Goal: Task Accomplishment & Management: Manage account settings

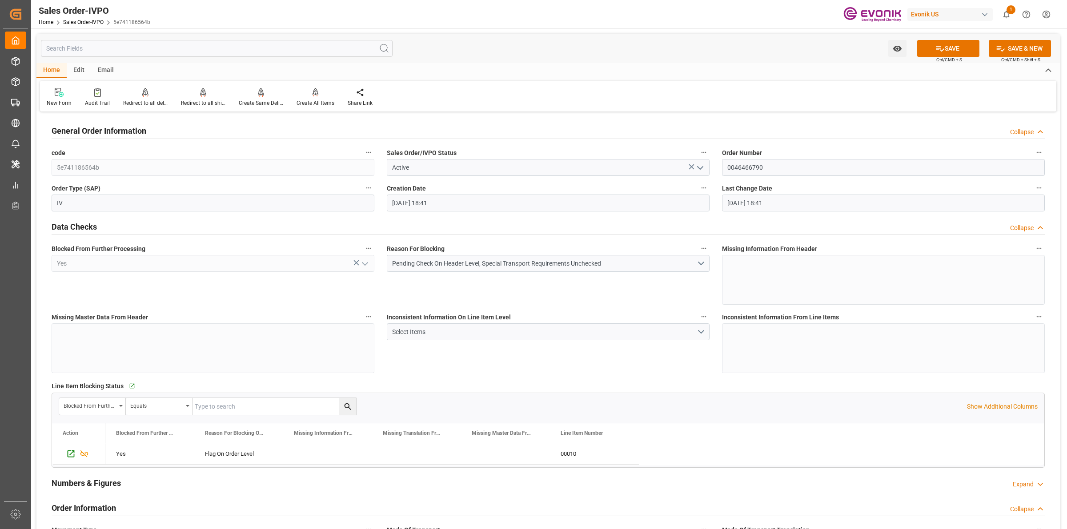
scroll to position [1445, 0]
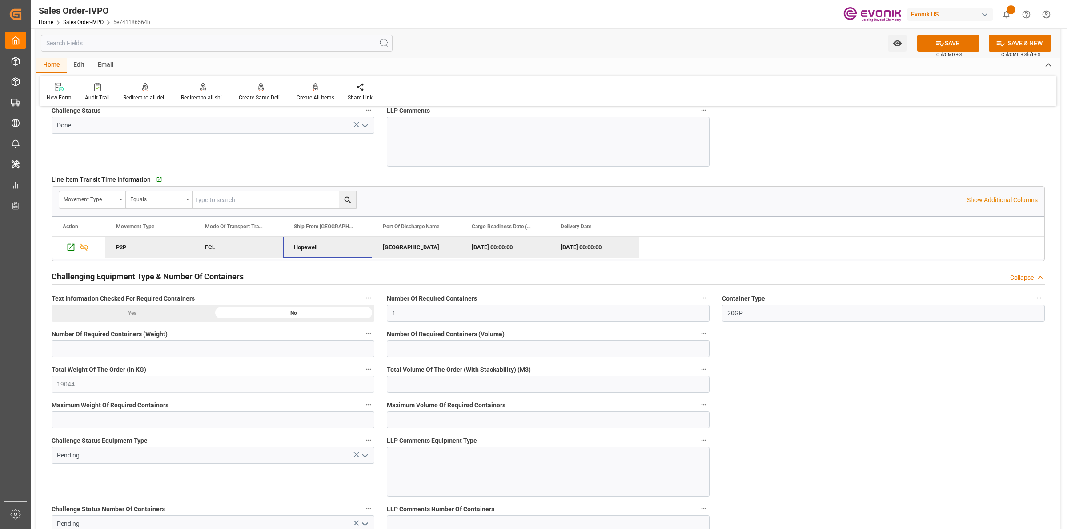
click at [401, 244] on div "[GEOGRAPHIC_DATA]" at bounding box center [416, 247] width 89 height 21
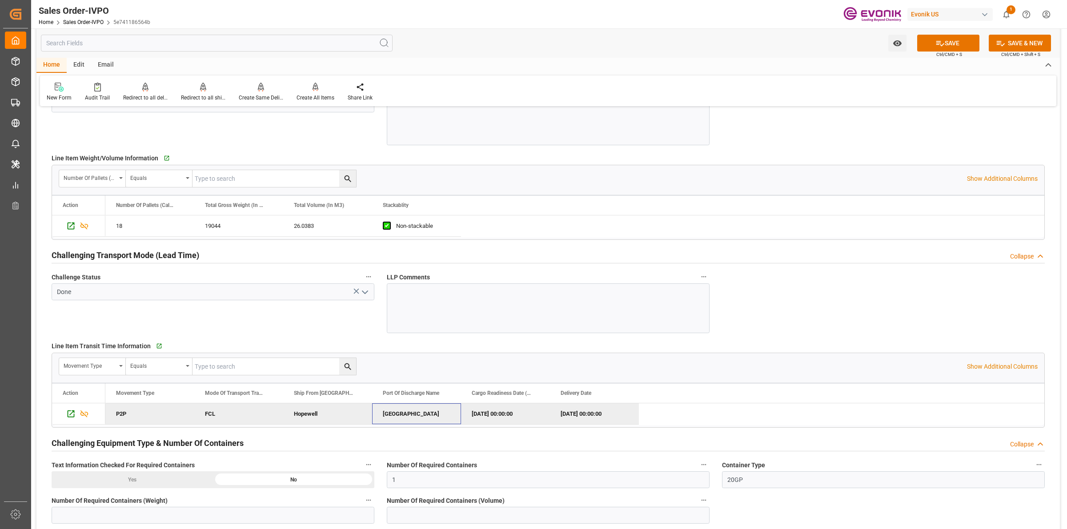
scroll to position [1612, 0]
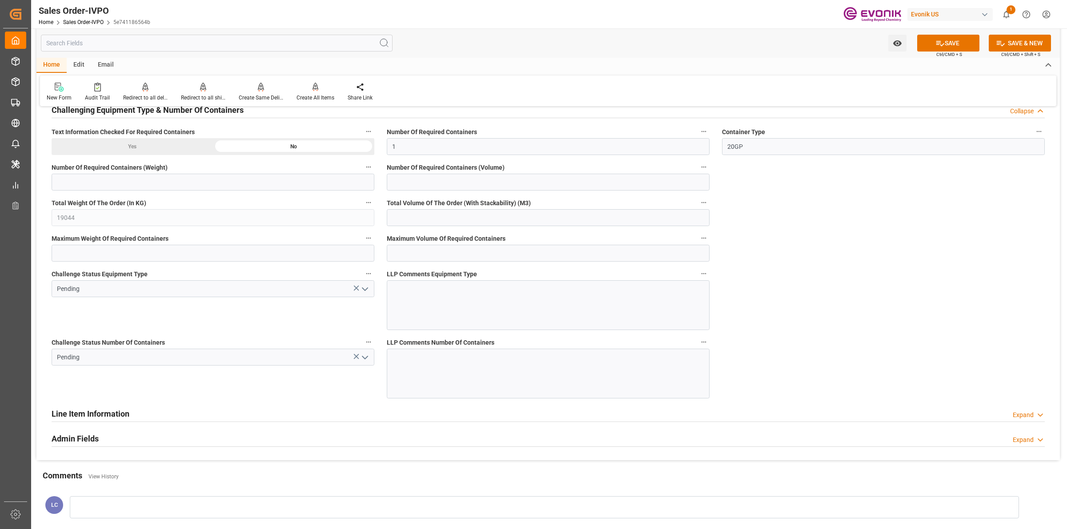
click at [368, 293] on icon "open menu" at bounding box center [365, 289] width 11 height 11
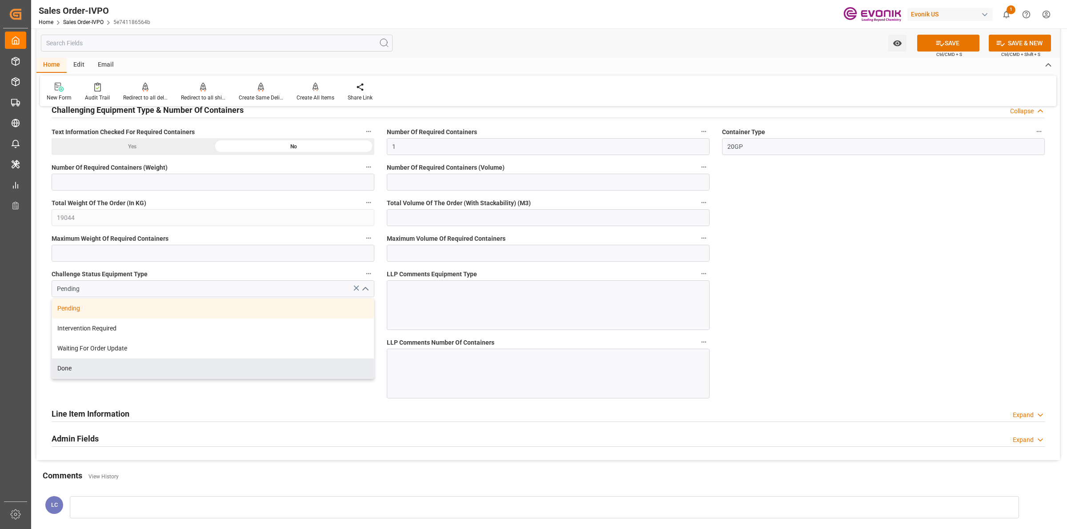
click at [90, 375] on div "Done" at bounding box center [213, 369] width 322 height 20
type input "Done"
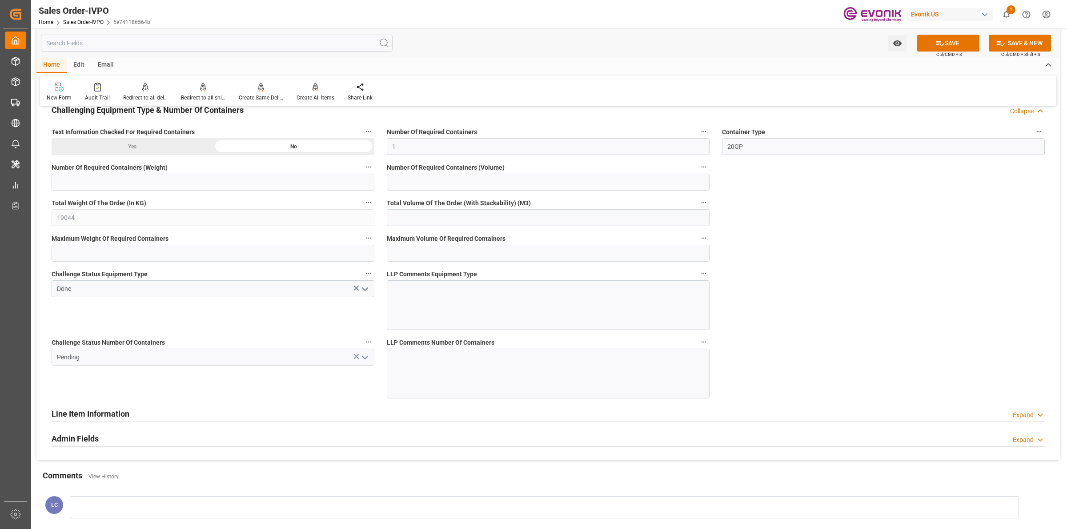
click at [266, 401] on div "Challenge Status Number Of Containers Pending" at bounding box center [212, 367] width 335 height 68
click at [363, 363] on icon "open menu" at bounding box center [365, 358] width 11 height 11
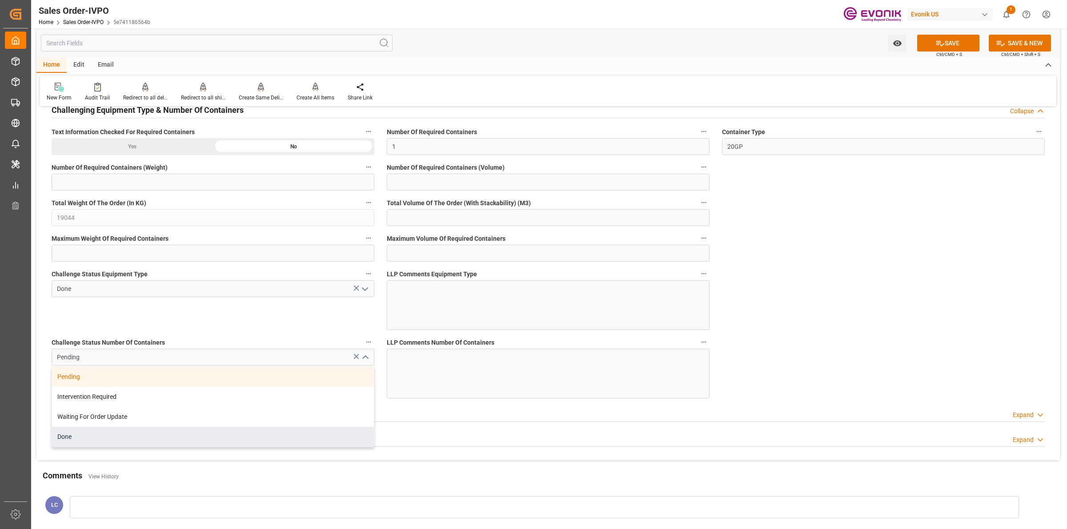
click at [79, 439] on div "Done" at bounding box center [213, 437] width 322 height 20
type input "Done"
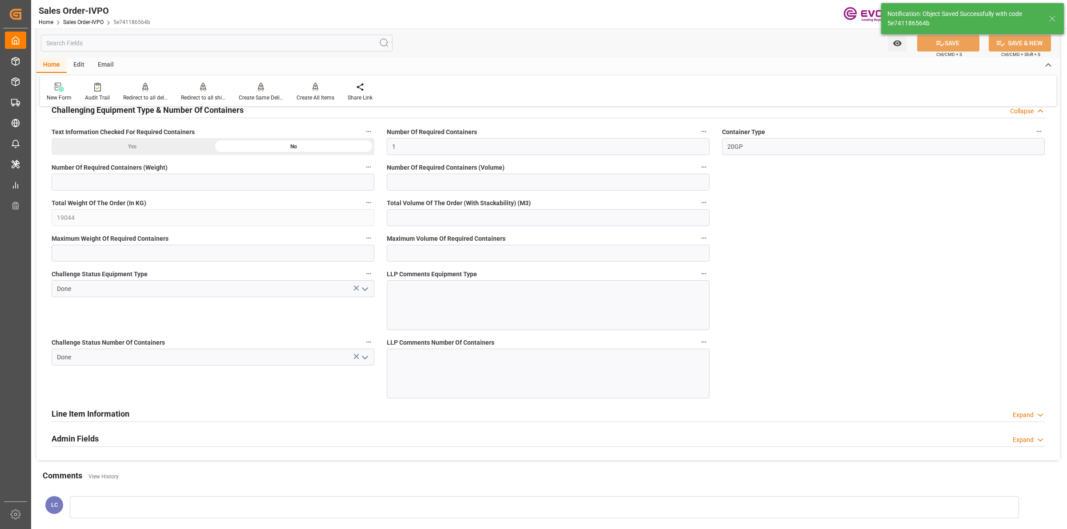
type input "[DATE] 16:20"
type input "No"
type input "2"
type input "52.0766"
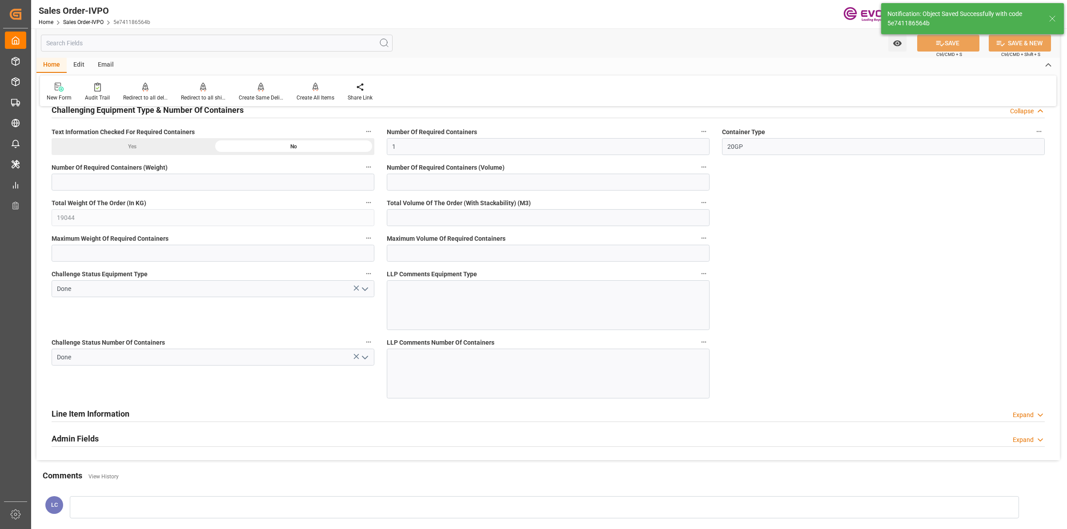
type input "17000"
type input "30"
click at [306, 90] on div at bounding box center [316, 86] width 38 height 9
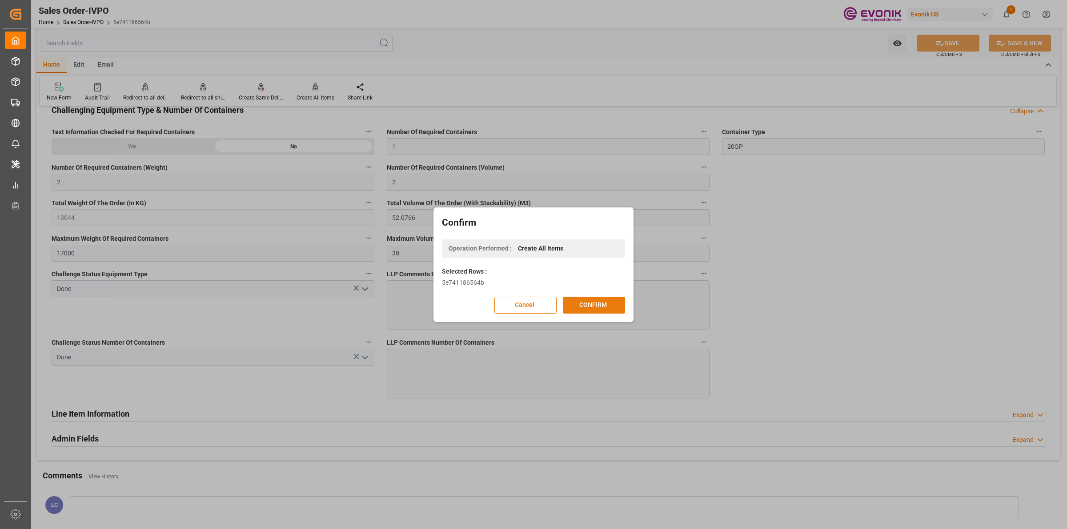
click at [597, 307] on button "CONFIRM" at bounding box center [594, 305] width 62 height 17
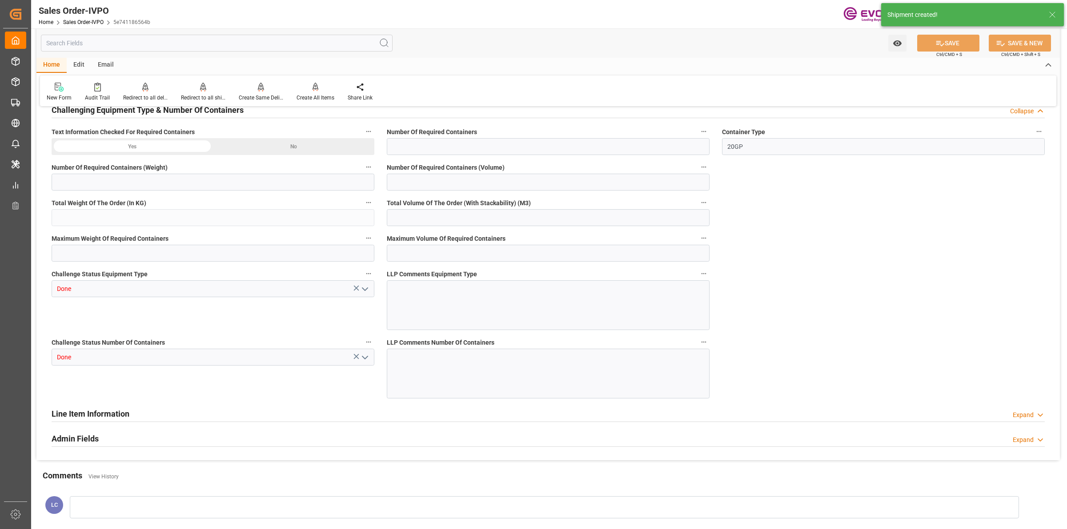
type input "ARBUE"
type input "0"
type input "1"
type input "2"
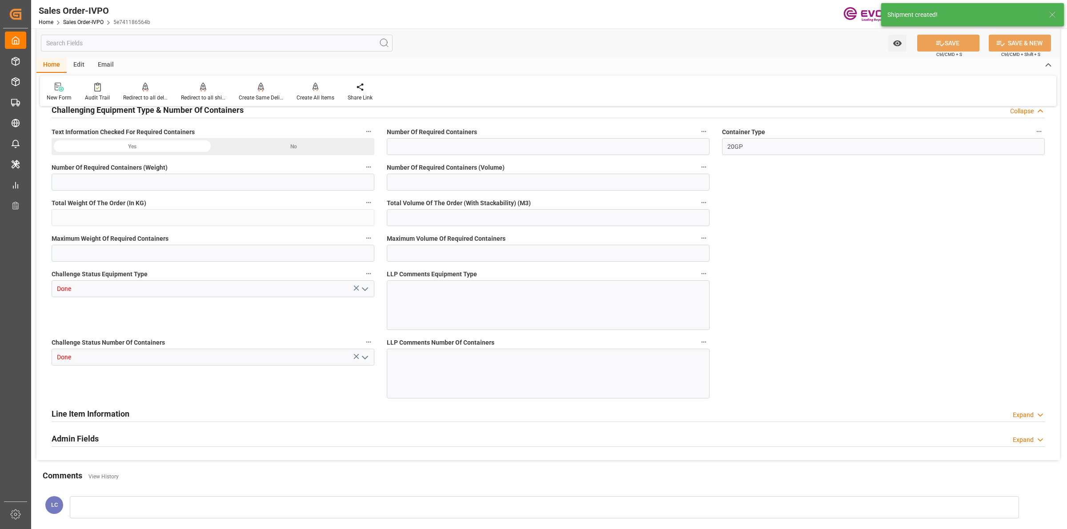
type input "19044"
type input "52.0766"
type input "17000"
type input "30"
type input "15.08.2025 18:41"
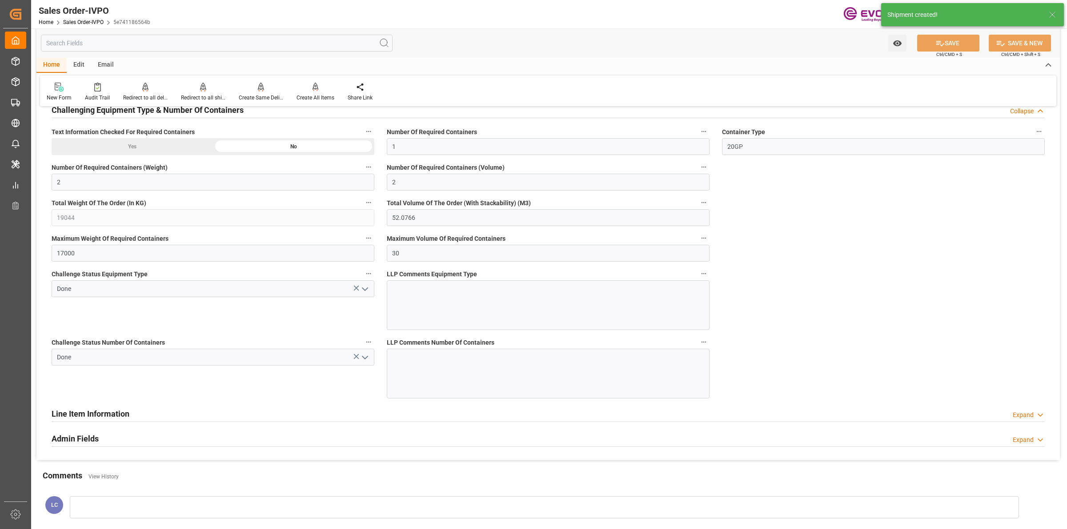
type input "17.08.2025 16:20"
click at [208, 94] on div "Redirect to all shipments" at bounding box center [203, 98] width 44 height 8
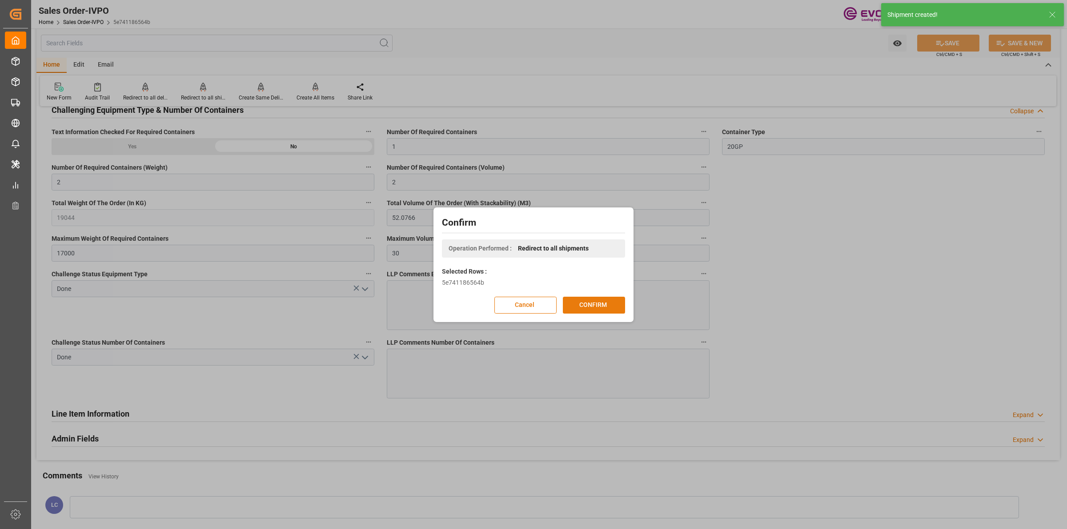
click at [594, 304] on button "CONFIRM" at bounding box center [594, 305] width 62 height 17
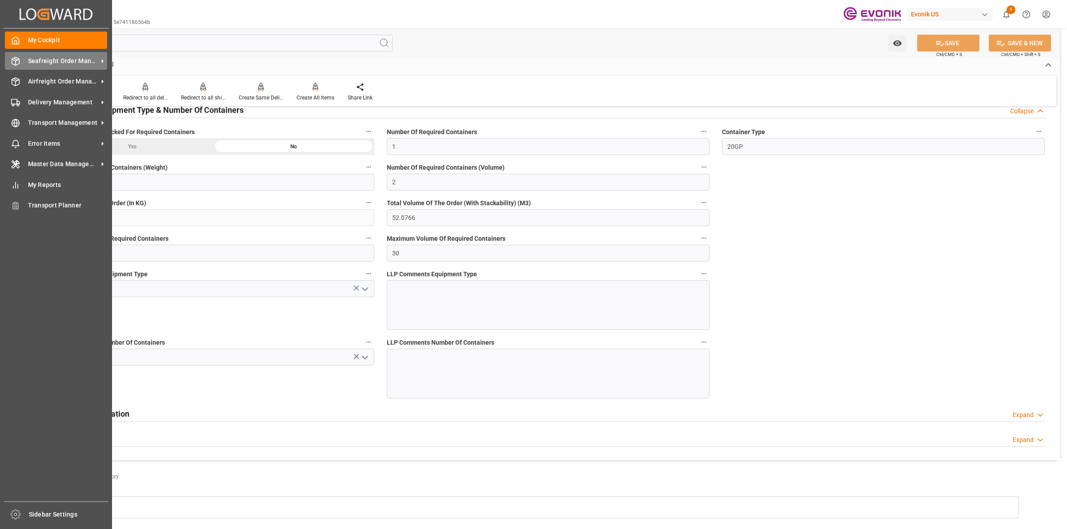
click at [16, 64] on icon at bounding box center [15, 61] width 9 height 9
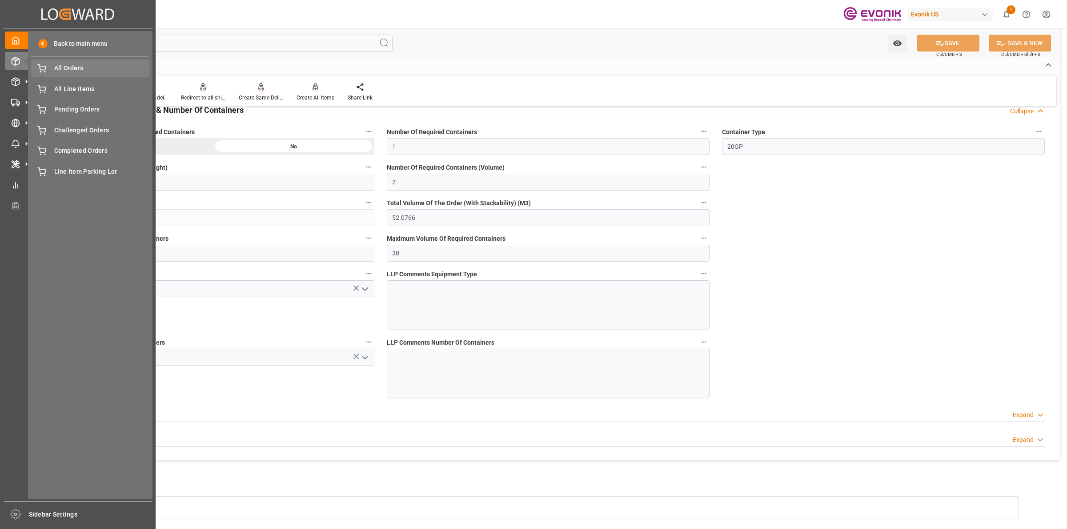
click at [64, 68] on span "All Orders" at bounding box center [102, 68] width 96 height 9
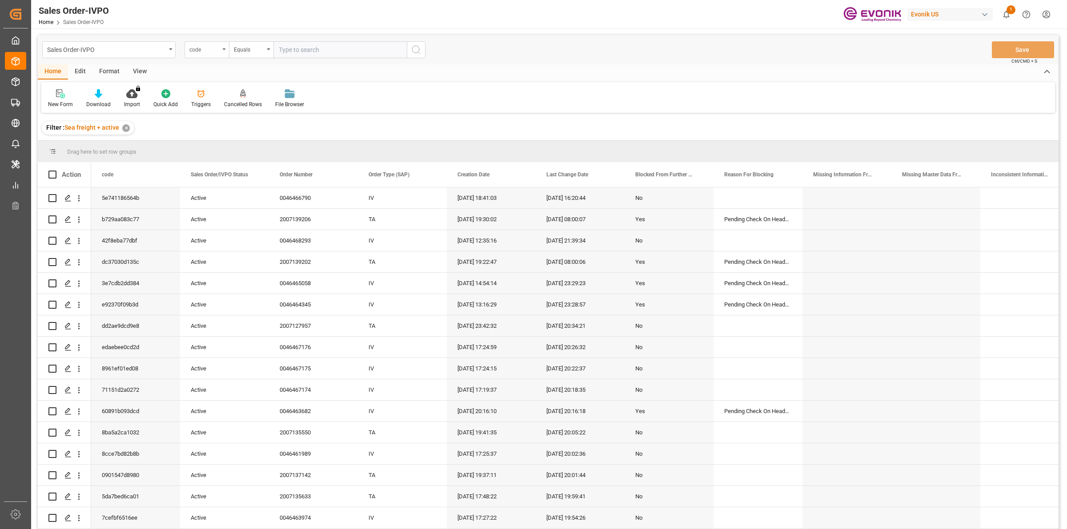
click at [205, 48] on div "code" at bounding box center [204, 49] width 30 height 10
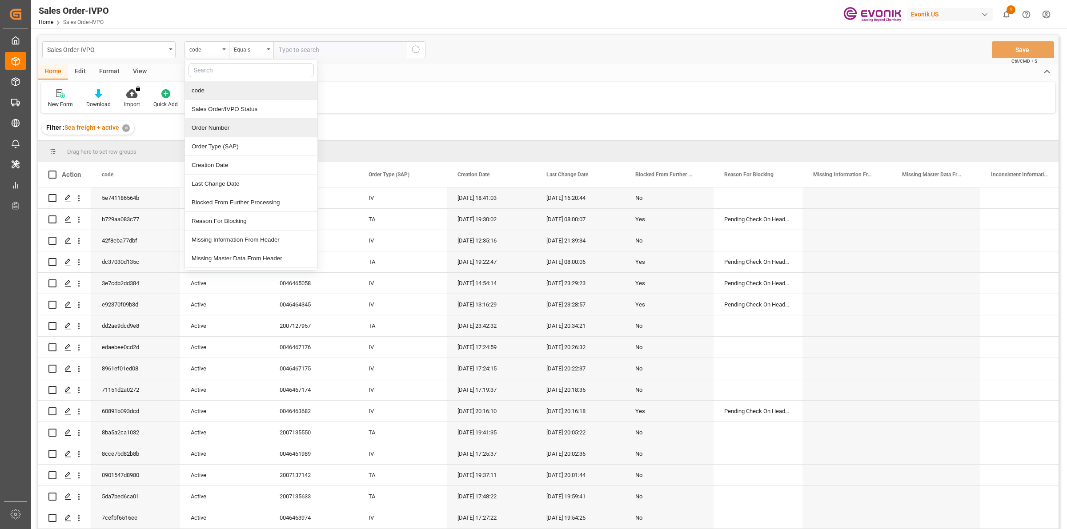
click at [217, 131] on div "Order Number" at bounding box center [251, 128] width 132 height 19
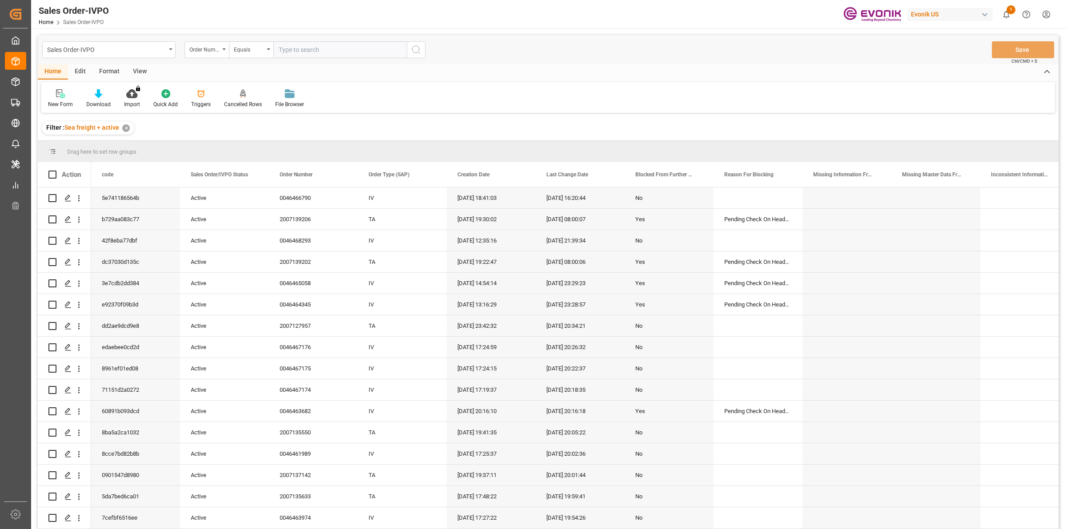
click at [308, 49] on input "text" at bounding box center [339, 49] width 133 height 17
paste input "0046463682"
type input "0046463682"
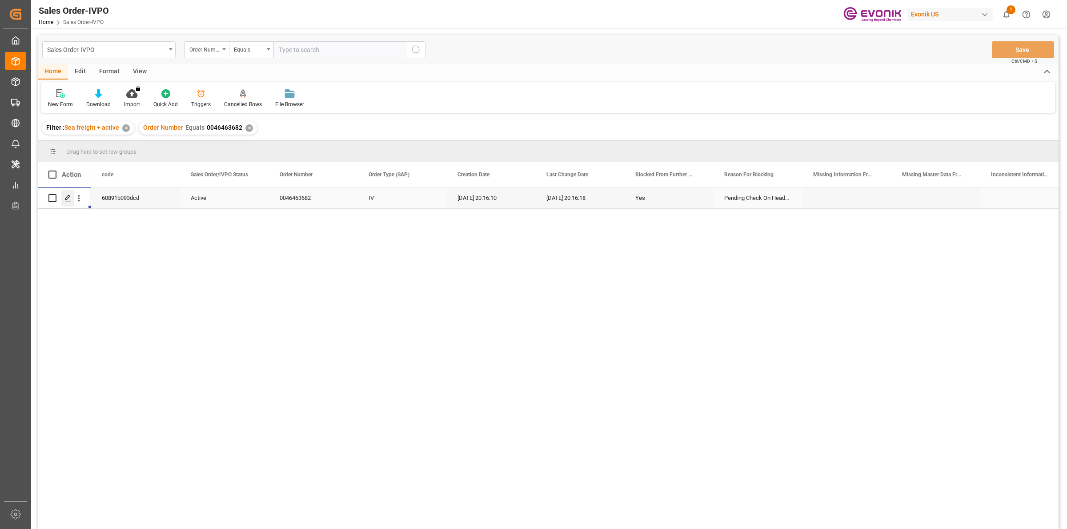
click at [64, 196] on icon "Press SPACE to select this row." at bounding box center [67, 198] width 7 height 7
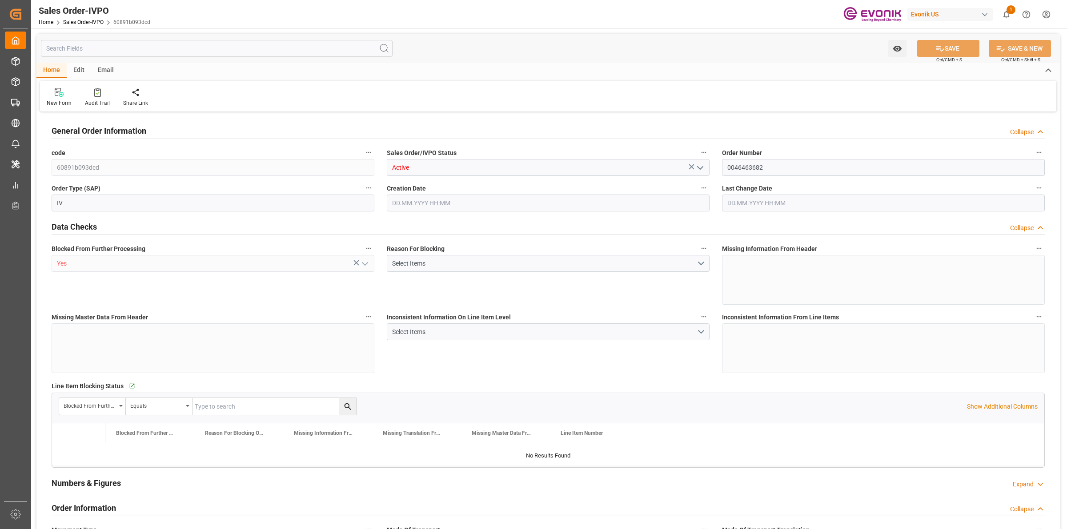
type input "BEANR"
type input "nadine.weissaag@evonik.comTelephone No..: +49 2365 49 4326"
type input "0"
type input "1"
type input "11888"
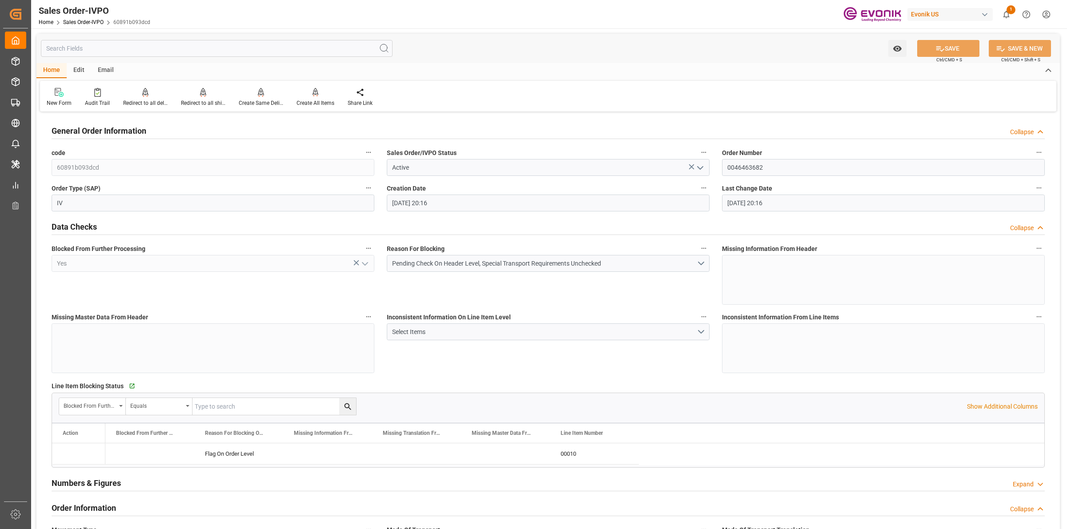
type input "15.08.2025 20:16"
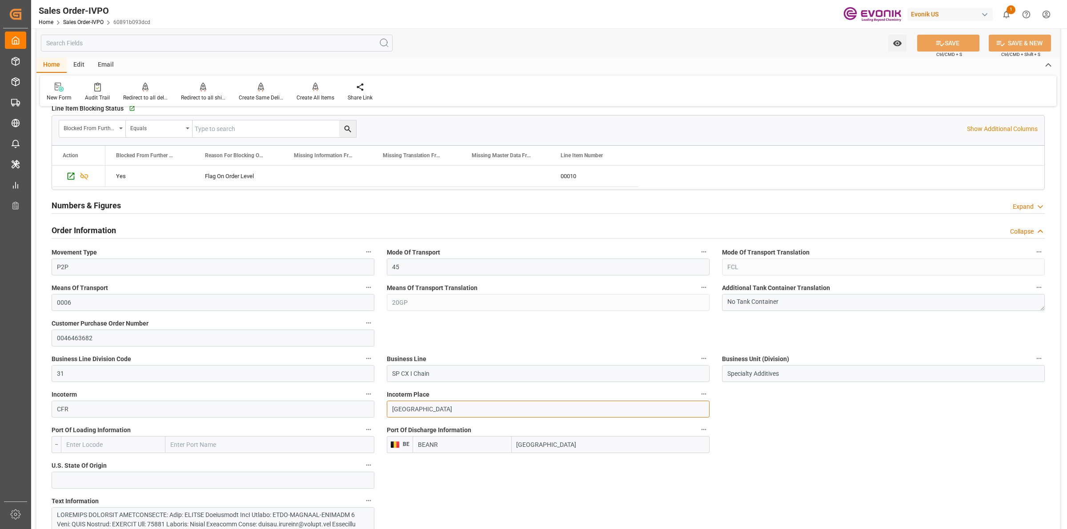
drag, startPoint x: 449, startPoint y: 410, endPoint x: 337, endPoint y: 396, distance: 113.9
drag, startPoint x: 503, startPoint y: 445, endPoint x: 518, endPoint y: 442, distance: 15.8
click at [479, 442] on div "BEANR Antwerp" at bounding box center [561, 445] width 297 height 17
drag, startPoint x: 445, startPoint y: 374, endPoint x: 521, endPoint y: 378, distance: 75.2
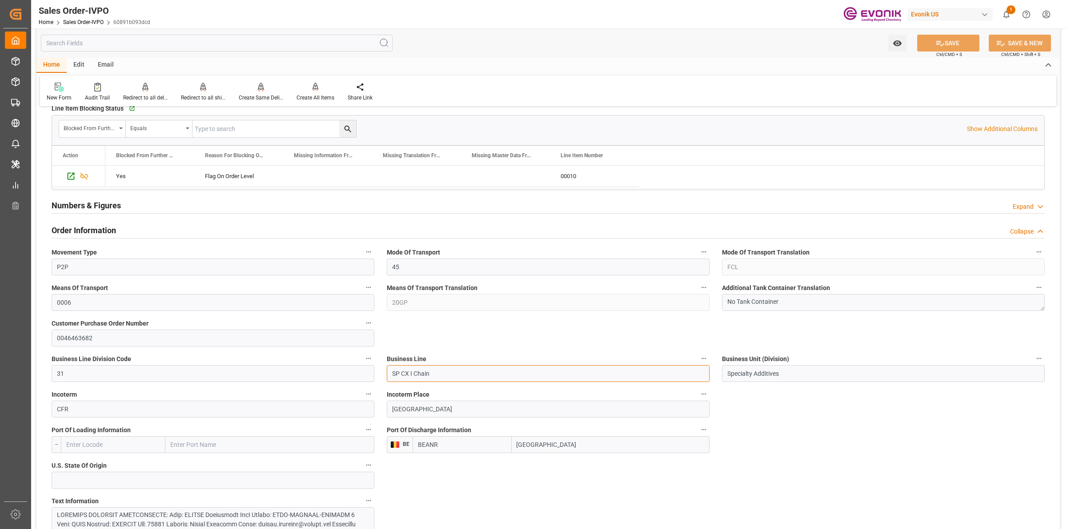
click at [493, 442] on div "BEANR Antwerp" at bounding box center [561, 445] width 297 height 17
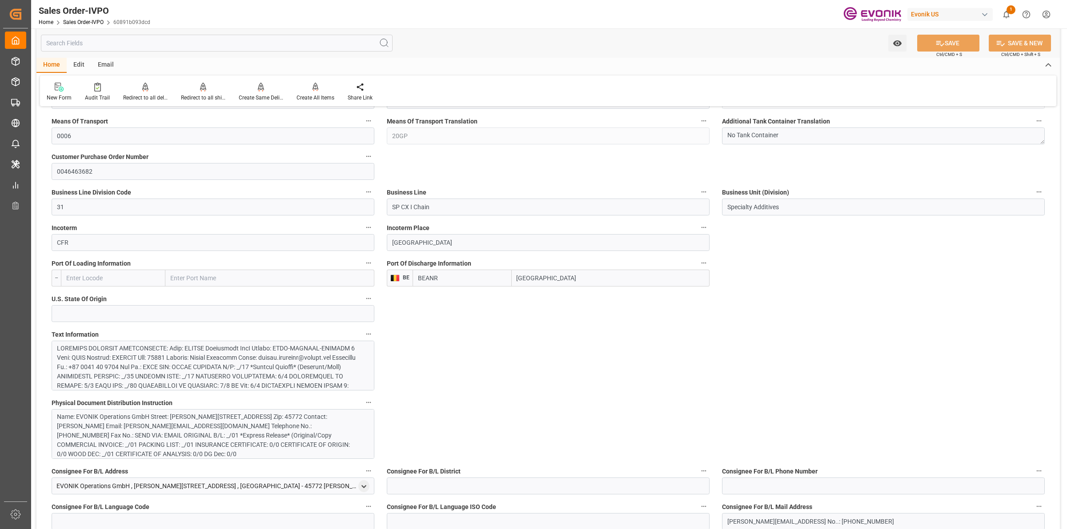
scroll to position [500, 0]
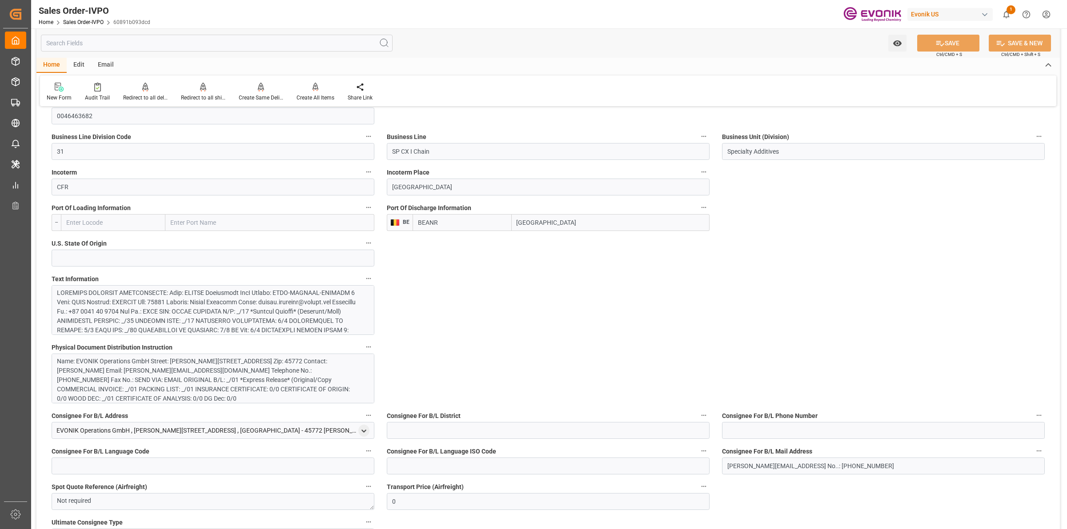
click at [301, 295] on div at bounding box center [208, 363] width 303 height 149
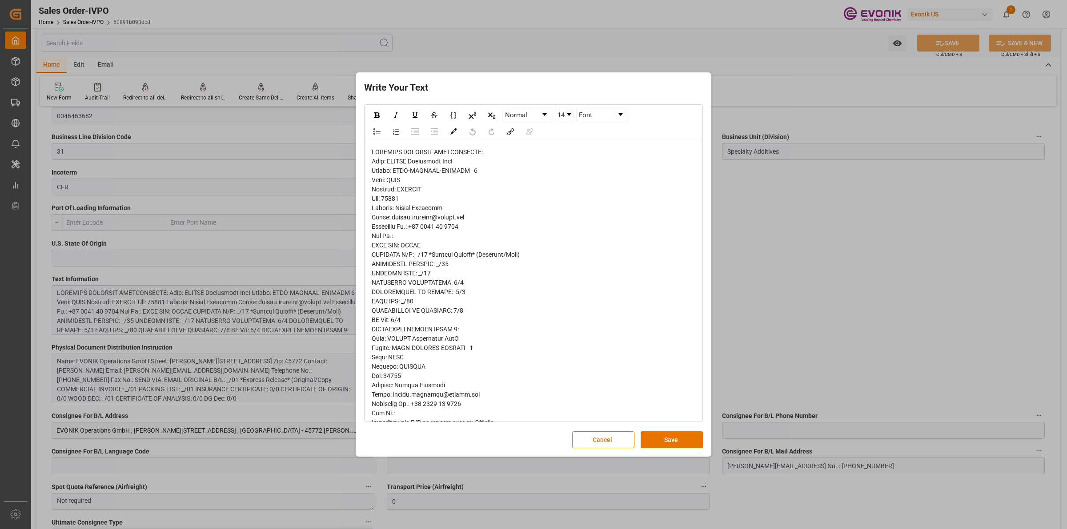
drag, startPoint x: 446, startPoint y: 198, endPoint x: 452, endPoint y: 254, distance: 55.9
click at [445, 198] on div "rdw-editor" at bounding box center [534, 437] width 324 height 579
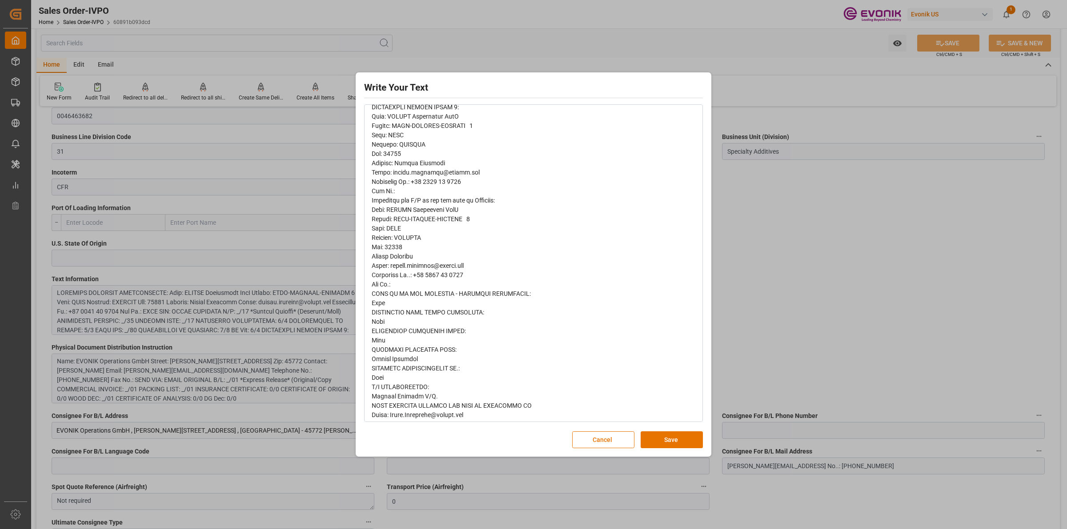
scroll to position [312, 0]
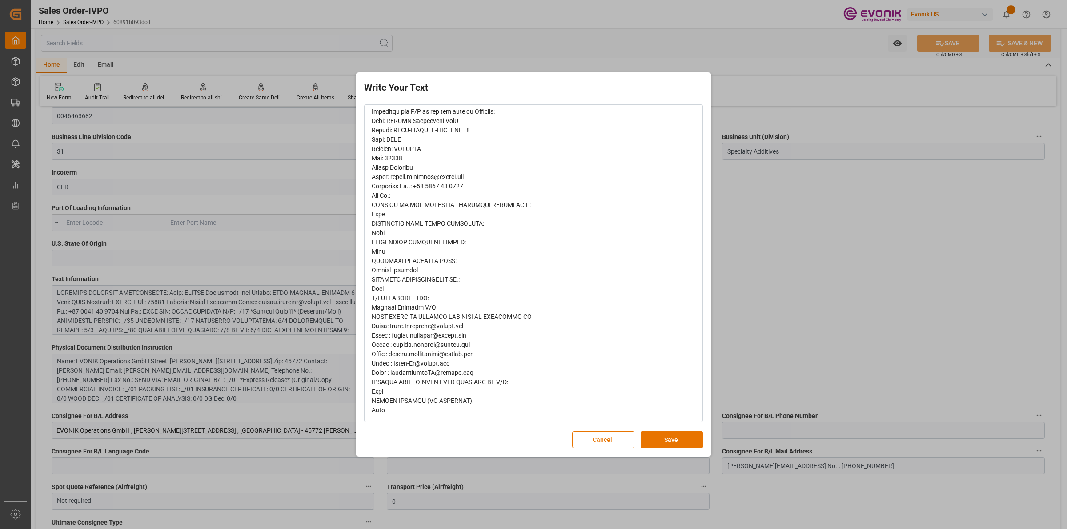
click at [672, 450] on div "Write Your Text Normal 14 Font Cancel Save" at bounding box center [533, 265] width 351 height 380
click at [677, 440] on button "Save" at bounding box center [672, 440] width 62 height 17
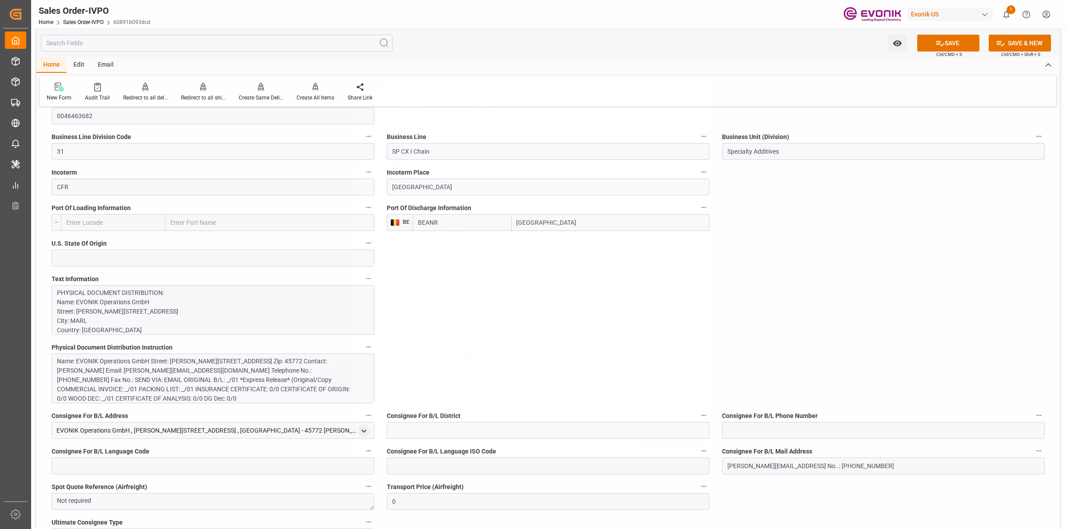
click at [826, 338] on div "Write Your Text Normal 14 Font Cancel Save" at bounding box center [533, 264] width 1067 height 529
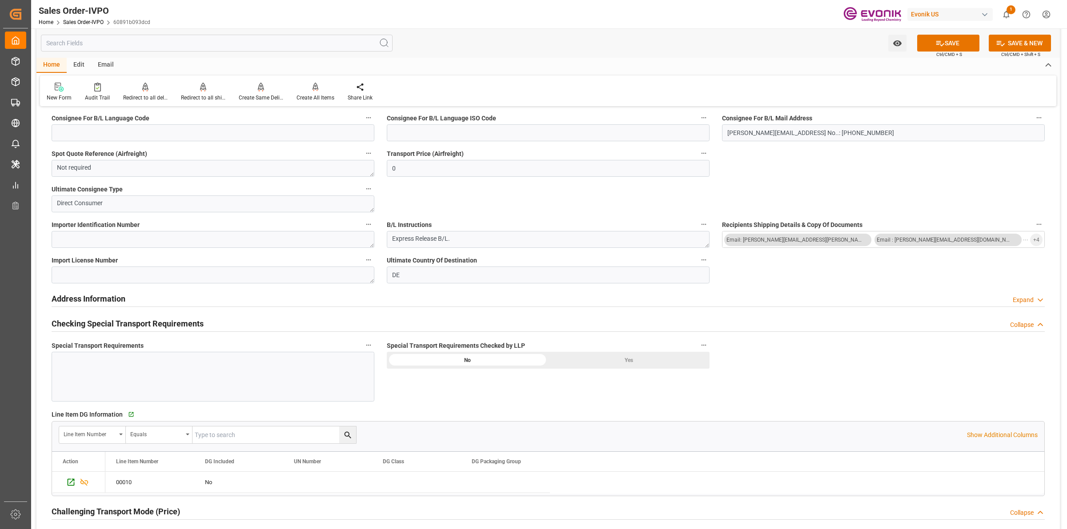
click at [613, 361] on div "Yes" at bounding box center [628, 360] width 161 height 17
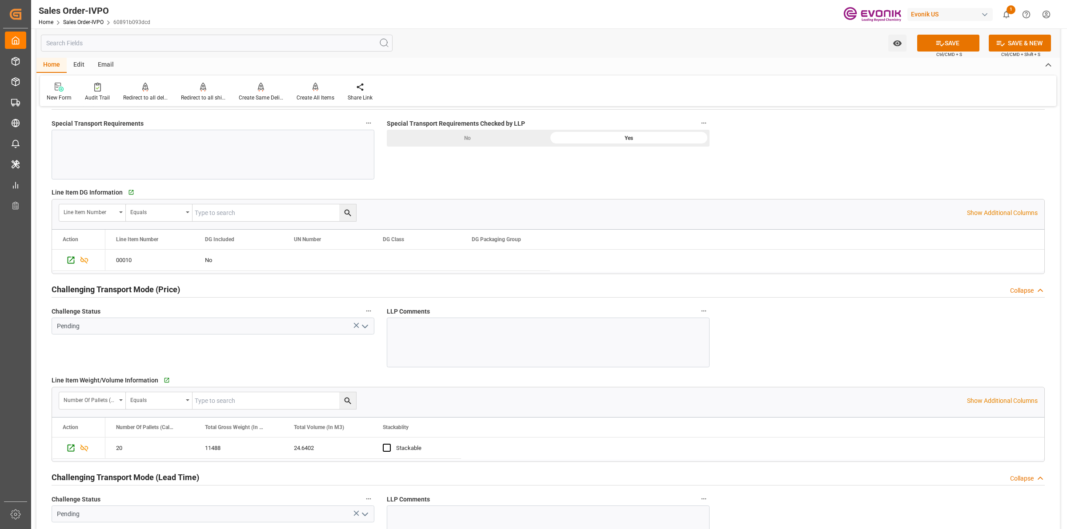
click at [368, 330] on icon "open menu" at bounding box center [365, 326] width 11 height 11
type input "nadine.weissaag@evonik.comTelephone No..: +49 2365 49 4326"
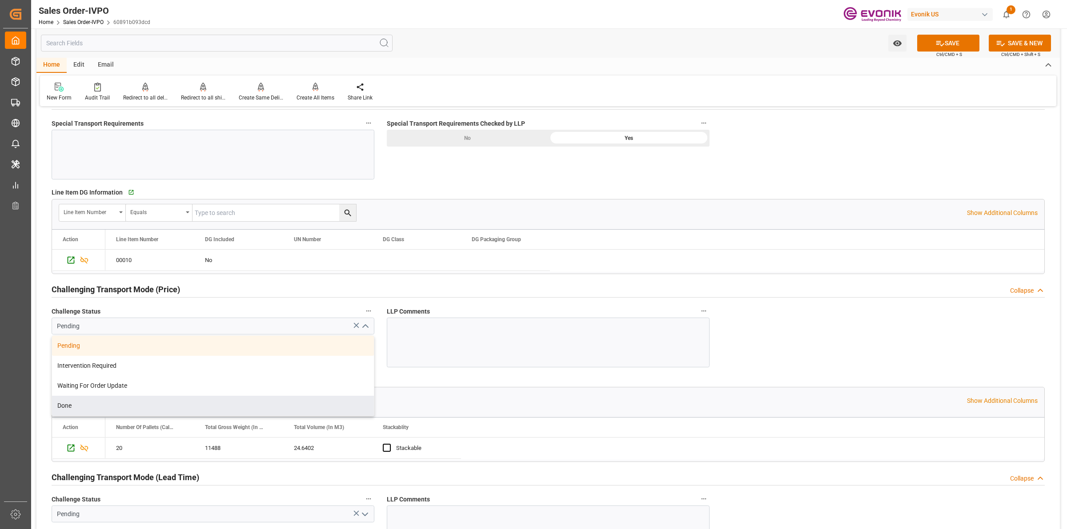
click at [87, 407] on div "Done" at bounding box center [213, 406] width 322 height 20
type input "Done"
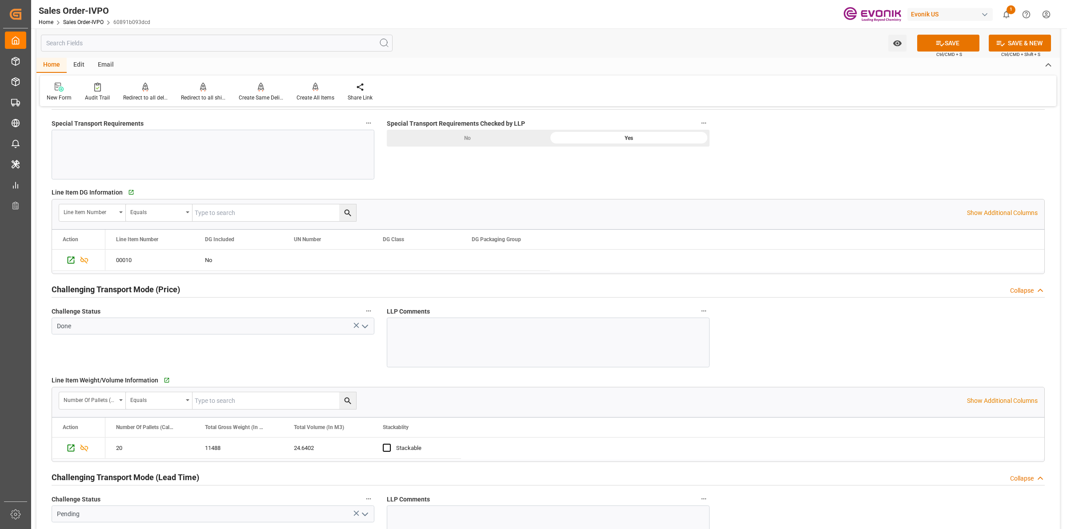
scroll to position [1167, 0]
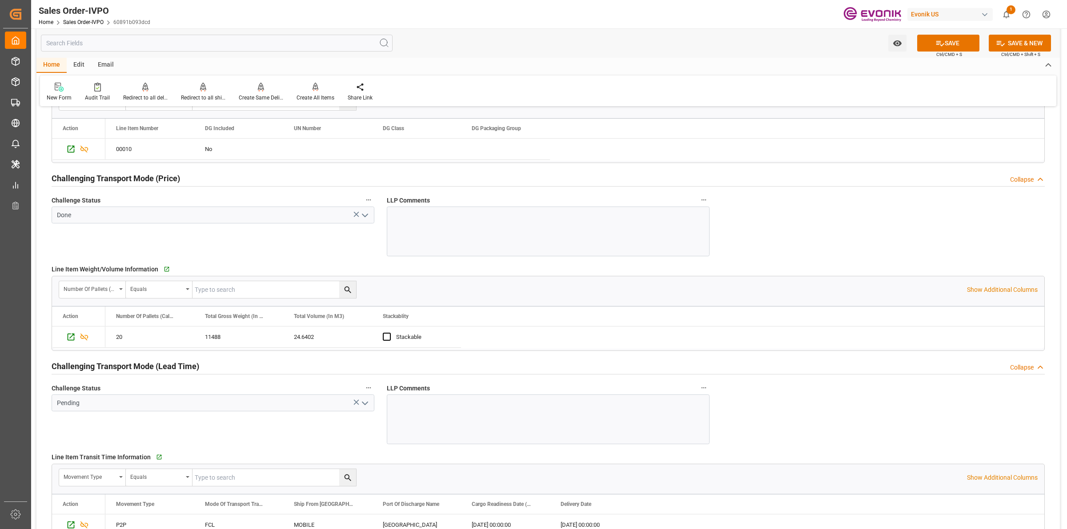
click at [369, 409] on icon "open menu" at bounding box center [365, 403] width 11 height 11
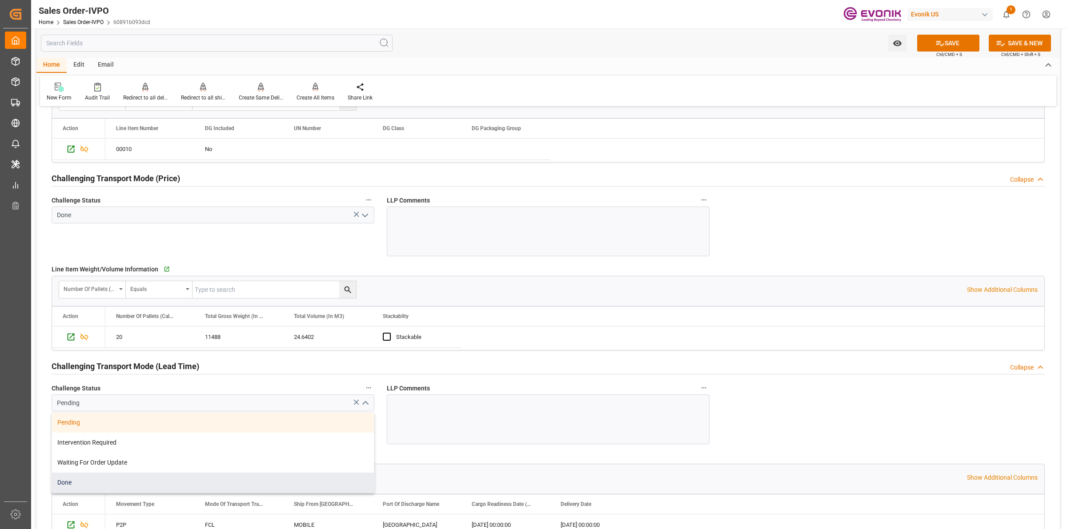
click at [79, 482] on div "Done" at bounding box center [213, 483] width 322 height 20
type input "Done"
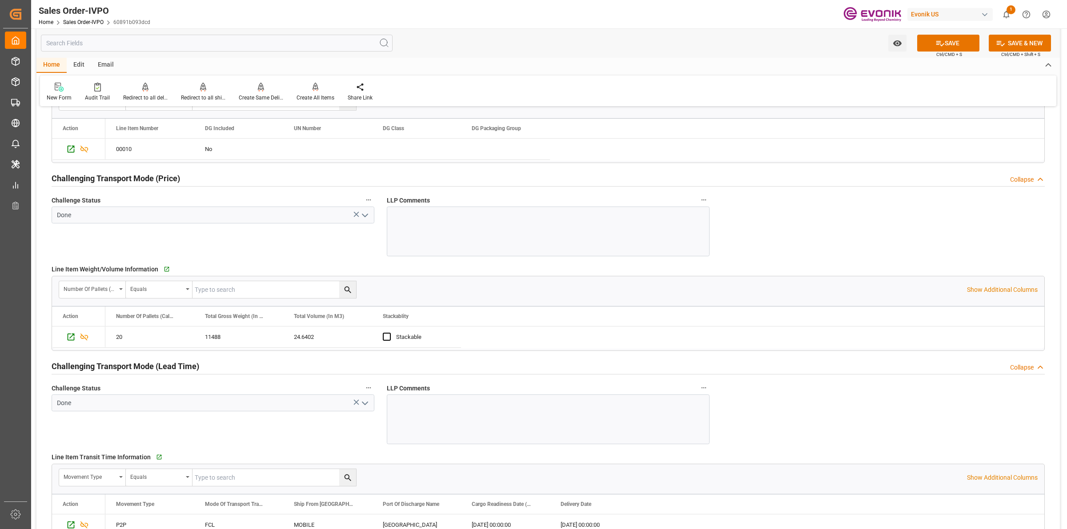
scroll to position [1389, 0]
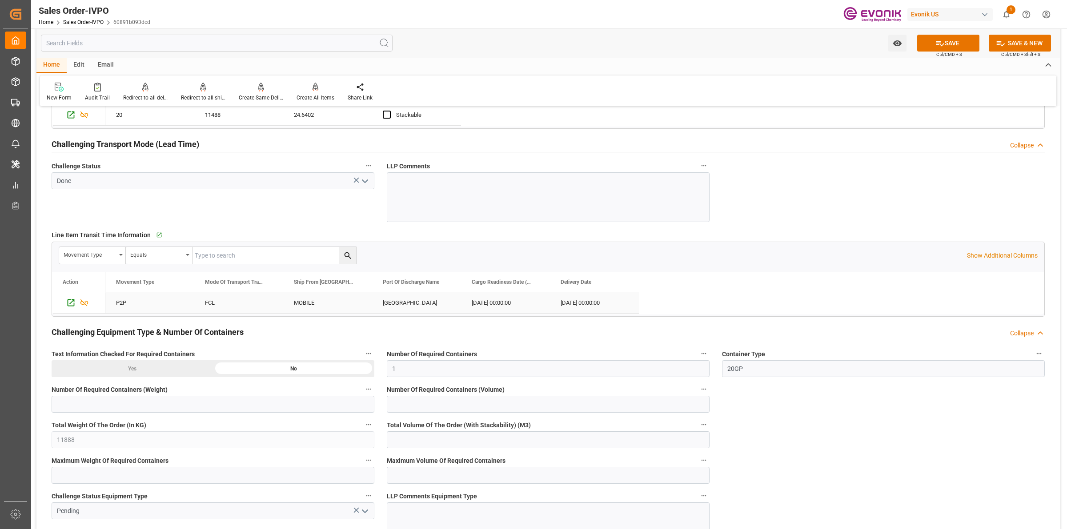
click at [306, 305] on div "MOBILE" at bounding box center [327, 303] width 89 height 21
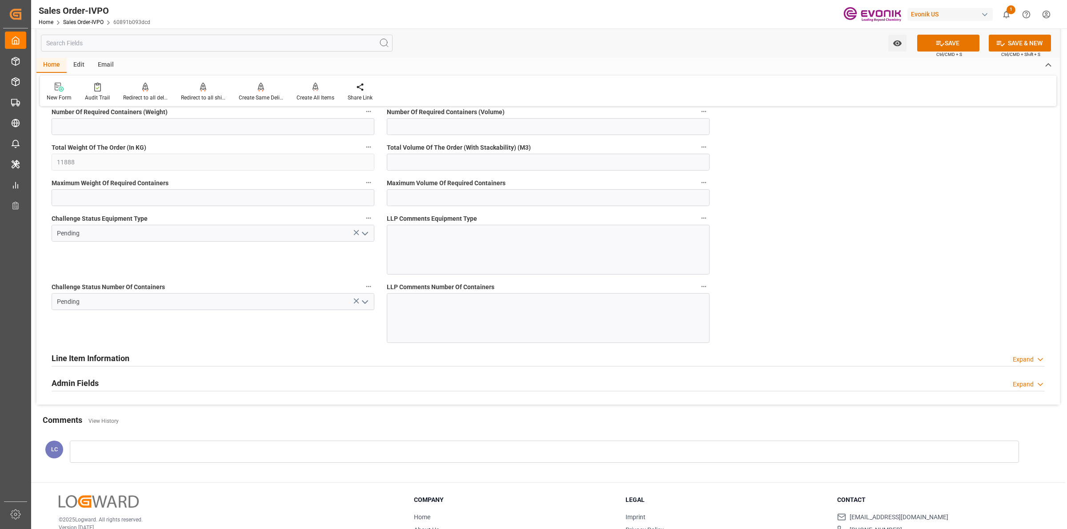
click at [367, 235] on polyline "open menu" at bounding box center [364, 234] width 5 height 3
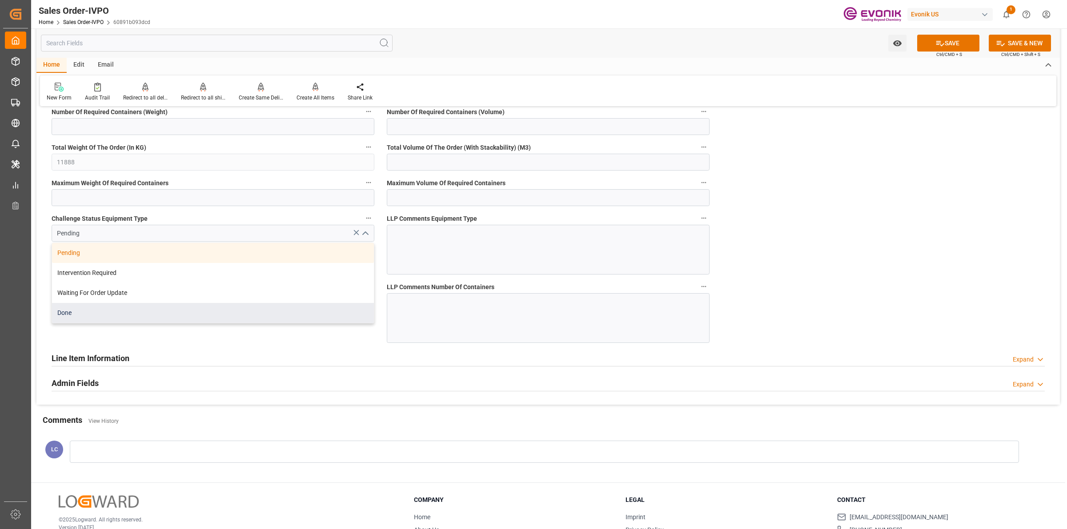
click at [85, 321] on div "Done" at bounding box center [213, 313] width 322 height 20
type input "Done"
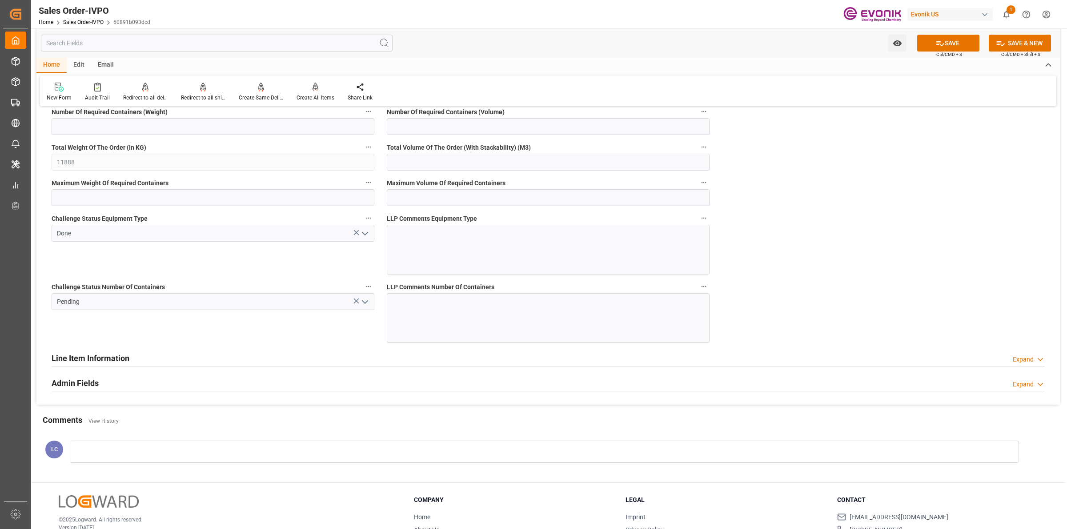
click at [190, 339] on div "Challenge Status Number Of Containers Pending" at bounding box center [212, 312] width 335 height 68
click at [372, 299] on input "Pending" at bounding box center [213, 301] width 323 height 17
click at [367, 304] on polyline "open menu" at bounding box center [364, 302] width 5 height 3
type input "nadine.weissaag@evonik.comTelephone No..: +49 2365 49 4326"
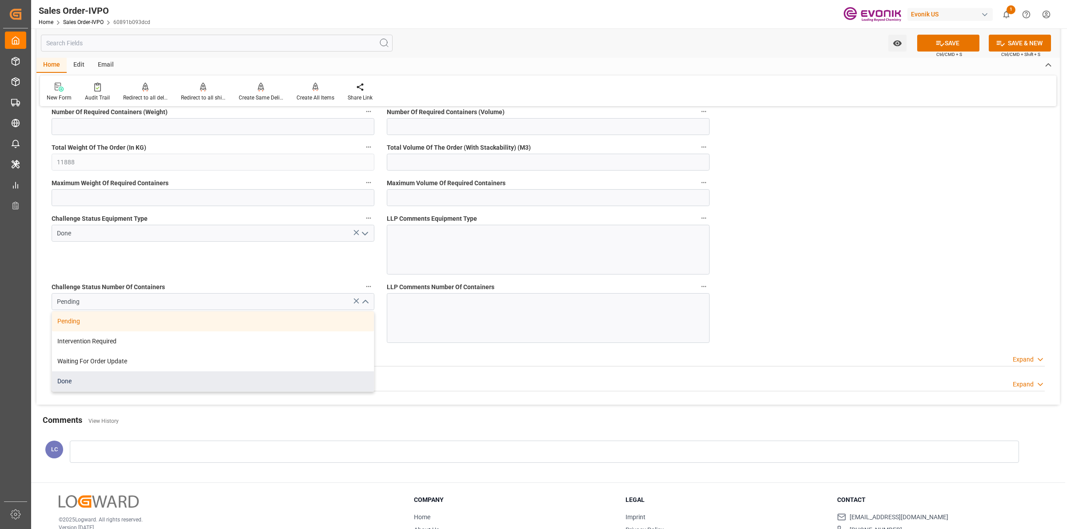
click at [89, 380] on div "Done" at bounding box center [213, 382] width 322 height 20
type input "Done"
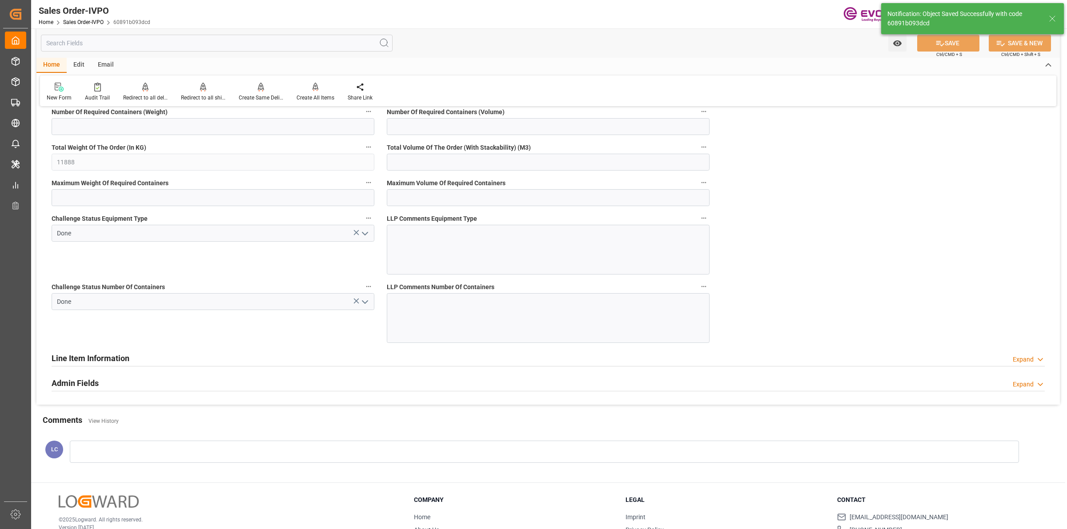
type input "nadine.weissaag@evonik.comTelephone No..: +49 2365 49 4326"
type input "[DATE] 16:38"
type input "No"
type input "1"
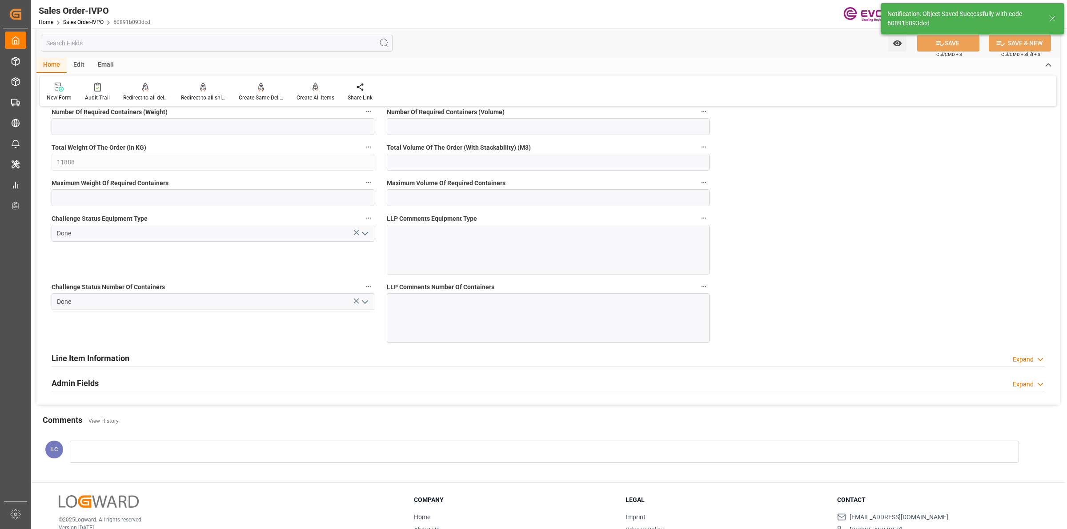
type input "24.6402"
type input "17000"
type input "30"
click at [310, 96] on div "Create All Items" at bounding box center [316, 98] width 38 height 8
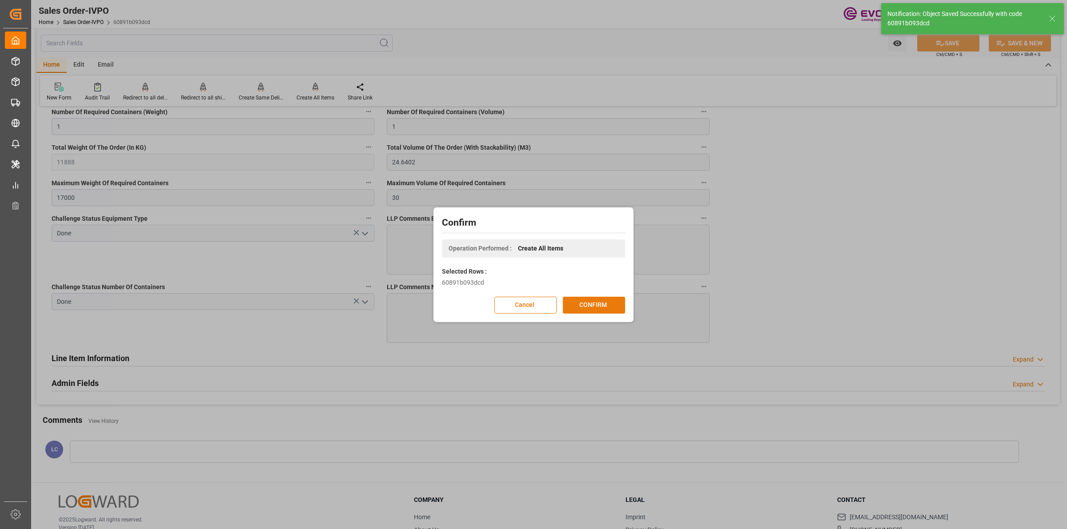
click at [597, 301] on button "CONFIRM" at bounding box center [594, 305] width 62 height 17
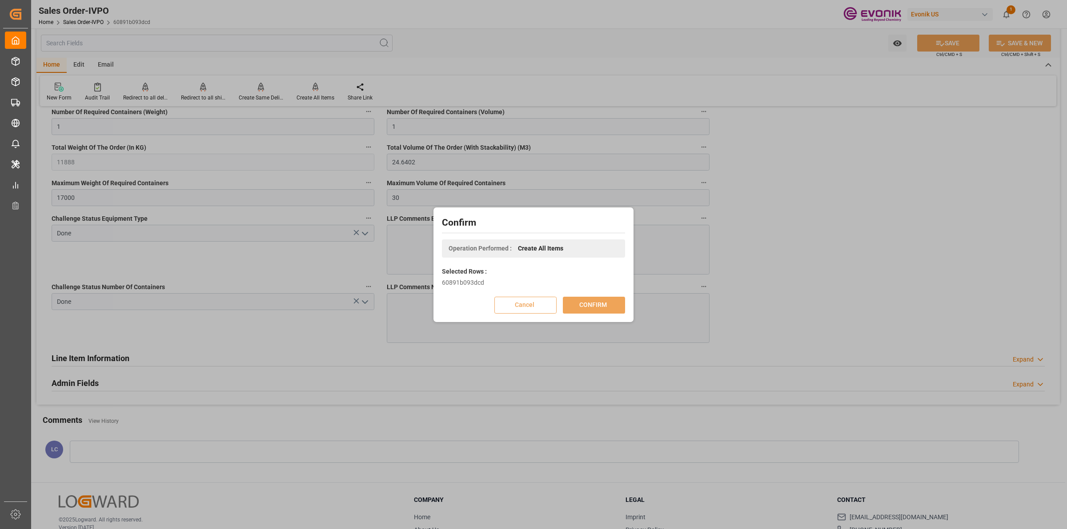
scroll to position [96, 0]
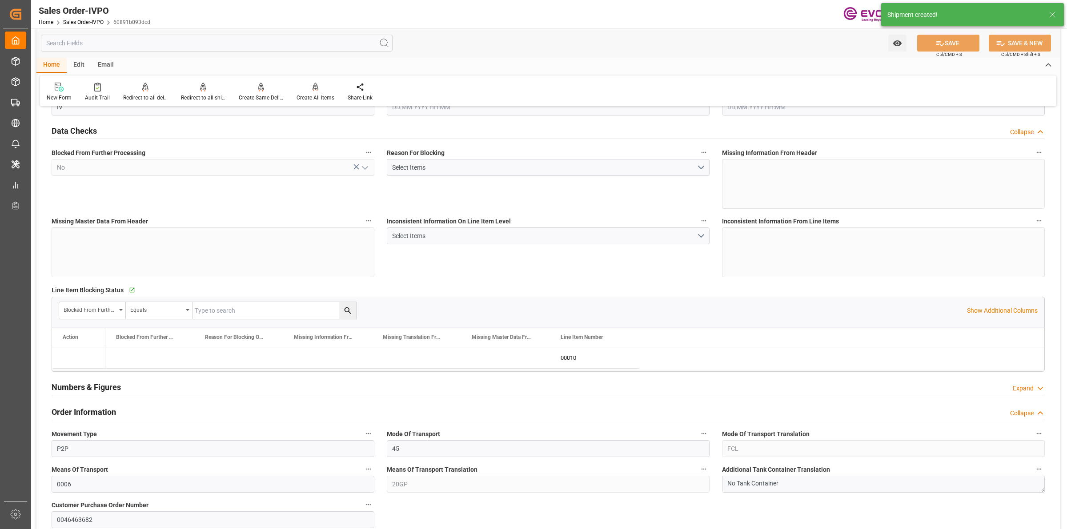
type input "BEANR"
type input "nadine.weissaag@evonik.comTelephone No..: +49 2365 49 4326"
type input "0"
type input "1"
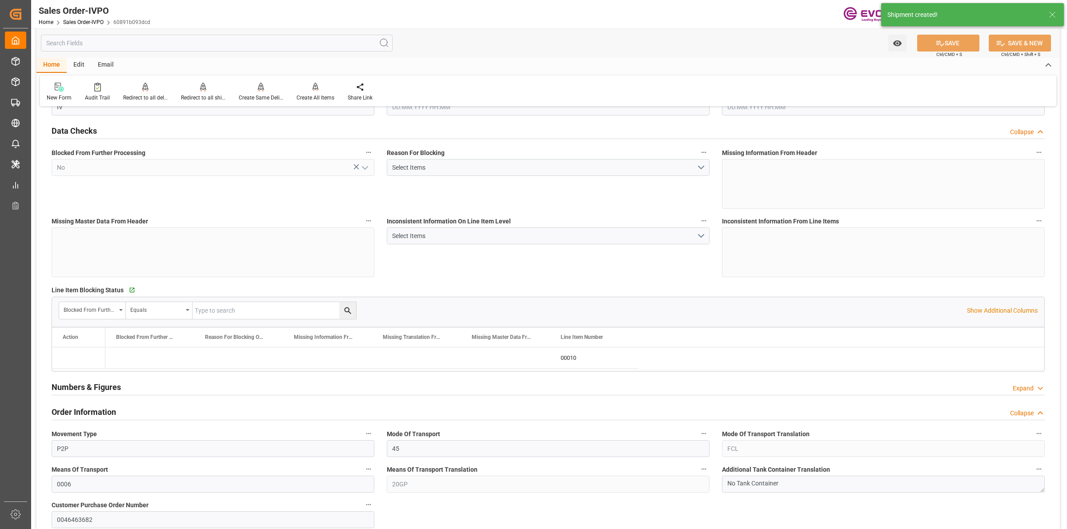
type input "1"
type input "11888"
type input "24.6402"
type input "17000"
type input "30"
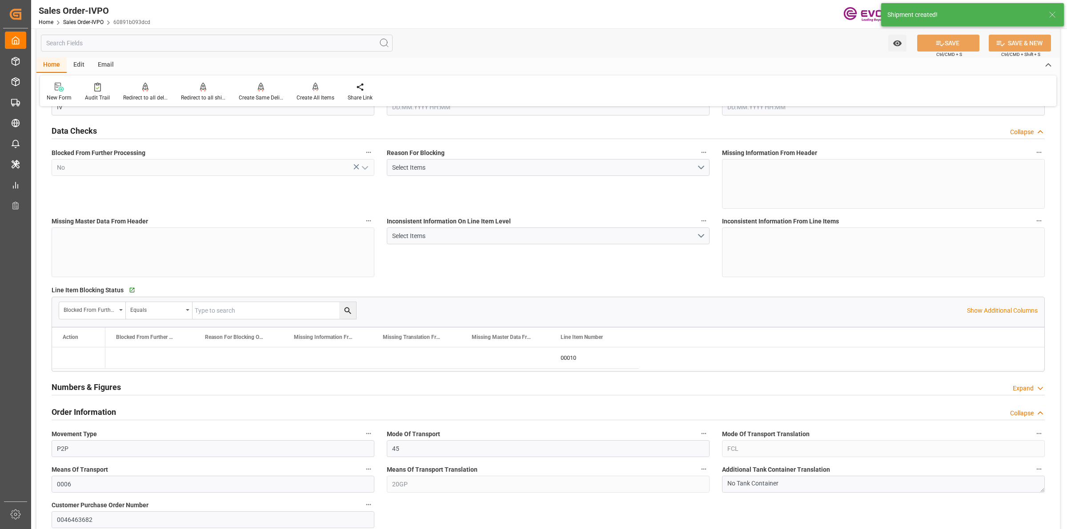
type input "15.08.2025 20:16"
type input "[DATE] 16:38"
type input "nadine.weissaag@evonik.comTelephone No..: +49 2365 49 4326"
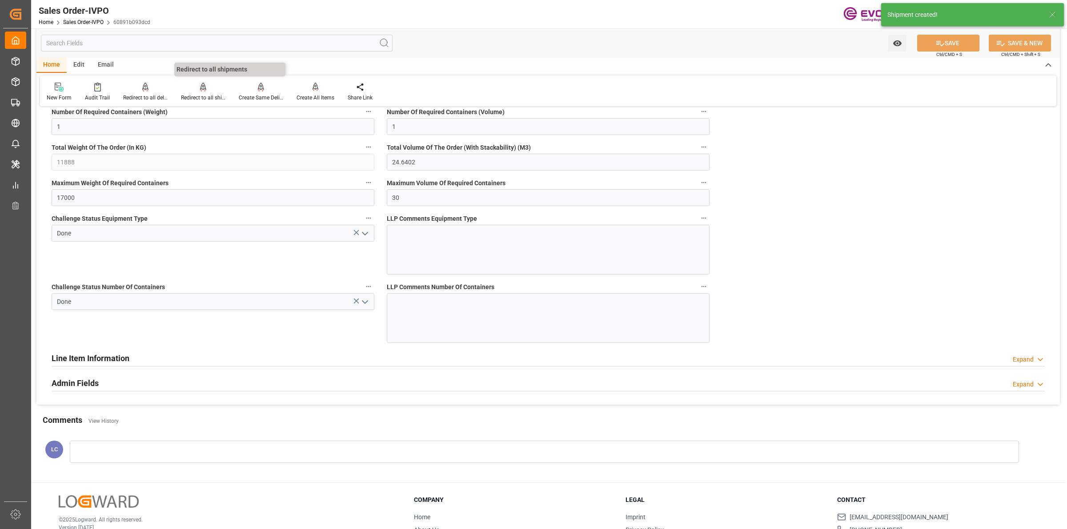
click at [199, 92] on div "Redirect to all shipments" at bounding box center [203, 92] width 58 height 20
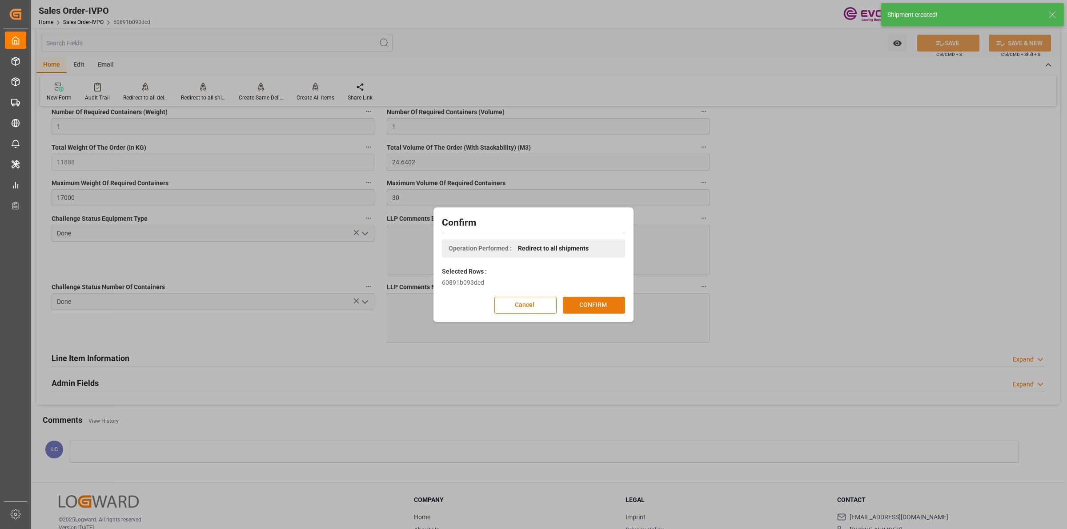
click at [603, 309] on button "CONFIRM" at bounding box center [594, 305] width 62 height 17
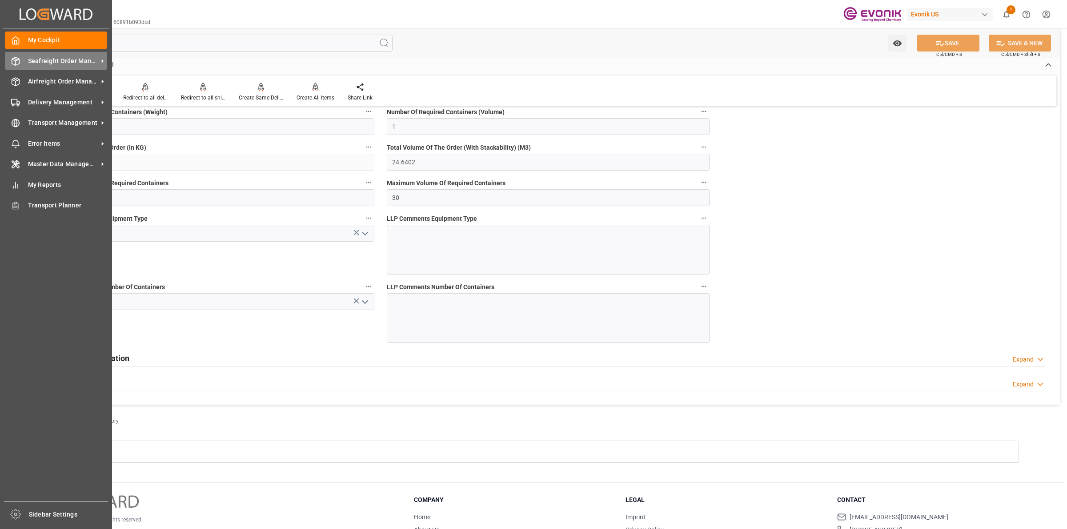
click at [19, 64] on icon at bounding box center [16, 61] width 8 height 8
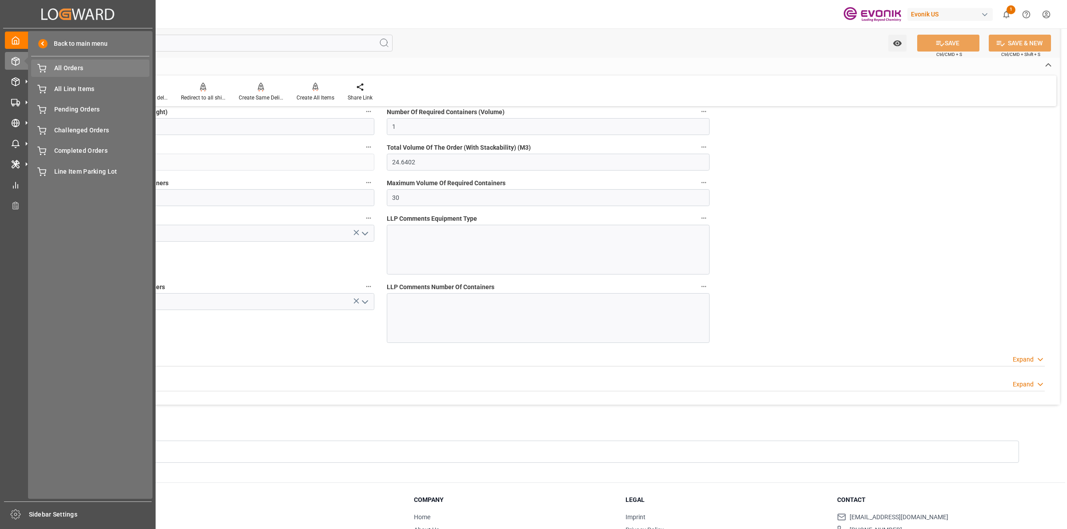
click at [76, 70] on span "All Orders" at bounding box center [102, 68] width 96 height 9
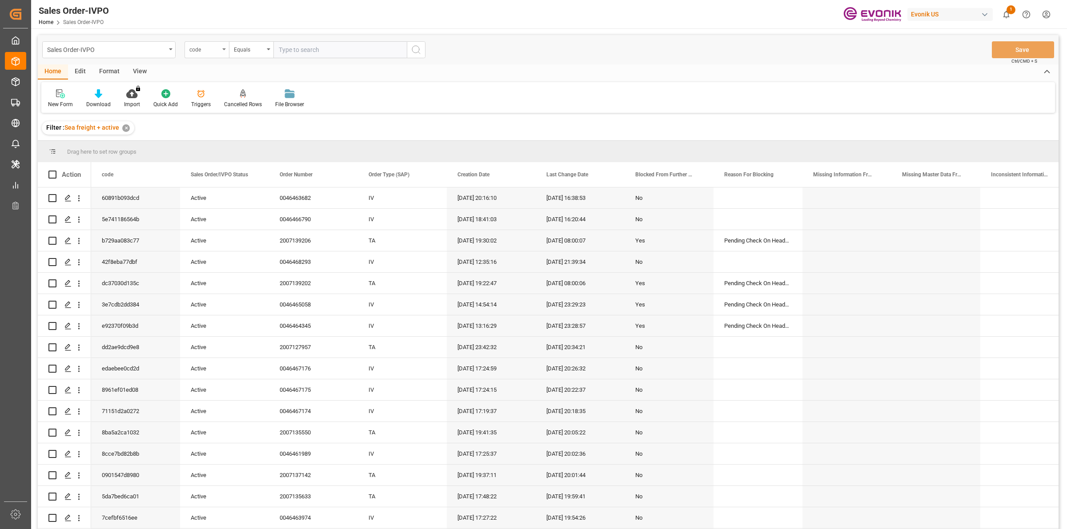
drag, startPoint x: 200, startPoint y: 47, endPoint x: 203, endPoint y: 53, distance: 6.6
click at [200, 47] on div "code" at bounding box center [204, 49] width 30 height 10
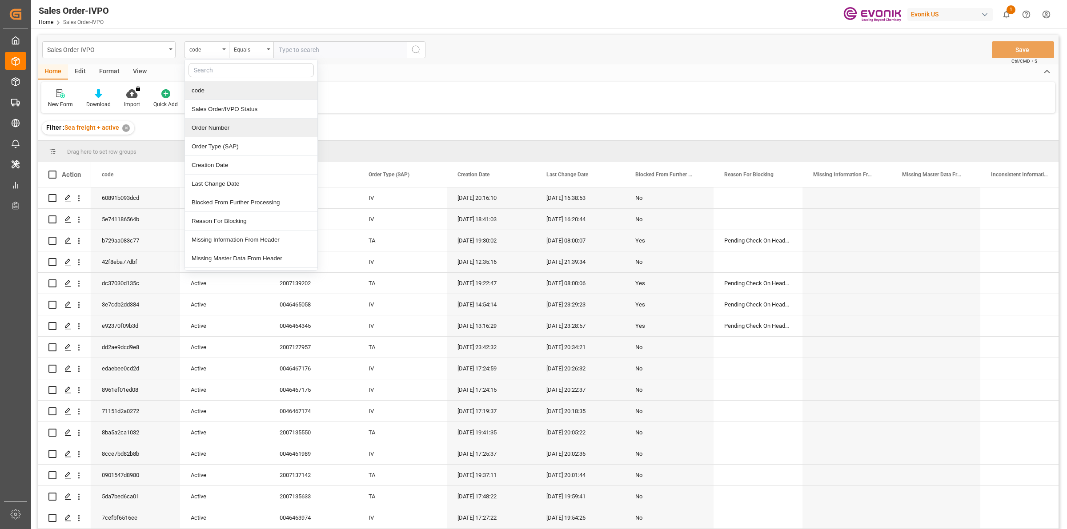
click at [209, 126] on div "Order Number" at bounding box center [251, 128] width 132 height 19
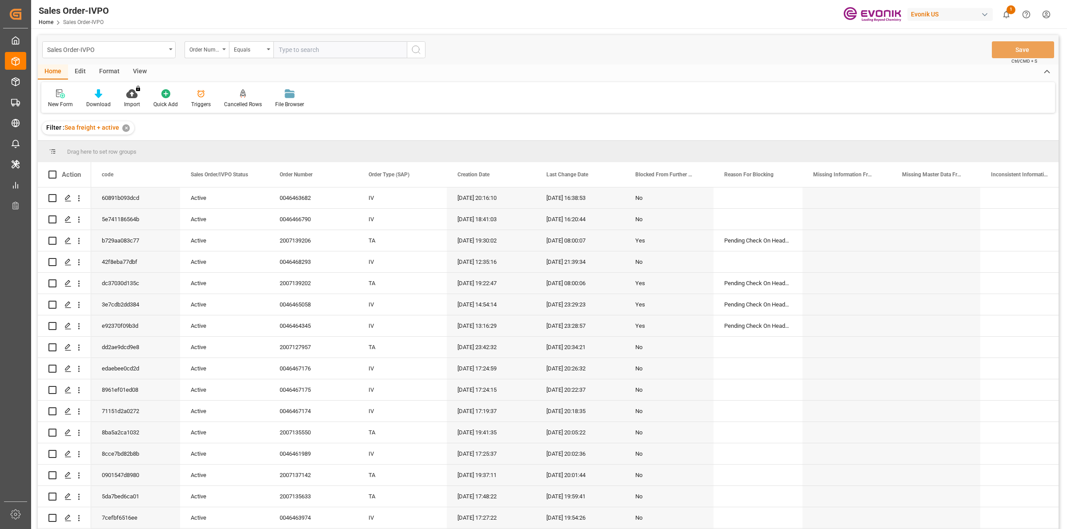
click at [323, 52] on input "text" at bounding box center [339, 49] width 133 height 17
click at [402, 52] on input "text" at bounding box center [339, 49] width 133 height 17
click at [316, 50] on input "text" at bounding box center [339, 49] width 133 height 17
paste input "0046464756"
type input "0046464756"
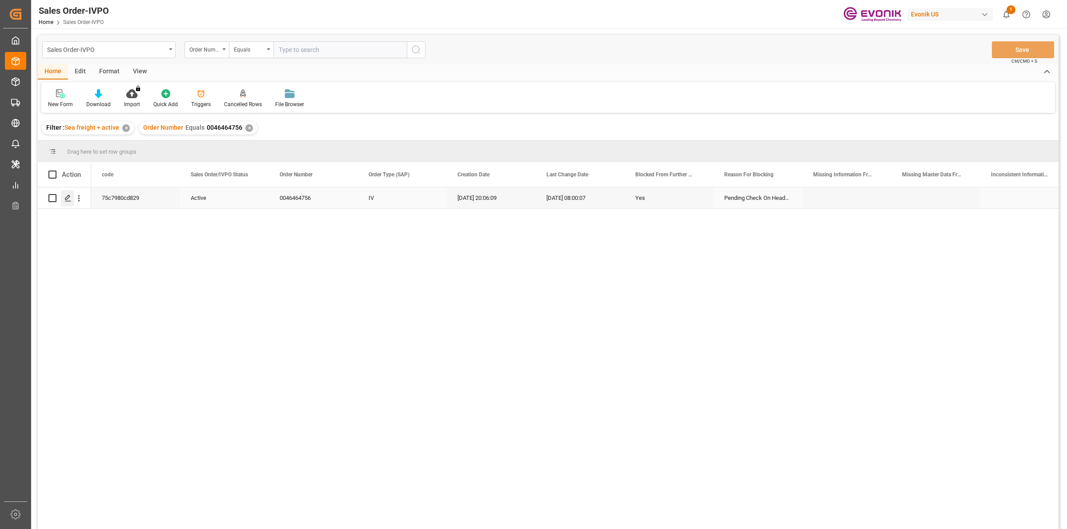
click at [70, 199] on icon "Press SPACE to select this row." at bounding box center [67, 198] width 7 height 7
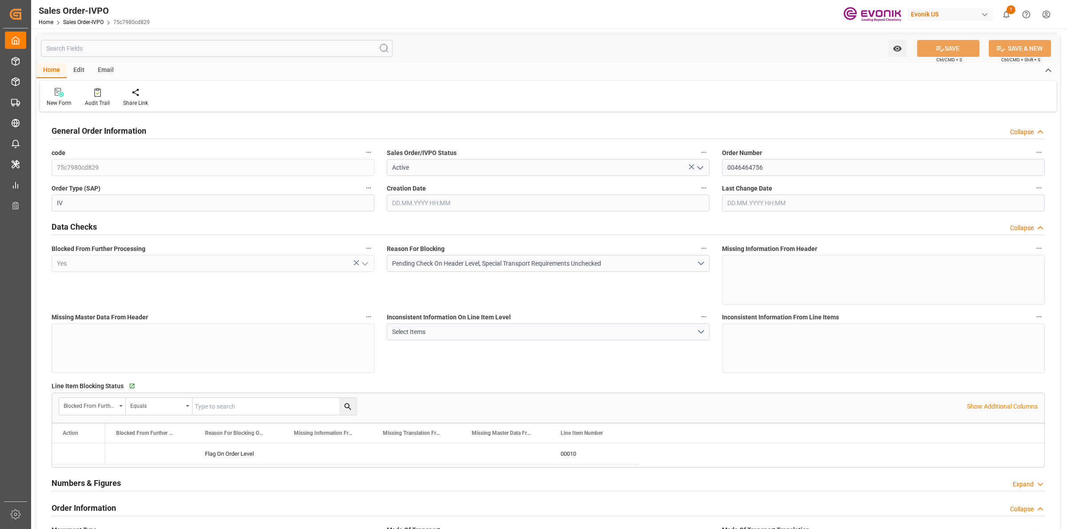
type input "BEANR"
type input "0"
type input "1"
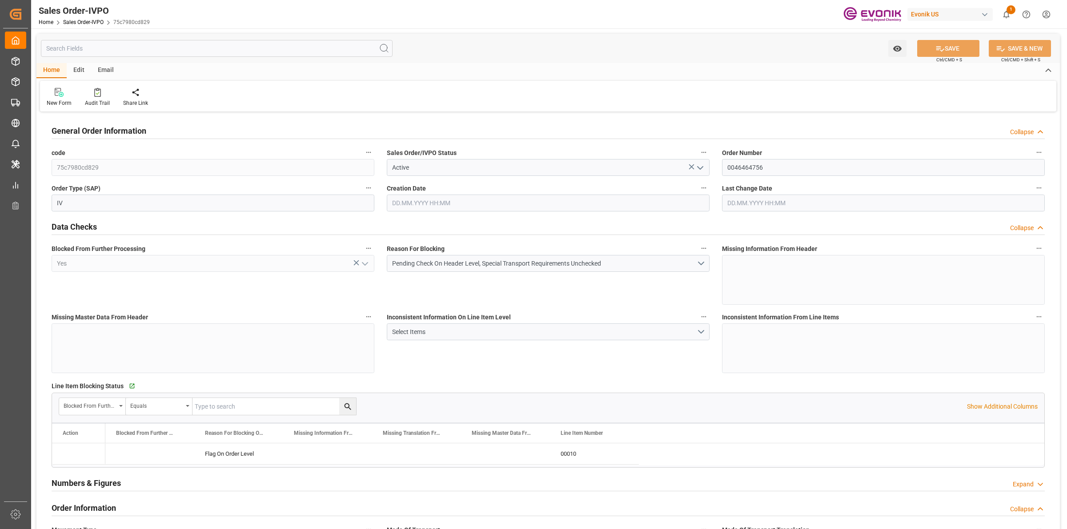
type input "16066.4"
type input "22.268"
type input "17000"
type input "30"
type input "21.07.2025 20:06"
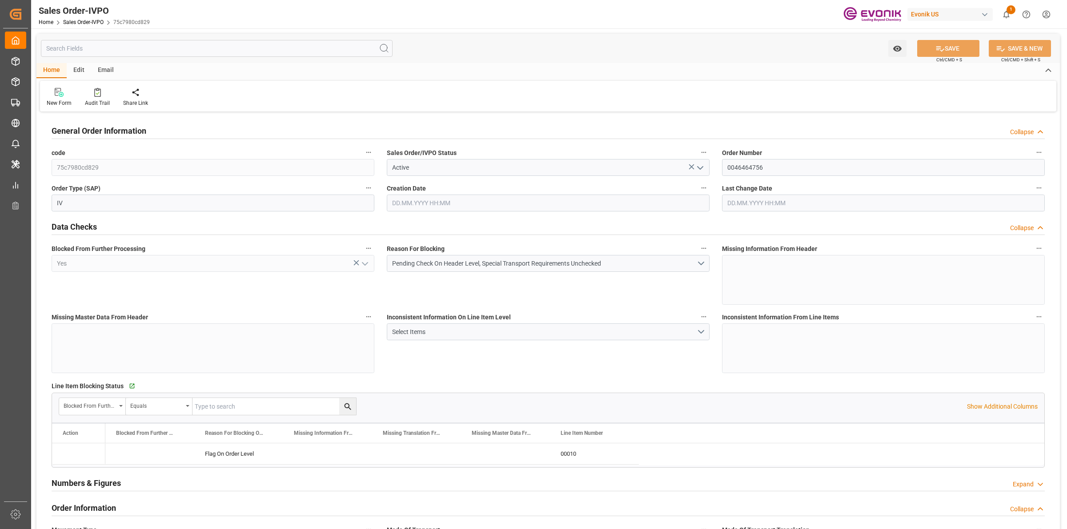
type input "15.08.2025 08:00"
click at [521, 52] on div "Watch Option SAVE Ctrl/CMD + S SAVE & NEW Ctrl/CMD + Shift + S" at bounding box center [547, 48] width 1023 height 29
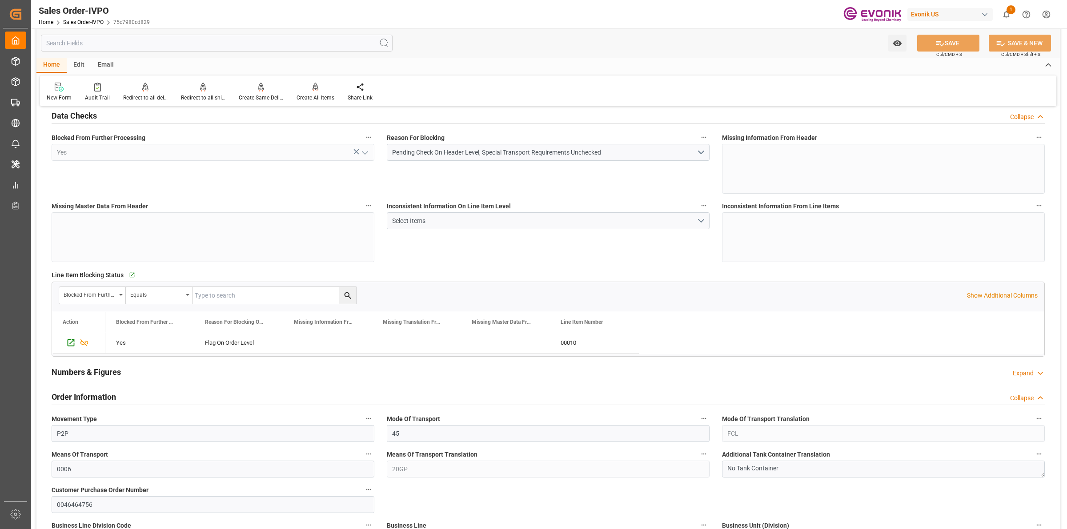
scroll to position [278, 0]
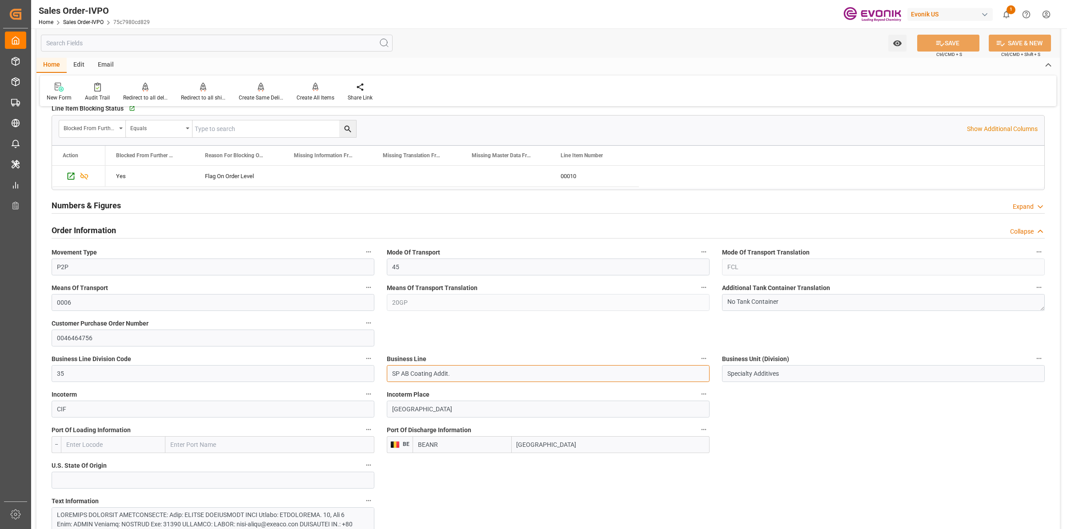
drag, startPoint x: 465, startPoint y: 373, endPoint x: 327, endPoint y: 348, distance: 140.6
drag, startPoint x: 441, startPoint y: 377, endPoint x: 473, endPoint y: 378, distance: 32.0
click at [441, 377] on input "SP AB Coating Addit." at bounding box center [548, 373] width 323 height 17
drag, startPoint x: 508, startPoint y: 446, endPoint x: 472, endPoint y: 443, distance: 35.7
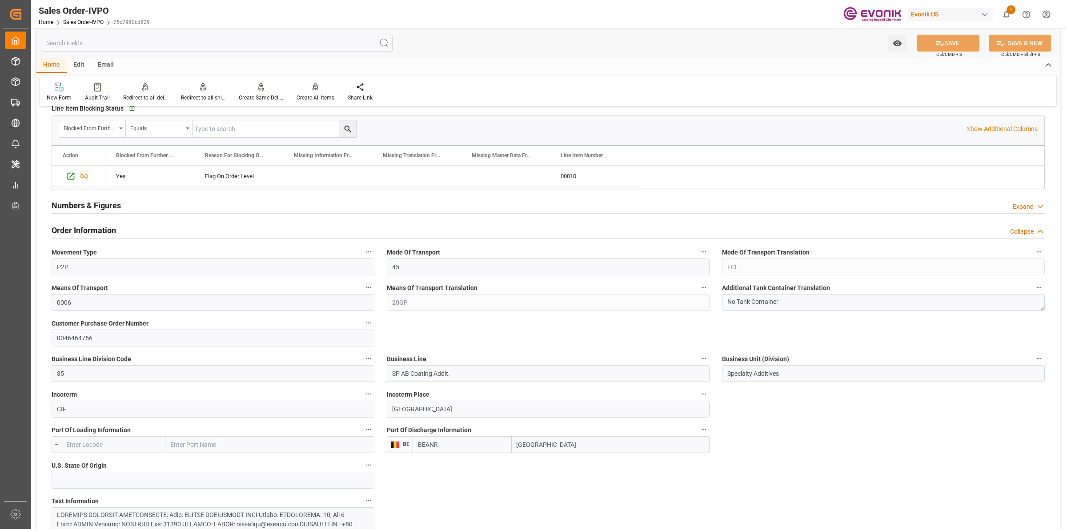
click at [457, 445] on div "BEANR Antwerp" at bounding box center [561, 445] width 297 height 17
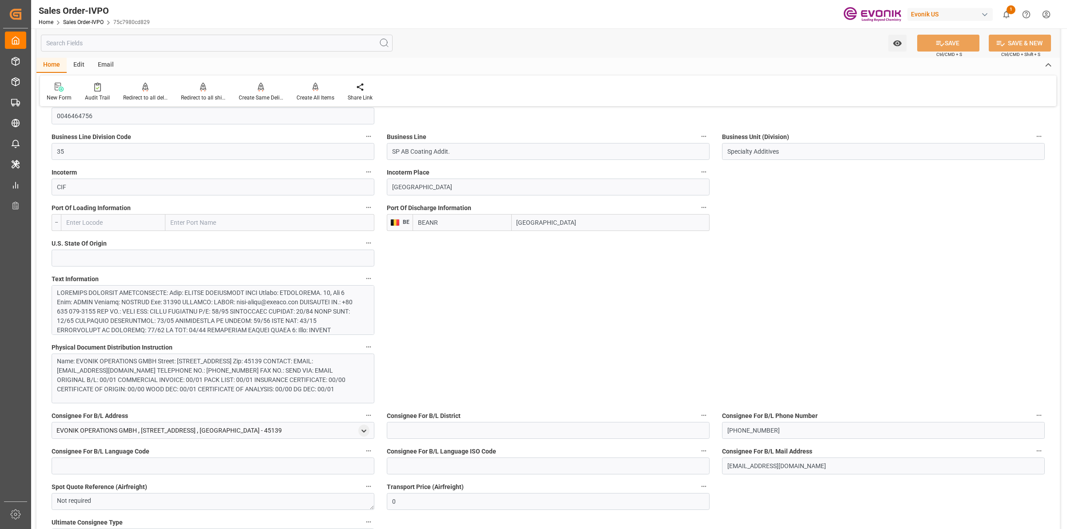
click at [278, 307] on div at bounding box center [208, 363] width 303 height 149
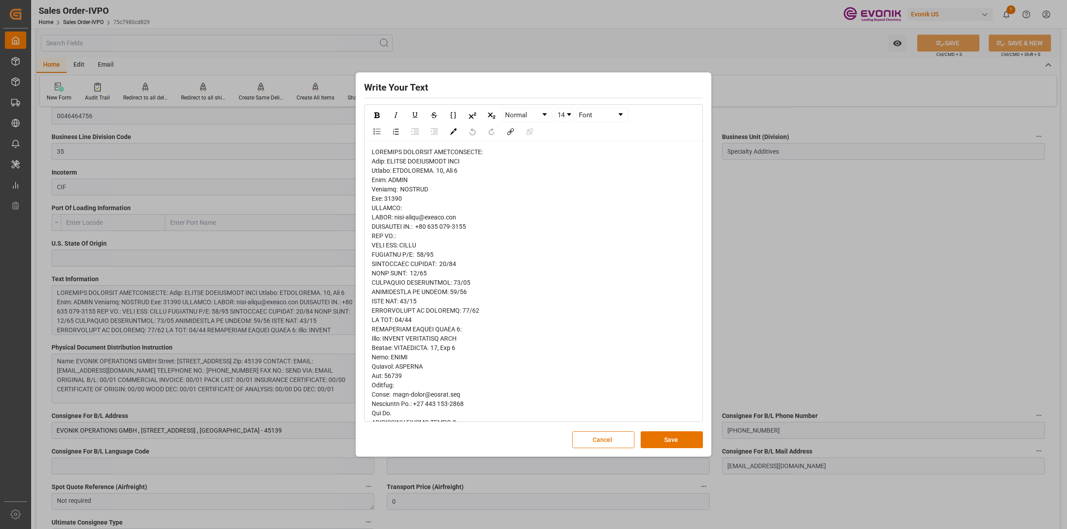
drag, startPoint x: 550, startPoint y: 206, endPoint x: 530, endPoint y: 229, distance: 30.6
click at [550, 208] on div "rdw-editor" at bounding box center [534, 461] width 324 height 626
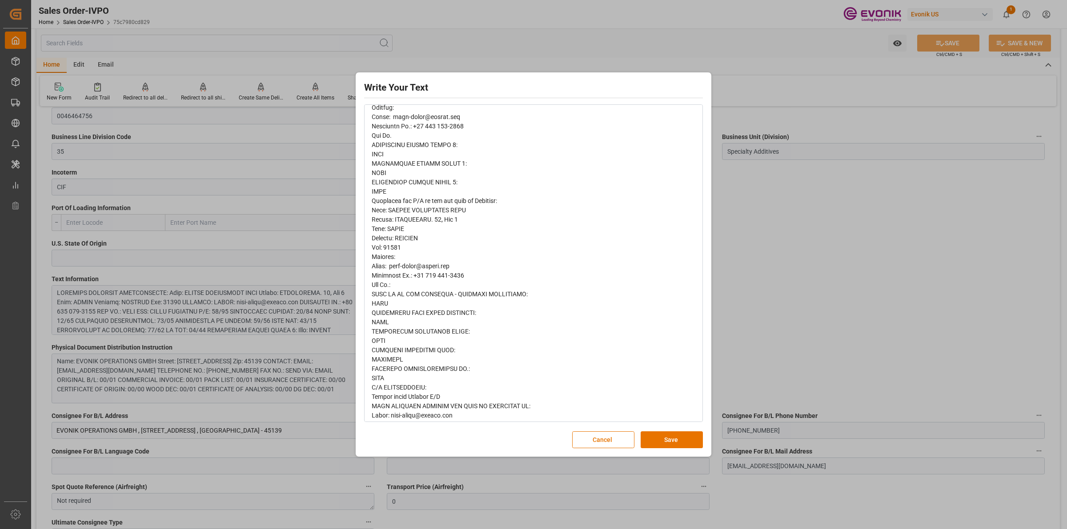
scroll to position [358, 0]
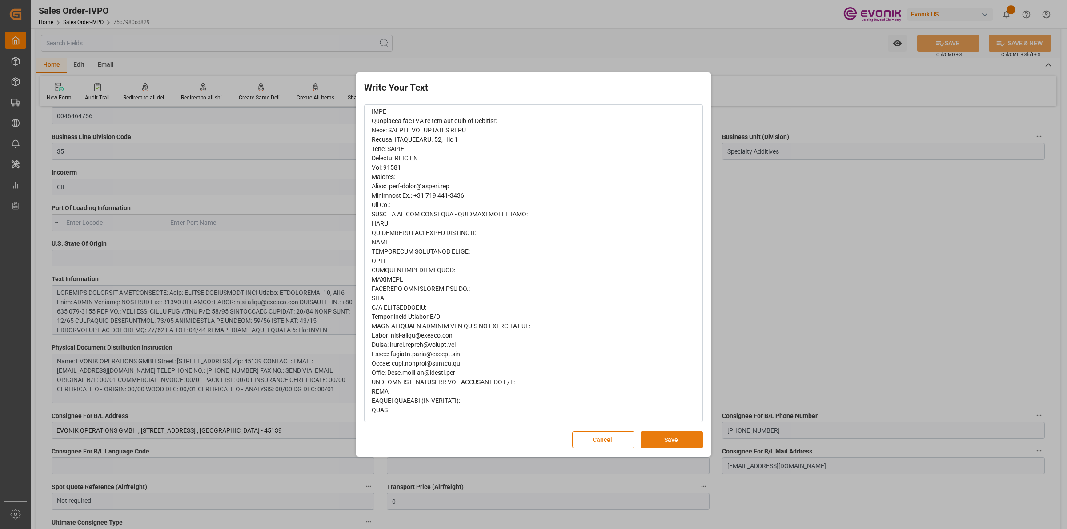
click at [670, 441] on button "Save" at bounding box center [672, 440] width 62 height 17
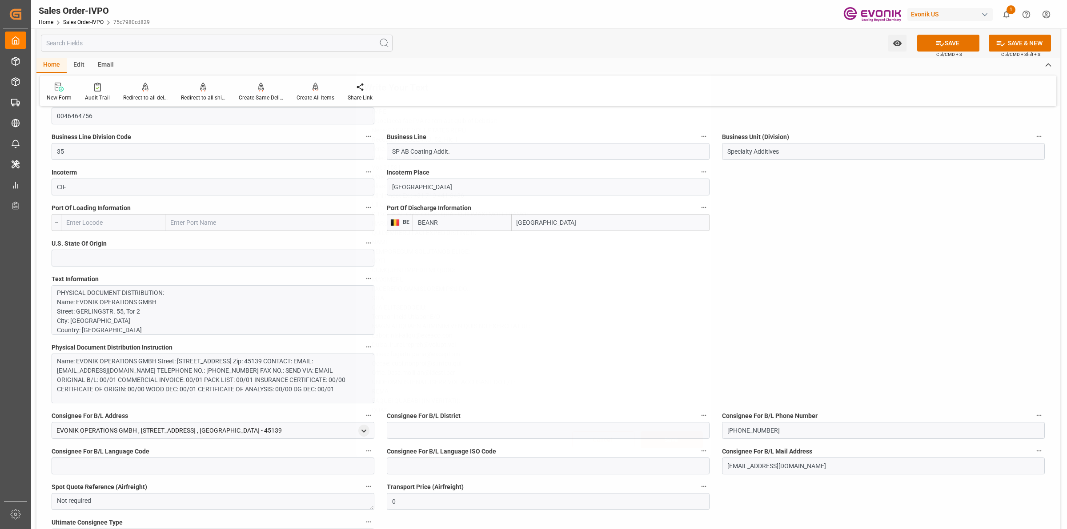
click at [807, 301] on div "Write Your Text Normal 14 Font Cancel Save" at bounding box center [533, 264] width 1067 height 529
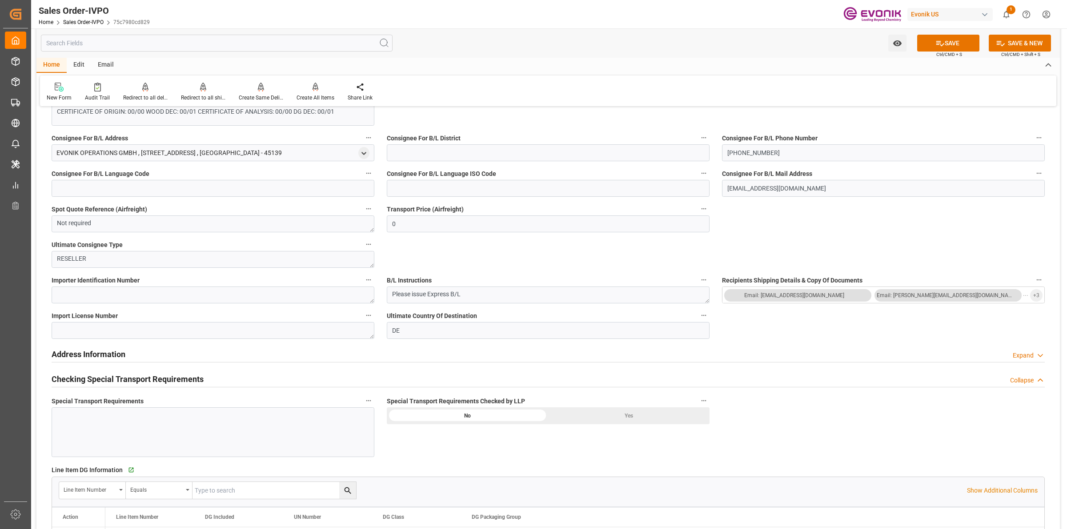
scroll to position [889, 0]
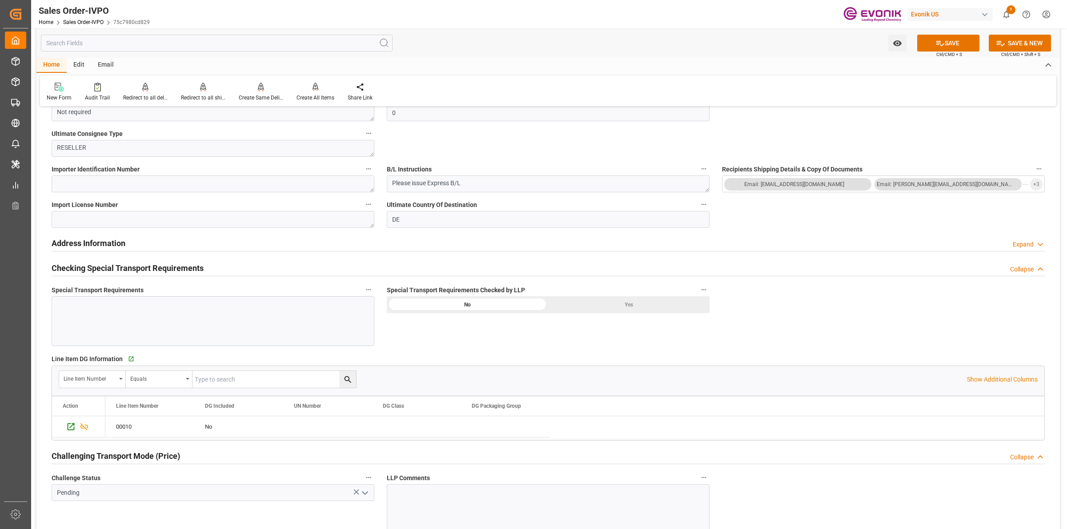
click at [635, 302] on div "Yes" at bounding box center [628, 305] width 161 height 17
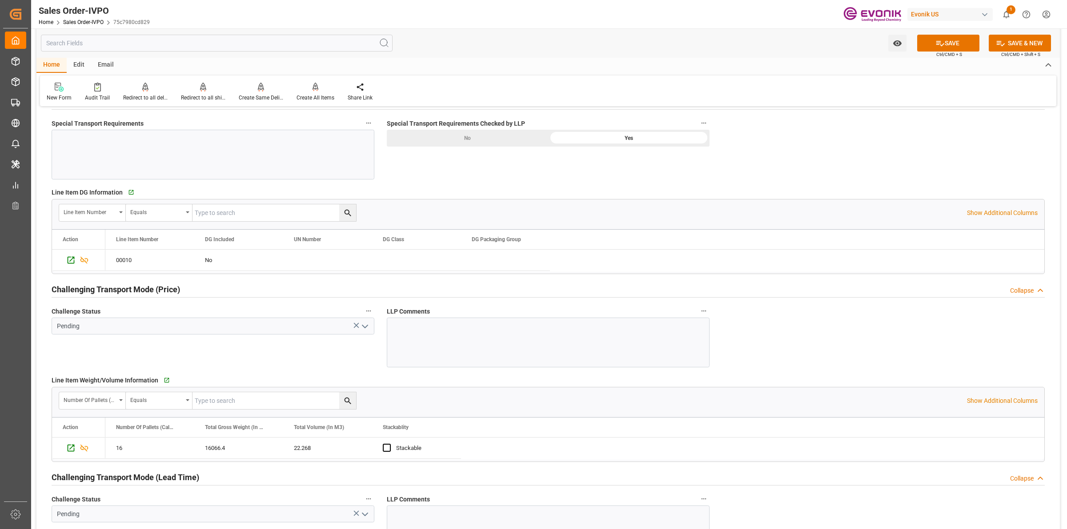
scroll to position [1223, 0]
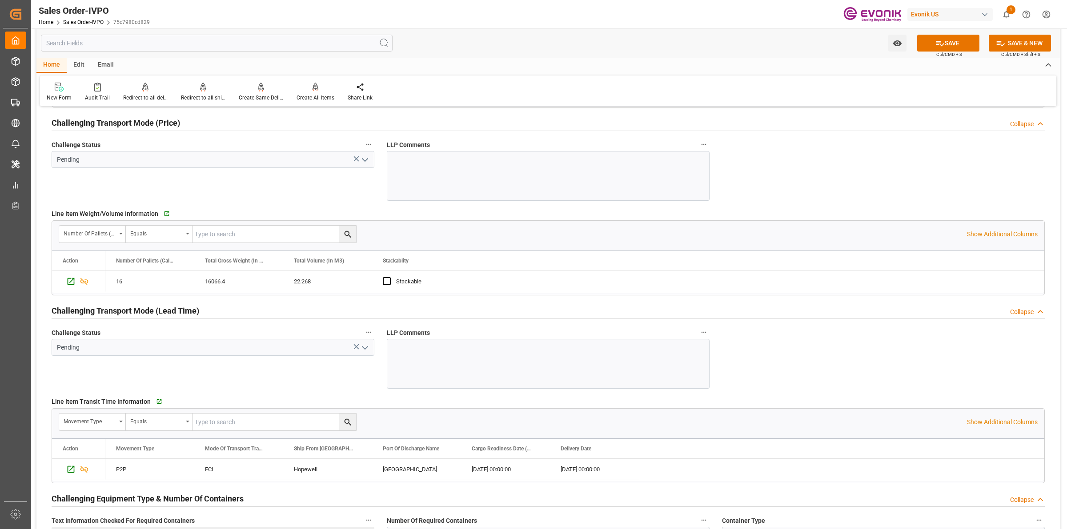
click at [369, 350] on icon "open menu" at bounding box center [365, 348] width 11 height 11
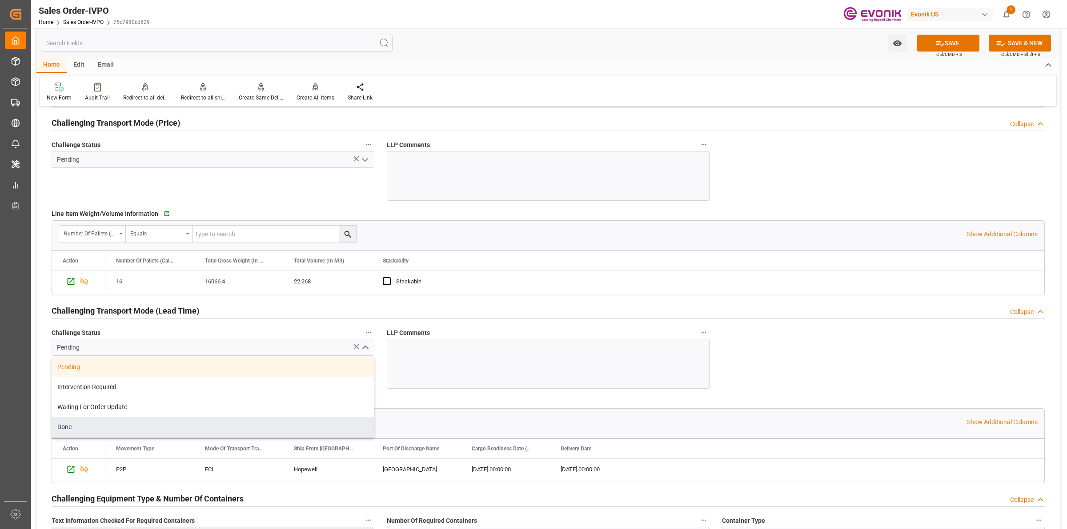
click at [90, 434] on div "Done" at bounding box center [213, 427] width 322 height 20
type input "Done"
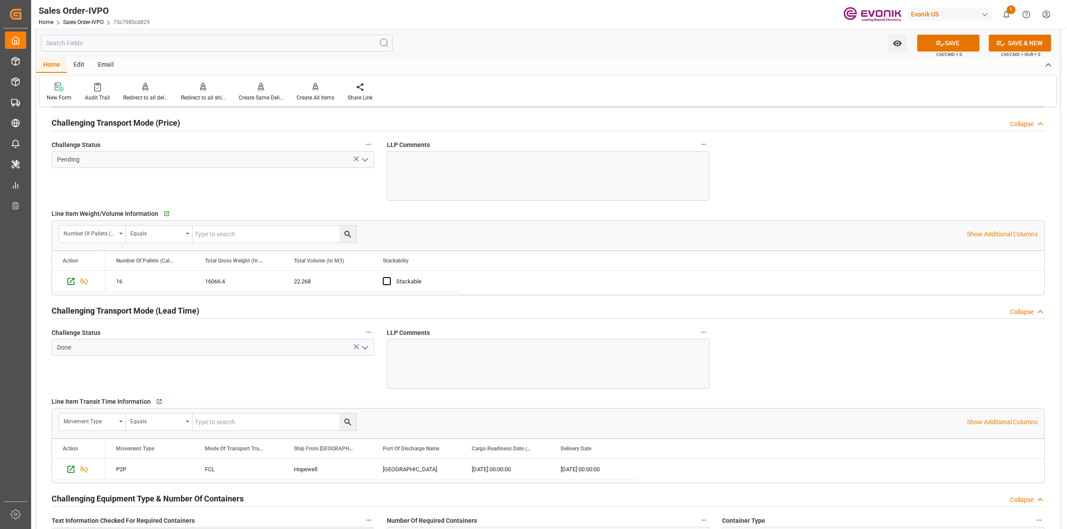
click at [352, 196] on div "Challenge Status Pending" at bounding box center [212, 170] width 335 height 68
click at [370, 163] on icon "open menu" at bounding box center [365, 160] width 11 height 11
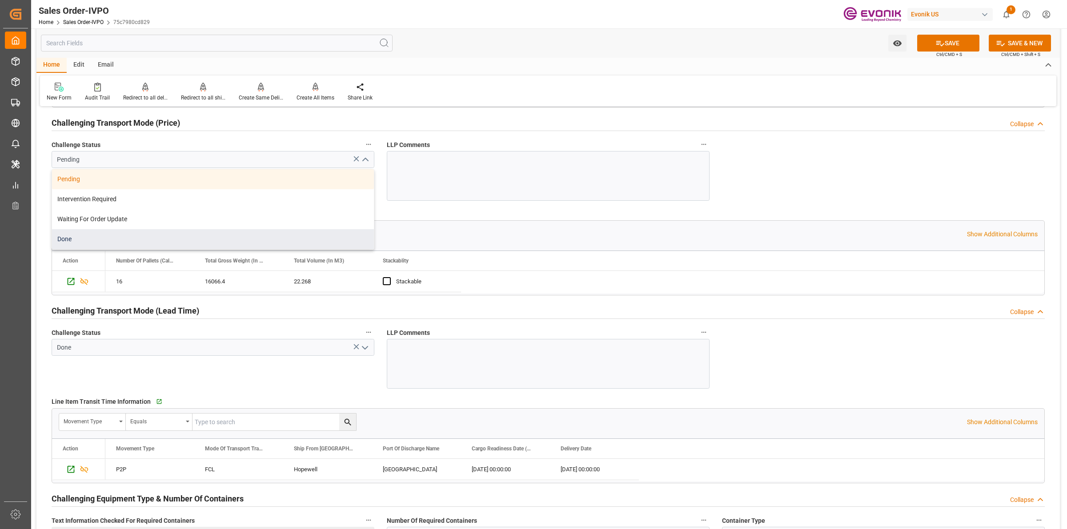
click at [101, 244] on div "Done" at bounding box center [213, 239] width 322 height 20
type input "Done"
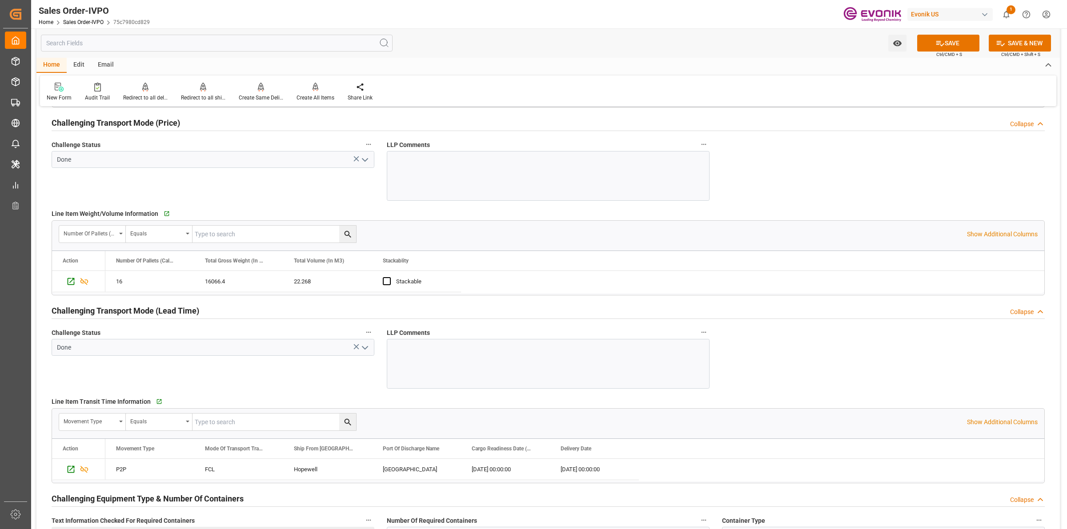
scroll to position [1445, 0]
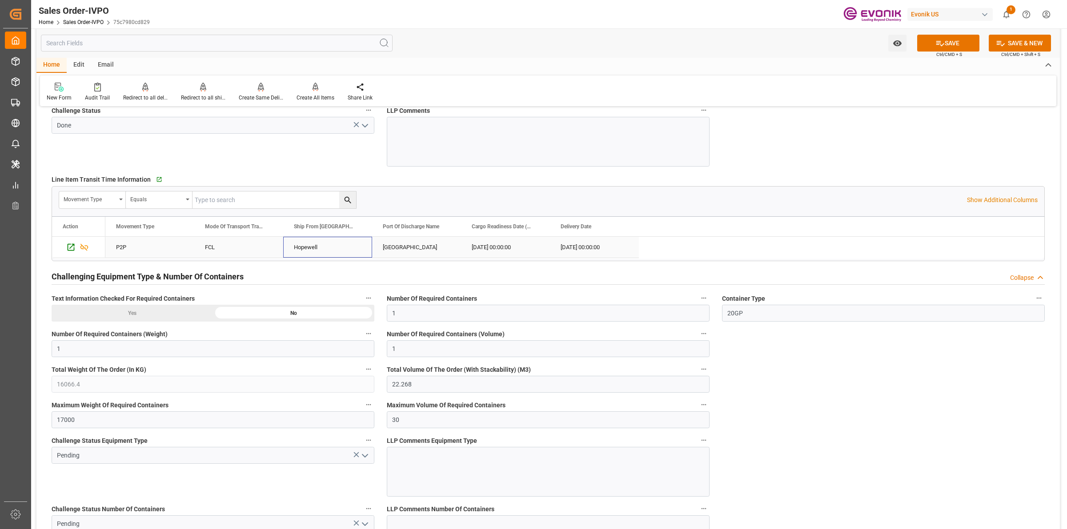
click at [315, 249] on div "Hopewell" at bounding box center [327, 247] width 89 height 21
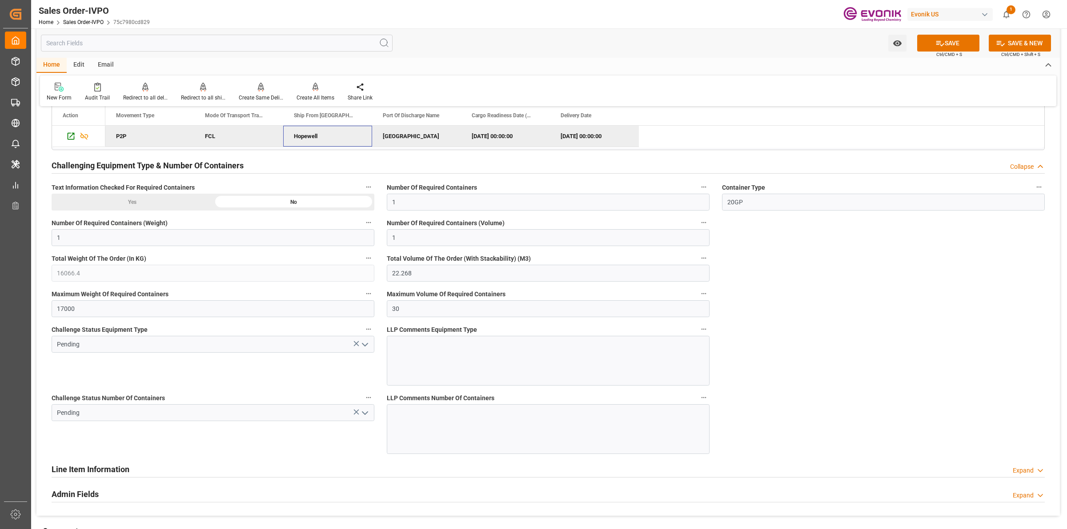
click at [365, 349] on icon "open menu" at bounding box center [365, 345] width 11 height 11
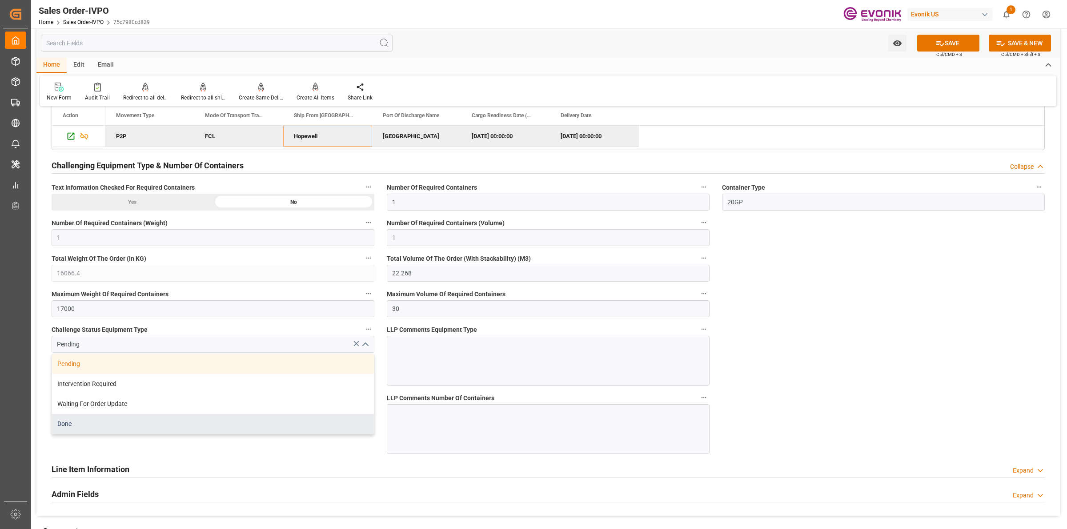
click at [100, 423] on div "Done" at bounding box center [213, 424] width 322 height 20
type input "Done"
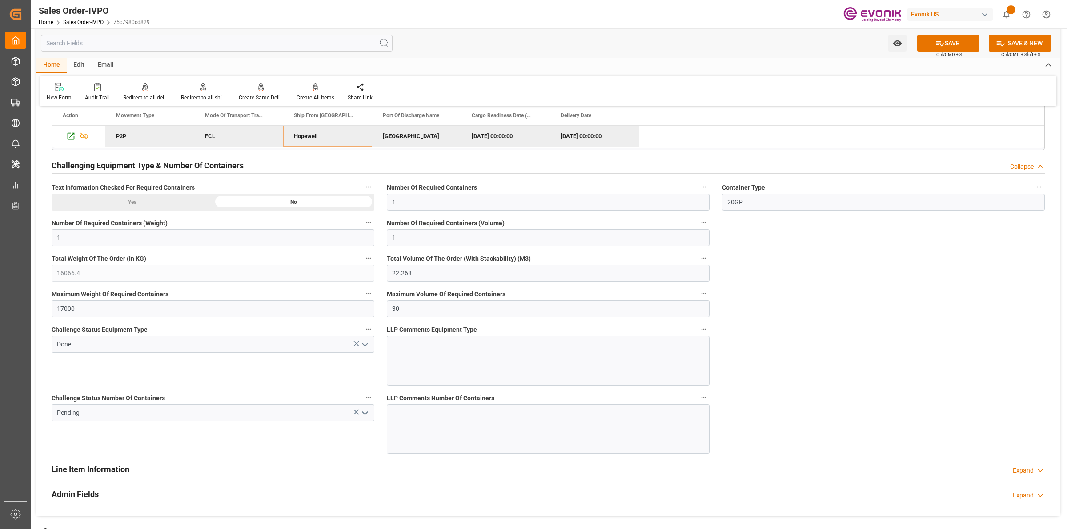
click at [361, 450] on div "Challenge Status Number Of Containers Pending" at bounding box center [212, 423] width 335 height 68
click at [365, 414] on icon "open menu" at bounding box center [365, 413] width 11 height 11
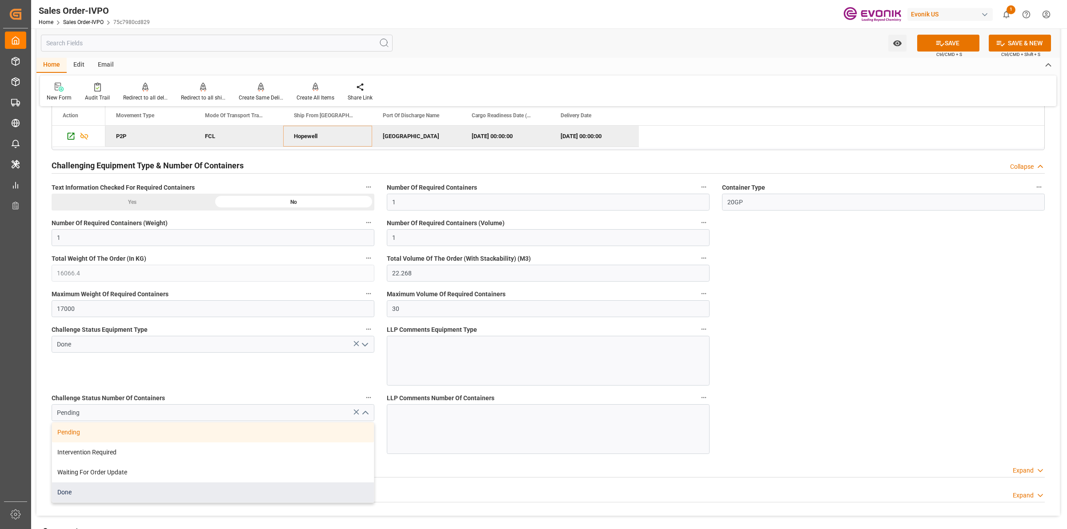
click at [79, 498] on div "Done" at bounding box center [213, 493] width 322 height 20
type input "Done"
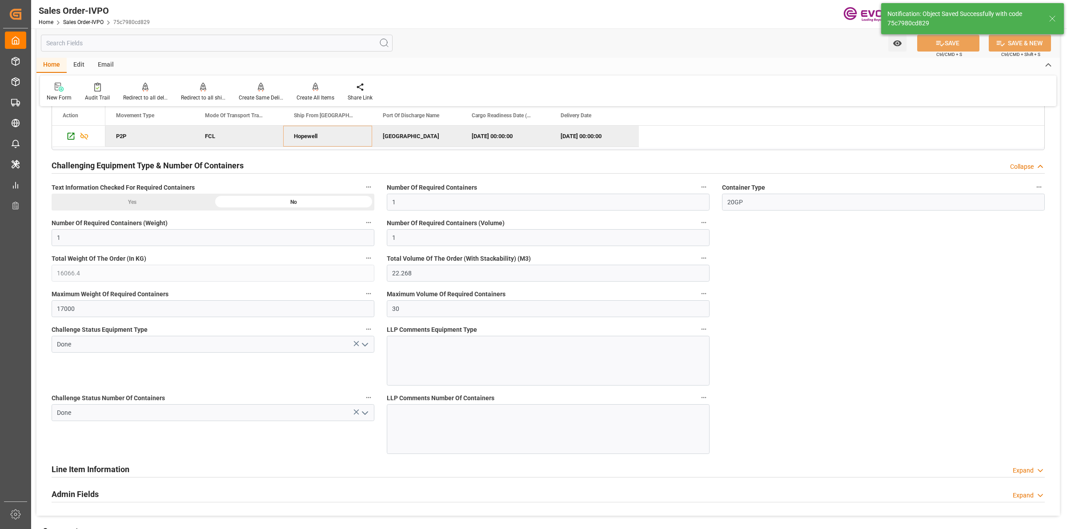
type input "No"
type input "[DATE] 16:56"
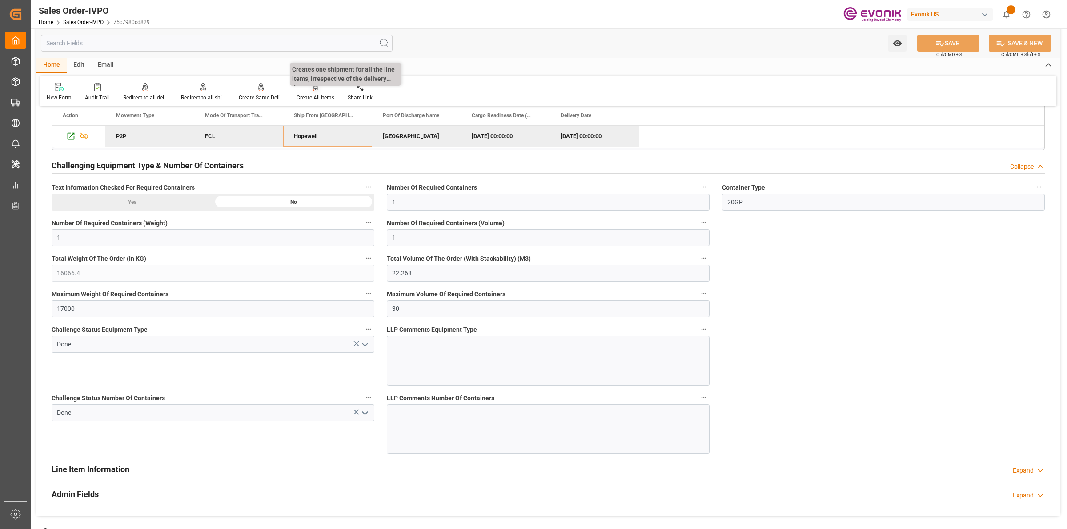
click at [306, 91] on div at bounding box center [316, 86] width 38 height 9
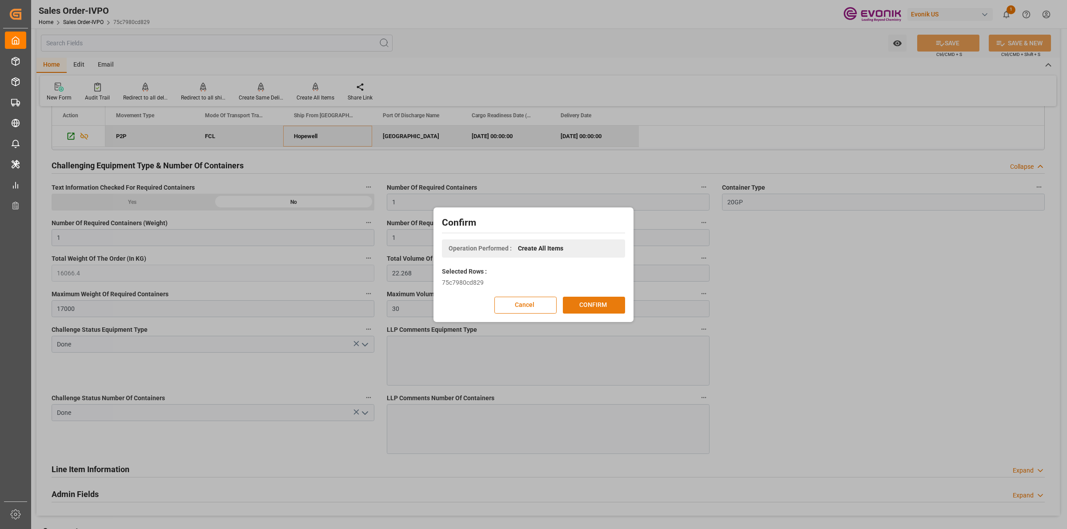
click at [608, 305] on button "CONFIRM" at bounding box center [594, 305] width 62 height 17
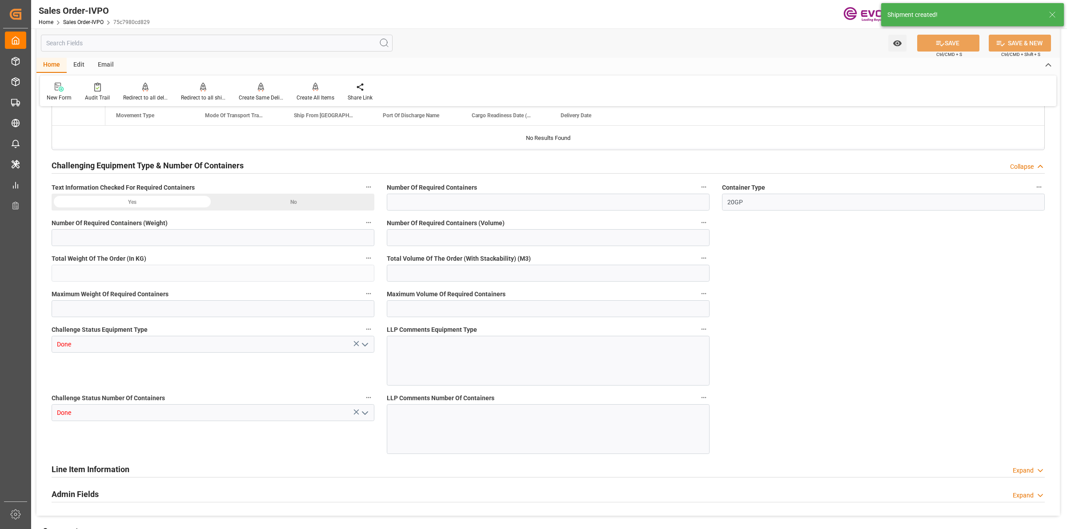
type input "BEANR"
type input "0"
type input "1"
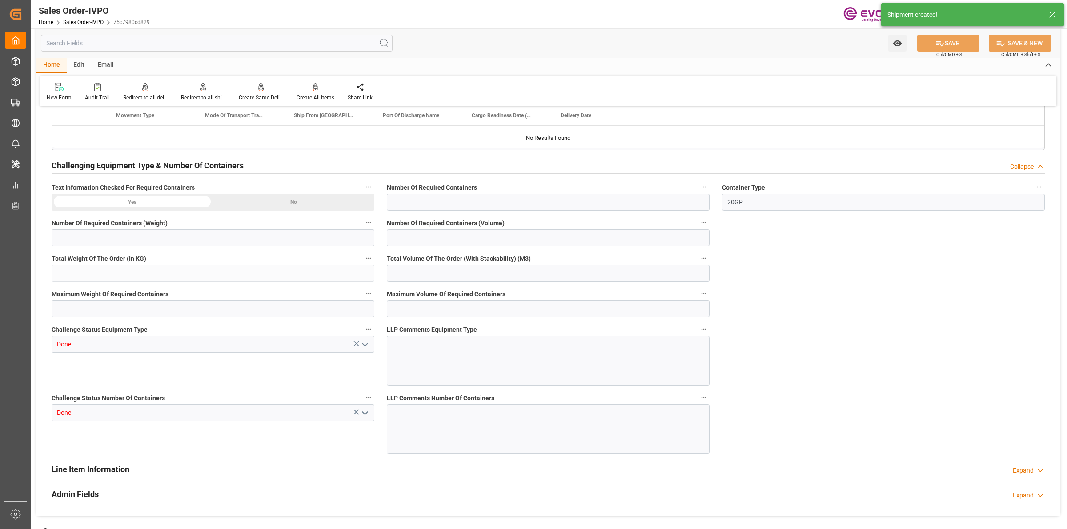
type input "16066.4"
type input "22.268"
type input "17000"
type input "30"
type input "21.07.2025 20:06"
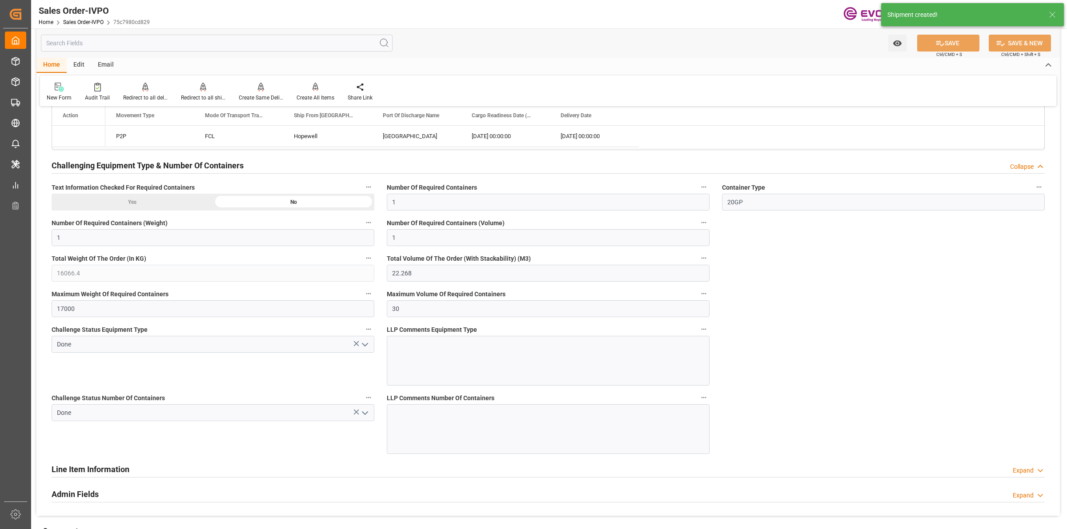
type input "17.08.2025 16:56"
click at [198, 94] on div "Redirect to all shipments" at bounding box center [203, 98] width 44 height 8
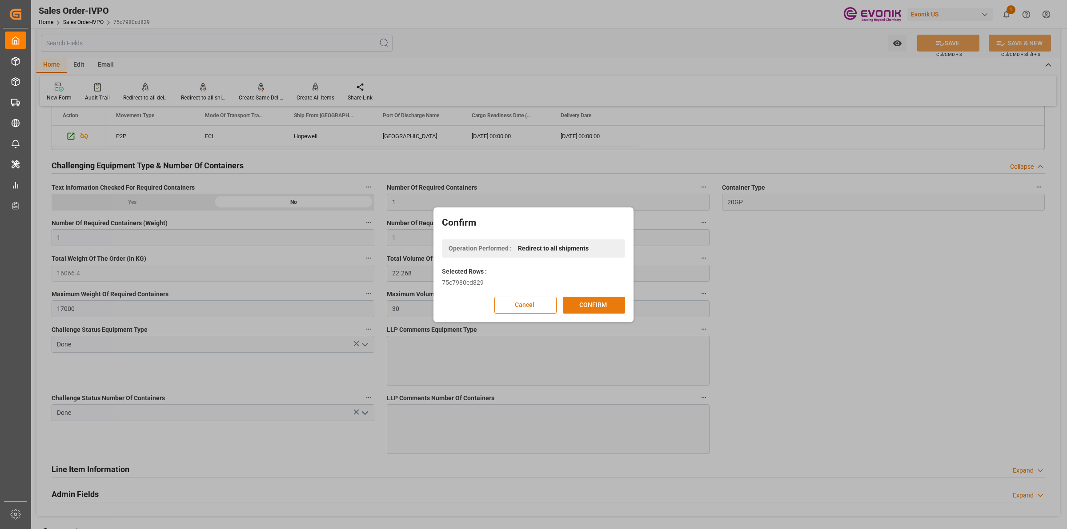
click at [601, 298] on button "CONFIRM" at bounding box center [594, 305] width 62 height 17
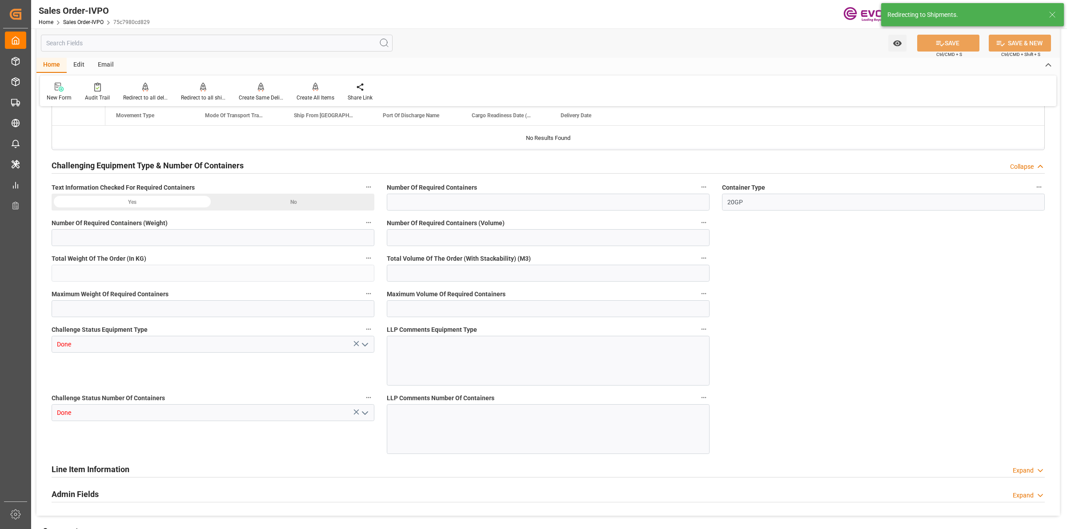
type input "BEANR"
type input "0"
type input "1"
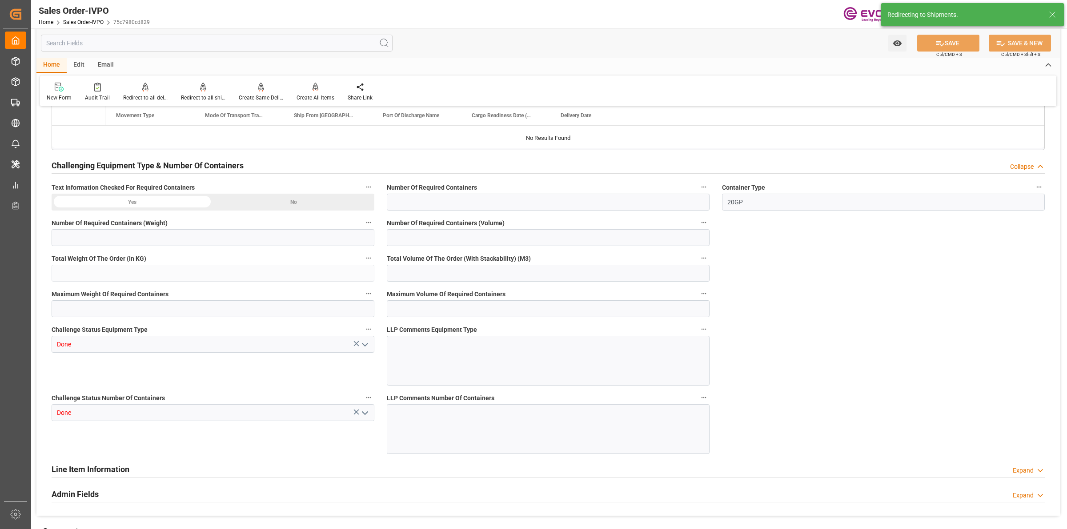
type input "16066.4"
type input "22.268"
type input "17000"
type input "30"
type input "21.07.2025 20:06"
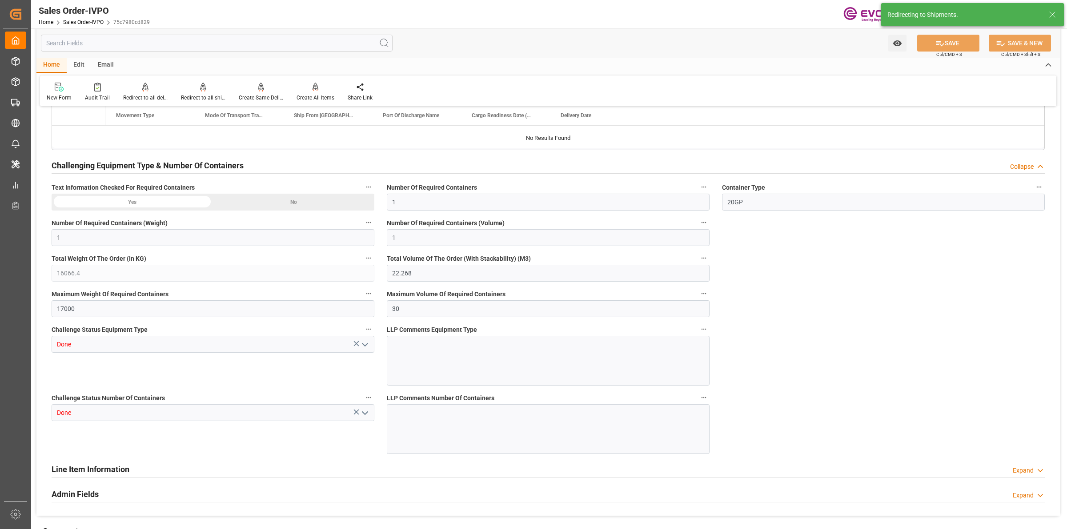
type input "17.08.2025 16:56"
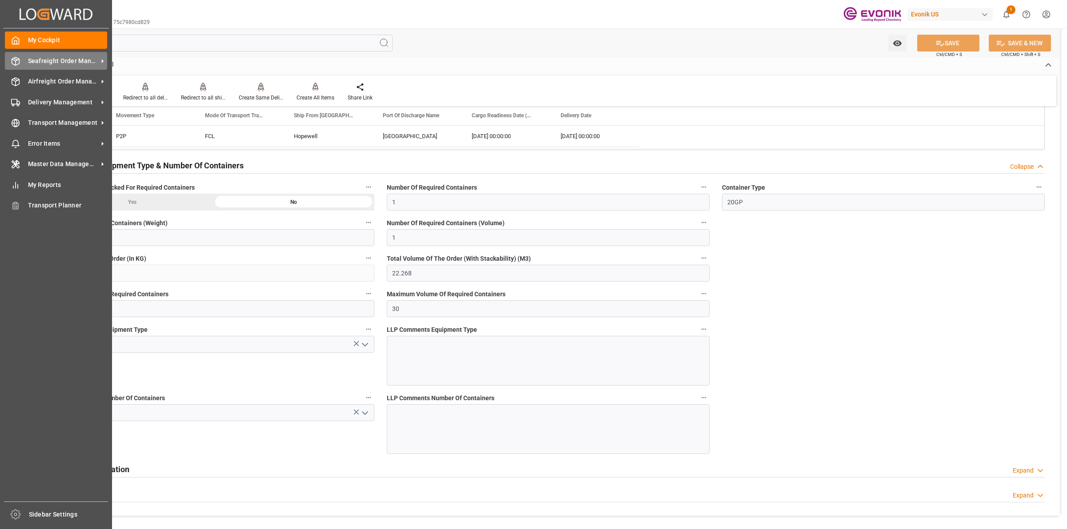
drag, startPoint x: 19, startPoint y: 64, endPoint x: 27, endPoint y: 67, distance: 8.7
click at [19, 64] on icon at bounding box center [15, 61] width 9 height 9
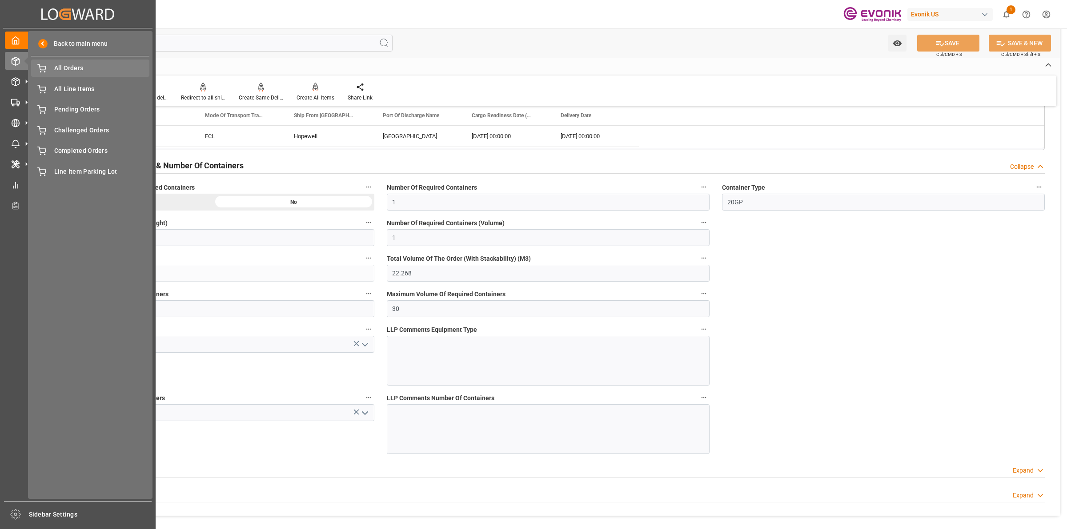
click at [72, 68] on span "All Orders" at bounding box center [102, 68] width 96 height 9
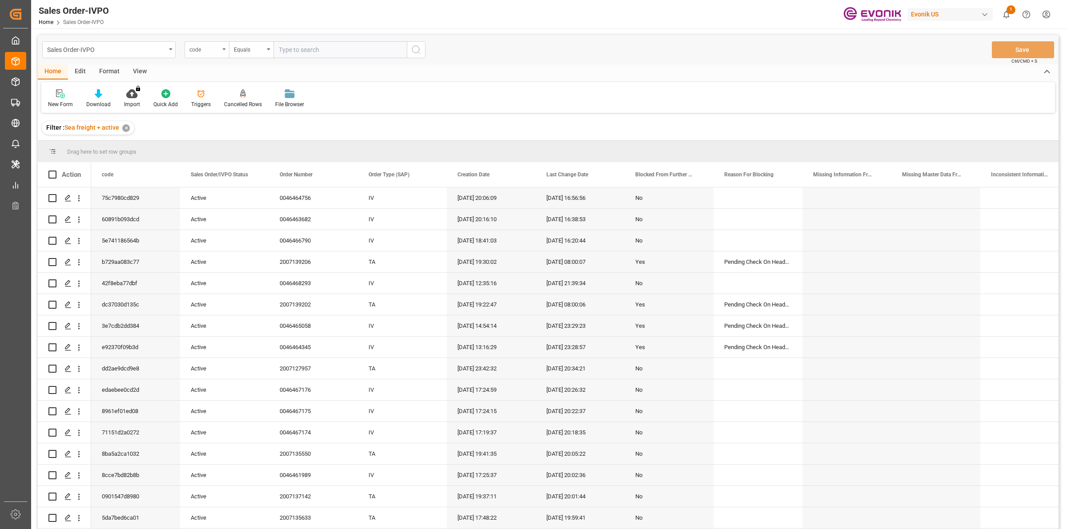
click at [220, 53] on div "code" at bounding box center [206, 49] width 44 height 17
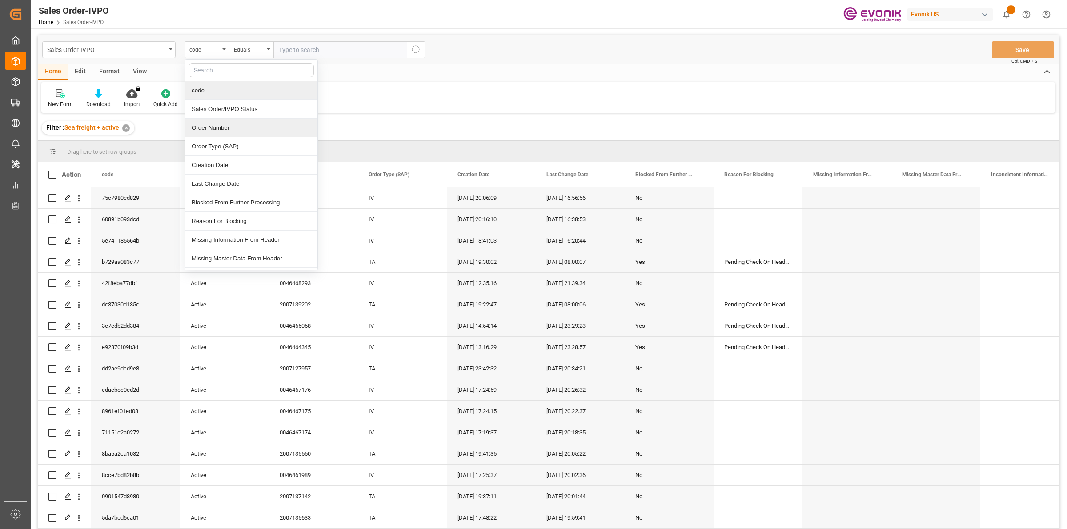
click at [221, 132] on div "Order Number" at bounding box center [251, 128] width 132 height 19
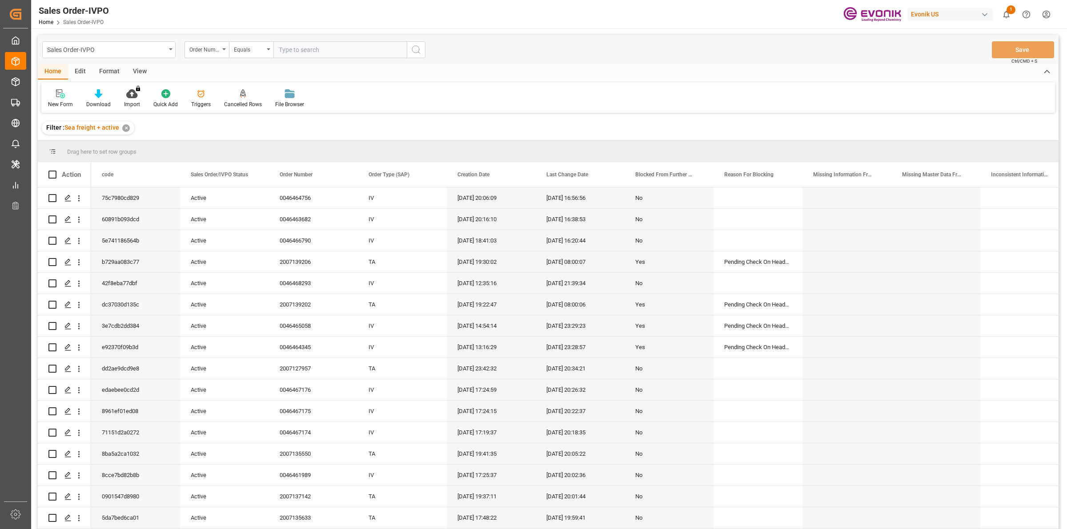
click at [319, 50] on input "text" at bounding box center [339, 49] width 133 height 17
click at [321, 52] on input "text" at bounding box center [339, 49] width 133 height 17
paste input "0046467671"
type input "0046467671"
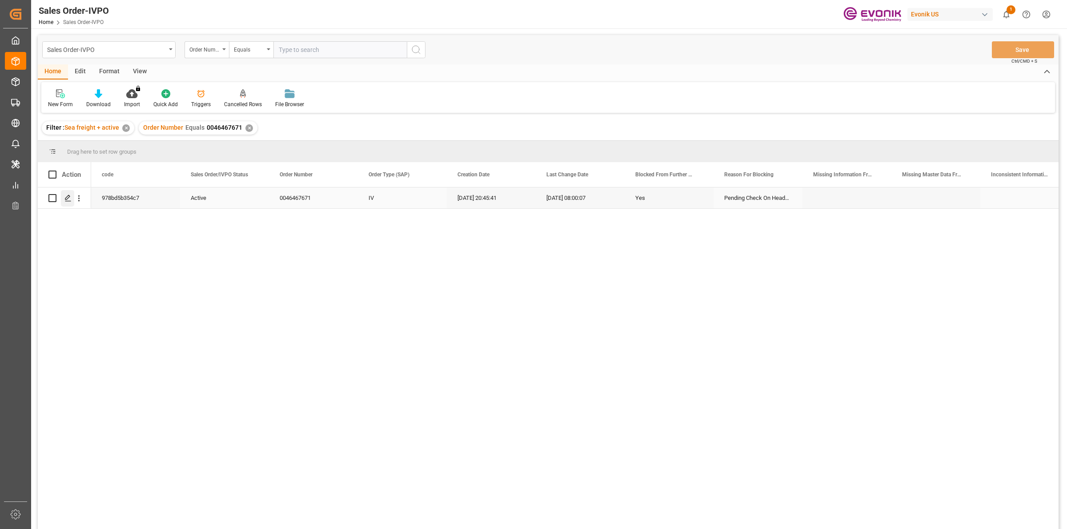
click at [64, 201] on icon "Press SPACE to select this row." at bounding box center [67, 198] width 7 height 7
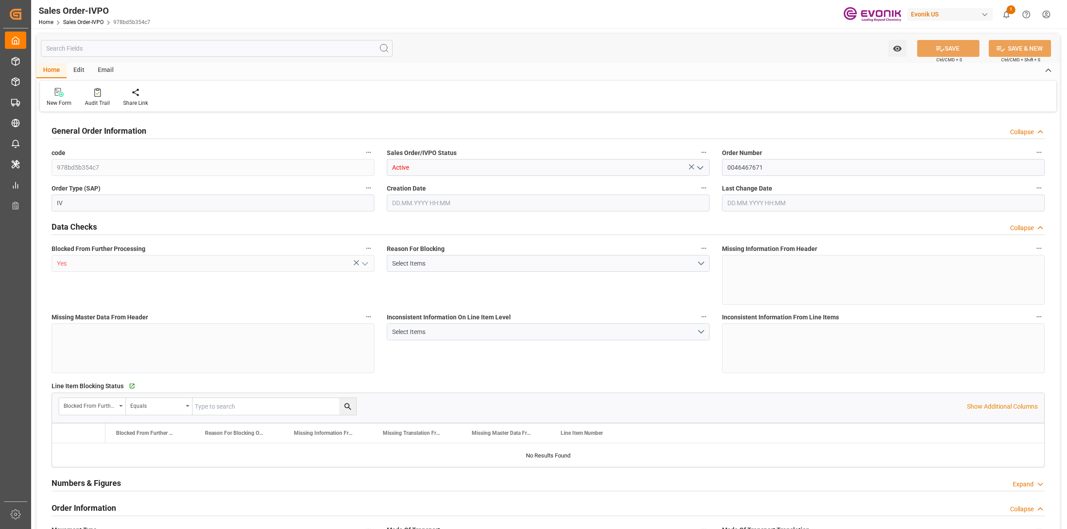
type input "BEANR"
type input "0"
type input "1"
type input "2"
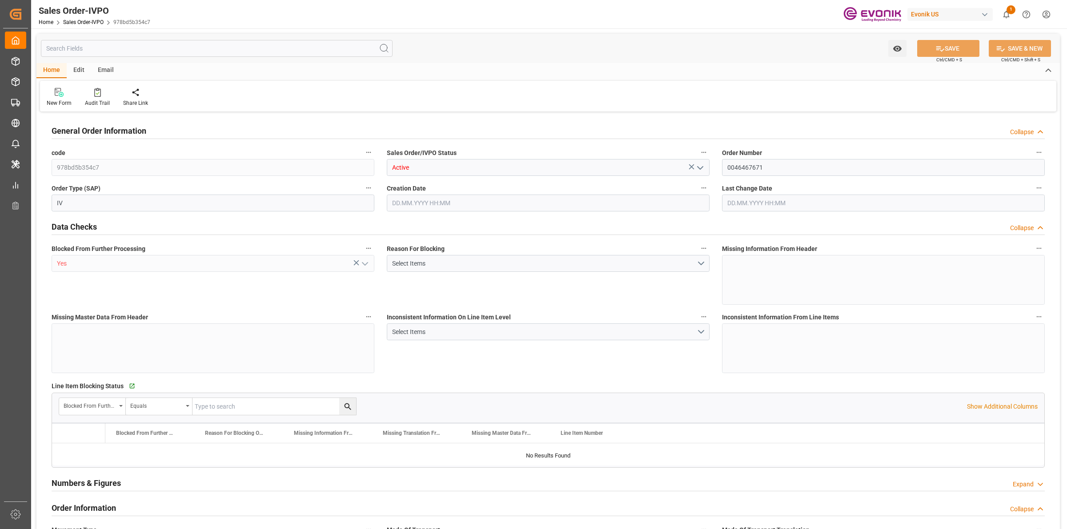
type input "9366"
type input "41.8674"
type input "17000"
type input "30"
type input "[DATE] 20:45"
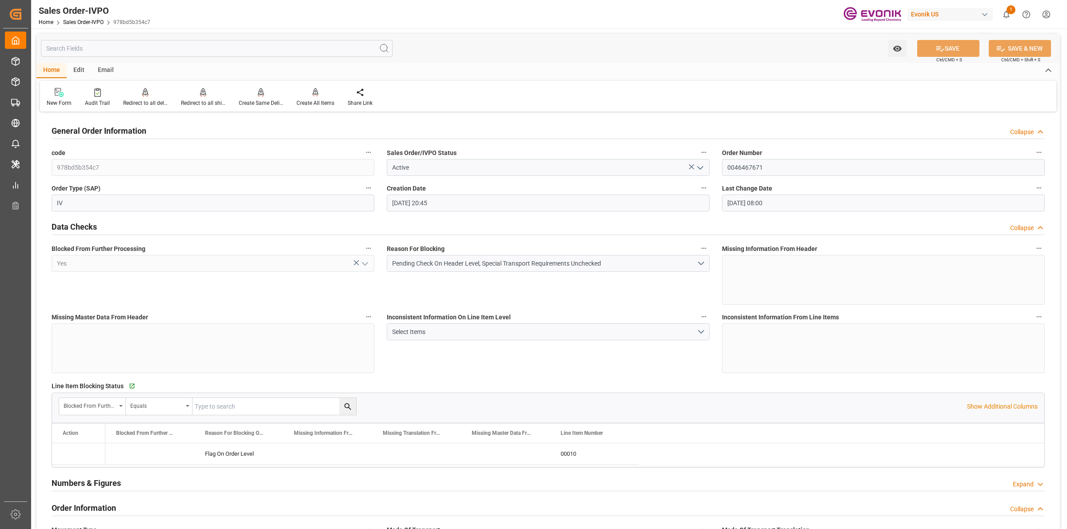
type input "15.08.2025 08:00"
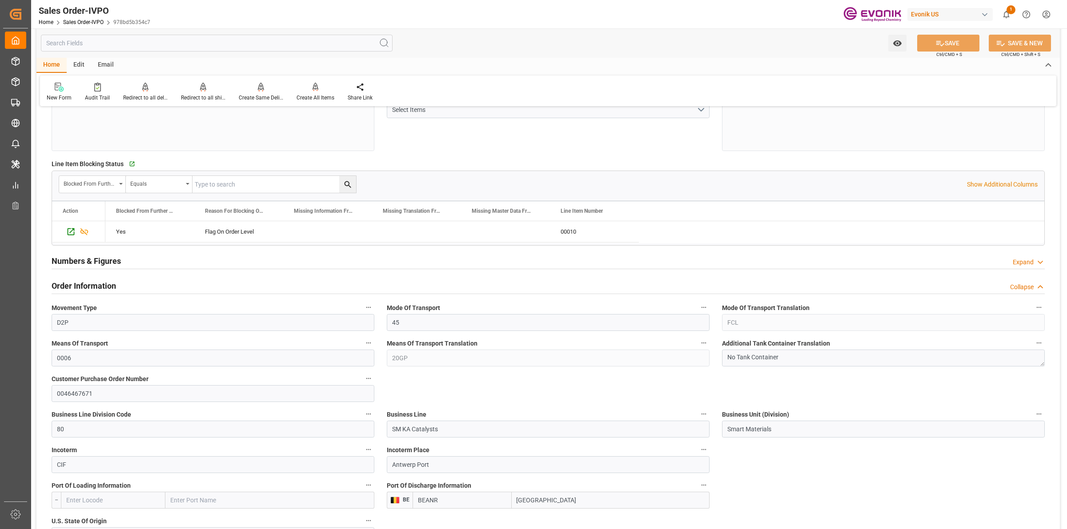
scroll to position [278, 0]
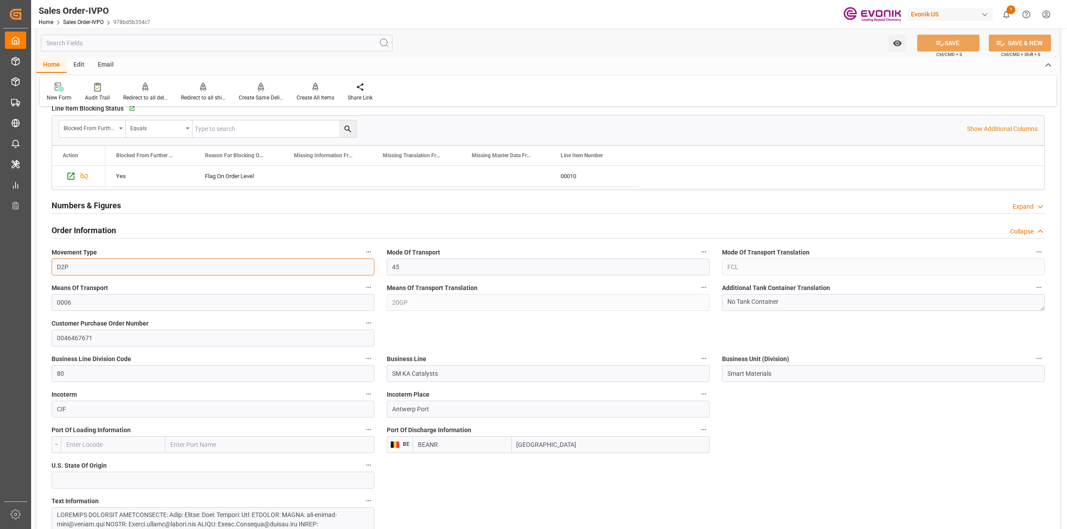
drag, startPoint x: 89, startPoint y: 265, endPoint x: 20, endPoint y: 265, distance: 68.9
click at [20, 265] on div "Created by potrace 1.15, written by Peter Selinger 2001-2017 Created by potrace…" at bounding box center [533, 264] width 1067 height 529
drag, startPoint x: 458, startPoint y: 378, endPoint x: 550, endPoint y: 359, distance: 93.6
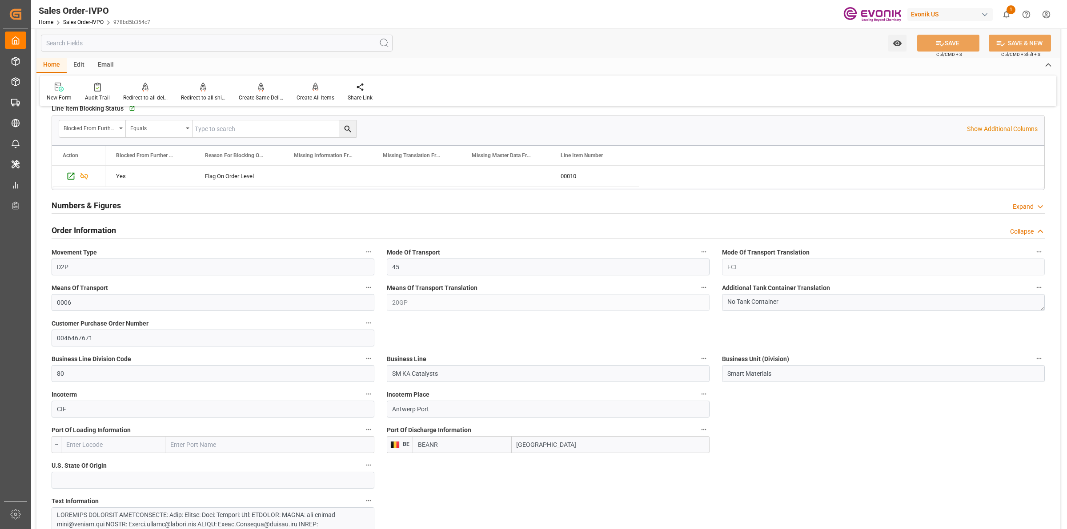
drag, startPoint x: 456, startPoint y: 429, endPoint x: 588, endPoint y: 425, distance: 132.1
click at [441, 426] on div "Port Of Discharge Information BE BEANR Antwerp" at bounding box center [548, 439] width 335 height 36
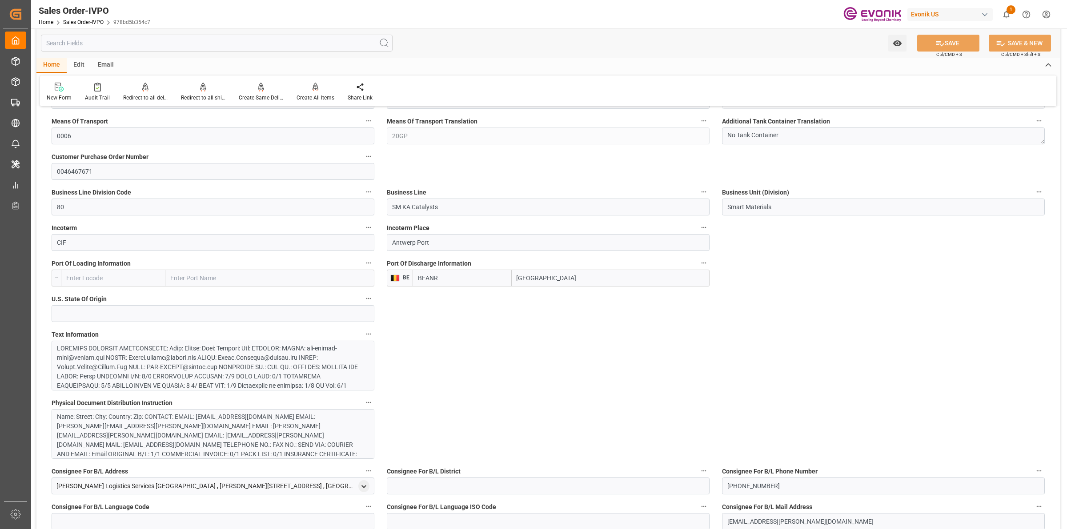
click at [321, 358] on div at bounding box center [208, 451] width 303 height 215
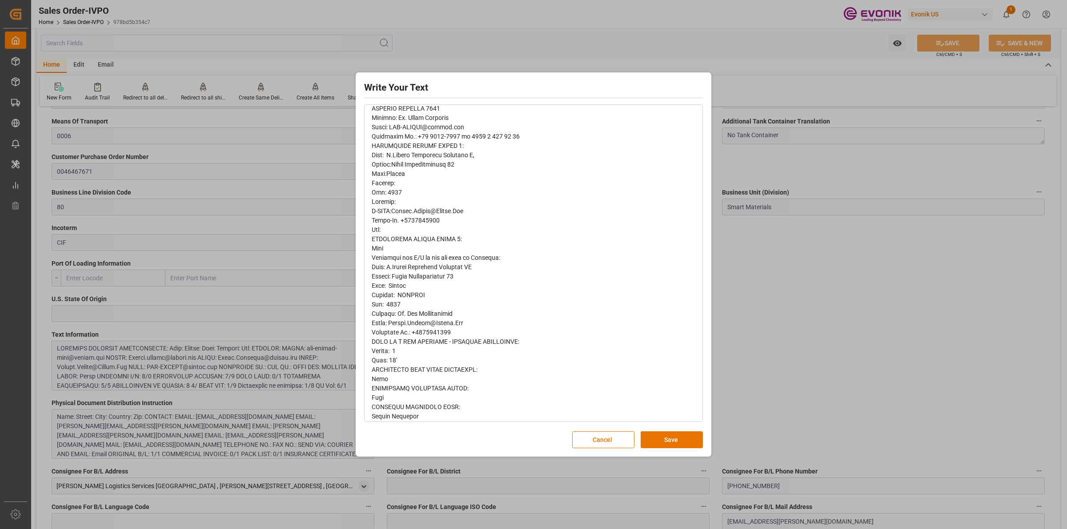
scroll to position [563, 0]
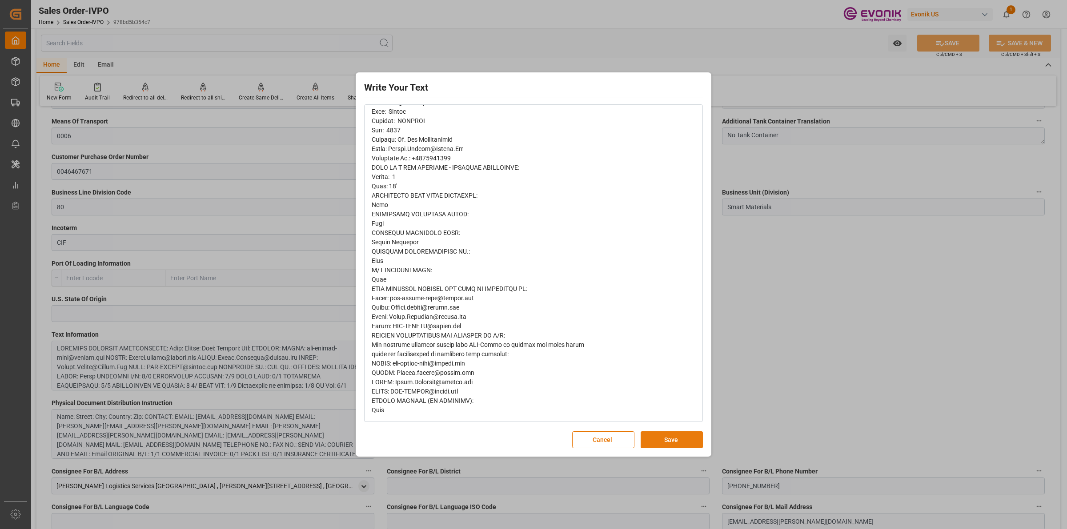
click at [662, 439] on button "Save" at bounding box center [672, 440] width 62 height 17
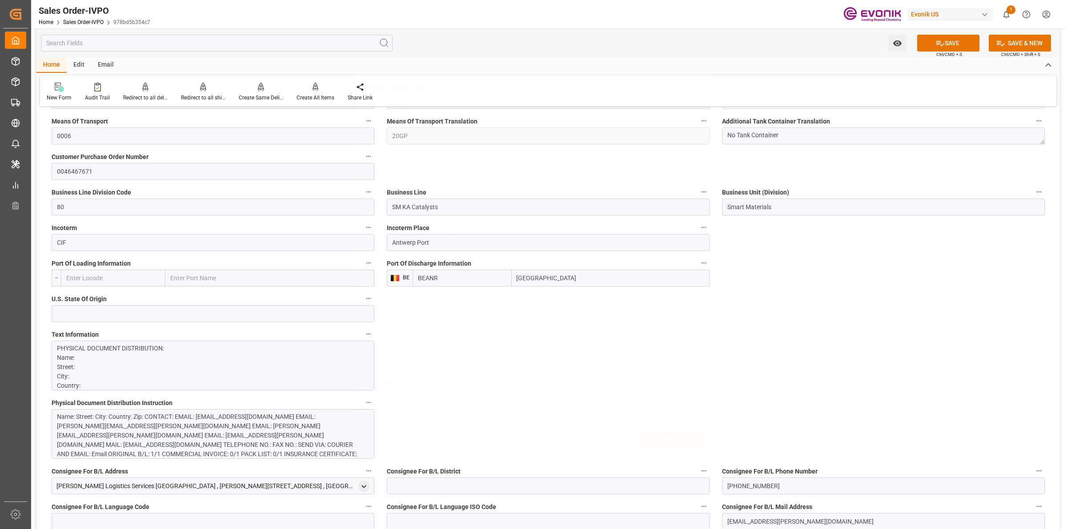
click at [827, 339] on div "Write Your Text Normal 14 Font Cancel Save" at bounding box center [533, 264] width 1067 height 529
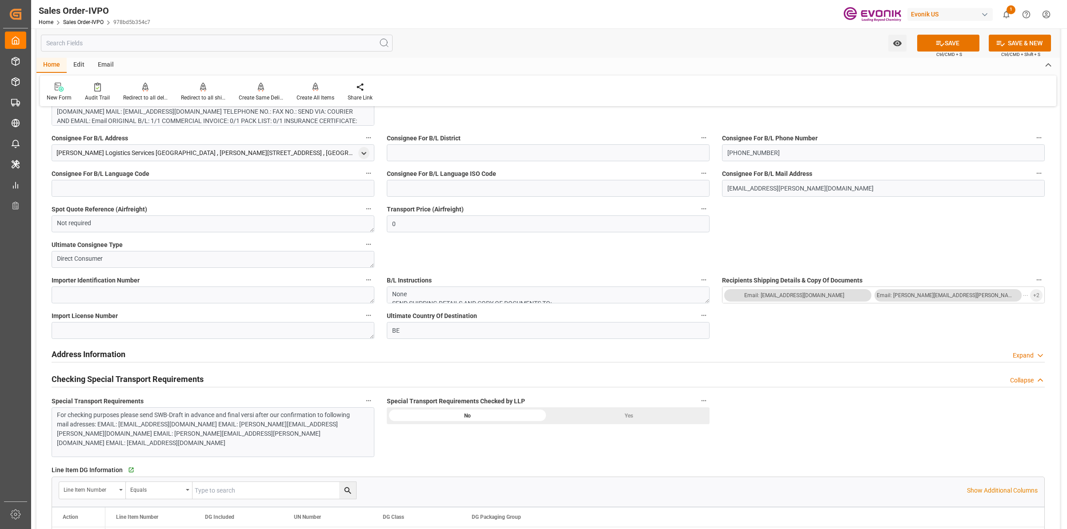
scroll to position [889, 0]
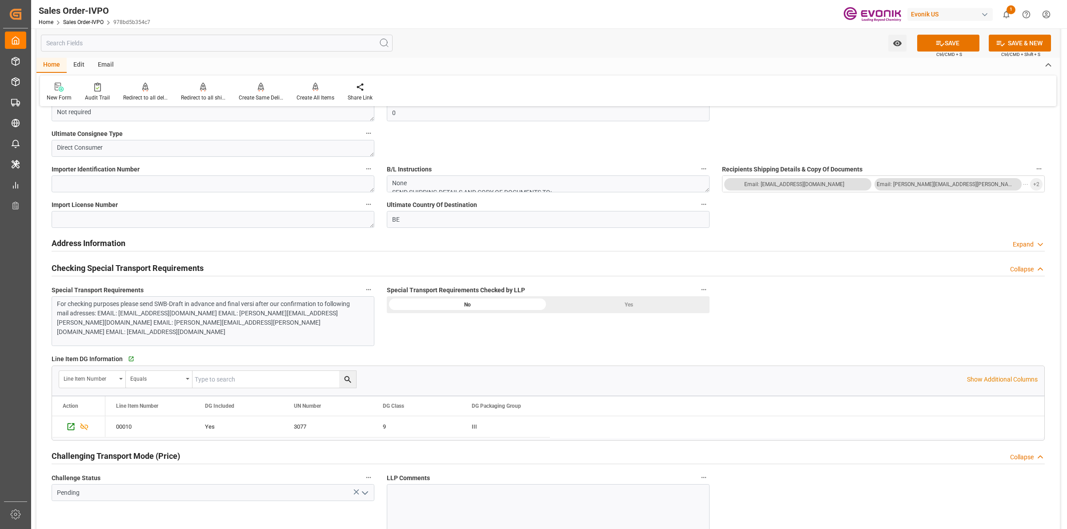
click at [627, 305] on div "Yes" at bounding box center [628, 305] width 161 height 17
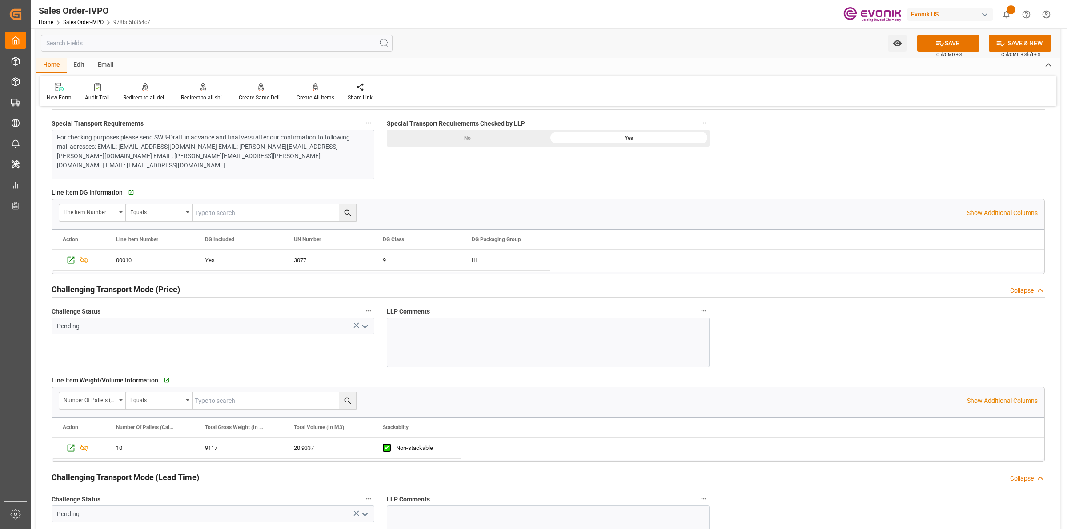
click at [364, 331] on icon "open menu" at bounding box center [365, 326] width 11 height 11
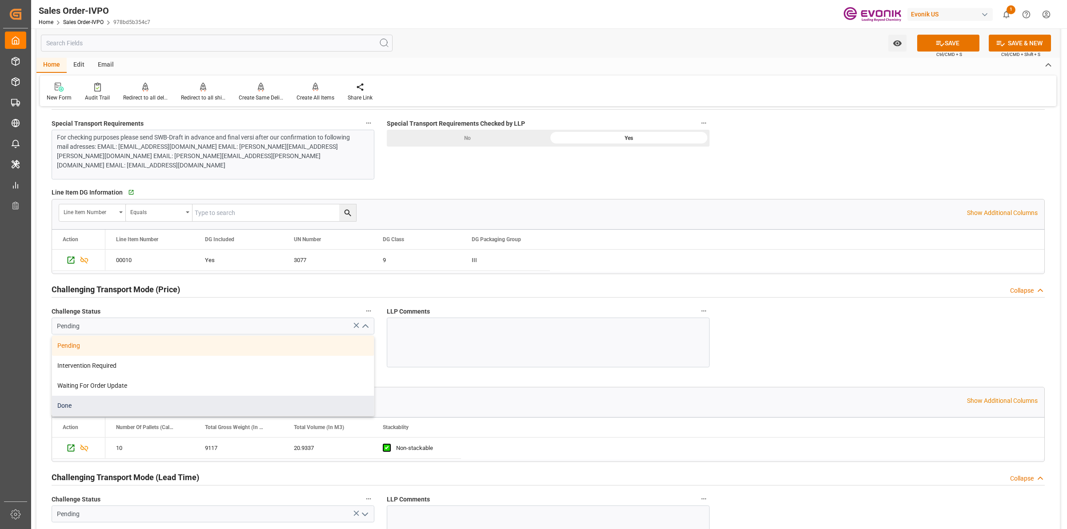
click at [81, 411] on div "Done" at bounding box center [213, 406] width 322 height 20
type input "Done"
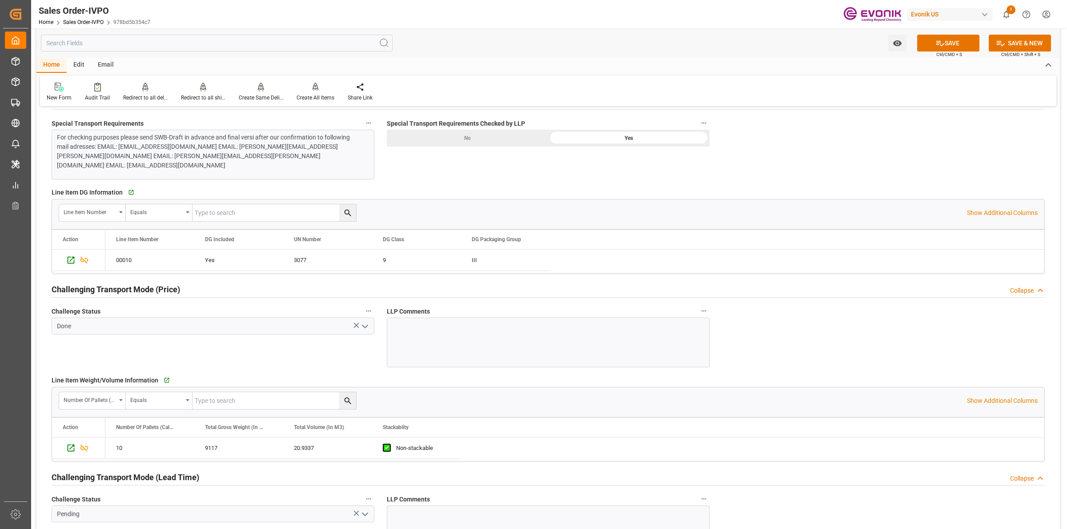
scroll to position [1167, 0]
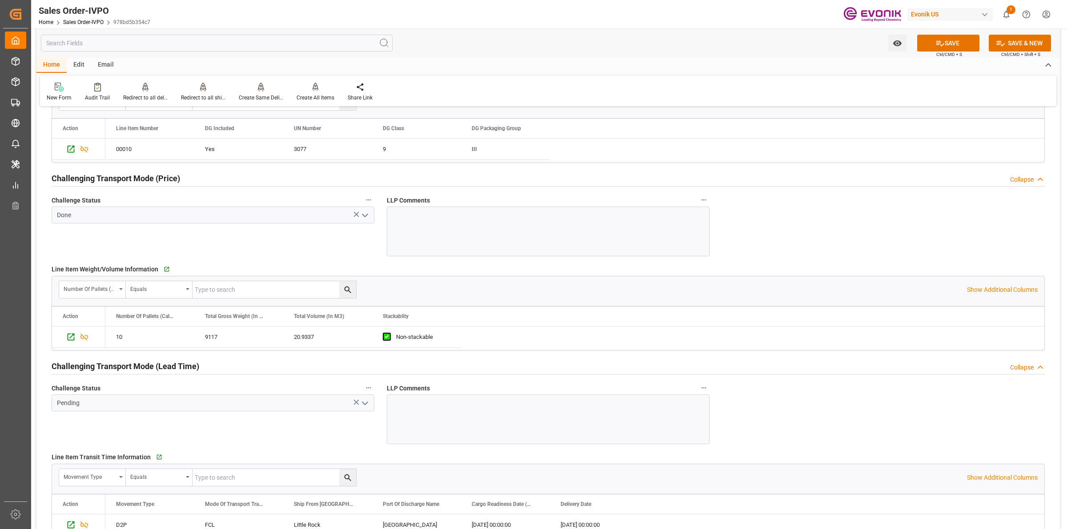
click at [365, 404] on icon "open menu" at bounding box center [365, 403] width 11 height 11
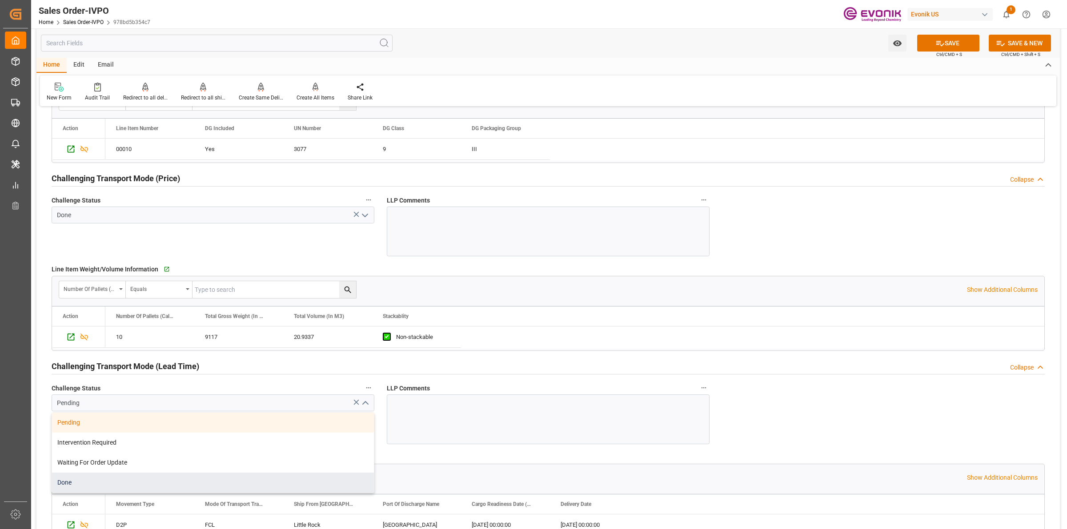
click at [90, 485] on div "Done" at bounding box center [213, 483] width 322 height 20
type input "Done"
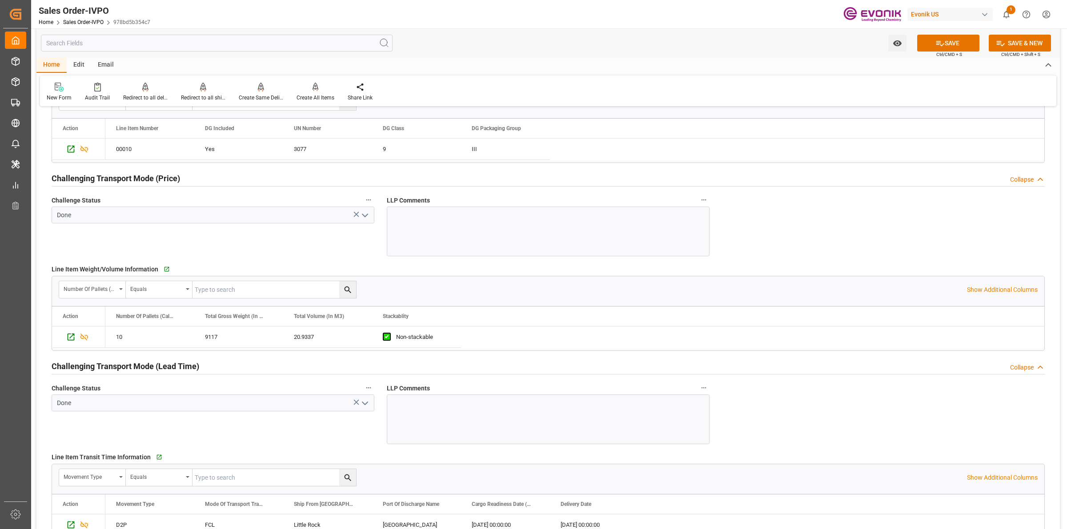
scroll to position [1445, 0]
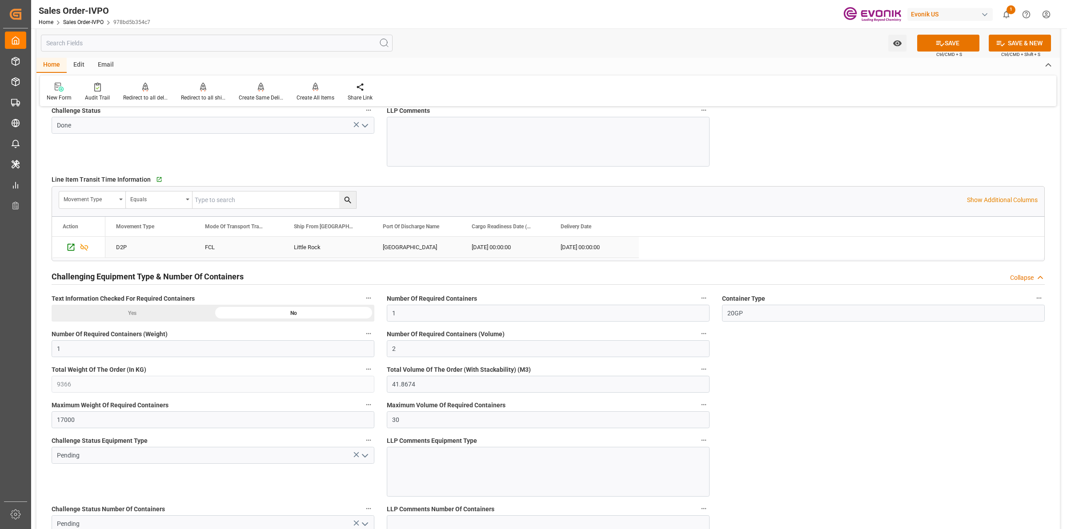
click at [312, 241] on div "Little Rock" at bounding box center [327, 247] width 89 height 21
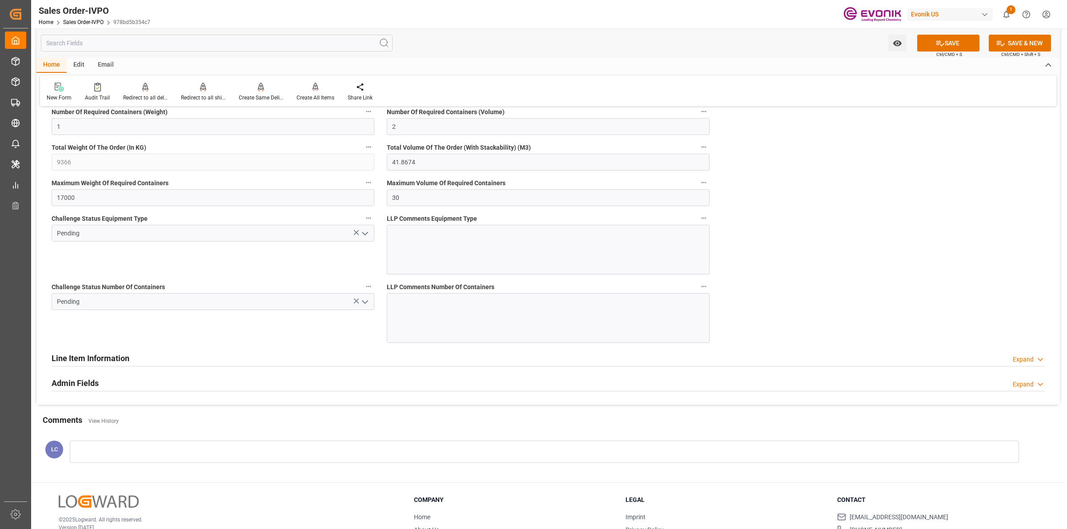
scroll to position [1556, 0]
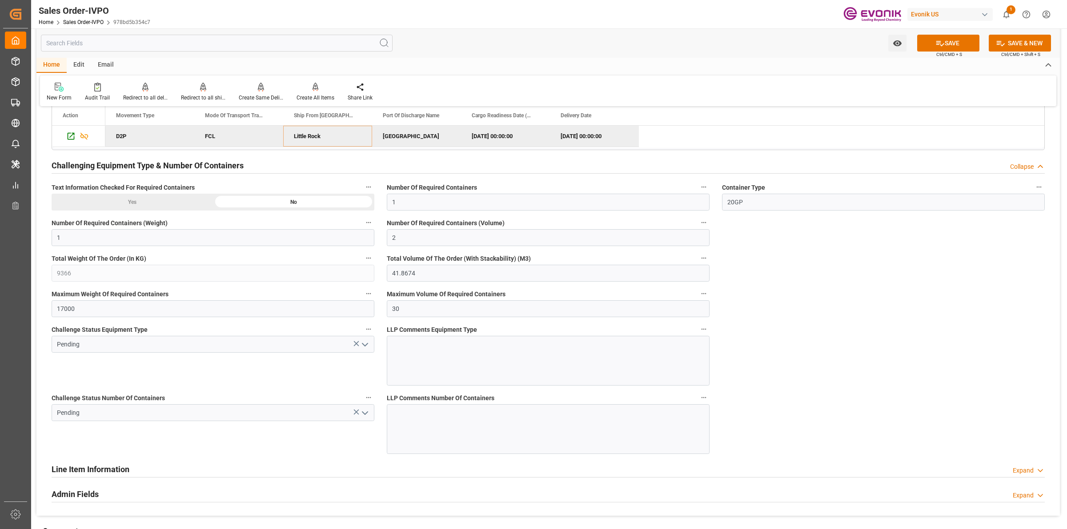
click at [361, 345] on icon "open menu" at bounding box center [365, 345] width 11 height 11
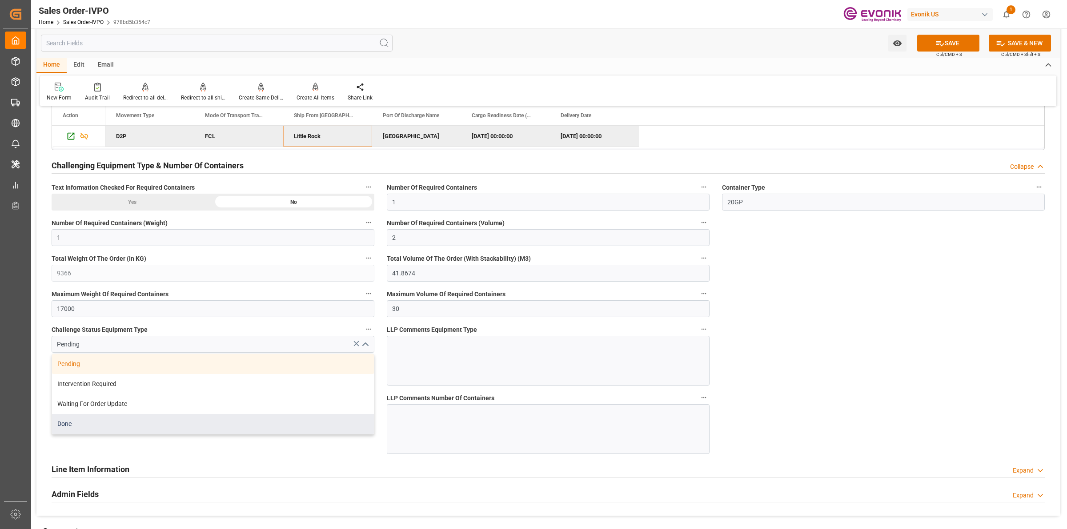
click at [70, 422] on div "Done" at bounding box center [213, 424] width 322 height 20
type input "Done"
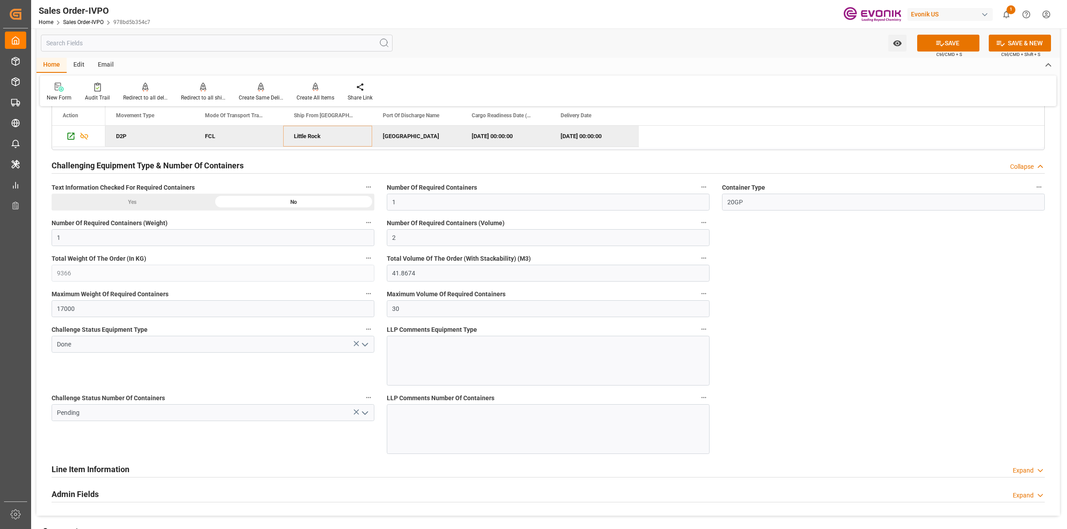
click at [349, 456] on div "Challenge Status Number Of Containers Pending" at bounding box center [212, 423] width 335 height 68
click at [362, 416] on icon "open menu" at bounding box center [365, 413] width 11 height 11
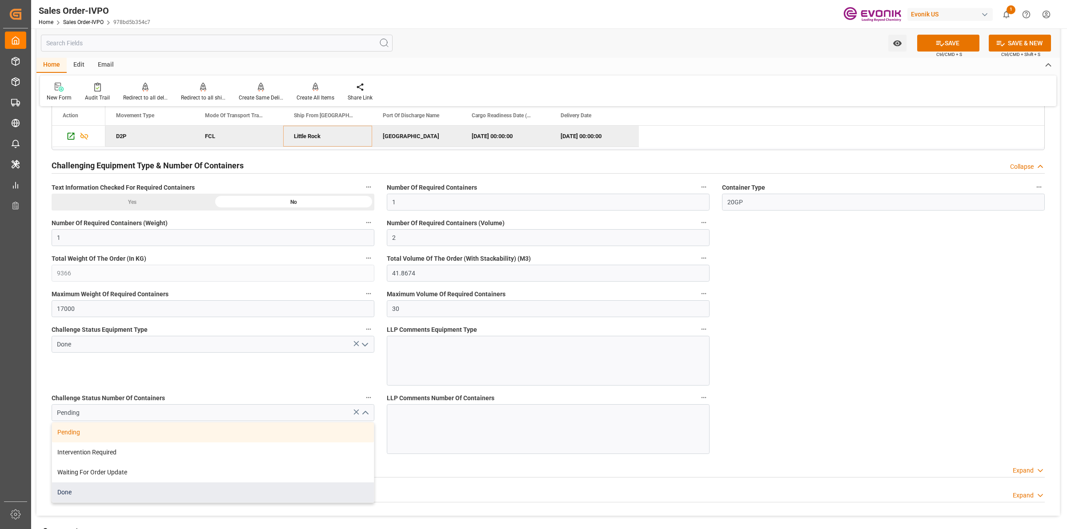
click at [74, 490] on div "Done" at bounding box center [213, 493] width 322 height 20
type input "Done"
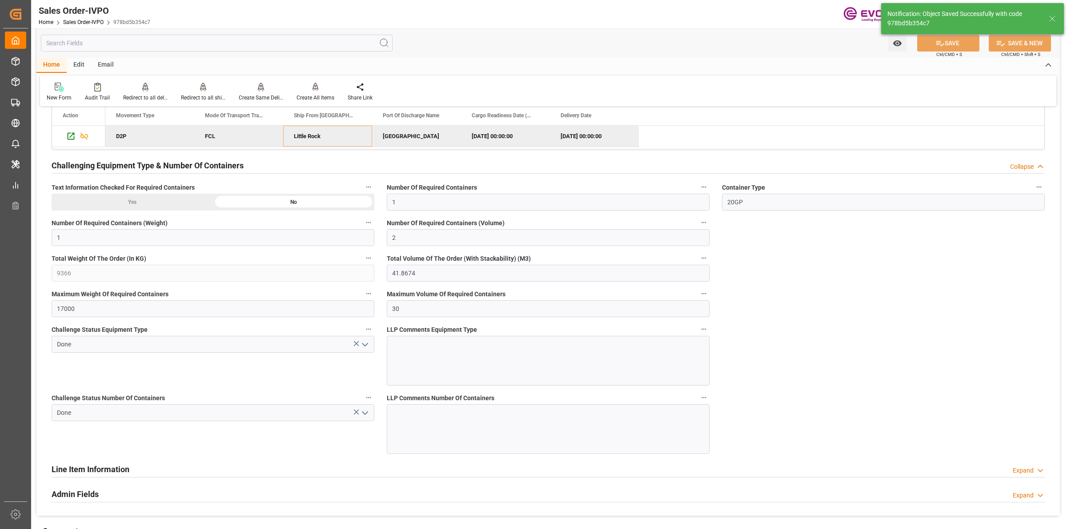
type input "No"
type input "17.08.2025 17:09"
click at [306, 91] on div at bounding box center [316, 86] width 38 height 9
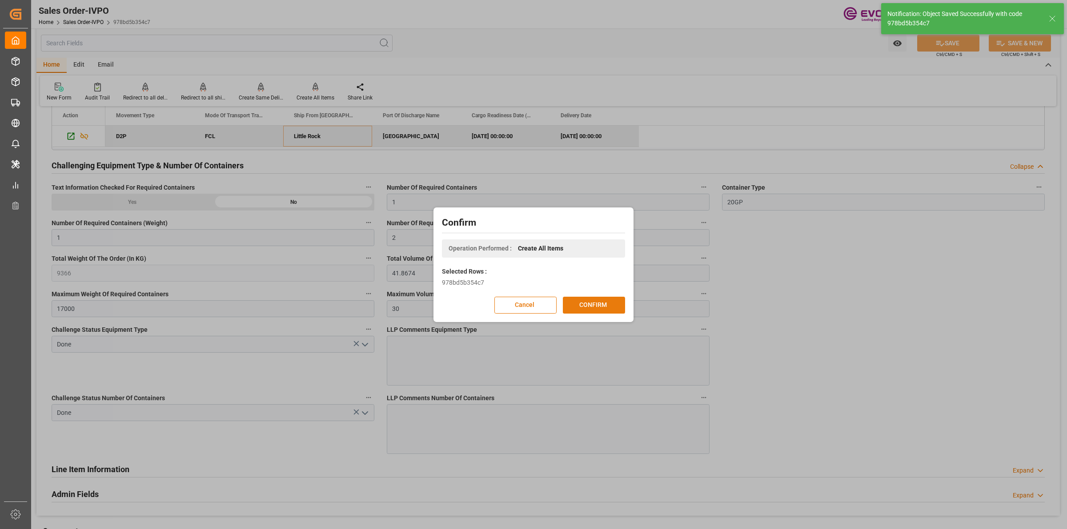
click at [604, 307] on button "CONFIRM" at bounding box center [594, 305] width 62 height 17
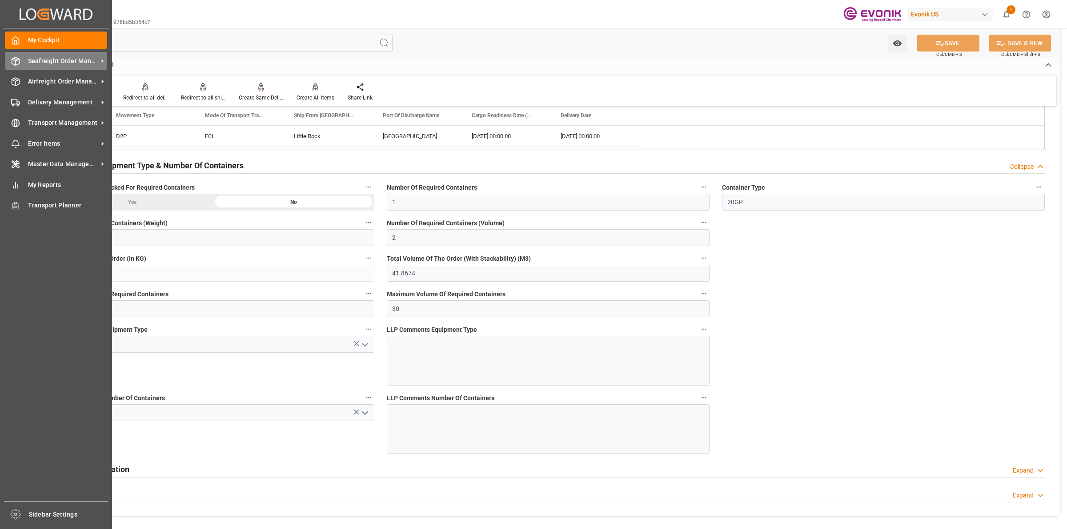
click at [22, 60] on div "Seafreight Order Management Seafreight Order Management" at bounding box center [56, 60] width 102 height 17
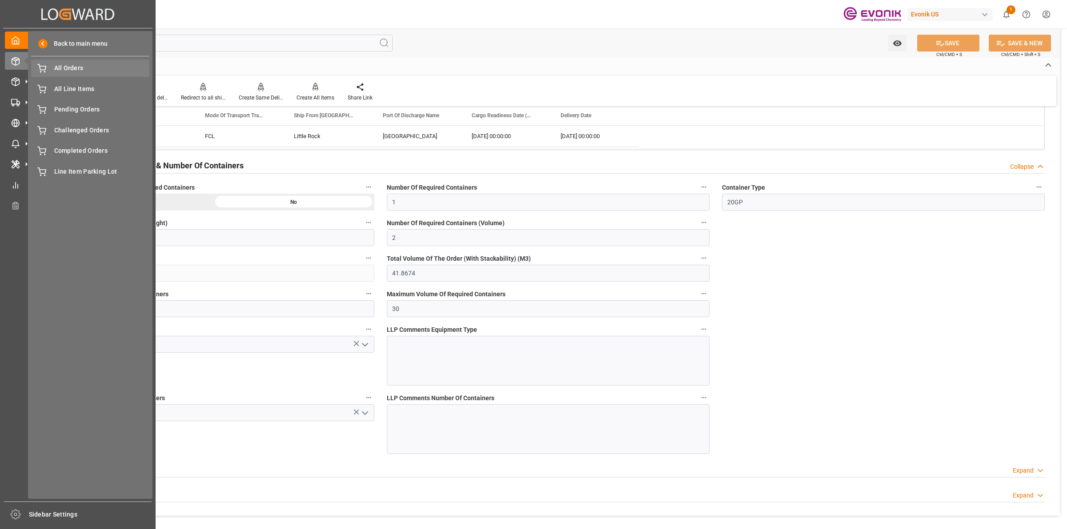
click at [76, 70] on span "All Orders" at bounding box center [102, 68] width 96 height 9
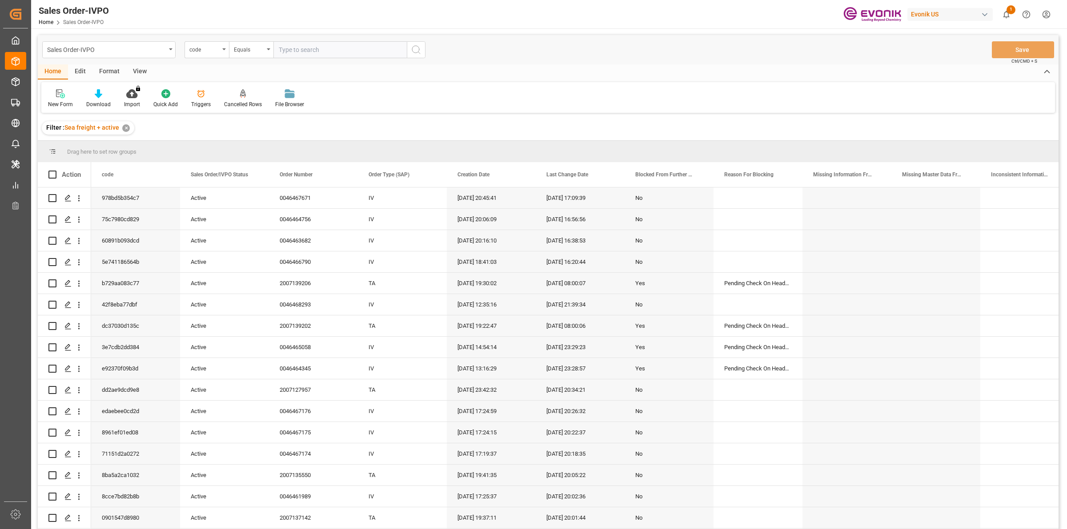
click at [221, 50] on div "code" at bounding box center [206, 49] width 44 height 17
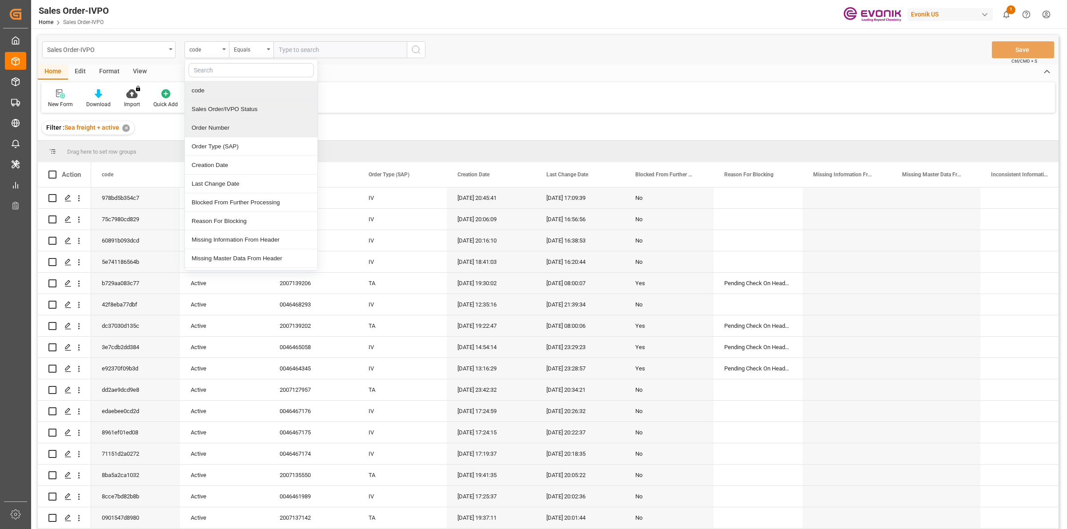
click at [209, 127] on div "Order Number" at bounding box center [251, 128] width 132 height 19
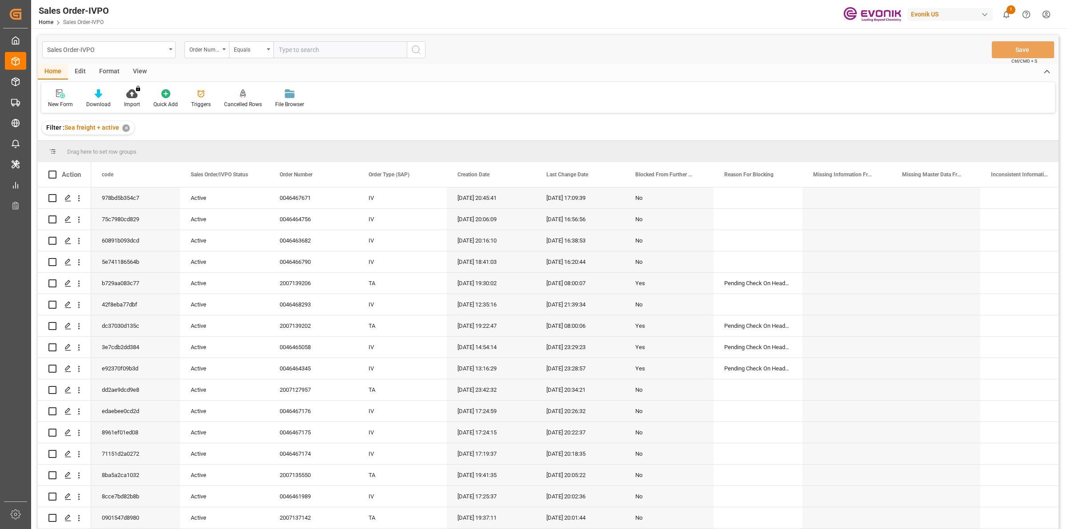
click at [359, 49] on input "text" at bounding box center [339, 49] width 133 height 17
paste input "0046468521"
type input "0046468521"
click at [421, 50] on icon "search button" at bounding box center [416, 49] width 11 height 11
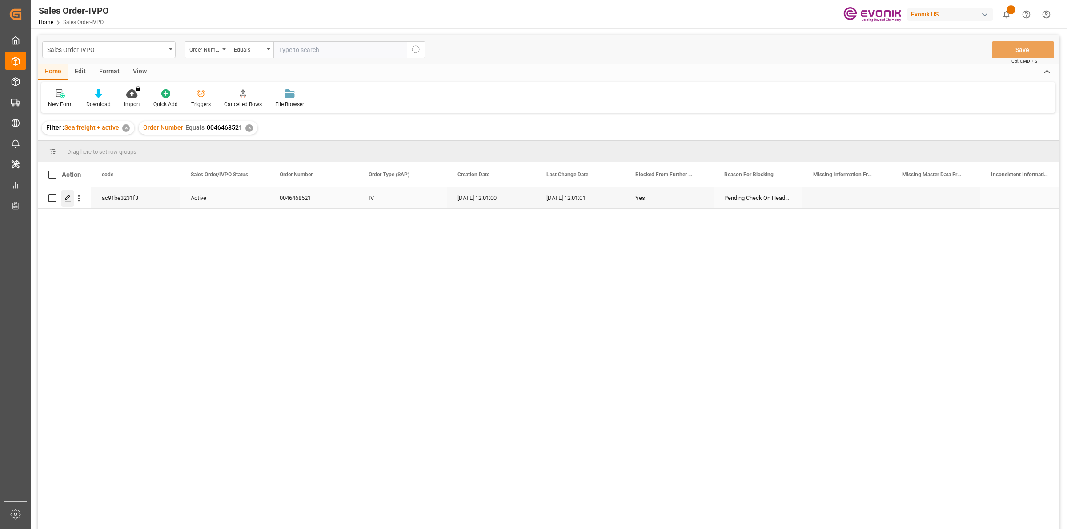
click at [68, 200] on icon "Press SPACE to select this row." at bounding box center [67, 198] width 7 height 7
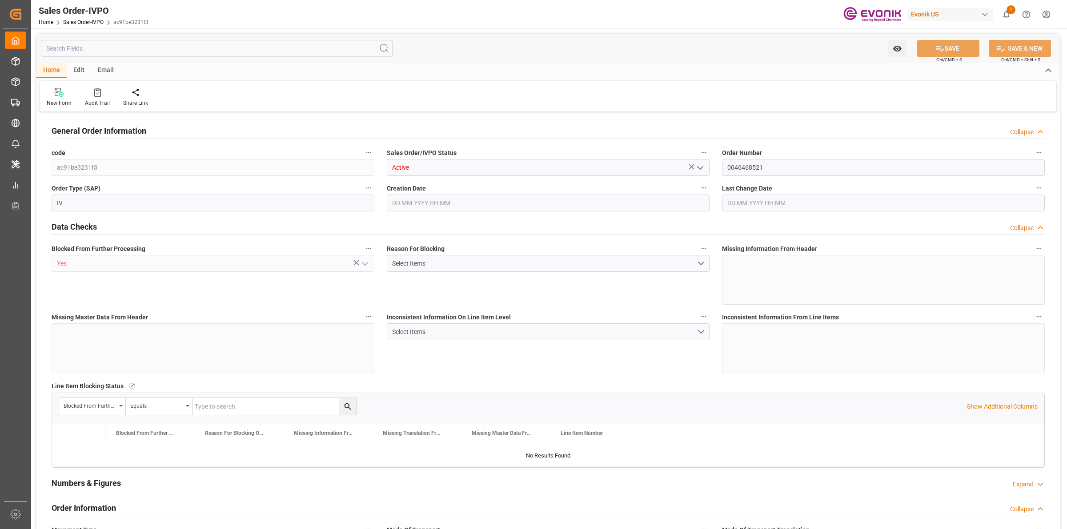
type input "NLRTM"
type input "0"
type input "1"
type input "16200"
type input "15.08.2025 12:01"
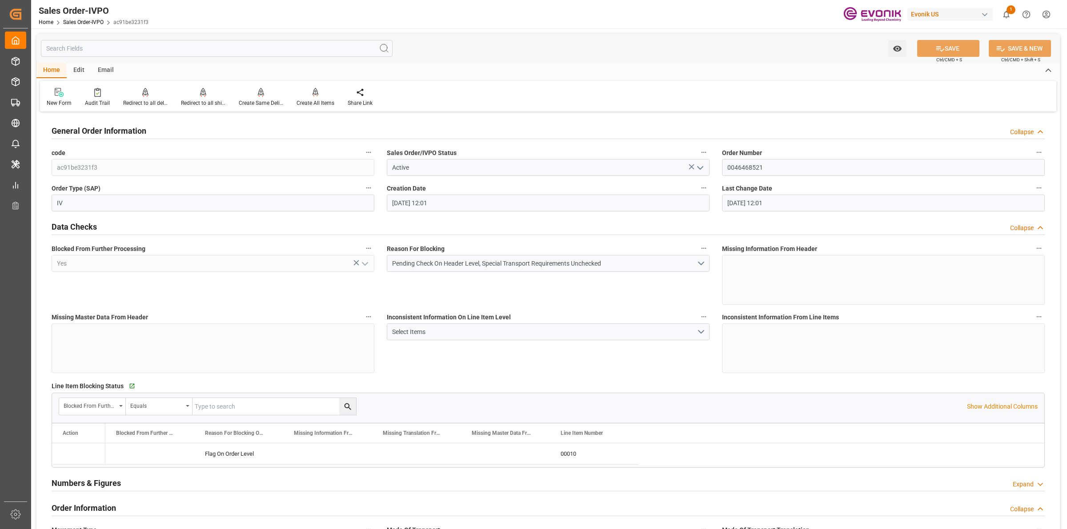
type input "15.08.2025 12:01"
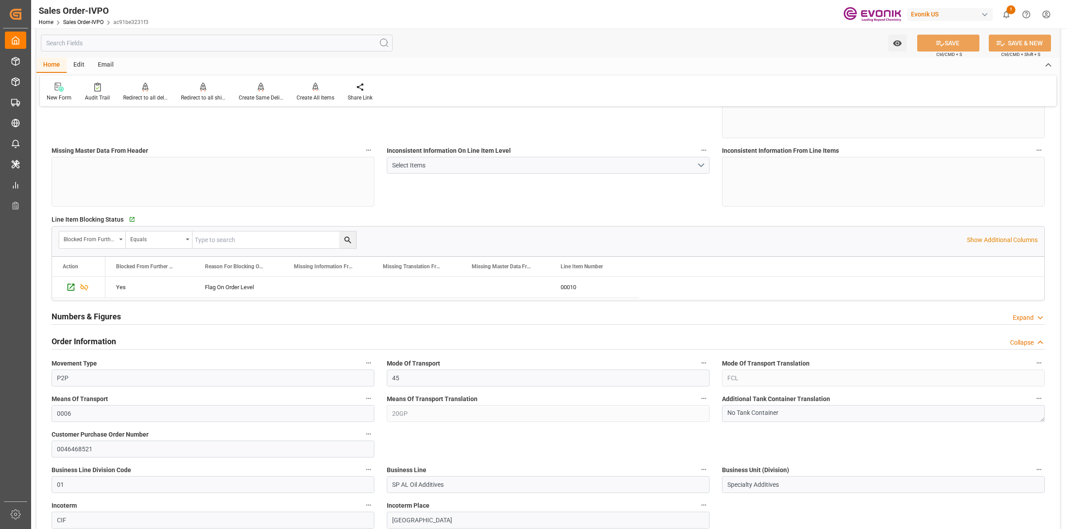
scroll to position [278, 0]
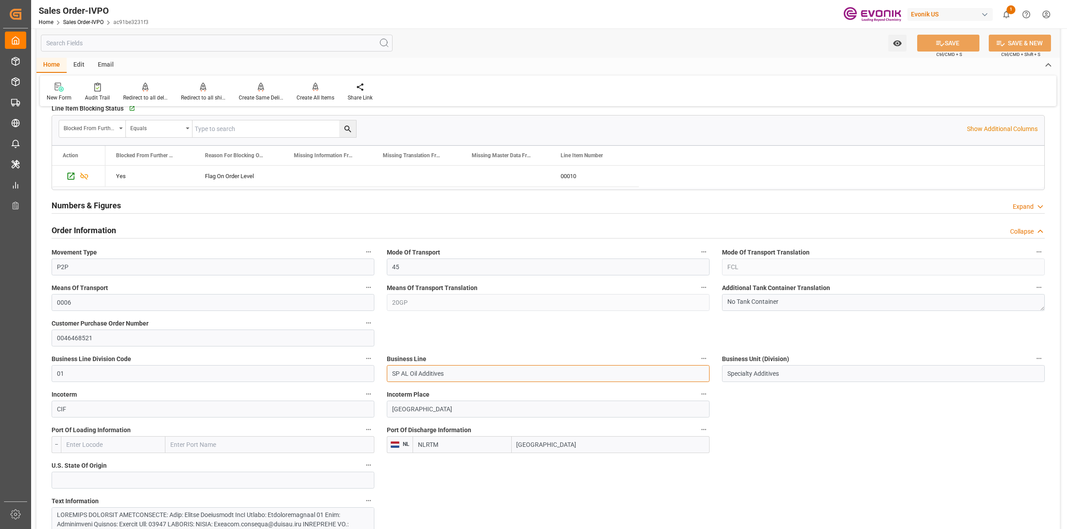
drag, startPoint x: 471, startPoint y: 377, endPoint x: 367, endPoint y: 363, distance: 105.3
click at [542, 446] on input "Rotterdam" at bounding box center [611, 445] width 198 height 17
drag, startPoint x: 587, startPoint y: 446, endPoint x: 458, endPoint y: 426, distance: 130.5
click at [458, 426] on div "Port Of Discharge Information NL NLRTM Rotterdam" at bounding box center [548, 439] width 335 height 36
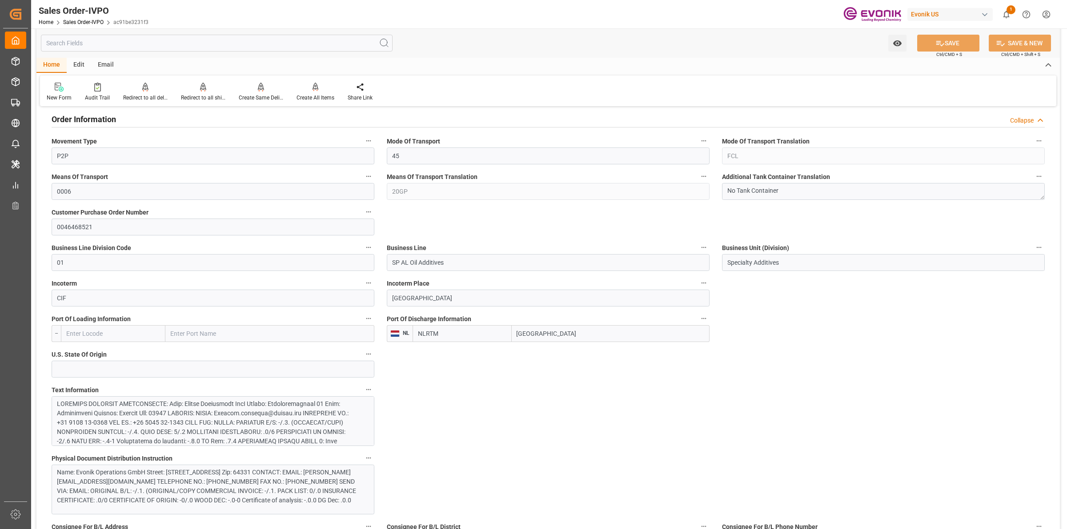
scroll to position [445, 0]
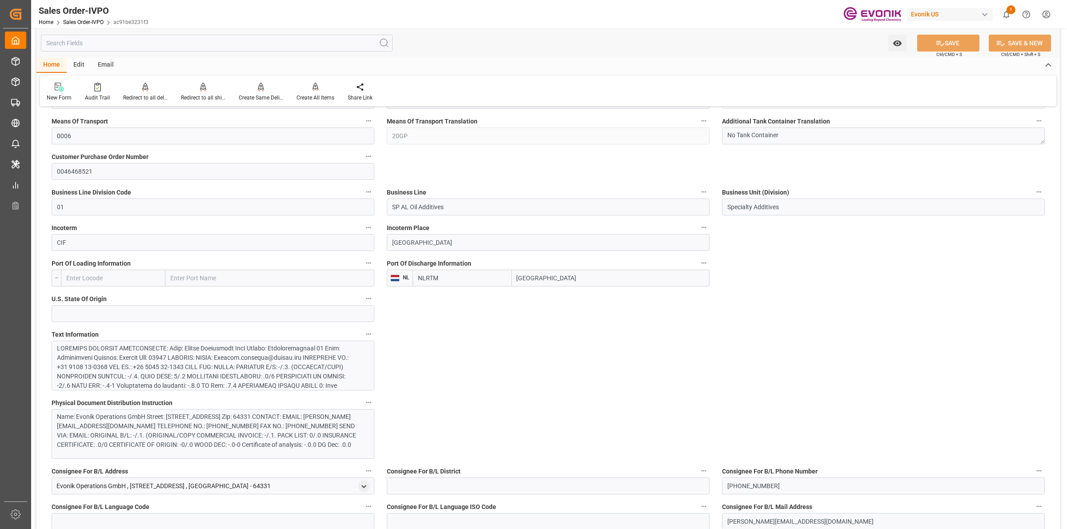
click at [273, 369] on div at bounding box center [208, 404] width 303 height 121
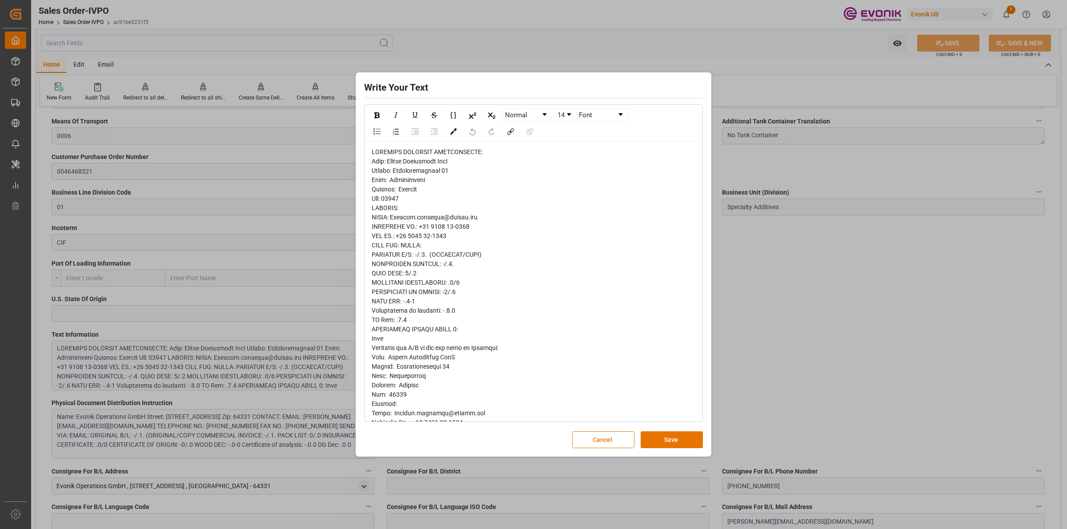
click at [510, 212] on div "rdw-editor" at bounding box center [534, 395] width 324 height 495
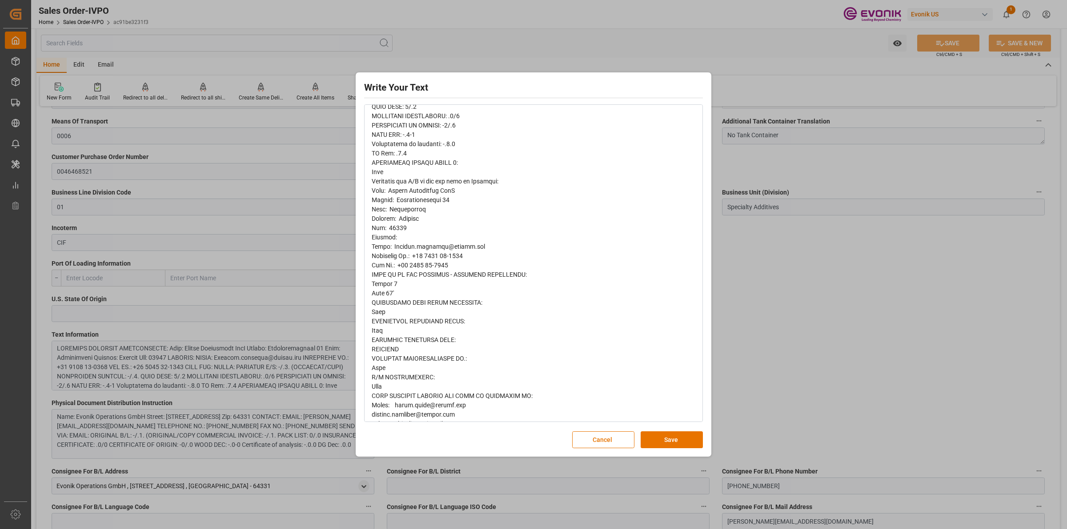
scroll to position [228, 0]
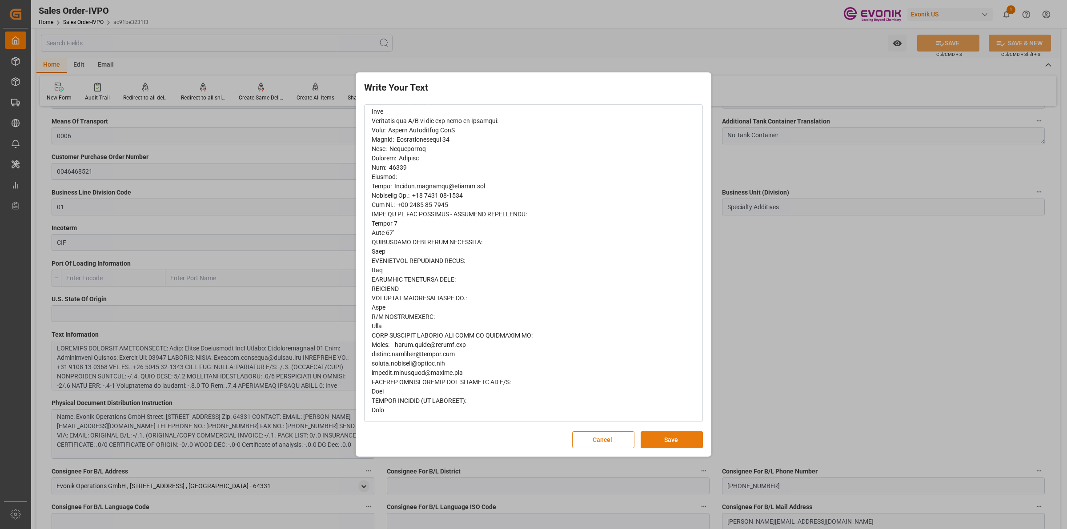
click at [674, 438] on button "Save" at bounding box center [672, 440] width 62 height 17
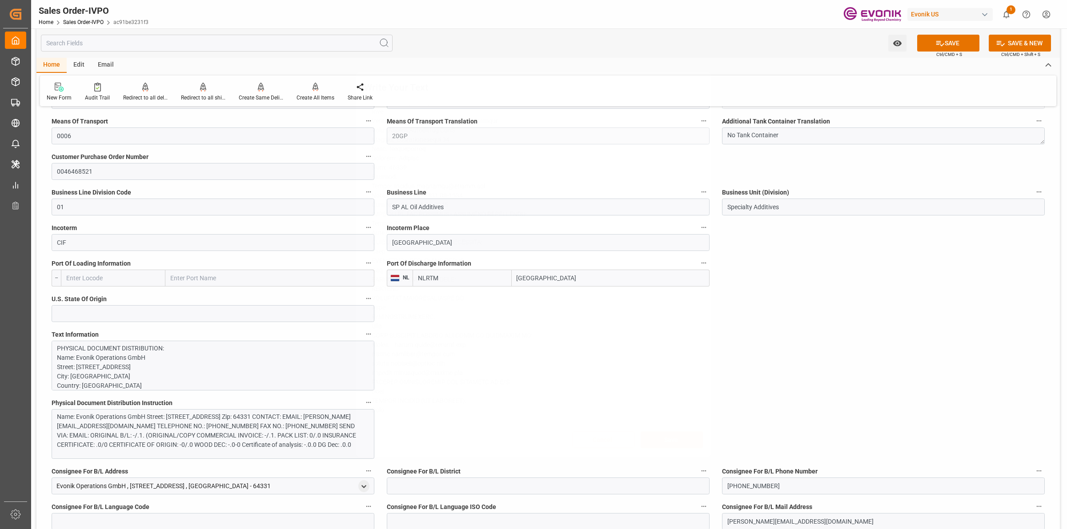
click at [886, 310] on div "Write Your Text Normal 14 Font Cancel Save" at bounding box center [533, 264] width 1067 height 529
drag, startPoint x: 434, startPoint y: 242, endPoint x: 368, endPoint y: 239, distance: 66.3
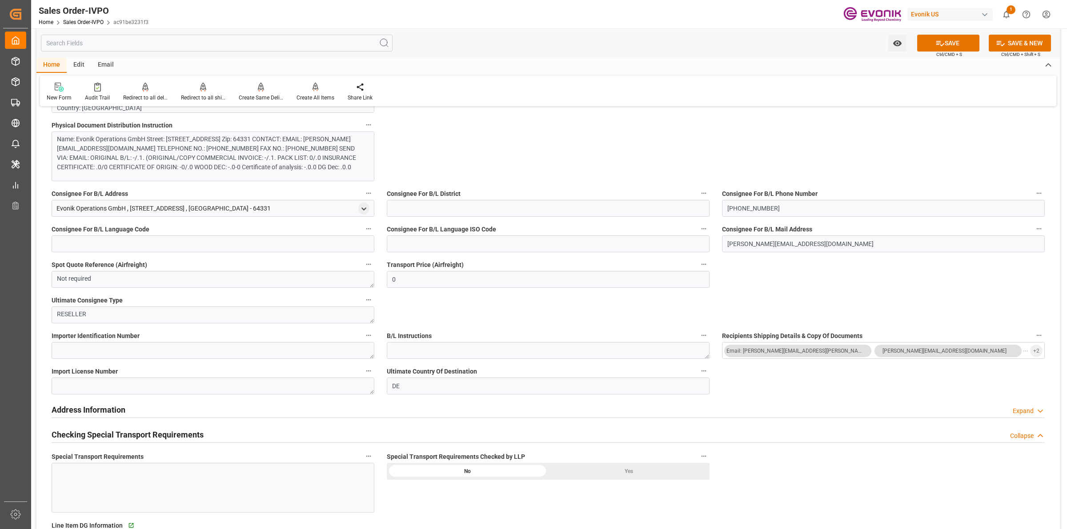
scroll to position [389, 0]
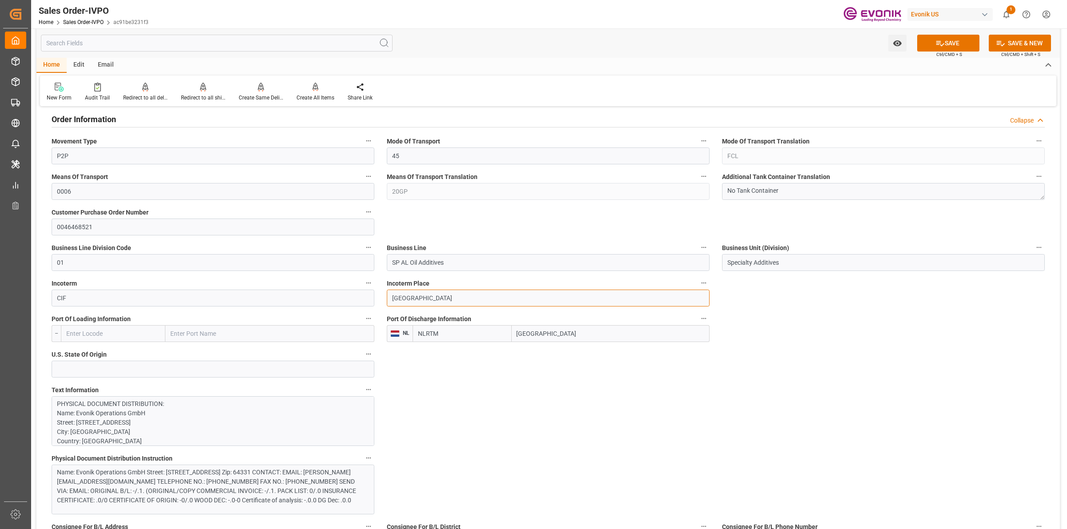
click at [410, 298] on input "Weiterstadt" at bounding box center [548, 298] width 323 height 17
click at [425, 299] on input "Weiterstadt" at bounding box center [548, 298] width 323 height 17
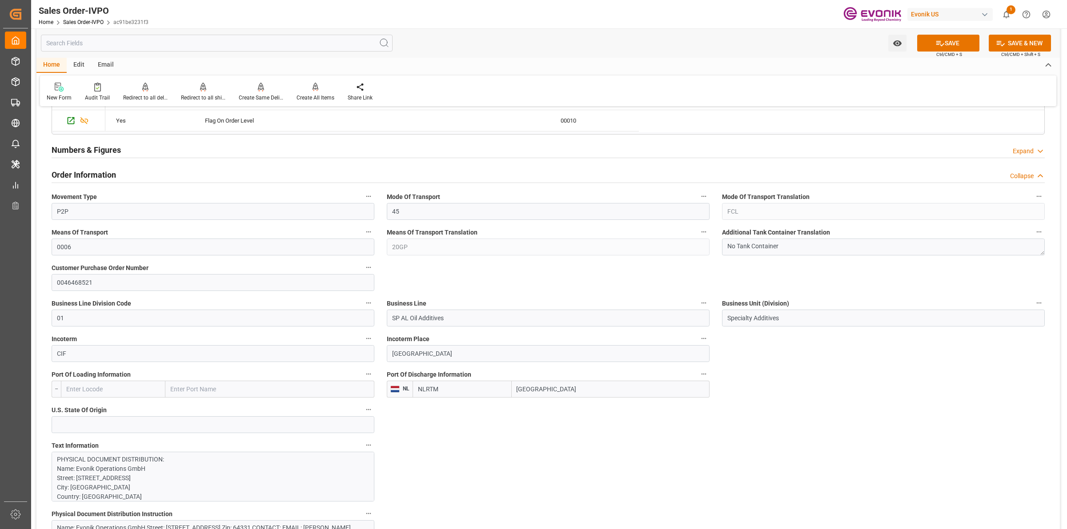
drag, startPoint x: 736, startPoint y: 374, endPoint x: 763, endPoint y: 415, distance: 49.0
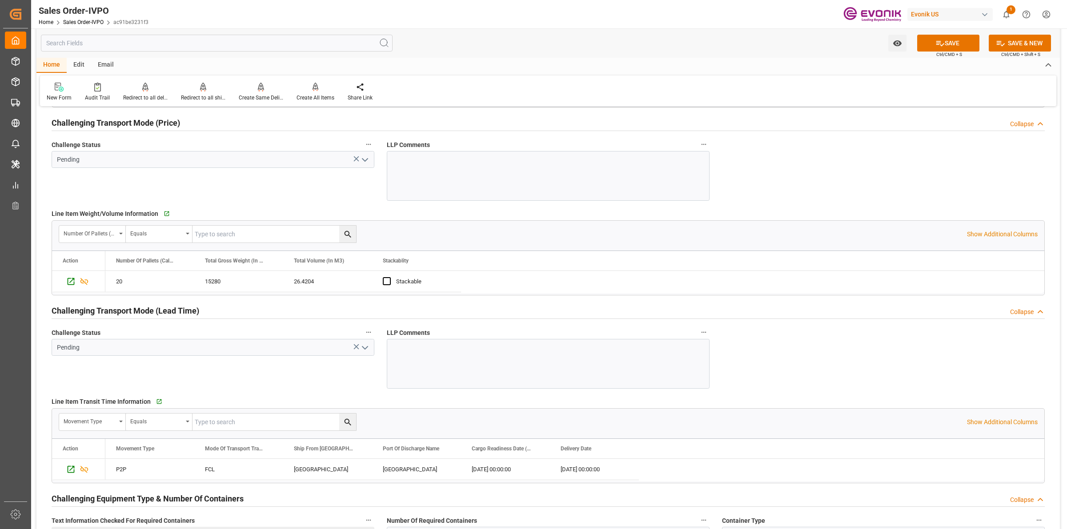
scroll to position [1334, 0]
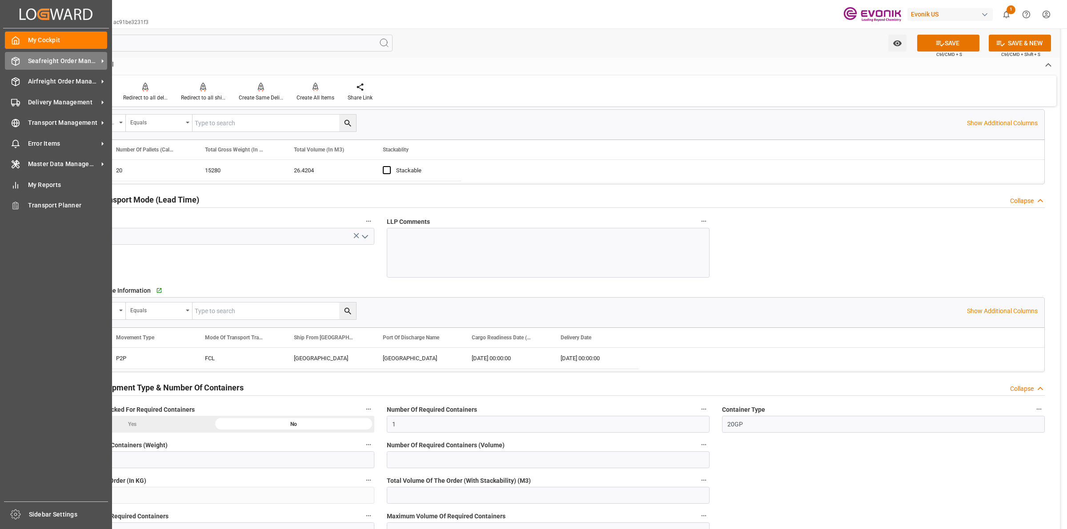
click at [14, 62] on icon at bounding box center [15, 61] width 9 height 9
click at [16, 58] on icon at bounding box center [15, 61] width 9 height 9
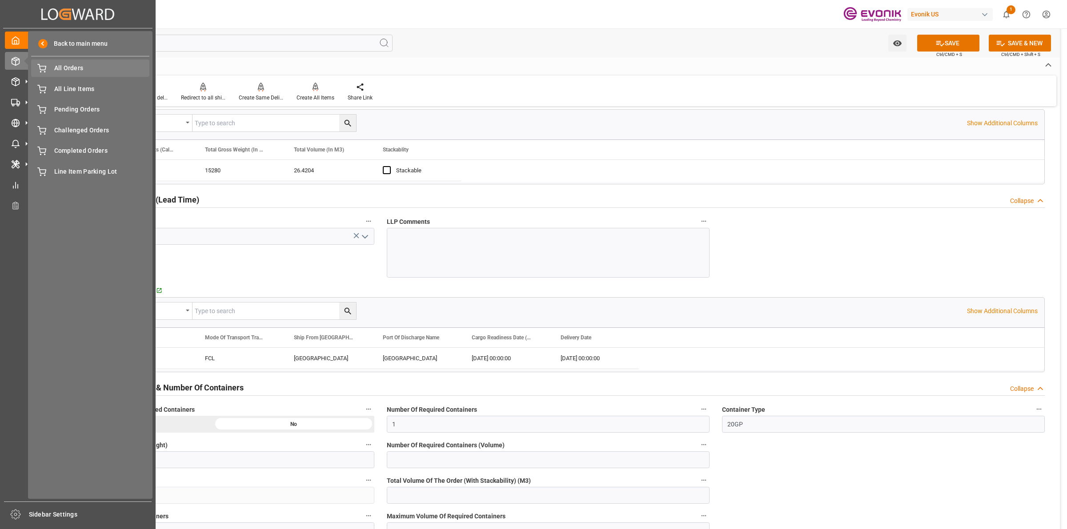
click at [59, 68] on span "All Orders" at bounding box center [102, 68] width 96 height 9
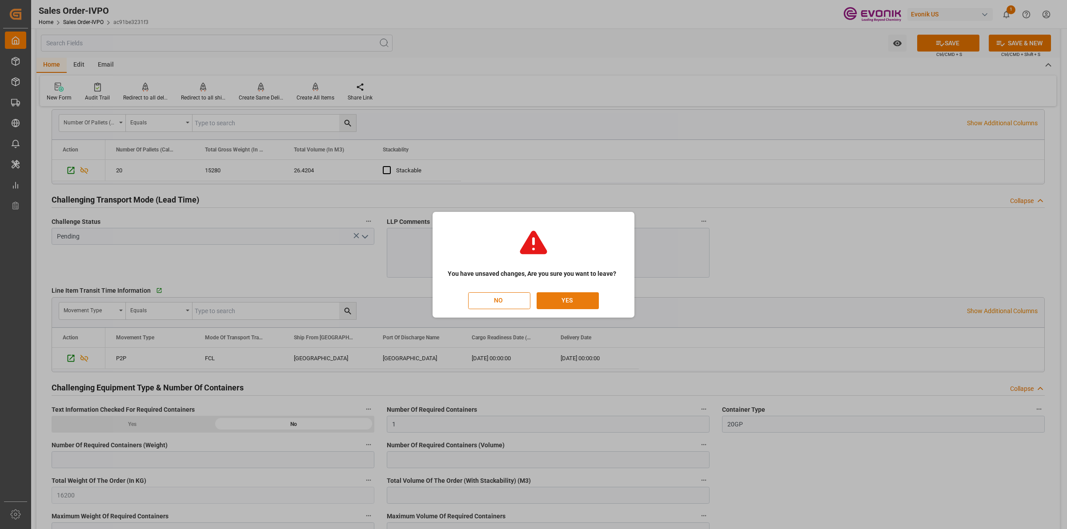
click at [585, 294] on button "YES" at bounding box center [568, 301] width 62 height 17
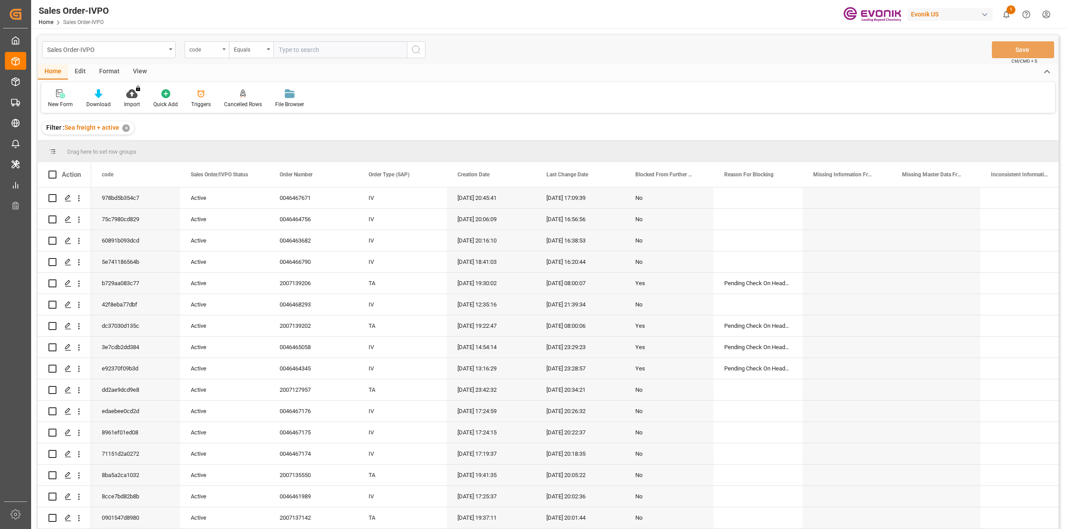
click at [213, 53] on div "code" at bounding box center [204, 49] width 30 height 10
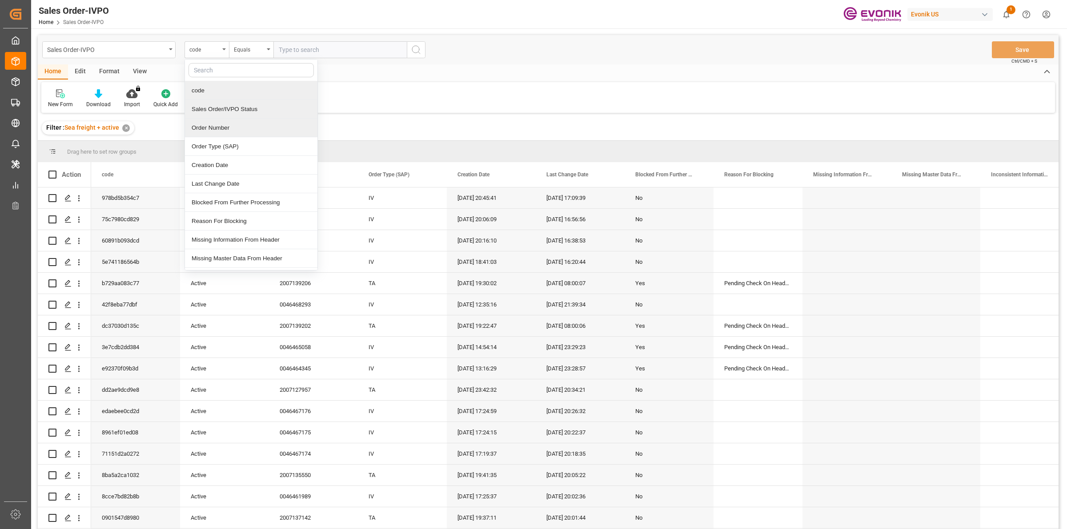
click at [200, 121] on div "Order Number" at bounding box center [251, 128] width 132 height 19
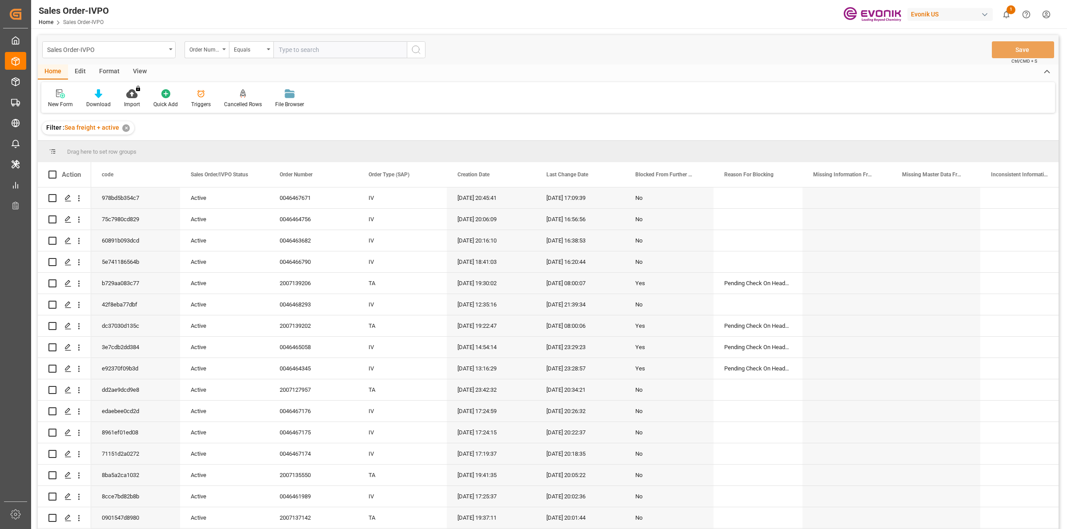
click at [328, 55] on input "text" at bounding box center [339, 49] width 133 height 17
paste input "2007098405"
type input "2007098405"
click at [411, 49] on icon "search button" at bounding box center [416, 49] width 11 height 11
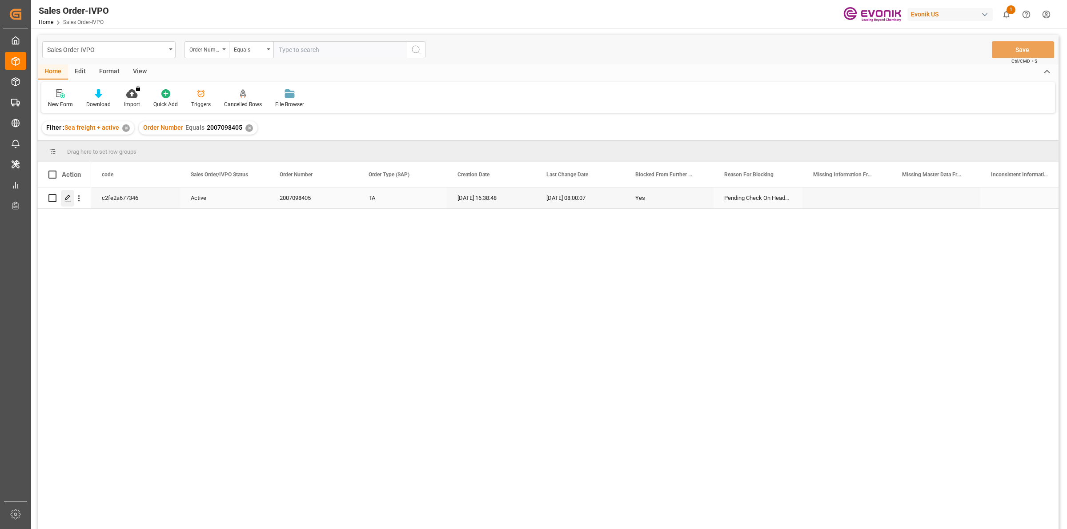
click at [66, 199] on icon "Press SPACE to select this row." at bounding box center [67, 198] width 7 height 7
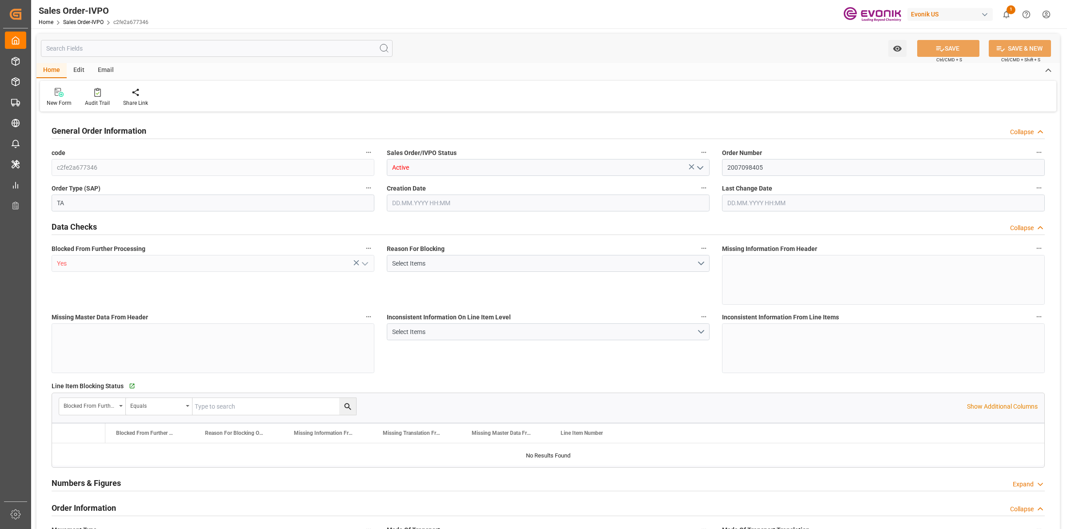
type input "GTSTC"
type input "0"
type input "1"
type input "2"
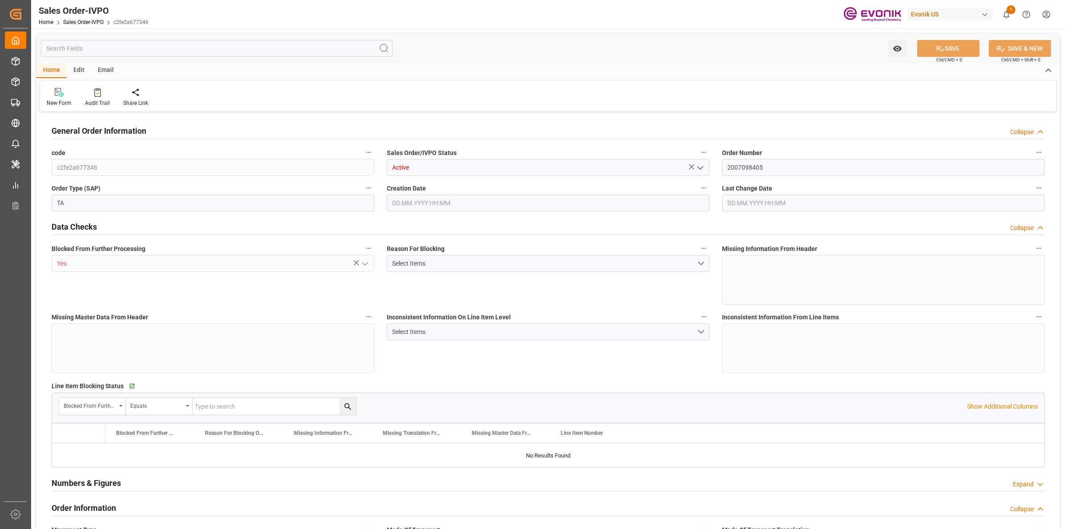
type input "9479.04"
type input "91.7876"
type input "19000"
type input "60"
type input "16.07.2025 16:38"
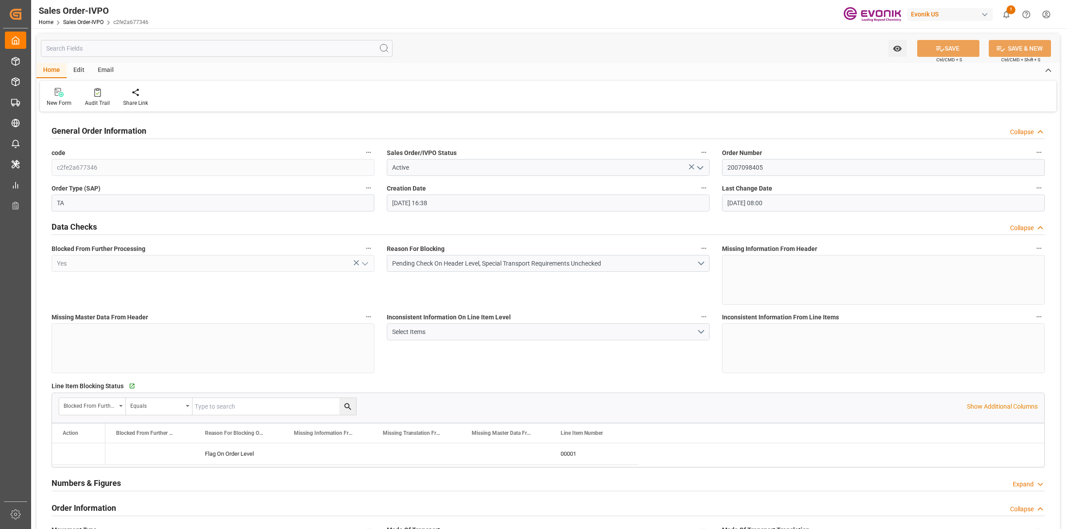
type input "15.08.2025 08:00"
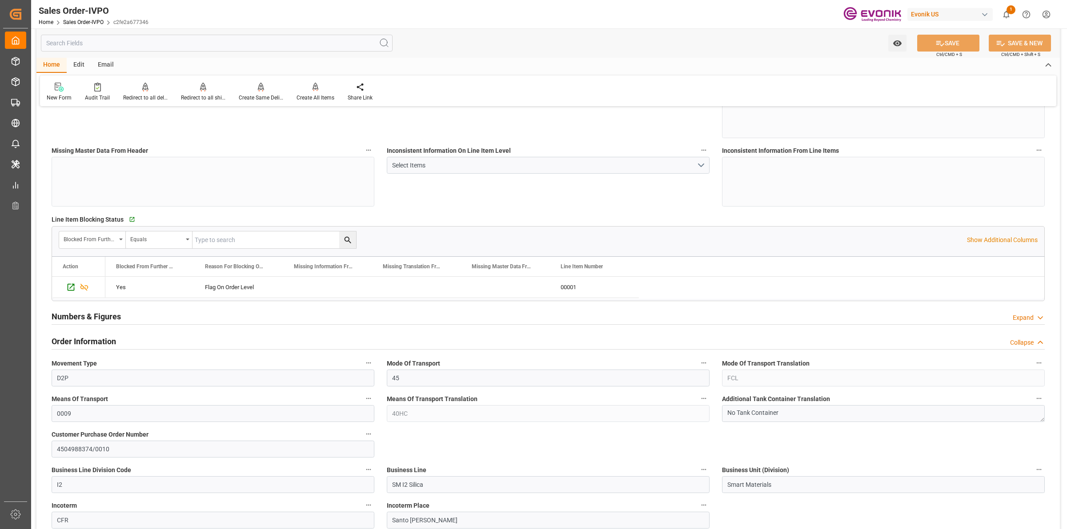
scroll to position [278, 0]
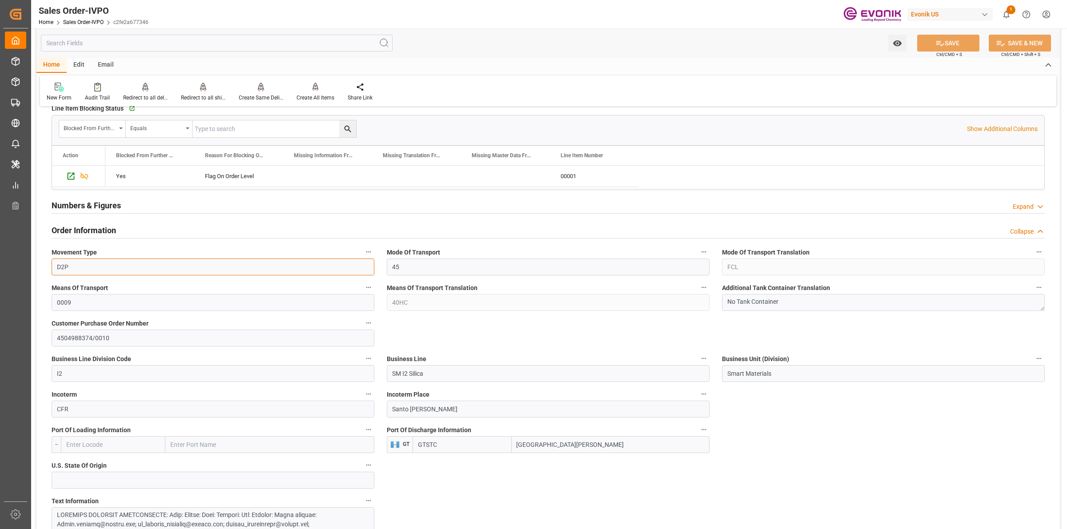
drag, startPoint x: 191, startPoint y: 272, endPoint x: 40, endPoint y: 257, distance: 152.0
drag, startPoint x: 461, startPoint y: 411, endPoint x: 358, endPoint y: 406, distance: 102.8
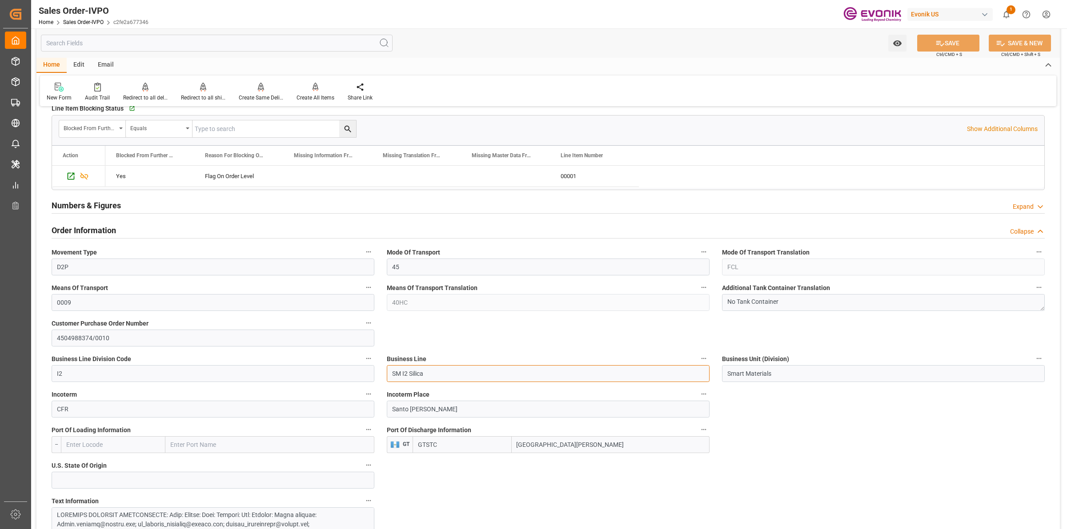
drag, startPoint x: 457, startPoint y: 377, endPoint x: 343, endPoint y: 367, distance: 114.2
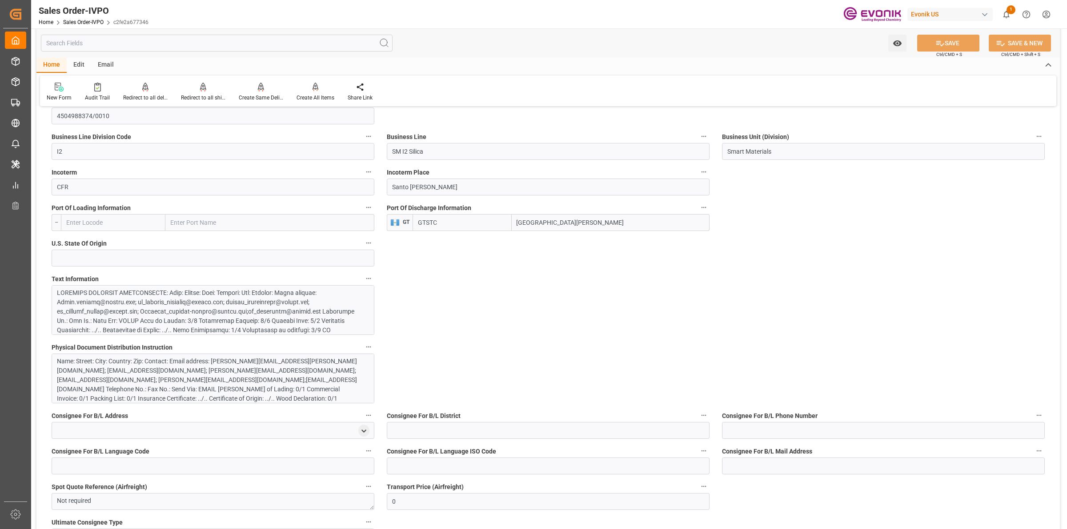
click at [245, 299] on div at bounding box center [208, 359] width 303 height 140
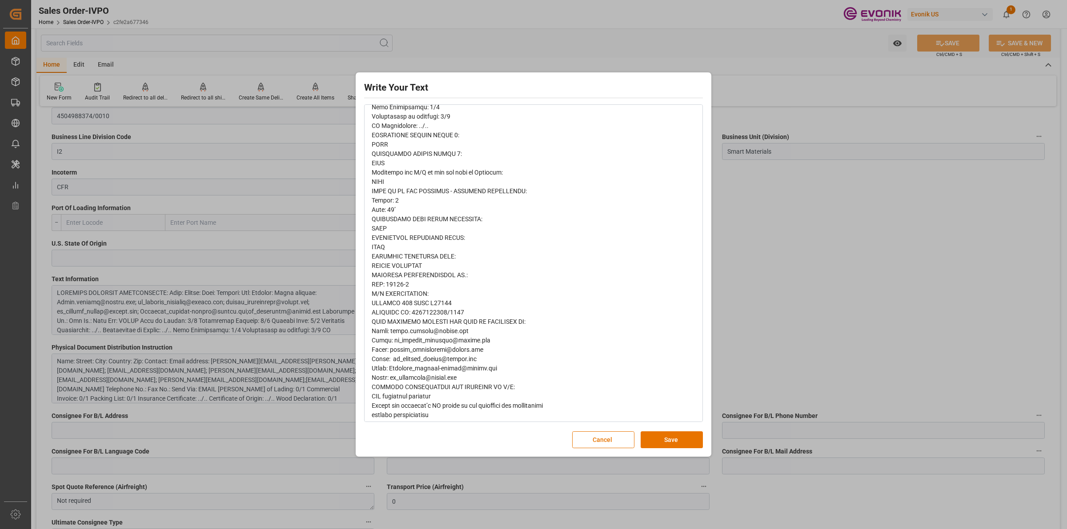
scroll to position [265, 0]
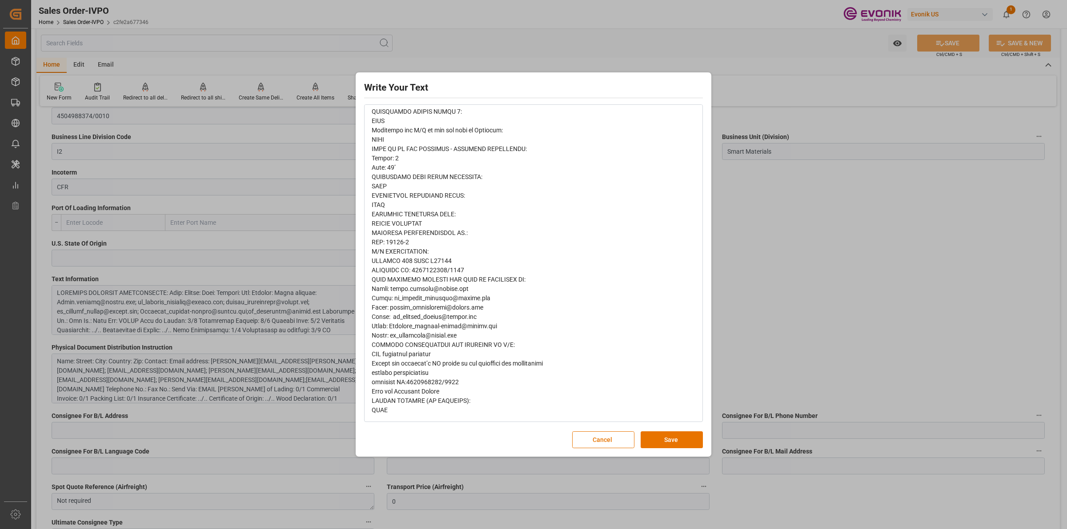
click at [662, 449] on div "Write Your Text Normal 14 Font Cancel Save" at bounding box center [533, 265] width 351 height 380
click at [675, 438] on button "Save" at bounding box center [672, 440] width 62 height 17
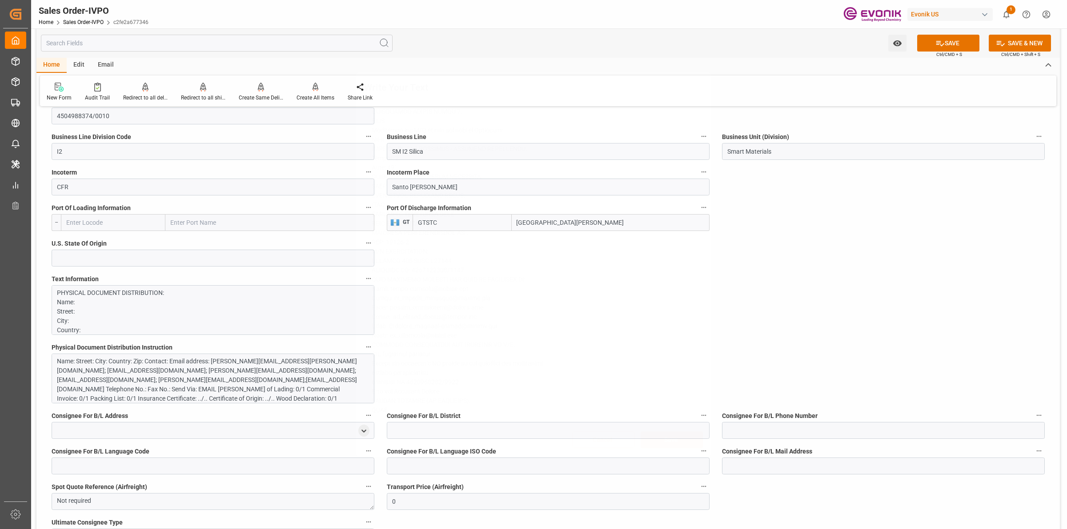
click at [814, 347] on div "Write Your Text Normal 14 Font Cancel Save" at bounding box center [533, 264] width 1067 height 529
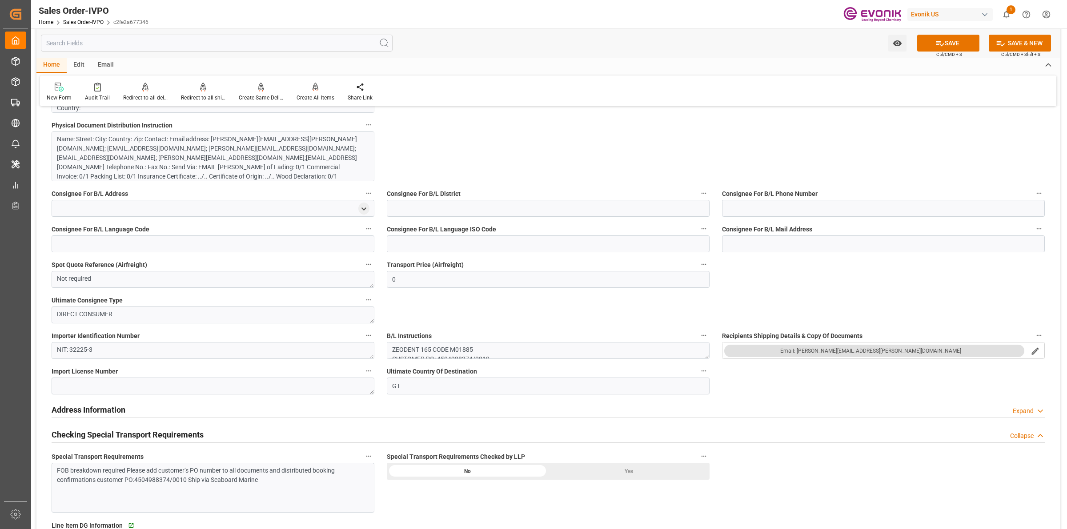
scroll to position [889, 0]
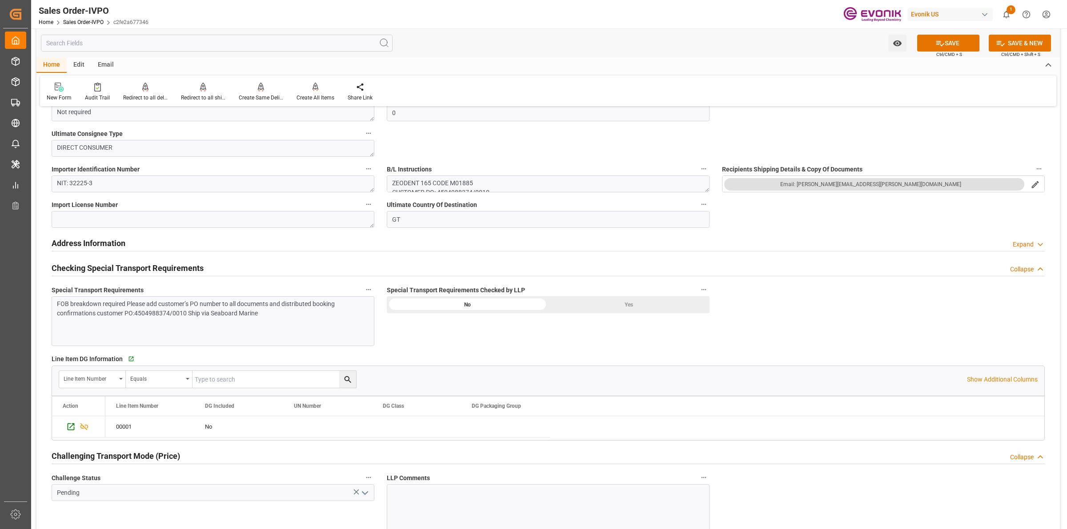
click at [620, 310] on div "Yes" at bounding box center [628, 305] width 161 height 17
click at [195, 330] on div "FOB breakdown required Please add customer’s PO number to all documents and dis…" at bounding box center [213, 322] width 323 height 50
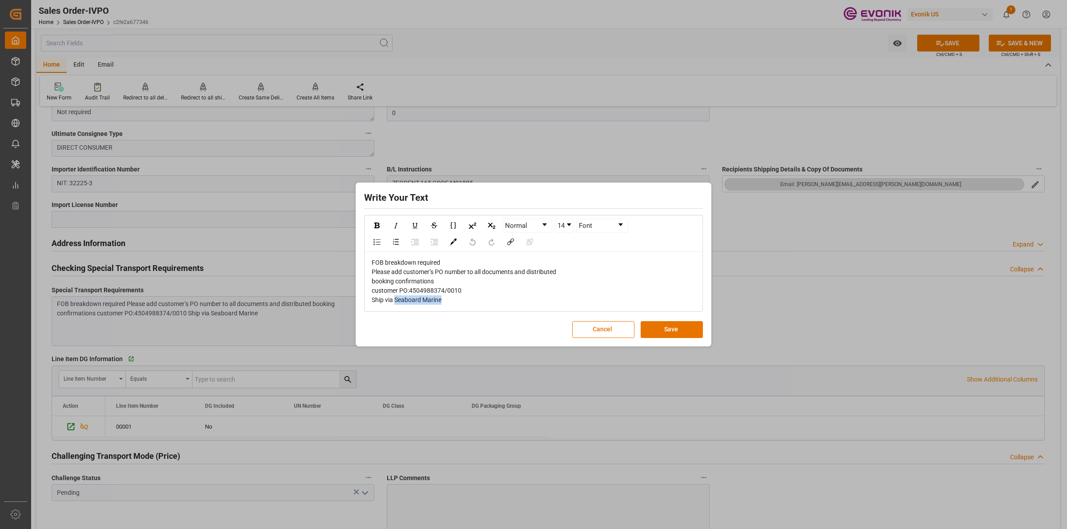
drag, startPoint x: 396, startPoint y: 299, endPoint x: 449, endPoint y: 302, distance: 53.0
click at [449, 302] on div "FOB breakdown required Please add customer’s PO number to all documents and dis…" at bounding box center [534, 281] width 324 height 47
click at [377, 305] on div "FOB breakdown required Please add customer’s PO number to all documents and dis…" at bounding box center [534, 281] width 324 height 47
drag, startPoint x: 444, startPoint y: 305, endPoint x: 363, endPoint y: 297, distance: 81.3
click at [319, 303] on div "Write Your Text Normal 14 Font FOB breakdown required Please add customer’s PO …" at bounding box center [533, 264] width 1067 height 529
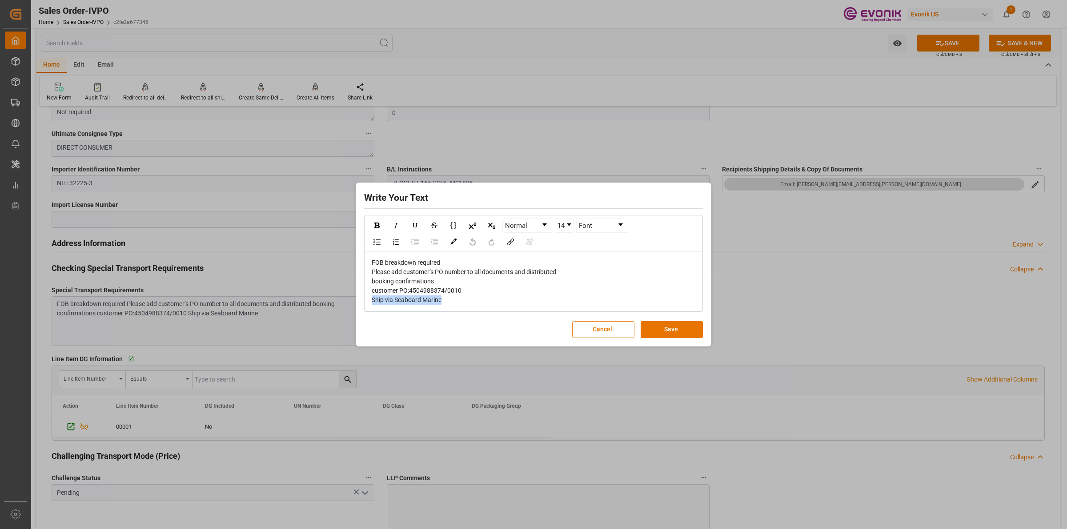
copy span "Ship via Seaboard Marine"
click at [670, 331] on button "Save" at bounding box center [672, 329] width 62 height 17
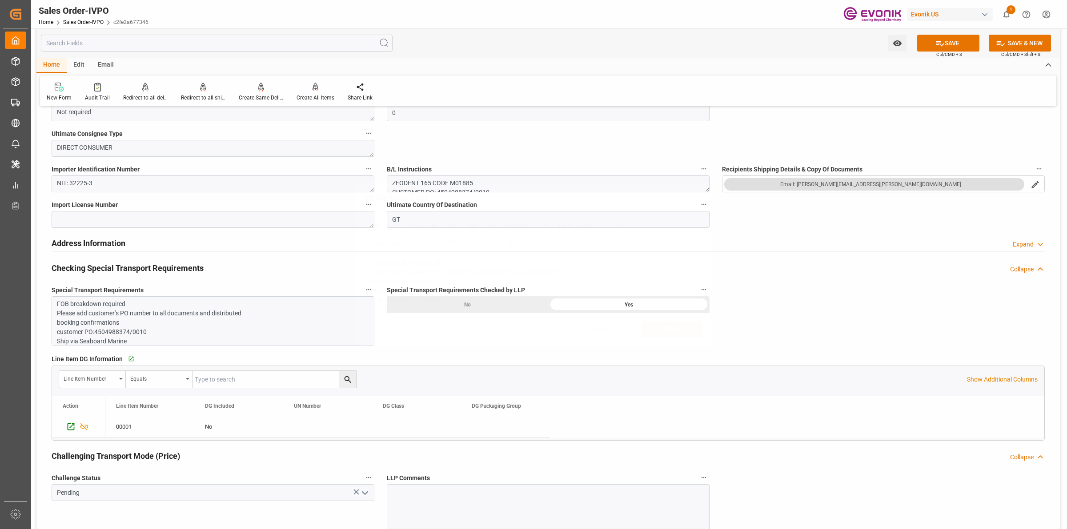
click at [841, 254] on div "Write Your Text Normal 14 Font FOB breakdown required Please add customer’s PO …" at bounding box center [533, 264] width 1067 height 529
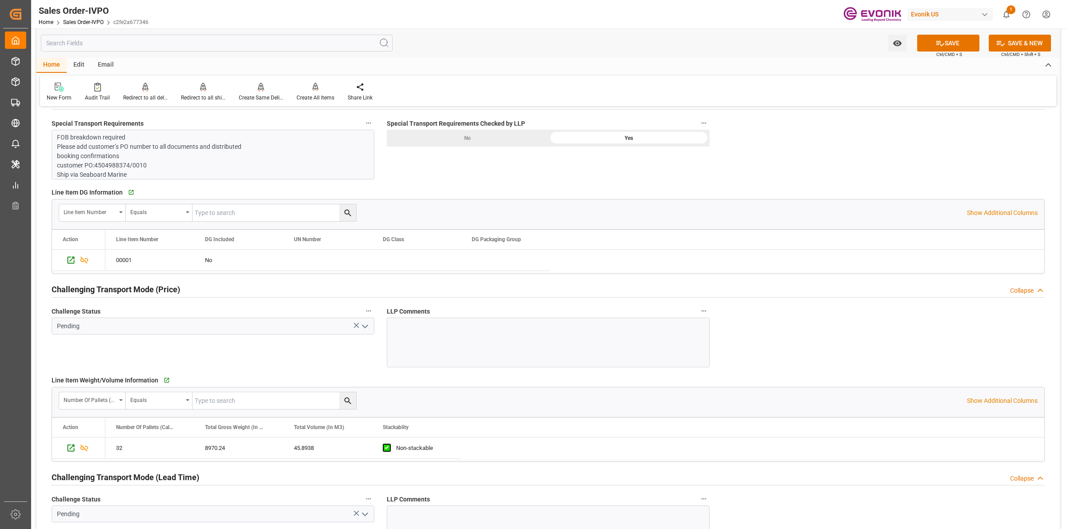
click at [369, 328] on icon "open menu" at bounding box center [365, 326] width 11 height 11
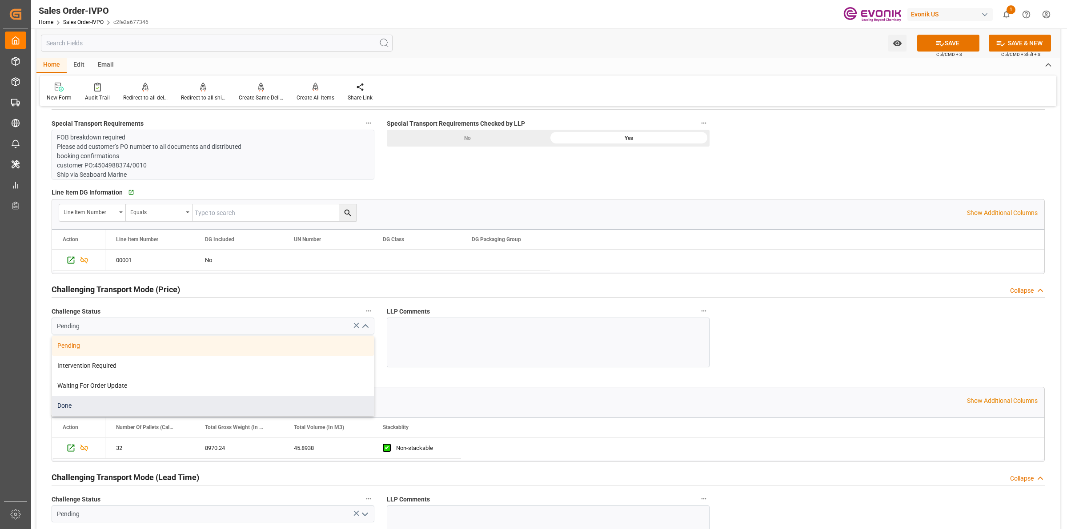
click at [98, 409] on div "Done" at bounding box center [213, 406] width 322 height 20
type input "Done"
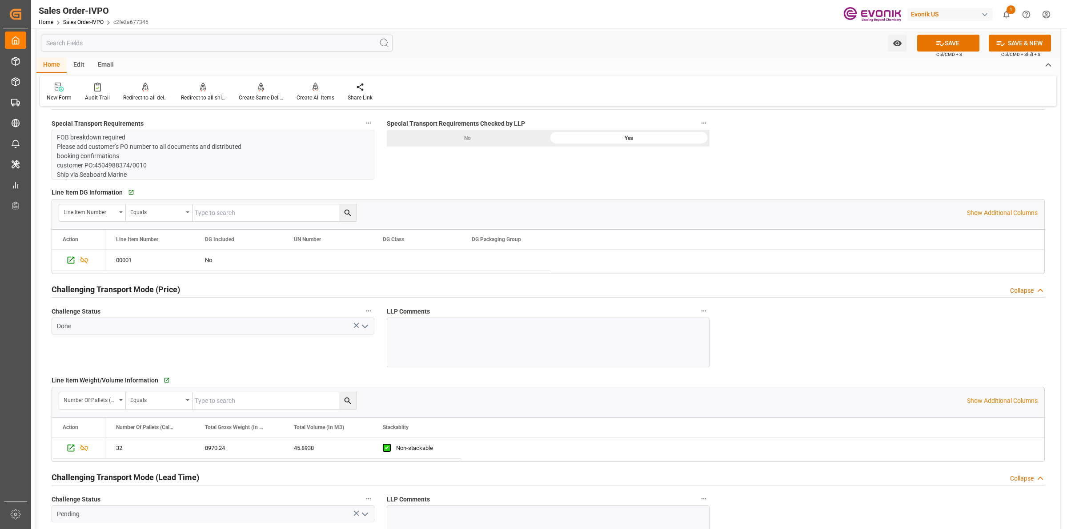
scroll to position [1167, 0]
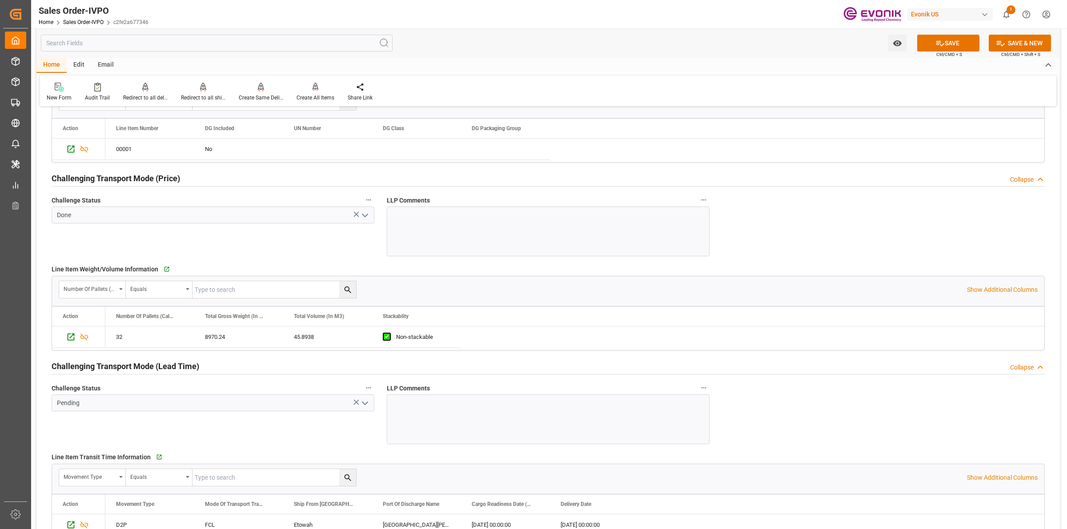
click at [365, 405] on icon "open menu" at bounding box center [365, 403] width 11 height 11
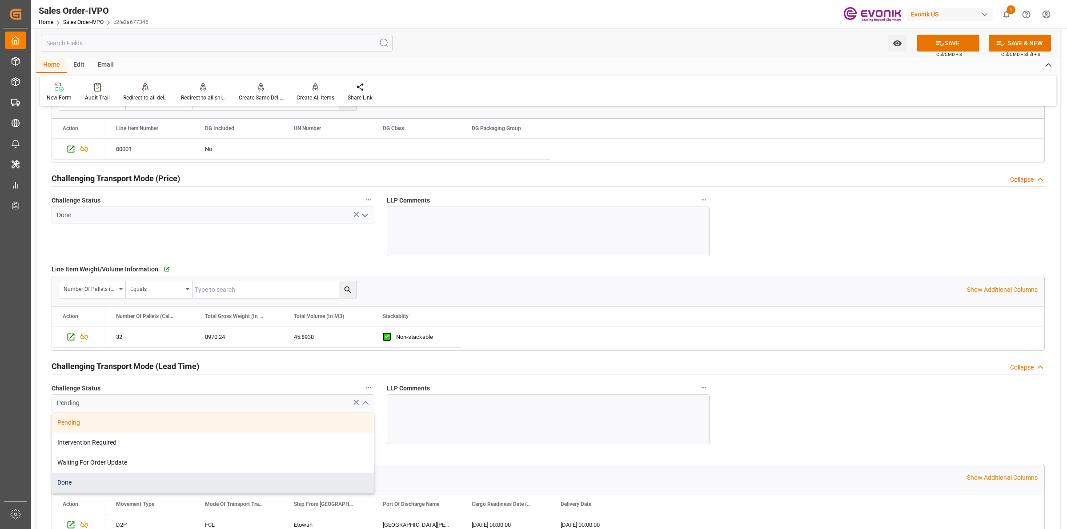
click at [73, 488] on div "Done" at bounding box center [213, 483] width 322 height 20
type input "Done"
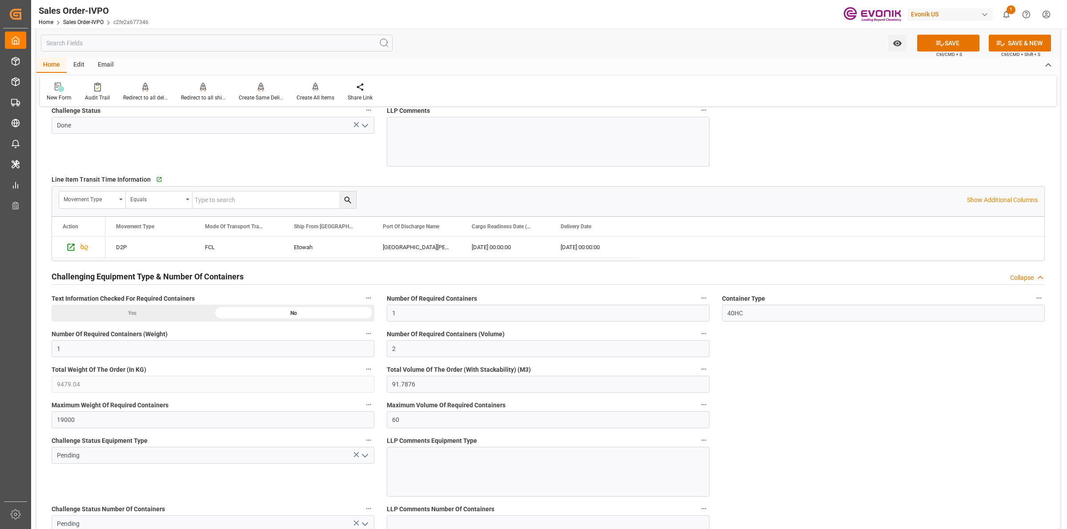
scroll to position [1500, 0]
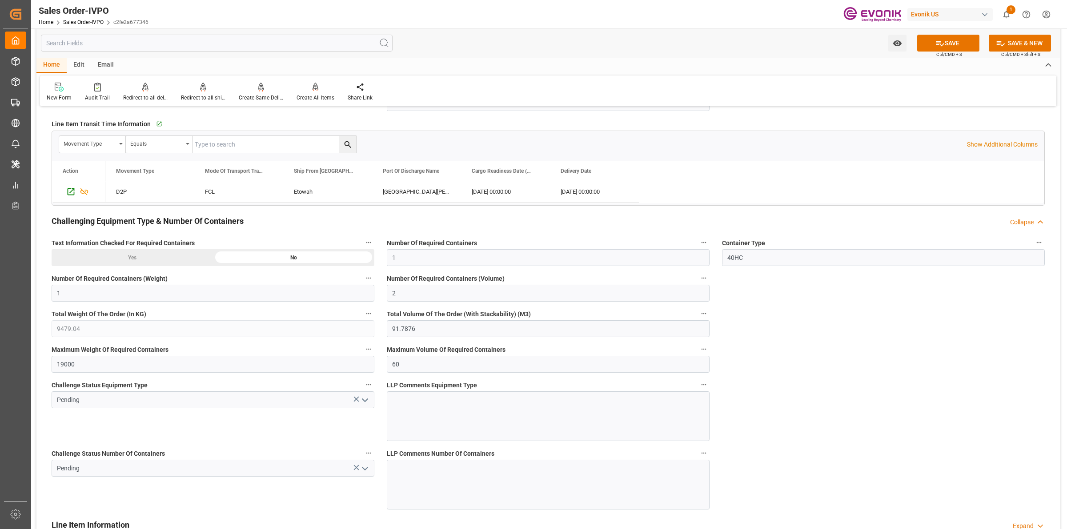
click at [312, 177] on div "Ship From City" at bounding box center [324, 171] width 60 height 20
click at [312, 196] on div "Etowah" at bounding box center [327, 191] width 89 height 21
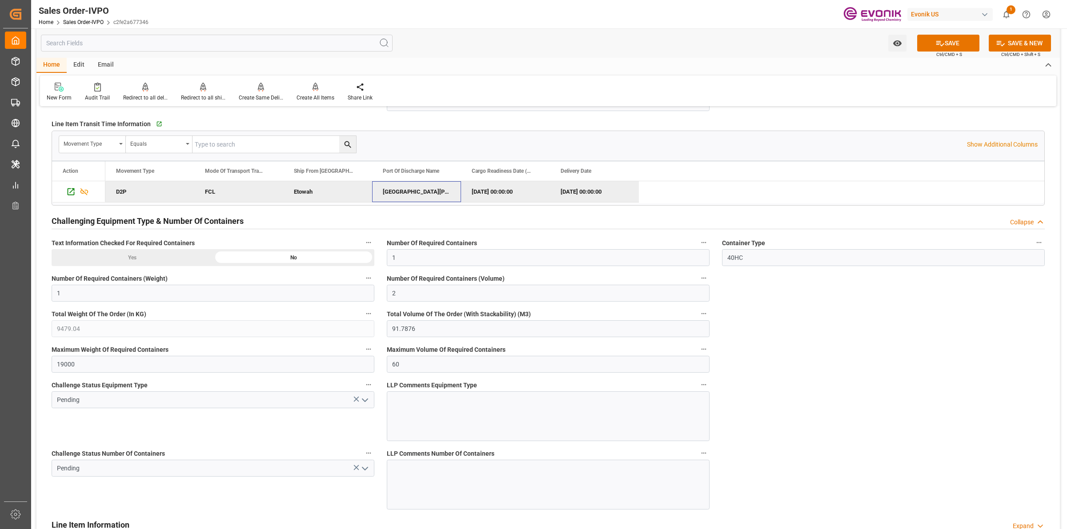
click at [410, 199] on div "Puerto Santo Tomás de Castilla" at bounding box center [416, 191] width 89 height 21
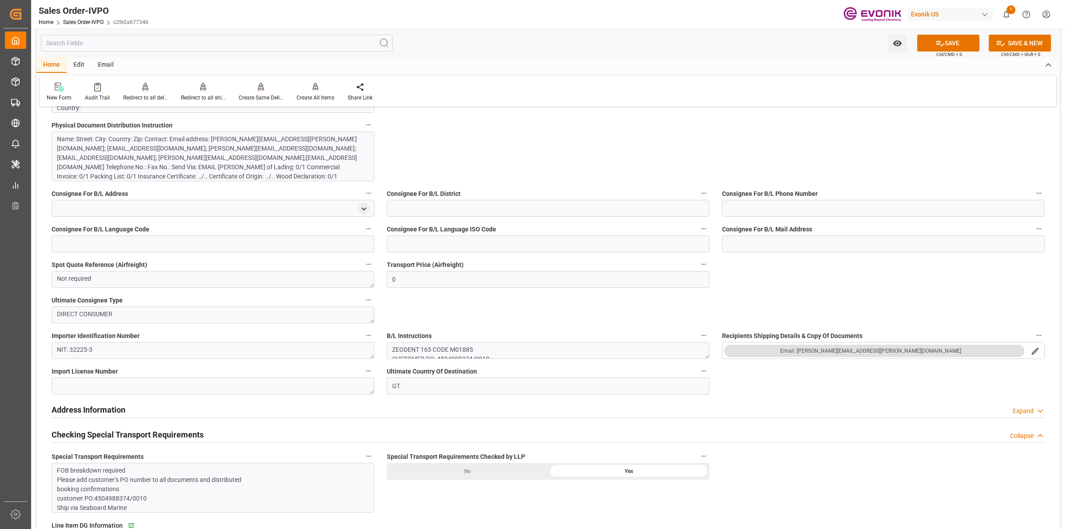
scroll to position [445, 0]
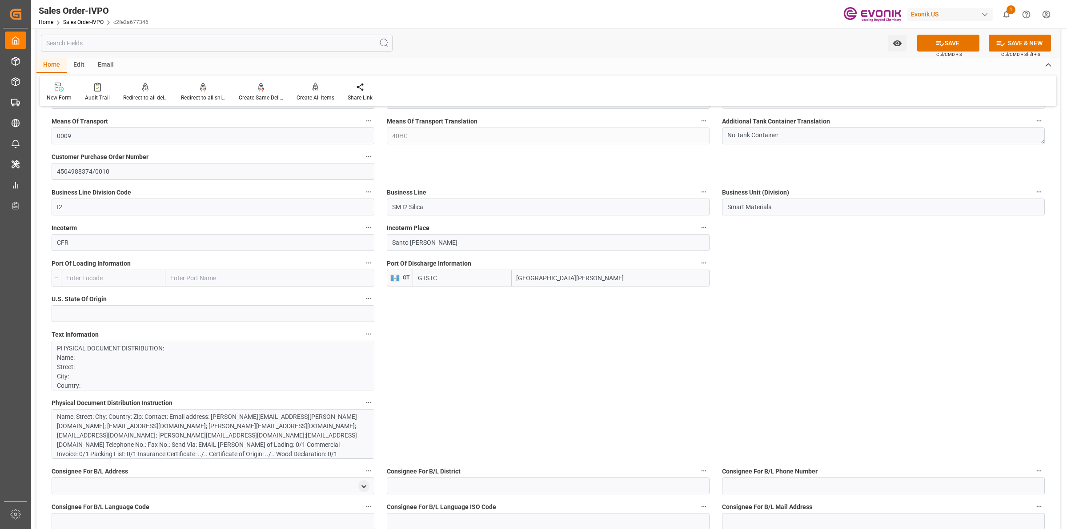
drag, startPoint x: 453, startPoint y: 274, endPoint x: 391, endPoint y: 270, distance: 62.4
click at [391, 270] on div "GT GTSTC Puerto Santo Tomás de Castilla" at bounding box center [548, 278] width 323 height 17
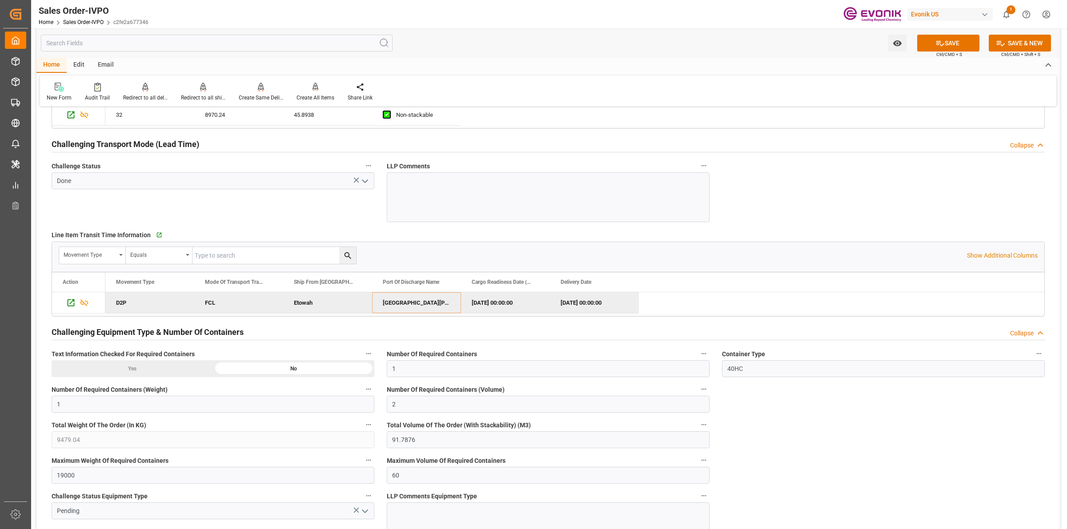
scroll to position [1556, 0]
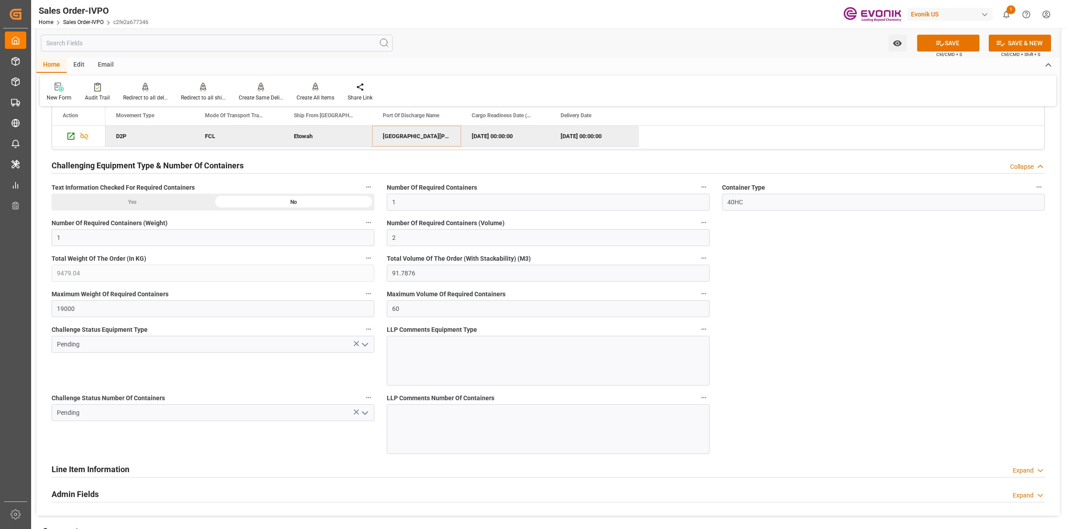
click at [369, 347] on icon "open menu" at bounding box center [365, 345] width 11 height 11
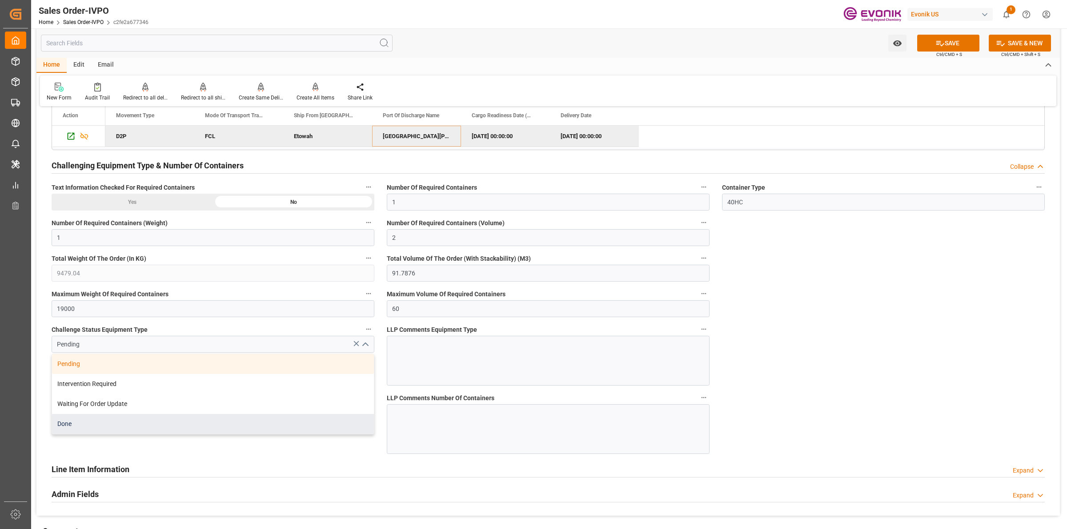
click at [67, 427] on div "Done" at bounding box center [213, 424] width 322 height 20
type input "Done"
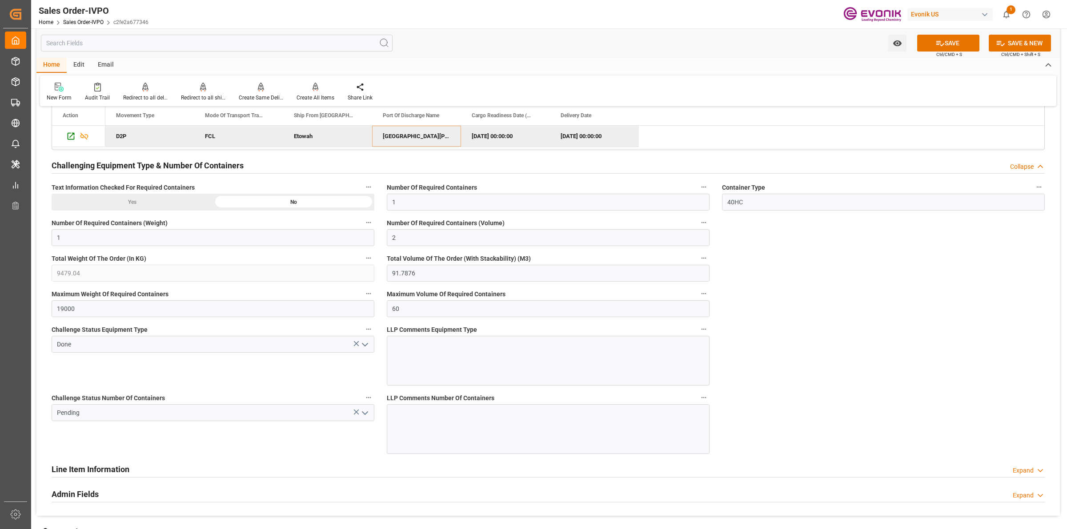
click at [367, 413] on icon "open menu" at bounding box center [365, 413] width 11 height 11
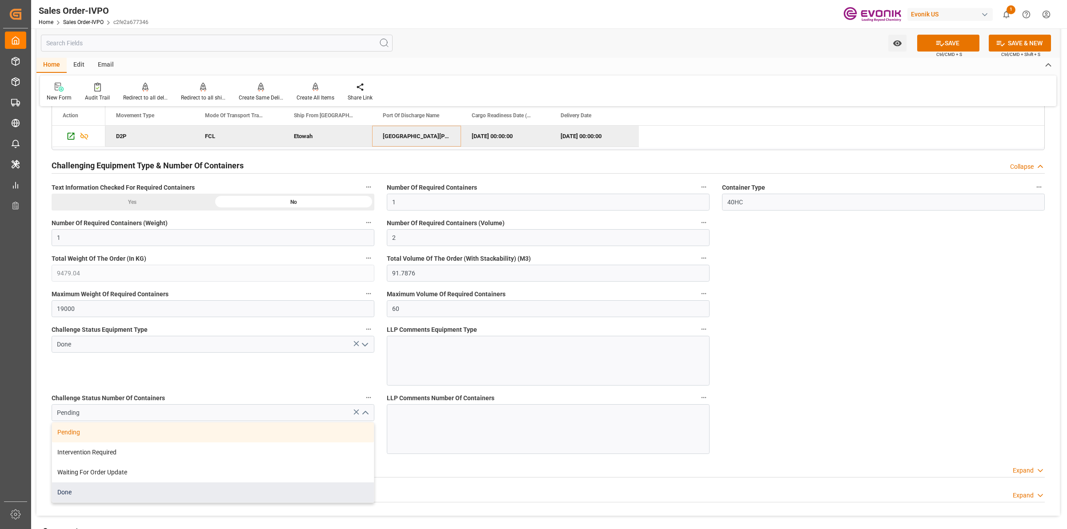
click at [75, 489] on div "Done" at bounding box center [213, 493] width 322 height 20
type input "Done"
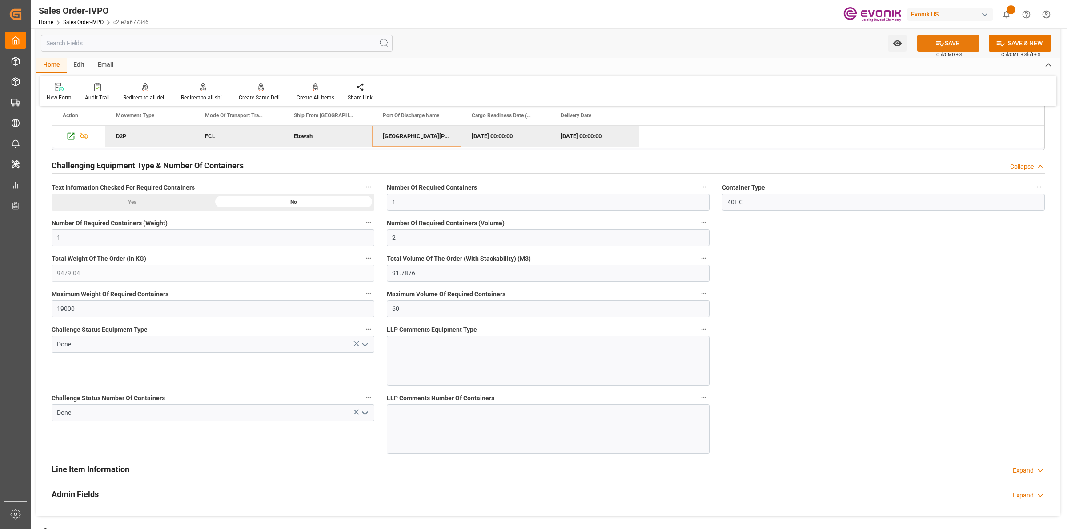
click at [931, 47] on button "SAVE" at bounding box center [948, 43] width 62 height 17
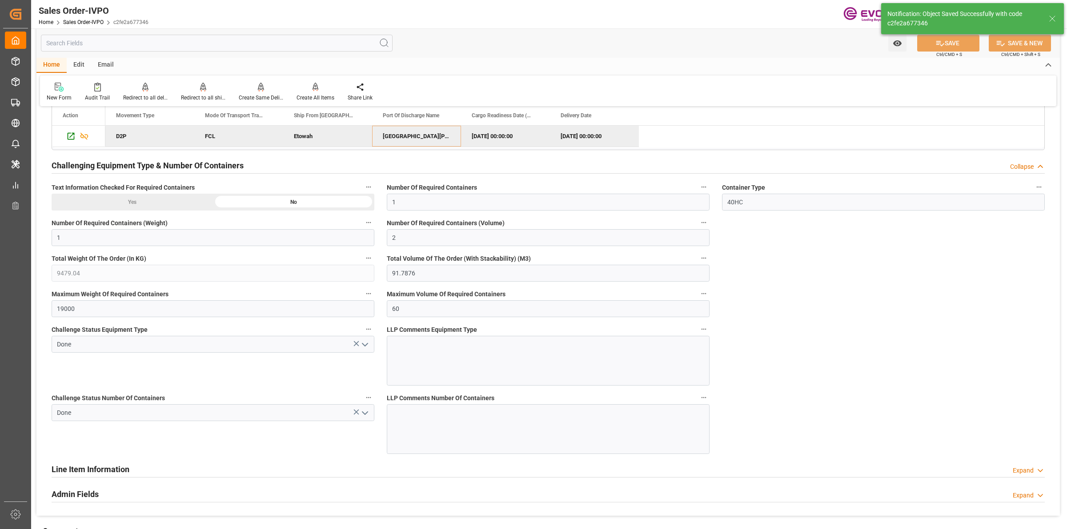
type input "No"
type input "17.08.2025 17:31"
click at [311, 92] on div "Create All Items" at bounding box center [315, 92] width 51 height 20
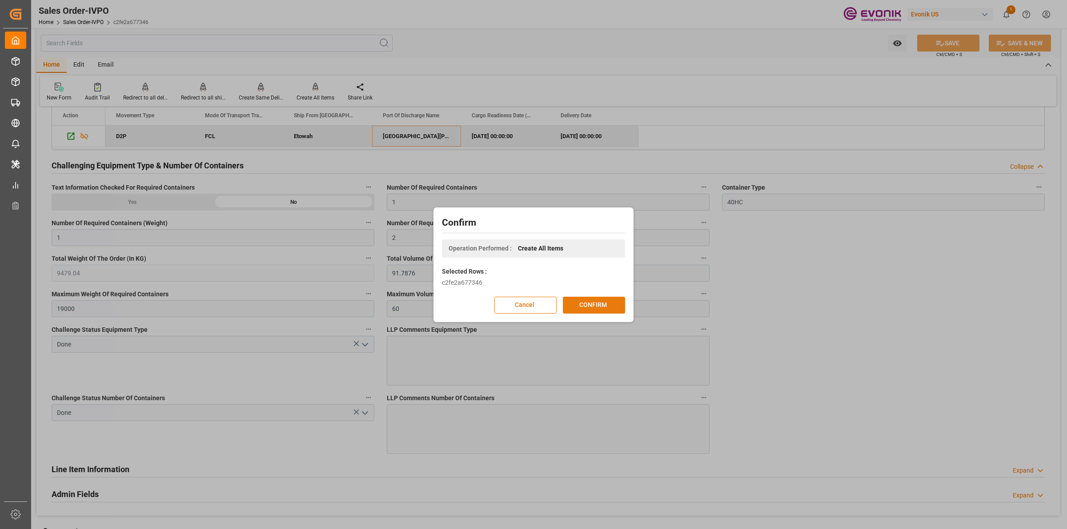
click at [602, 307] on button "CONFIRM" at bounding box center [594, 305] width 62 height 17
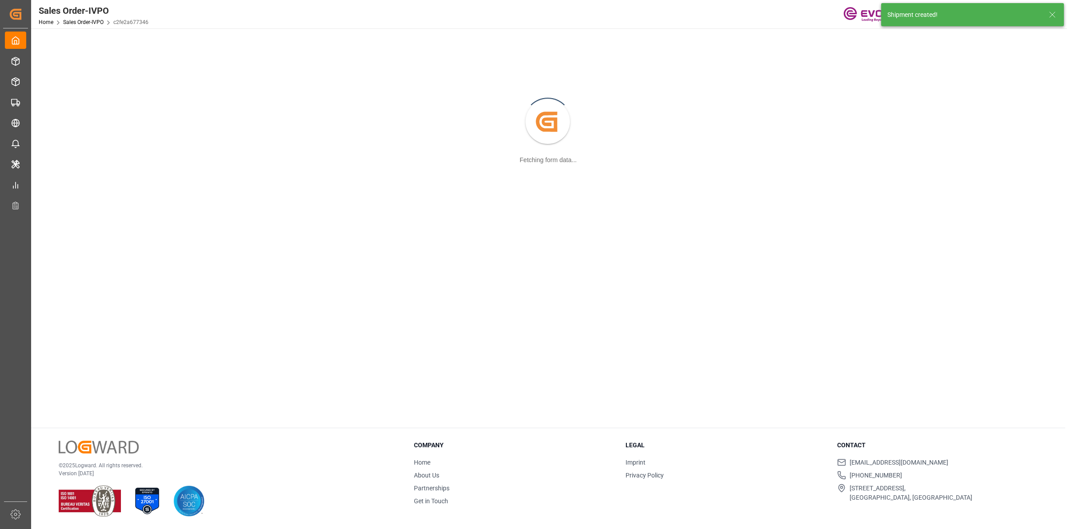
scroll to position [96, 0]
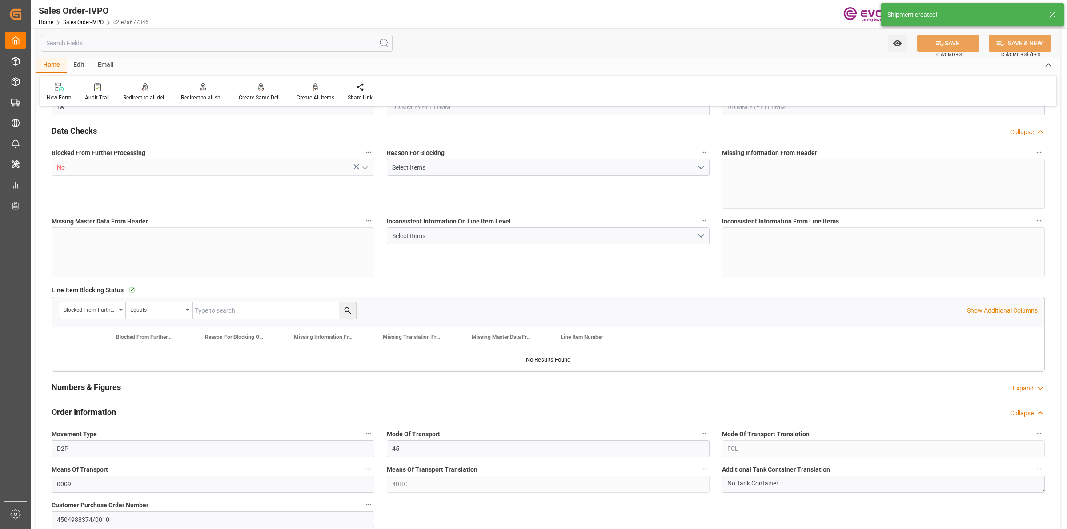
type input "GTSTC"
type input "0"
type input "1"
type input "2"
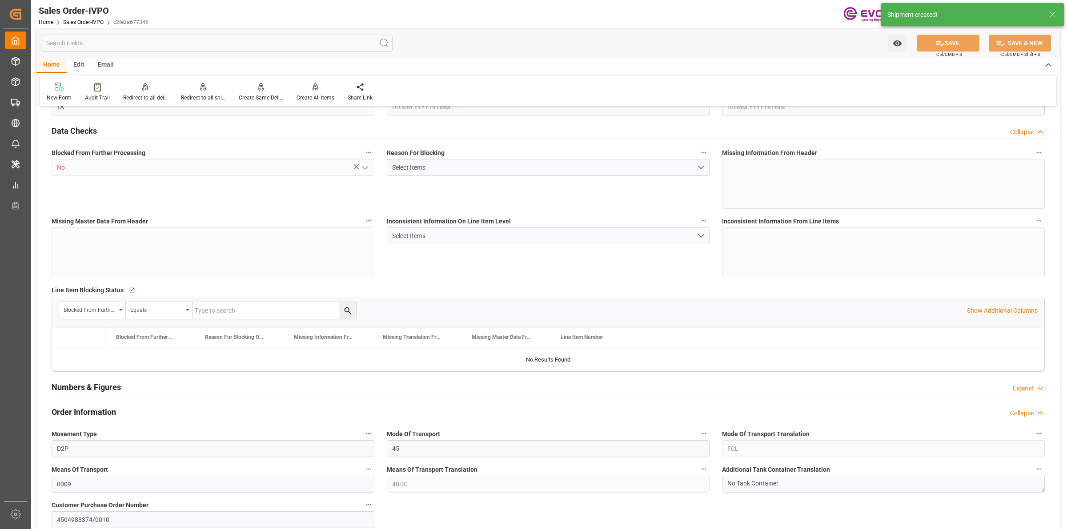
type input "9479.04"
type input "91.7876"
type input "19000"
type input "60"
type input "16.07.2025 16:38"
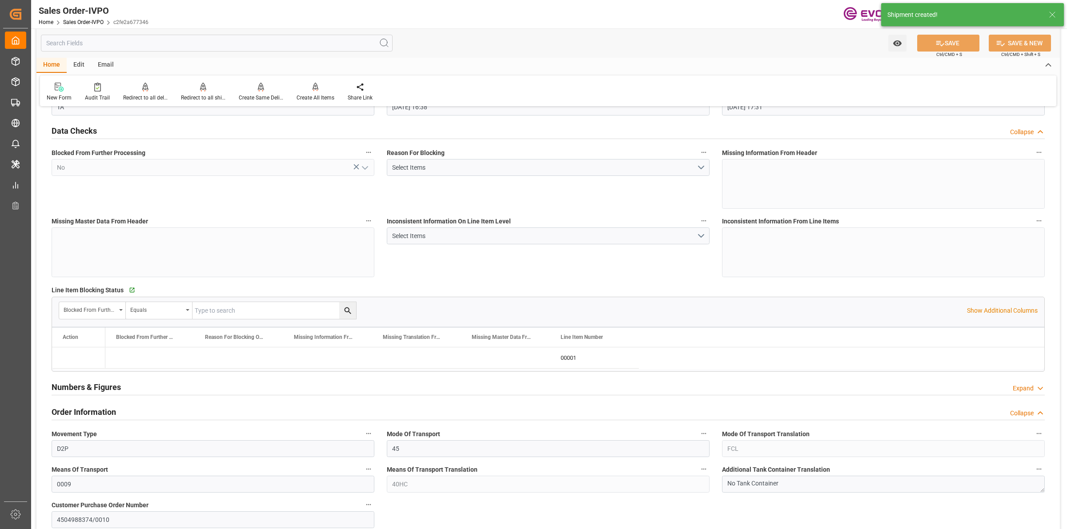
type input "17.08.2025 17:31"
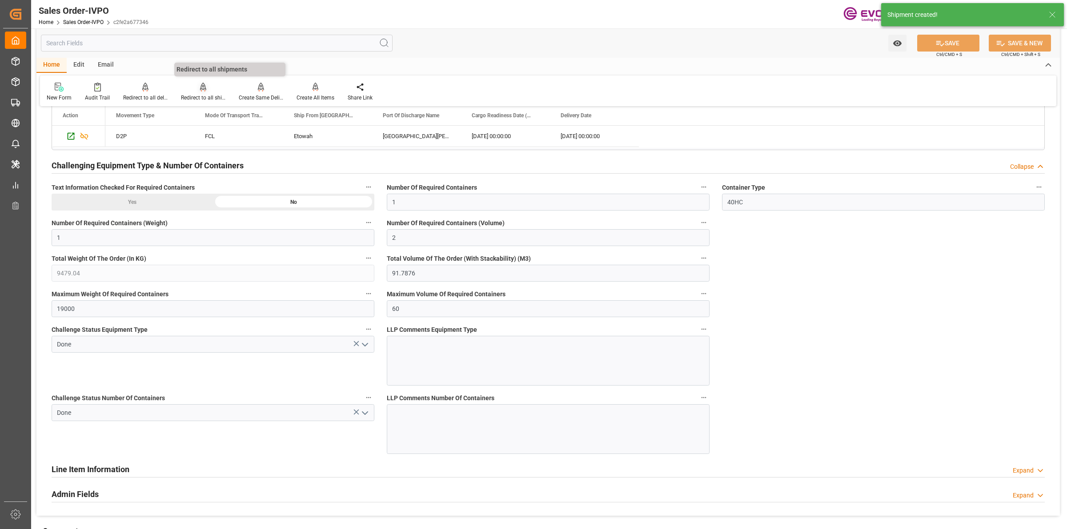
click at [209, 87] on div at bounding box center [203, 86] width 44 height 9
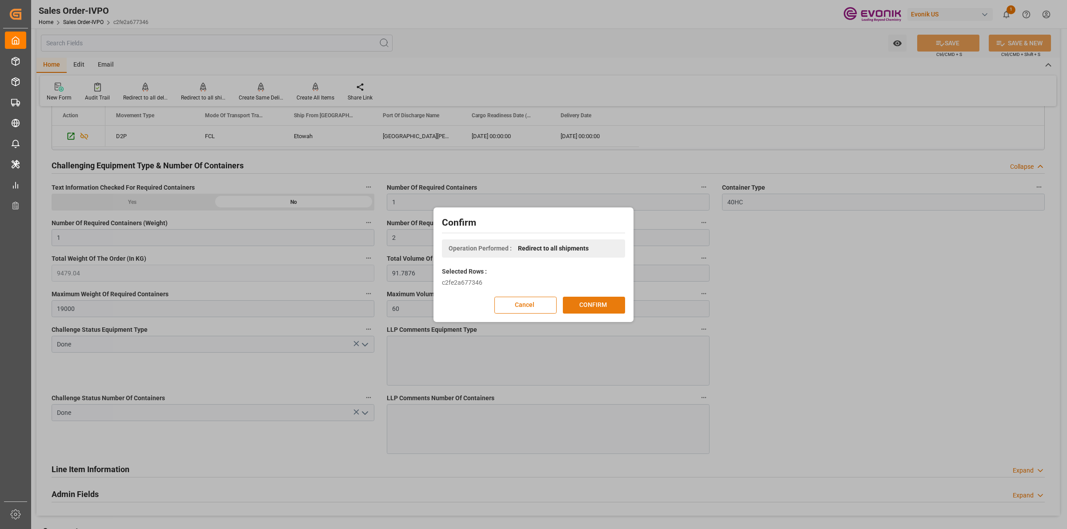
click at [604, 307] on button "CONFIRM" at bounding box center [594, 305] width 62 height 17
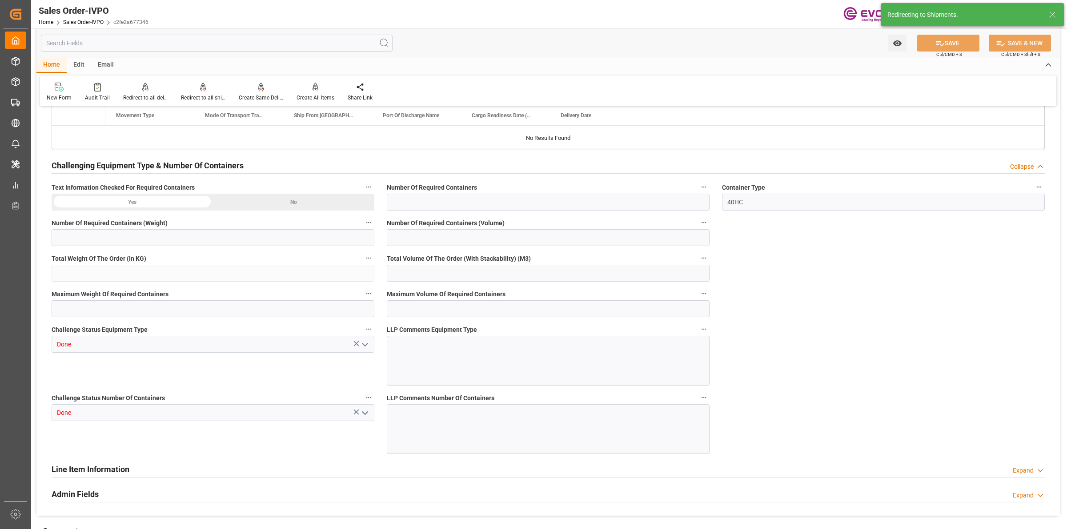
type input "GTSTC"
type input "0"
type input "1"
type input "2"
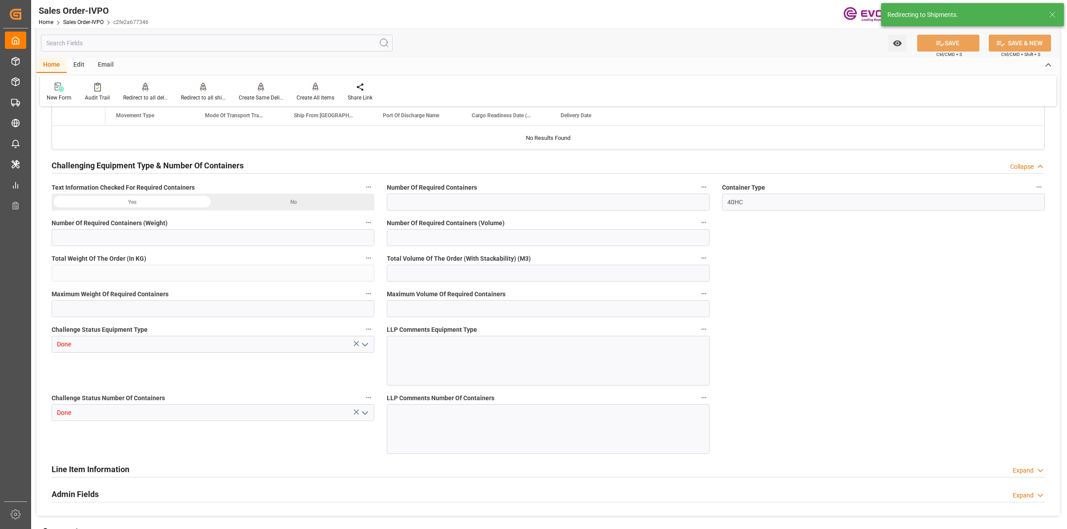
type input "9479.04"
type input "91.7876"
type input "19000"
type input "60"
type input "16.07.2025 16:38"
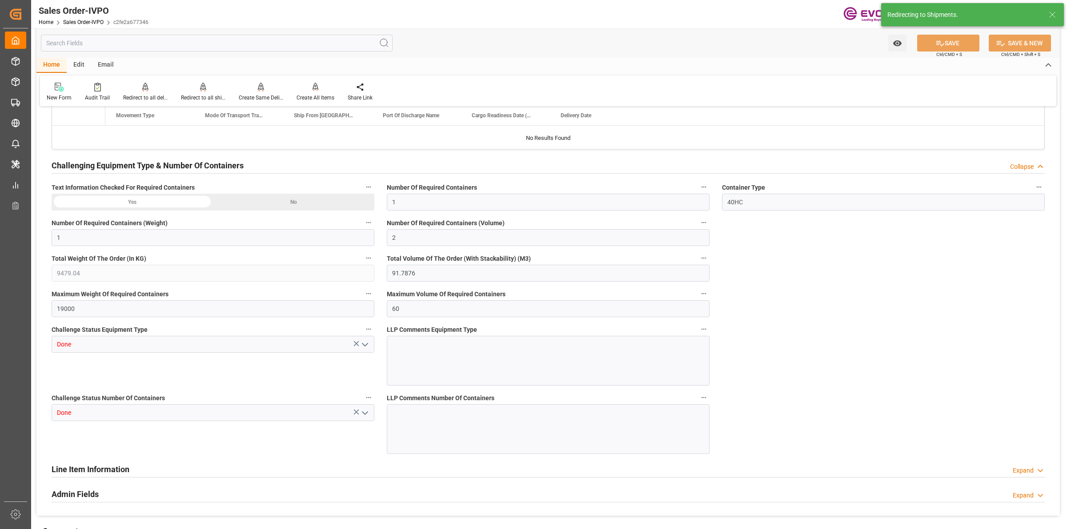
type input "17.08.2025 17:31"
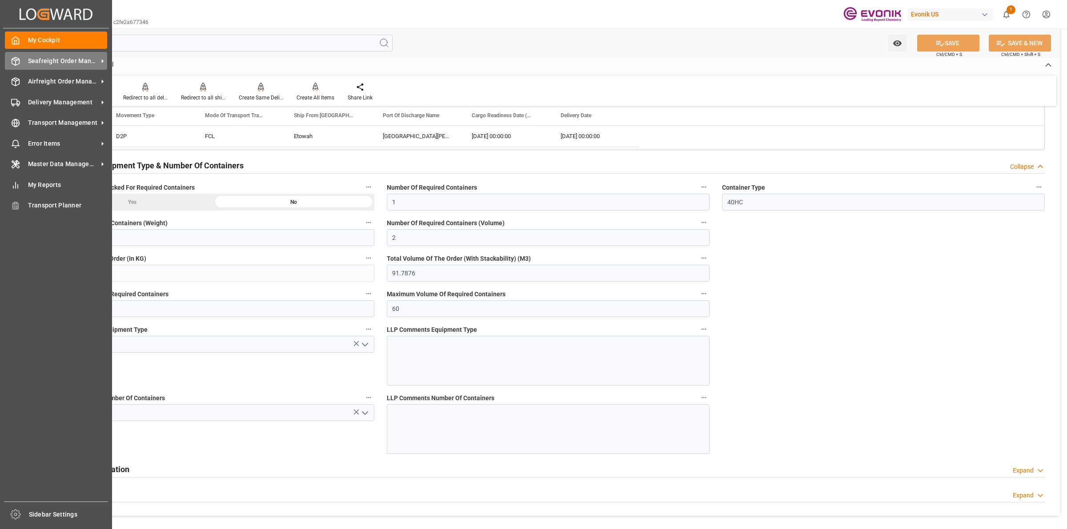
click at [20, 60] on div "Seafreight Order Management Seafreight Order Management" at bounding box center [56, 60] width 102 height 17
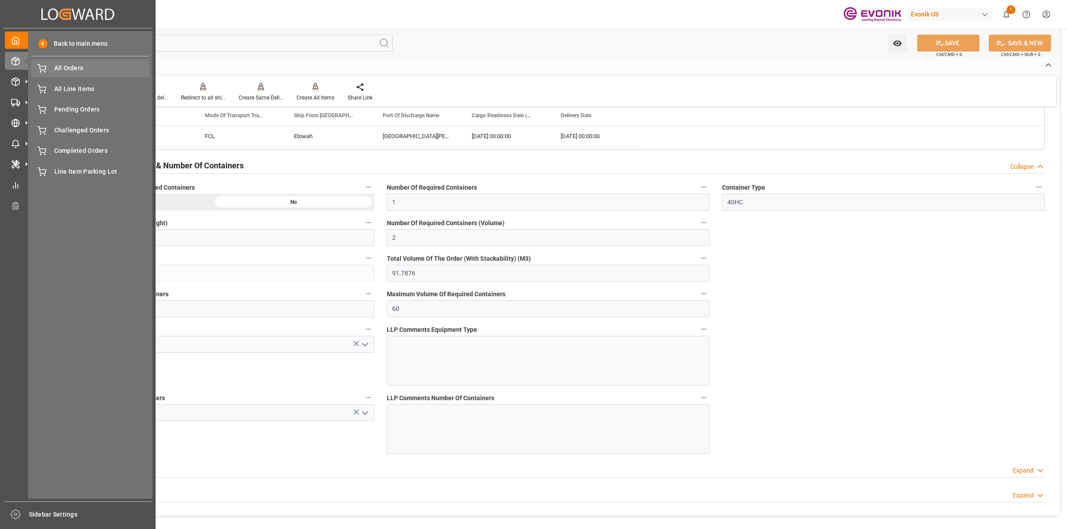
click at [67, 61] on div "All Orders All Orders" at bounding box center [90, 68] width 118 height 17
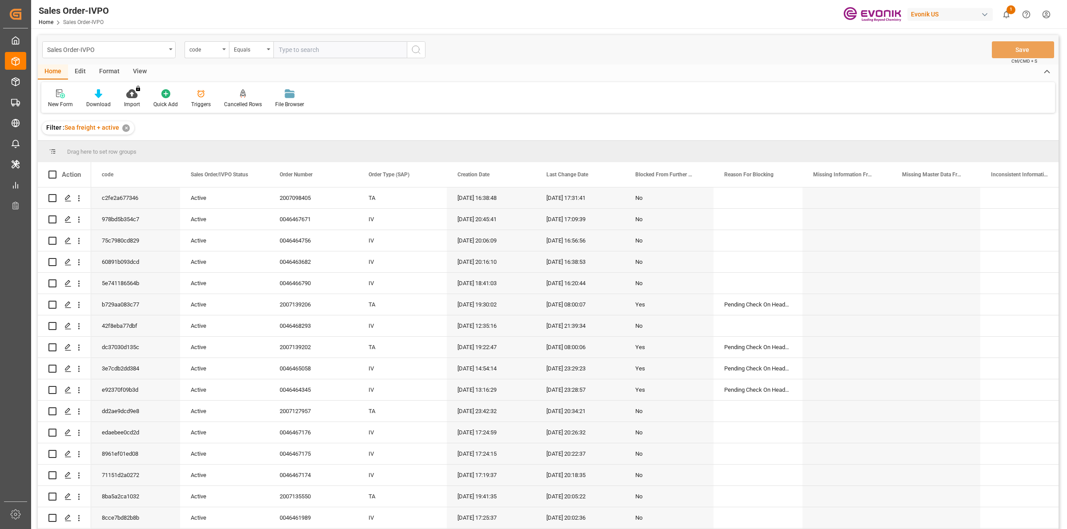
click at [215, 49] on div "code" at bounding box center [204, 49] width 30 height 10
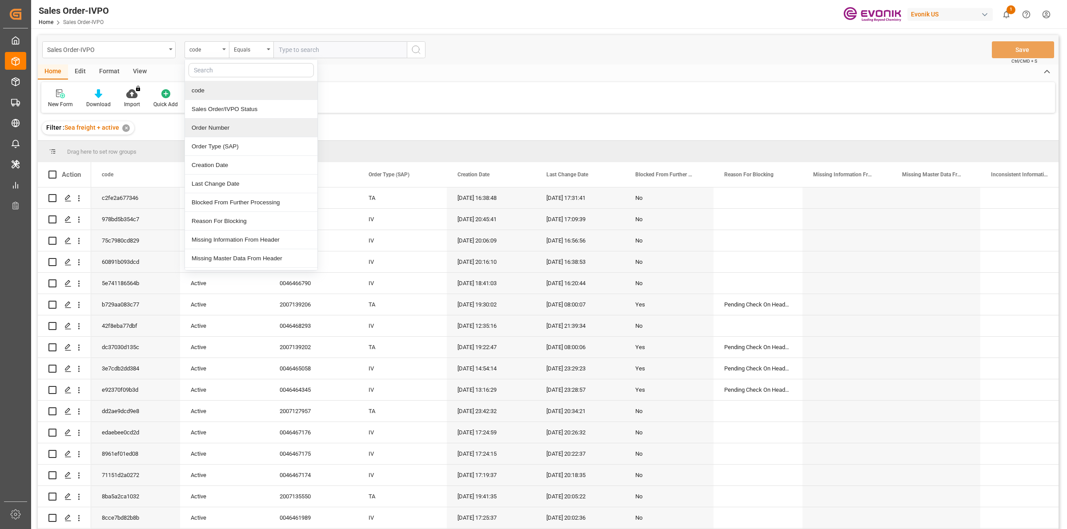
click at [208, 130] on div "Order Number" at bounding box center [251, 128] width 132 height 19
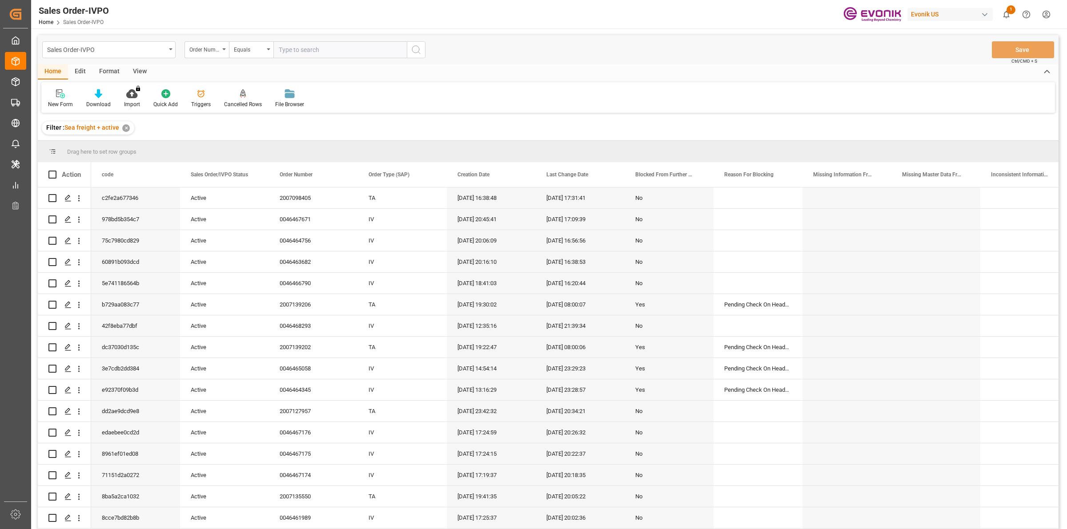
click at [306, 50] on input "text" at bounding box center [339, 49] width 133 height 17
paste input "0046462761"
type input "0046462761"
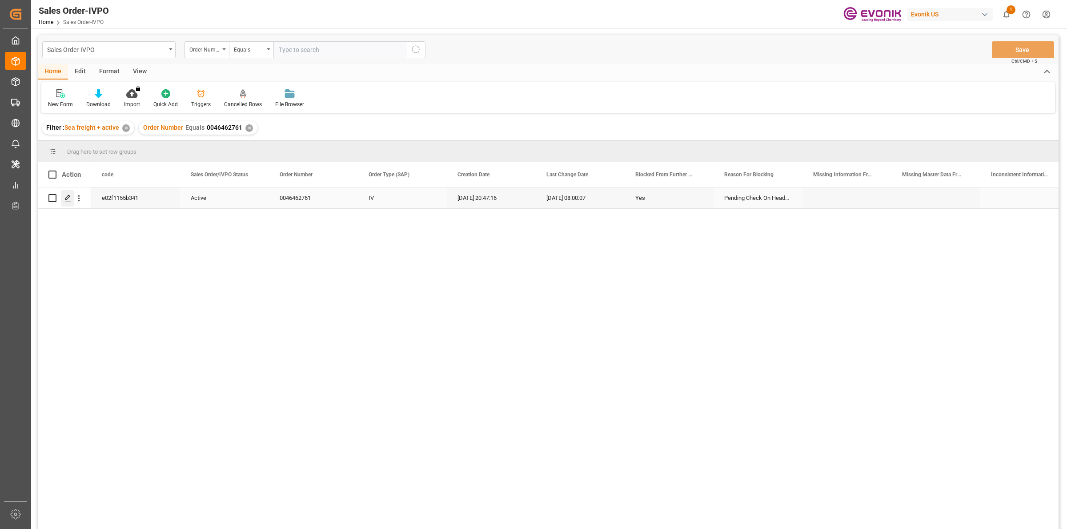
click at [62, 200] on div "Press SPACE to select this row." at bounding box center [67, 198] width 13 height 16
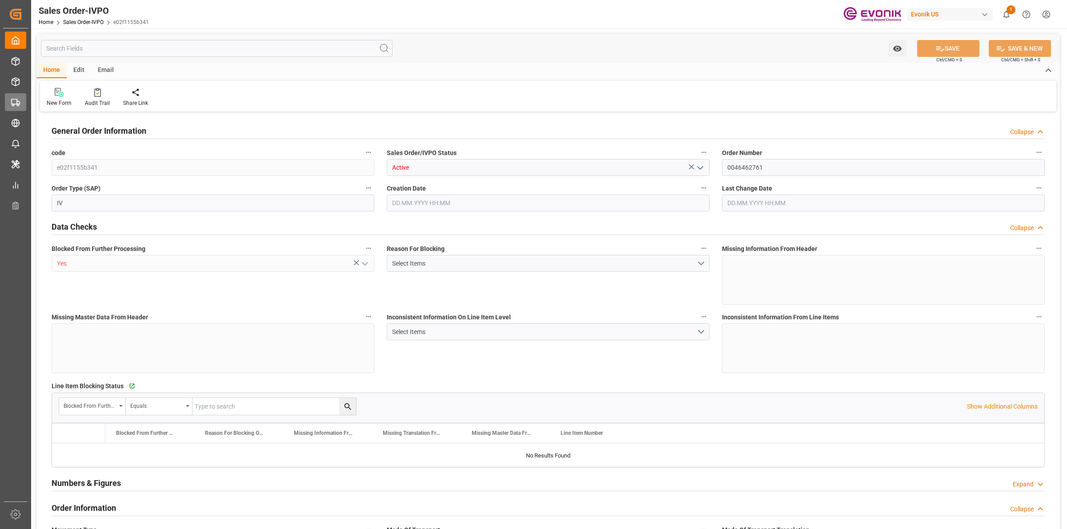
type input "BEANR"
type input "0"
type input "1"
type input "8"
type input "11"
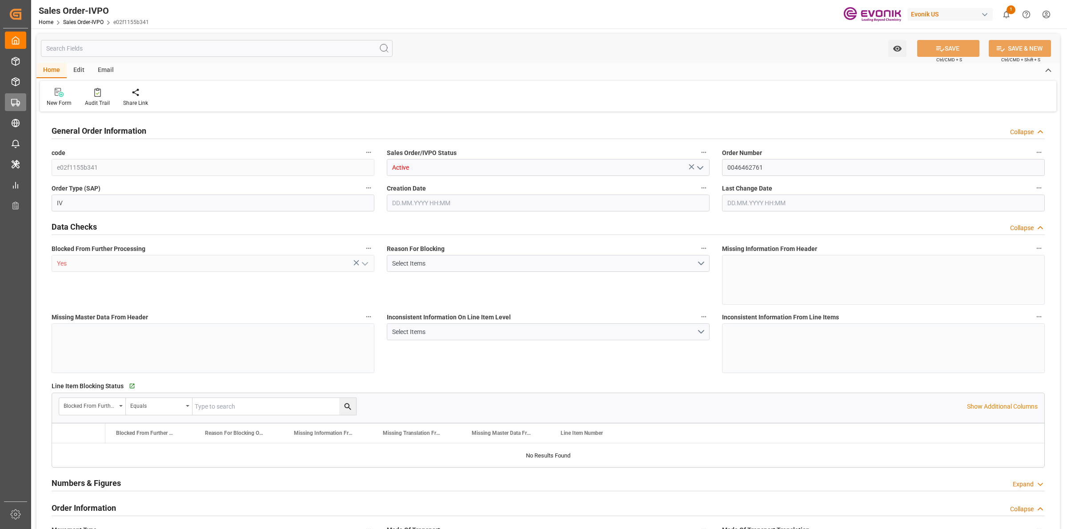
type input "149571.456"
type input "609.0578"
type input "19000"
type input "60"
type input "[DATE] 20:47"
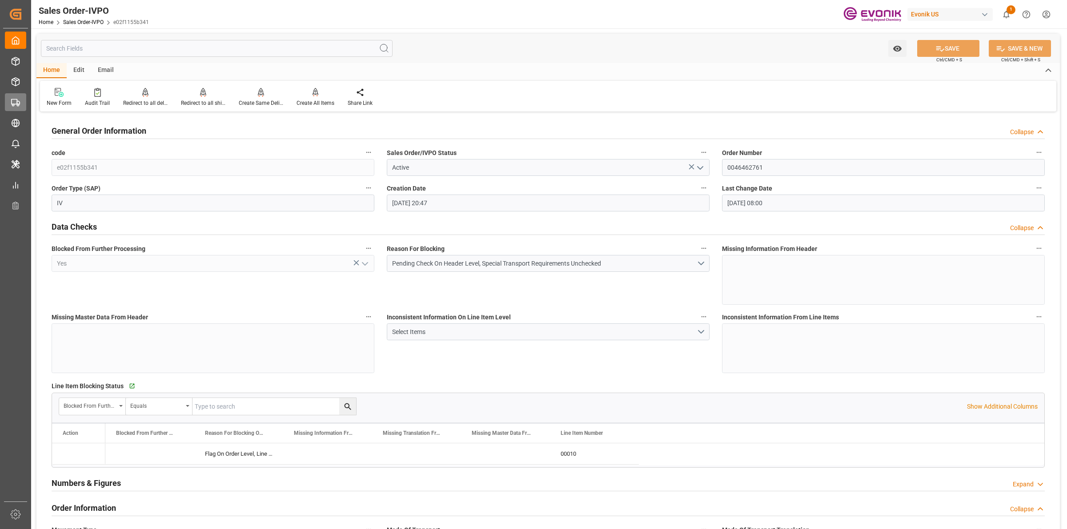
type input "15.08.2025 08:00"
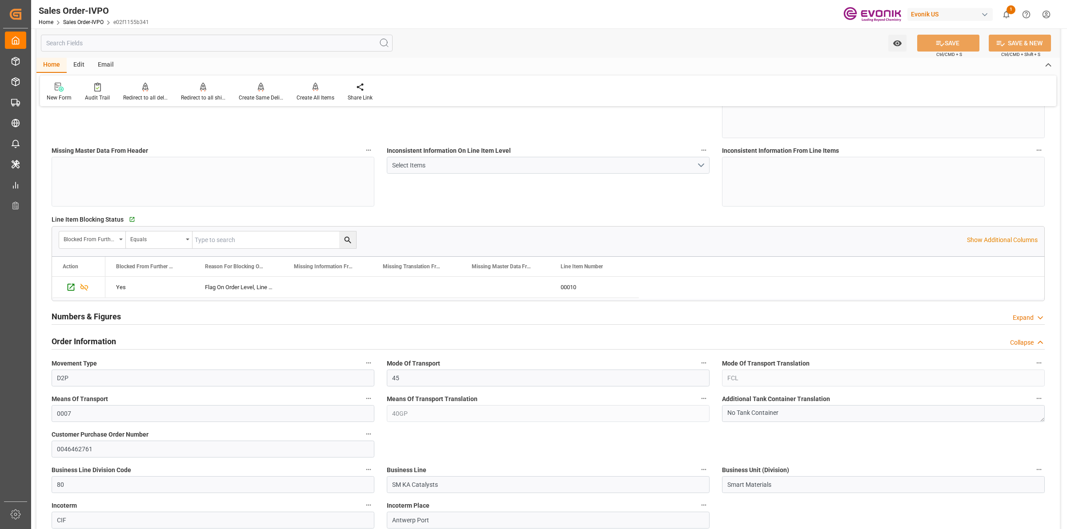
scroll to position [333, 0]
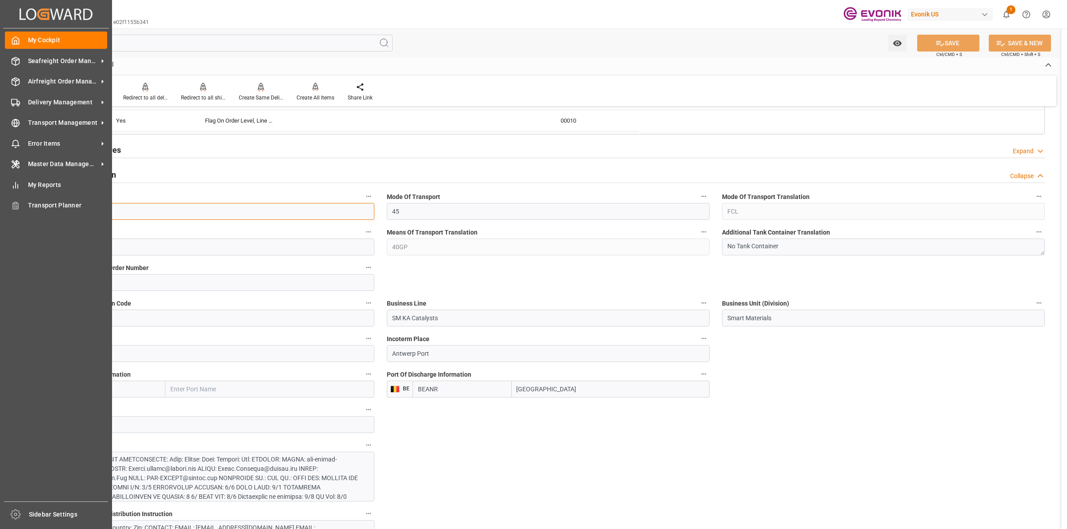
drag, startPoint x: 101, startPoint y: 216, endPoint x: 24, endPoint y: 216, distance: 76.9
click at [24, 216] on div "Created by potrace 1.15, written by Peter Selinger 2001-2017 Created by potrace…" at bounding box center [533, 264] width 1067 height 529
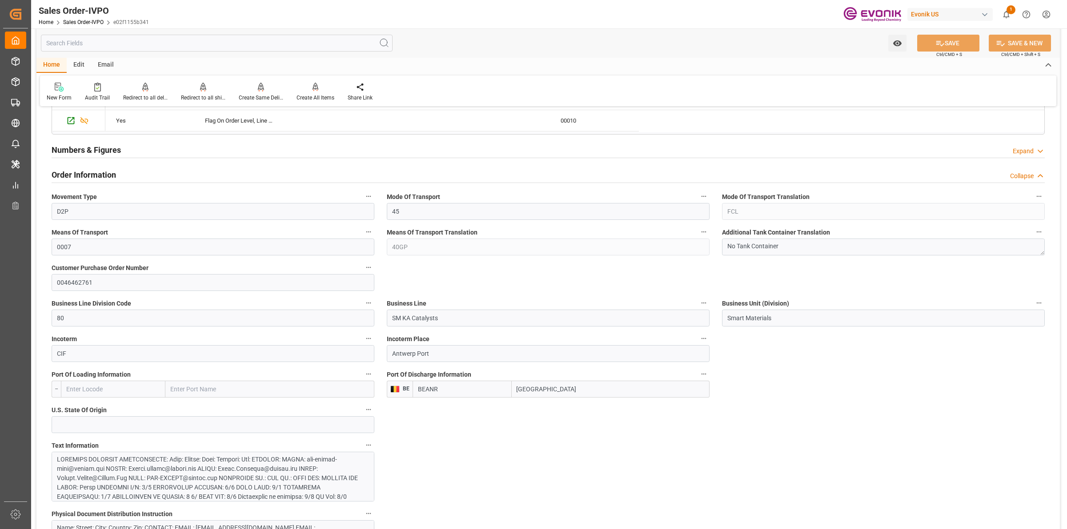
drag, startPoint x: 429, startPoint y: 314, endPoint x: 494, endPoint y: 309, distance: 65.1
drag, startPoint x: 545, startPoint y: 396, endPoint x: 479, endPoint y: 381, distance: 68.0
click at [472, 383] on div "BEANR Antwerp" at bounding box center [561, 389] width 297 height 17
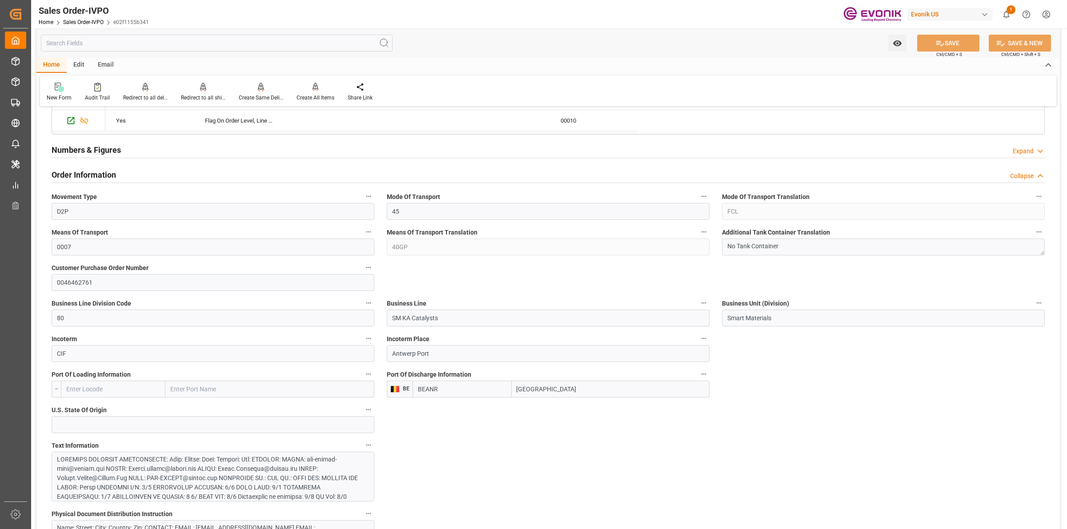
scroll to position [445, 0]
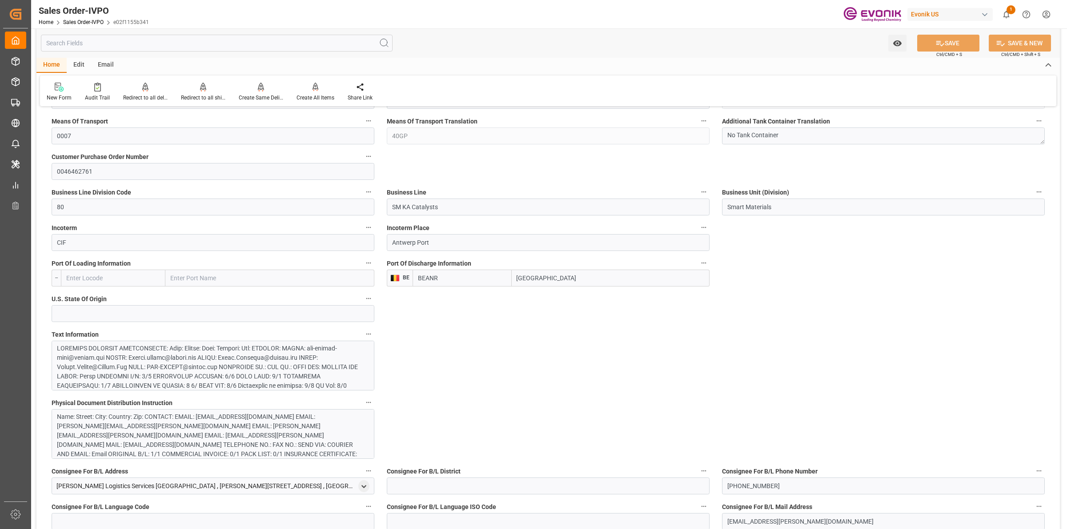
click at [285, 362] on div at bounding box center [208, 451] width 303 height 215
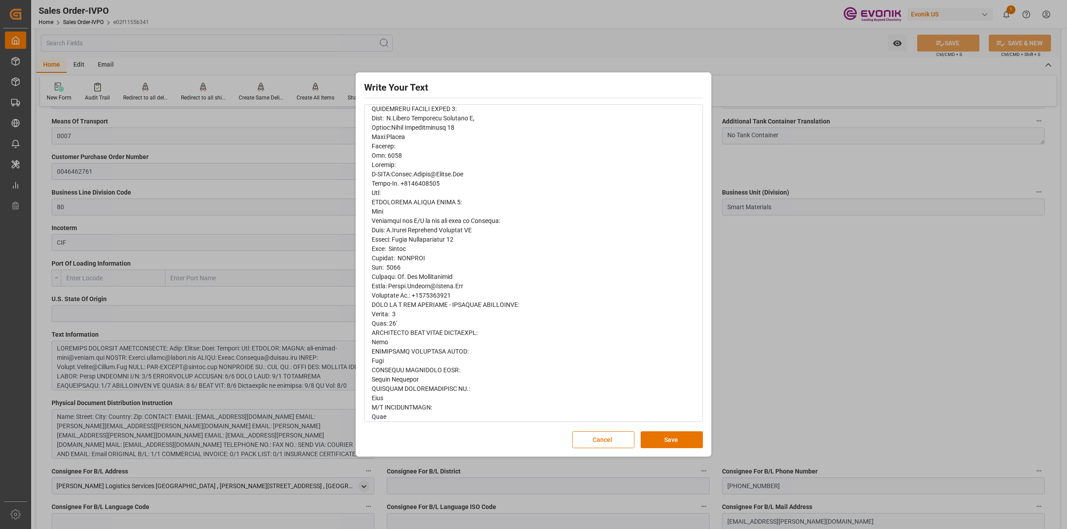
scroll to position [582, 0]
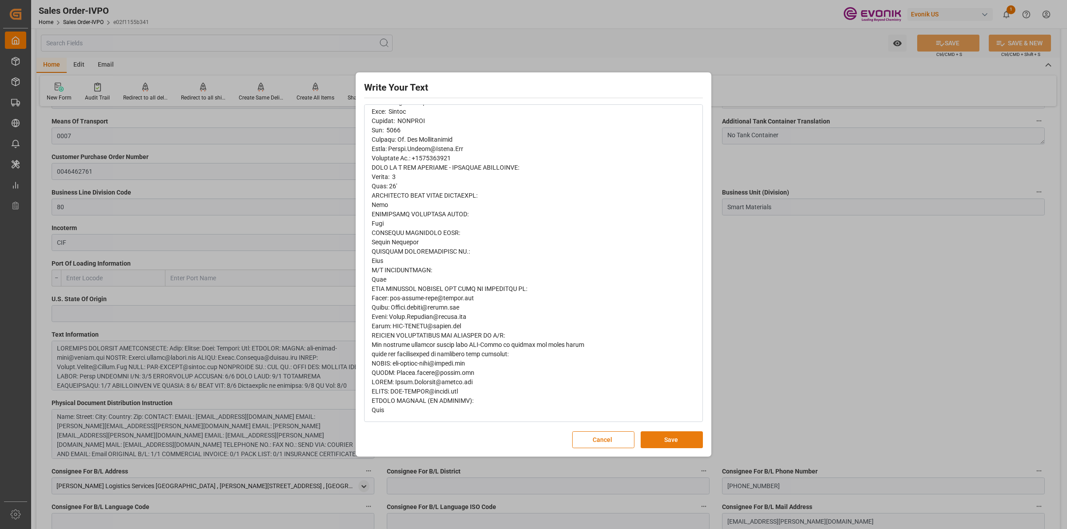
click at [668, 439] on button "Save" at bounding box center [672, 440] width 62 height 17
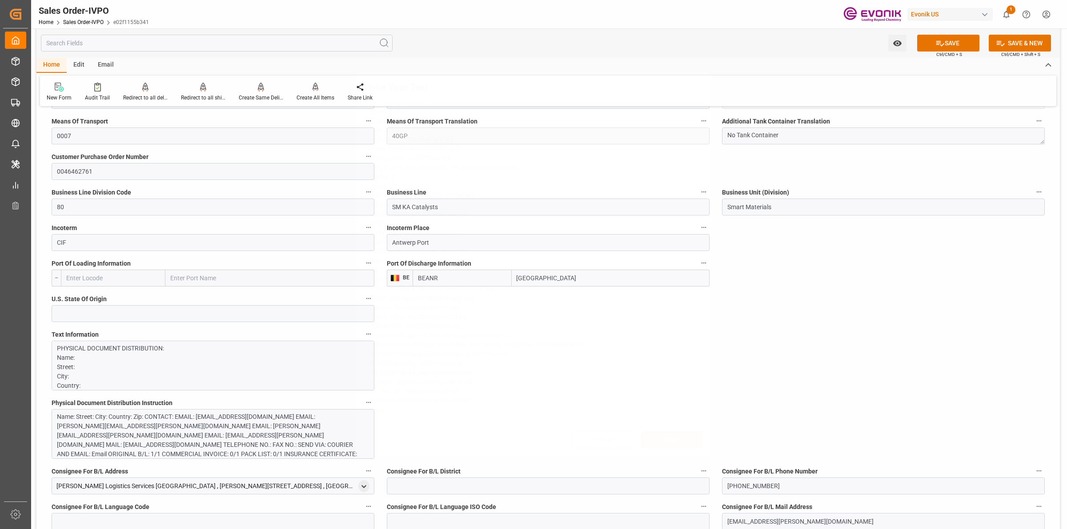
click at [777, 347] on div "Write Your Text Normal 14 Font Cancel Save" at bounding box center [533, 264] width 1067 height 529
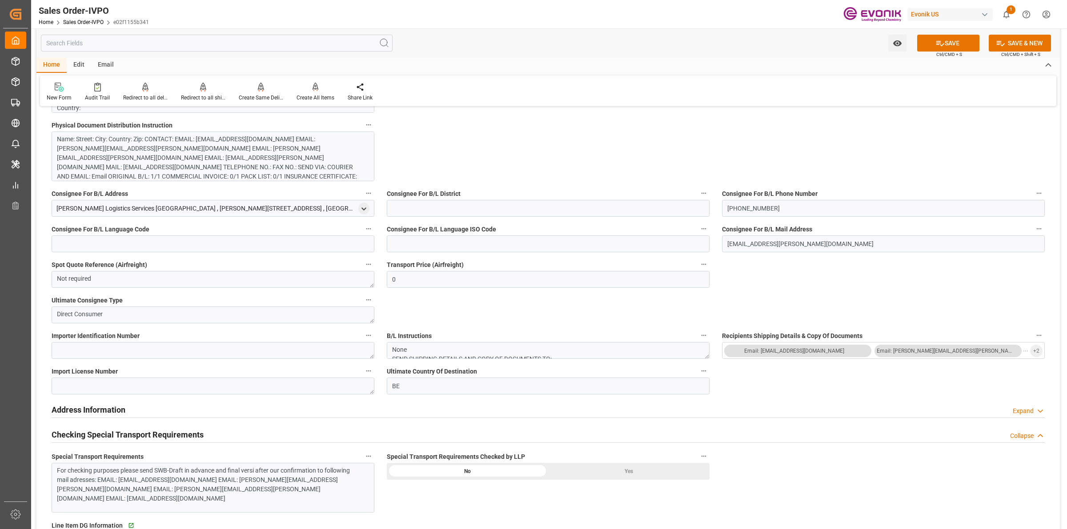
scroll to position [778, 0]
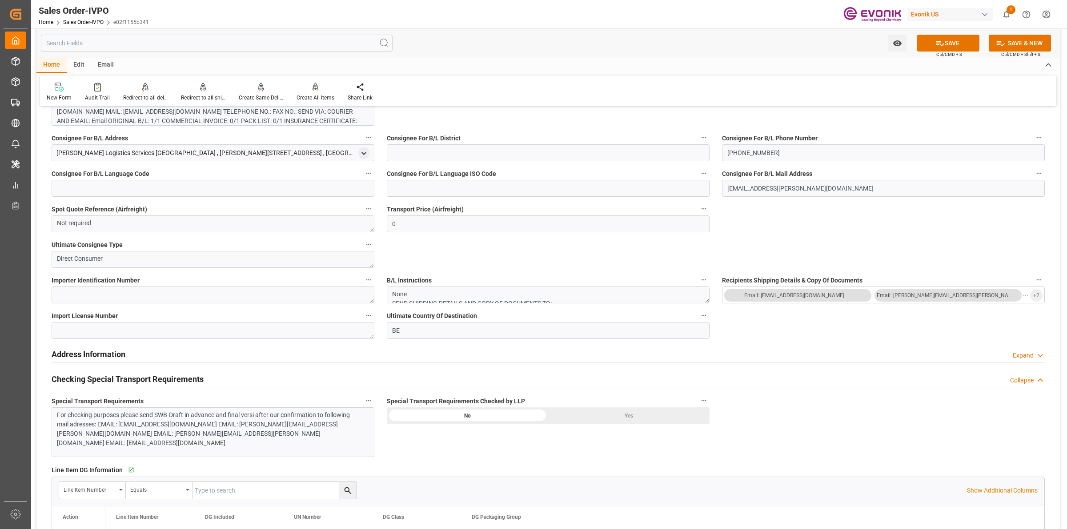
click at [644, 412] on div "Yes" at bounding box center [628, 416] width 161 height 17
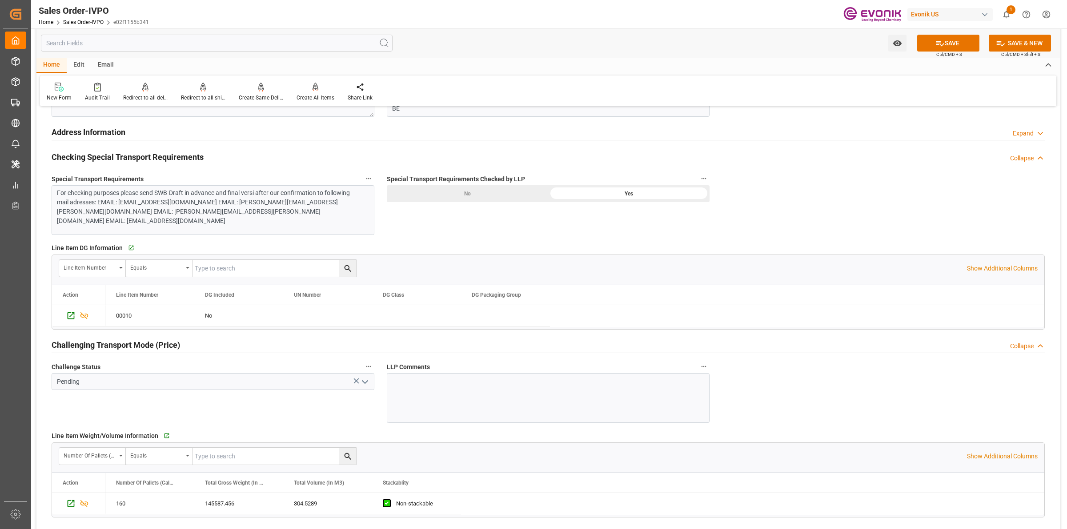
click at [369, 387] on icon "open menu" at bounding box center [365, 382] width 11 height 11
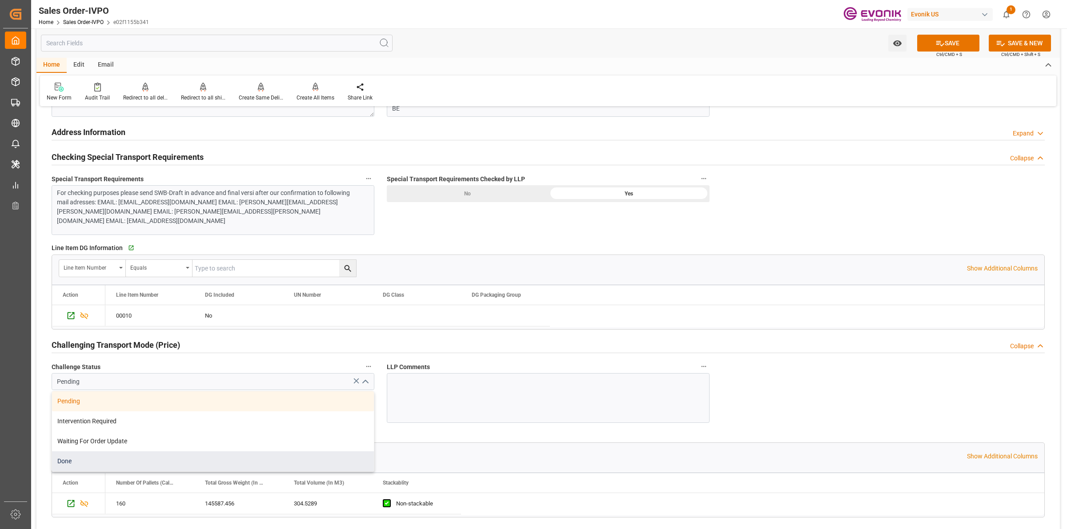
click at [68, 456] on div "Done" at bounding box center [213, 462] width 322 height 20
type input "Done"
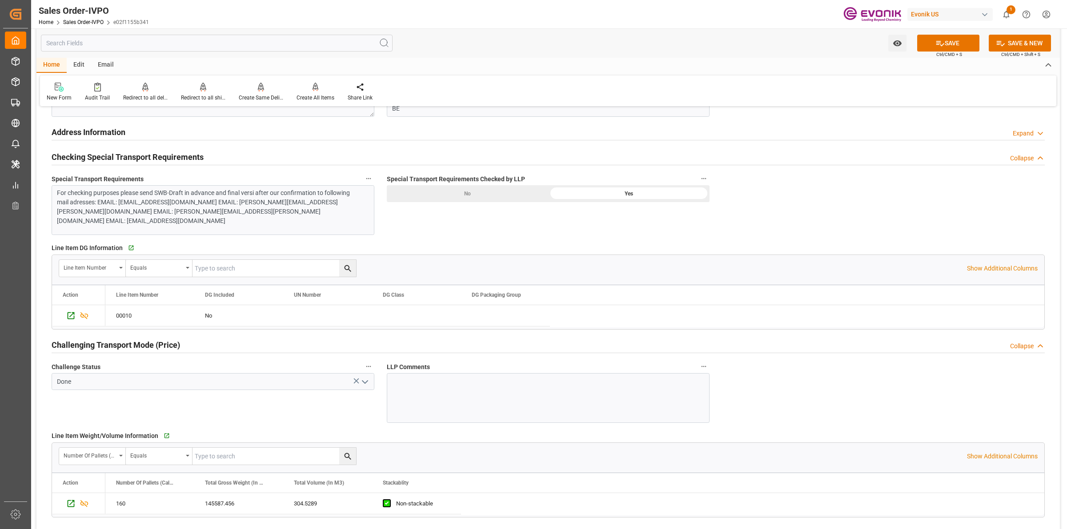
scroll to position [1223, 0]
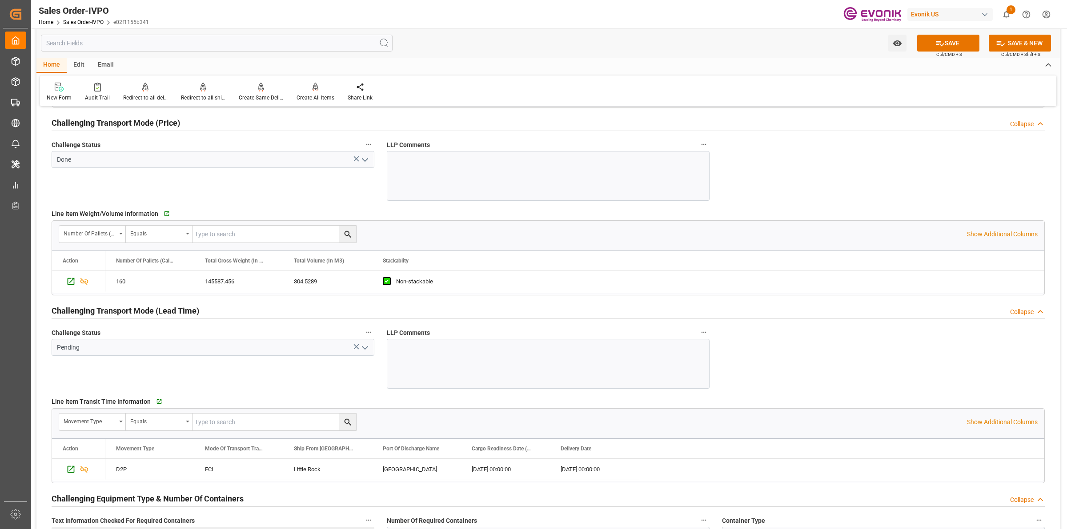
click at [365, 349] on polyline "open menu" at bounding box center [364, 348] width 5 height 3
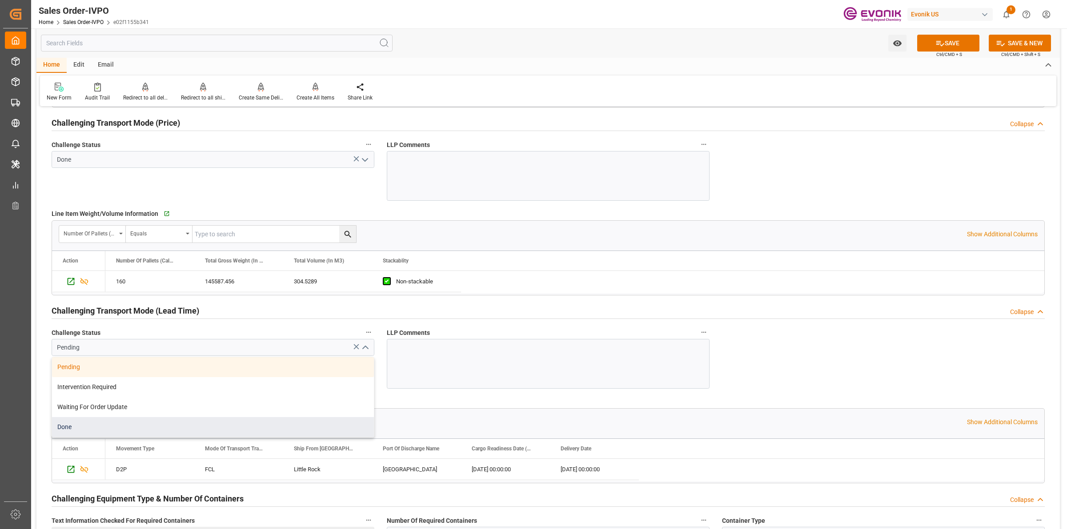
click at [68, 424] on div "Done" at bounding box center [213, 427] width 322 height 20
type input "Done"
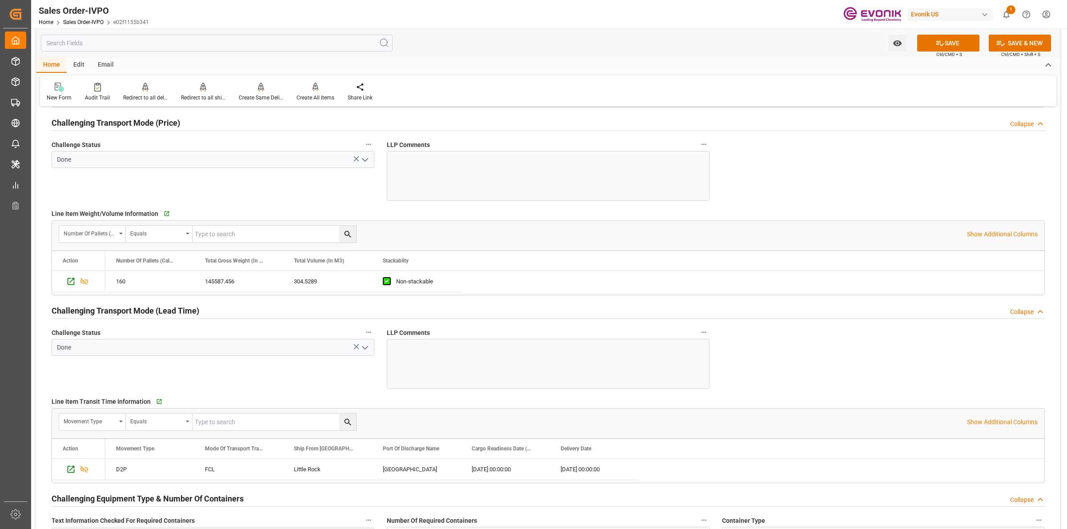
scroll to position [1389, 0]
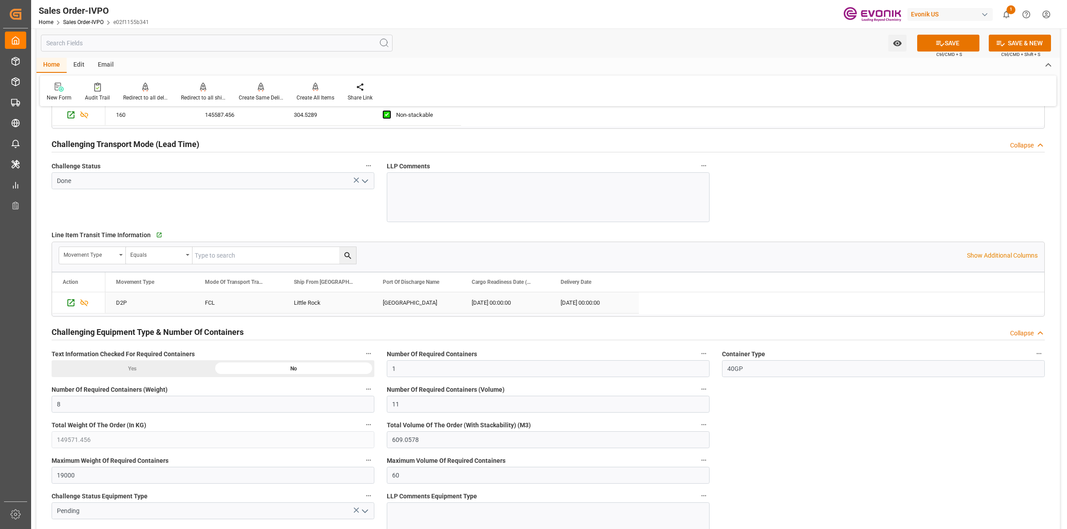
click at [307, 301] on div "Little Rock" at bounding box center [327, 303] width 89 height 21
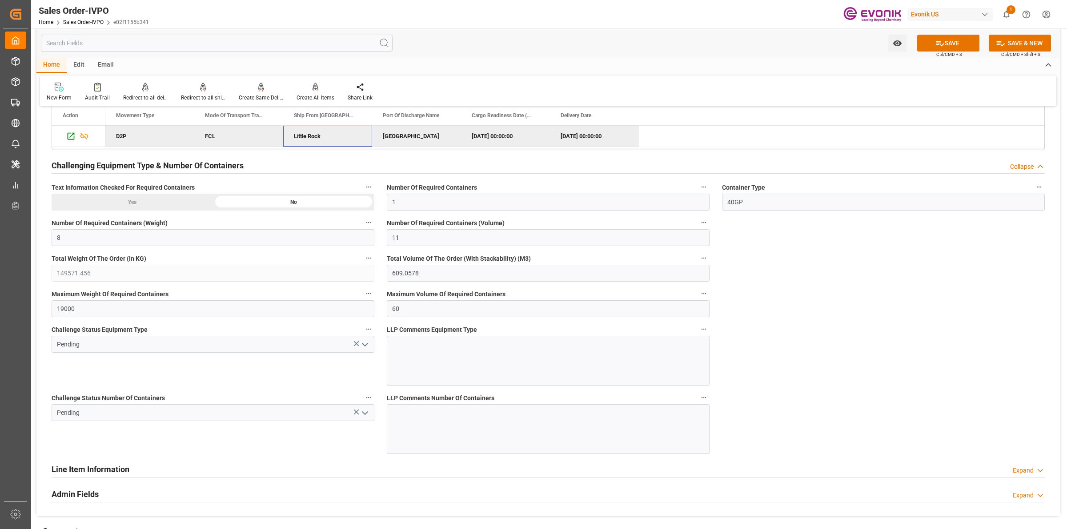
click at [363, 348] on icon "open menu" at bounding box center [365, 345] width 11 height 11
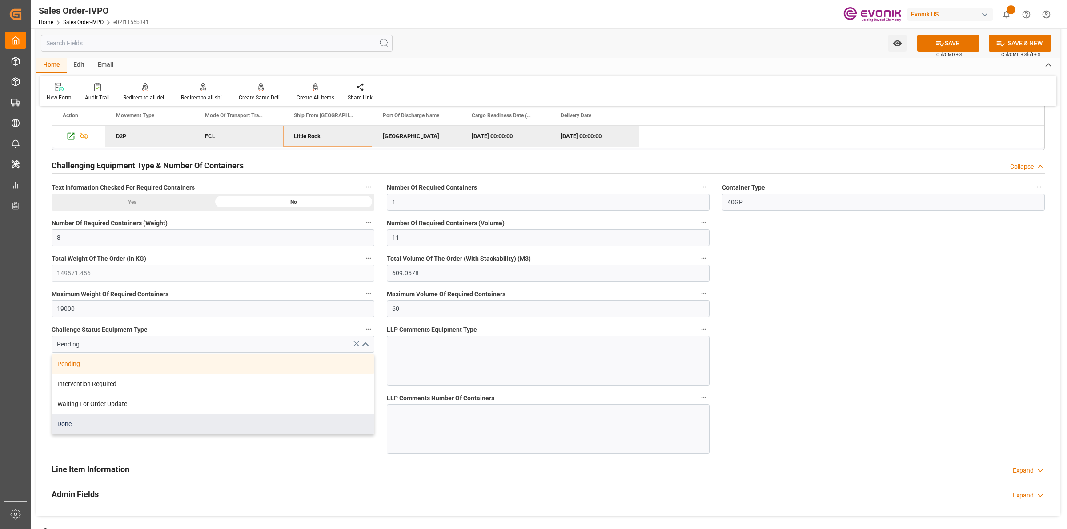
click at [104, 429] on div "Done" at bounding box center [213, 424] width 322 height 20
type input "Done"
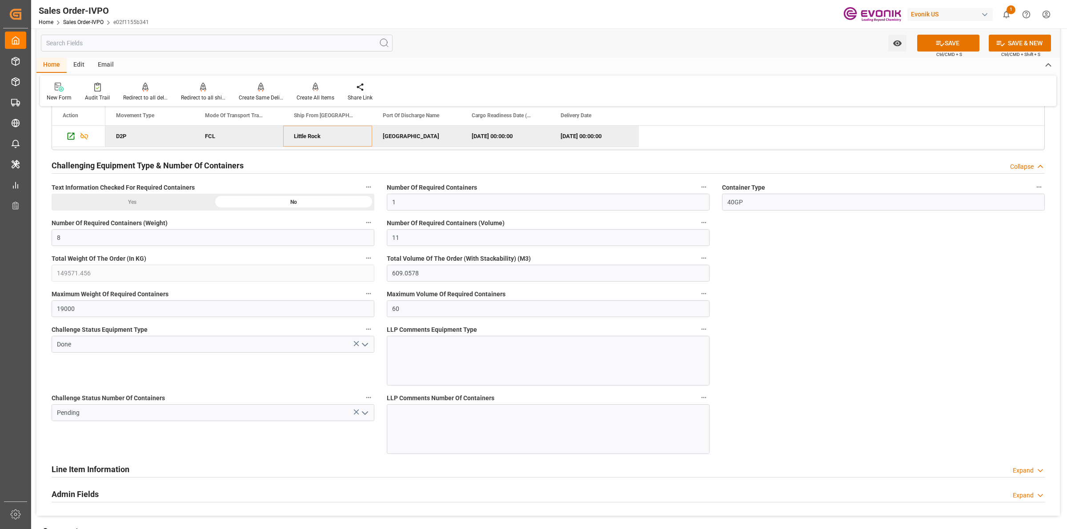
click at [291, 436] on div "Challenge Status Number Of Containers Pending" at bounding box center [212, 423] width 335 height 68
click at [364, 417] on icon "open menu" at bounding box center [365, 413] width 11 height 11
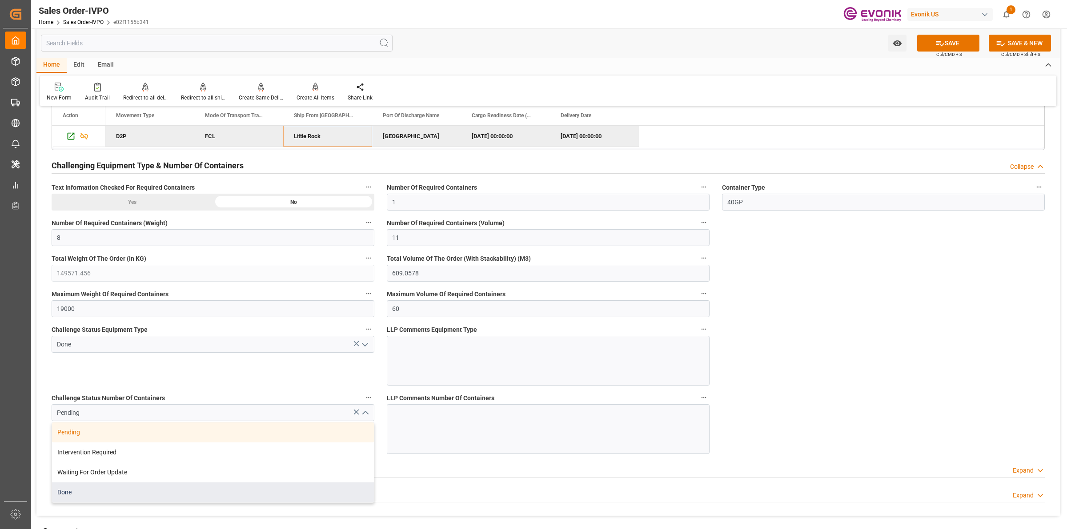
click at [73, 499] on div "Done" at bounding box center [213, 493] width 322 height 20
type input "Done"
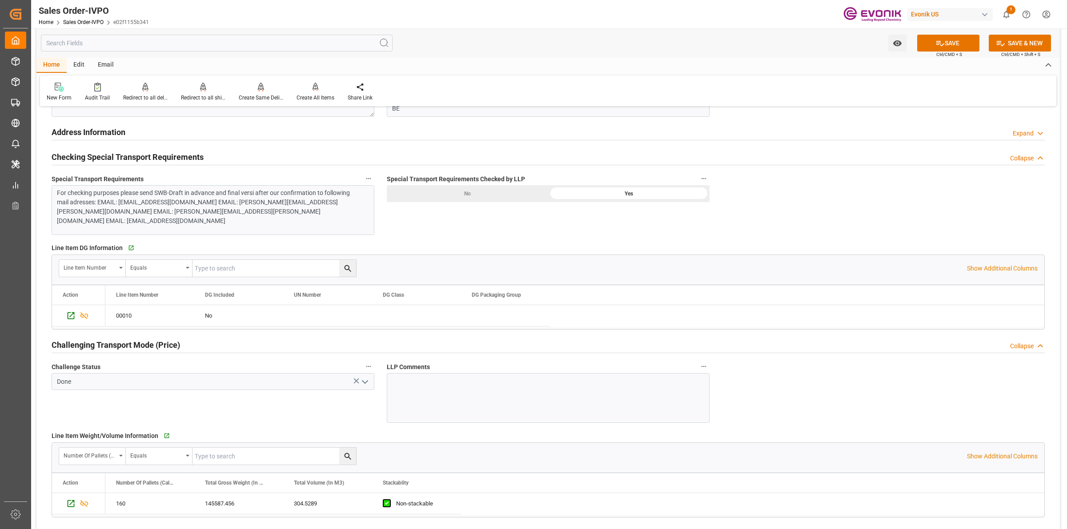
scroll to position [778, 0]
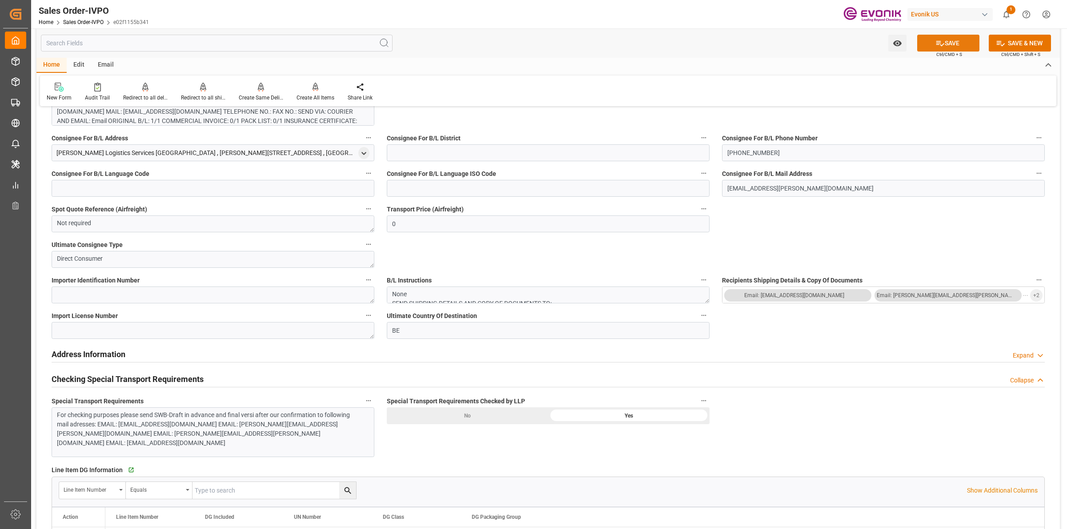
click at [935, 39] on icon at bounding box center [939, 43] width 9 height 9
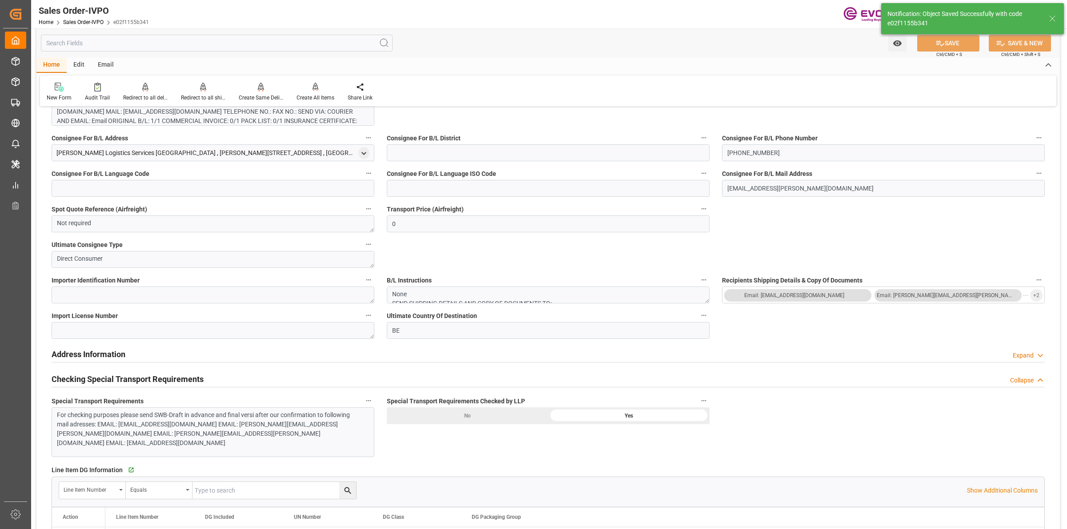
type input "[DATE] 17:42"
type input "No"
click at [305, 87] on div at bounding box center [316, 86] width 38 height 9
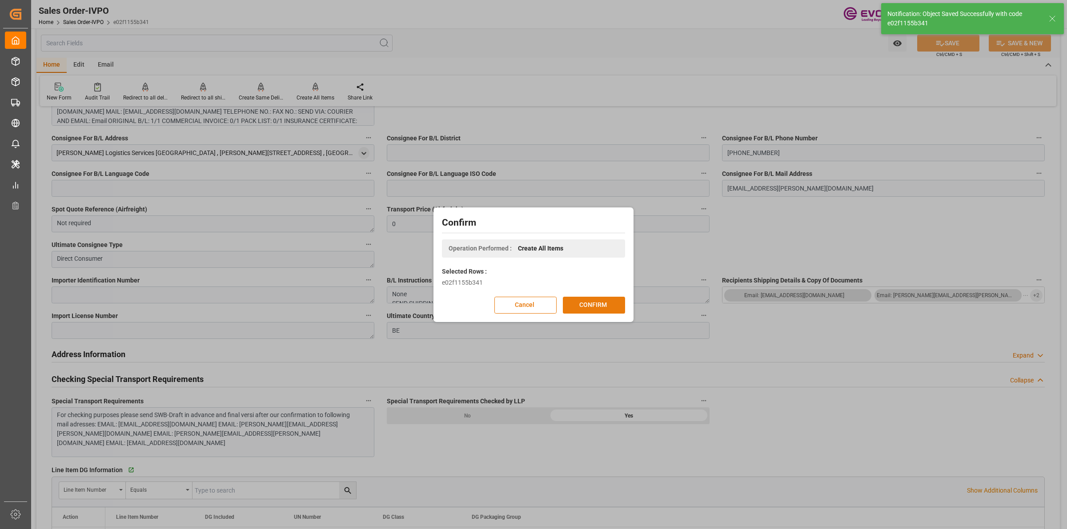
click at [592, 306] on button "CONFIRM" at bounding box center [594, 305] width 62 height 17
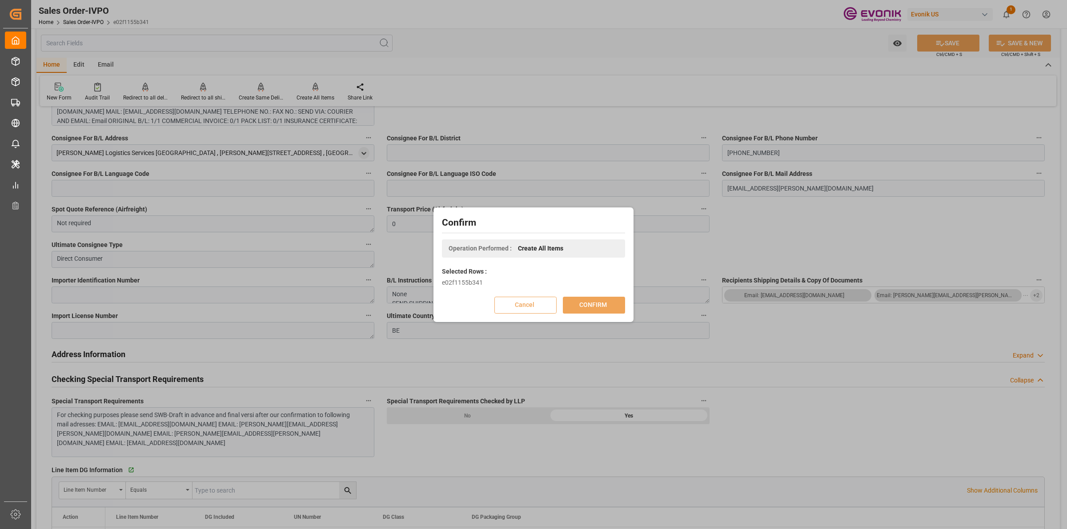
scroll to position [96, 0]
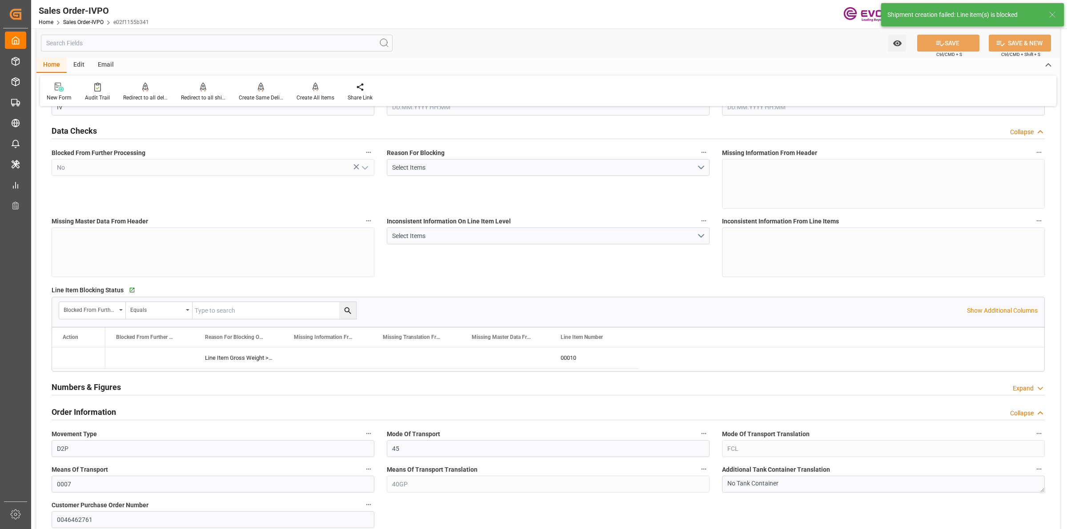
type input "BEANR"
type input "0"
type input "1"
type input "8"
type input "11"
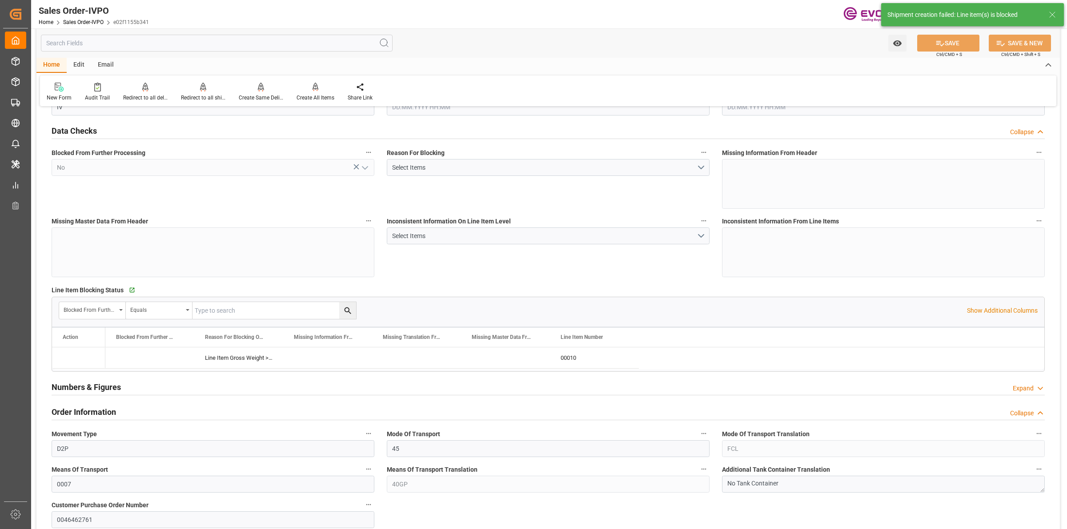
type input "149571.456"
type input "609.0578"
type input "19000"
type input "60"
type input "[DATE] 20:47"
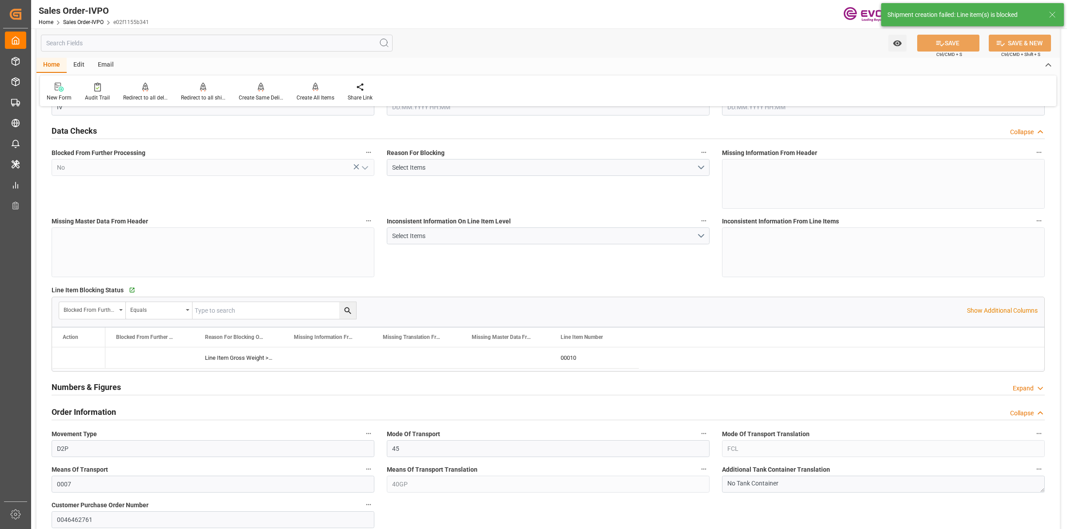
type input "[DATE] 17:42"
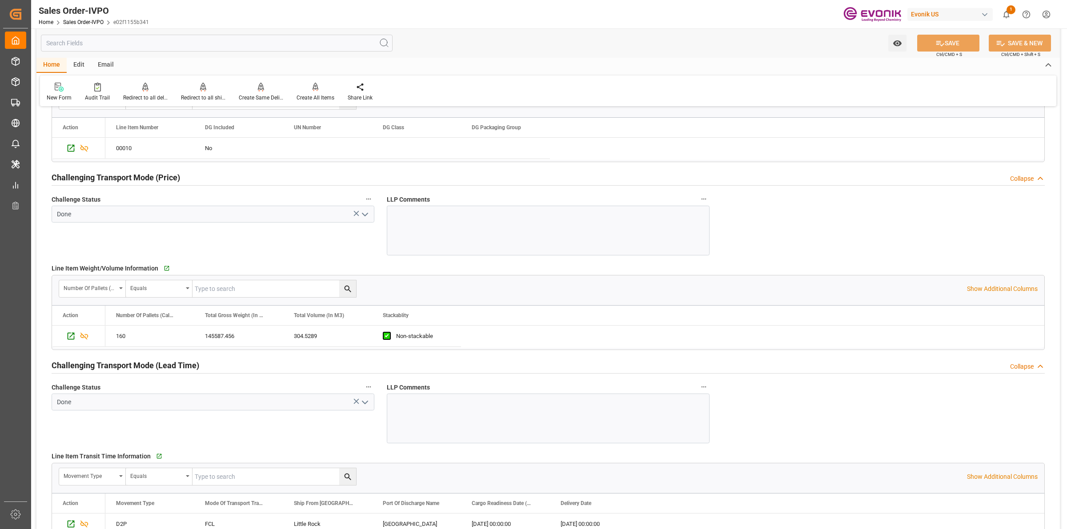
scroll to position [890, 0]
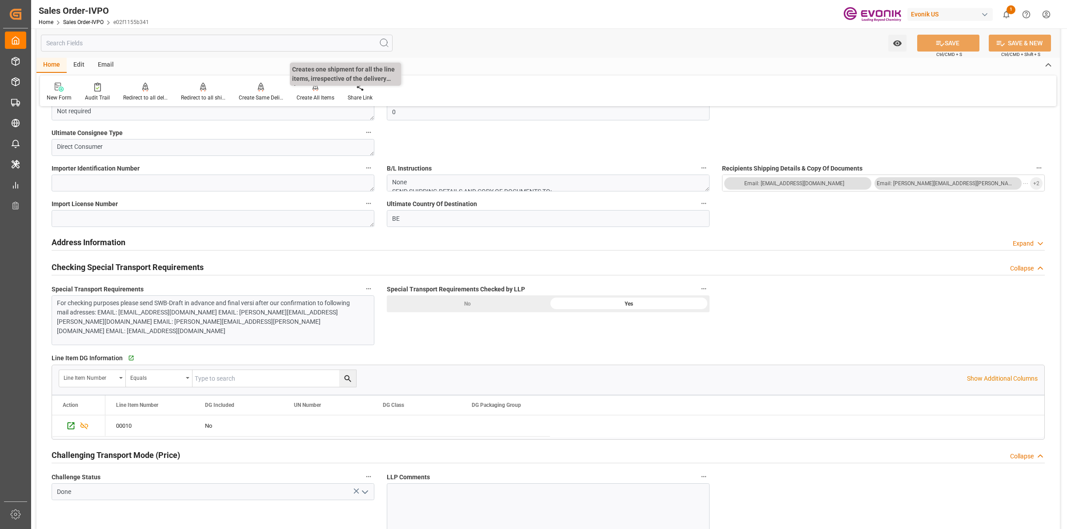
click at [301, 82] on p "Creates one shipment for all the line items, irrespective of the delivery date." at bounding box center [345, 74] width 111 height 23
click at [312, 96] on div "Create All Items" at bounding box center [316, 98] width 38 height 8
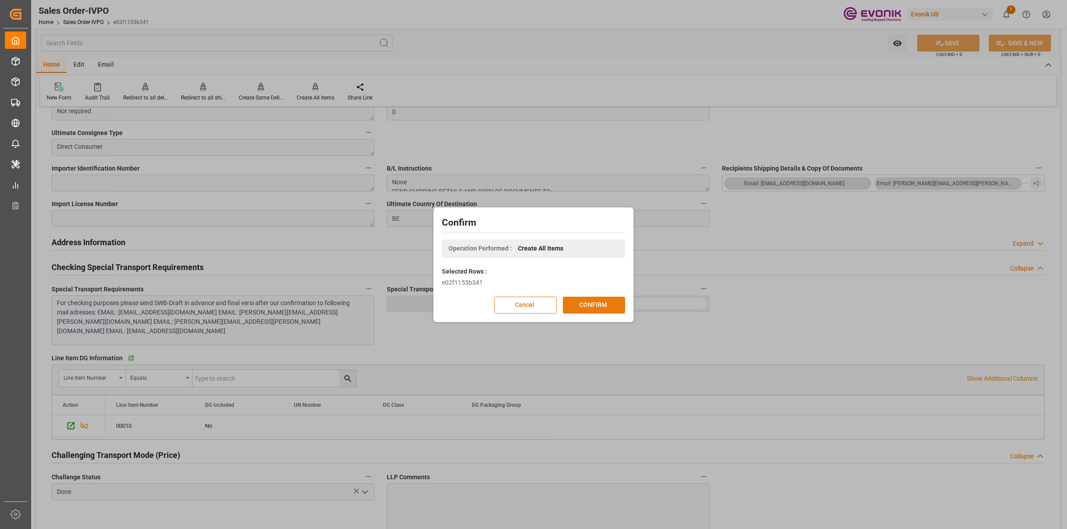
click at [598, 304] on button "CONFIRM" at bounding box center [594, 305] width 62 height 17
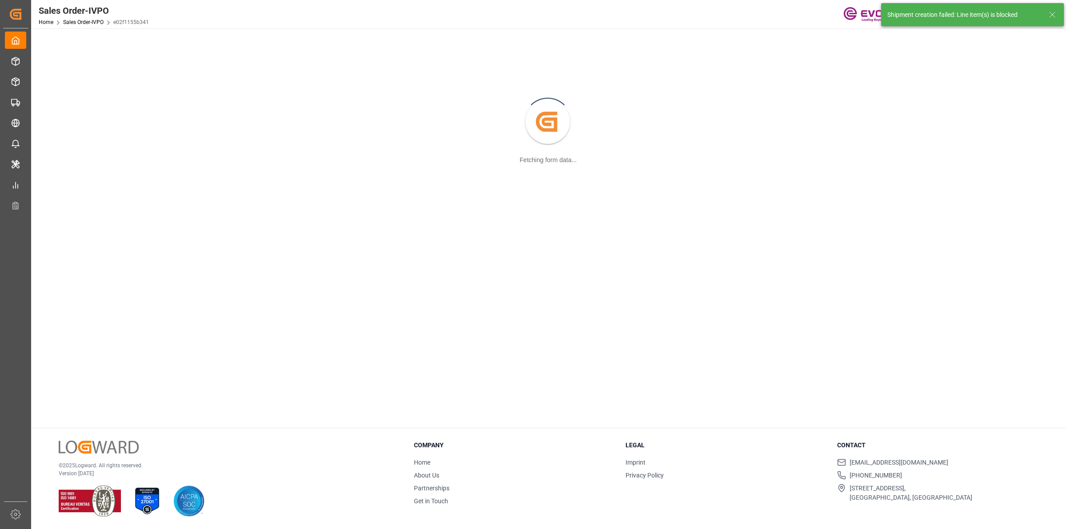
scroll to position [96, 0]
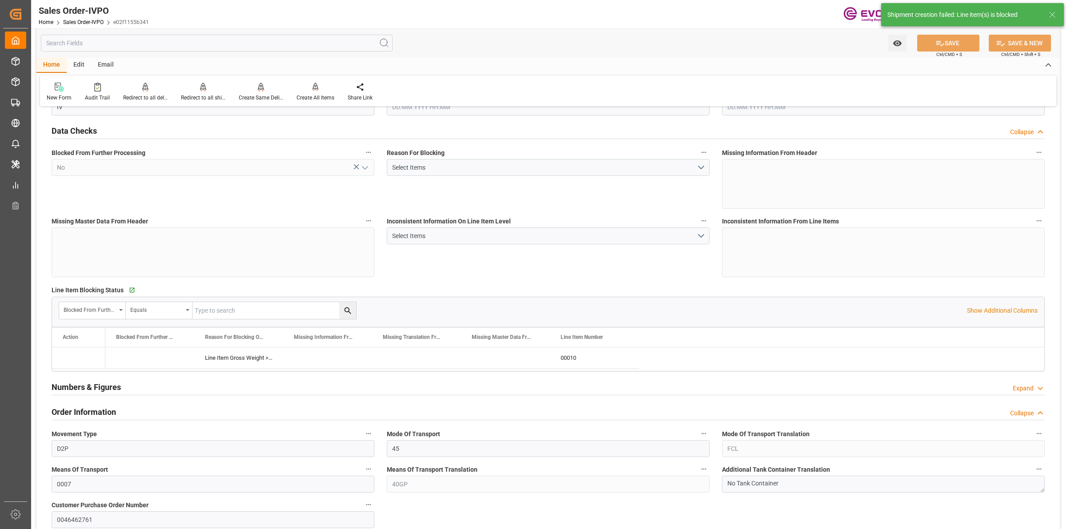
type input "BEANR"
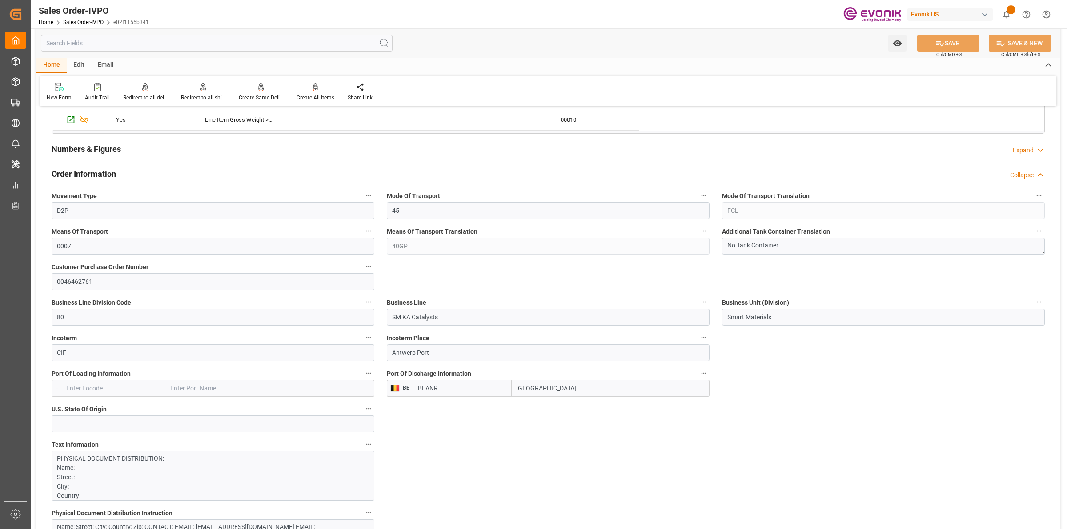
scroll to position [56, 0]
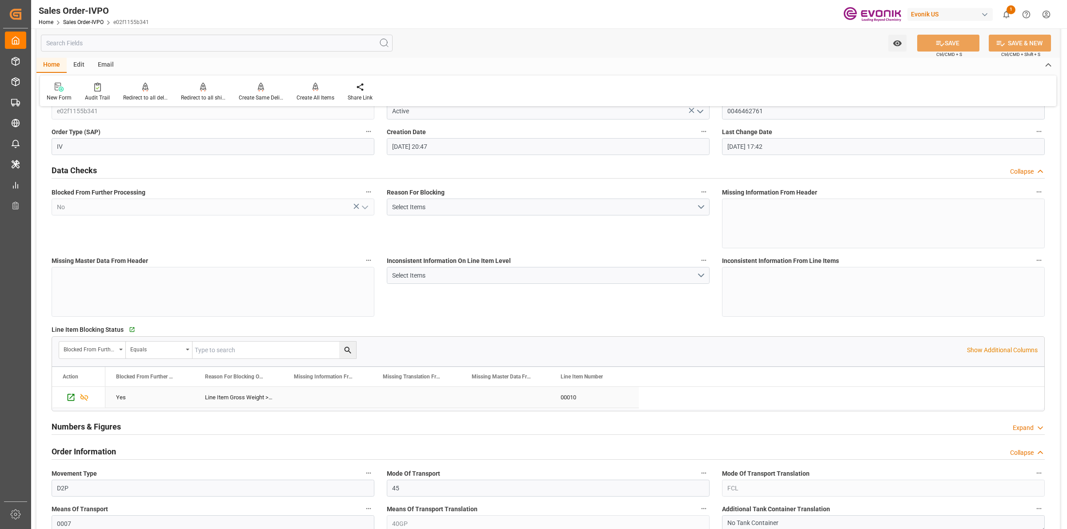
click at [219, 399] on div "Line Item Gross Weight > 25000 KG" at bounding box center [238, 397] width 89 height 21
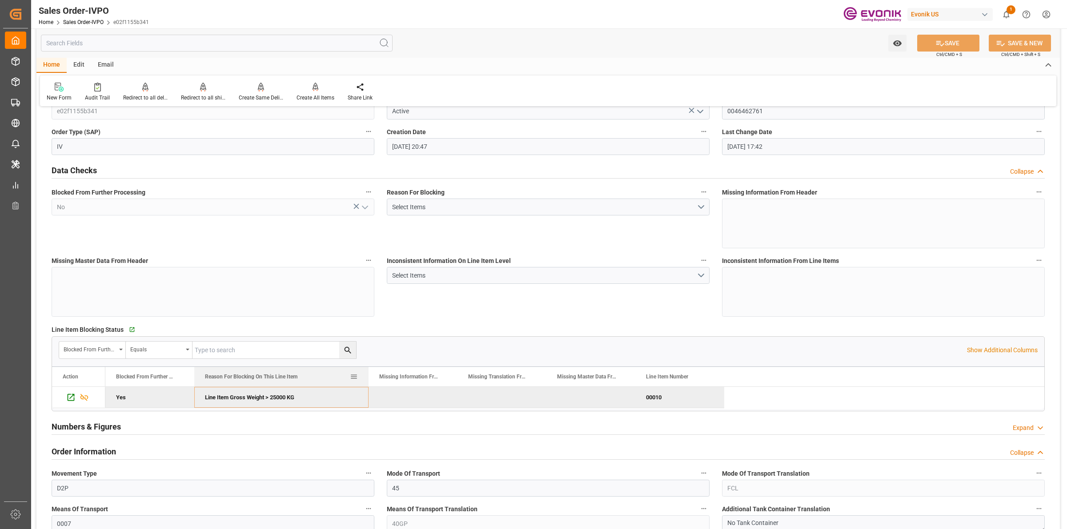
drag, startPoint x: 282, startPoint y: 377, endPoint x: 368, endPoint y: 377, distance: 85.4
click at [368, 377] on div at bounding box center [369, 377] width 4 height 20
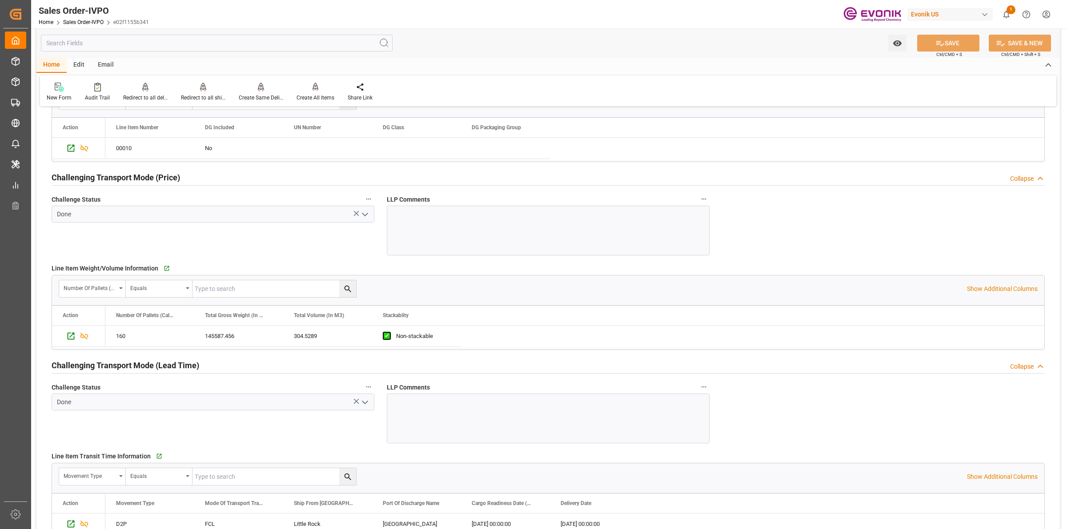
scroll to position [1335, 0]
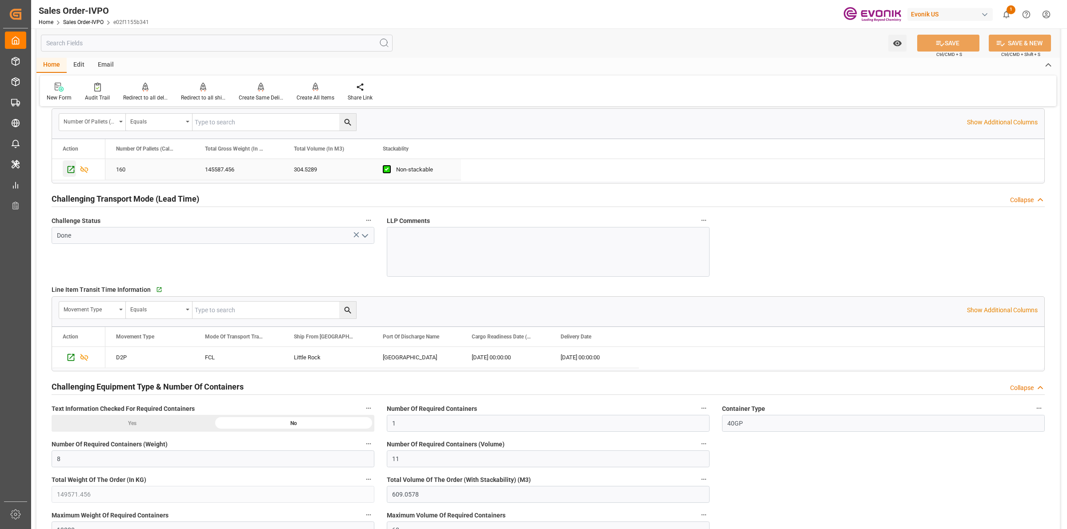
click at [72, 172] on icon "Press SPACE to select this row." at bounding box center [70, 169] width 9 height 9
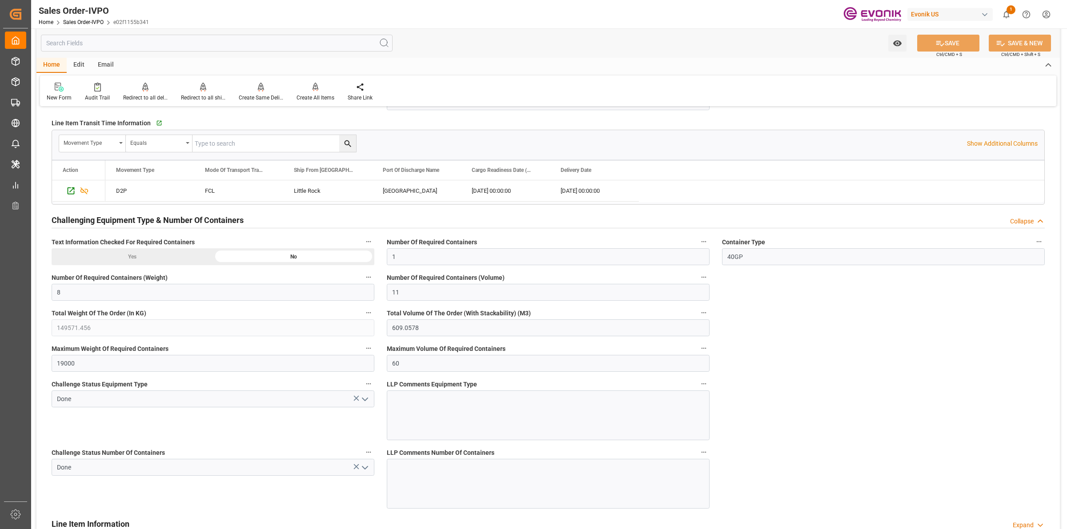
scroll to position [1223, 0]
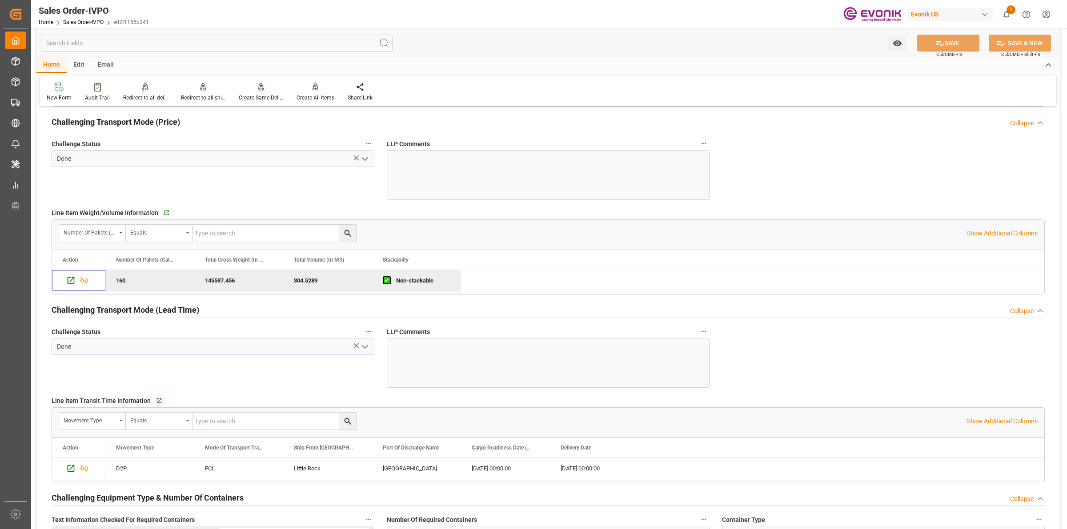
click at [252, 385] on div "Challenge Status Done" at bounding box center [212, 357] width 335 height 68
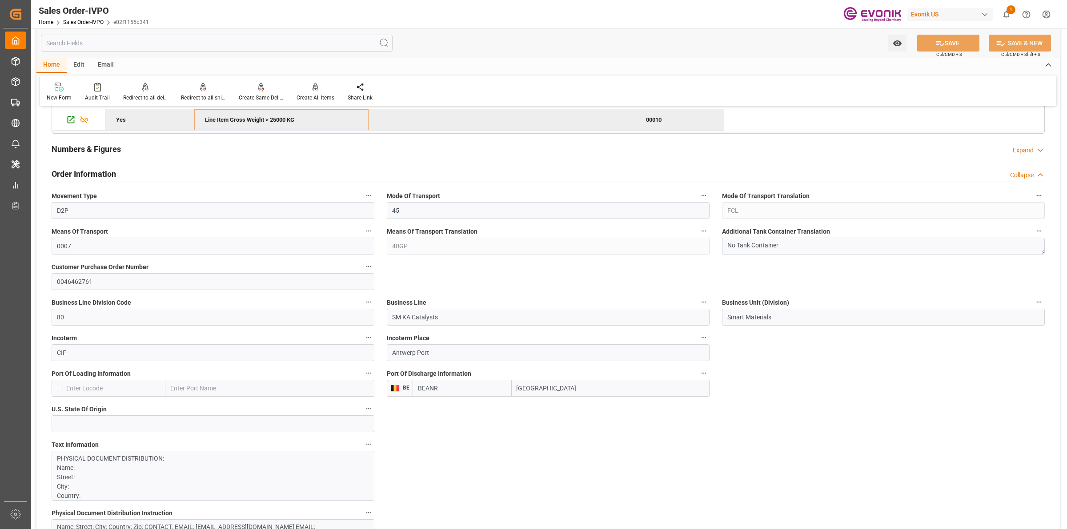
scroll to position [56, 0]
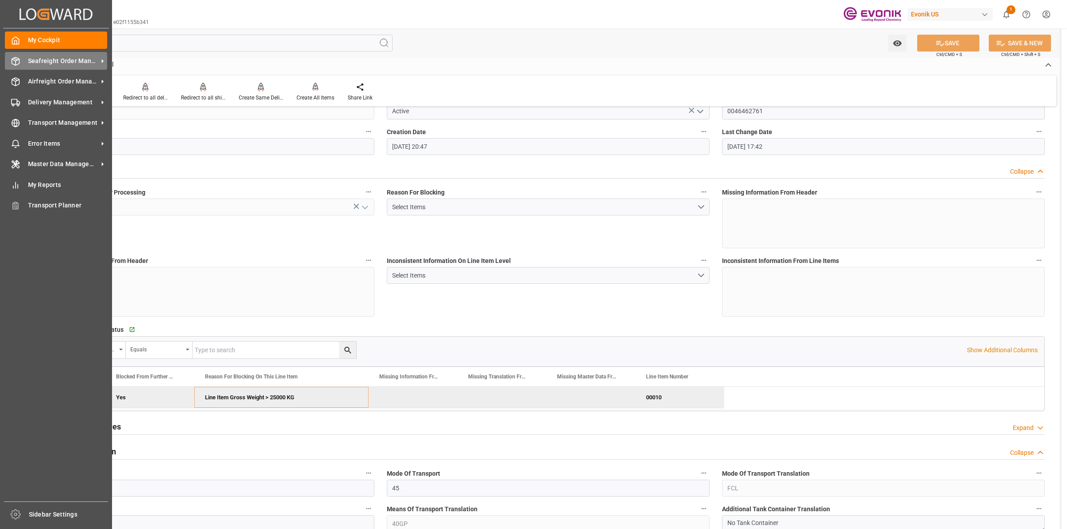
click at [17, 63] on icon at bounding box center [15, 61] width 9 height 9
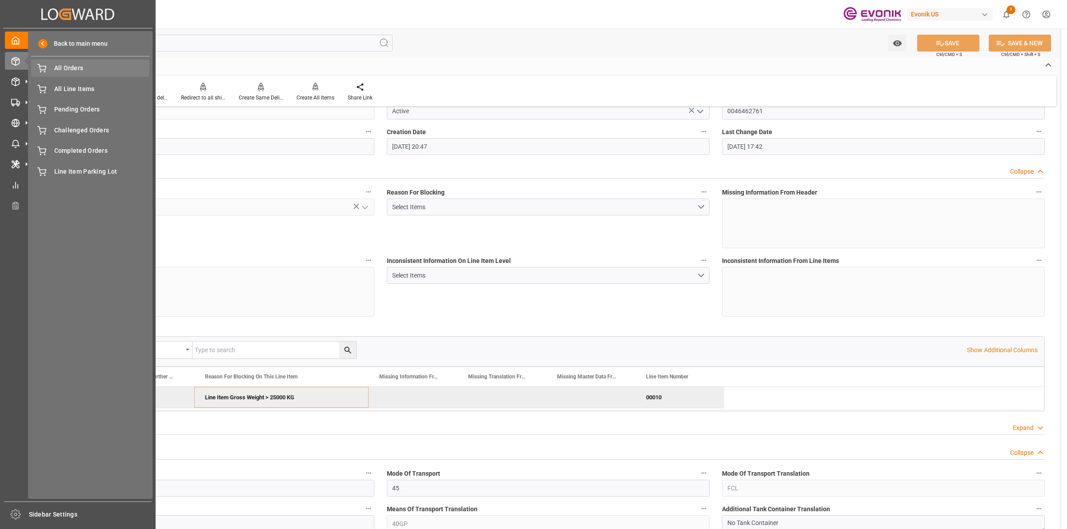
click at [72, 69] on span "All Orders" at bounding box center [102, 68] width 96 height 9
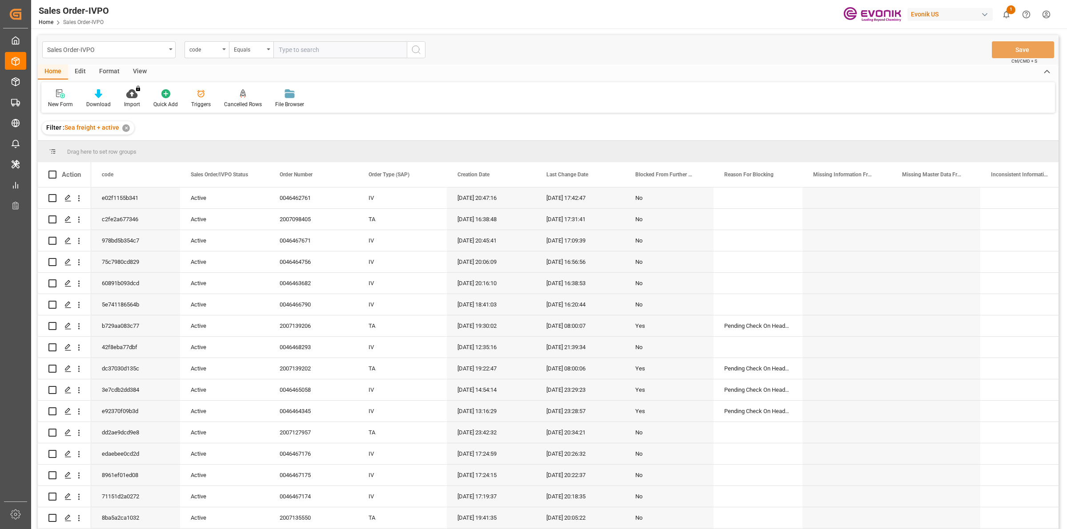
click at [374, 55] on input "text" at bounding box center [339, 49] width 133 height 17
click at [214, 54] on div "code" at bounding box center [206, 49] width 44 height 17
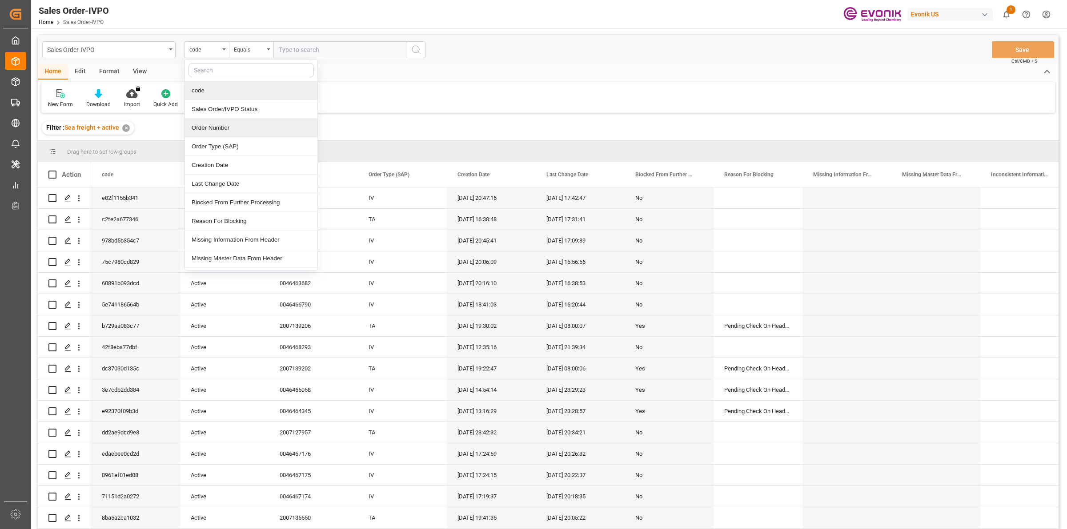
click at [204, 127] on div "Order Number" at bounding box center [251, 128] width 132 height 19
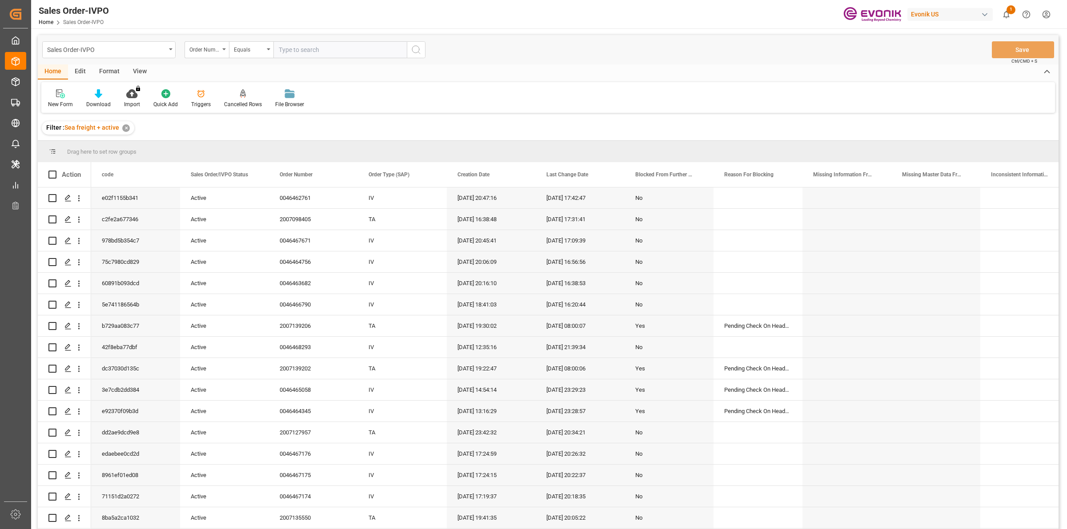
click at [354, 53] on input "text" at bounding box center [339, 49] width 133 height 17
paste input "0046425302"
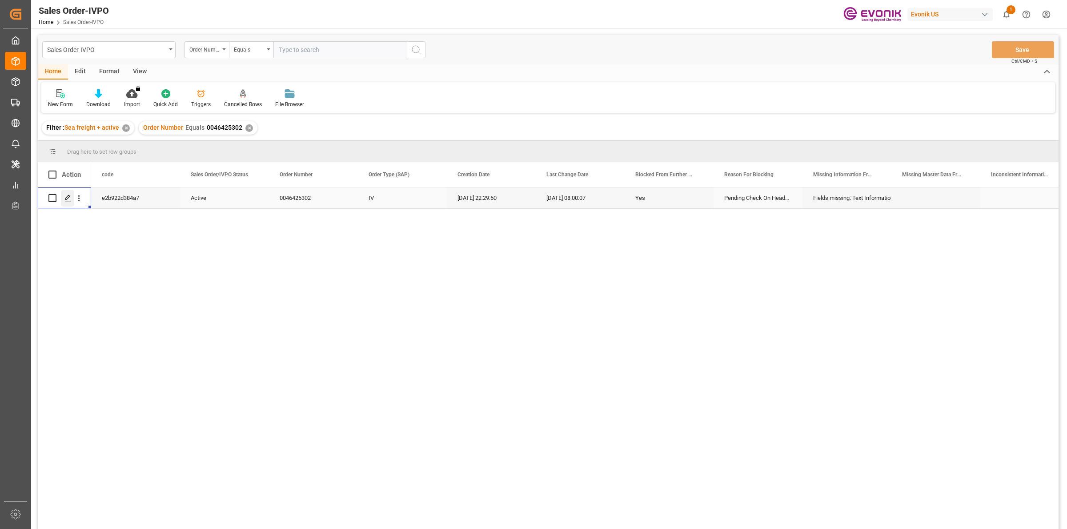
click at [68, 200] on icon "Press SPACE to select this row." at bounding box center [67, 198] width 7 height 7
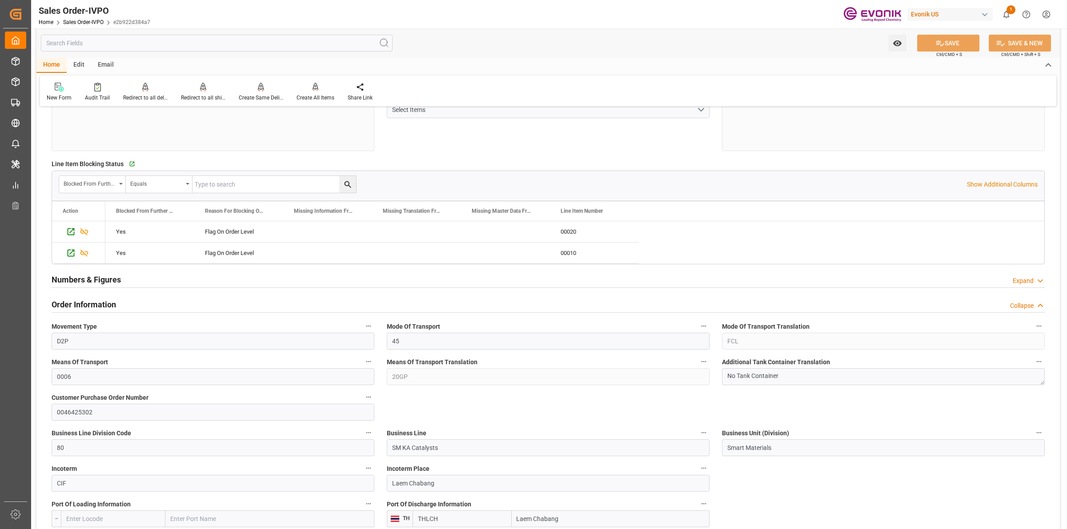
scroll to position [278, 0]
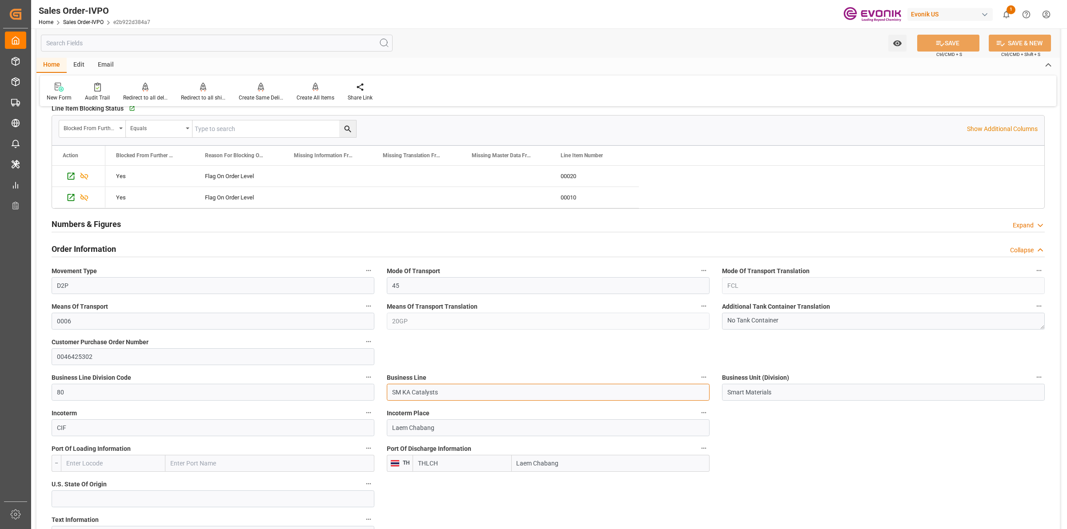
drag, startPoint x: 362, startPoint y: 373, endPoint x: 278, endPoint y: 372, distance: 84.5
drag, startPoint x: 557, startPoint y: 458, endPoint x: 428, endPoint y: 418, distance: 135.4
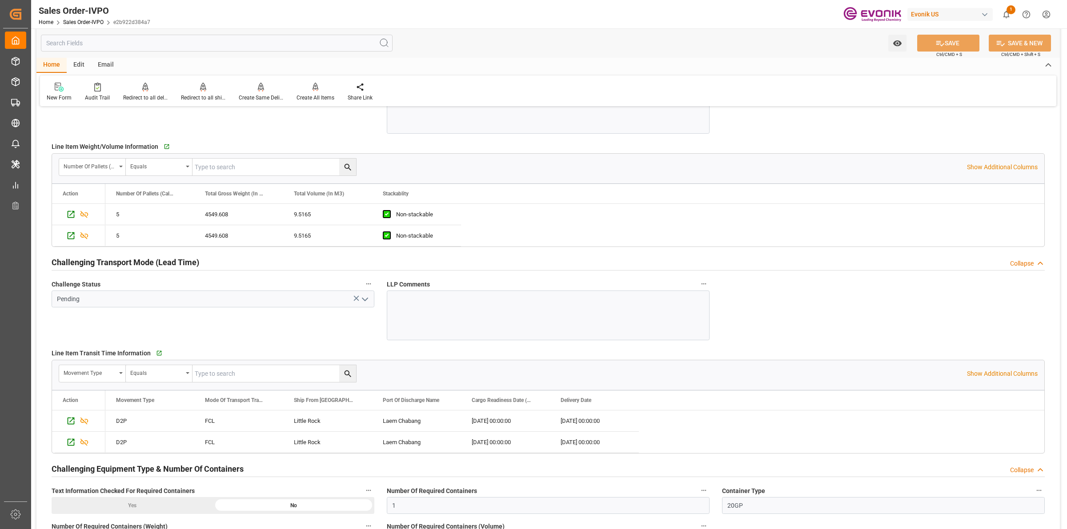
scroll to position [1438, 0]
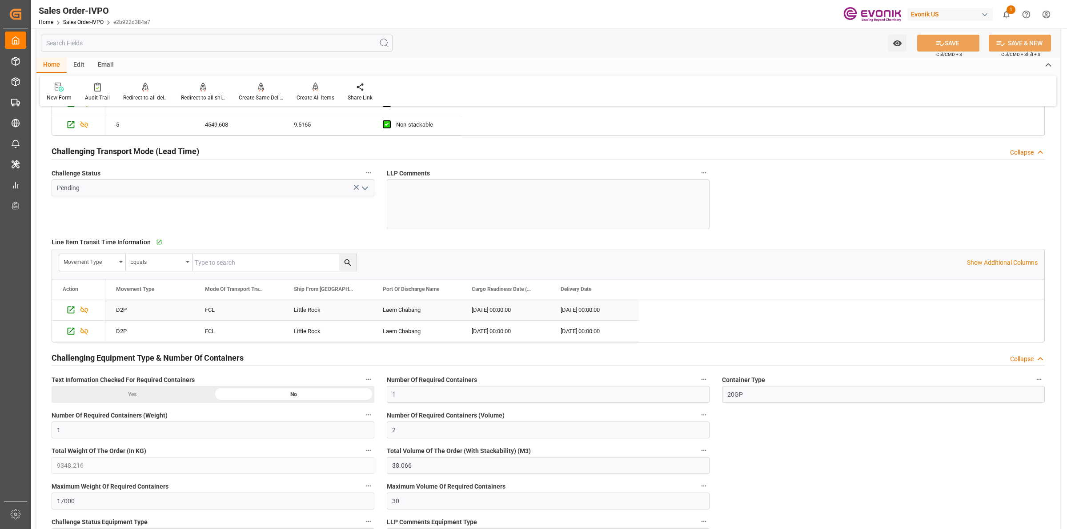
click at [315, 314] on div "Little Rock" at bounding box center [327, 310] width 89 height 21
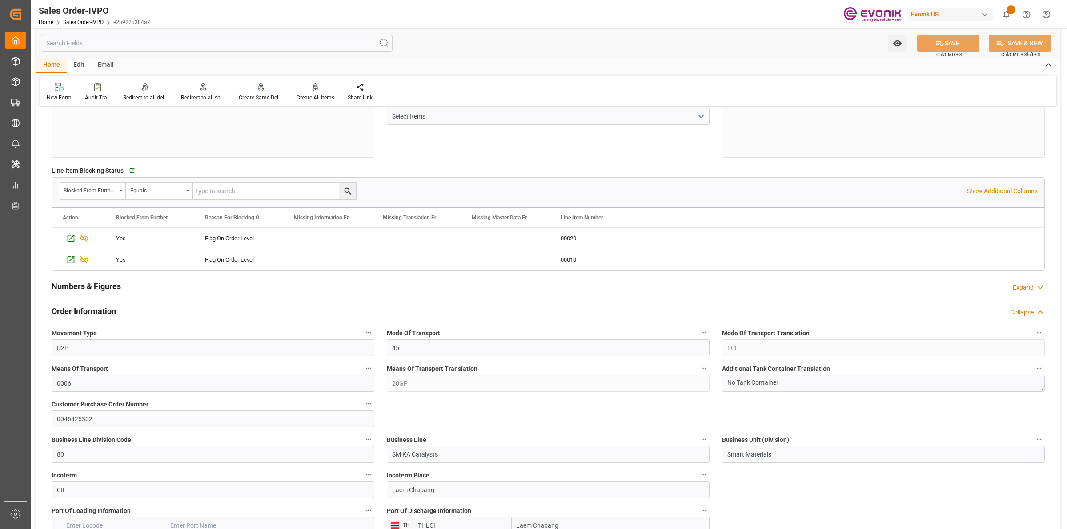
scroll to position [0, 0]
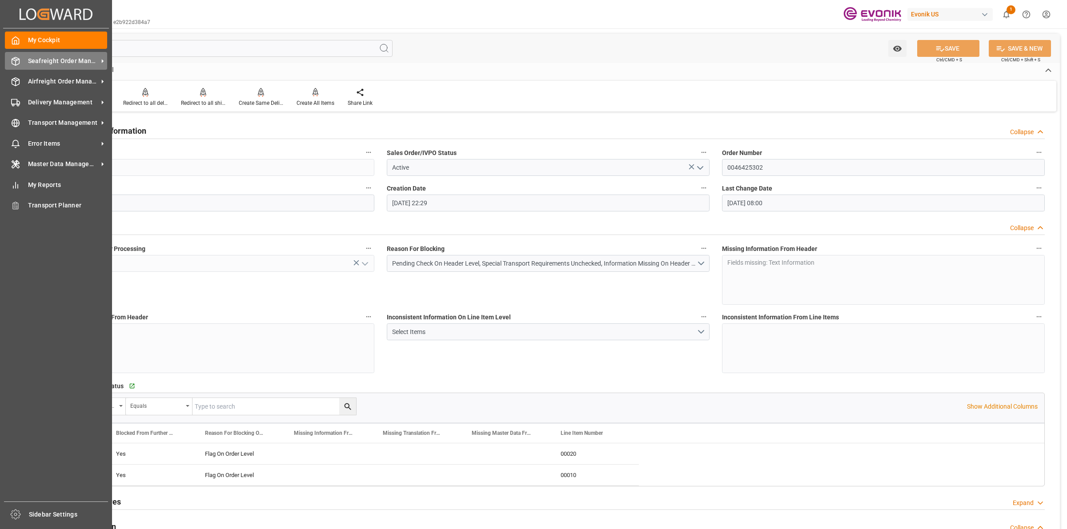
click at [11, 57] on icon at bounding box center [15, 61] width 9 height 9
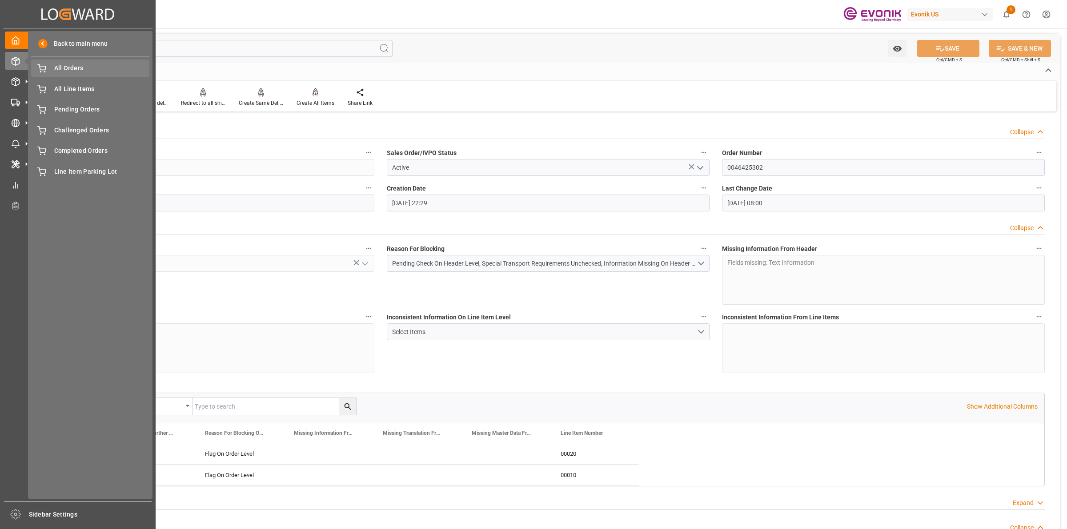
click at [72, 75] on div "All Orders All Orders" at bounding box center [90, 68] width 118 height 17
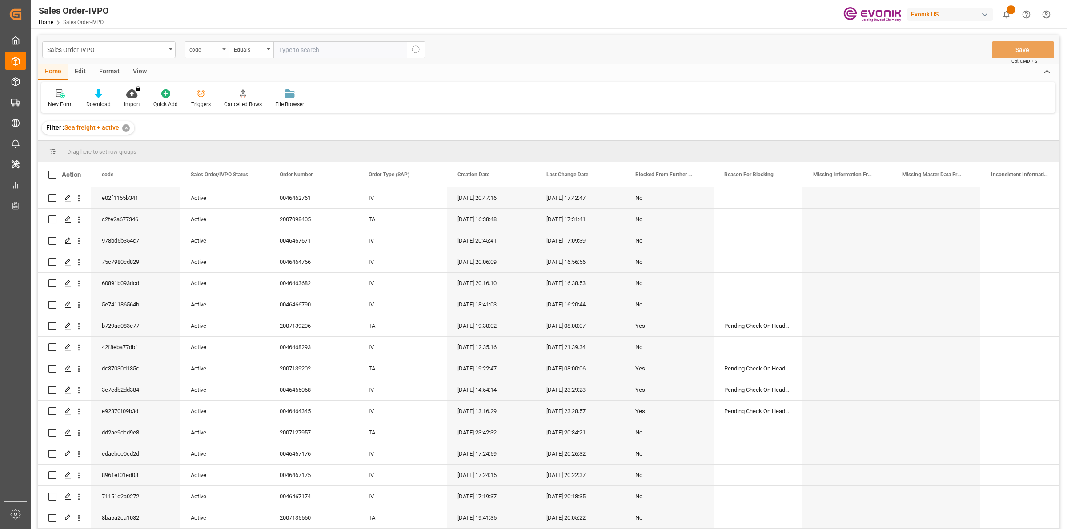
click at [208, 45] on div "code" at bounding box center [204, 49] width 30 height 10
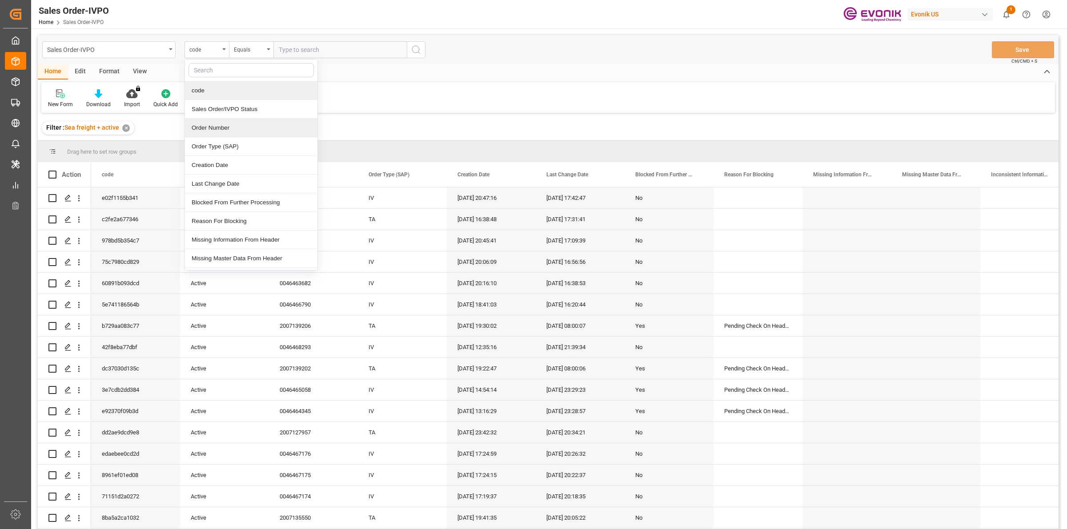
click at [205, 133] on div "Order Number" at bounding box center [251, 128] width 132 height 19
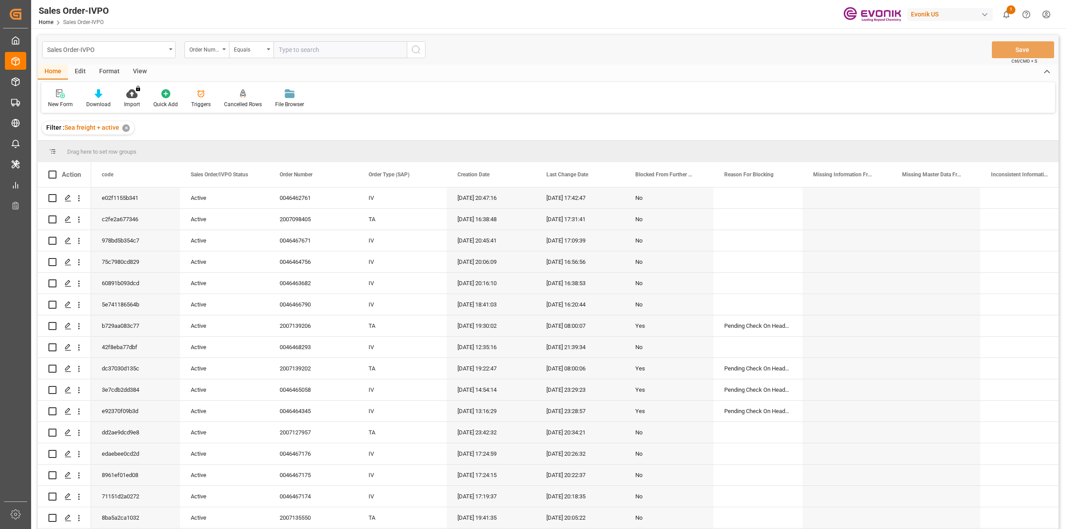
click at [330, 52] on input "text" at bounding box center [339, 49] width 133 height 17
paste input "2007140657"
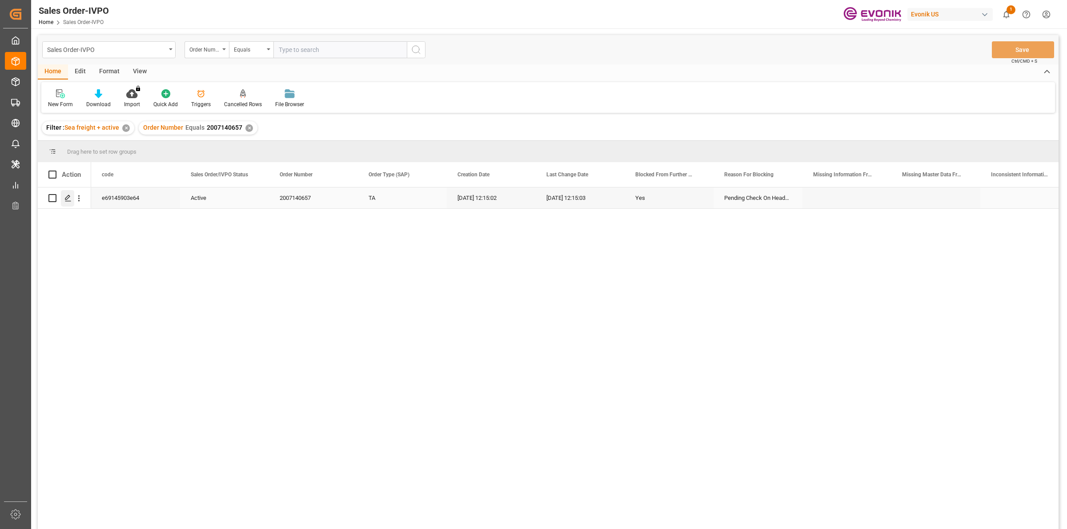
click at [65, 204] on div "Press SPACE to select this row." at bounding box center [67, 198] width 13 height 16
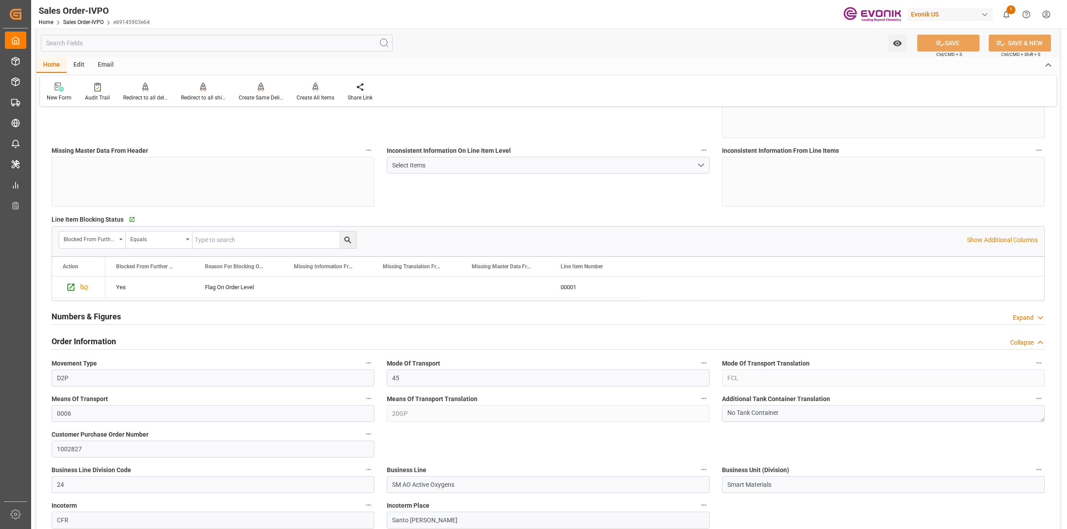
scroll to position [333, 0]
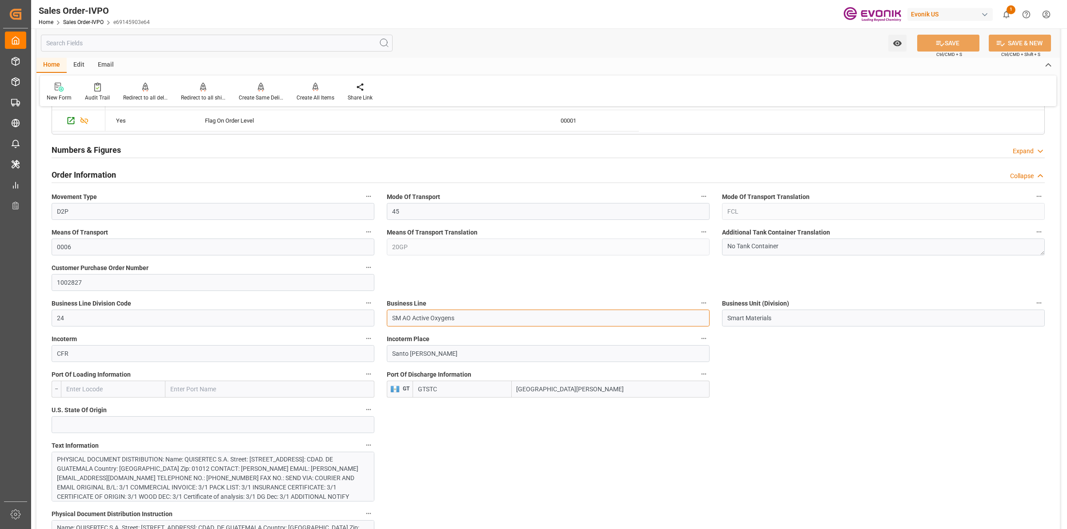
drag, startPoint x: 478, startPoint y: 318, endPoint x: 496, endPoint y: 318, distance: 18.2
drag, startPoint x: 445, startPoint y: 354, endPoint x: 368, endPoint y: 353, distance: 76.5
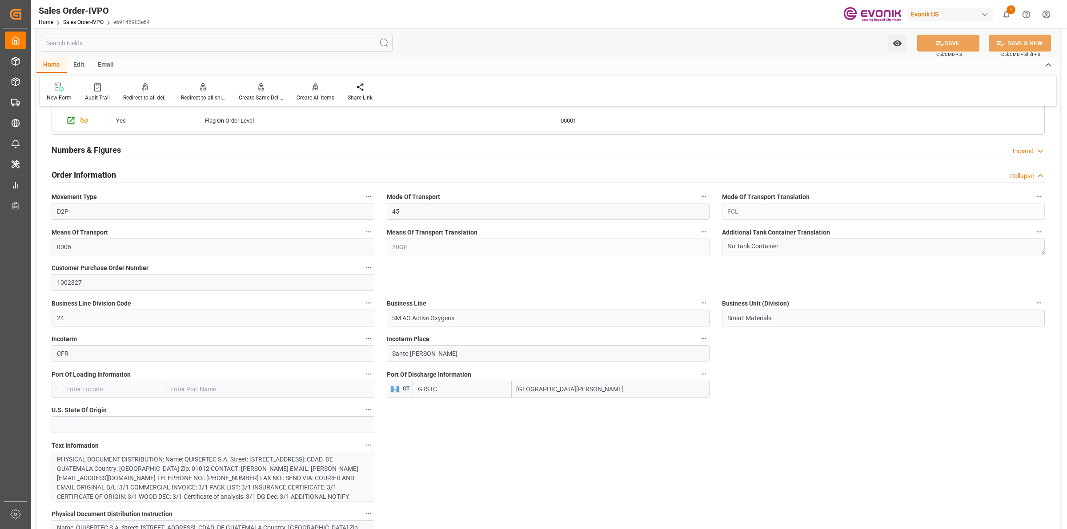
click at [276, 483] on div "PHYSICAL DOCUMENT DISTRIBUTION: Name: QUISERTEC S.A. Street: 45 CALLE, BODEGA D…" at bounding box center [208, 506] width 303 height 103
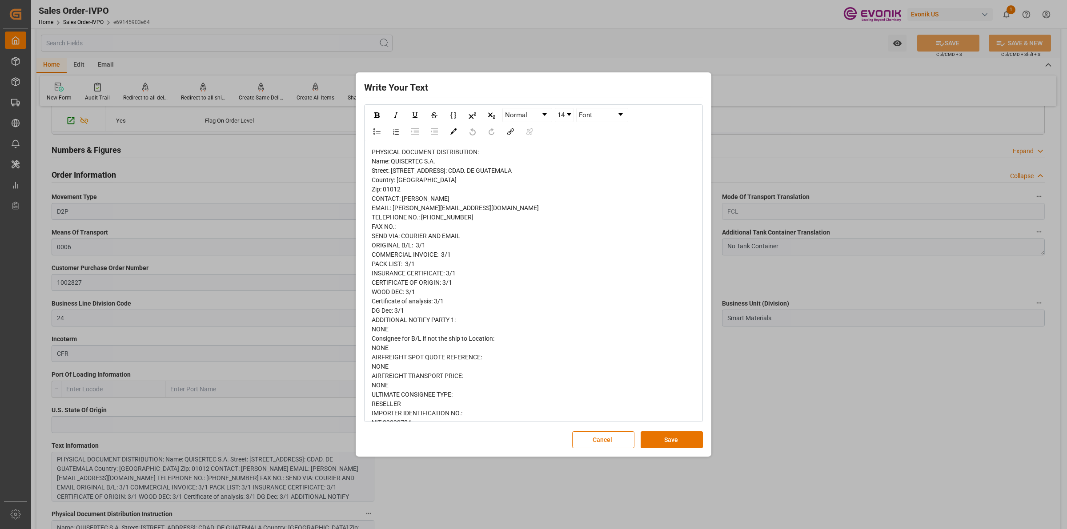
click at [483, 206] on div "PHYSICAL DOCUMENT DISTRIBUTION: Name: QUISERTEC S.A. Street: 45 CALLE, BODEGA D…" at bounding box center [534, 339] width 324 height 383
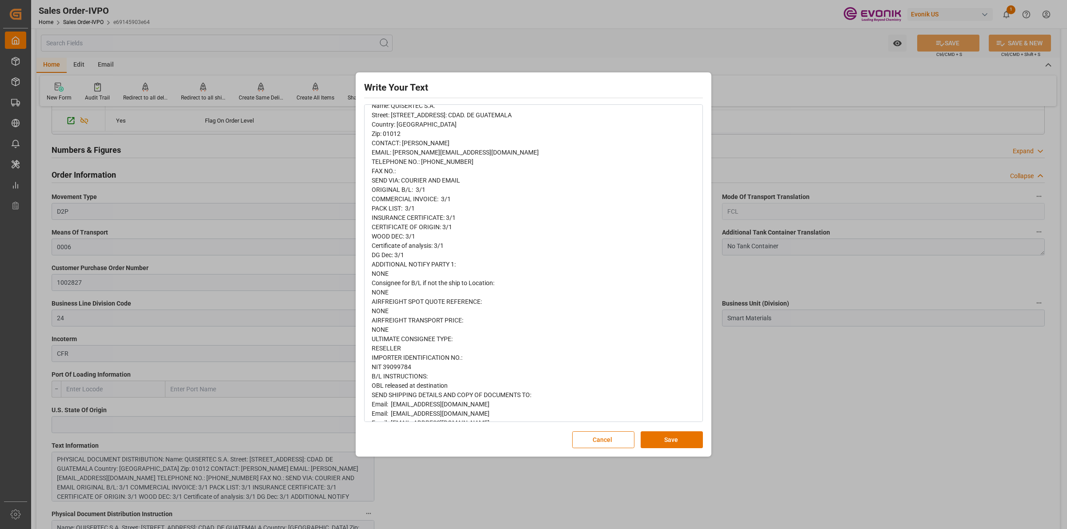
scroll to position [125, 0]
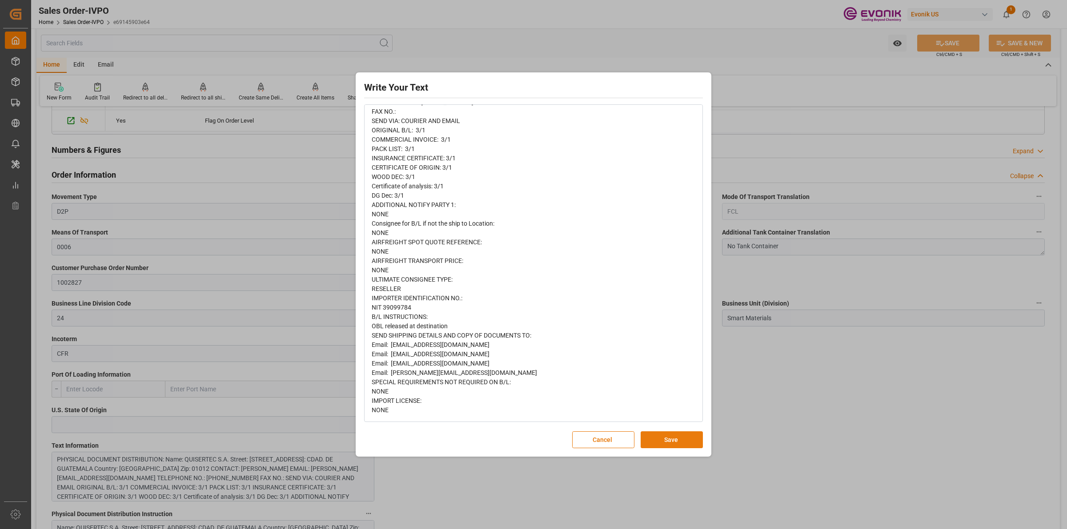
click at [682, 437] on button "Save" at bounding box center [672, 440] width 62 height 17
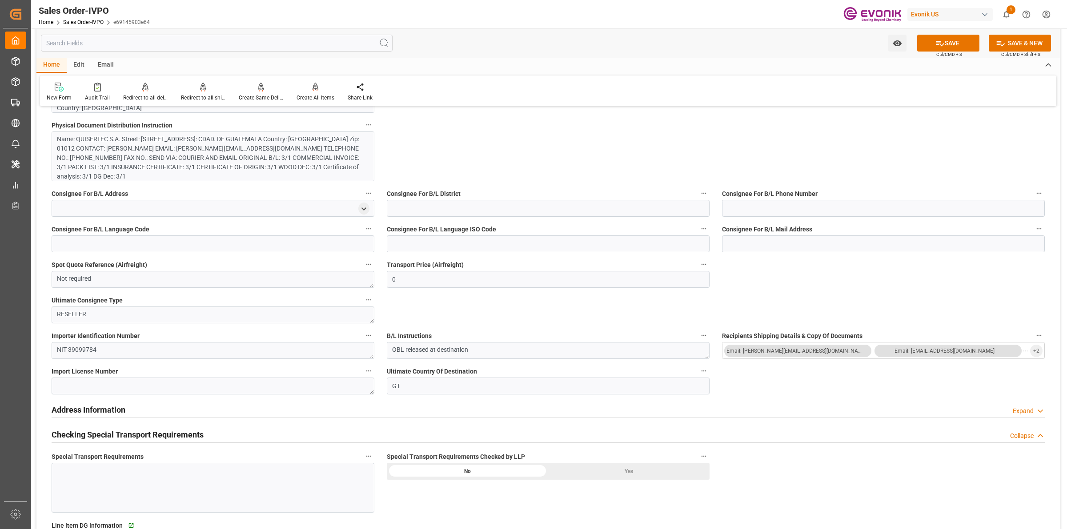
scroll to position [889, 0]
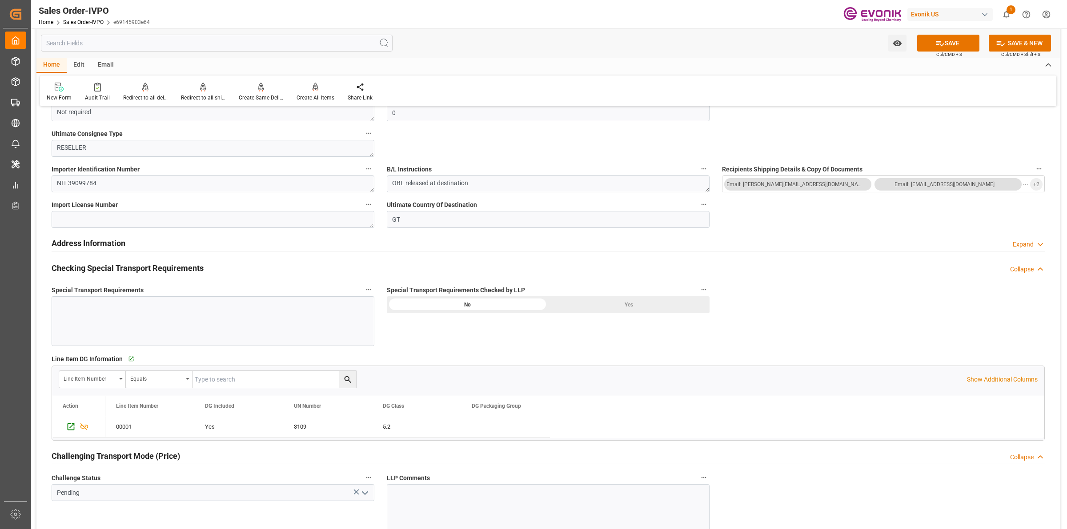
click at [630, 305] on div "Yes" at bounding box center [628, 305] width 161 height 17
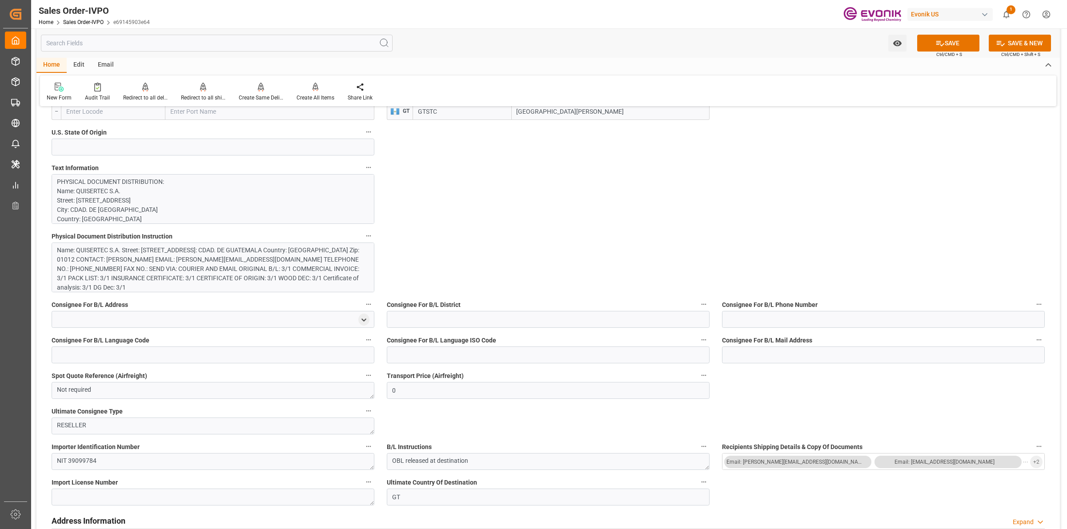
scroll to position [389, 0]
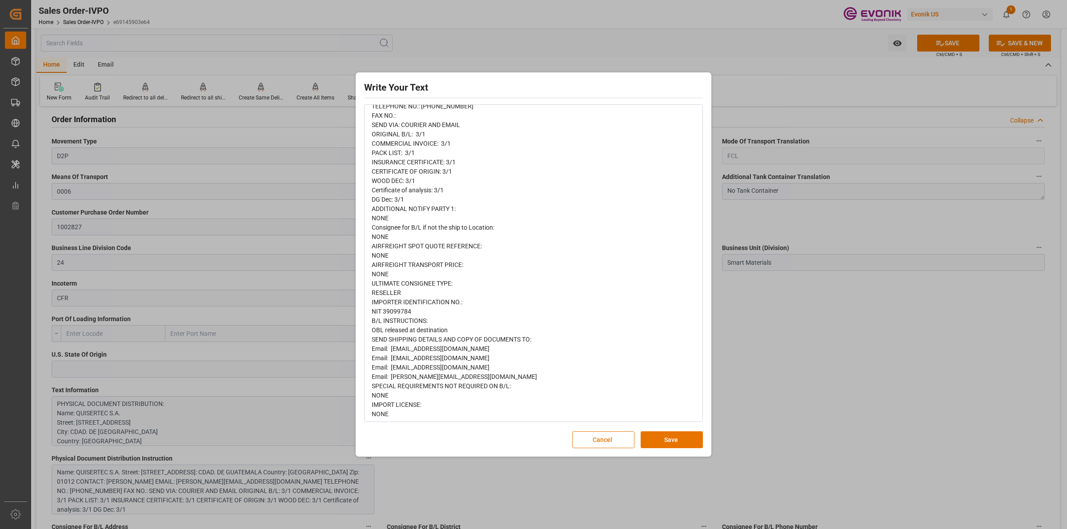
scroll to position [125, 0]
click at [882, 391] on div "Write Your Text Normal 14 Font PHYSICAL DOCUMENT DISTRIBUTION: Name: QUISERTEC …" at bounding box center [533, 264] width 1067 height 529
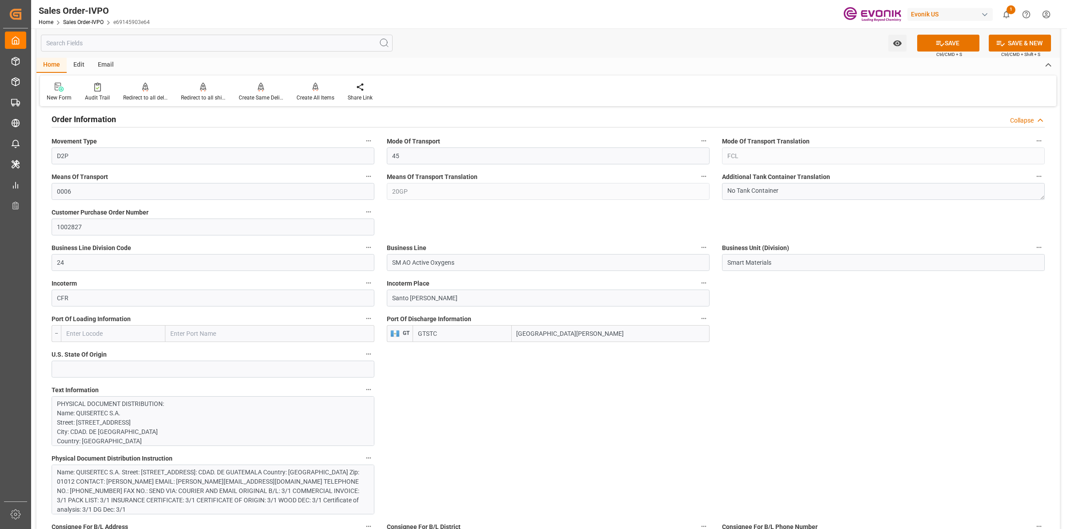
click at [217, 495] on div "Name: QUISERTEC S.A. Street: 45 CALLE, BODEGA D, ZONA 12 City: CDAD. DE GUATEMA…" at bounding box center [208, 491] width 303 height 47
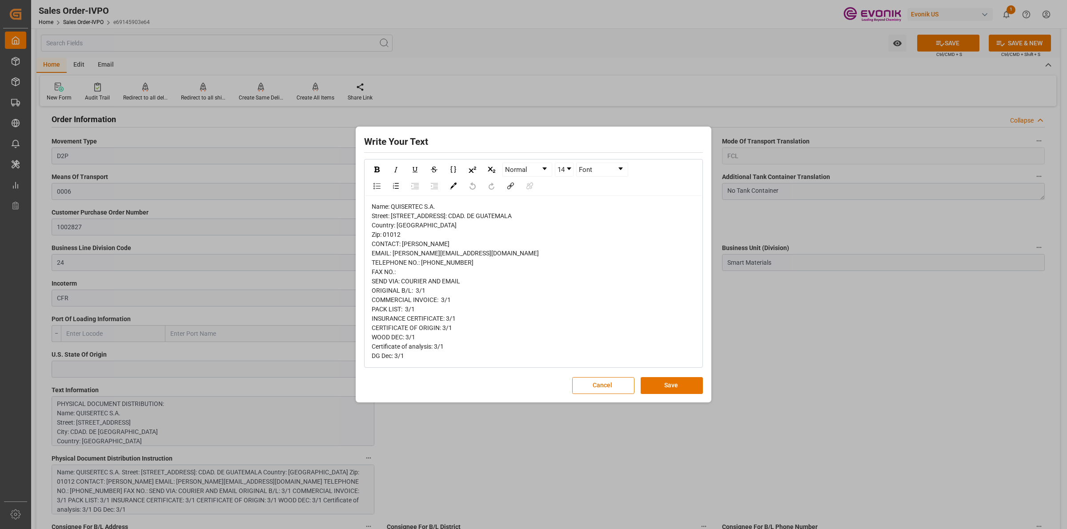
click at [847, 383] on div "Write Your Text Normal 14 Font Name: QUISERTEC S.A. Street: 45 CALLE, BODEGA D,…" at bounding box center [533, 264] width 1067 height 529
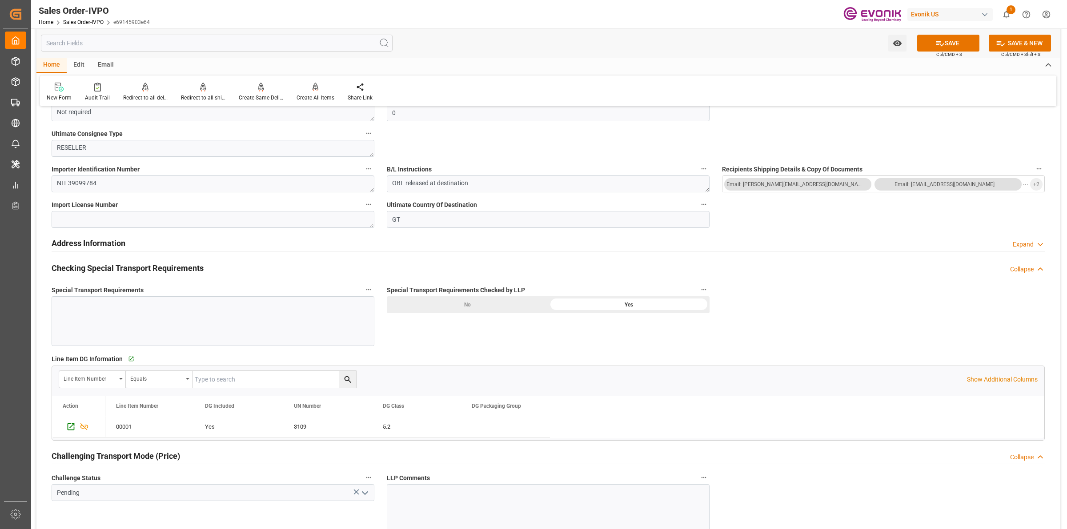
scroll to position [1000, 0]
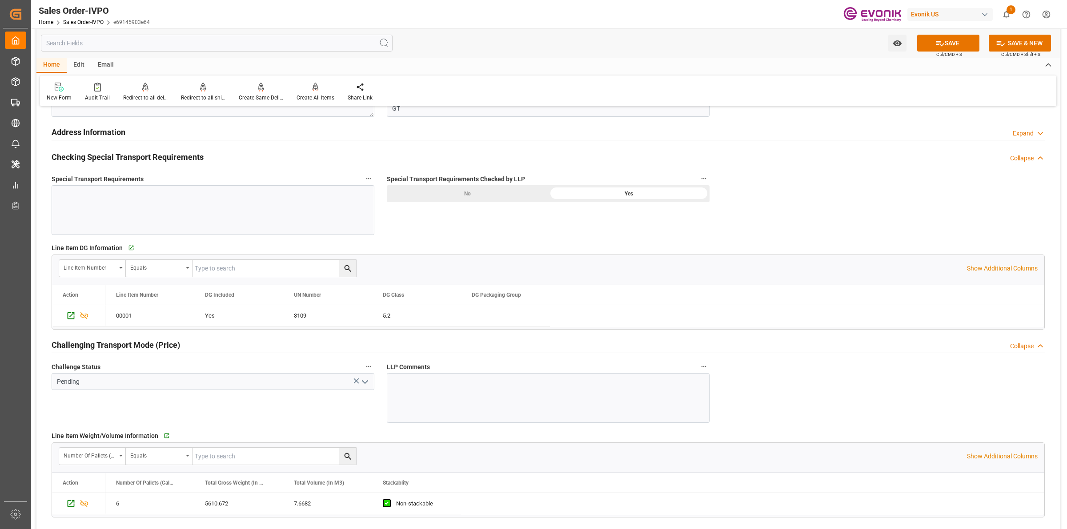
click at [370, 380] on icon "open menu" at bounding box center [365, 382] width 11 height 11
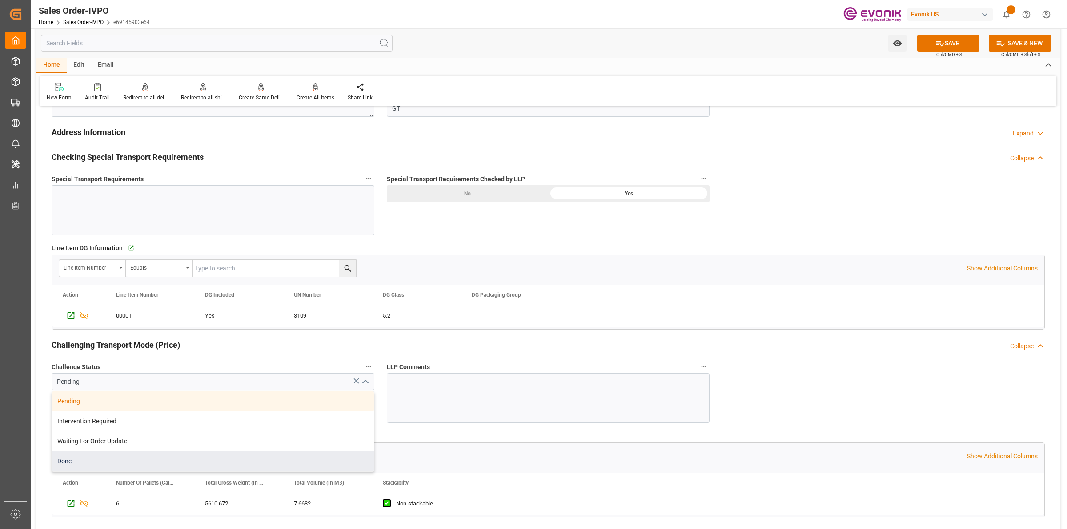
click at [66, 465] on div "Done" at bounding box center [213, 462] width 322 height 20
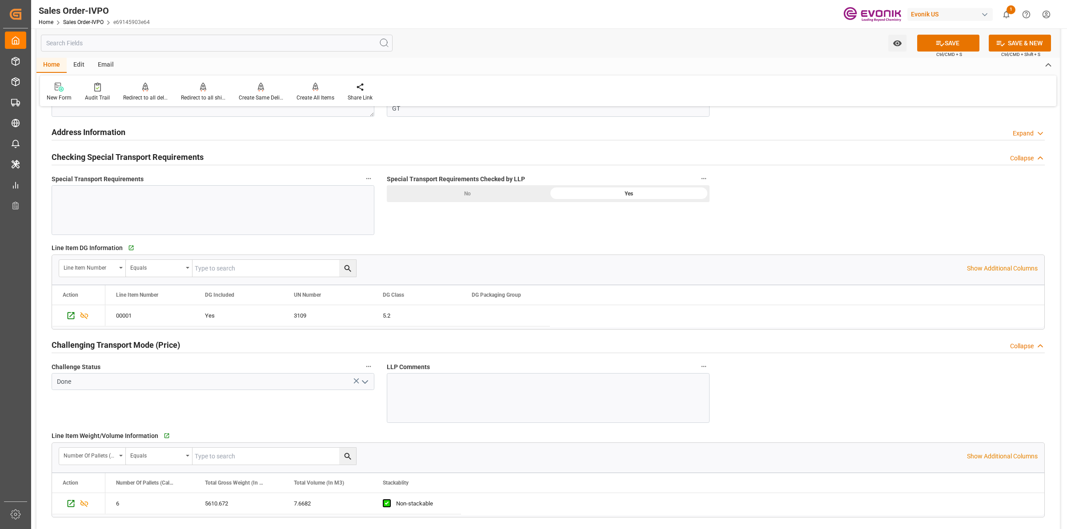
scroll to position [1223, 0]
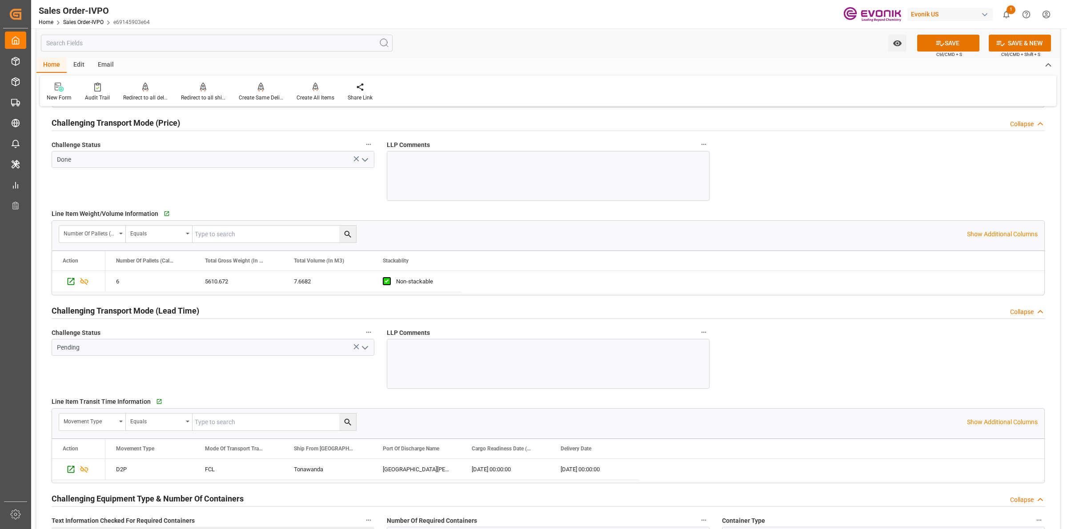
click at [366, 350] on icon "open menu" at bounding box center [365, 348] width 11 height 11
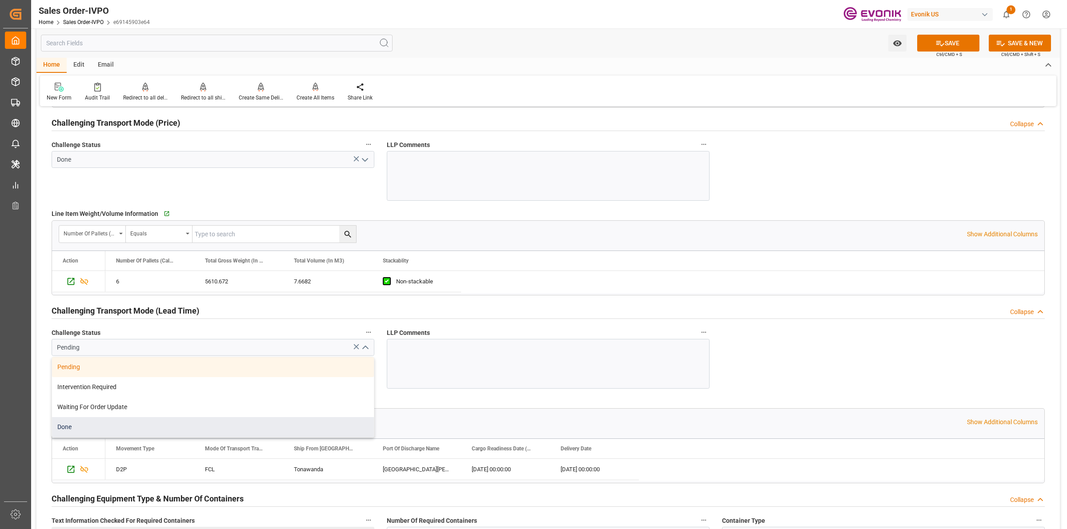
click at [86, 430] on div "Done" at bounding box center [213, 427] width 322 height 20
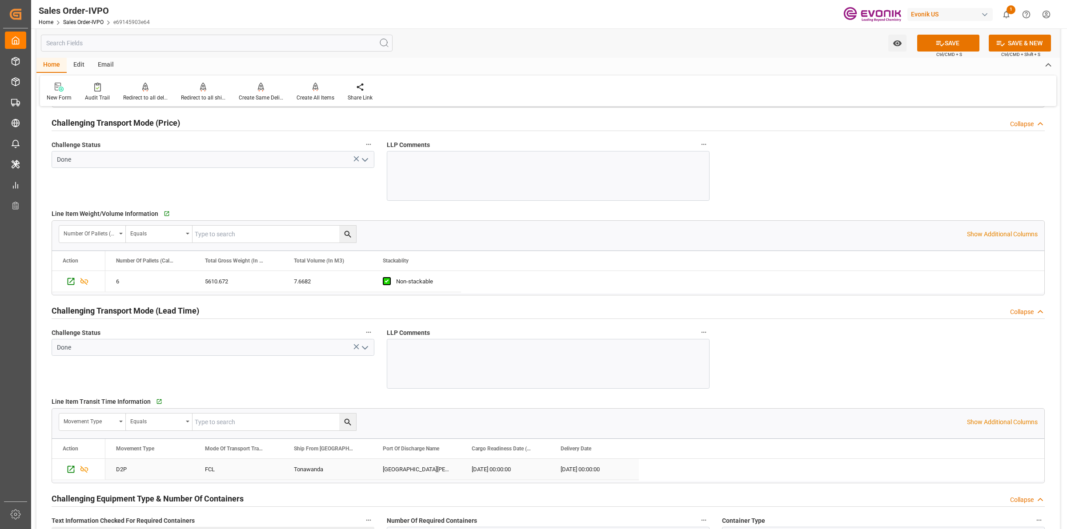
scroll to position [1445, 0]
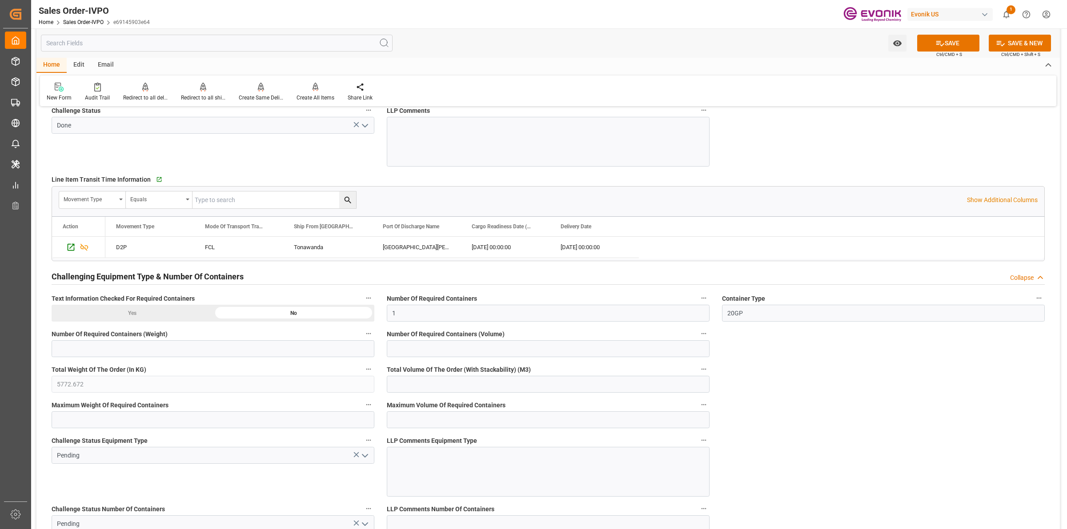
click at [303, 249] on div "Tonawanda" at bounding box center [327, 247] width 89 height 21
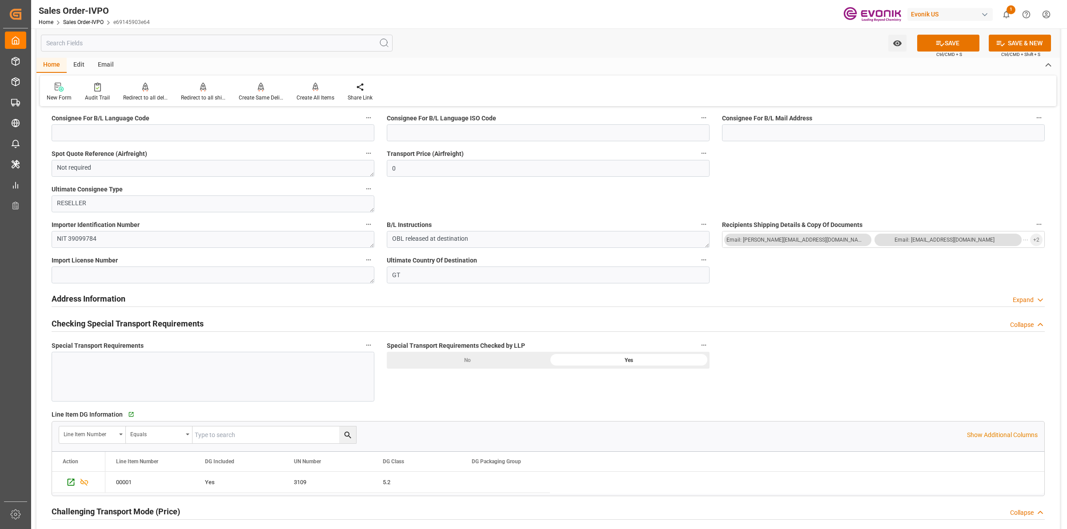
scroll to position [611, 0]
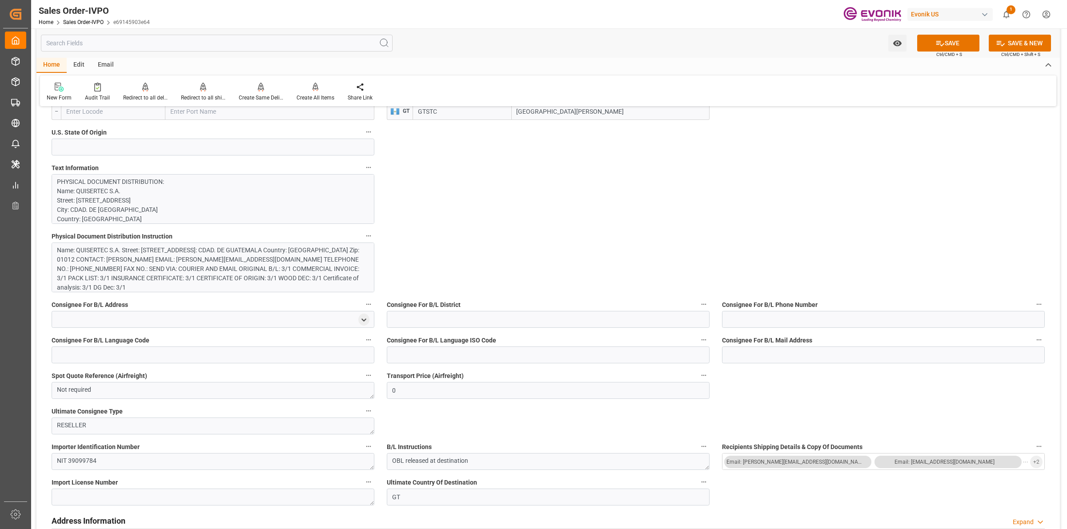
click at [201, 200] on p "PHYSICAL DOCUMENT DISTRIBUTION: Name: QUISERTEC S.A. Street: 45 CALLE, BODEGA D…" at bounding box center [208, 373] width 303 height 392
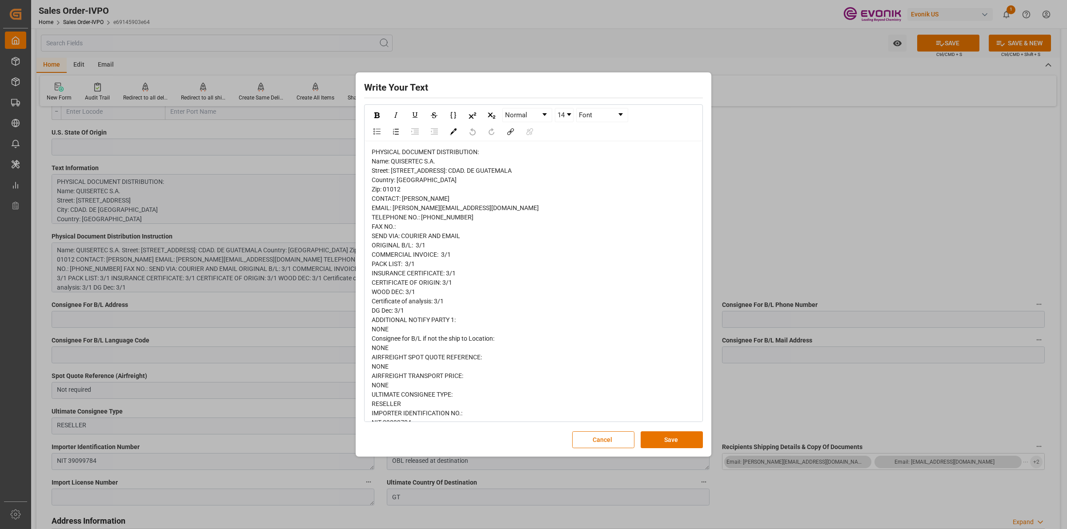
click at [771, 189] on div "Write Your Text Normal 14 Font PHYSICAL DOCUMENT DISTRIBUTION: Name: QUISERTEC …" at bounding box center [533, 264] width 1067 height 529
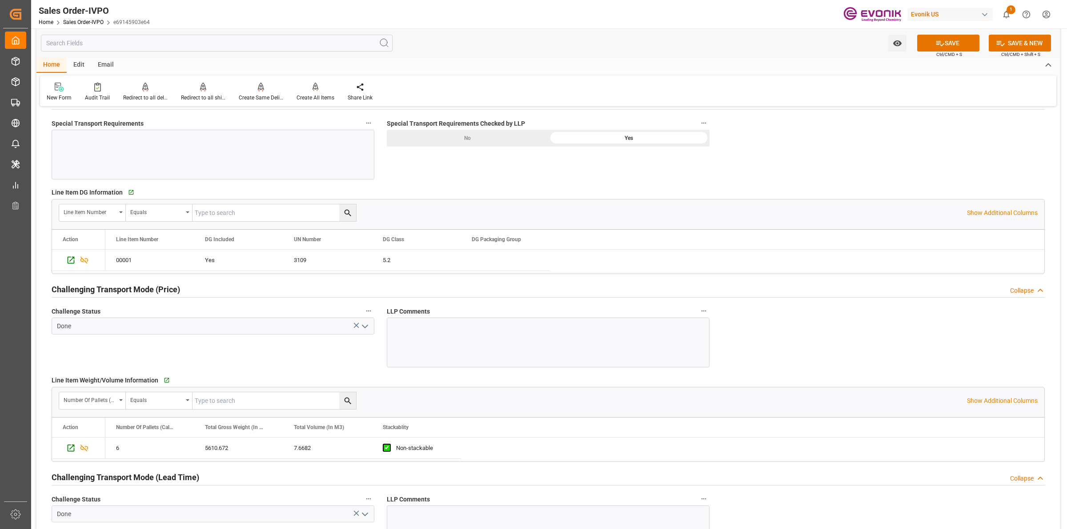
scroll to position [945, 0]
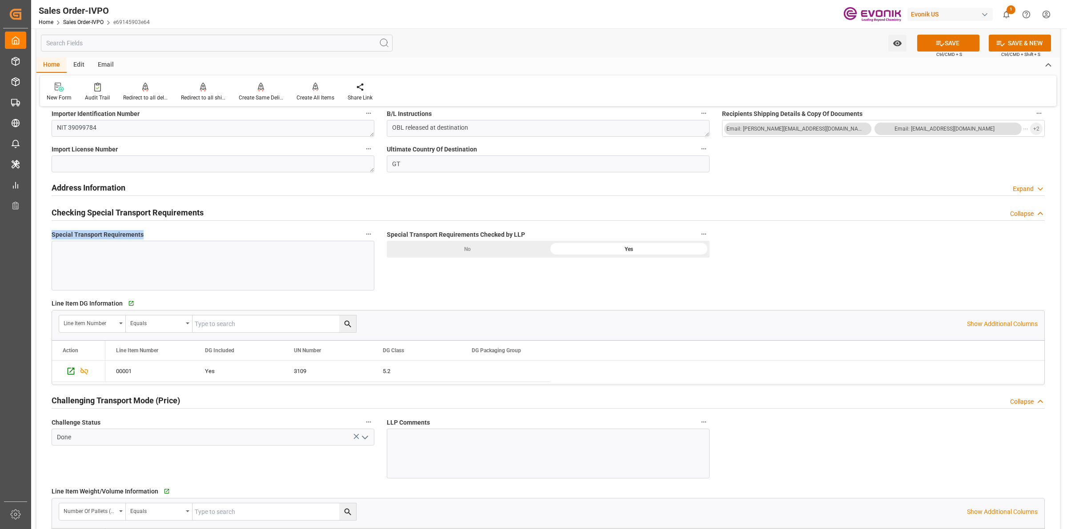
drag, startPoint x: 159, startPoint y: 233, endPoint x: 49, endPoint y: 230, distance: 110.3
click at [49, 230] on div "Special Transport Requirements" at bounding box center [212, 259] width 335 height 68
copy span "Special Transport Requirements"
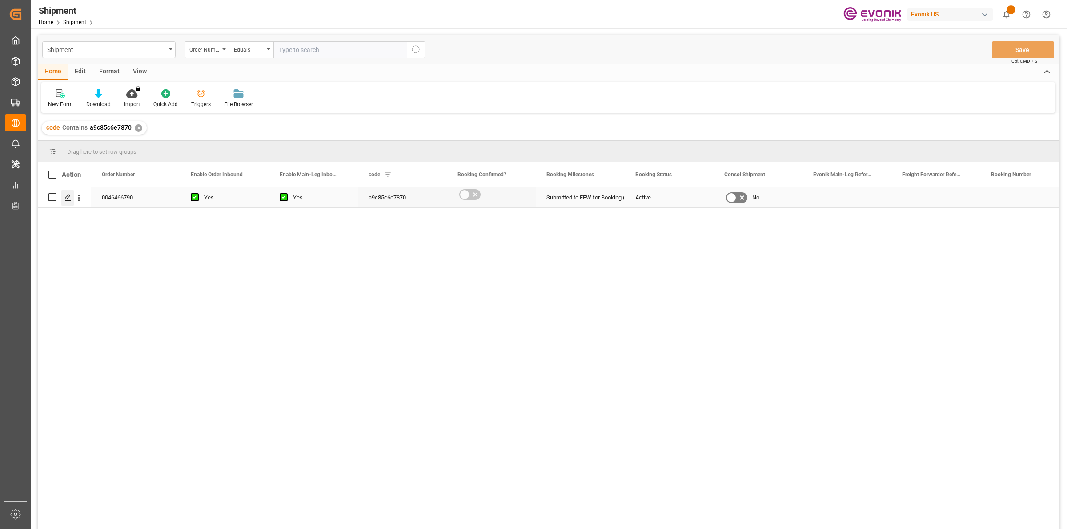
click at [65, 196] on icon "Press SPACE to select this row." at bounding box center [67, 197] width 7 height 7
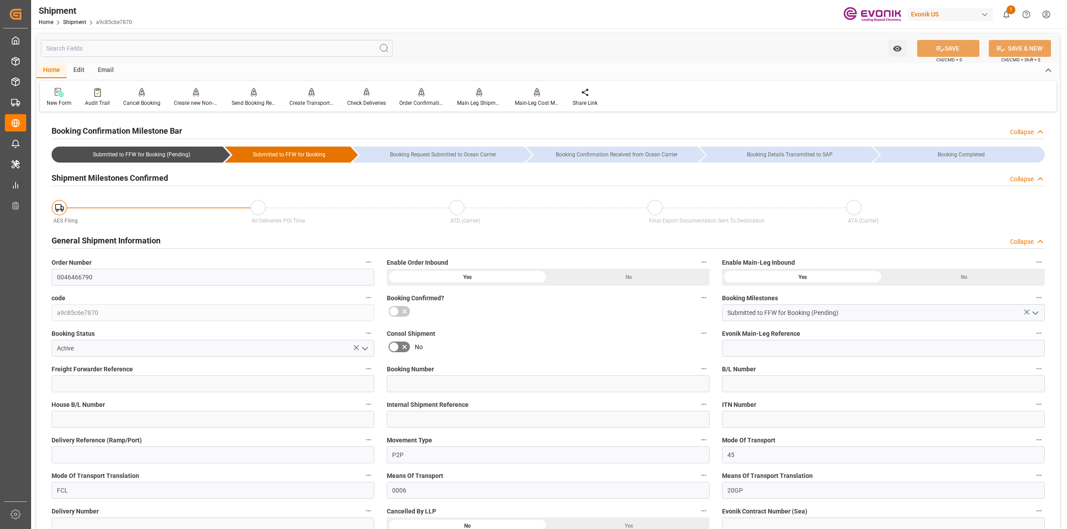
scroll to position [333, 0]
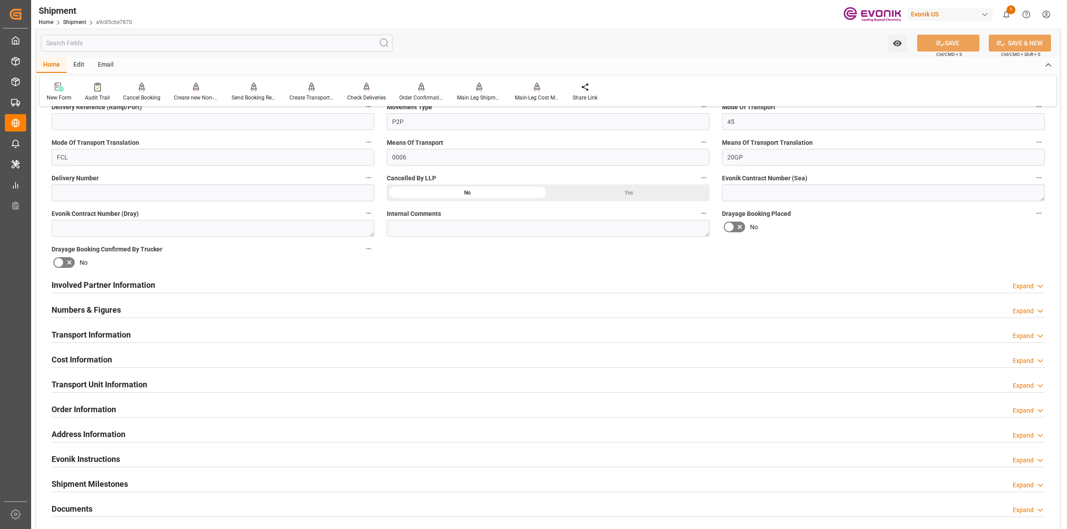
click at [248, 289] on div "Involved Partner Information Expand" at bounding box center [548, 284] width 993 height 17
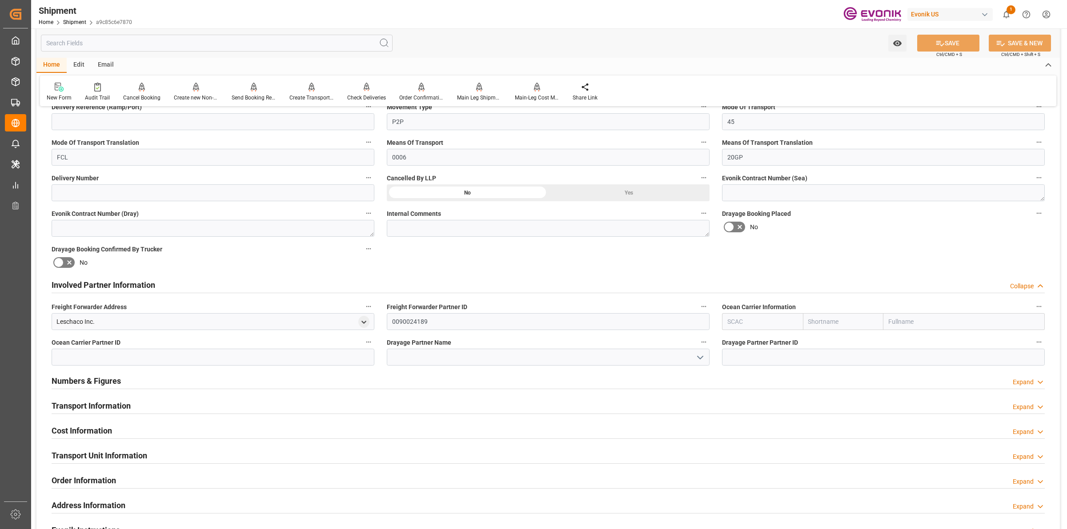
click at [766, 328] on input "text" at bounding box center [762, 321] width 81 height 17
paste input "MSC"
click at [741, 339] on b "MSCU" at bounding box center [736, 341] width 17 height 7
type input "MSCU"
type input "MSC"
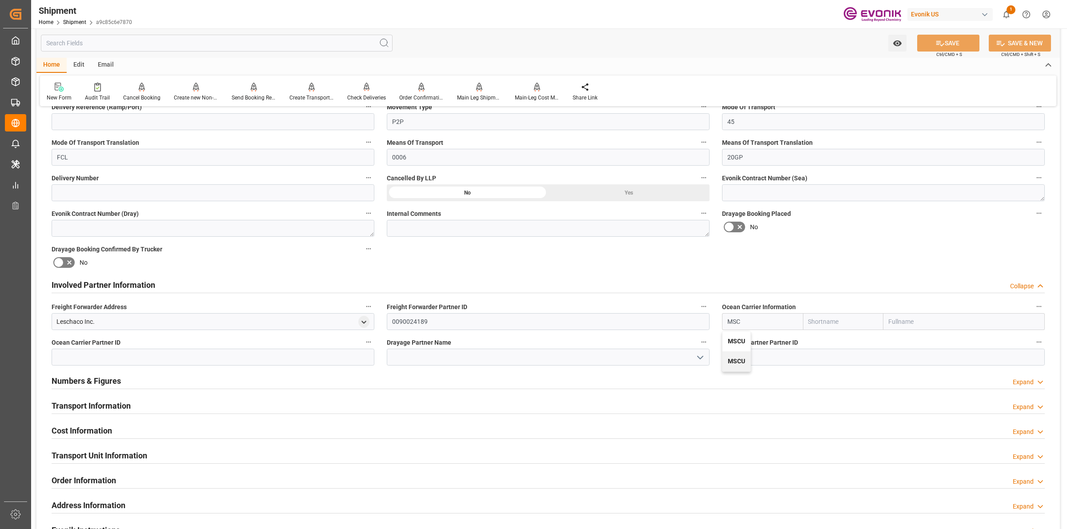
type input "Mediterranean Shipping Company"
type input "MSCU"
click at [513, 356] on input at bounding box center [548, 357] width 323 height 17
click at [501, 358] on input at bounding box center [548, 357] width 323 height 17
paste input "Averitt"
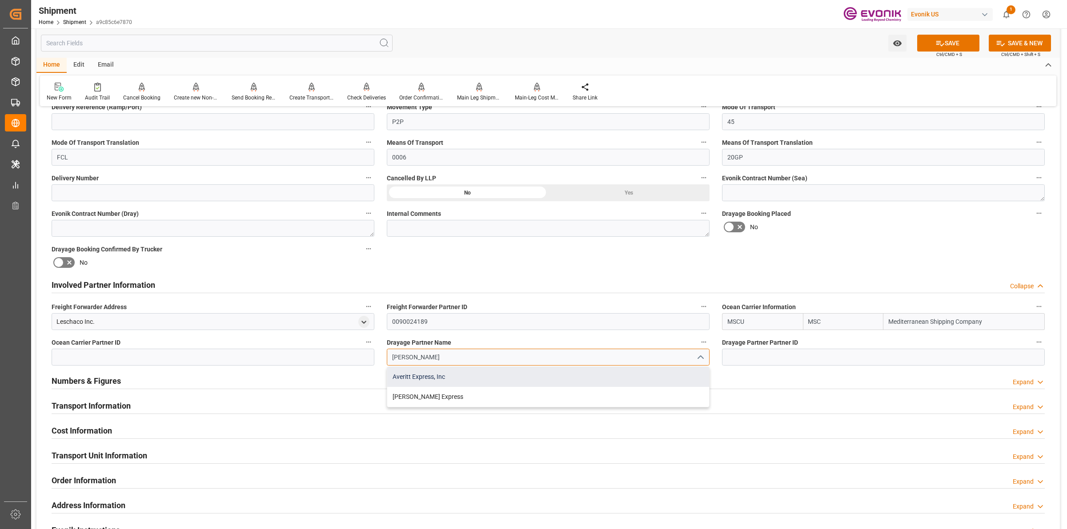
click at [438, 379] on div "Averitt Express, Inc" at bounding box center [548, 377] width 322 height 20
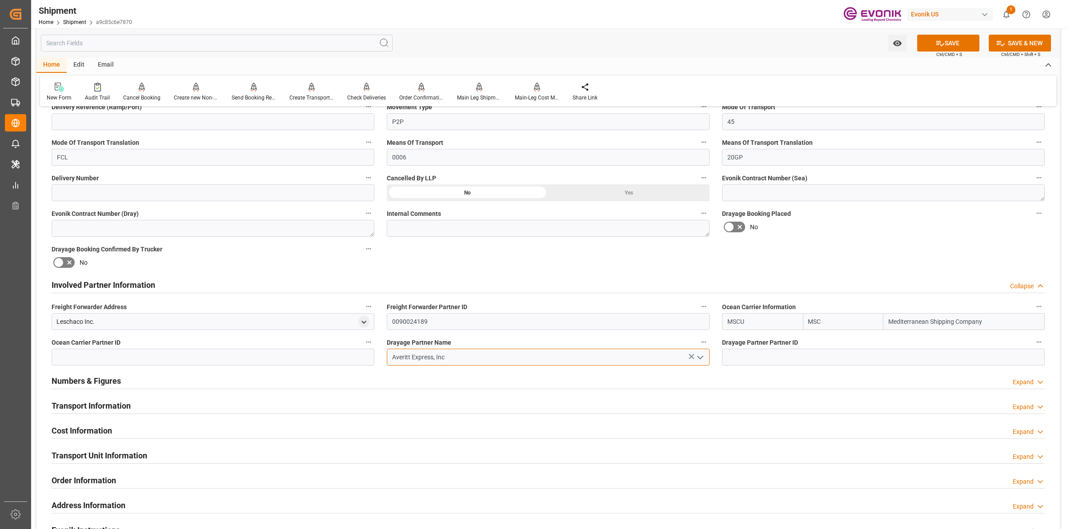
type input "Averitt Express, Inc"
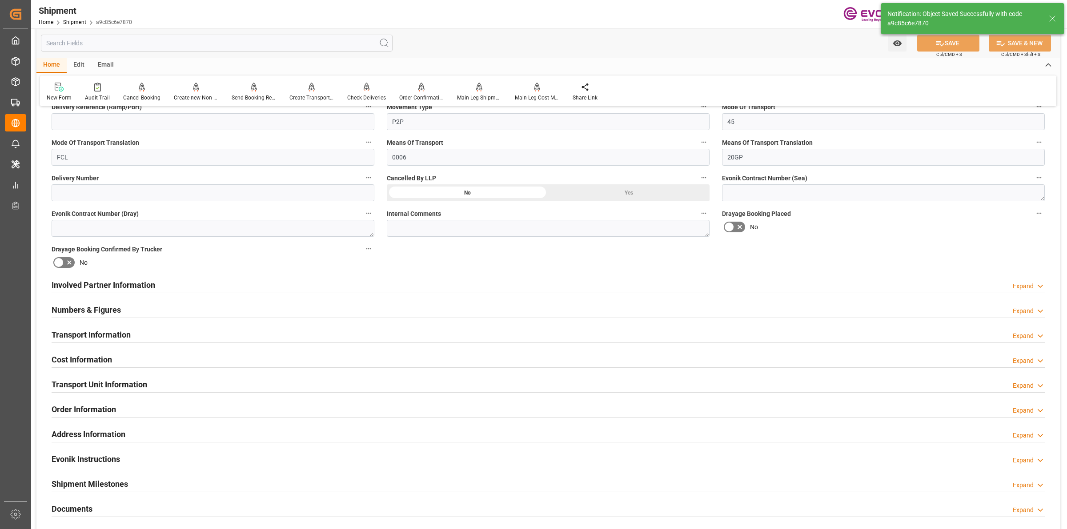
click at [324, 290] on div "Involved Partner Information Expand" at bounding box center [548, 284] width 993 height 17
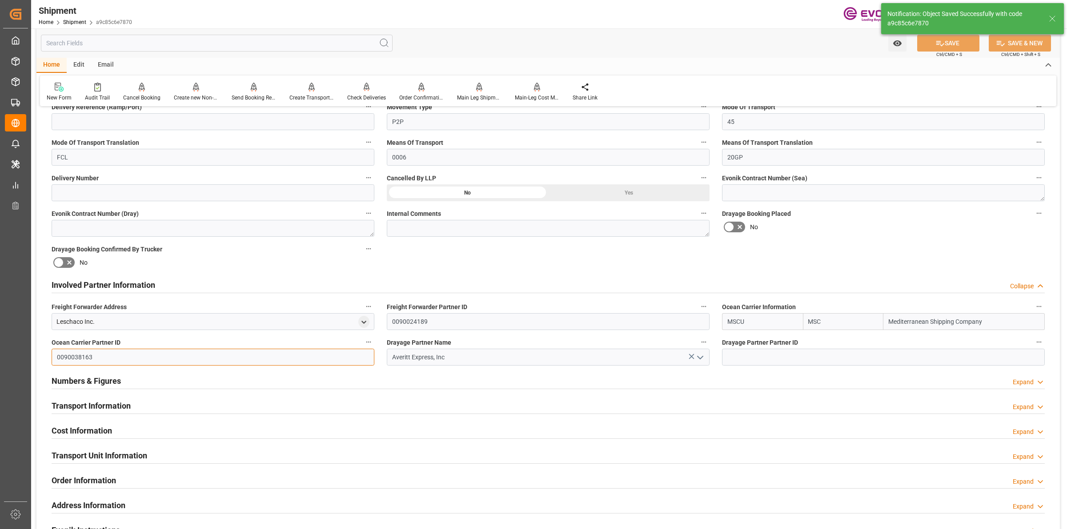
click at [84, 353] on input "0090038163" at bounding box center [213, 357] width 323 height 17
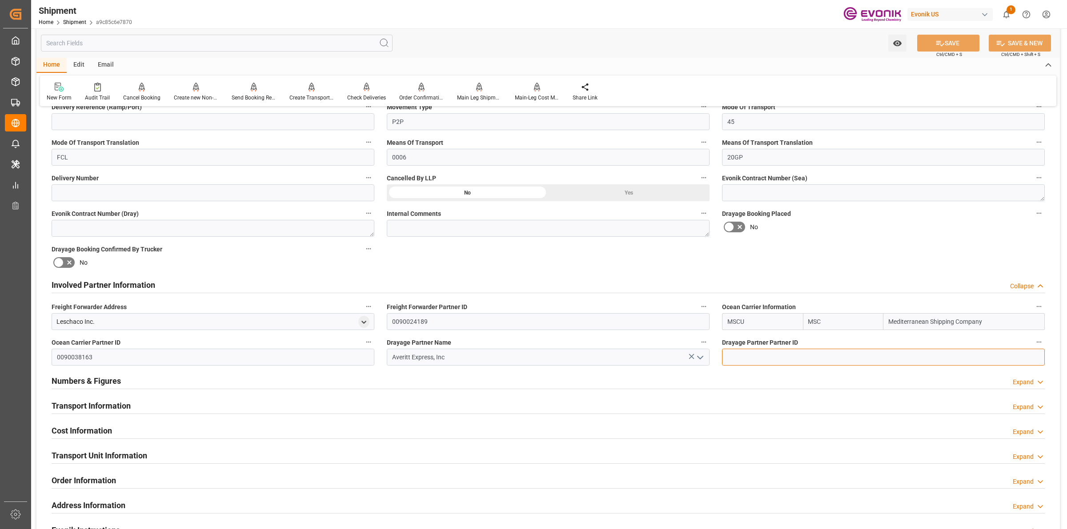
click at [767, 352] on input at bounding box center [883, 357] width 323 height 17
paste input "0090038163"
type input "0090038163"
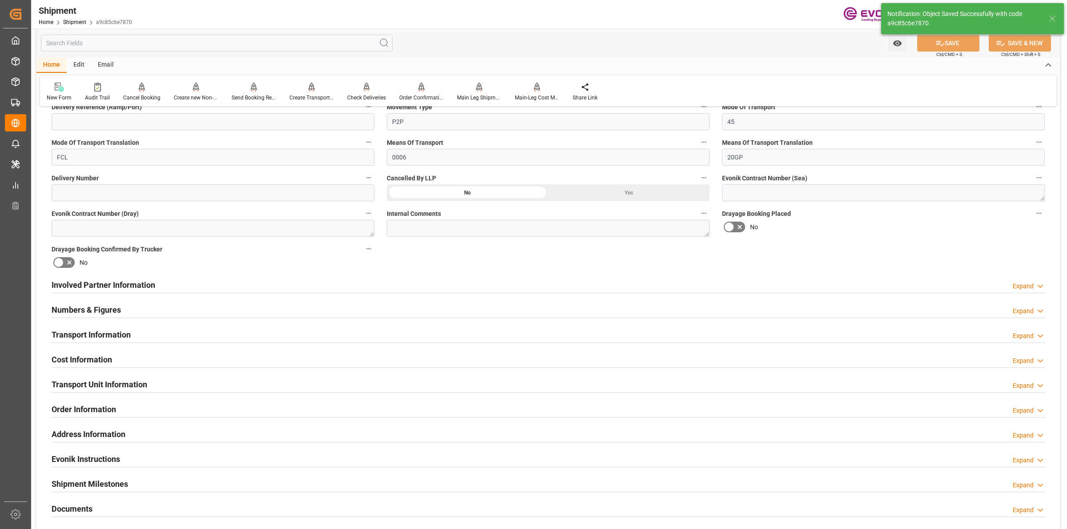
click at [185, 280] on div "Involved Partner Information Expand" at bounding box center [548, 284] width 993 height 17
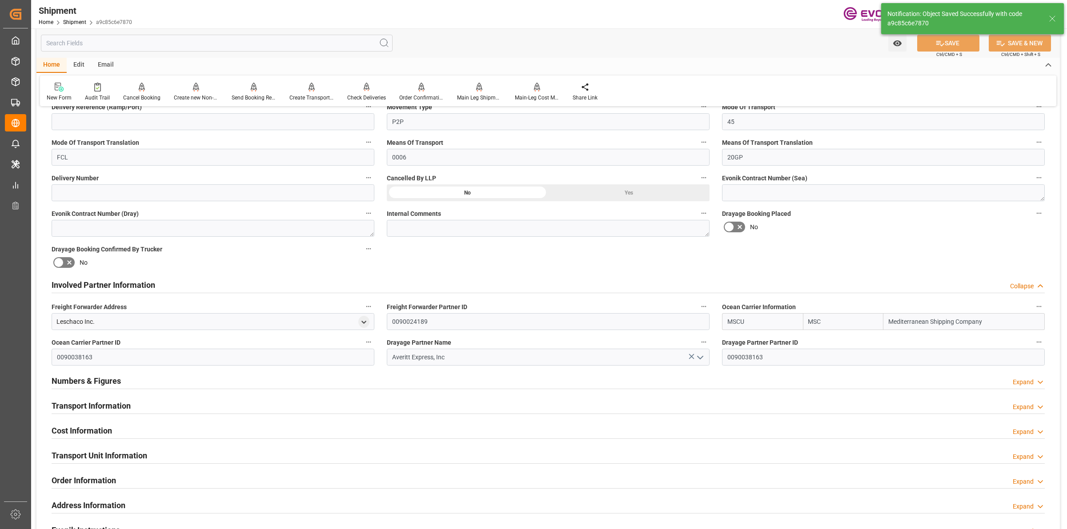
click at [183, 282] on div "Involved Partner Information Collapse" at bounding box center [548, 284] width 993 height 17
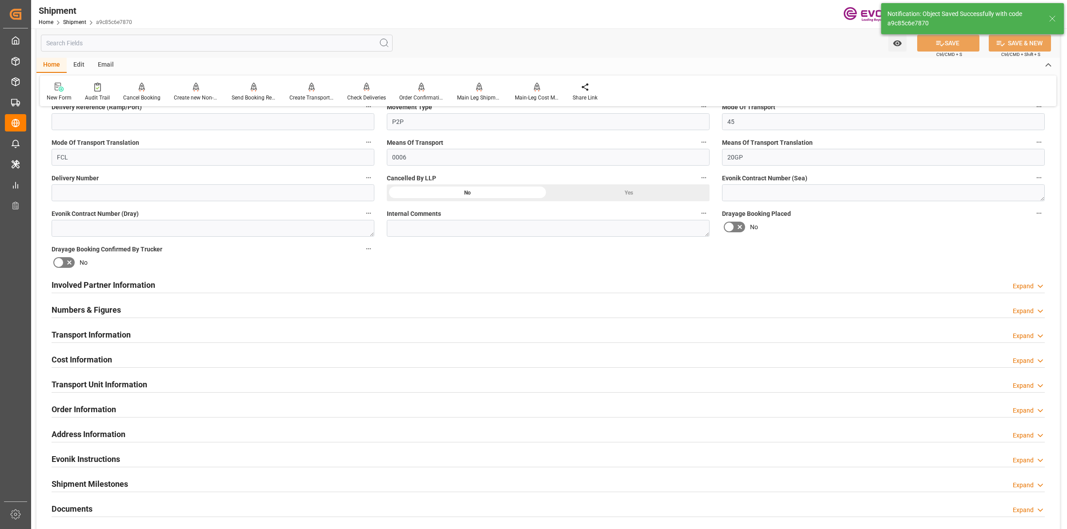
click at [116, 333] on h2 "Transport Information" at bounding box center [91, 335] width 79 height 12
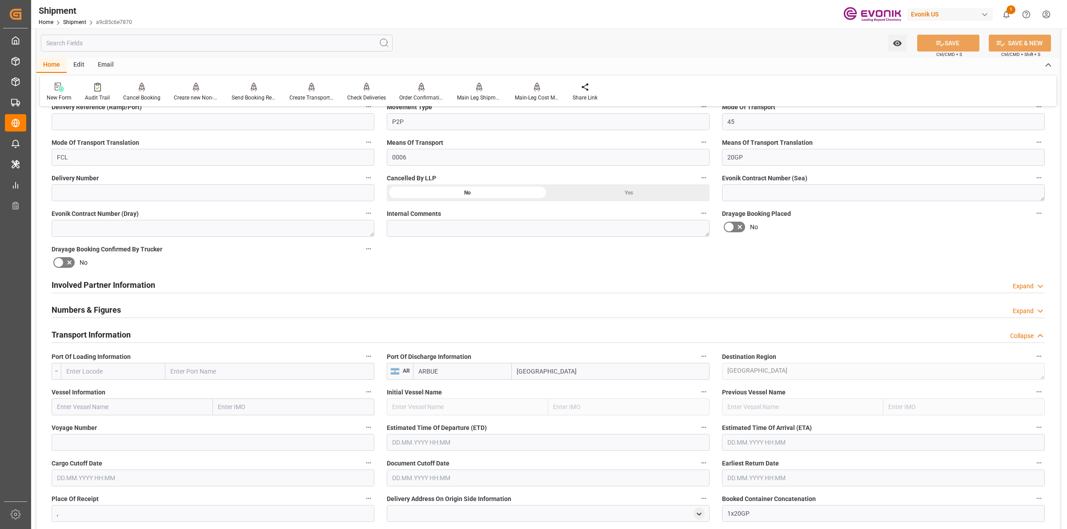
click at [136, 372] on input "text" at bounding box center [113, 371] width 104 height 17
paste input "Norfolk"
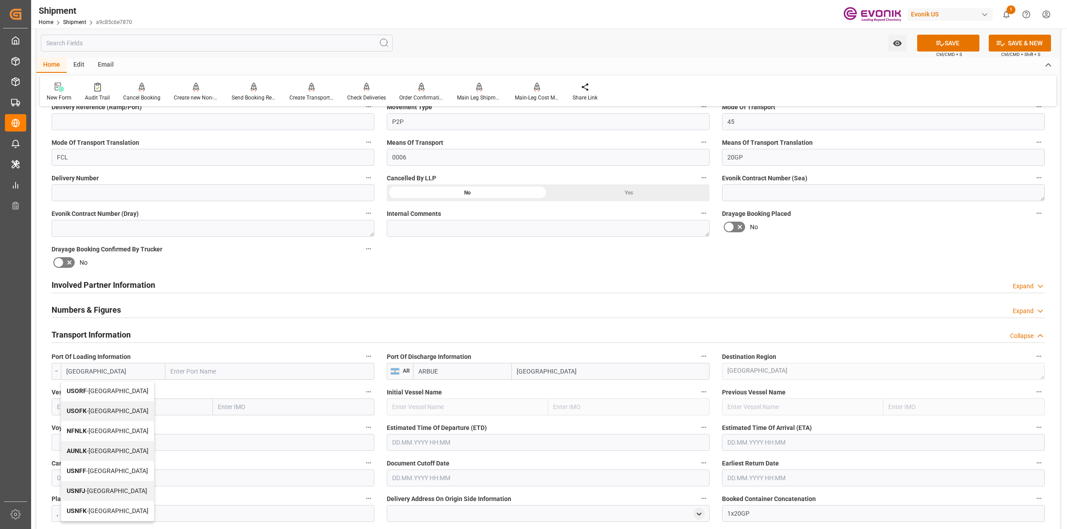
click at [103, 395] on div "USORF - Norfolk" at bounding box center [107, 391] width 92 height 20
type input "USORF"
type input "Norfolk"
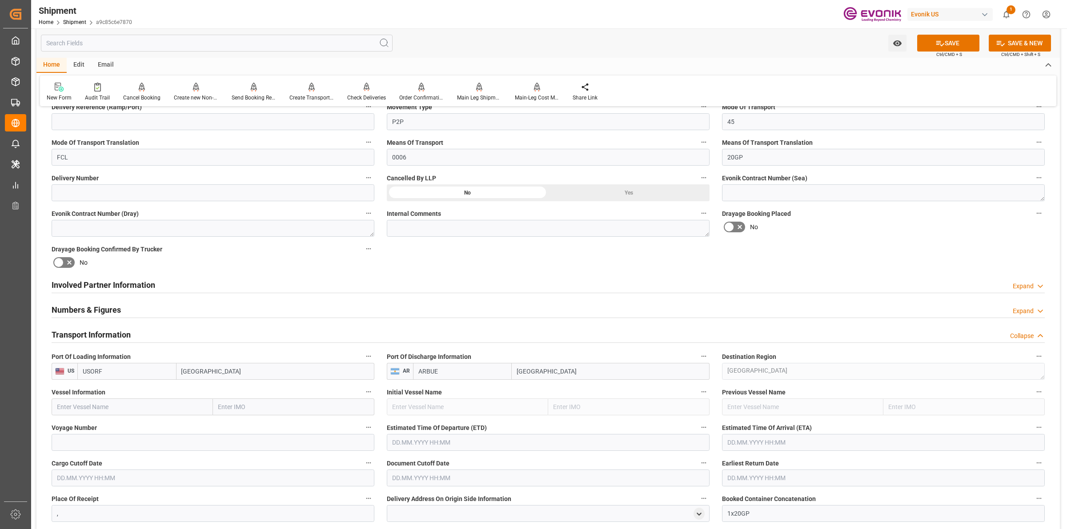
type input "USORF"
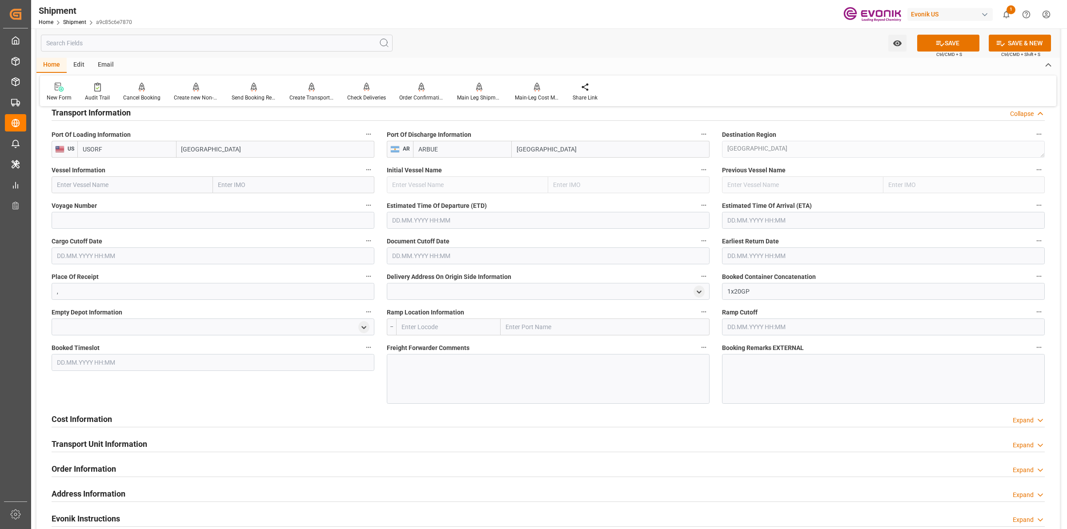
click at [138, 188] on input "text" at bounding box center [132, 184] width 161 height 17
paste input "MSC URSULA"
drag, startPoint x: 115, startPoint y: 188, endPoint x: 132, endPoint y: 185, distance: 18.1
click at [115, 188] on input "MSC URSULA" at bounding box center [132, 184] width 161 height 17
drag, startPoint x: 132, startPoint y: 185, endPoint x: 23, endPoint y: 175, distance: 110.3
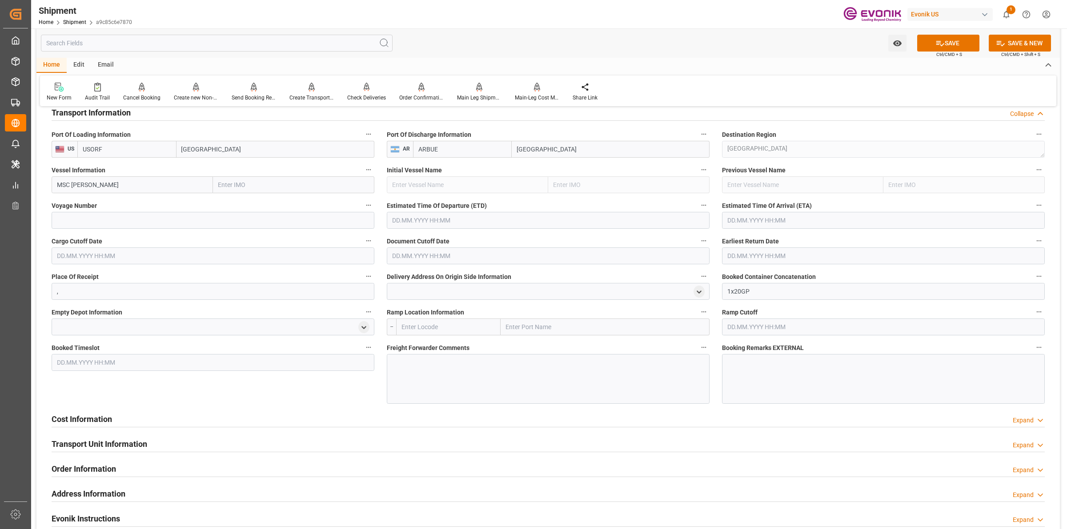
click at [23, 175] on div "Created by potrace 1.15, written by Peter Selinger 2001-2017 Created by potrace…" at bounding box center [533, 264] width 1067 height 529
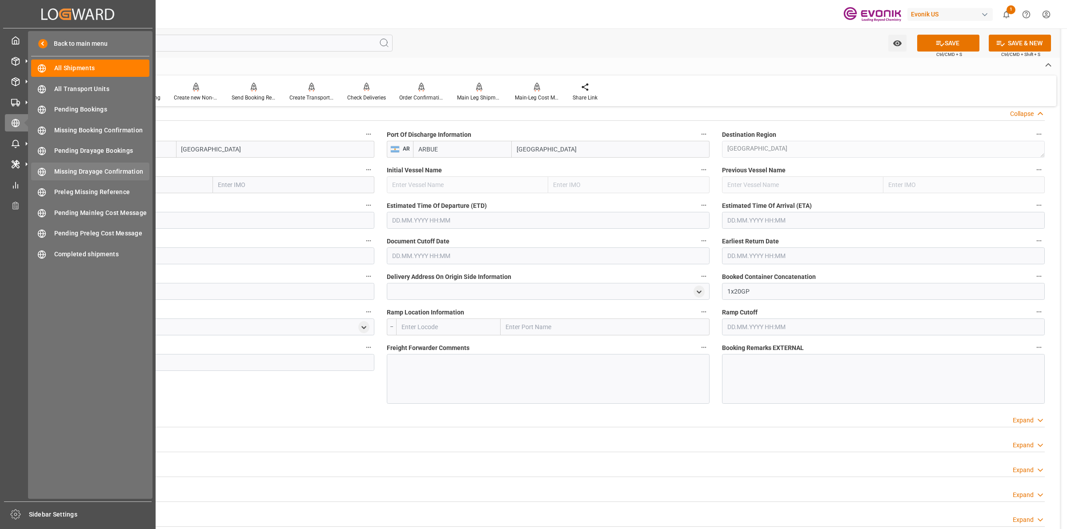
paste input "VI"
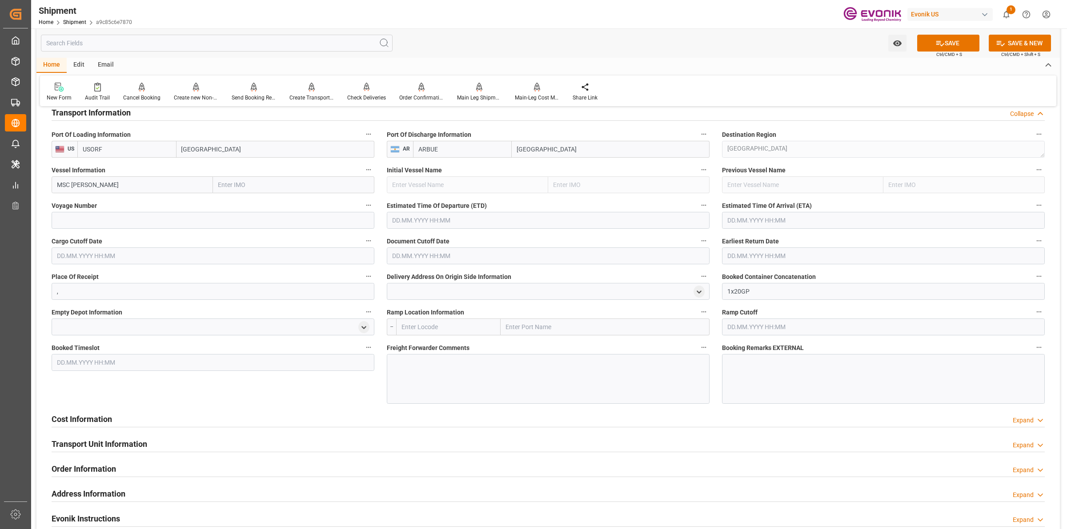
type input "MSC URSULA VI"
drag, startPoint x: 173, startPoint y: 228, endPoint x: 183, endPoint y: 219, distance: 12.6
click at [174, 227] on input at bounding box center [213, 220] width 323 height 17
click at [183, 219] on input at bounding box center [213, 220] width 323 height 17
paste input "UA535A"
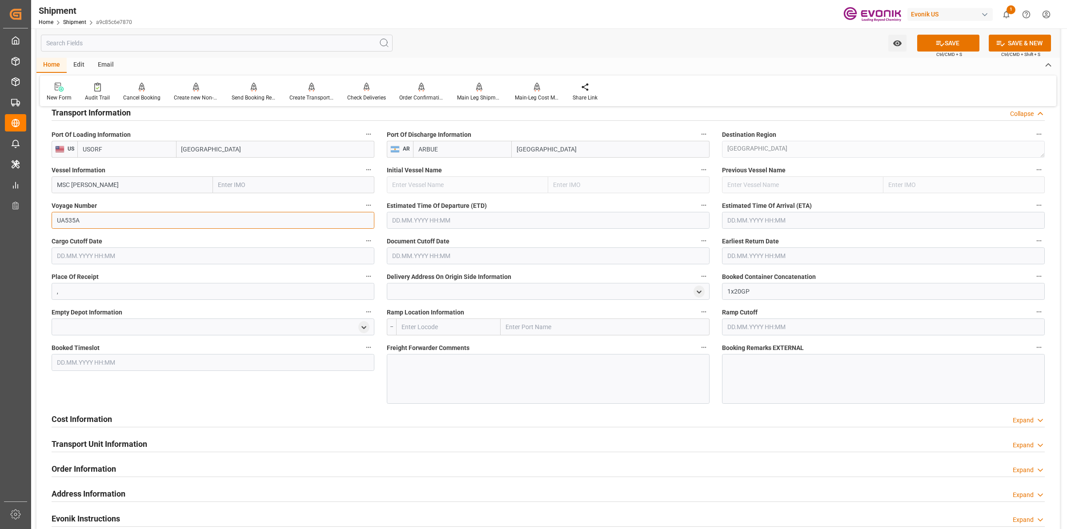
type input "UA535A"
click at [443, 213] on input "text" at bounding box center [548, 220] width 323 height 17
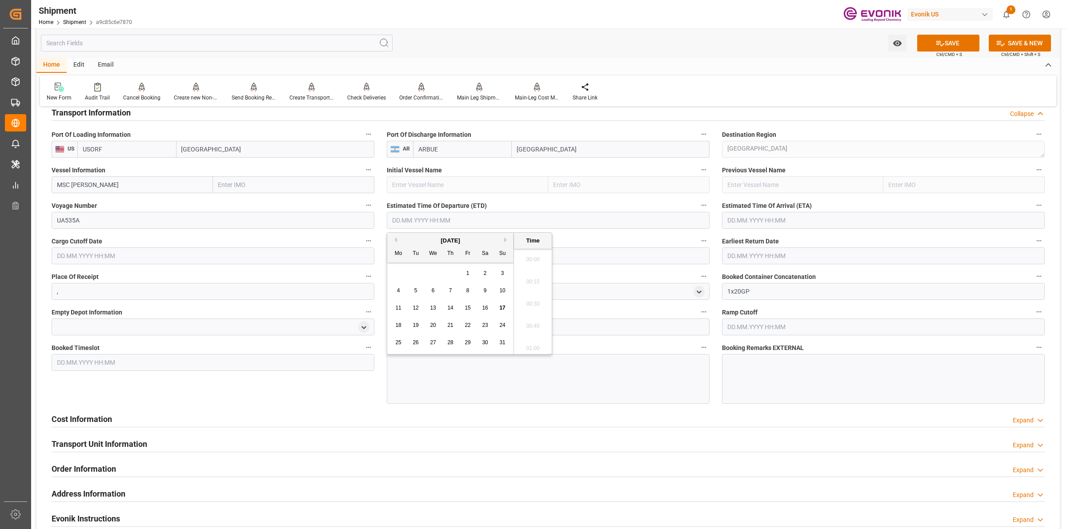
scroll to position [2025, 0]
type input "02.09.2025 00:00"
click at [819, 220] on input "text" at bounding box center [883, 220] width 323 height 17
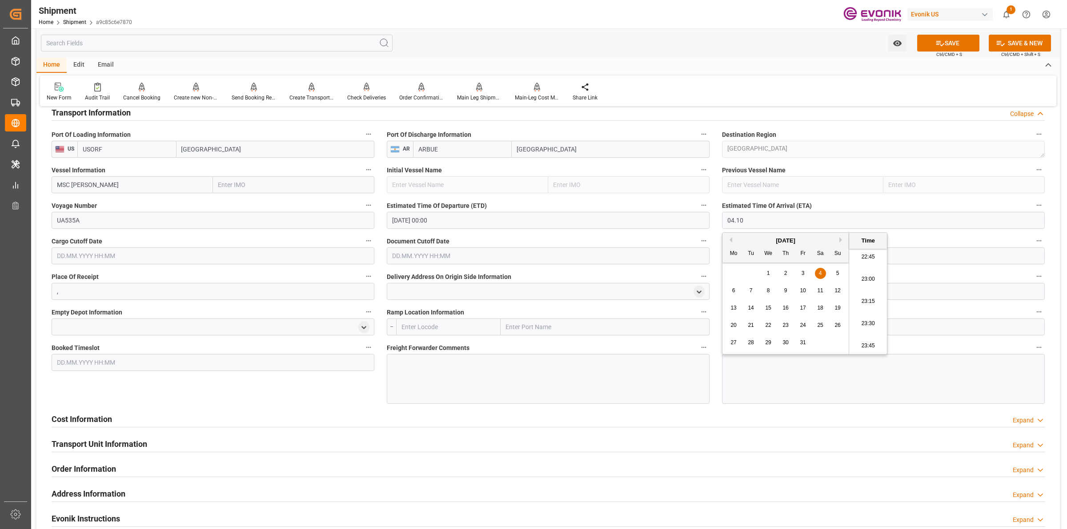
type input "[DATE] 00:00"
click at [75, 253] on input "text" at bounding box center [213, 256] width 323 height 17
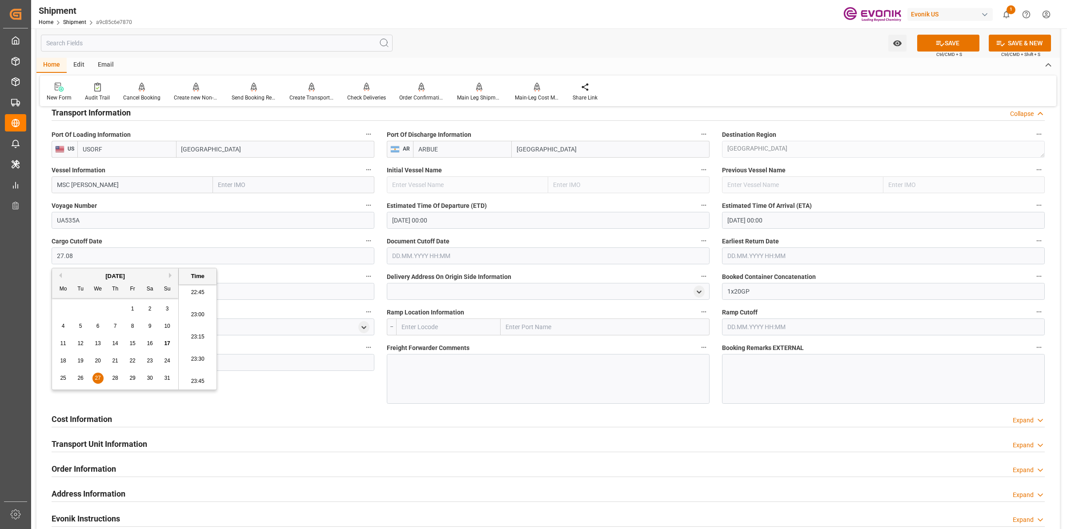
type input "27.08.2025 00:00"
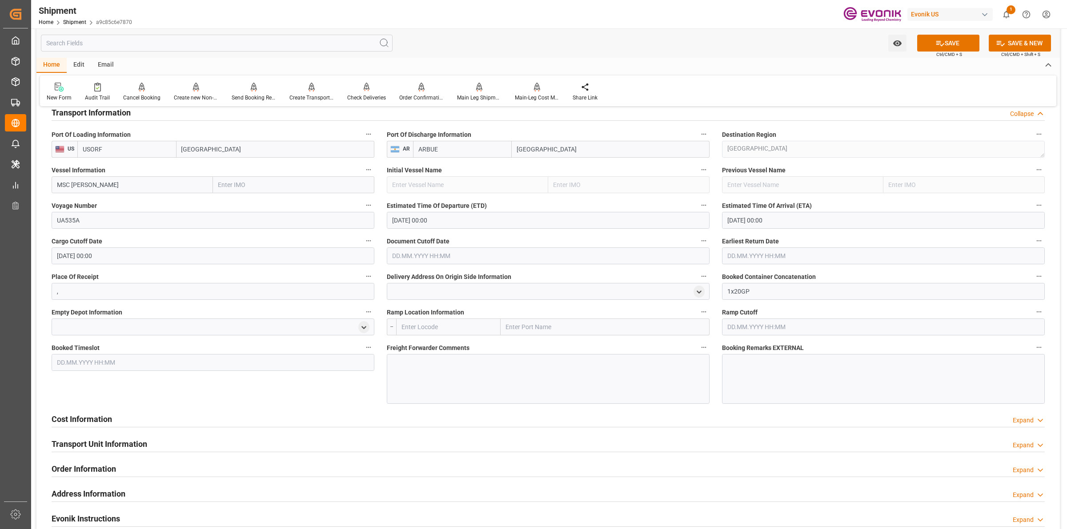
click at [441, 252] on input "text" at bounding box center [548, 256] width 323 height 17
click at [430, 381] on span "27" at bounding box center [433, 378] width 6 height 6
type input "27.08.2025 00:00"
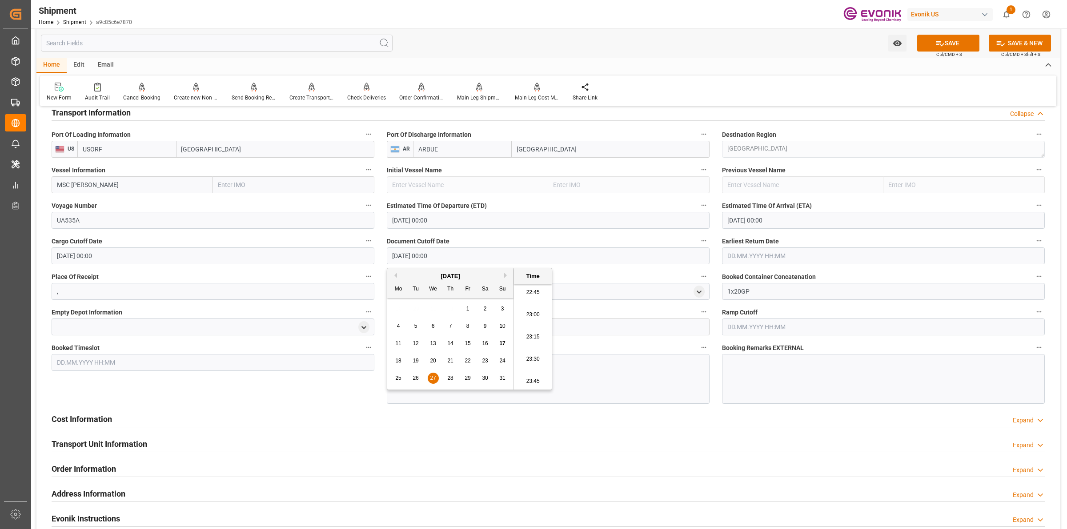
click at [748, 257] on input "text" at bounding box center [883, 256] width 323 height 17
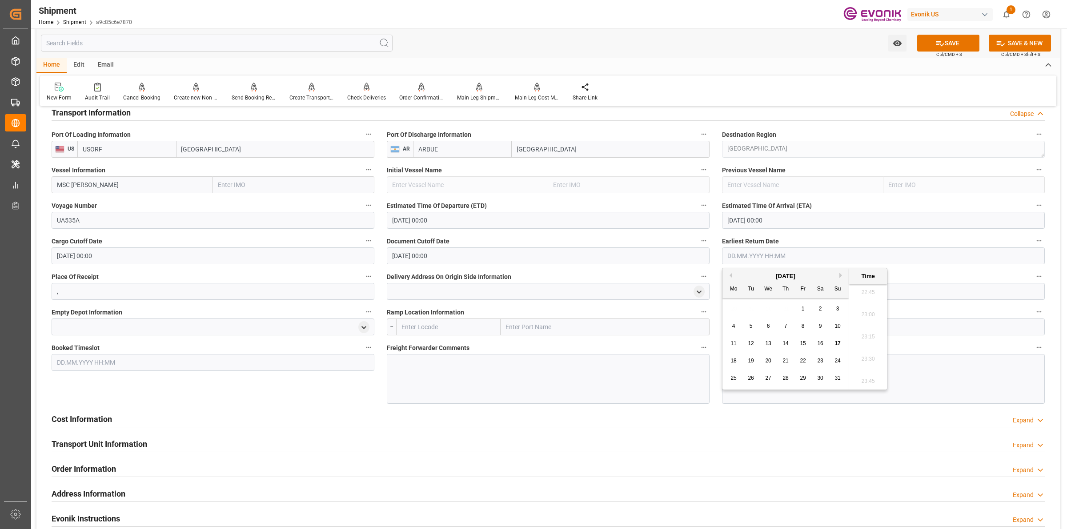
click at [774, 381] on div "27" at bounding box center [768, 378] width 11 height 11
type input "27.08.2025 00:00"
click at [642, 366] on div at bounding box center [548, 379] width 323 height 50
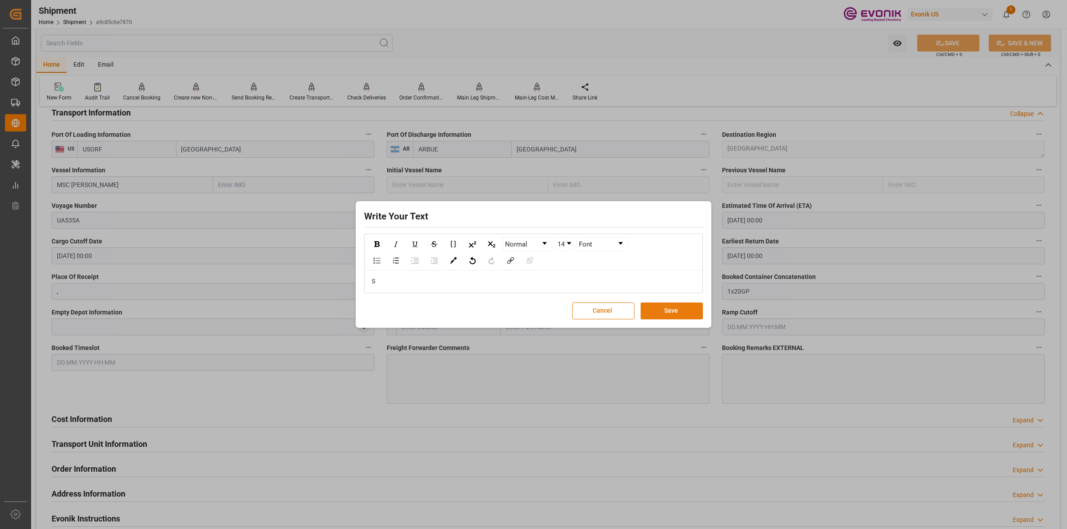
click at [674, 312] on button "Save" at bounding box center [672, 311] width 62 height 17
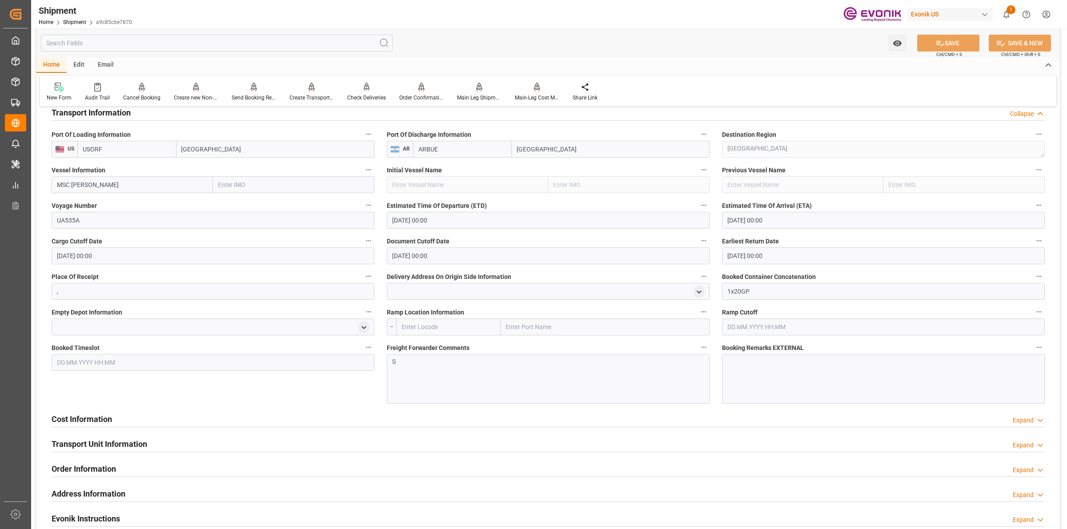
click at [482, 389] on div "S" at bounding box center [548, 379] width 323 height 50
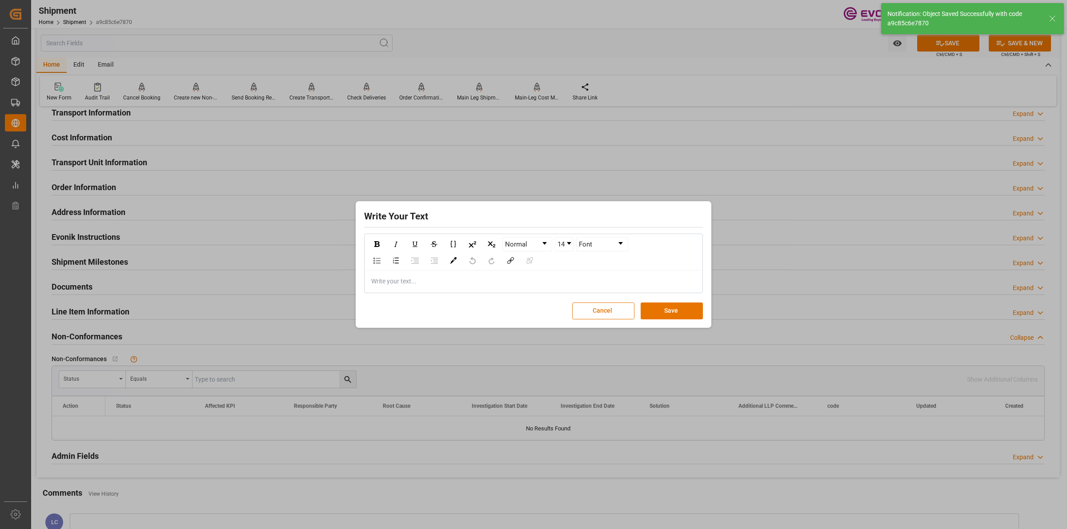
drag, startPoint x: 442, startPoint y: 283, endPoint x: 369, endPoint y: 275, distance: 73.8
click at [611, 310] on button "Cancel" at bounding box center [603, 311] width 62 height 17
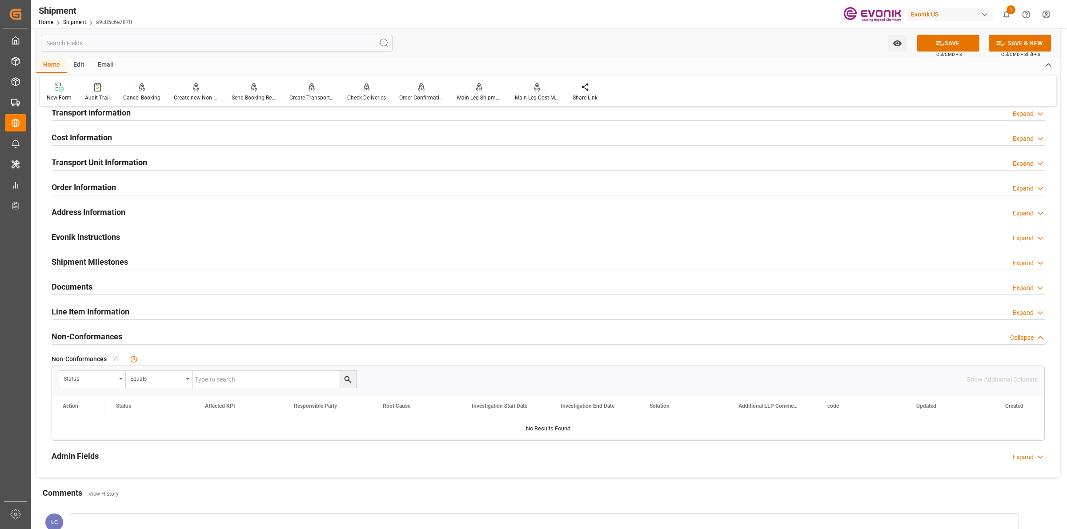
scroll to position [333, 0]
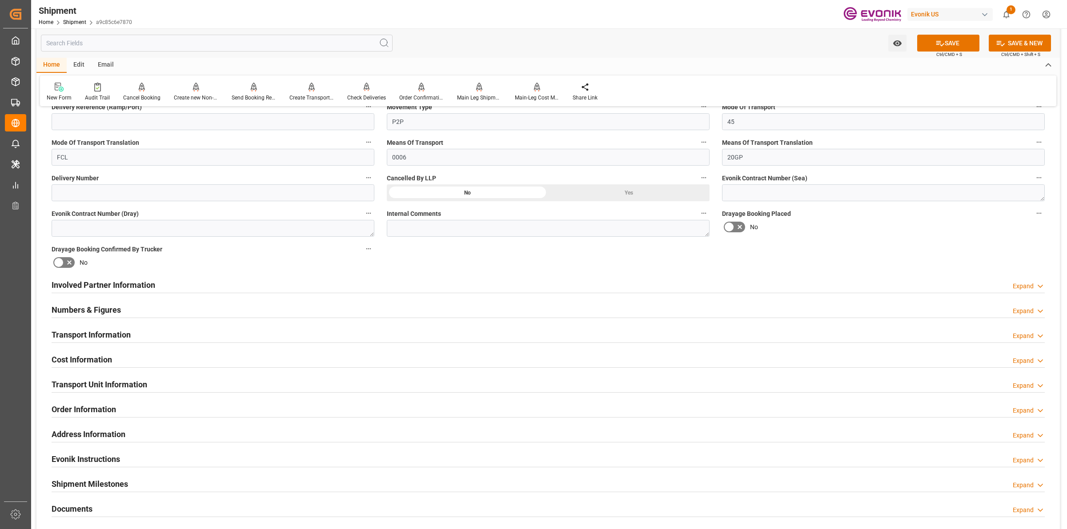
click at [116, 336] on h2 "Transport Information" at bounding box center [91, 335] width 79 height 12
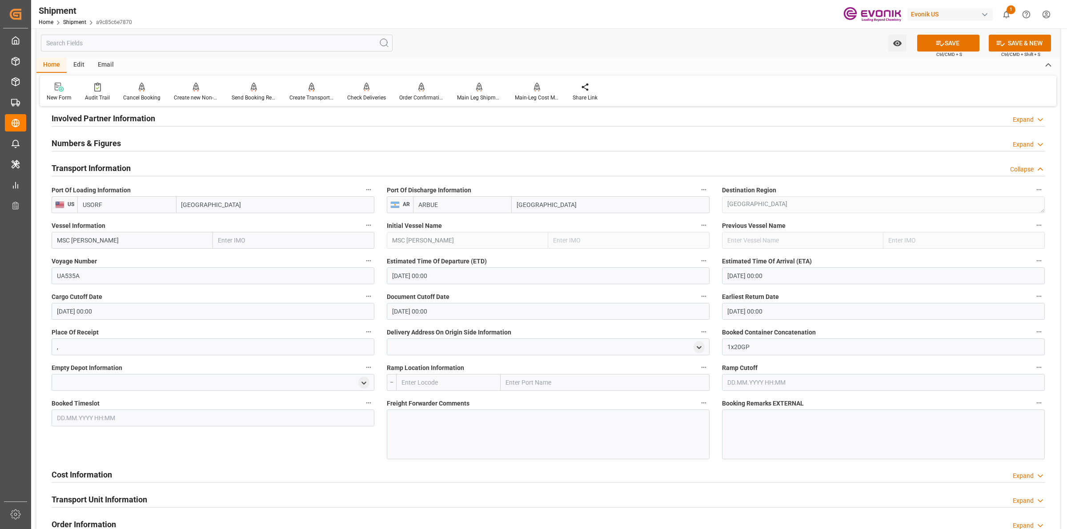
scroll to position [667, 0]
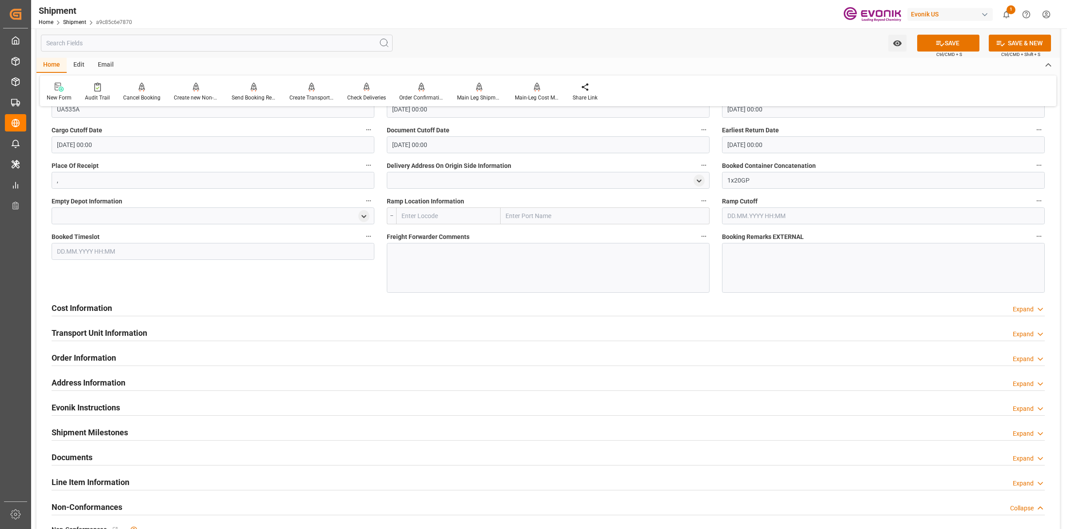
click at [112, 307] on h2 "Cost Information" at bounding box center [82, 308] width 60 height 12
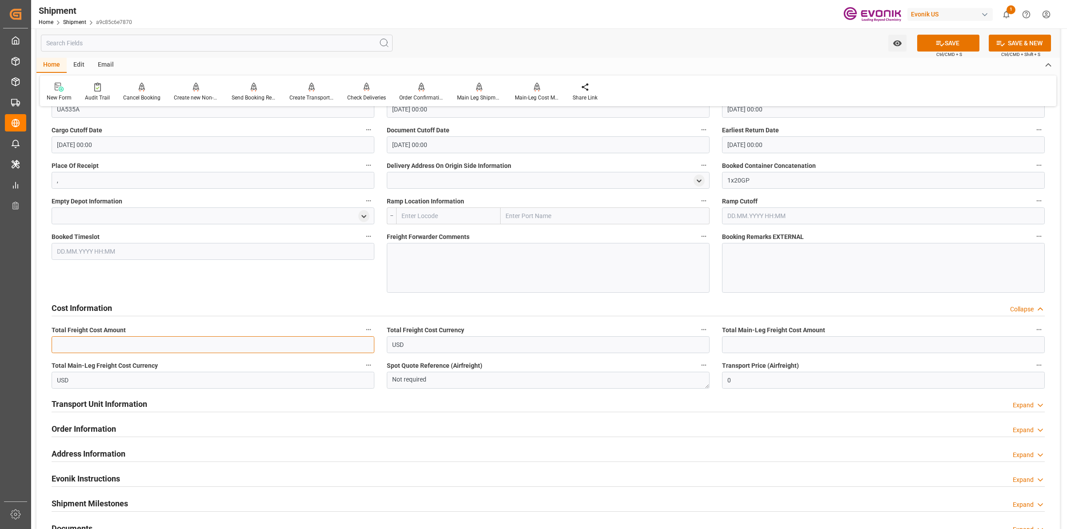
click at [108, 341] on input "text" at bounding box center [213, 345] width 323 height 17
type input "2049"
click at [803, 341] on input "text" at bounding box center [883, 345] width 323 height 17
paste input "1059"
type input "1059"
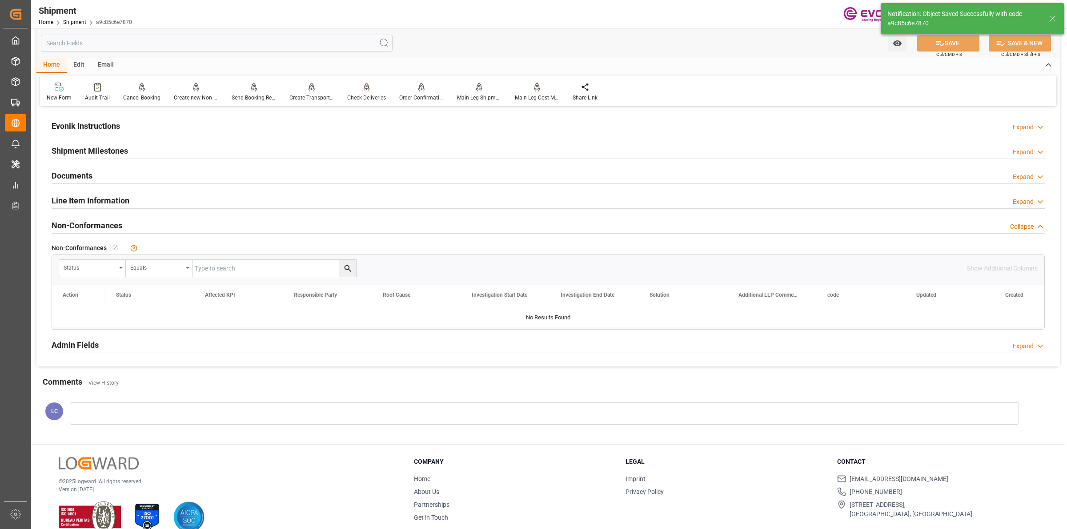
scroll to position [385, 0]
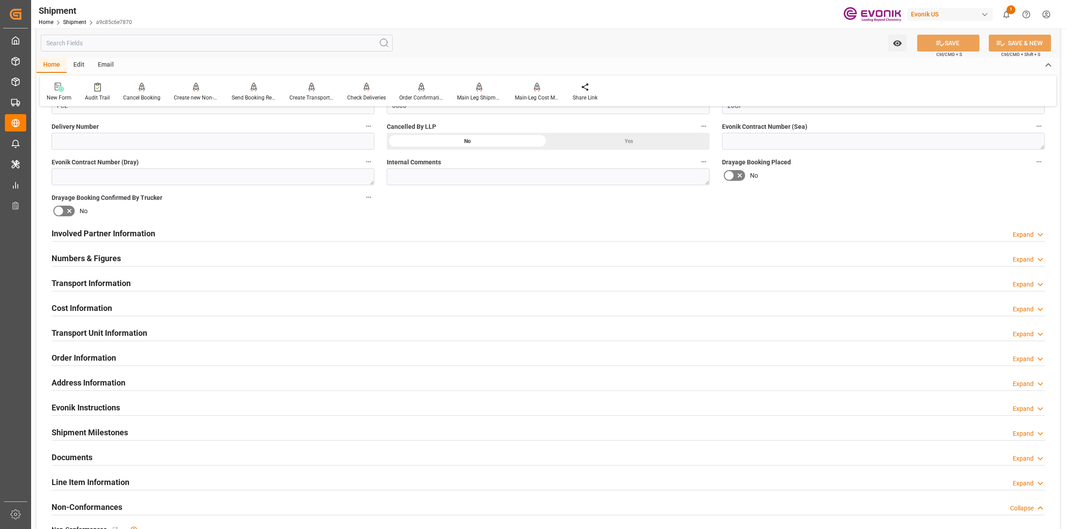
click at [108, 307] on h2 "Cost Information" at bounding box center [82, 308] width 60 height 12
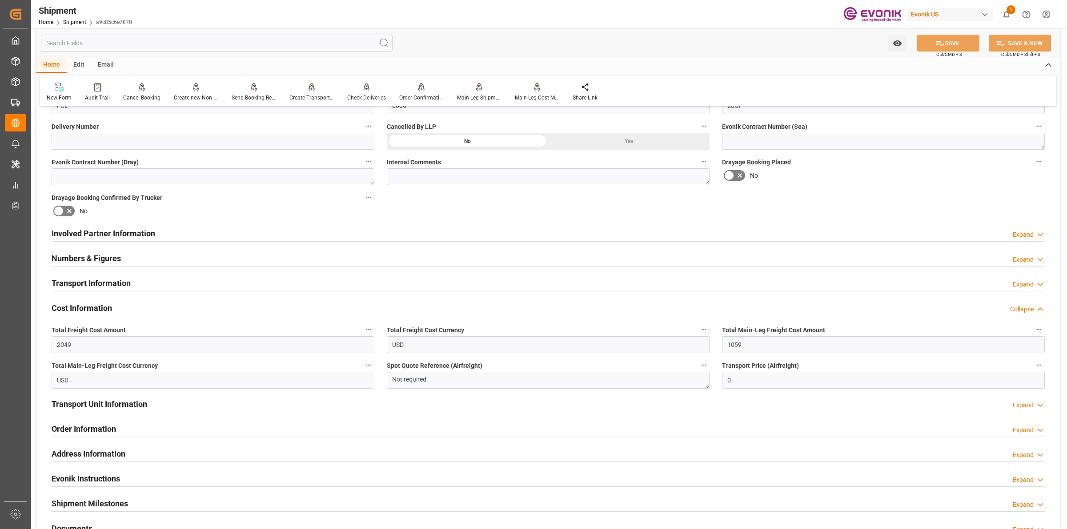
click at [108, 307] on h2 "Cost Information" at bounding box center [82, 308] width 60 height 12
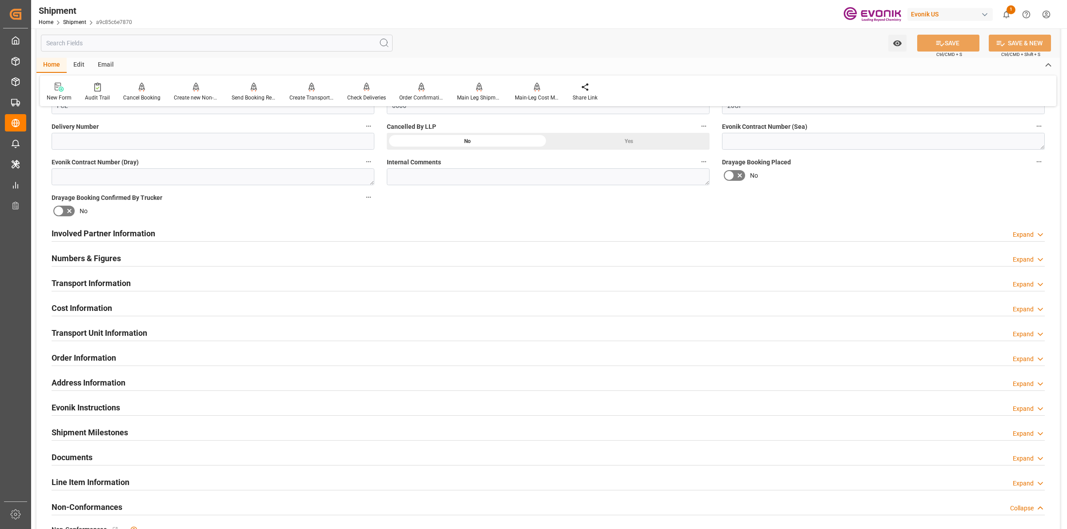
click at [116, 337] on h2 "Transport Unit Information" at bounding box center [100, 333] width 96 height 12
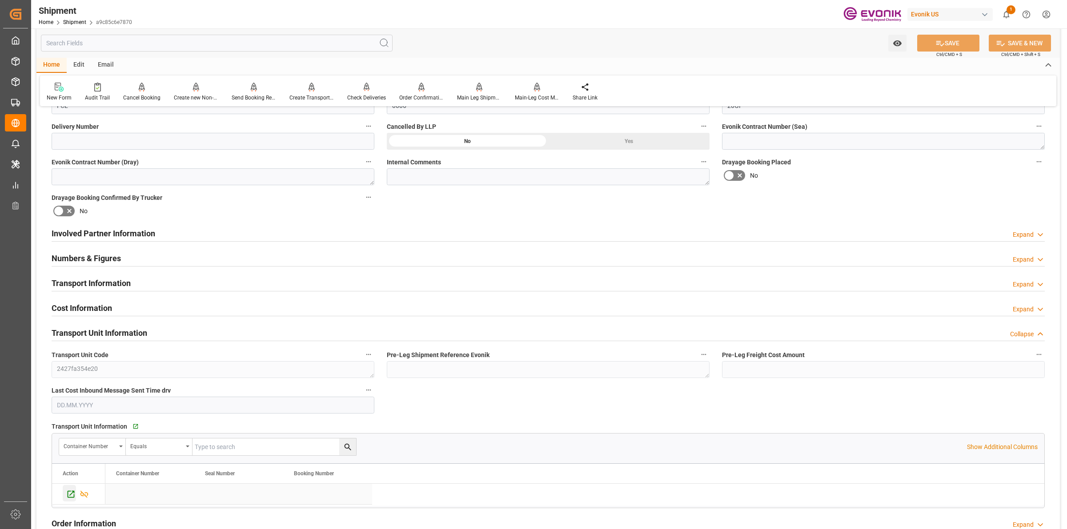
click at [69, 492] on icon "Press SPACE to select this row." at bounding box center [71, 494] width 7 height 7
click at [257, 91] on div at bounding box center [254, 86] width 44 height 9
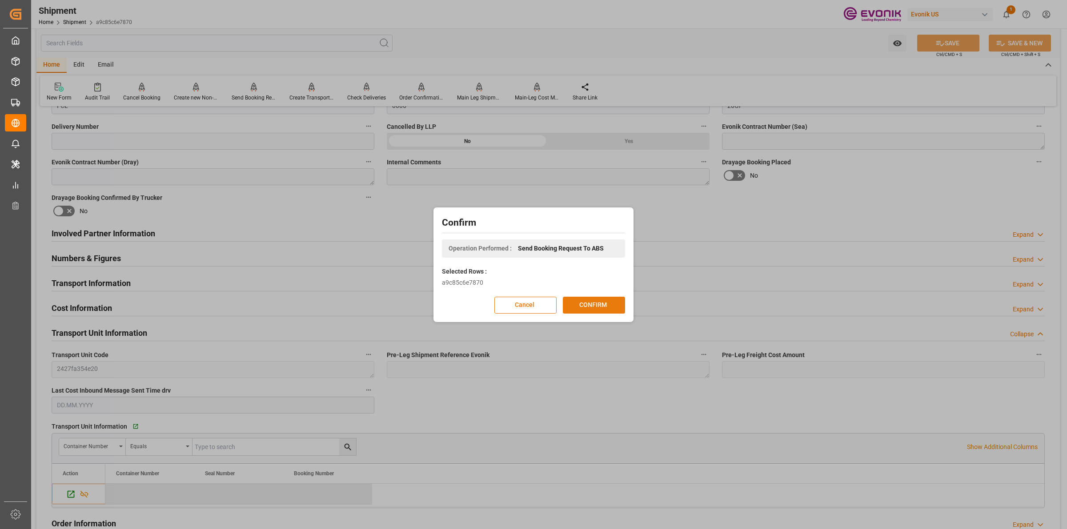
click at [593, 307] on button "CONFIRM" at bounding box center [594, 305] width 62 height 17
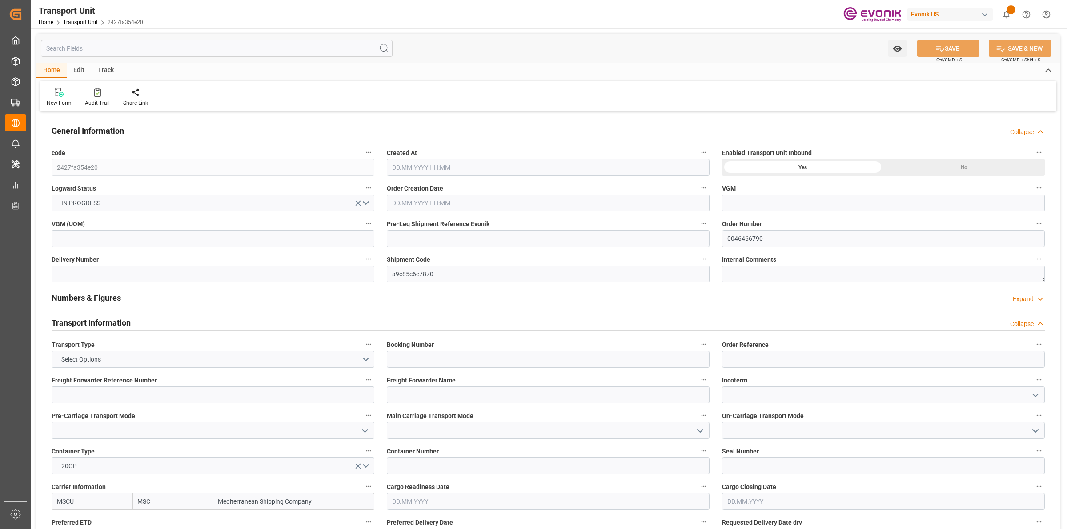
type input "MSC"
type input "Mediterranean Shipping Company"
type input "USORF"
type input "ARBUE"
type input "19044"
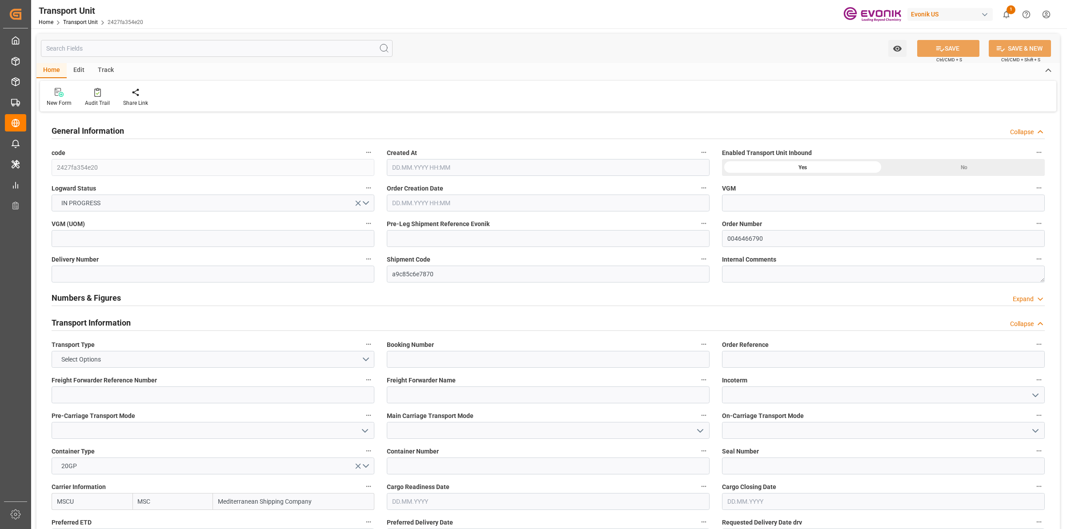
type input "[DATE] 16:20"
type input "01.10.2025"
type input "02.09.2025 00:00"
type input "04.10.2025 00:00"
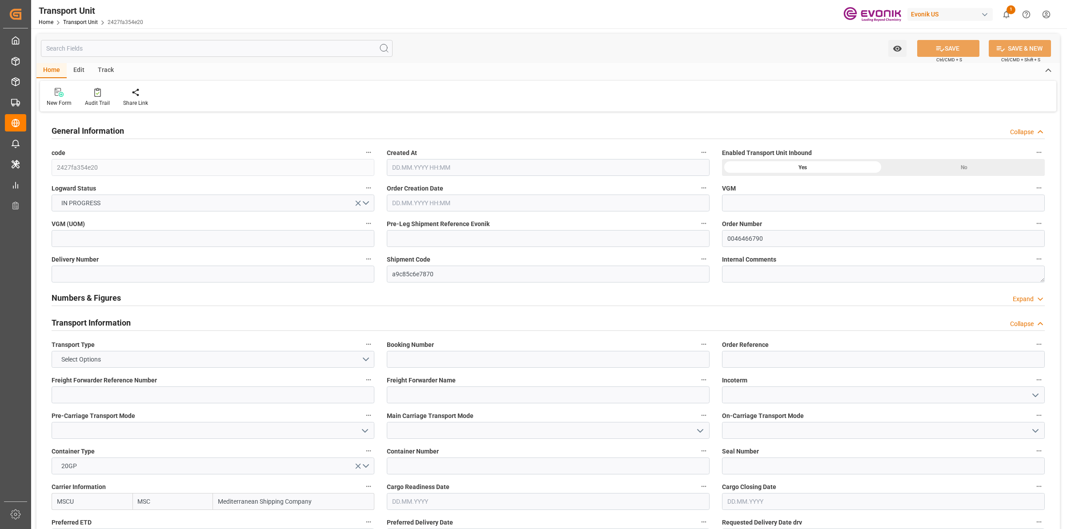
type input "04.10.2025 00:00"
type input "27.08.2025 00:00"
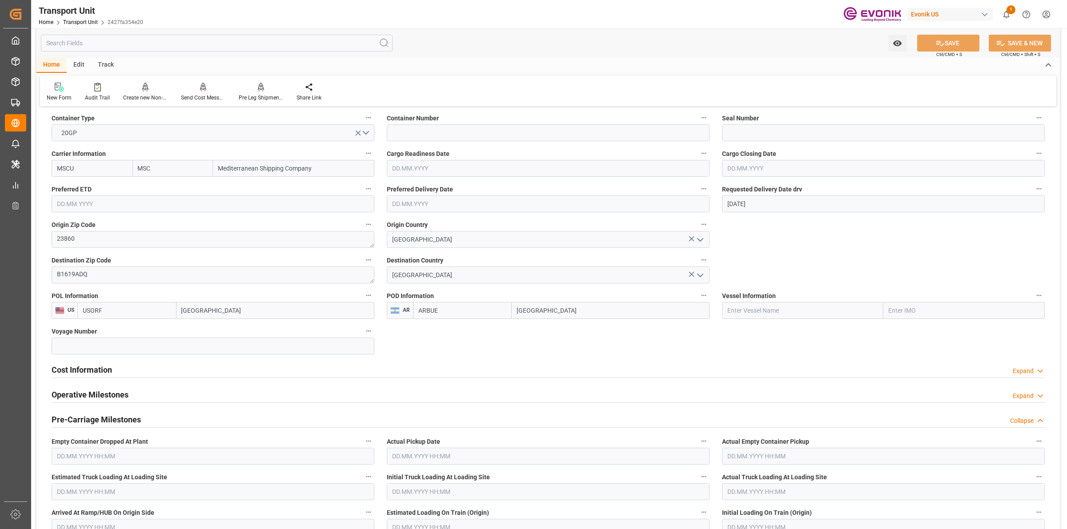
click at [181, 373] on div "Cost Information Expand" at bounding box center [548, 369] width 993 height 17
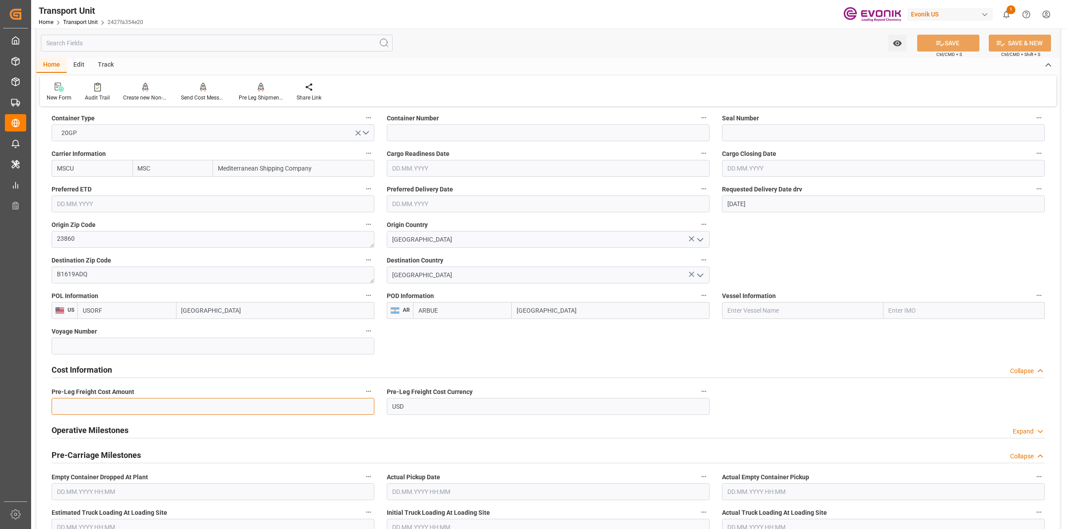
click at [180, 408] on input "text" at bounding box center [213, 406] width 323 height 17
paste input "990"
type input "990"
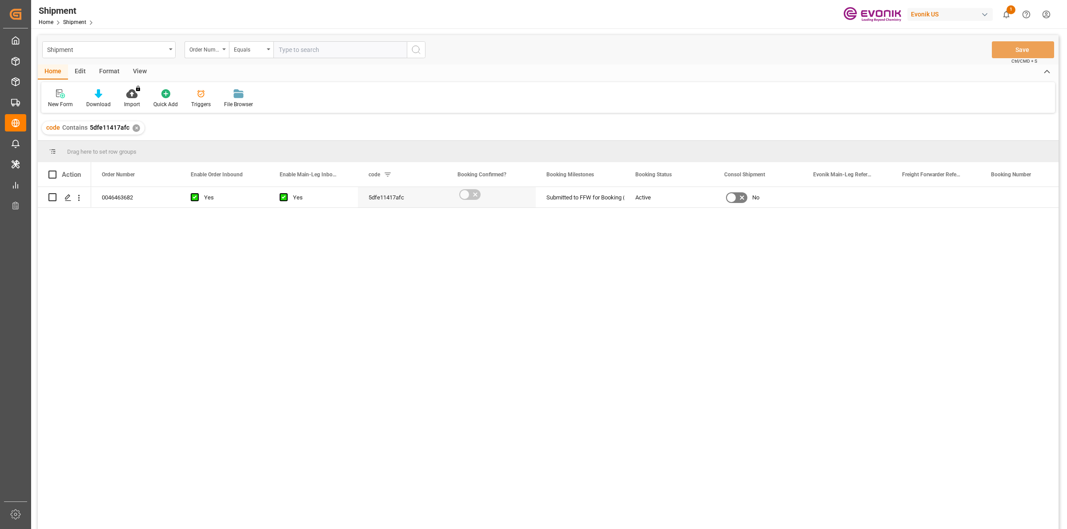
click at [301, 259] on div "0046463682 Yes Yes 5dfe11417afc Submitted to FFW for Booking (Pending) Active No" at bounding box center [574, 361] width 967 height 348
click at [66, 196] on icon "Press SPACE to select this row." at bounding box center [67, 197] width 7 height 7
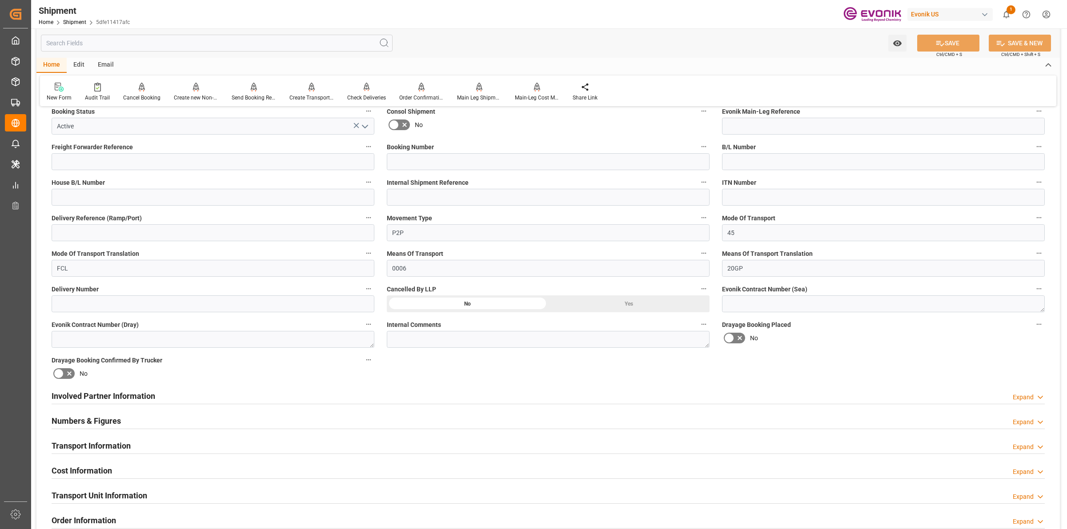
scroll to position [389, 0]
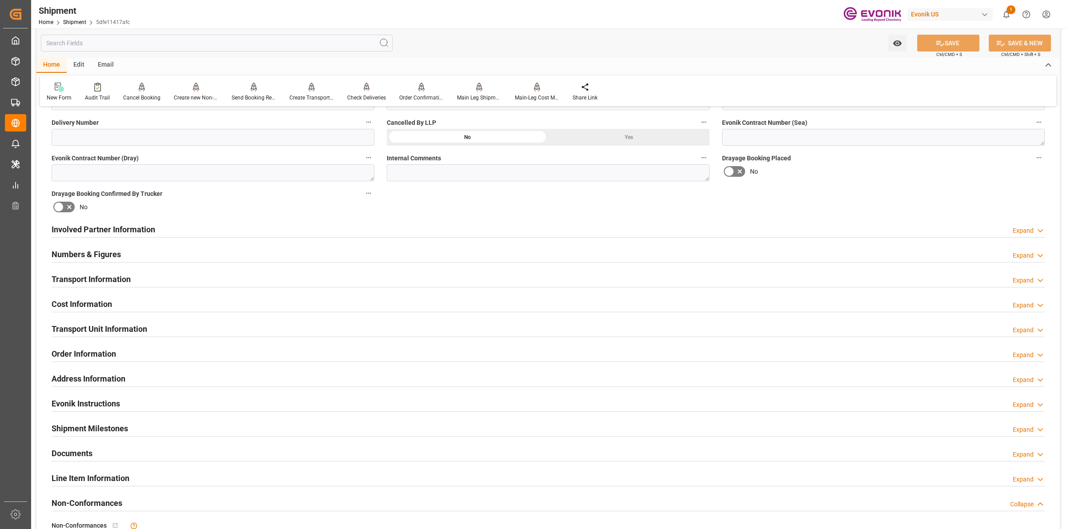
click at [161, 237] on div "Involved Partner Information Expand" at bounding box center [548, 229] width 1006 height 25
click at [164, 234] on div "Involved Partner Information Expand" at bounding box center [548, 229] width 993 height 17
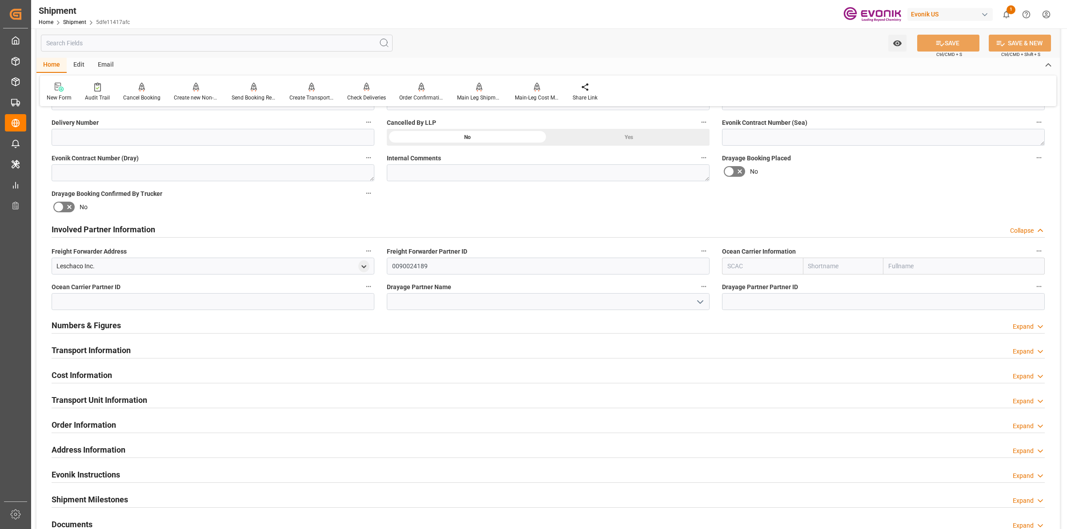
click at [761, 270] on input "text" at bounding box center [762, 266] width 81 height 17
paste input "Maersk"
click at [742, 289] on div "MAEU" at bounding box center [736, 286] width 28 height 20
type input "MAEU"
type input "Maersk"
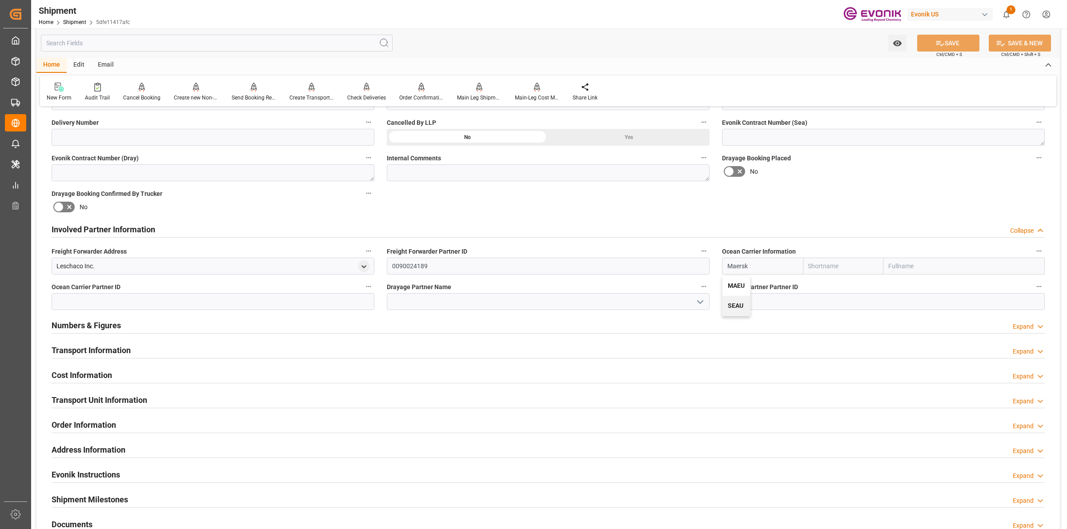
type input "Maersk Line AS"
type input "MAEU"
click at [466, 301] on input at bounding box center [548, 301] width 323 height 17
paste input "Wright Transportation"
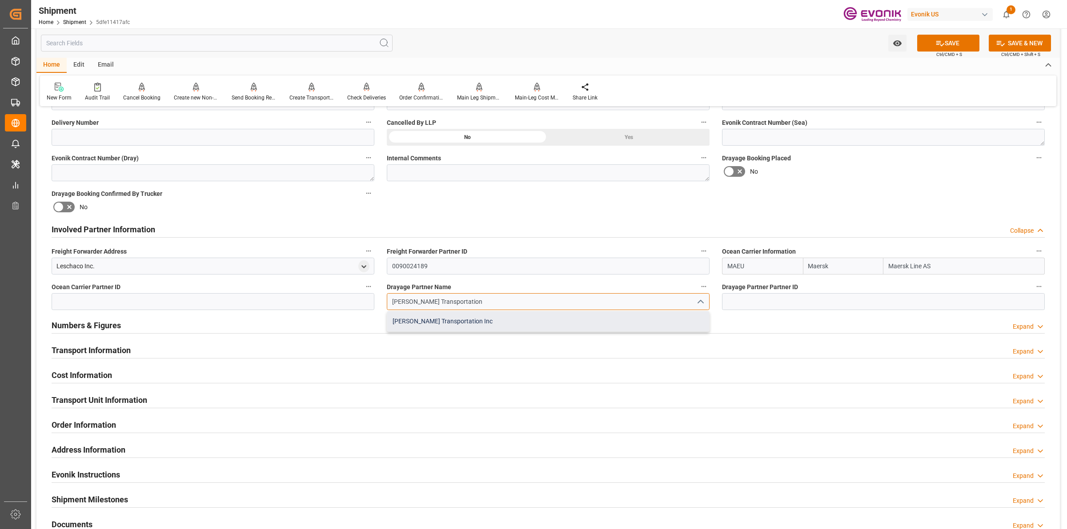
click at [456, 324] on div "Wright Transportation Inc" at bounding box center [548, 322] width 322 height 20
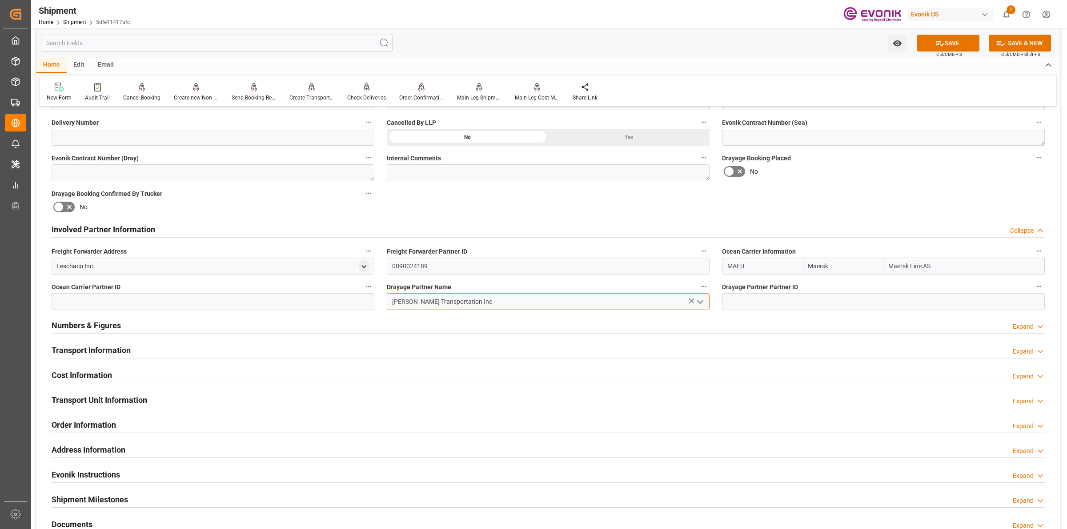
type input "Wright Transportation Inc"
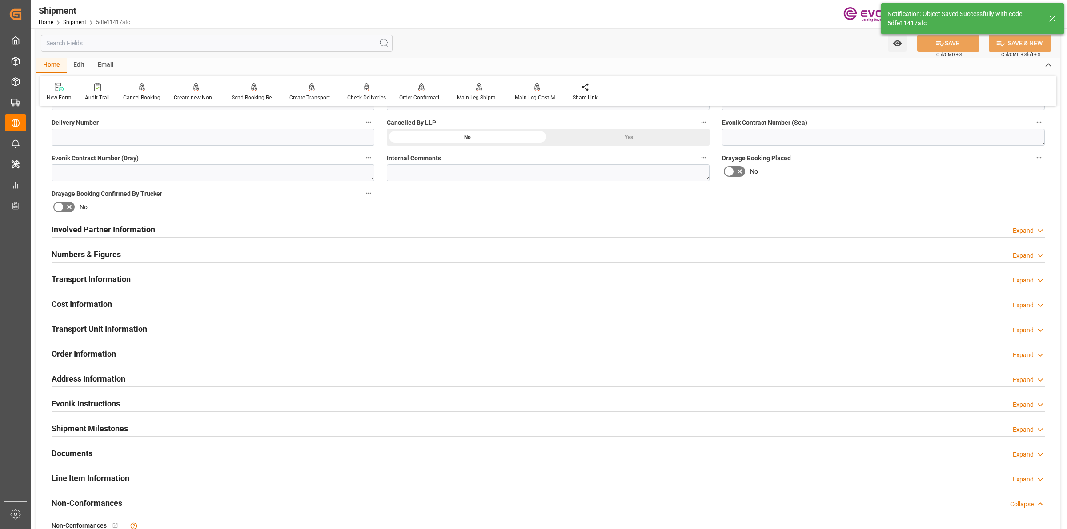
click at [172, 231] on div "Involved Partner Information Expand" at bounding box center [548, 229] width 993 height 17
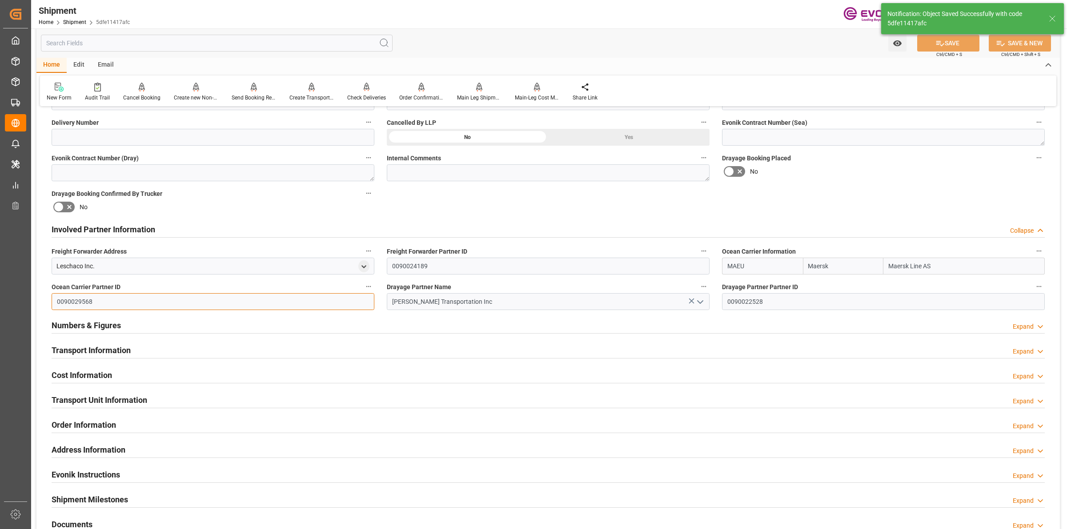
click at [78, 299] on input "0090029568" at bounding box center [213, 301] width 323 height 17
click at [181, 233] on div "Involved Partner Information Collapse" at bounding box center [548, 229] width 993 height 17
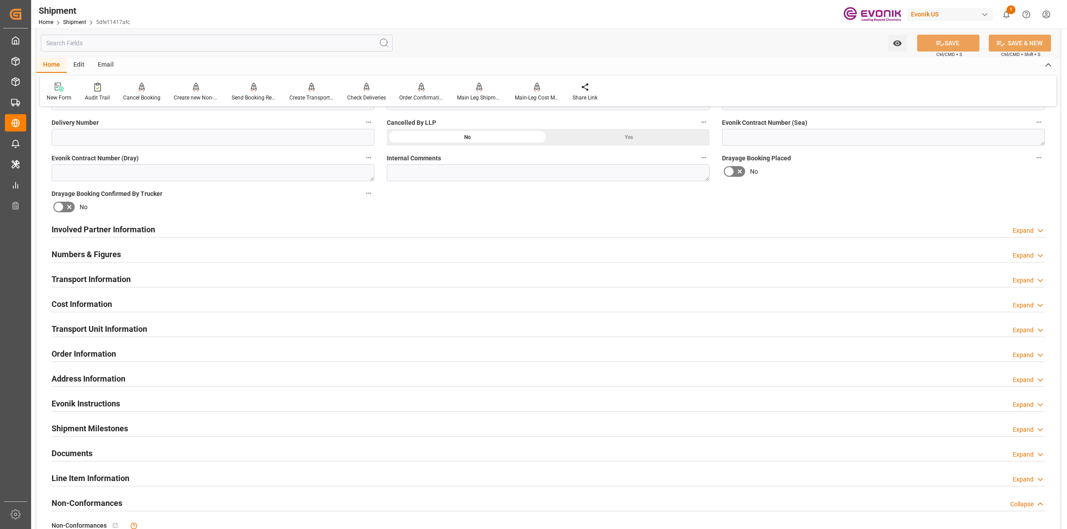
click at [125, 284] on h2 "Transport Information" at bounding box center [91, 279] width 79 height 12
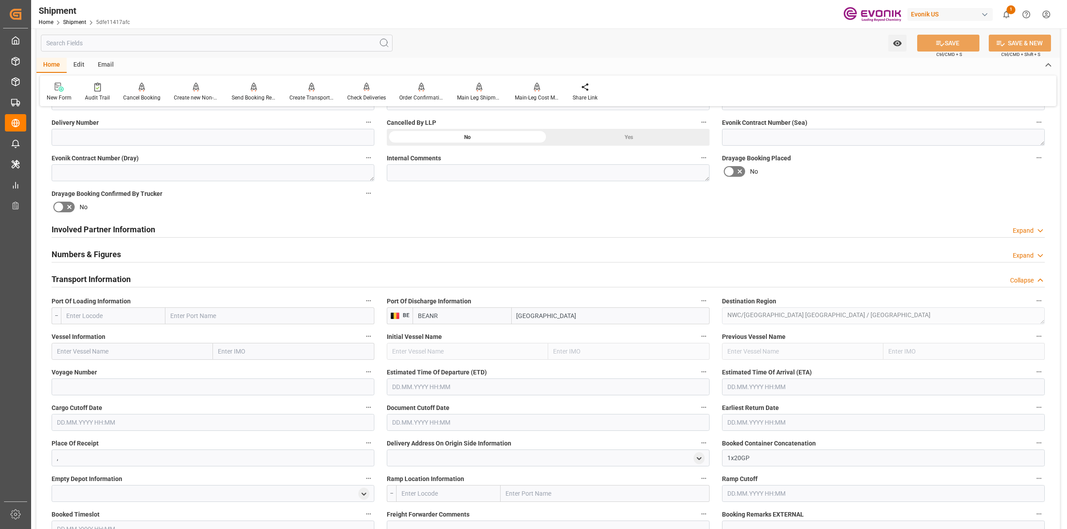
click at [150, 313] on input "text" at bounding box center [113, 316] width 104 height 17
paste input "MOBILE"
click at [88, 337] on b "USMOB" at bounding box center [78, 335] width 22 height 7
type input "USMOB"
type input "Mobile"
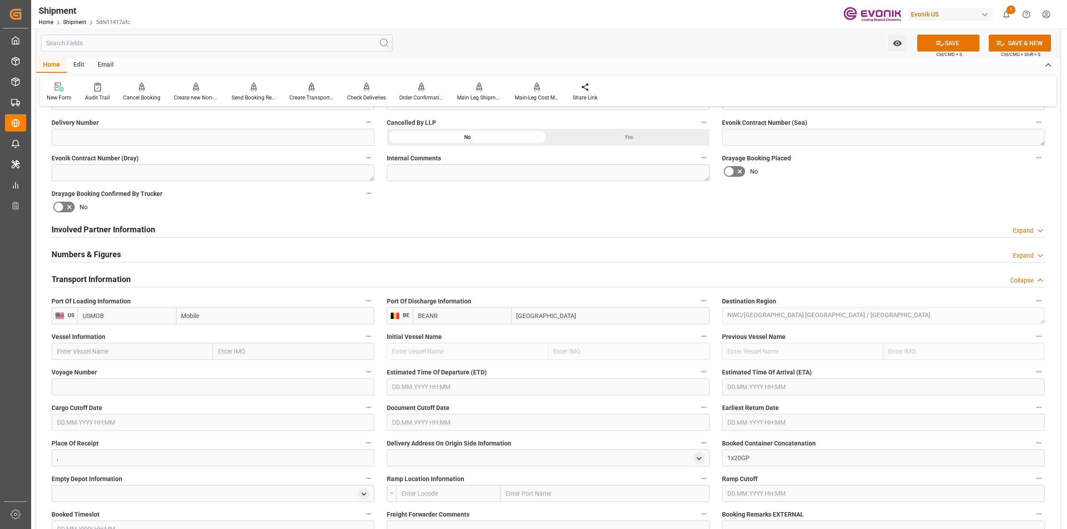
type input "USMOB"
click at [189, 348] on input "text" at bounding box center [132, 351] width 161 height 17
paste input "MAERSK LAVRA"
click at [120, 375] on div "Maersk Lavras - 9526928" at bounding box center [95, 371] width 87 height 20
type input "Maersk Lavras"
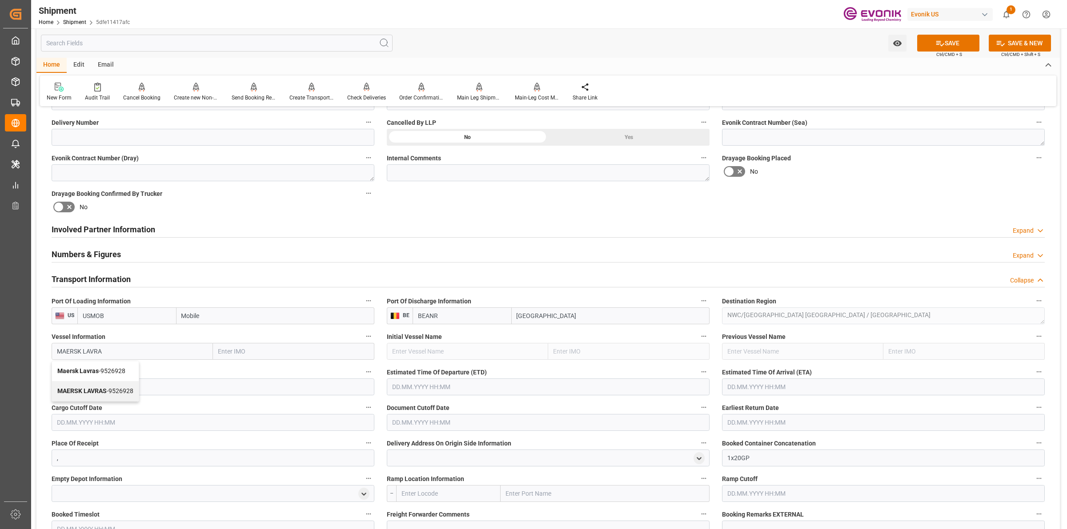
type input "9526928"
type input "Maersk Lavras"
click at [188, 387] on input at bounding box center [213, 387] width 323 height 17
paste input "536W"
type input "536W"
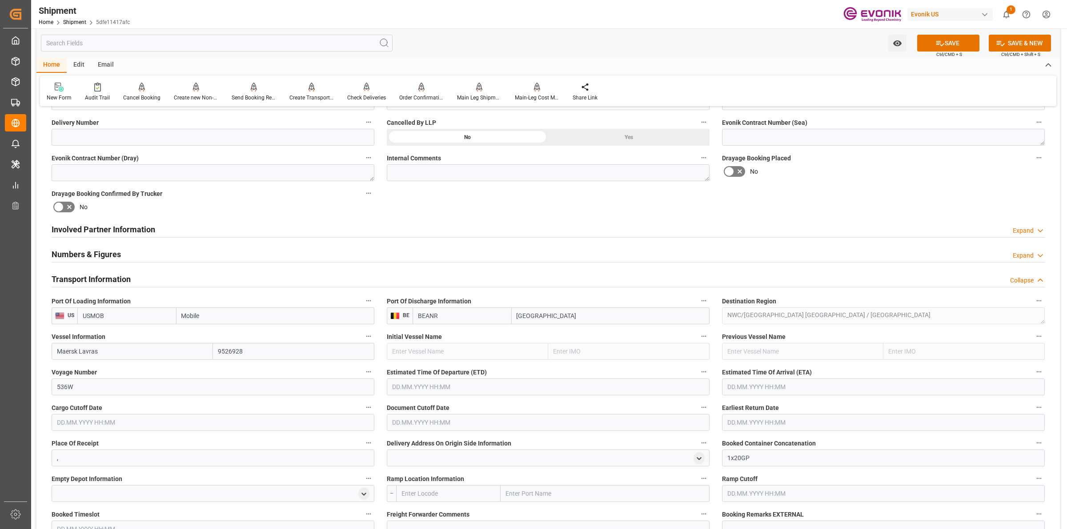
click at [425, 387] on input "text" at bounding box center [548, 387] width 323 height 17
type input "[DATE] 00:00"
click at [740, 385] on input "text" at bounding box center [883, 387] width 323 height 17
type input "04.10.2025 00:00"
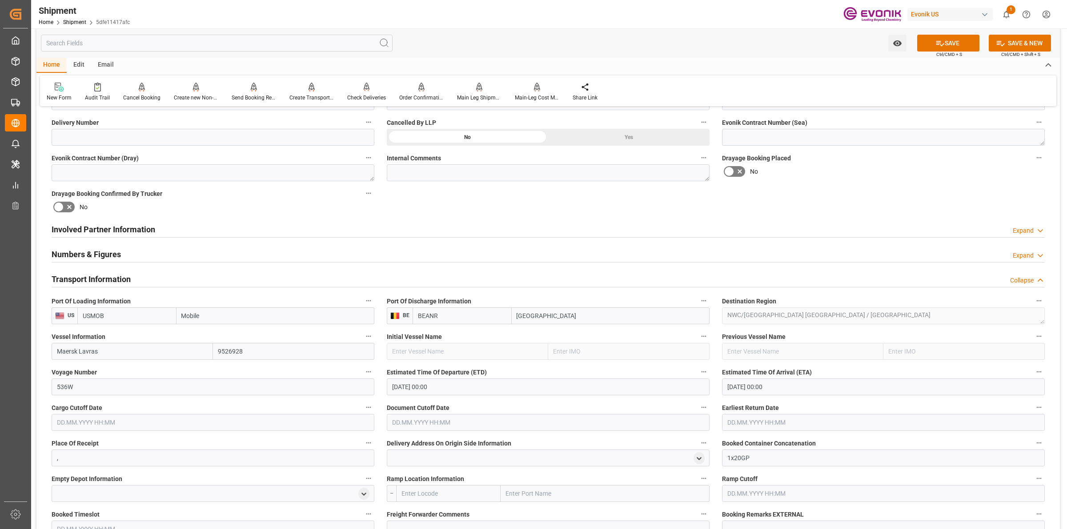
scroll to position [556, 0]
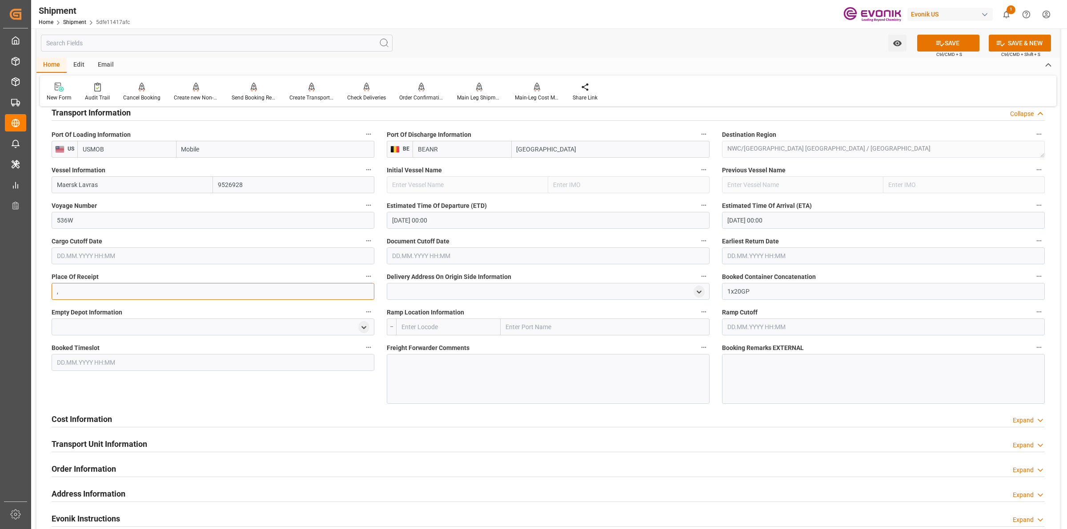
click at [89, 286] on input "," at bounding box center [213, 291] width 323 height 17
click at [90, 250] on input "text" at bounding box center [213, 256] width 323 height 17
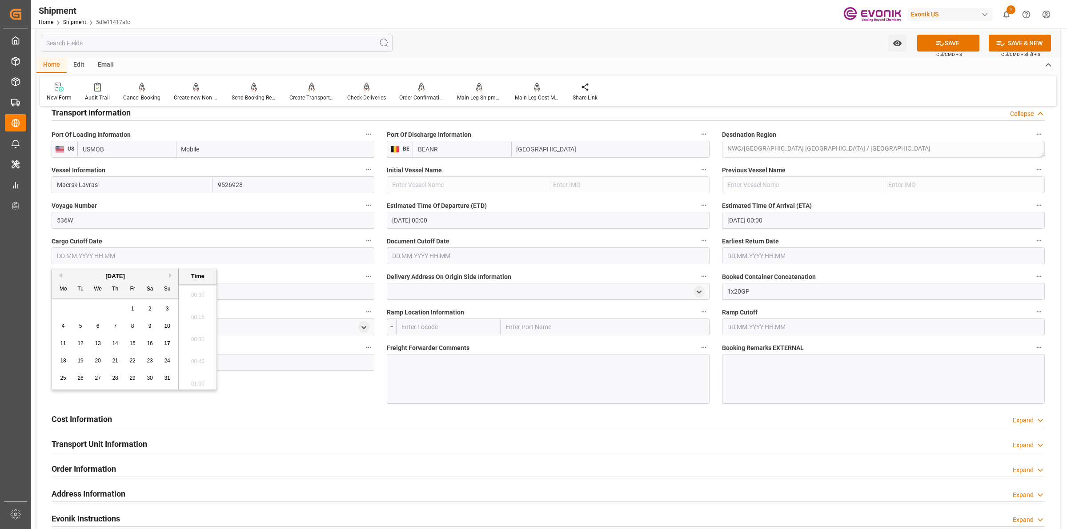
scroll to position [2028, 0]
type input "05.09.2025 00:00"
click at [423, 261] on input "text" at bounding box center [548, 256] width 323 height 17
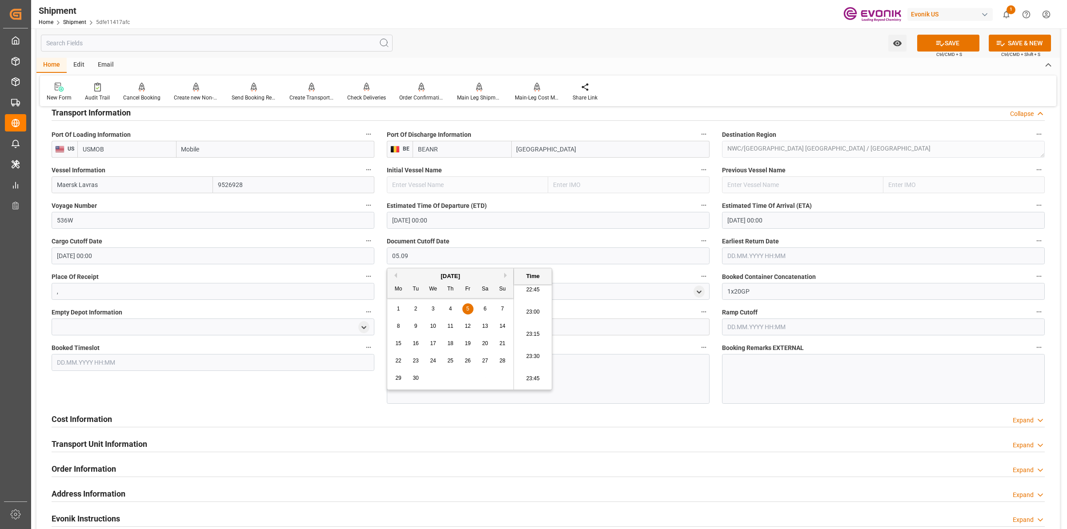
type input "05.09.2025 00:00"
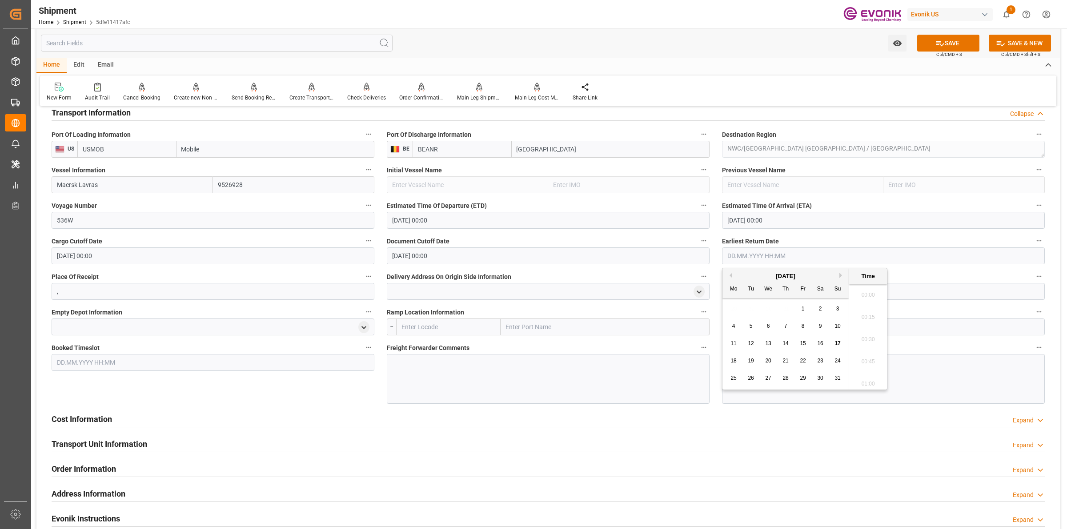
click at [735, 253] on input "text" at bounding box center [883, 256] width 323 height 17
type input "[DATE] 00:00"
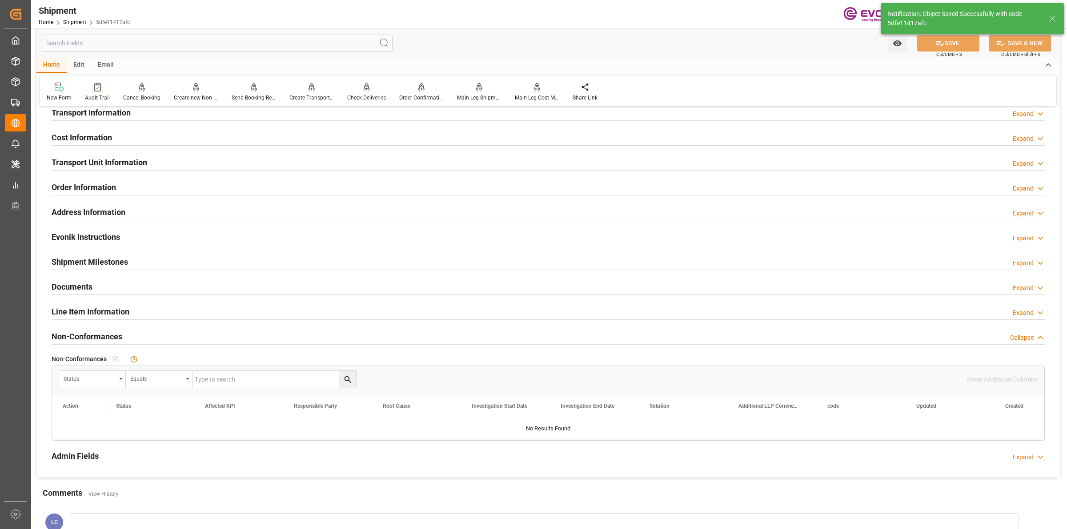
click at [103, 116] on h2 "Transport Information" at bounding box center [91, 113] width 79 height 12
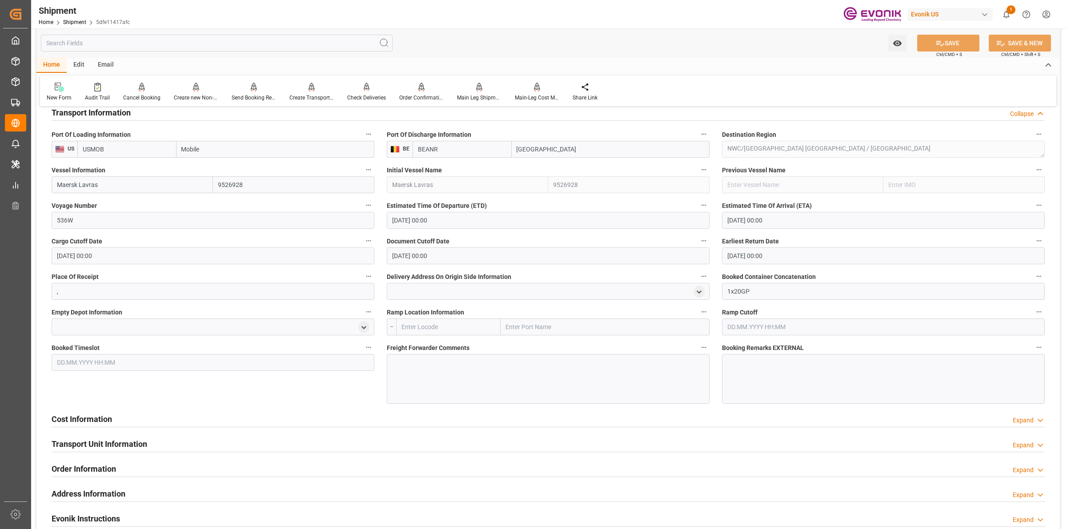
click at [107, 421] on h2 "Cost Information" at bounding box center [82, 419] width 60 height 12
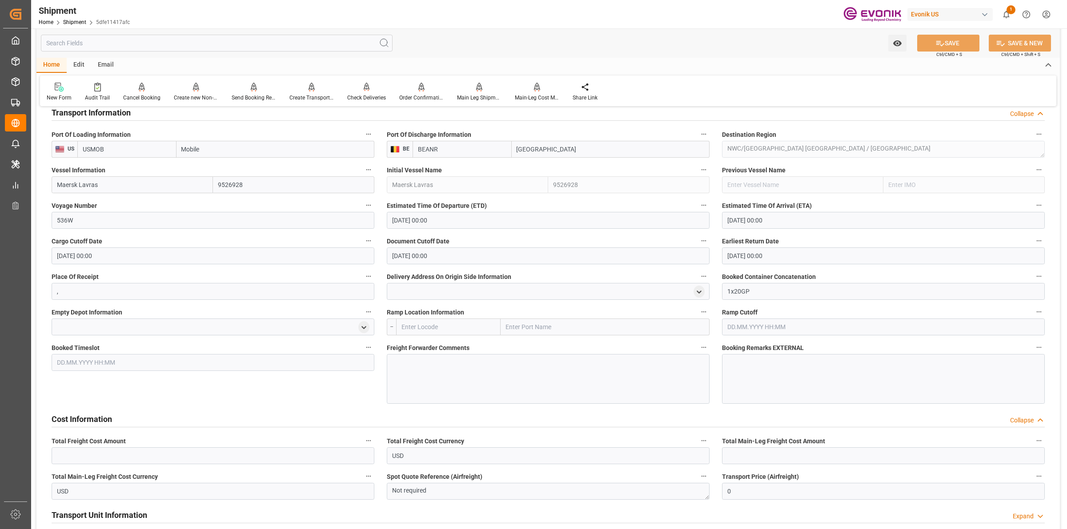
scroll to position [722, 0]
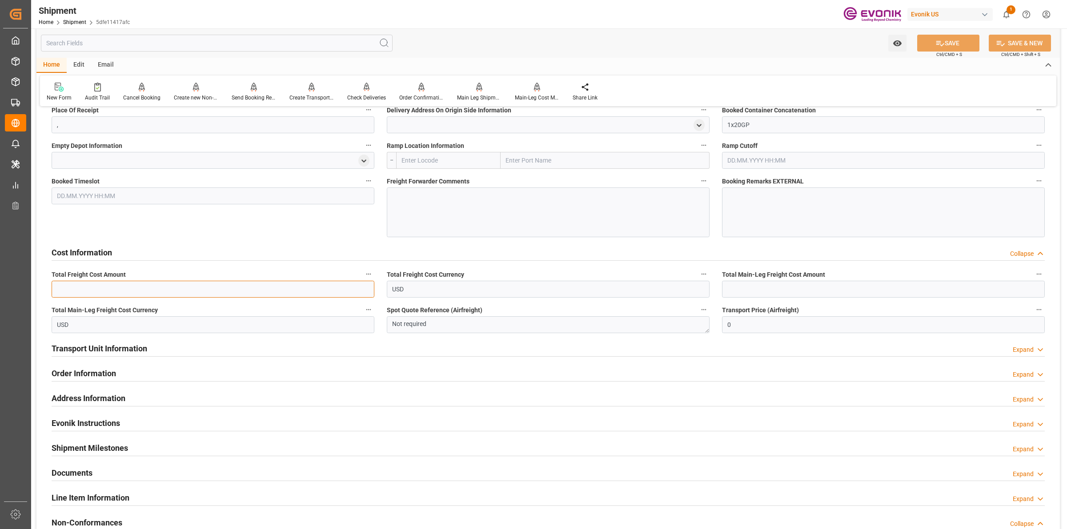
click at [136, 293] on input "text" at bounding box center [213, 289] width 323 height 17
type input "1144"
click at [747, 287] on input "text" at bounding box center [883, 289] width 323 height 17
paste input "794"
type input "794"
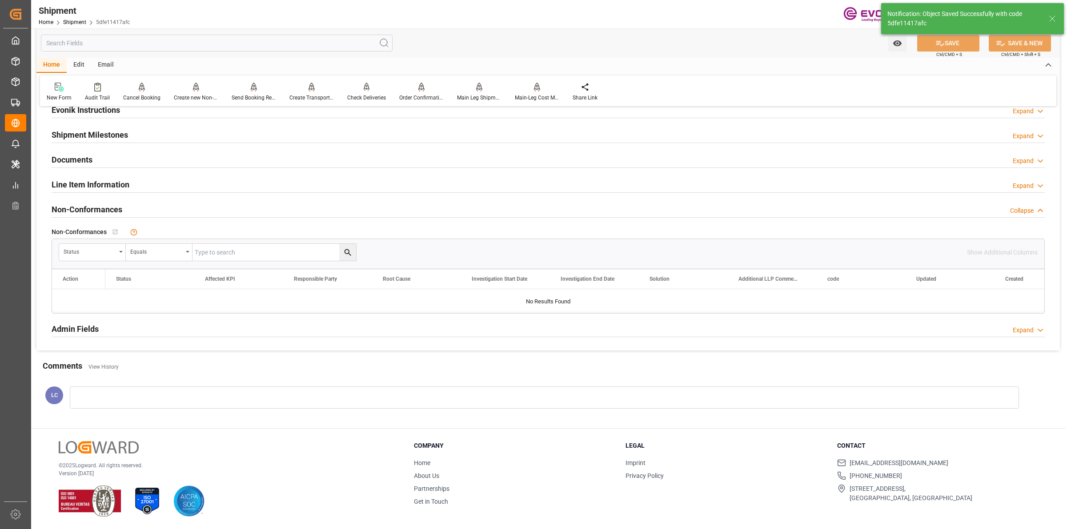
scroll to position [441, 0]
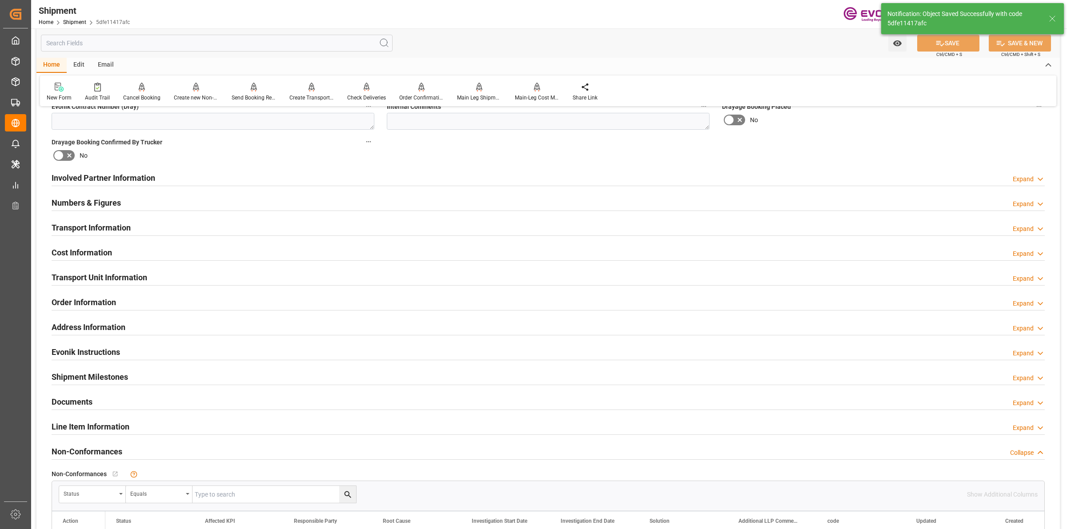
click at [77, 253] on h2 "Cost Information" at bounding box center [82, 253] width 60 height 12
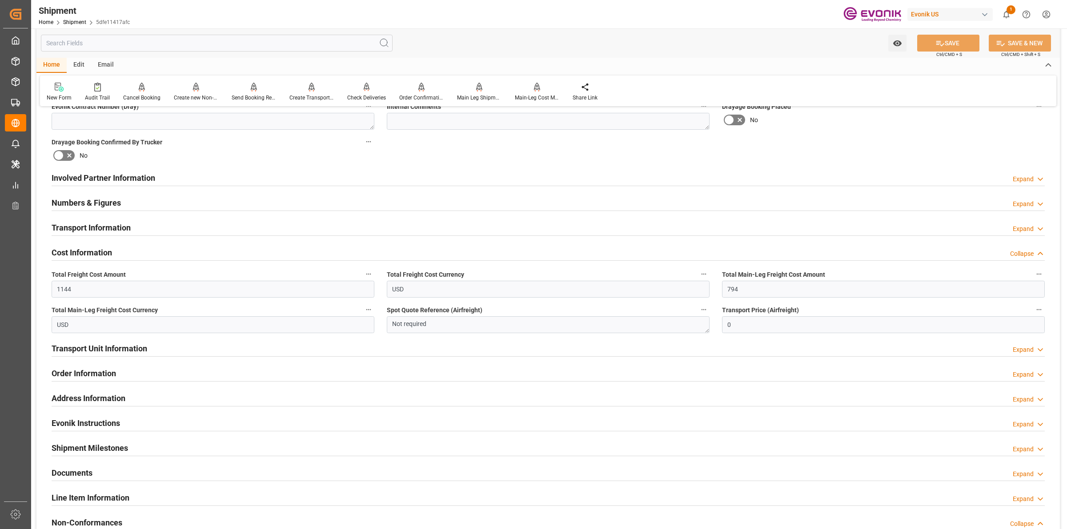
click at [77, 252] on h2 "Cost Information" at bounding box center [82, 253] width 60 height 12
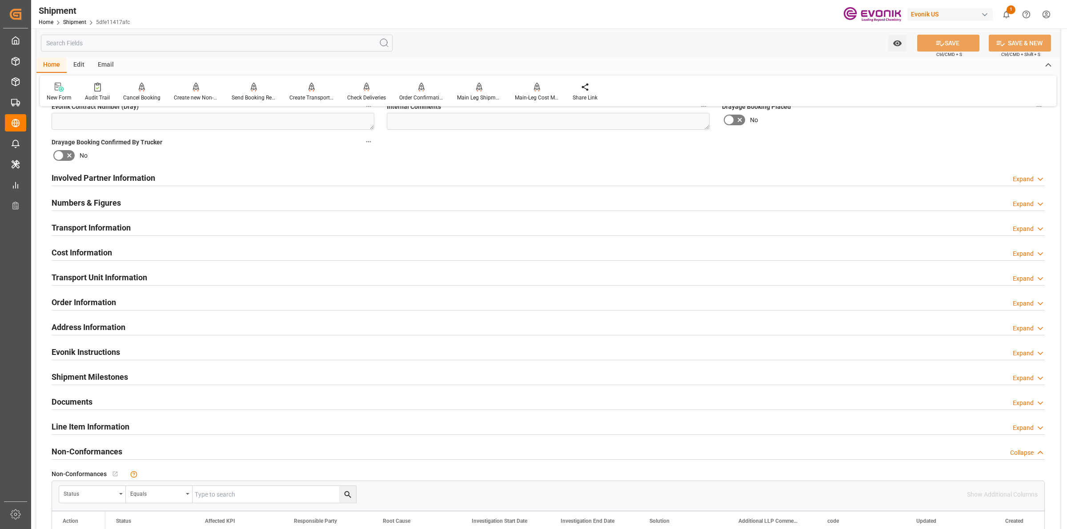
click at [97, 276] on h2 "Transport Unit Information" at bounding box center [100, 278] width 96 height 12
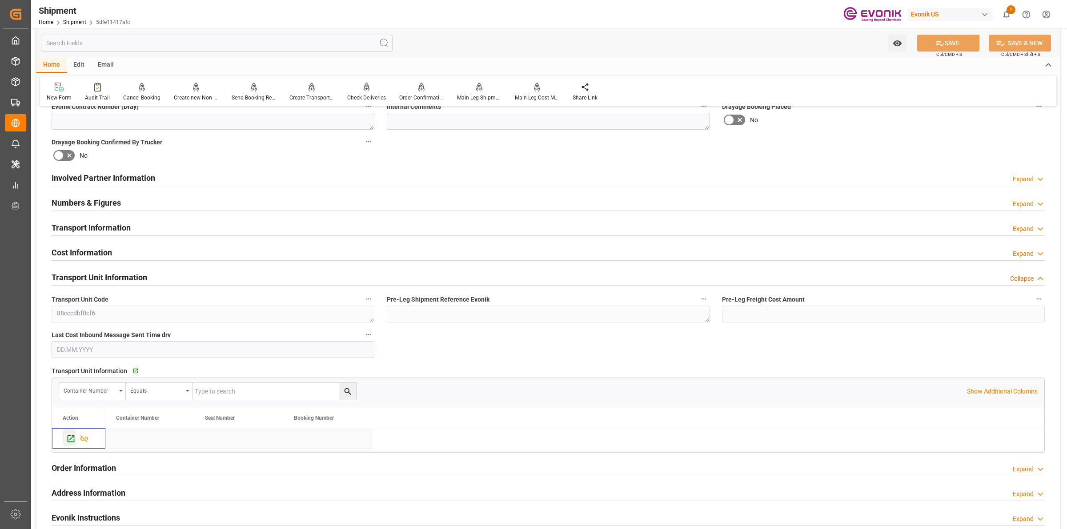
click at [70, 437] on icon "Press SPACE to select this row." at bounding box center [70, 438] width 9 height 9
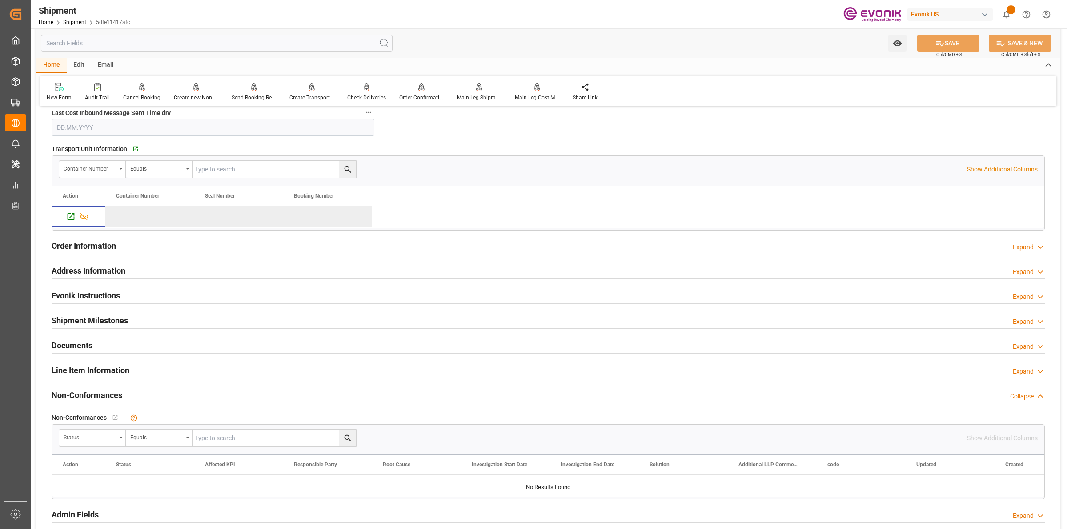
click at [103, 371] on h2 "Line Item Information" at bounding box center [91, 371] width 78 height 12
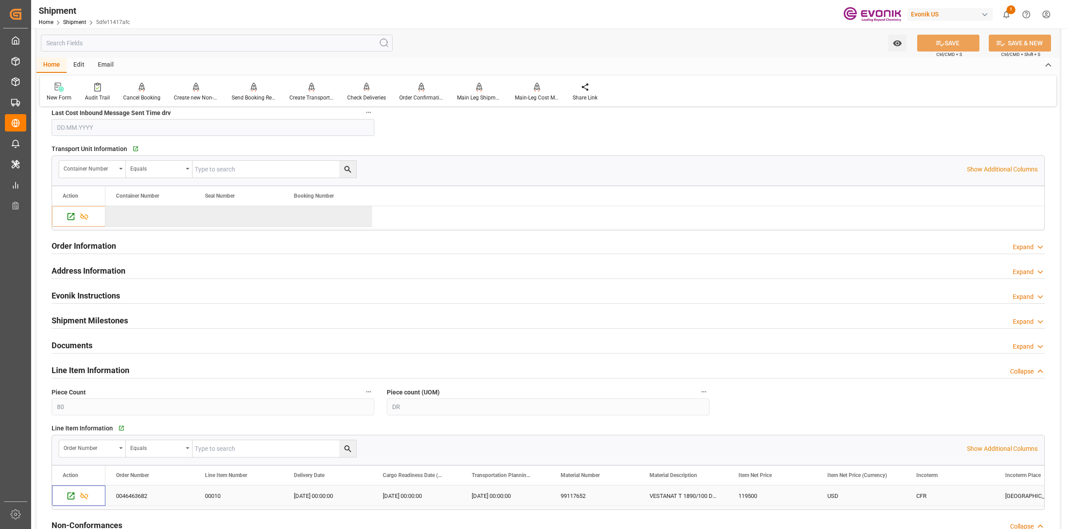
click at [70, 488] on div "Press SPACE to select this row." at bounding box center [79, 494] width 32 height 17
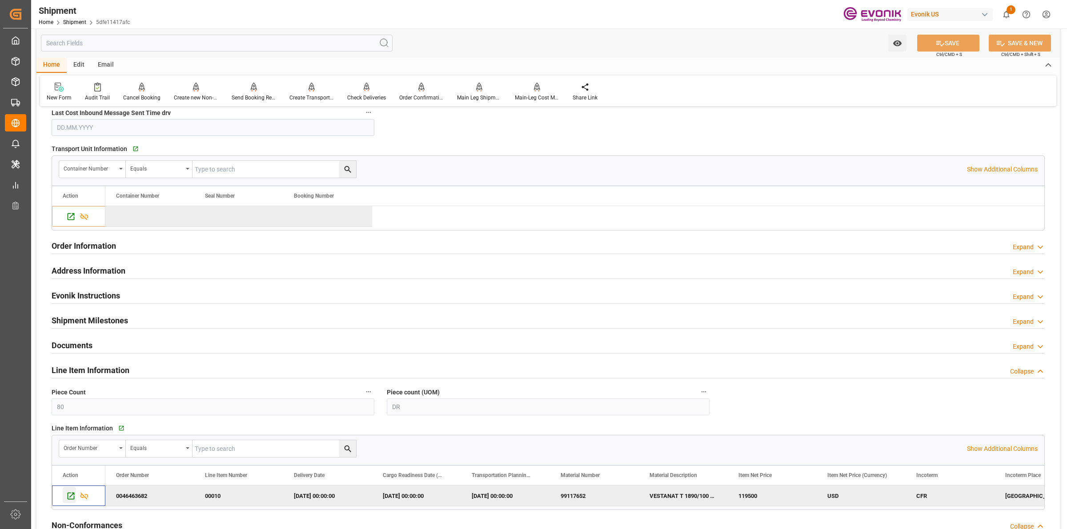
click at [69, 493] on icon "Press SPACE to deselect this row." at bounding box center [70, 496] width 9 height 9
click at [169, 41] on input "text" at bounding box center [217, 43] width 352 height 17
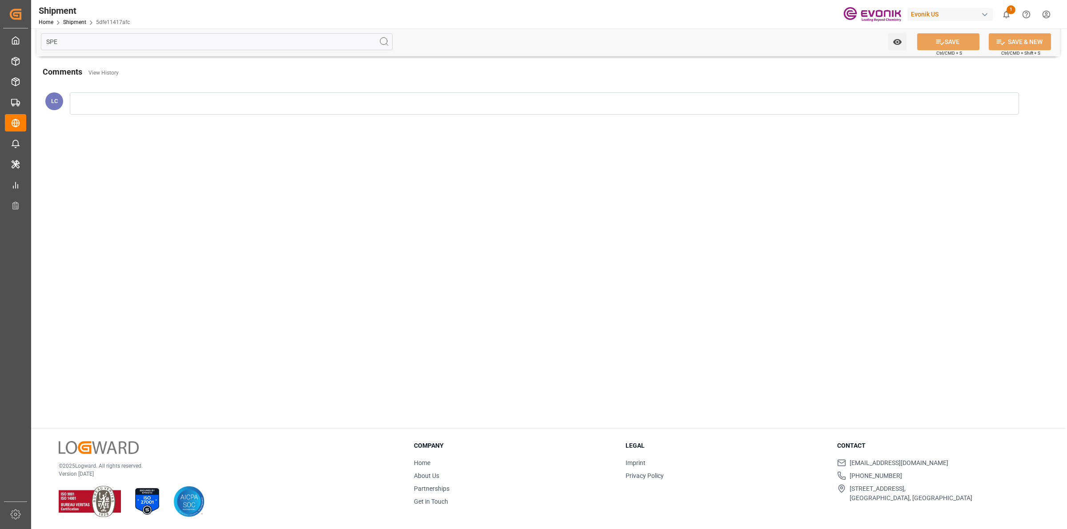
scroll to position [0, 0]
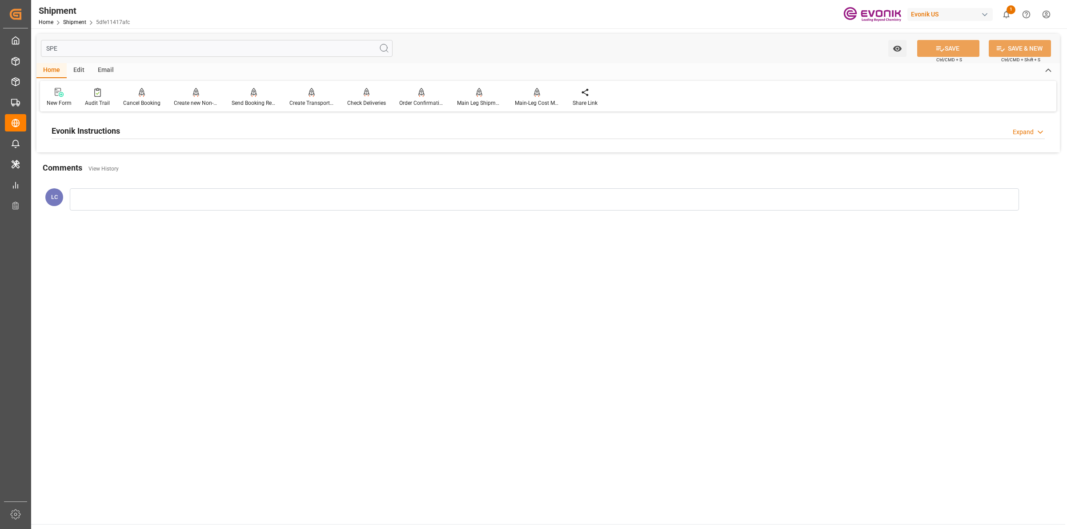
type input "SPE"
click at [140, 136] on div "Evonik Instructions Expand" at bounding box center [548, 130] width 993 height 17
click at [161, 183] on div at bounding box center [213, 184] width 323 height 50
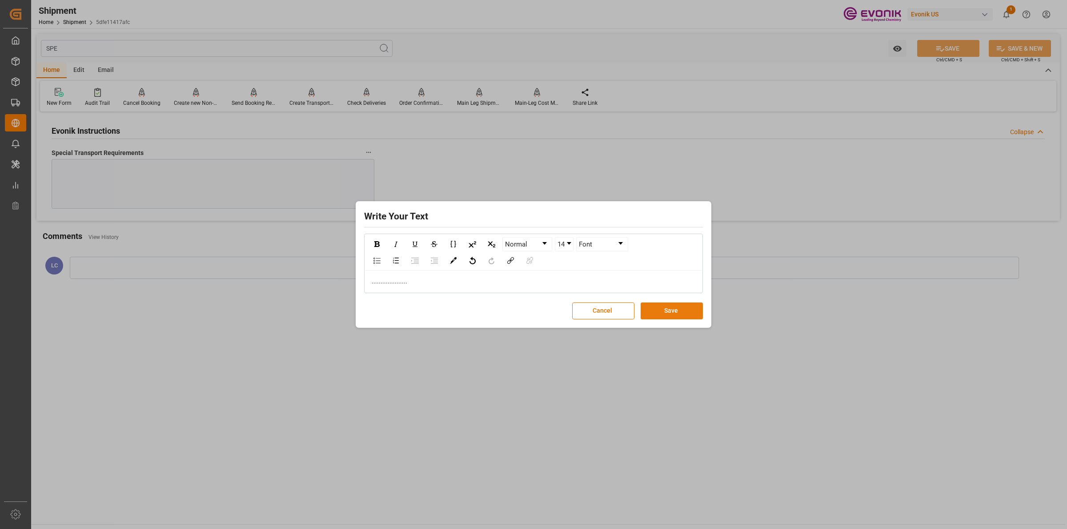
click at [680, 307] on button "Save" at bounding box center [672, 311] width 62 height 17
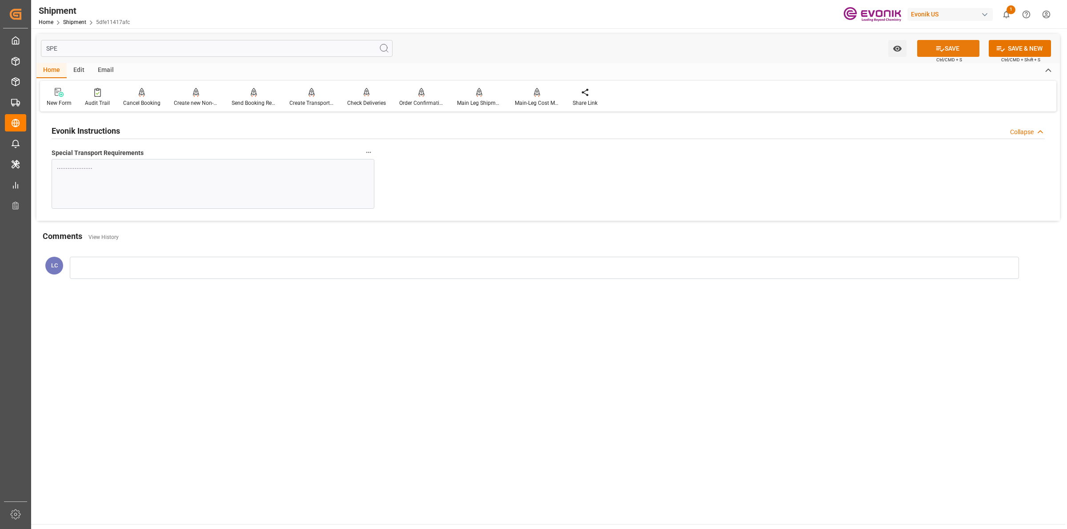
click at [936, 48] on icon at bounding box center [940, 48] width 8 height 5
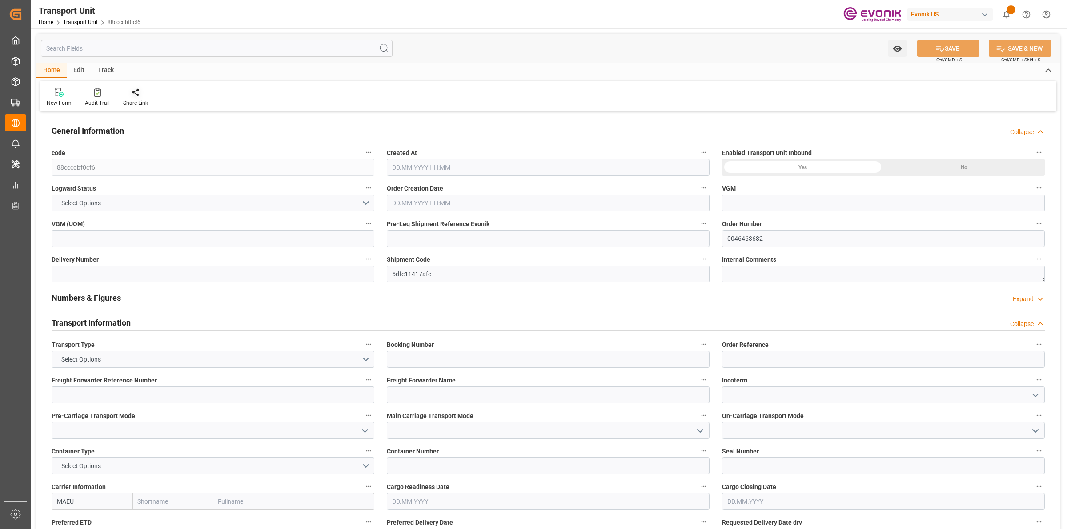
type input "Maersk"
type input "Maersk Line AS"
type input "USMOB"
type input "BEANR"
type input "11888"
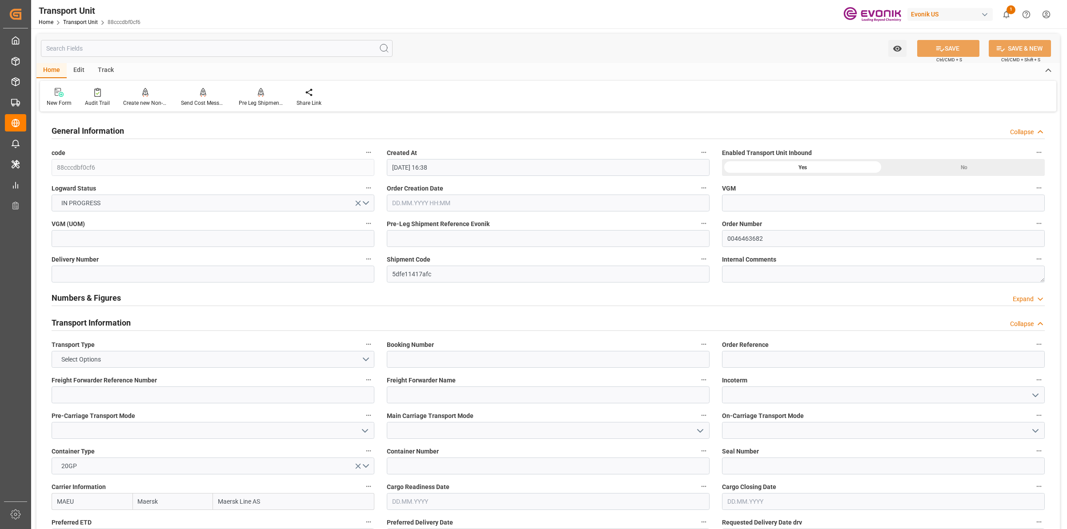
type input "[DATE] 16:38"
type input "[DATE]"
type input "[DATE] 00:00"
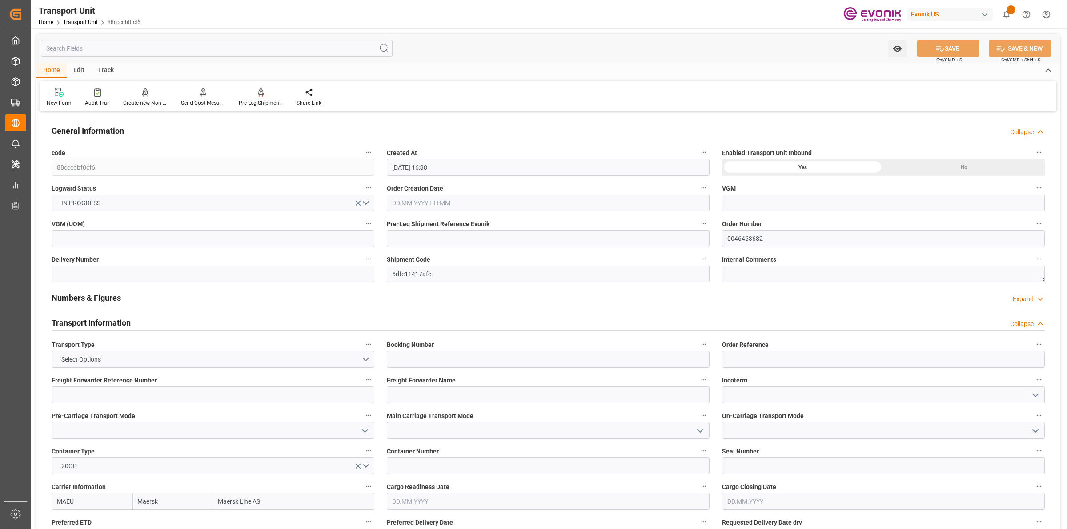
type input "[DATE] 00:00"
click at [172, 50] on input "text" at bounding box center [217, 48] width 352 height 17
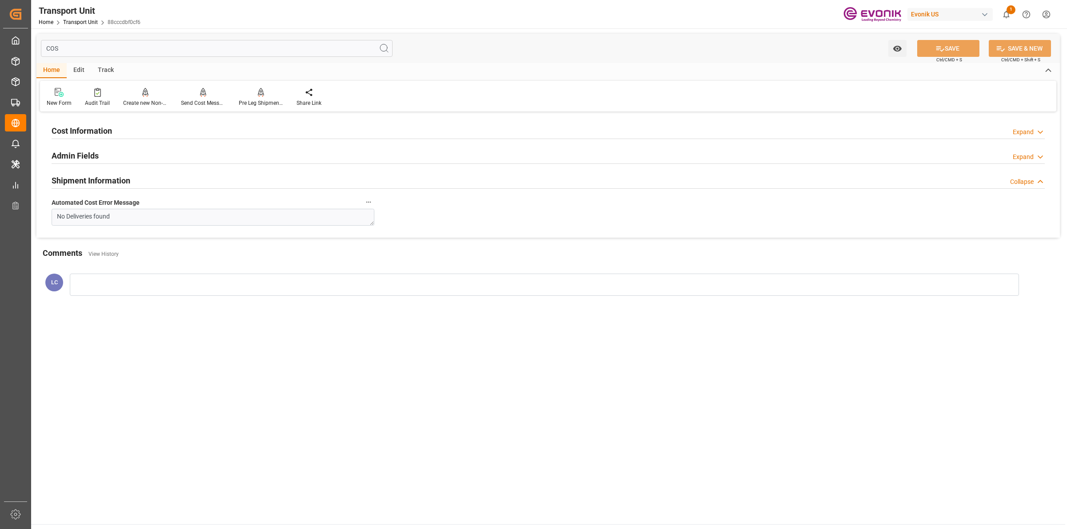
type input "COS"
click at [103, 134] on h2 "Cost Information" at bounding box center [82, 131] width 60 height 12
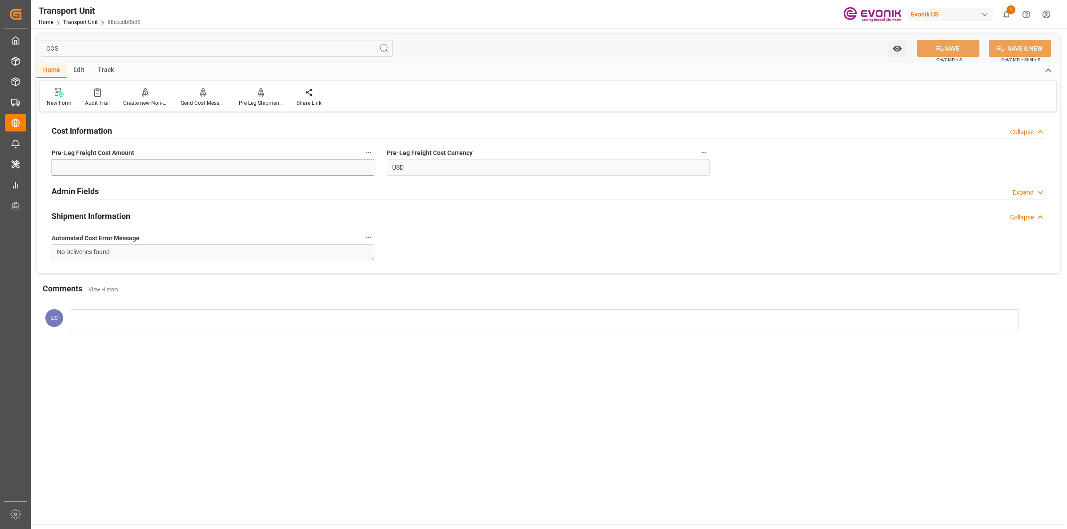
click at [198, 167] on input "text" at bounding box center [213, 167] width 323 height 17
click at [240, 166] on input "text" at bounding box center [213, 167] width 323 height 17
paste input "350"
type input "350"
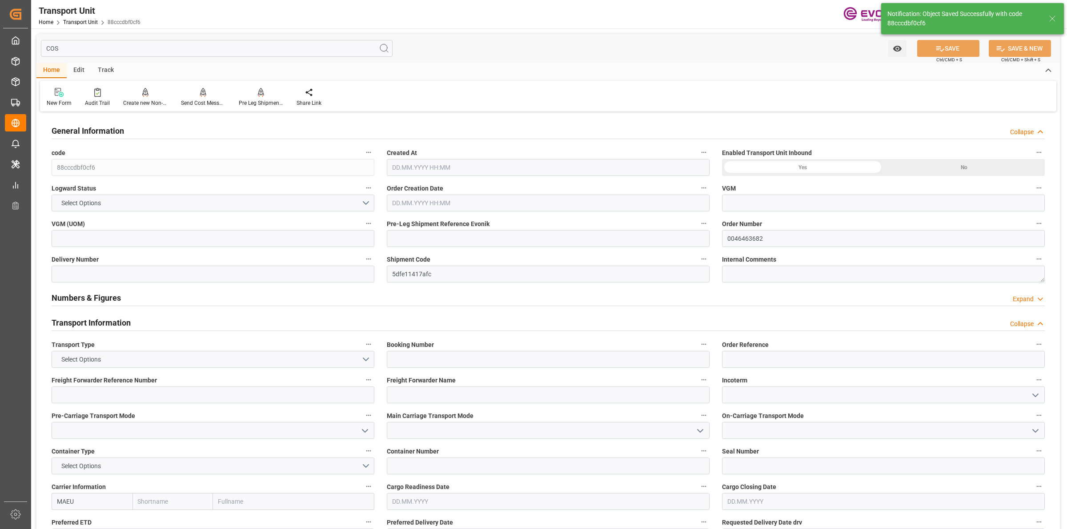
type input "Maersk"
type input "Maersk Line AS"
type input "USMOB"
type input "BEANR"
type input "11888"
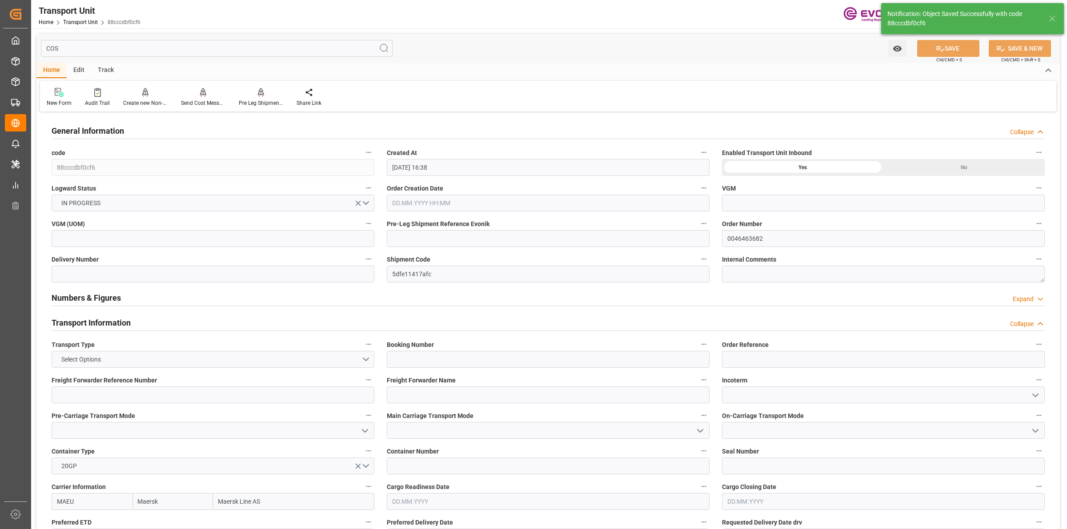
type input "[DATE] 16:38"
type input "[DATE]"
type input "[DATE] 00:00"
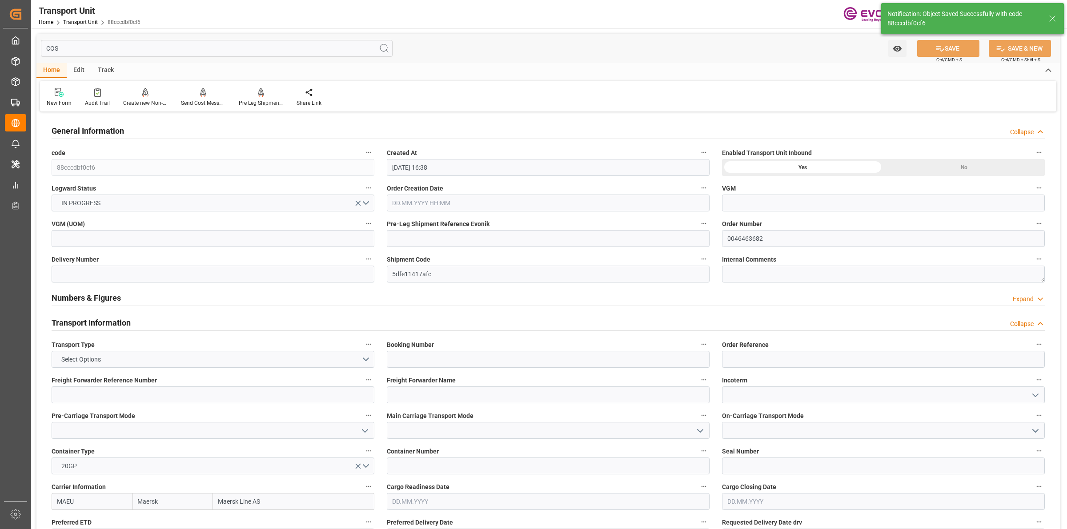
type input "[DATE] 00:00"
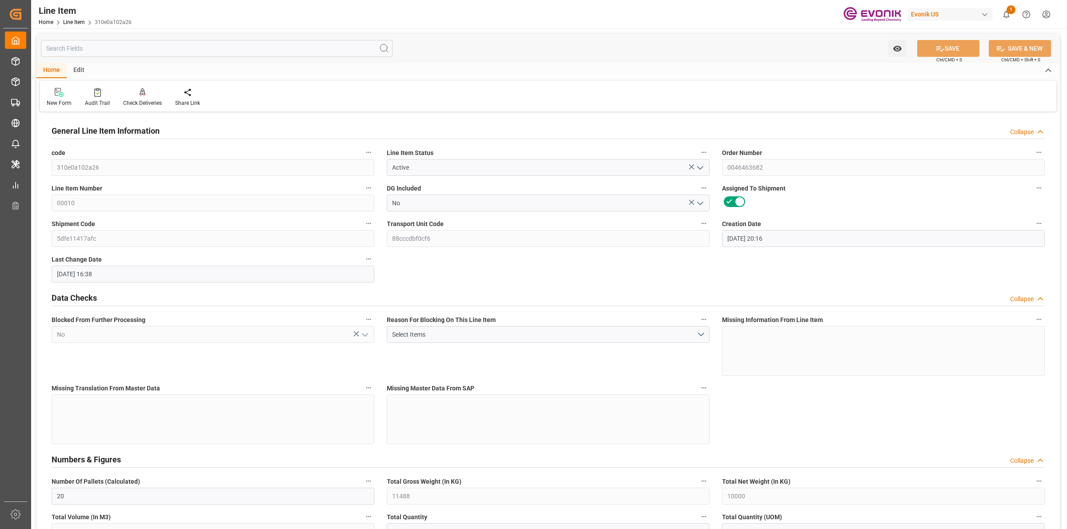
click at [159, 44] on input "text" at bounding box center [217, 48] width 352 height 17
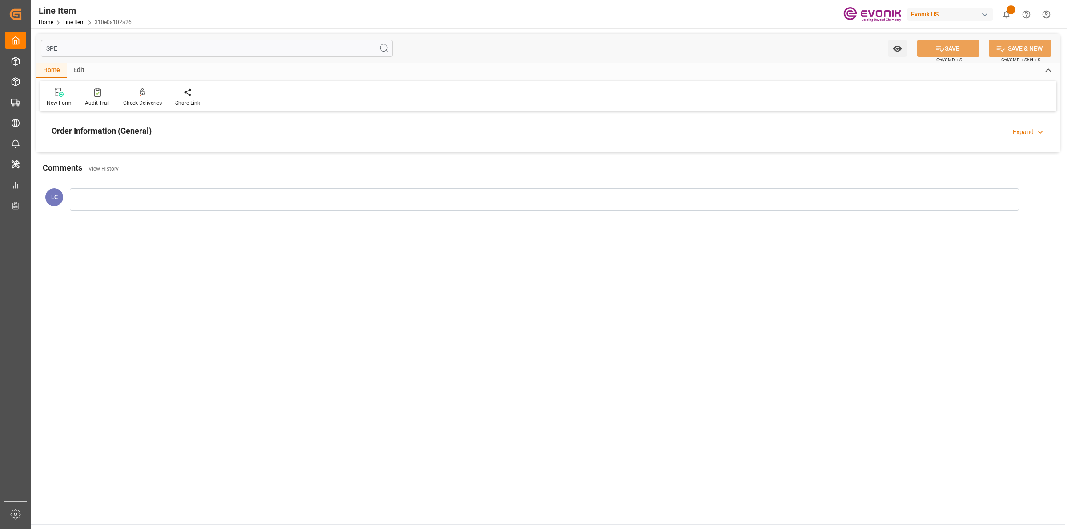
type input "SPE"
click at [156, 119] on div "Order Information (General) Expand" at bounding box center [548, 131] width 1006 height 25
click at [150, 128] on h2 "Order Information (General)" at bounding box center [102, 131] width 100 height 12
click at [176, 178] on div at bounding box center [213, 184] width 323 height 50
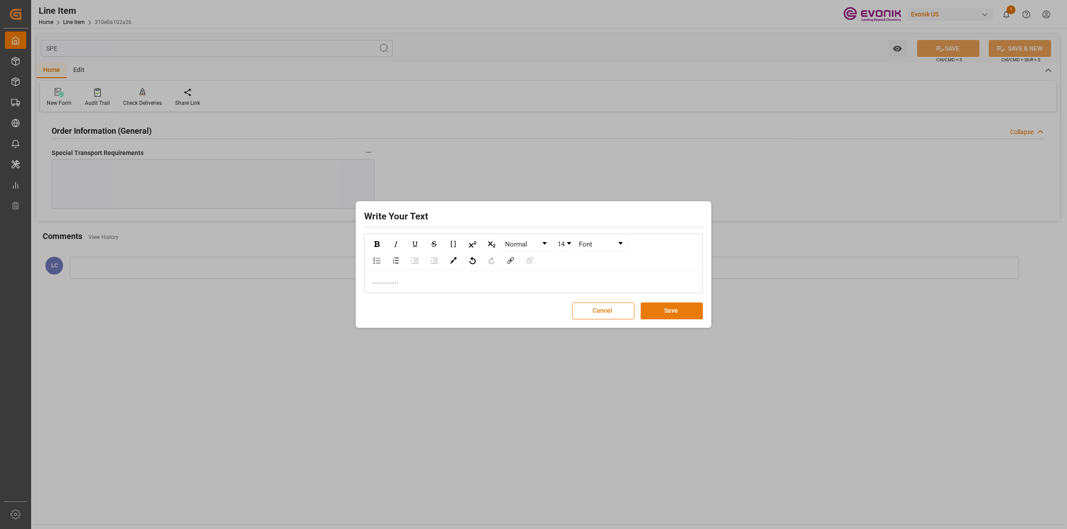
click at [694, 312] on button "Save" at bounding box center [672, 311] width 62 height 17
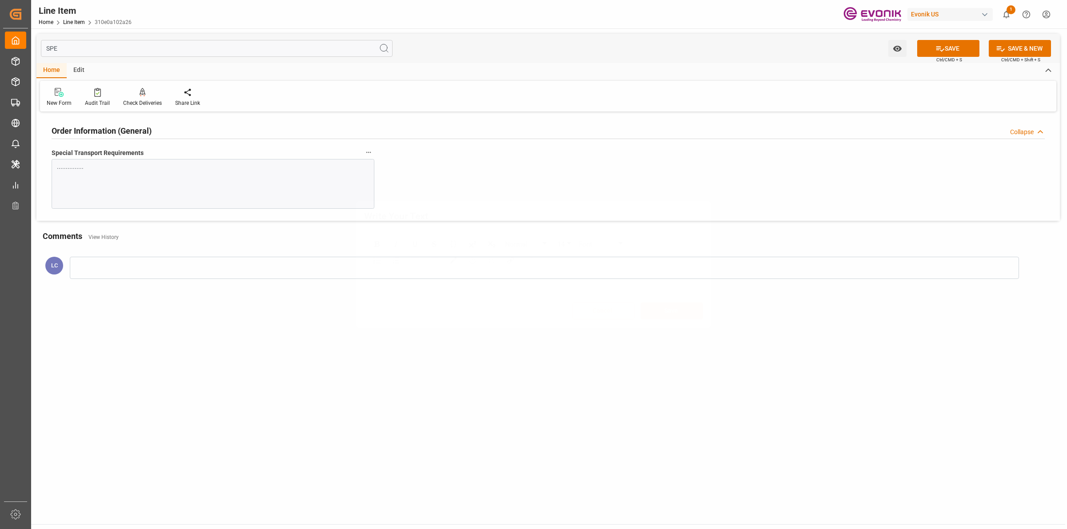
drag, startPoint x: 830, startPoint y: 319, endPoint x: 866, endPoint y: 256, distance: 73.3
click at [830, 319] on div "Write Your Text Normal 14 Font ............... Cancel Save" at bounding box center [533, 264] width 1067 height 529
click at [943, 49] on button "SAVE" at bounding box center [948, 48] width 62 height 17
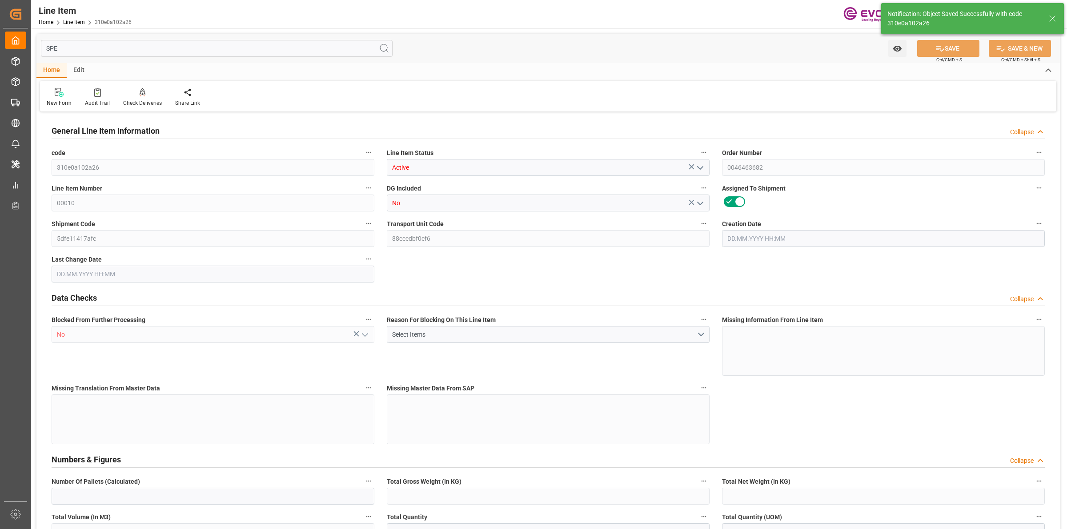
type input "20"
type input "11488"
type input "10000"
type input "24.6402"
type input "80"
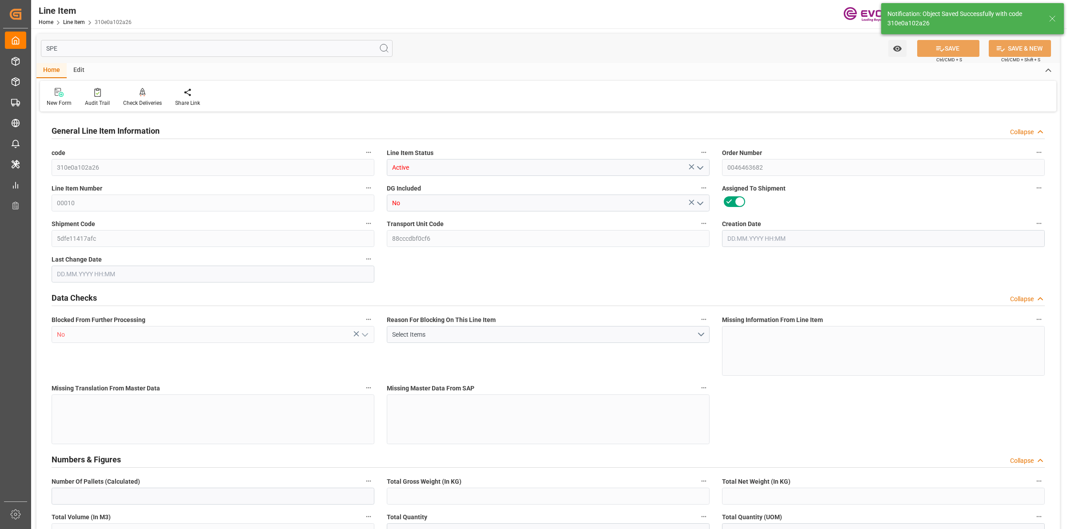
type input "119500"
type input "80"
type input "11488"
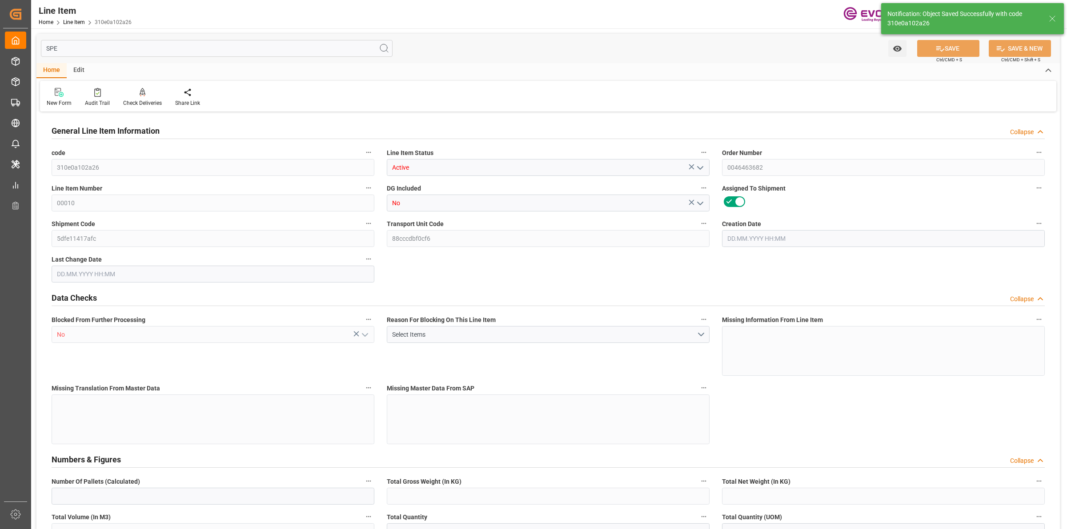
type input "11888"
type input "10000"
type input "24.6402"
type input "24640.24"
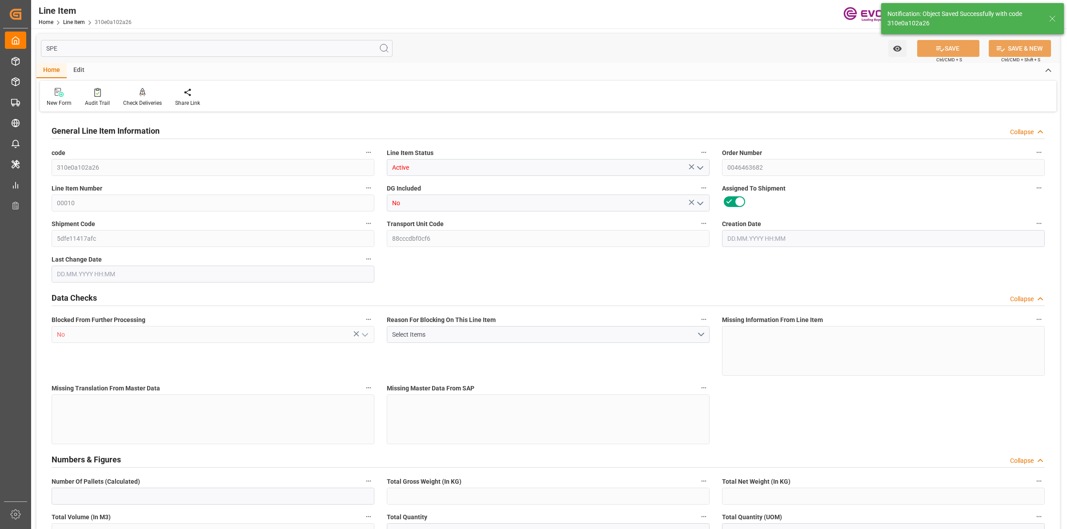
type input "0"
type input "[DATE] 20:16"
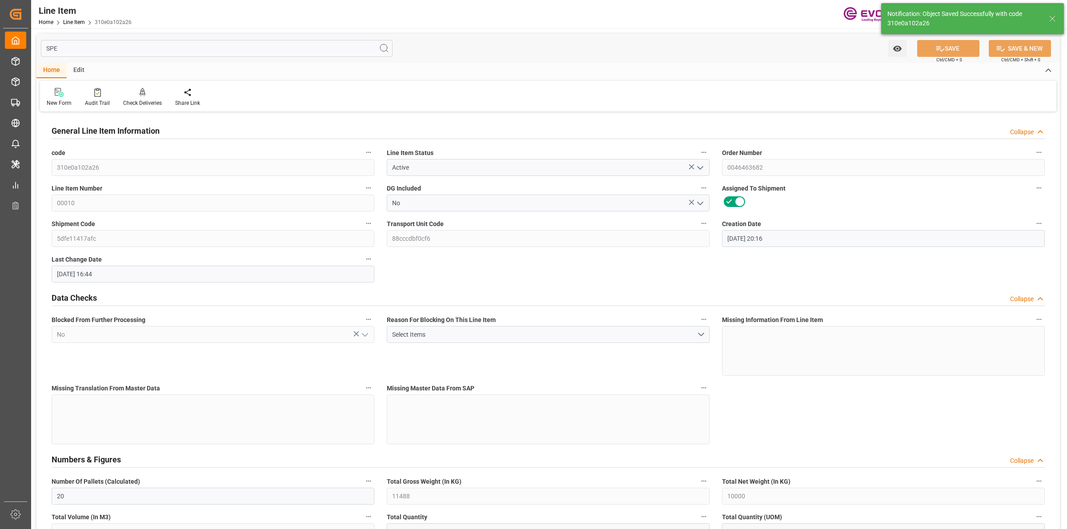
type input "[DATE] 16:44"
type input "[DATE]"
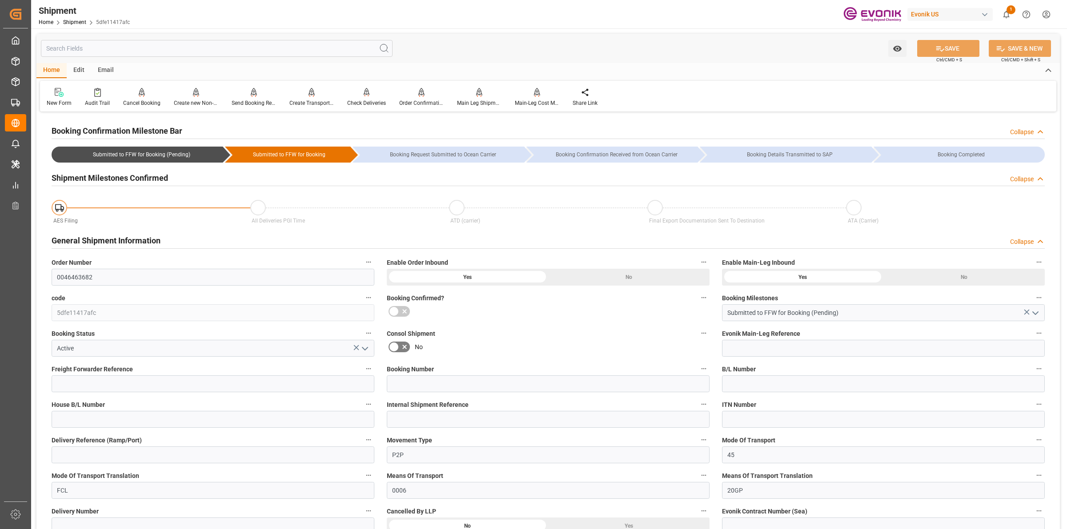
click at [176, 44] on input "text" at bounding box center [217, 48] width 352 height 17
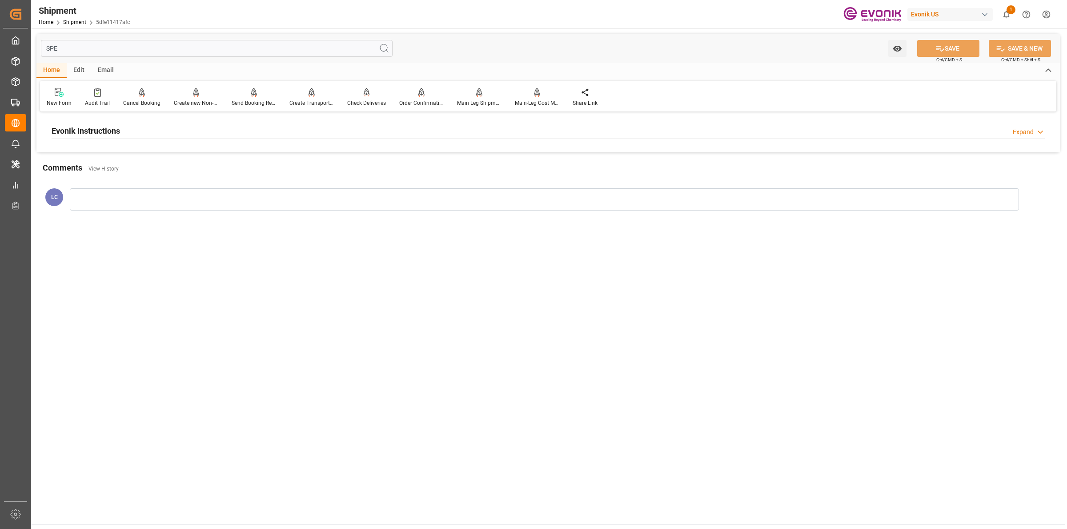
type input "SPE"
click at [137, 136] on div "Evonik Instructions Expand" at bounding box center [548, 130] width 993 height 17
click at [169, 172] on div "..............." at bounding box center [213, 184] width 323 height 50
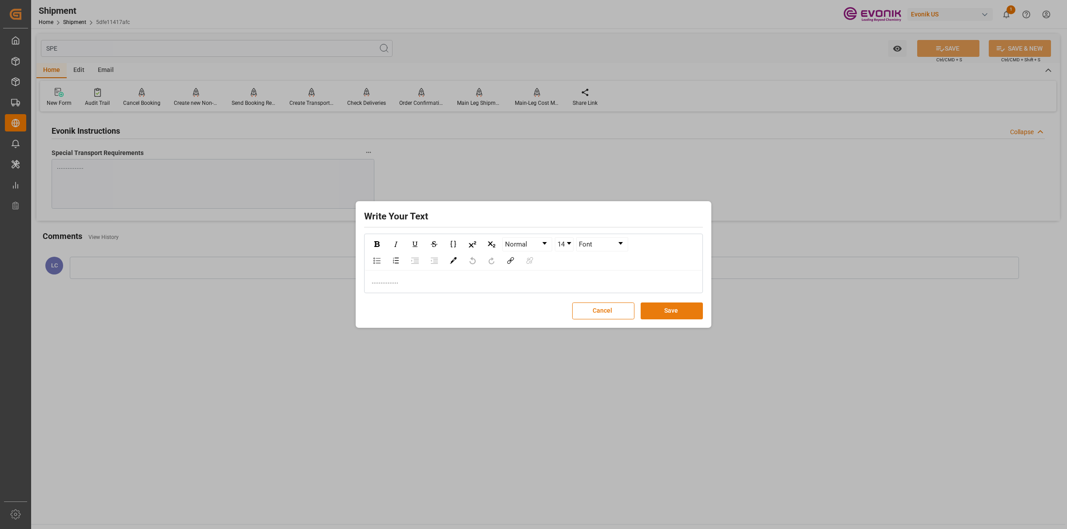
click at [665, 317] on button "Save" at bounding box center [672, 311] width 62 height 17
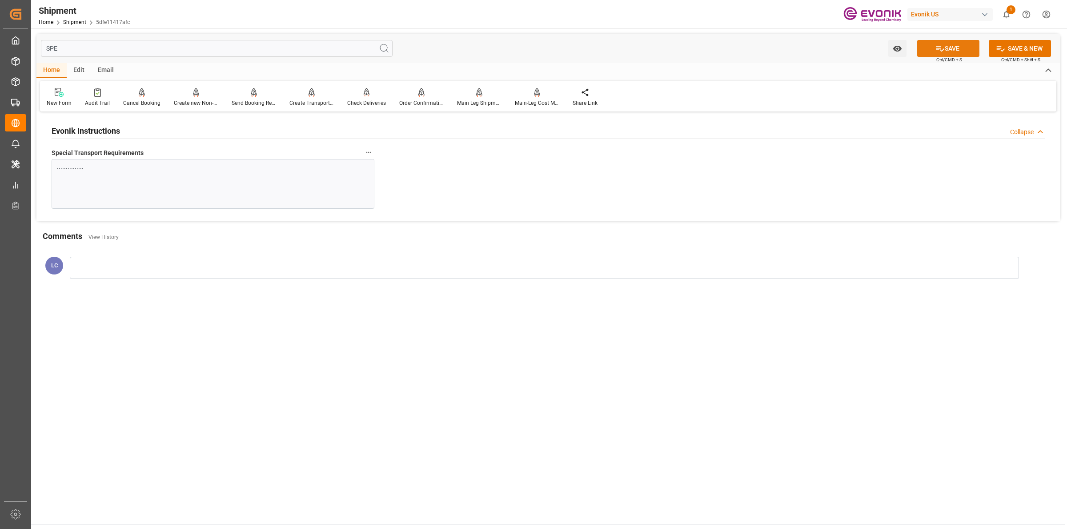
click at [942, 45] on icon at bounding box center [939, 48] width 9 height 9
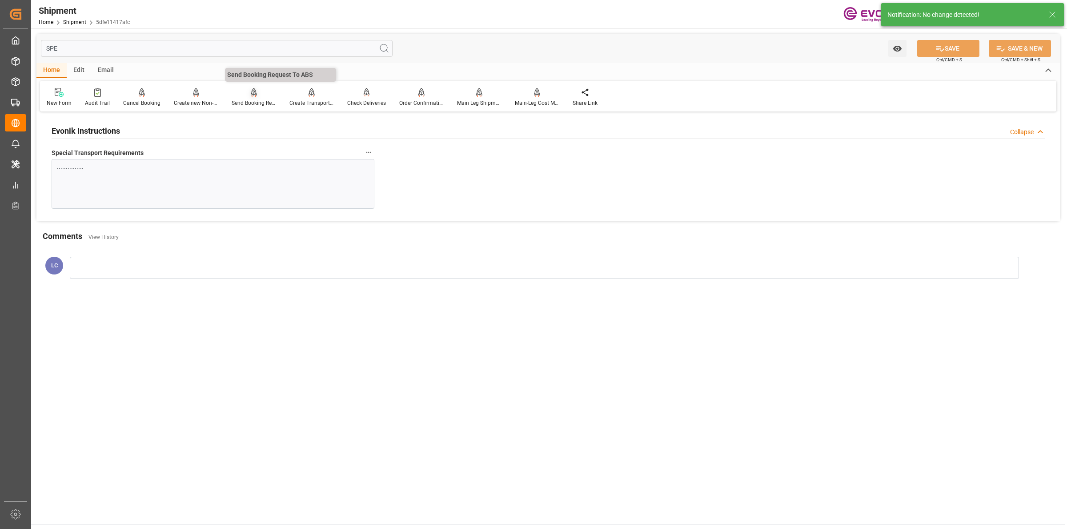
click at [242, 94] on div at bounding box center [254, 92] width 44 height 9
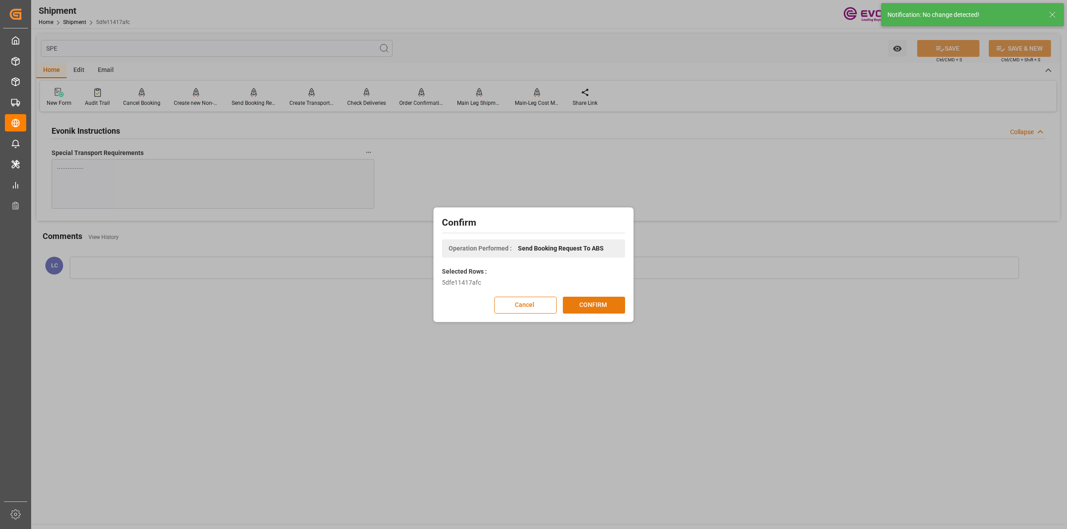
click at [599, 298] on button "CONFIRM" at bounding box center [594, 305] width 62 height 17
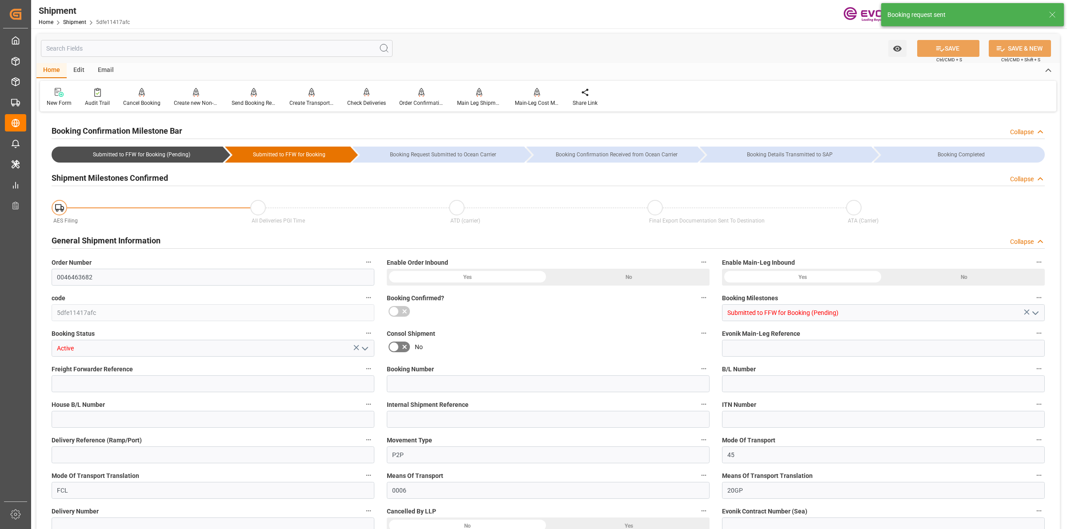
type input "Maersk"
type input "Maersk Line AS"
type input "20"
type input "400"
type input "11888"
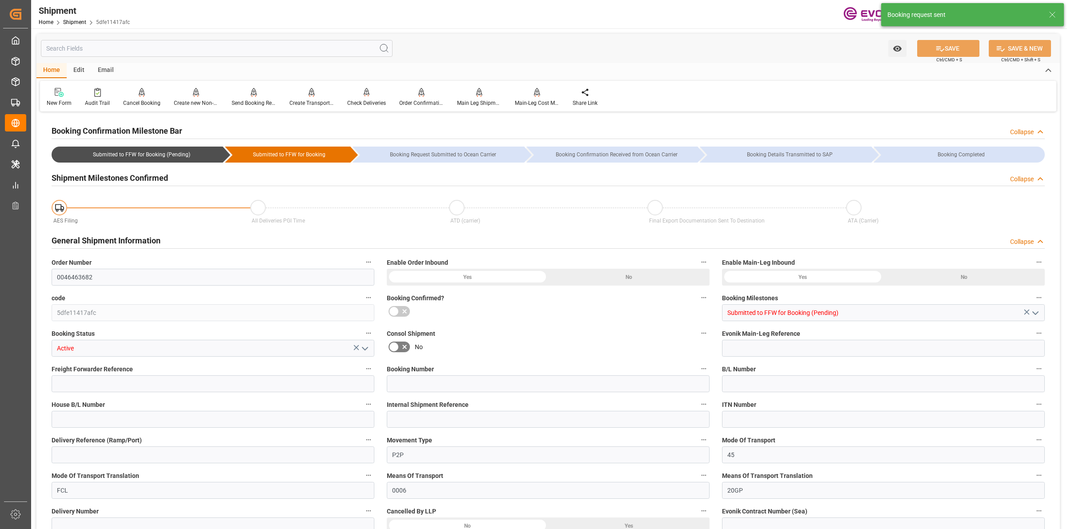
type input "28.2262"
type input "USMOB"
type input "BEANR"
type input "9526928"
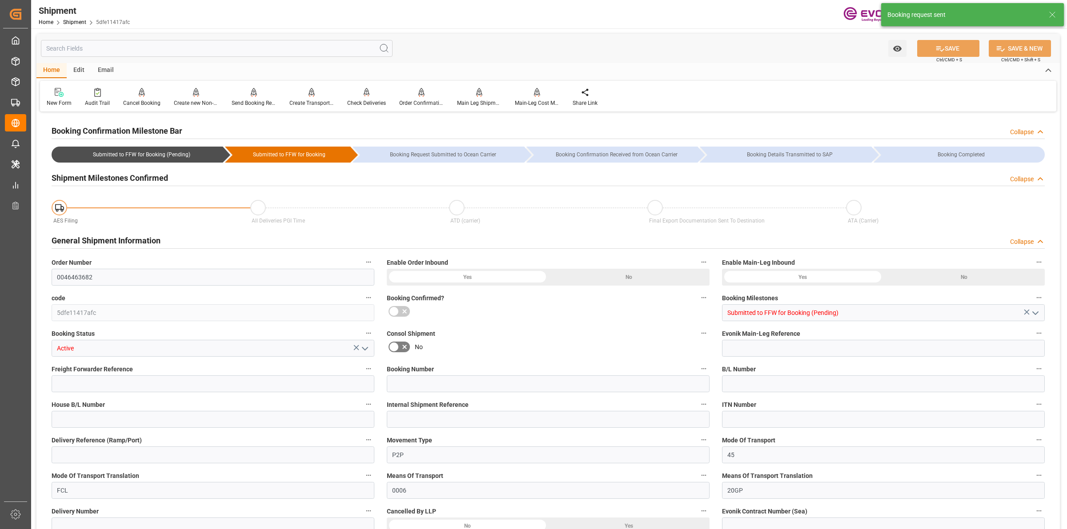
type input "1144"
type input "794"
type input "0"
type input "350"
type input "80"
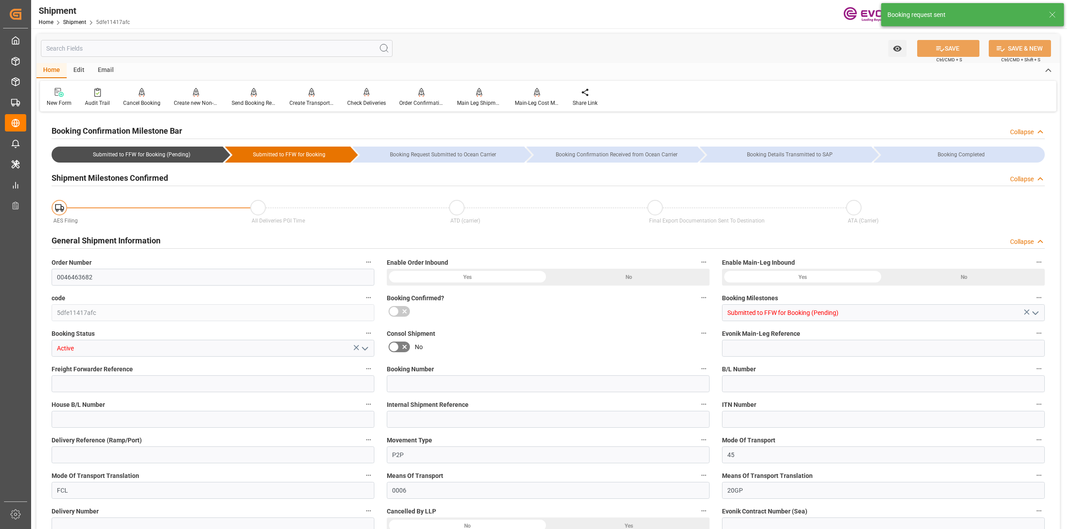
type input "DR"
type input "0"
type input "Maersk"
type input "Maersk Line AS"
type input "[DATE] 00:00"
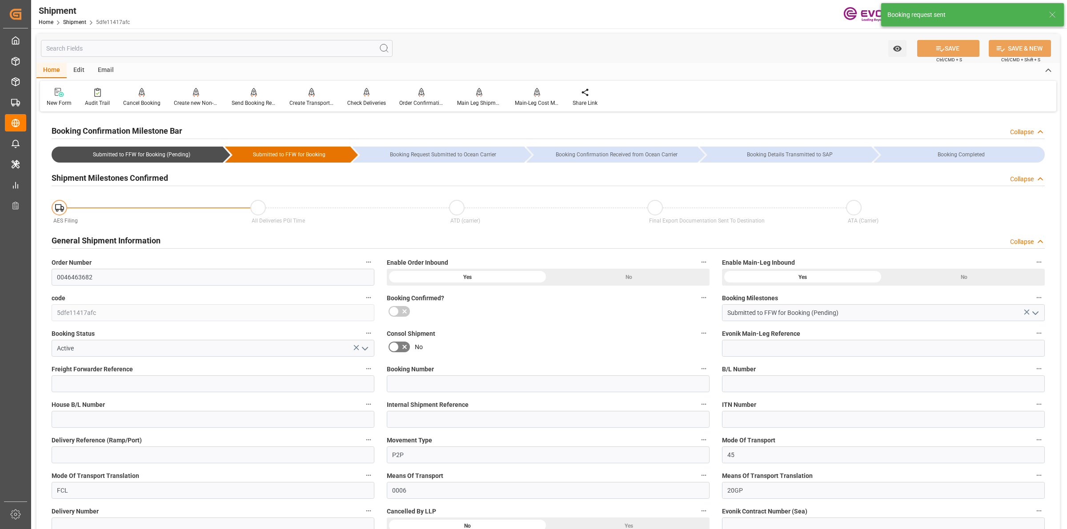
type input "[DATE] 00:00"
type input "05.09.2025 00:00"
type input "15.10.2025"
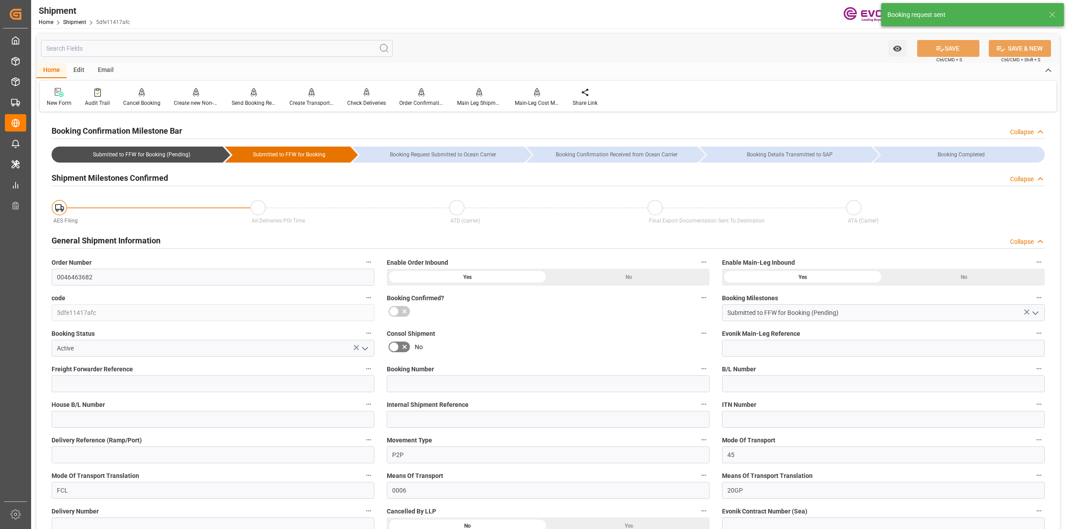
type input "17.08.2025 16:44"
type input "17.08.2025 16:38"
type input "17.08.2025 16:44"
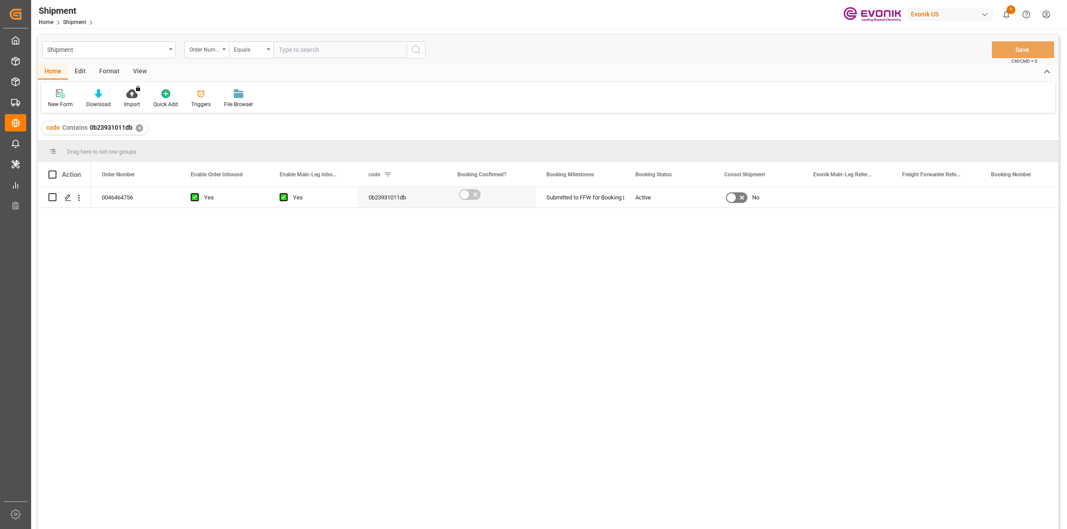
click at [374, 304] on div "0046464756 Yes Yes 0b23931011db Submitted to FFW for Booking (Pending) Active No" at bounding box center [574, 361] width 967 height 348
click at [68, 198] on polygon "Press SPACE to select this row." at bounding box center [67, 197] width 4 height 4
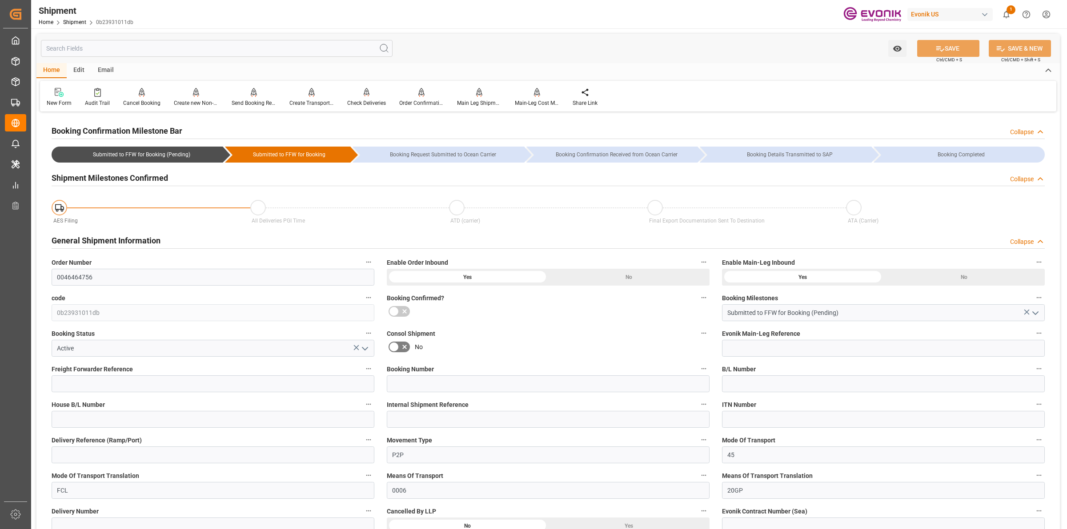
scroll to position [333, 0]
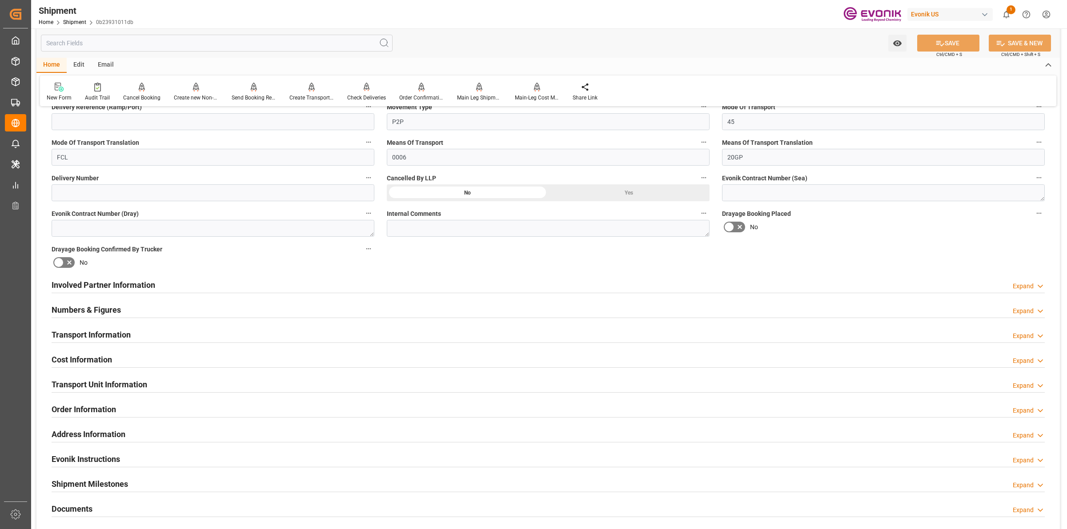
click at [194, 286] on div "Involved Partner Information Expand" at bounding box center [548, 284] width 993 height 17
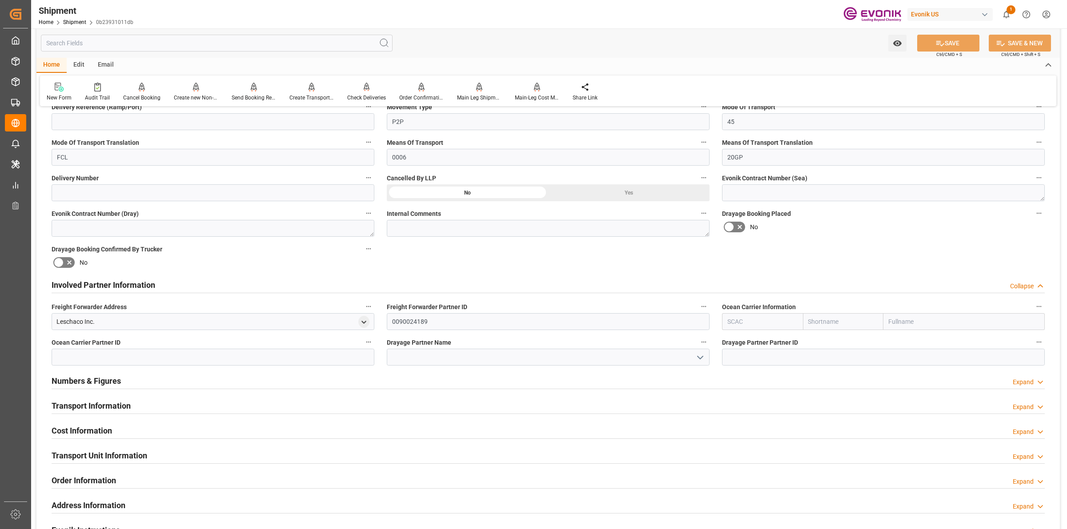
click at [767, 324] on input "text" at bounding box center [762, 321] width 81 height 17
paste input "Maersk"
click at [739, 348] on div "MAEU" at bounding box center [736, 342] width 28 height 20
type input "MAEU"
type input "Maersk"
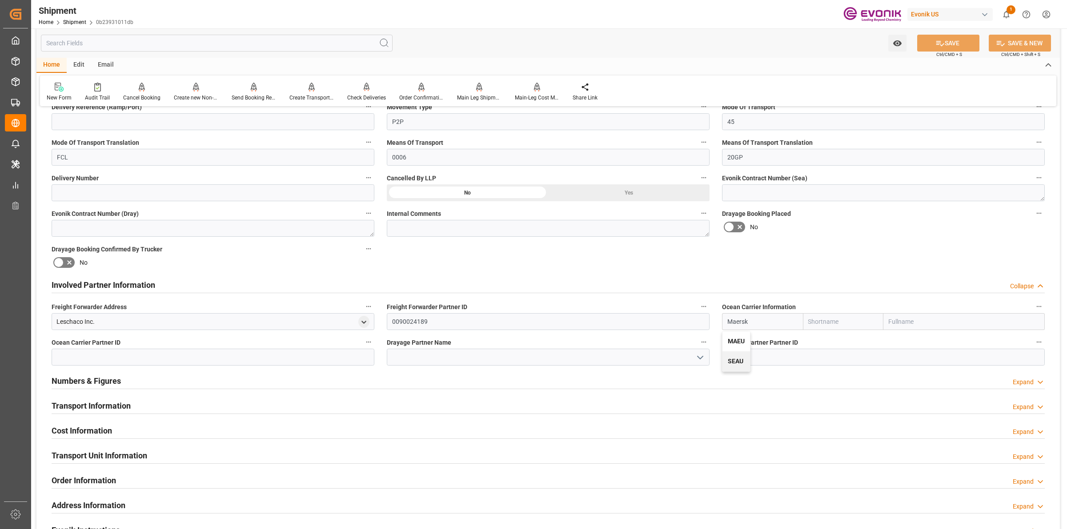
type input "Maersk Line AS"
type input "MAEU"
click at [470, 349] on input at bounding box center [548, 357] width 323 height 17
paste input "Averitt"
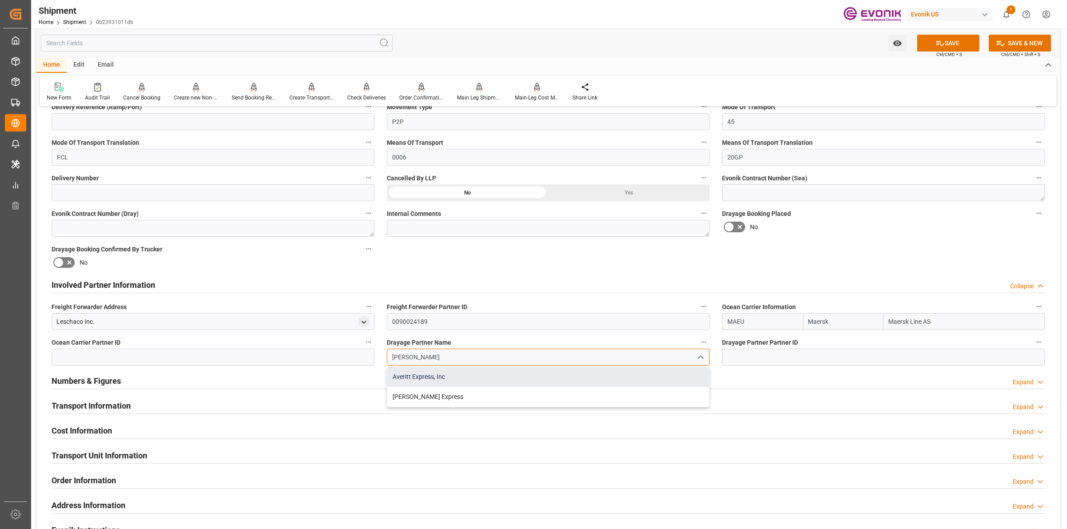
click at [458, 374] on div "Averitt Express, Inc" at bounding box center [548, 377] width 322 height 20
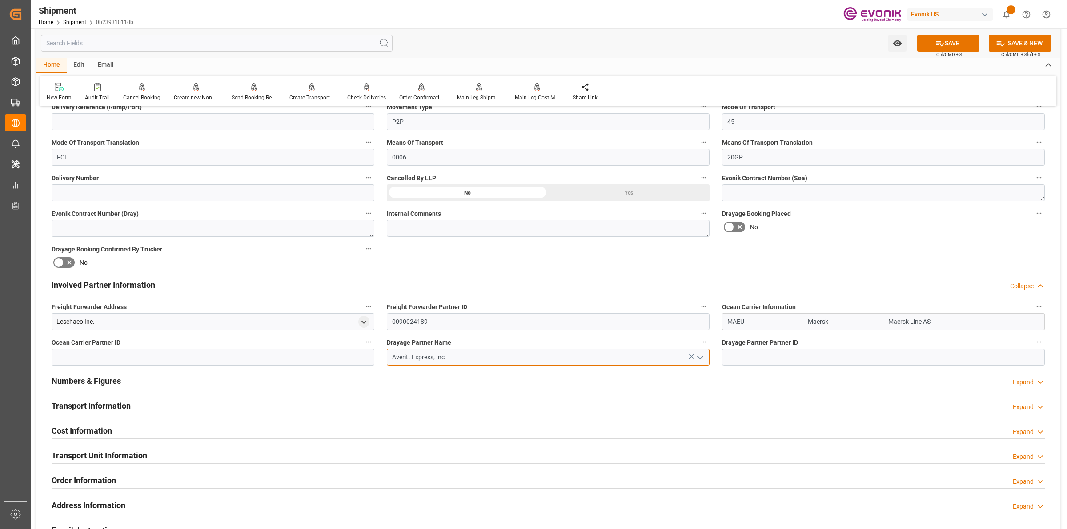
type input "Averitt Express, Inc"
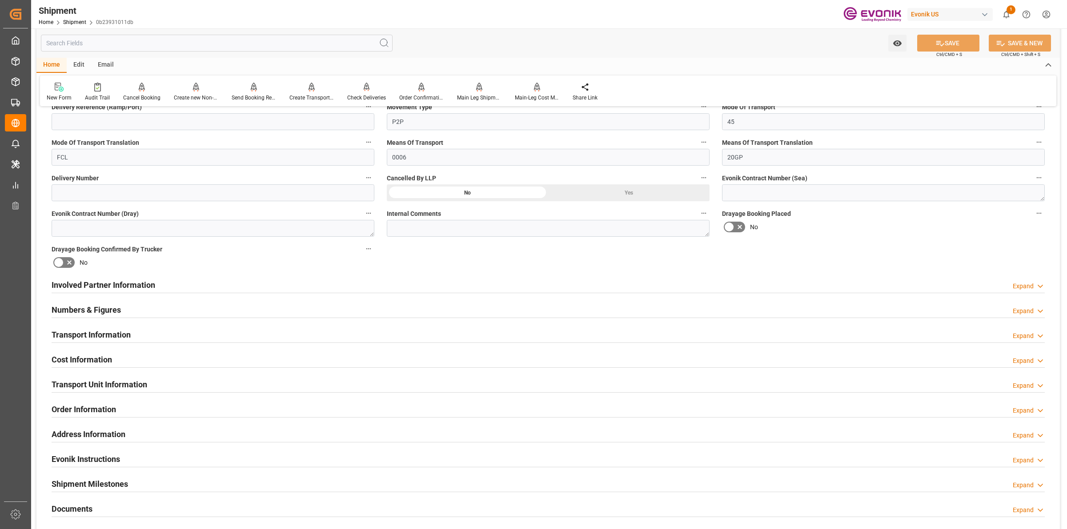
click at [143, 283] on h2 "Involved Partner Information" at bounding box center [104, 285] width 104 height 12
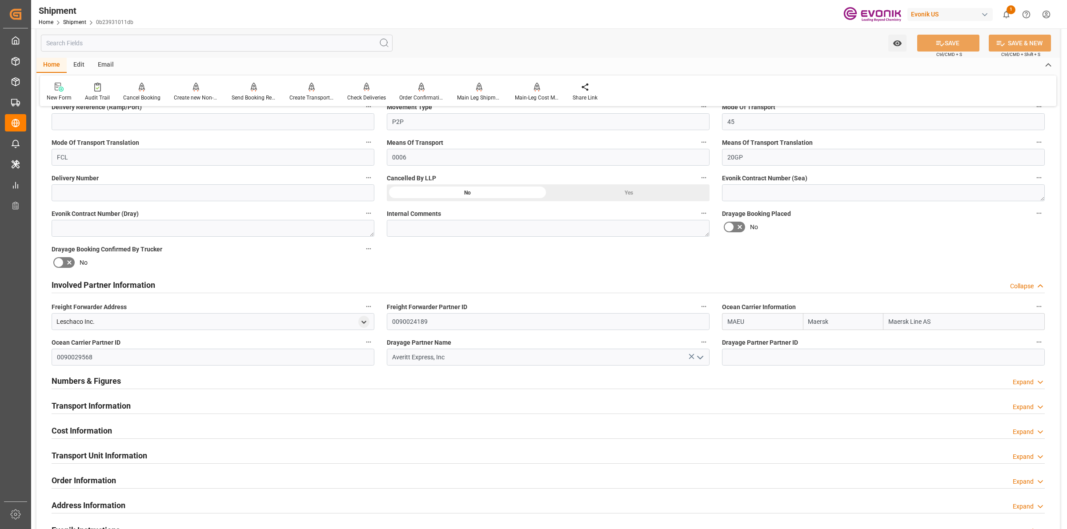
click at [143, 283] on h2 "Involved Partner Information" at bounding box center [104, 285] width 104 height 12
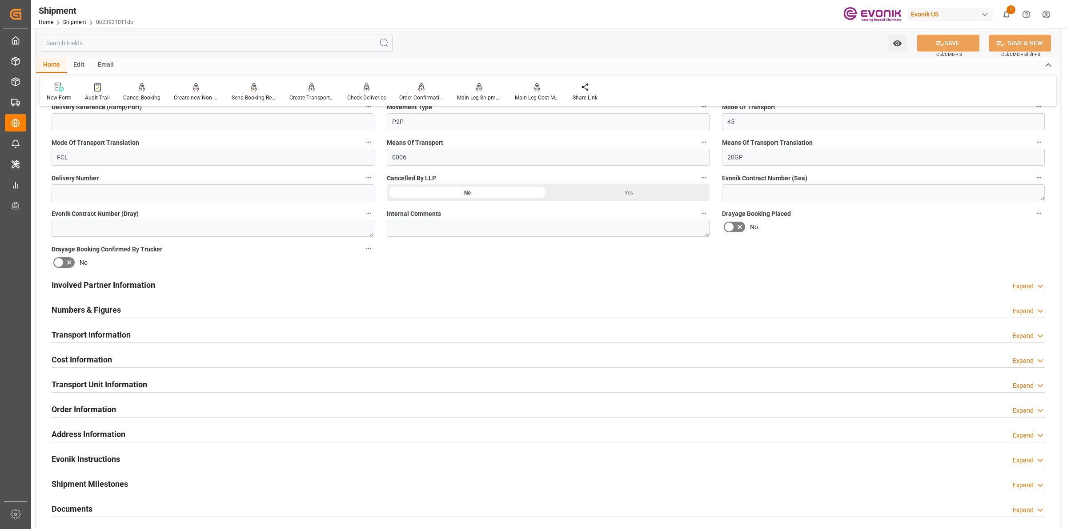
click at [143, 283] on h2 "Involved Partner Information" at bounding box center [104, 285] width 104 height 12
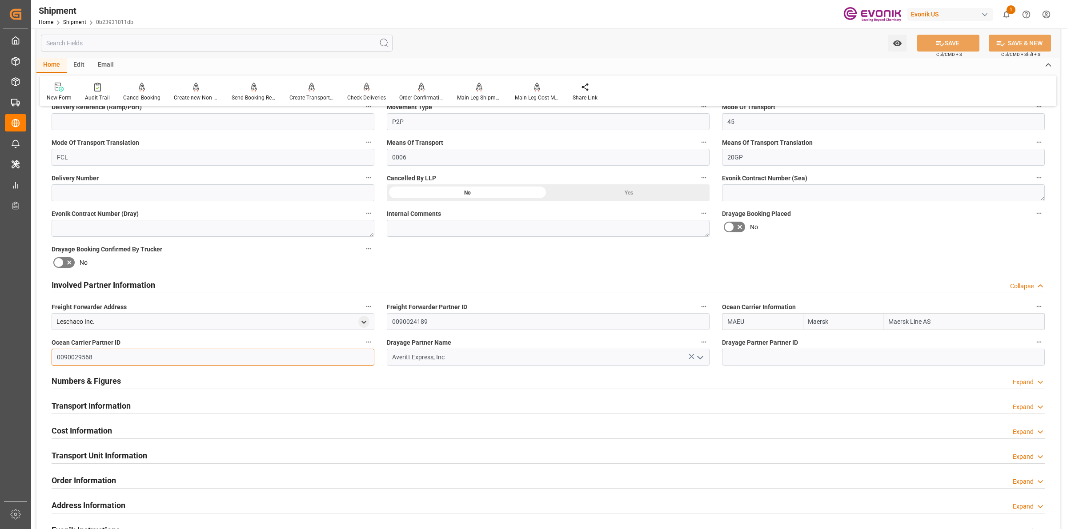
click at [76, 357] on input "0090029568" at bounding box center [213, 357] width 323 height 17
click at [779, 361] on input at bounding box center [883, 357] width 323 height 17
paste input "0090029568"
type input "0090029568"
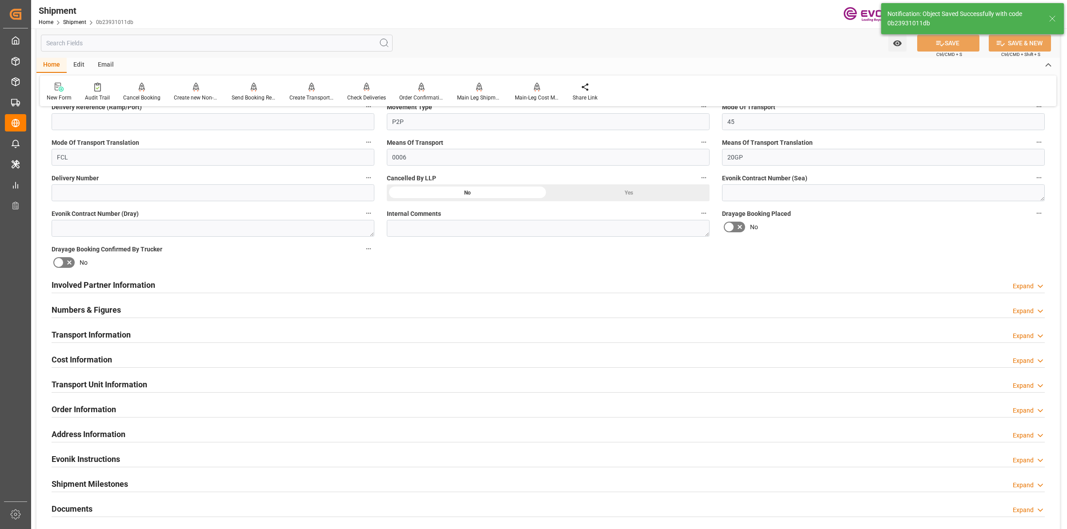
click at [213, 288] on div "Involved Partner Information Expand" at bounding box center [548, 284] width 993 height 17
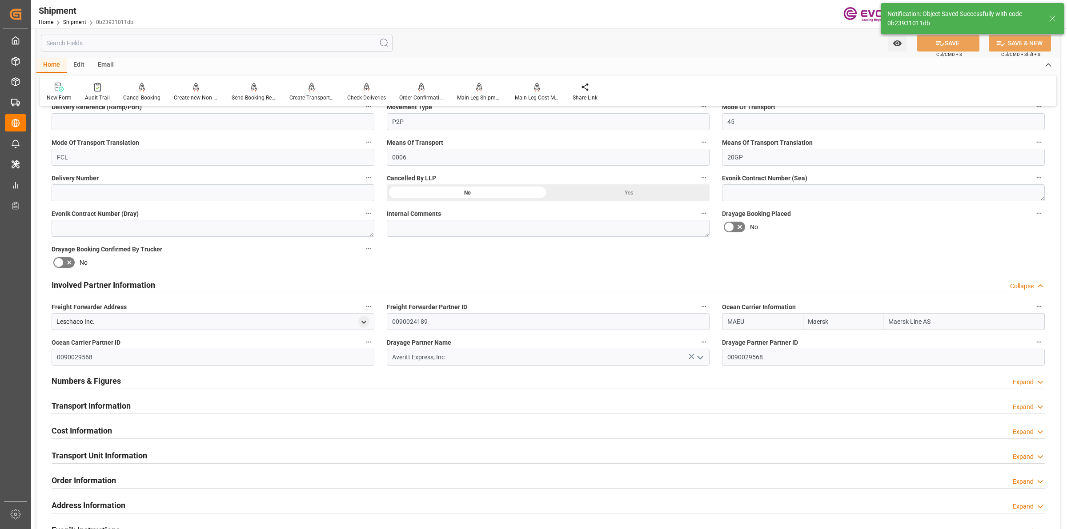
click at [213, 288] on div "Involved Partner Information Collapse" at bounding box center [548, 284] width 993 height 17
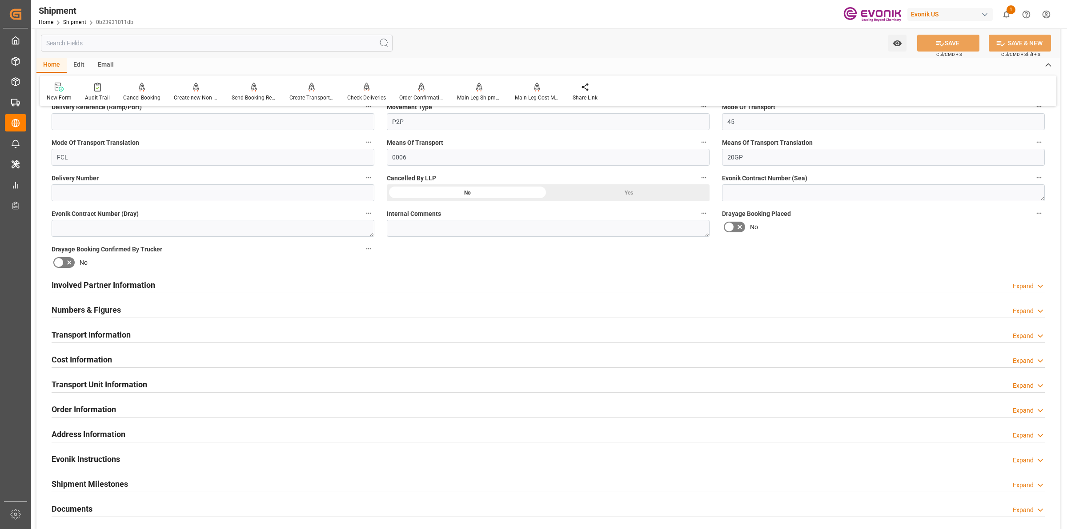
click at [139, 336] on div "Transport Information Expand" at bounding box center [548, 334] width 993 height 17
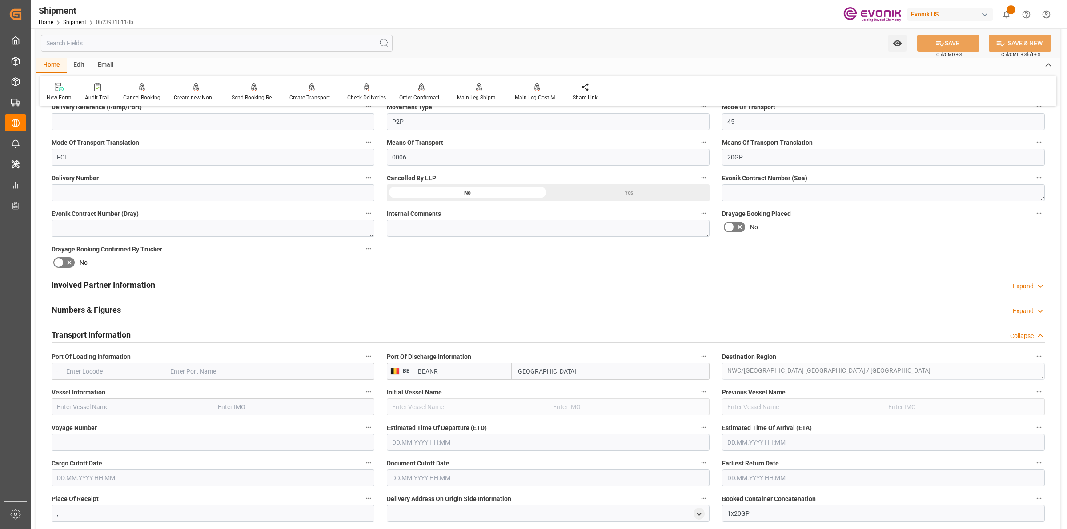
click at [141, 371] on input "text" at bounding box center [113, 371] width 104 height 17
paste input "Norfolk"
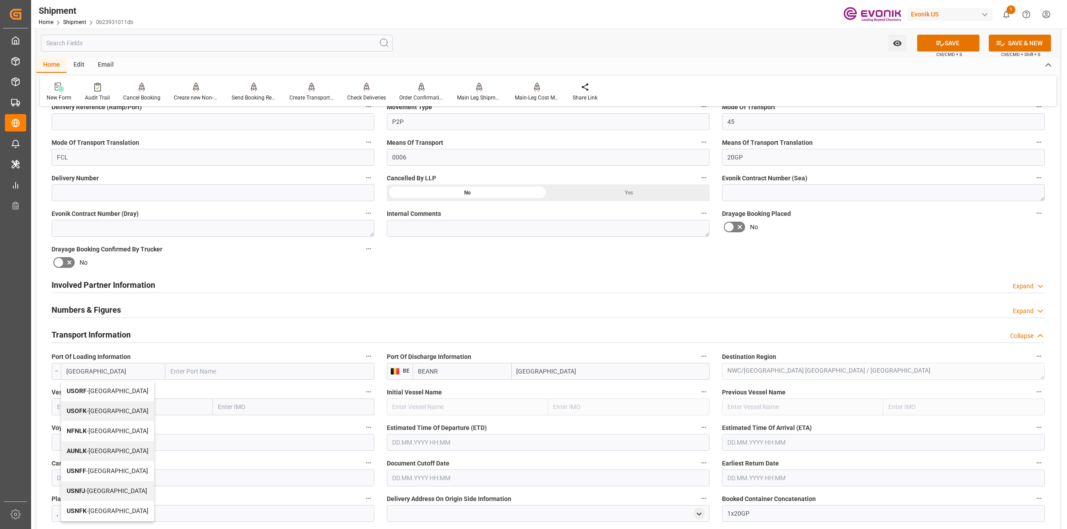
click at [92, 391] on span "USORF - Norfolk" at bounding box center [108, 391] width 82 height 7
type input "USORF"
type input "Norfolk"
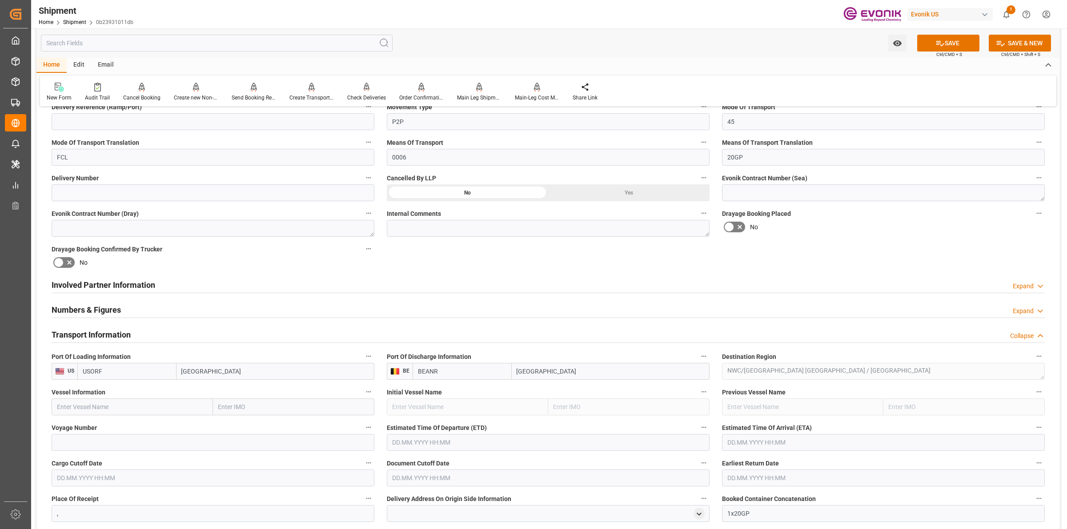
type input "USORF"
click at [181, 407] on input "text" at bounding box center [132, 407] width 161 height 17
paste input "AL SAFAT"
click at [104, 425] on span "Al Safat - 9349497" at bounding box center [81, 426] width 49 height 7
type input "Al Safat"
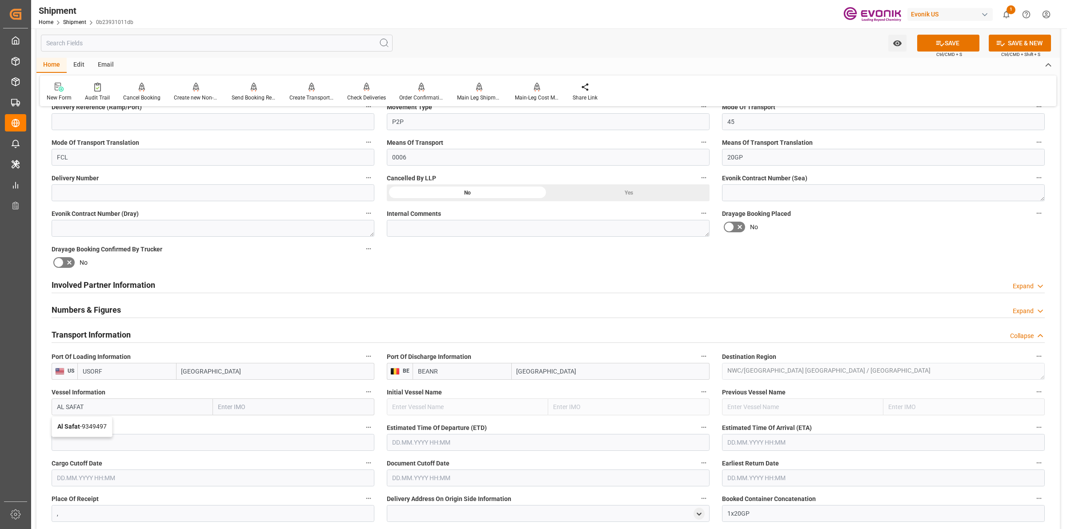
type input "9349497"
type input "Al Safat"
click at [203, 449] on input at bounding box center [213, 442] width 323 height 17
paste input "539E"
type input "539E"
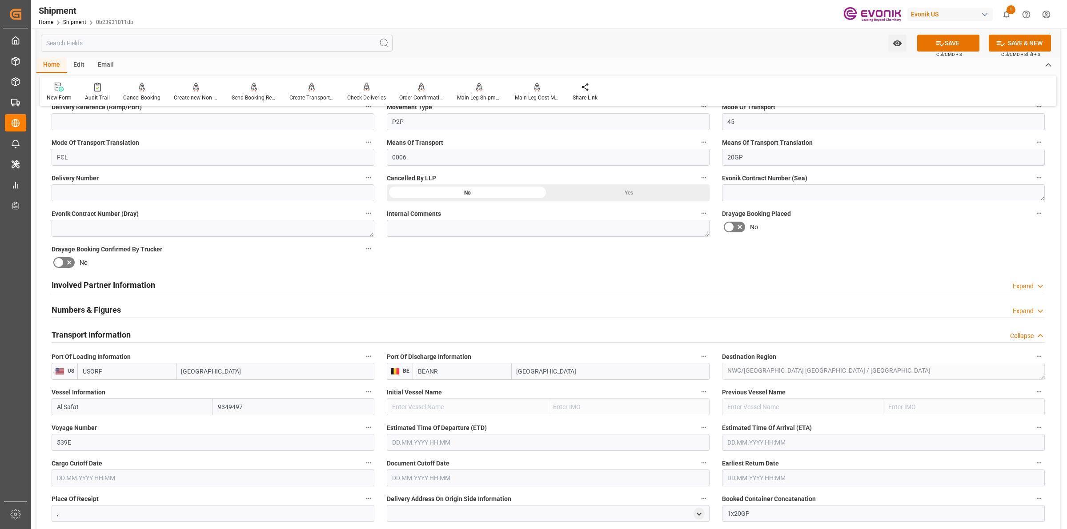
click at [403, 445] on input "text" at bounding box center [548, 442] width 323 height 17
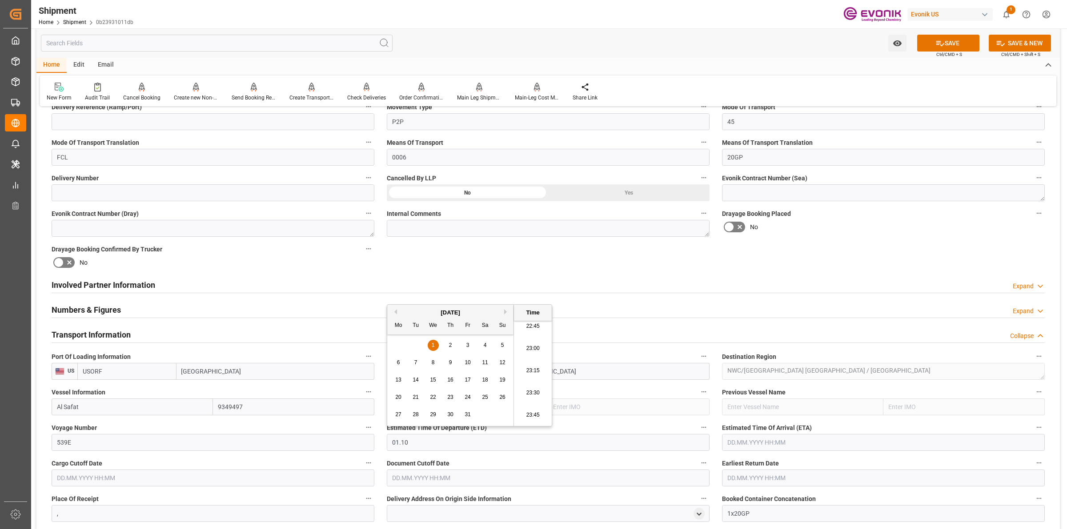
type input "01.10.2025 00:00"
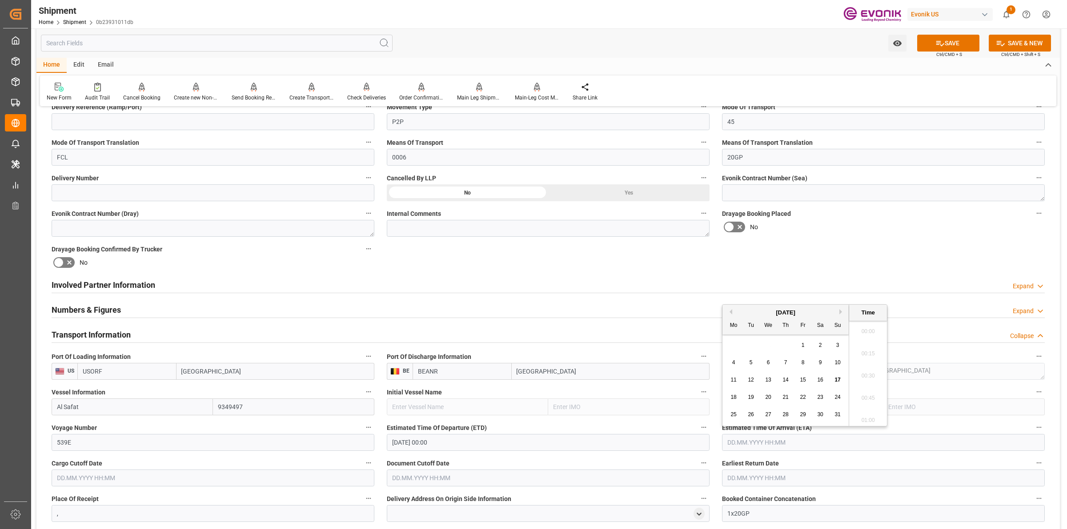
click at [748, 443] on input "text" at bounding box center [883, 442] width 323 height 17
type input "13.10.2025 00:00"
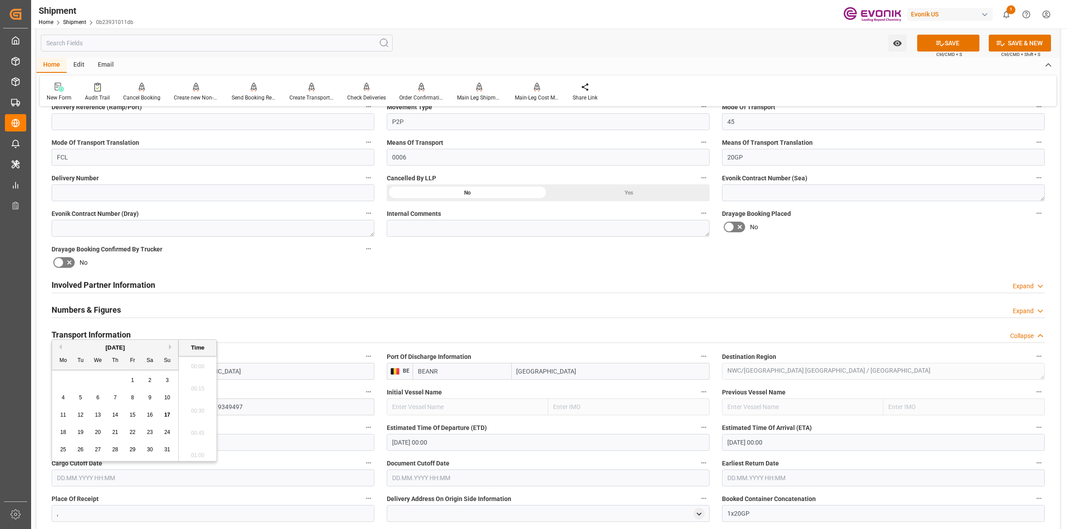
click at [163, 478] on input "text" at bounding box center [213, 478] width 323 height 17
type input "[DATE] 00:00"
click at [399, 474] on input "text" at bounding box center [548, 478] width 323 height 17
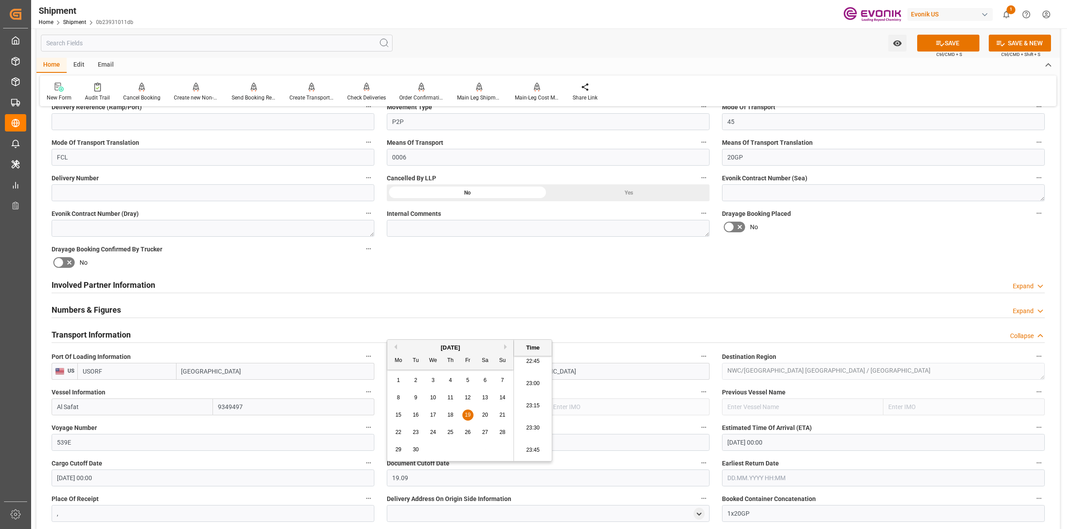
type input "[DATE] 00:00"
click at [734, 474] on input "text" at bounding box center [883, 478] width 323 height 17
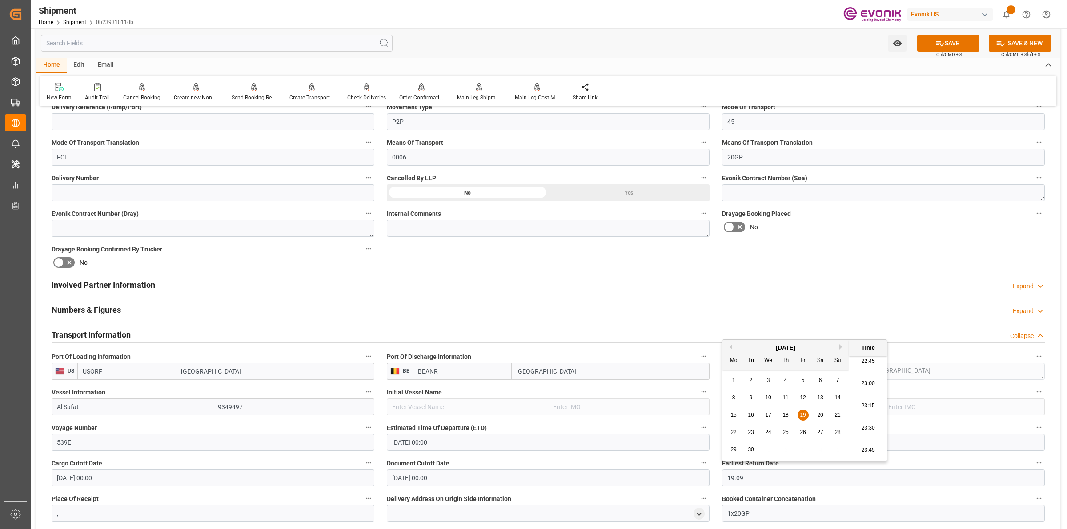
type input "[DATE] 00:00"
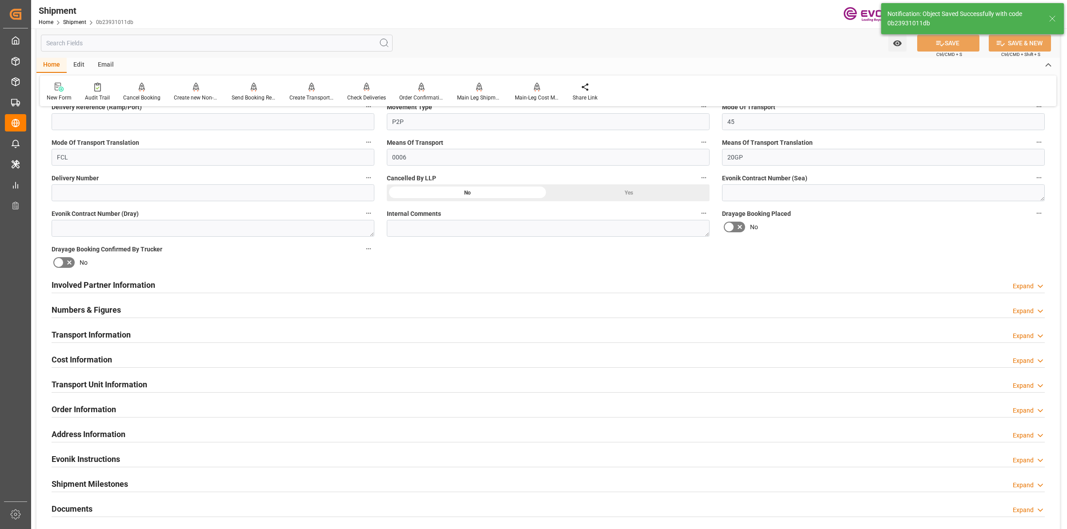
click at [144, 332] on div "Transport Information Expand" at bounding box center [548, 334] width 993 height 17
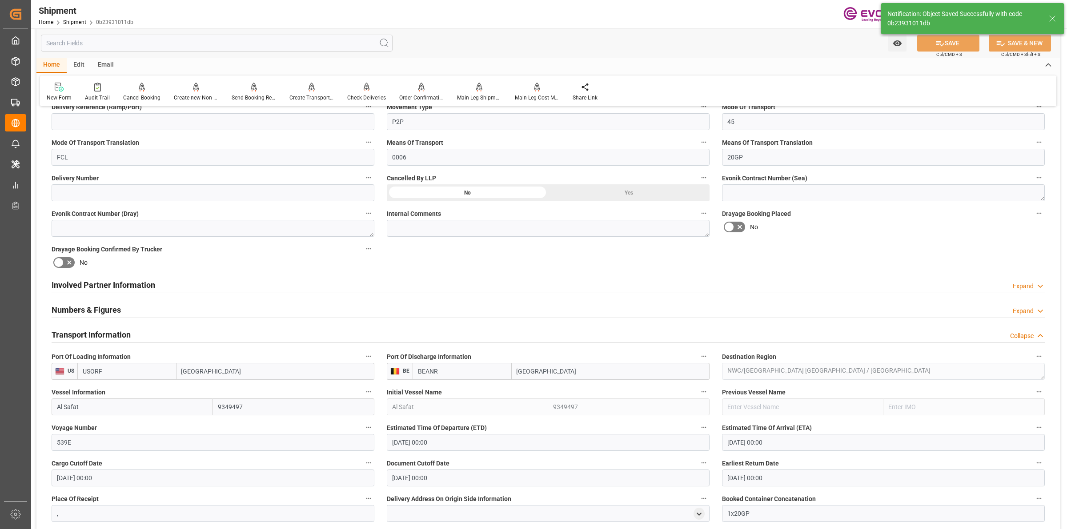
click at [144, 332] on div "Transport Information Collapse" at bounding box center [548, 334] width 993 height 17
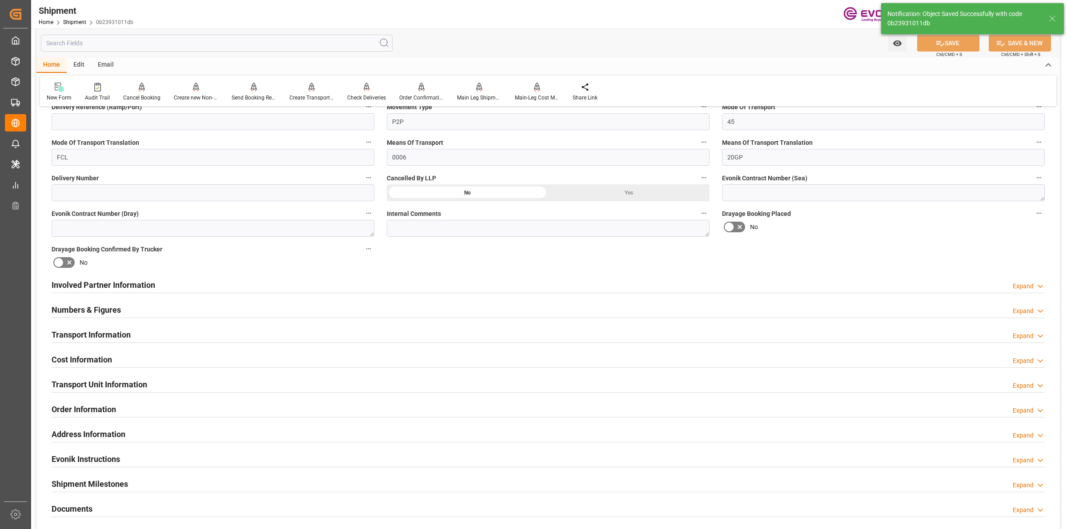
scroll to position [445, 0]
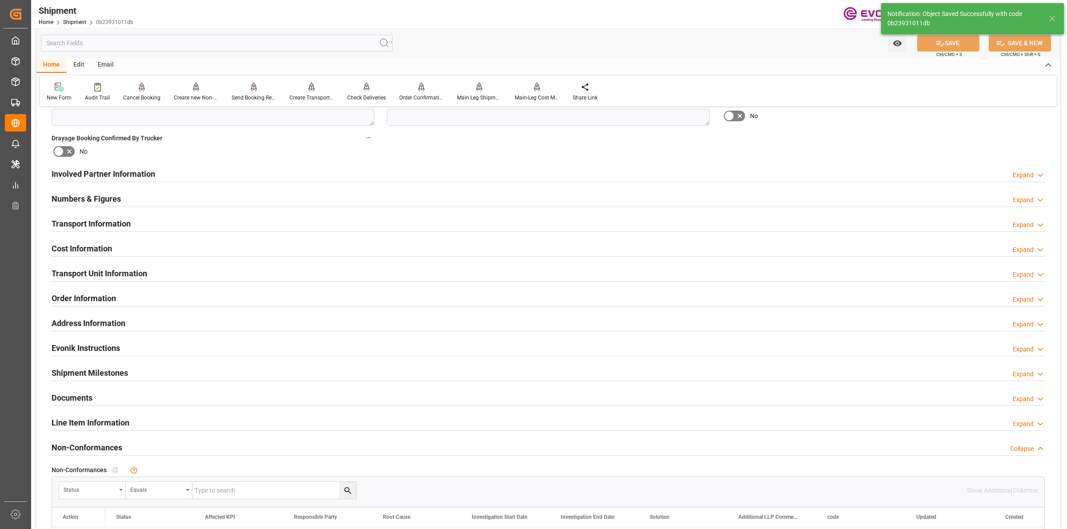
click at [96, 245] on h2 "Cost Information" at bounding box center [82, 249] width 60 height 12
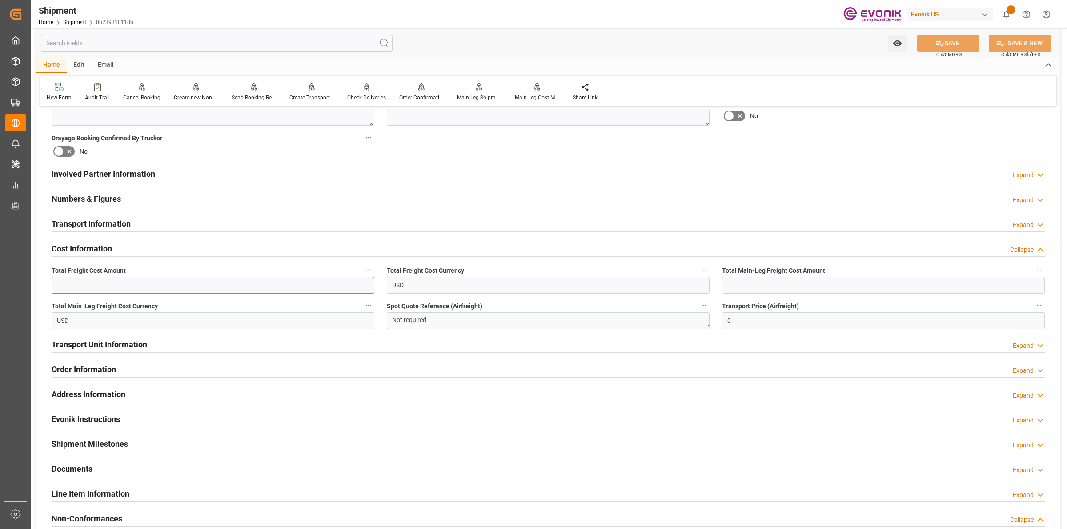
click at [167, 285] on input "text" at bounding box center [213, 285] width 323 height 17
type input "1384"
click at [782, 283] on input "text" at bounding box center [883, 285] width 323 height 17
paste input "394"
type input "394"
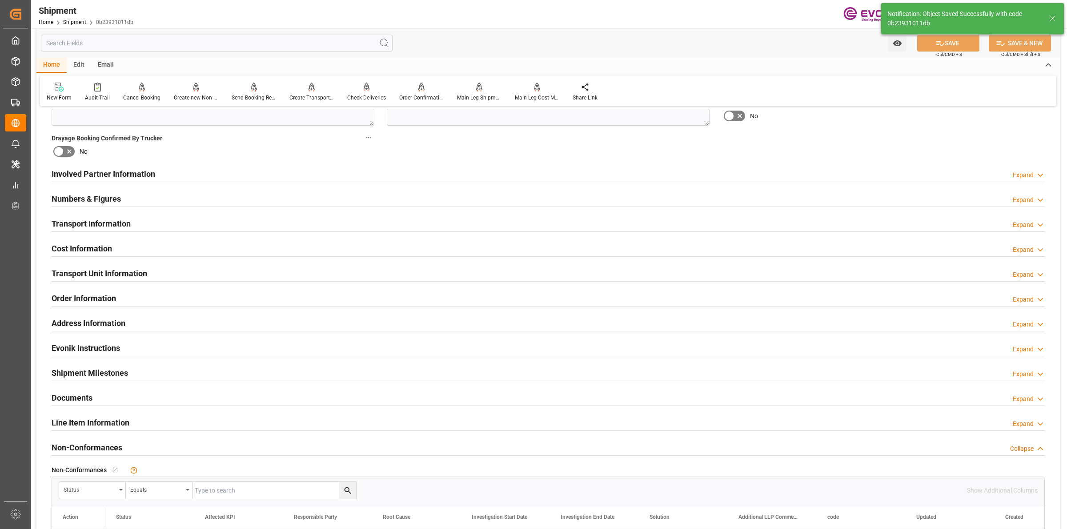
click at [106, 247] on h2 "Cost Information" at bounding box center [82, 249] width 60 height 12
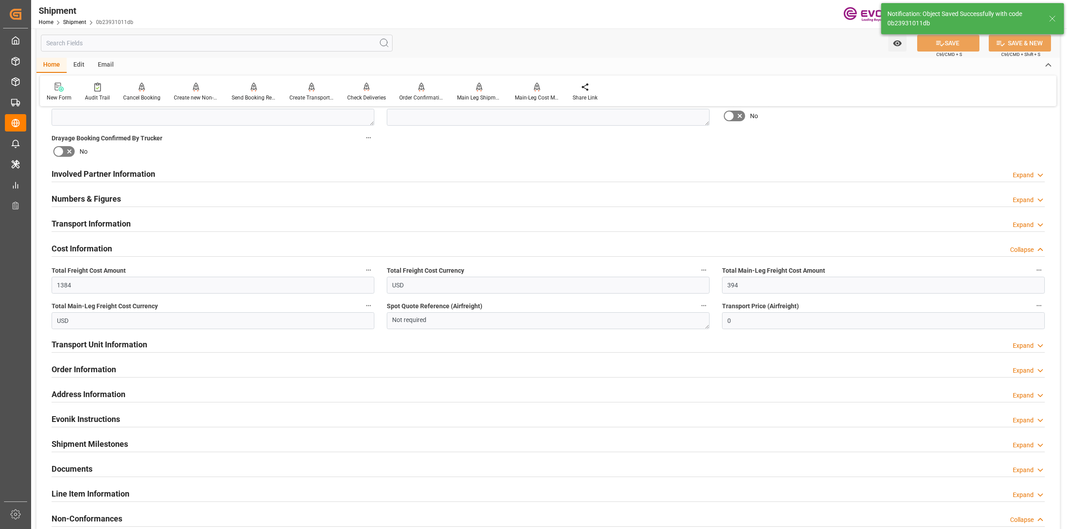
click at [106, 247] on h2 "Cost Information" at bounding box center [82, 249] width 60 height 12
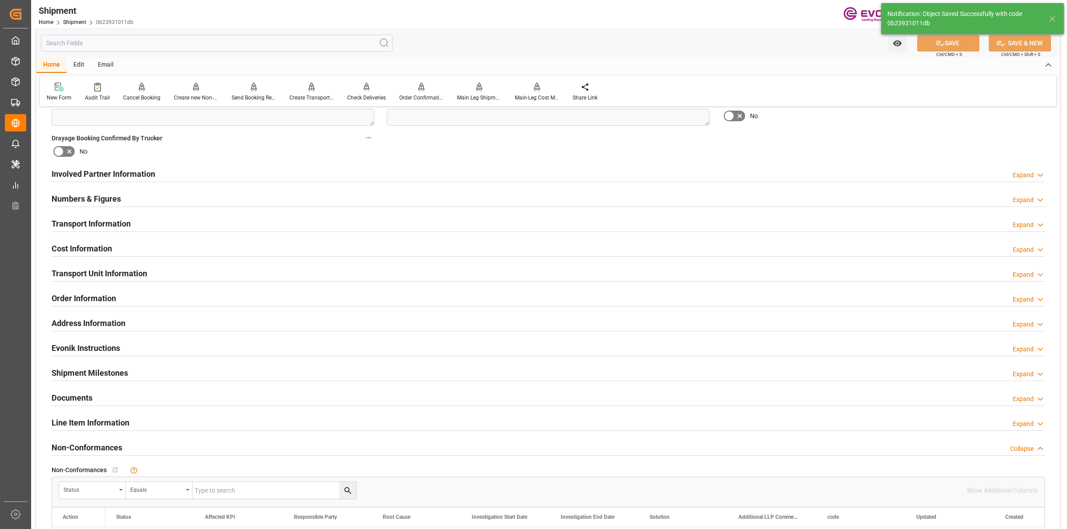
click at [103, 273] on h2 "Transport Unit Information" at bounding box center [100, 274] width 96 height 12
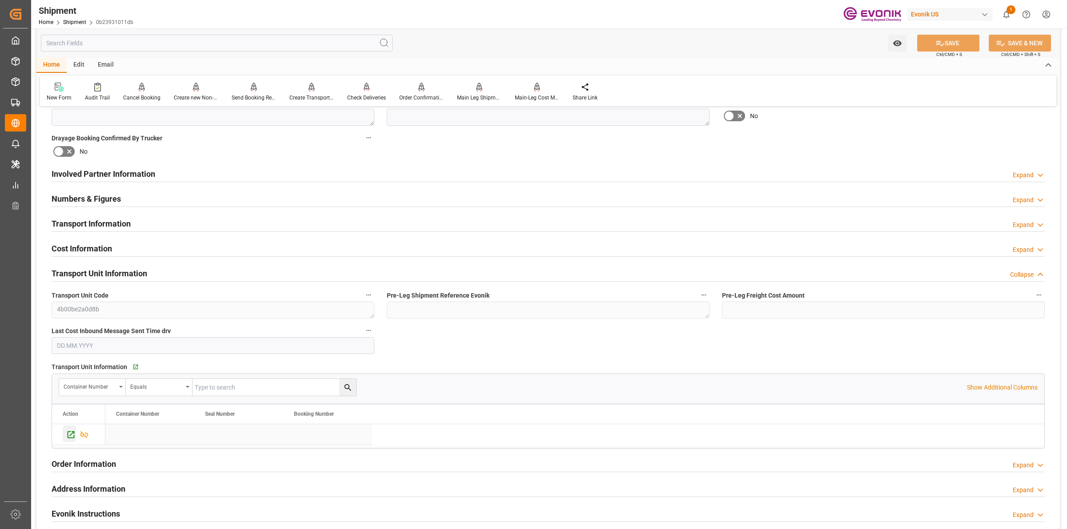
click at [72, 437] on icon "Press SPACE to select this row." at bounding box center [70, 434] width 9 height 9
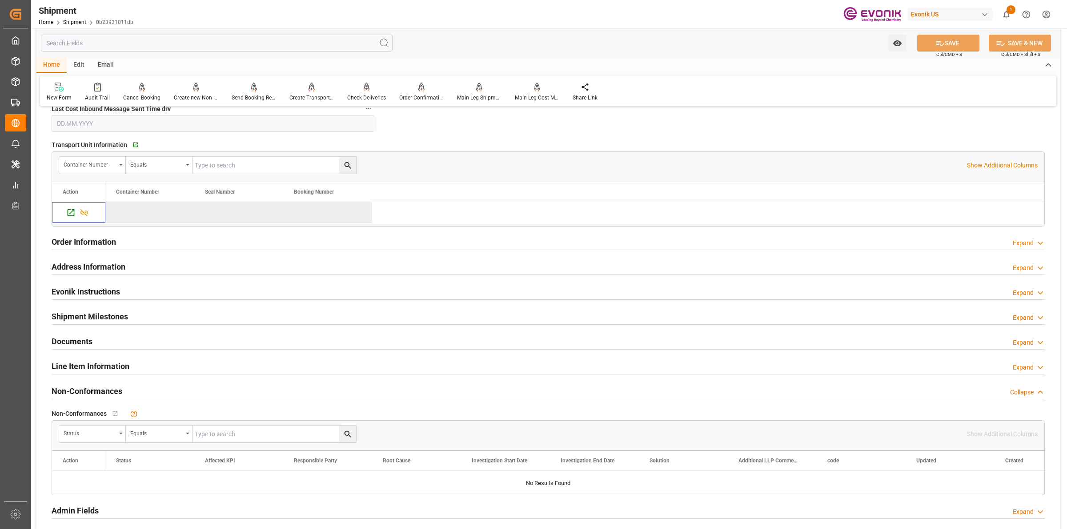
click at [100, 356] on div "Line Item Information Expand" at bounding box center [548, 366] width 1006 height 25
click at [95, 367] on h2 "Line Item Information" at bounding box center [91, 367] width 78 height 12
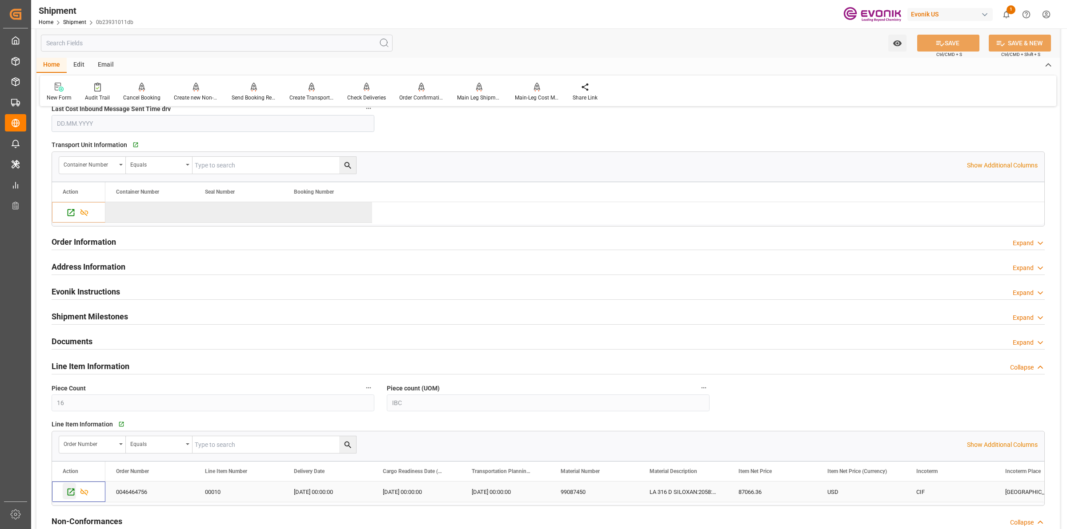
click at [66, 490] on icon "Press SPACE to select this row." at bounding box center [70, 492] width 9 height 9
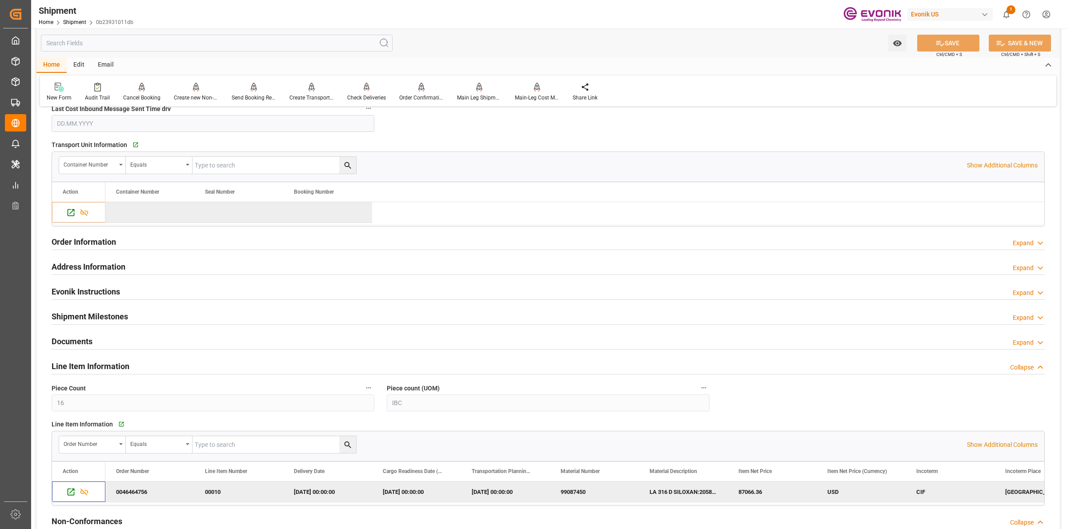
click at [169, 41] on input "text" at bounding box center [217, 43] width 352 height 17
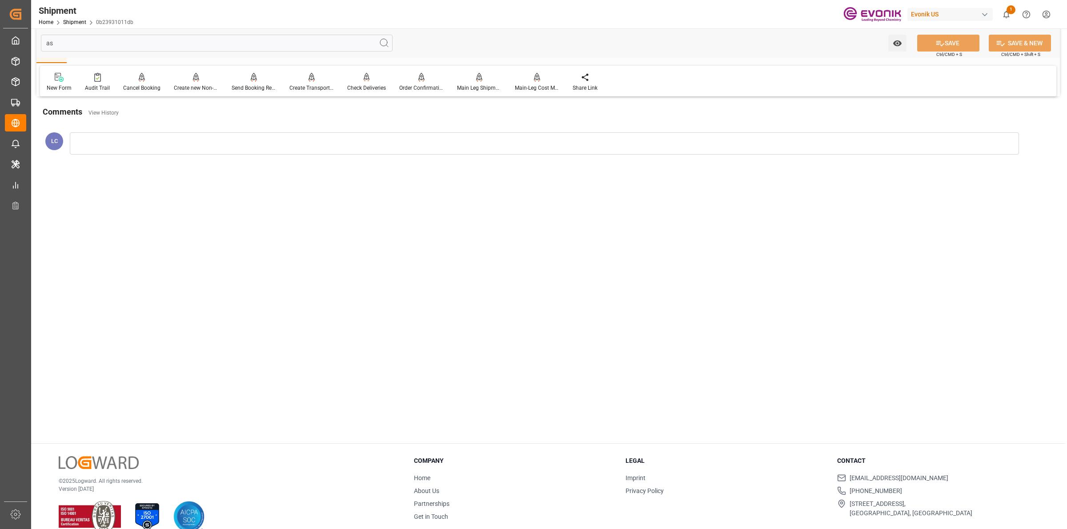
type input "a"
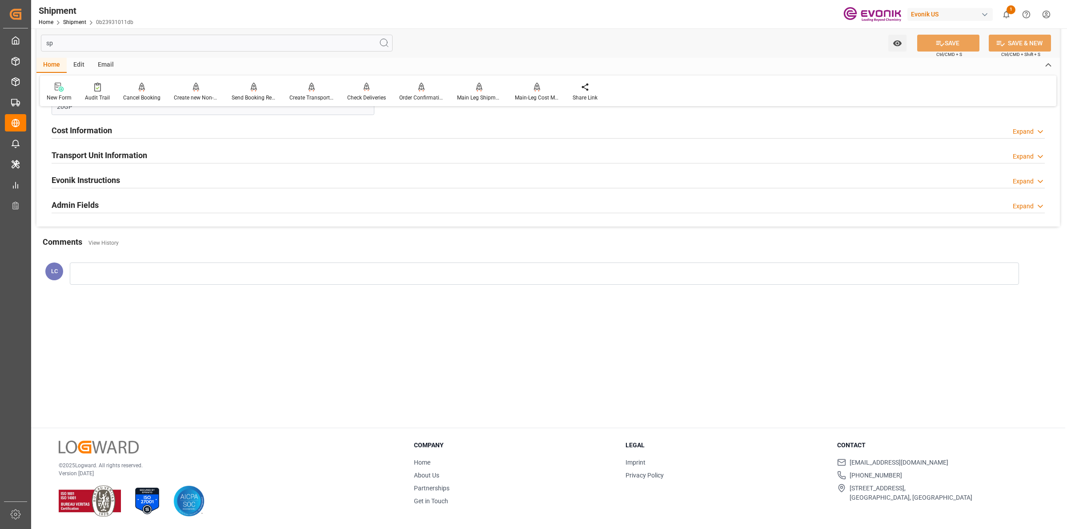
scroll to position [0, 0]
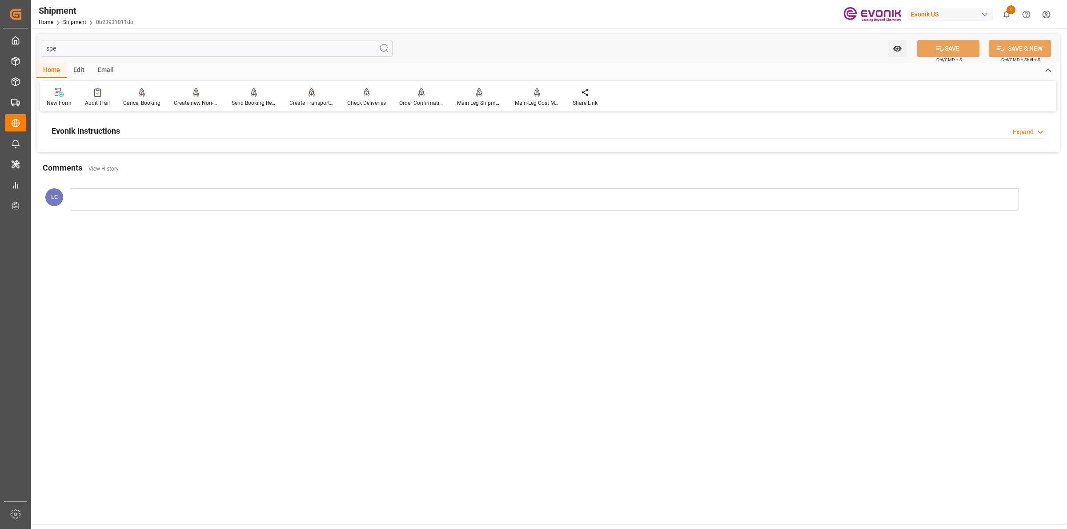
type input "spe"
click at [147, 125] on div "Evonik Instructions Expand" at bounding box center [548, 130] width 993 height 17
click at [195, 192] on div at bounding box center [213, 184] width 323 height 50
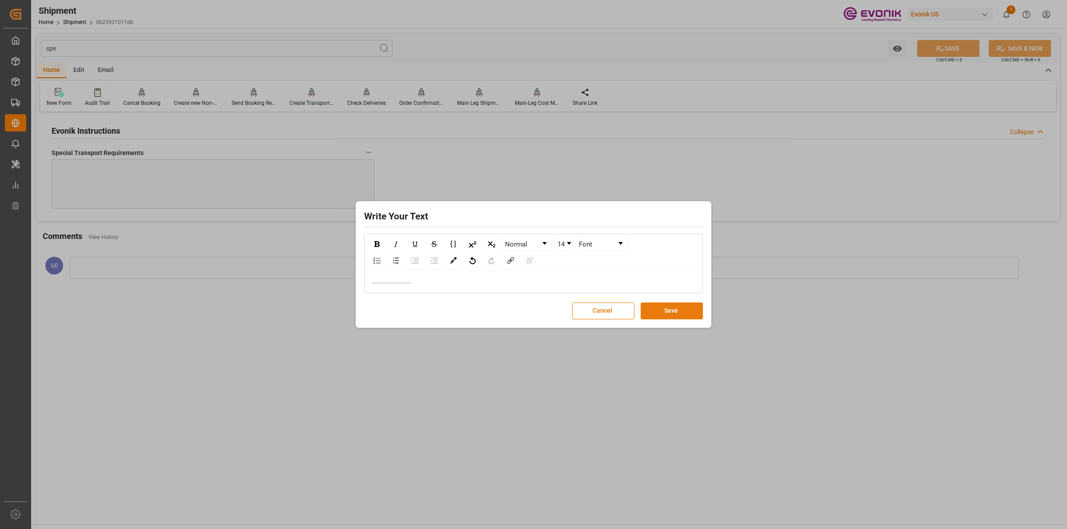
click at [672, 310] on button "Save" at bounding box center [672, 311] width 62 height 17
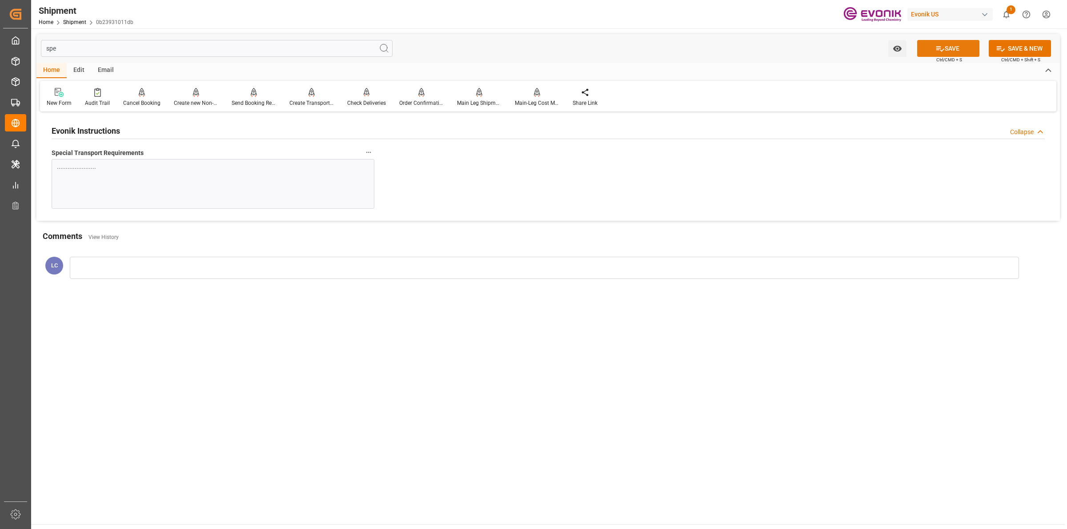
click at [944, 48] on button "SAVE" at bounding box center [948, 48] width 62 height 17
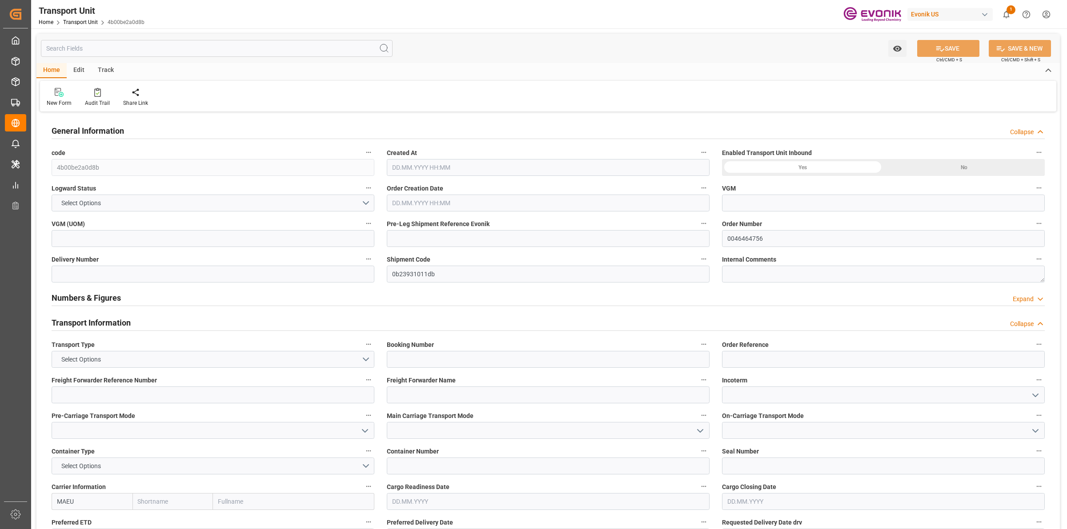
type input "Maersk"
type input "Maersk Line AS"
type input "USORF"
type input "BEANR"
type input "16066.4"
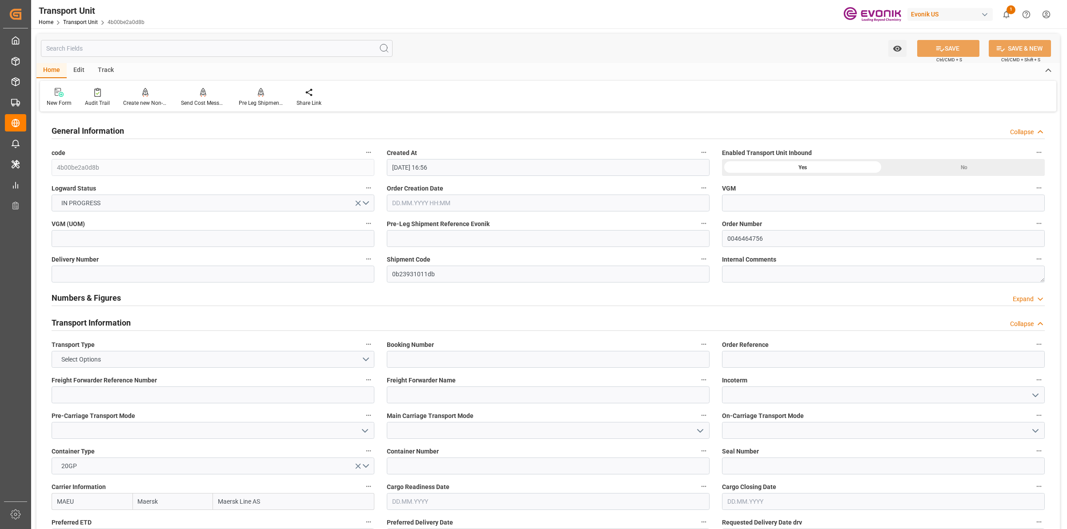
type input "[DATE] 16:56"
type input "[DATE]"
type input "[DATE] 00:00"
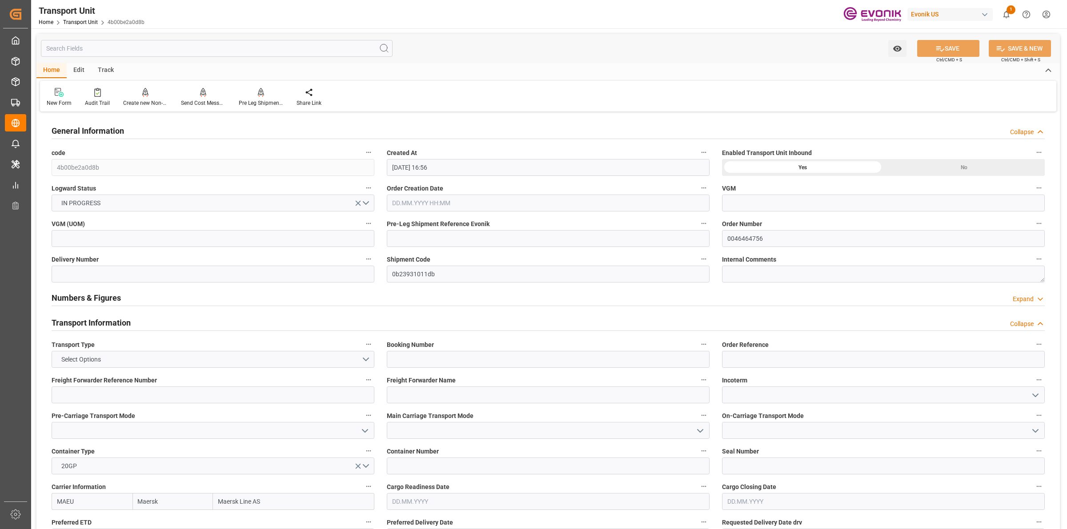
type input "[DATE] 00:00"
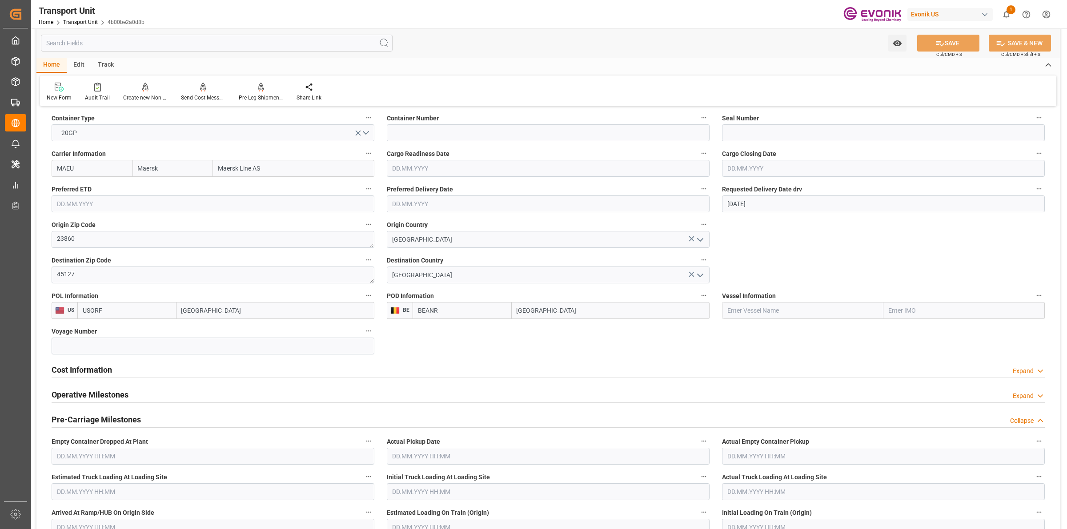
click at [101, 372] on h2 "Cost Information" at bounding box center [82, 370] width 60 height 12
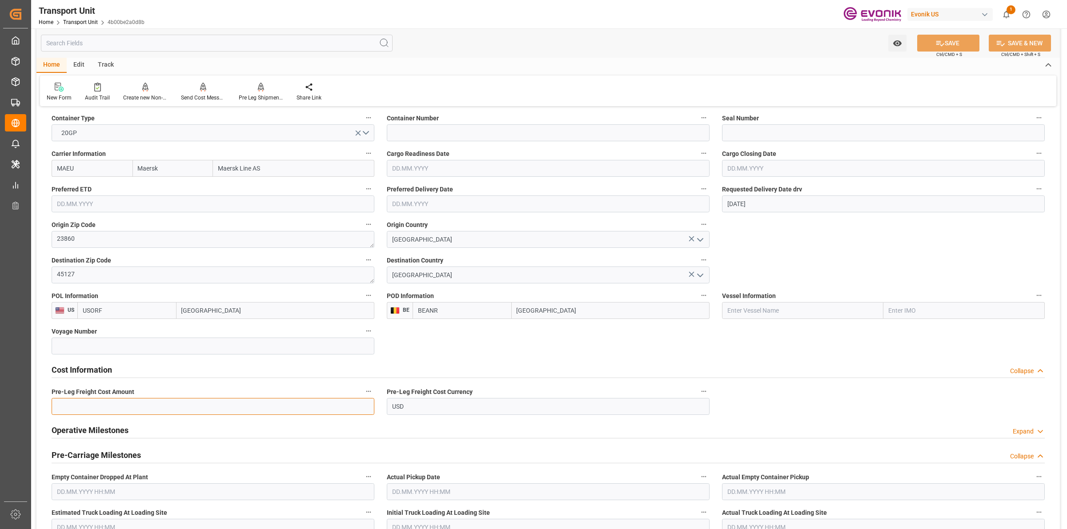
paste input "990"
type input "990"
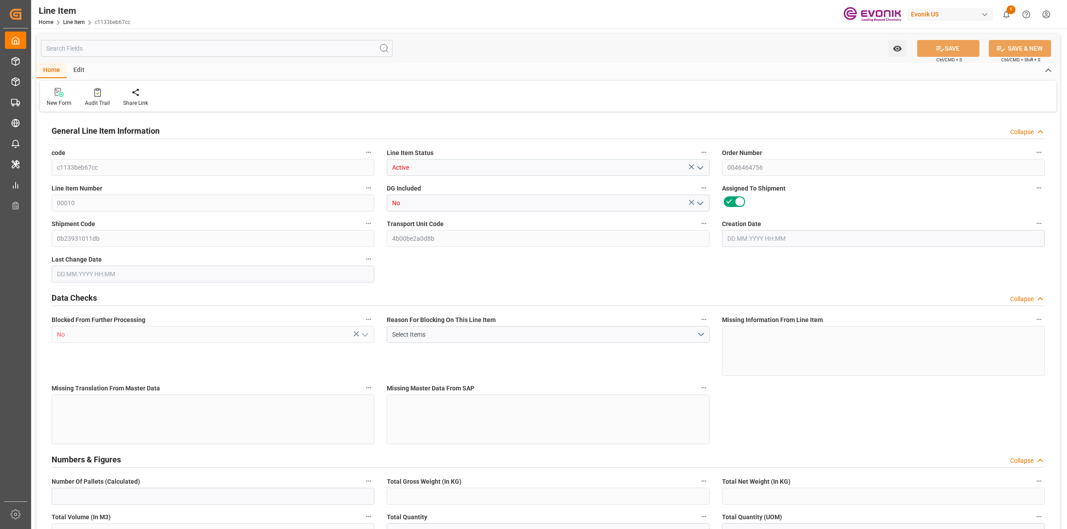
type input "16"
type input "16066.4"
type input "15200"
type input "22.268"
type input "16"
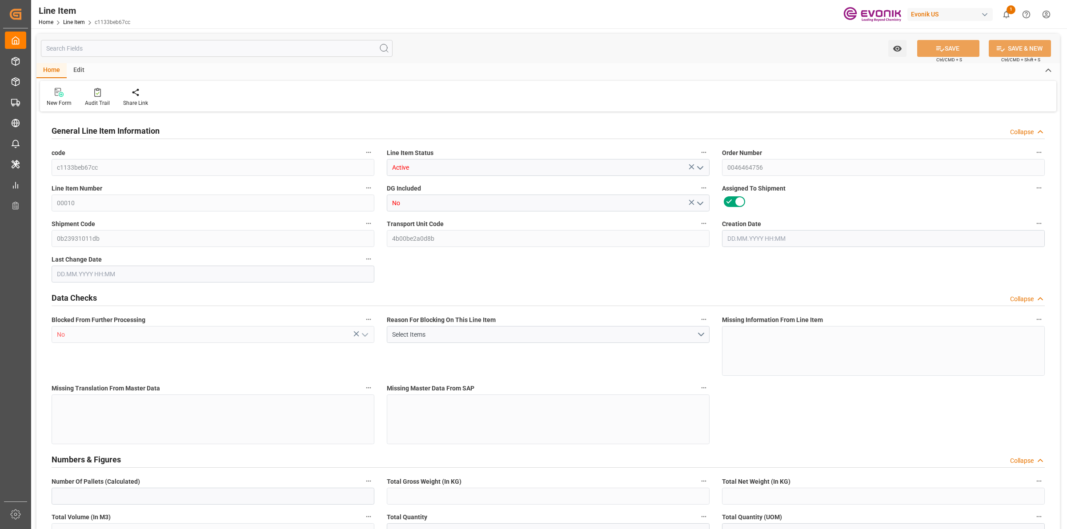
type input "87066.36"
type input "16"
type input "15200"
type input "16066.4"
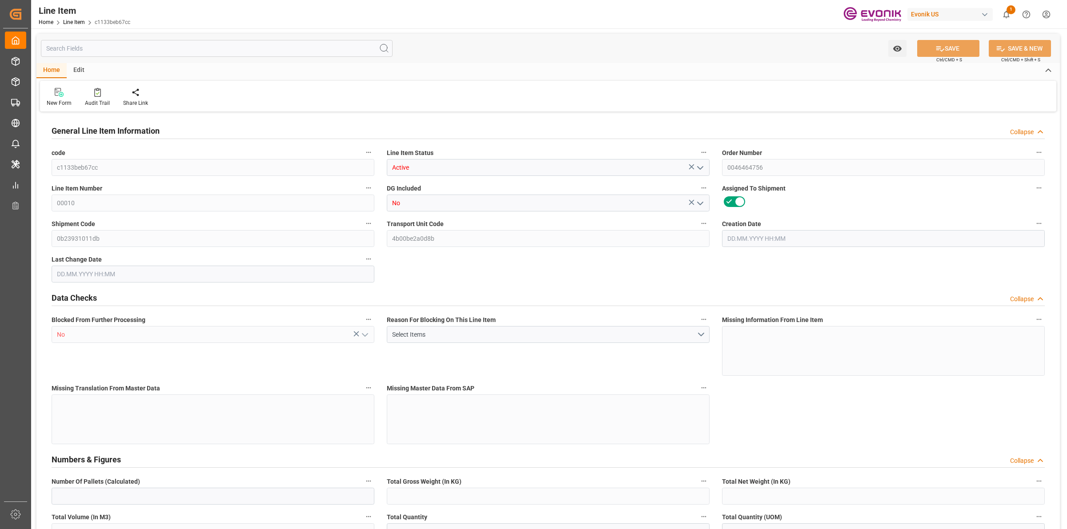
type input "16066.4"
type input "15200"
type input "22.268"
type input "22268"
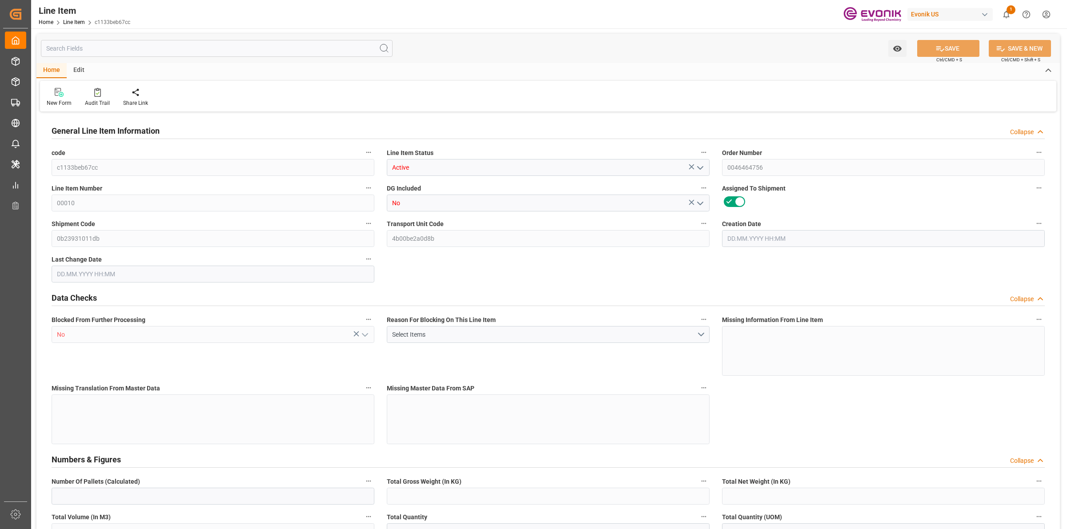
type input "0"
type input "[DATE] 20:06"
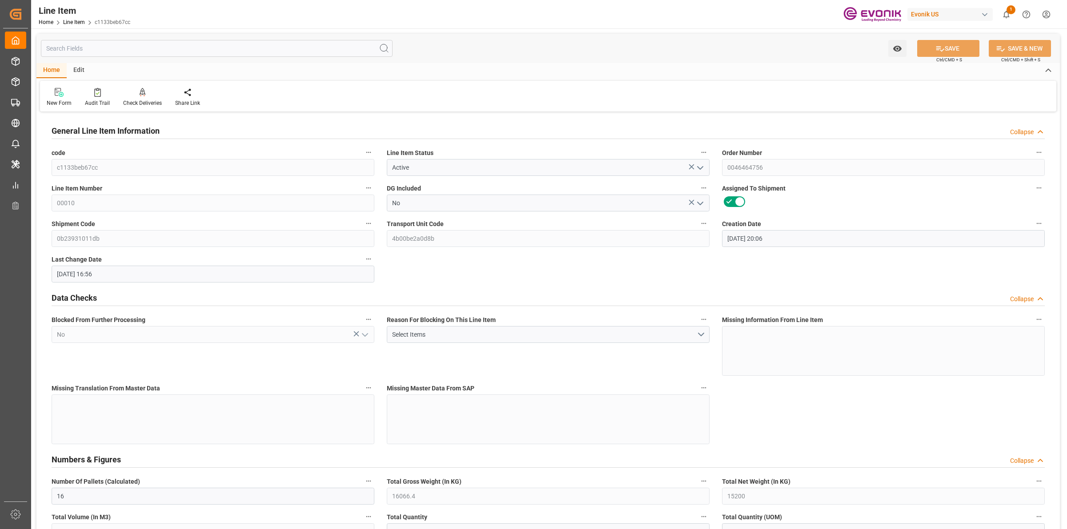
type input "[DATE] 16:56"
type input "[DATE]"
type input "19.09.2025"
type input "12.09.2025"
click at [124, 47] on input "text" at bounding box center [217, 48] width 352 height 17
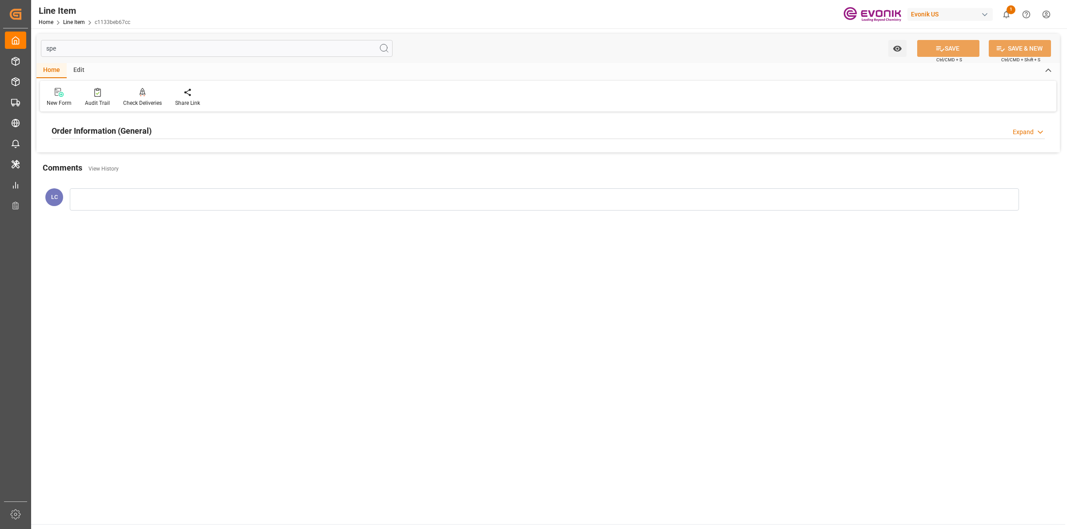
type input "spe"
click at [135, 129] on h2 "Order Information (General)" at bounding box center [102, 131] width 100 height 12
click at [136, 192] on div at bounding box center [213, 184] width 323 height 50
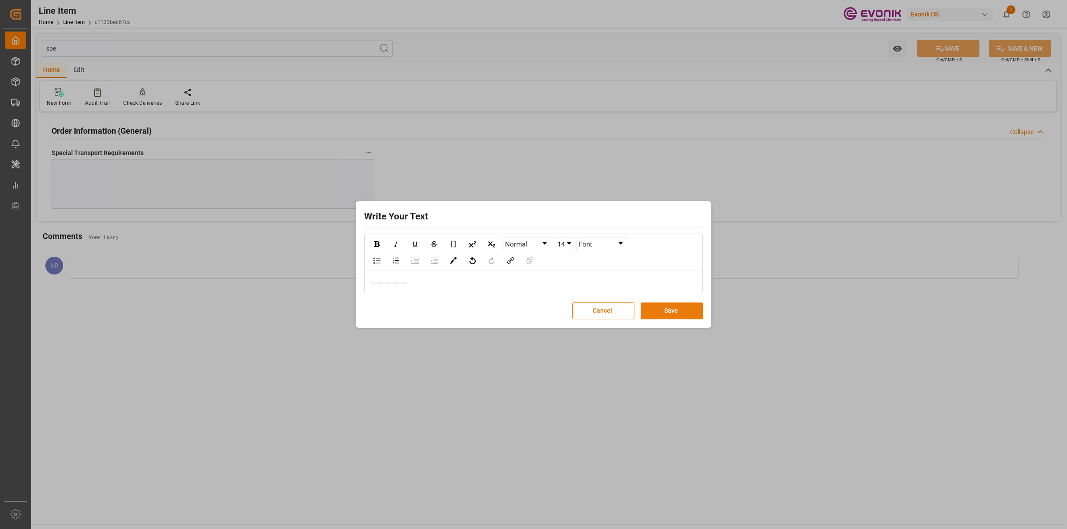
click at [673, 313] on button "Save" at bounding box center [672, 311] width 62 height 17
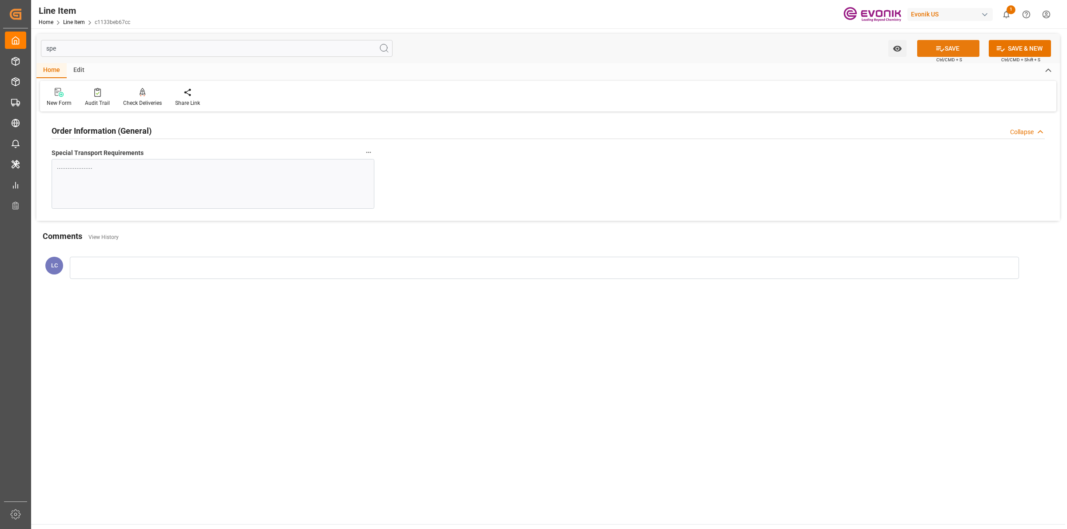
click at [939, 52] on icon at bounding box center [939, 48] width 9 height 9
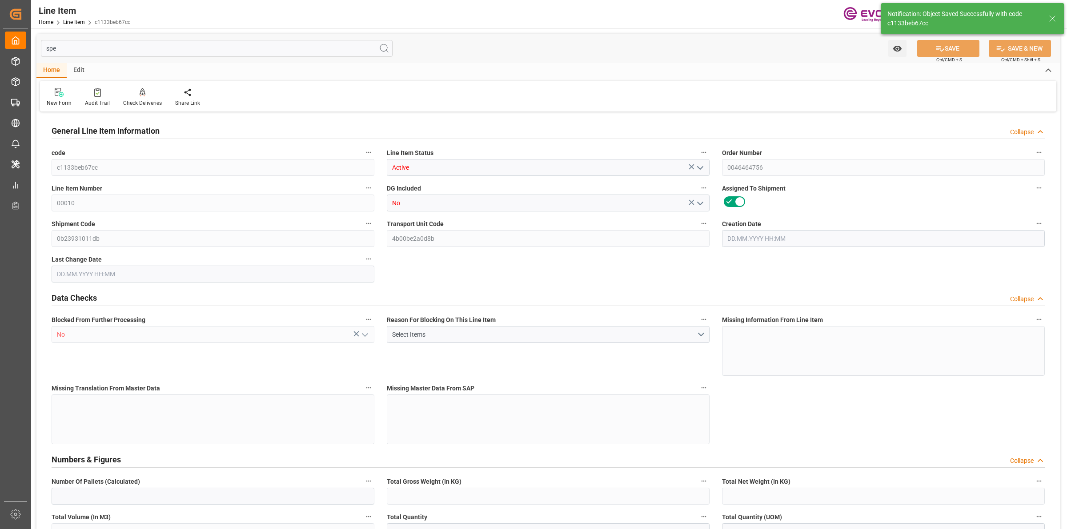
type input "16"
type input "16066.4"
type input "15200"
type input "22.268"
type input "16"
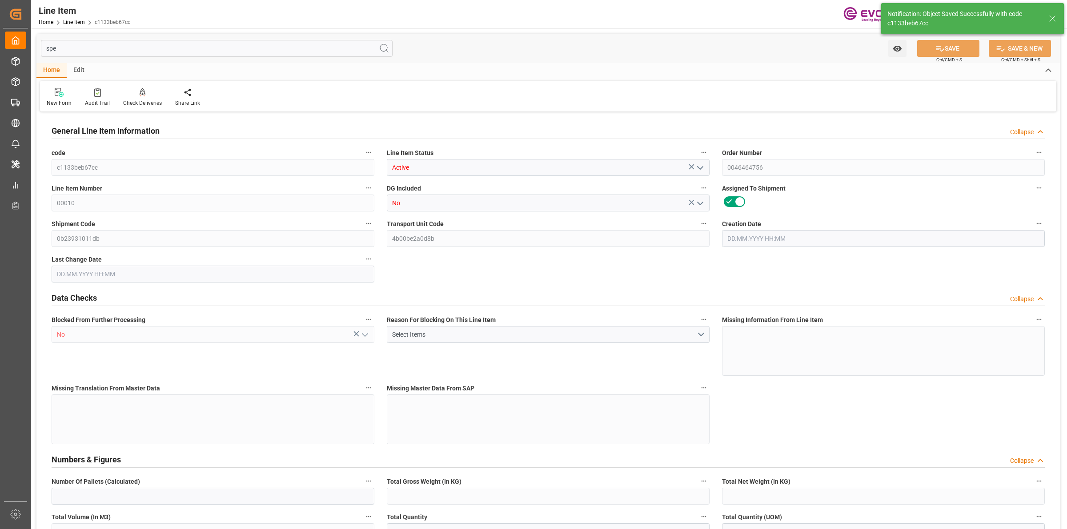
type input "87066.36"
type input "16"
type input "15200"
type input "16066.4"
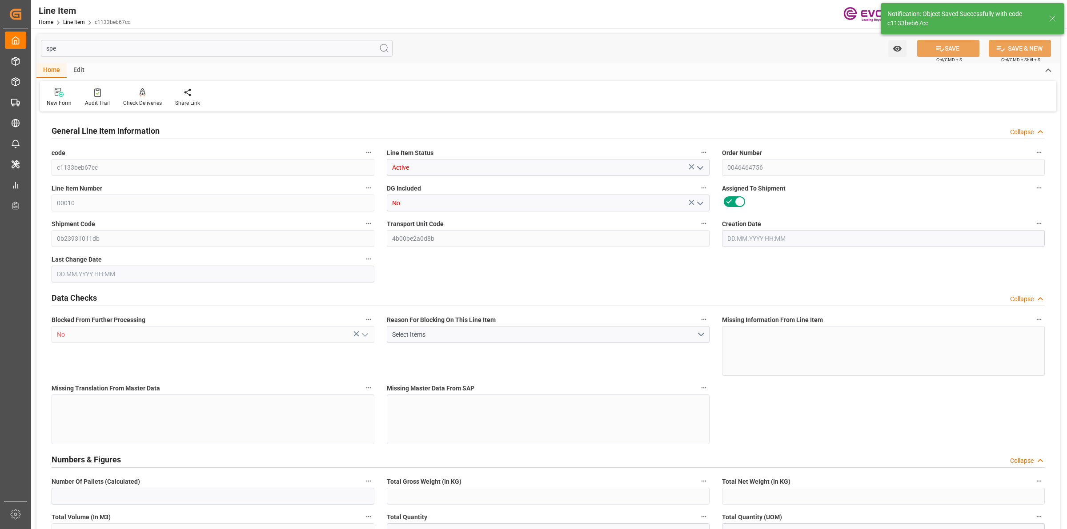
type input "16066.4"
type input "15200"
type input "22.268"
type input "22268"
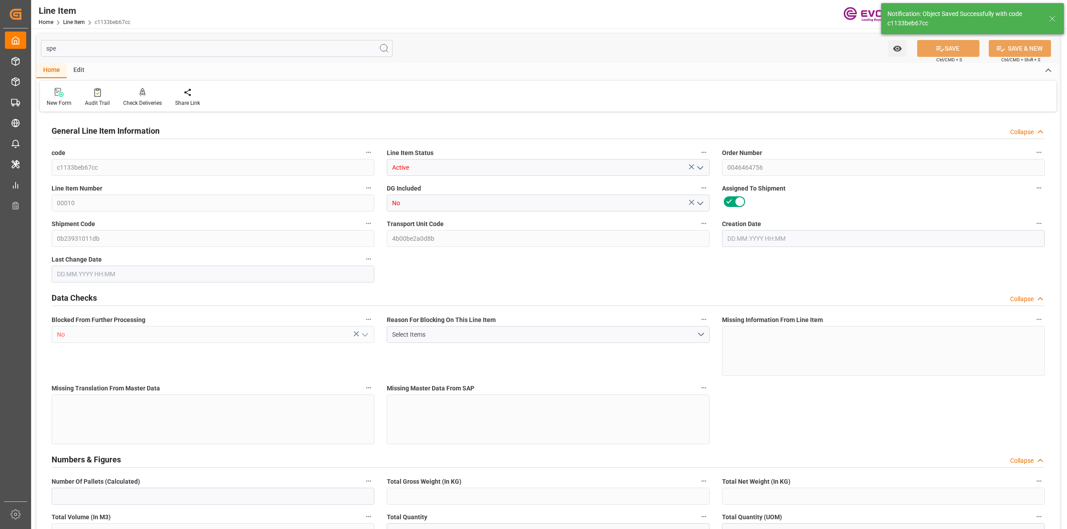
type input "0"
type input "21.07.2025 20:06"
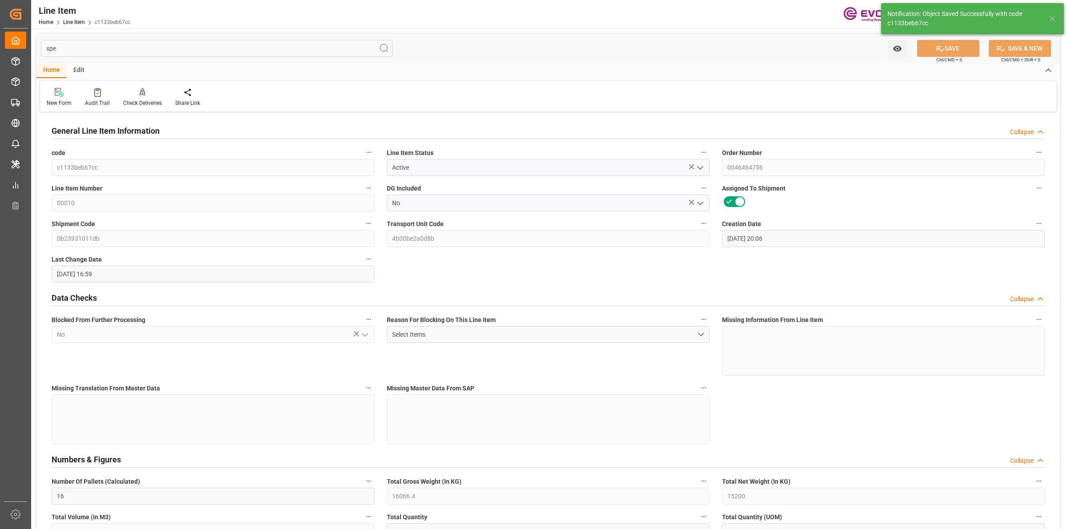
type input "[DATE] 16:59"
type input "[DATE]"
type input "19.09.2025"
type input "12.09.2025"
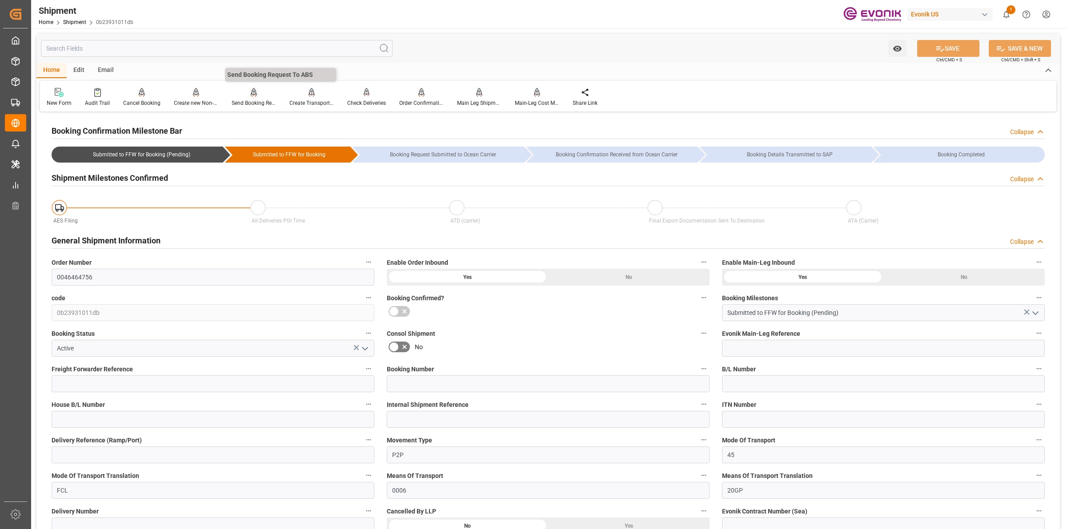
click at [255, 91] on div at bounding box center [254, 92] width 44 height 9
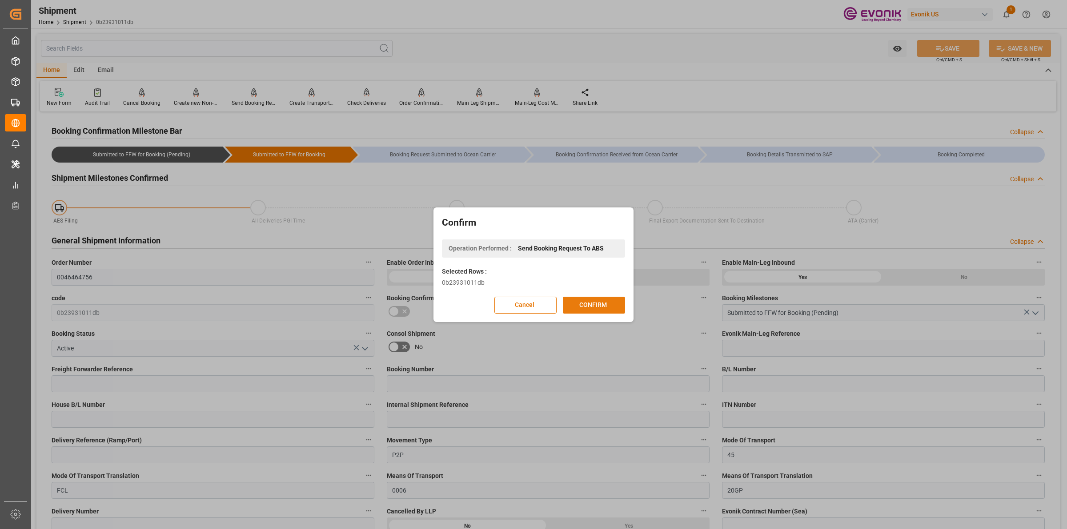
click at [603, 309] on button "CONFIRM" at bounding box center [594, 305] width 62 height 17
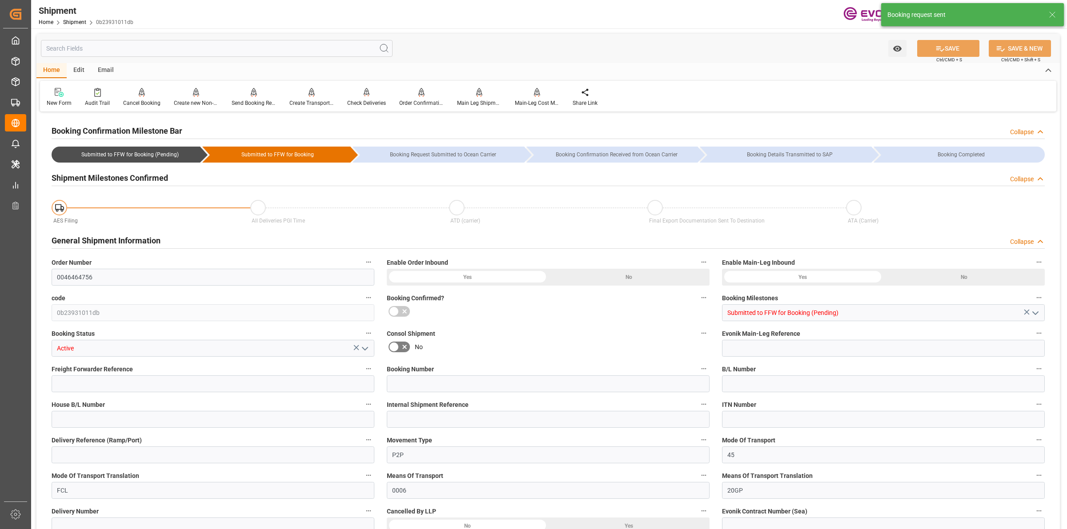
type input "USORF"
type input "BEANR"
type input "9349497"
type input "[DATE] 00:00"
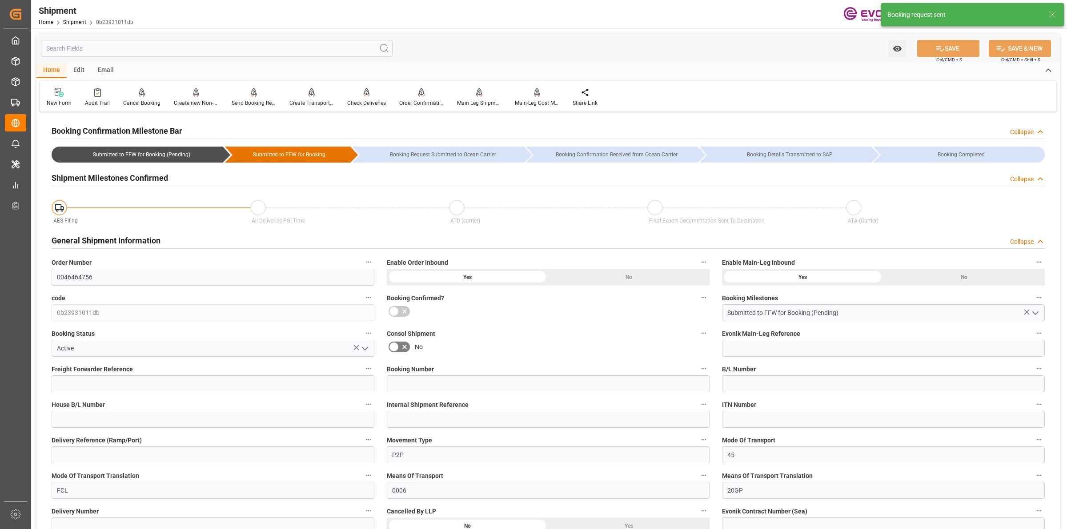
type input "[DATE] 00:00"
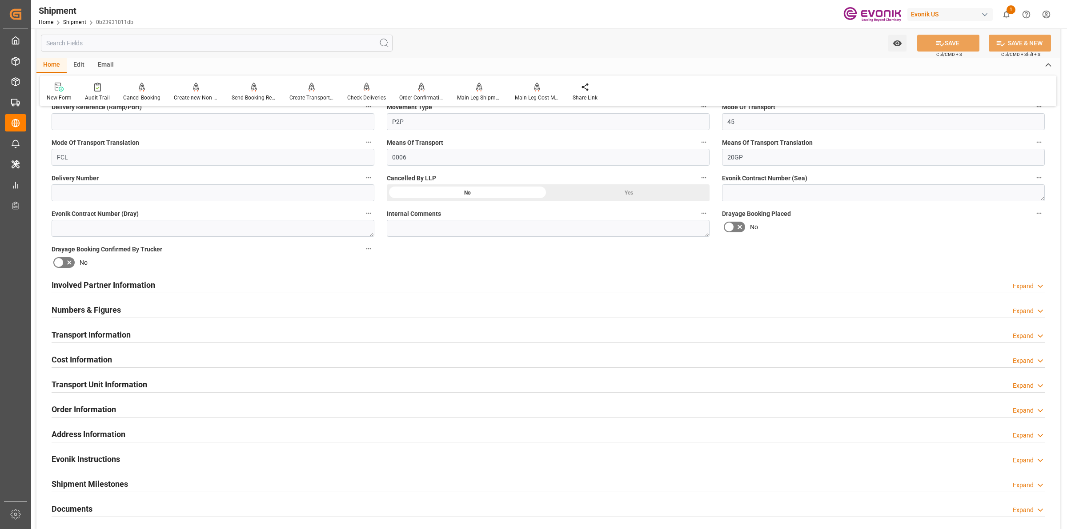
click at [139, 348] on div "Cost Information Expand" at bounding box center [548, 360] width 1006 height 25
click at [148, 338] on div "Transport Information Expand" at bounding box center [548, 334] width 993 height 17
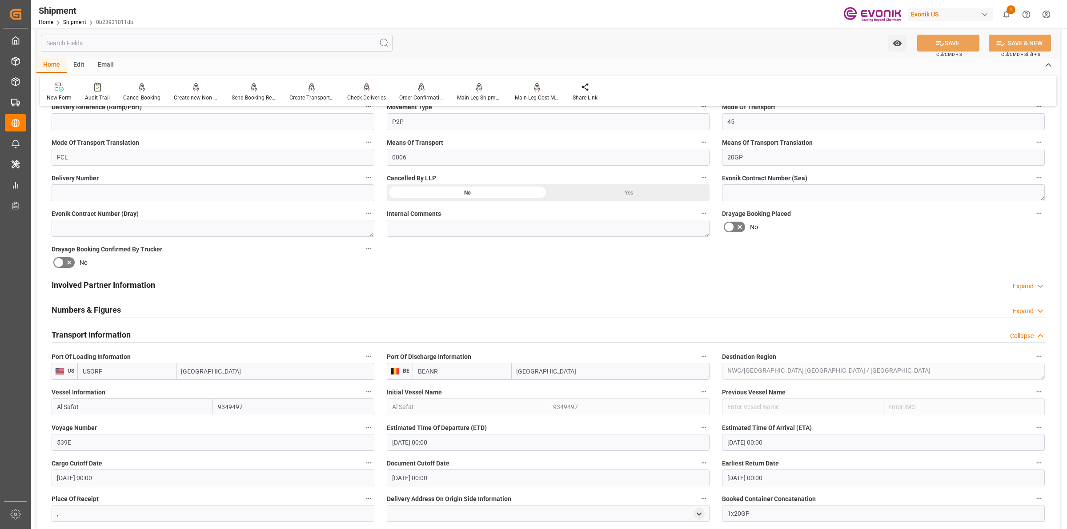
click at [148, 338] on div "Transport Information Collapse" at bounding box center [548, 334] width 993 height 17
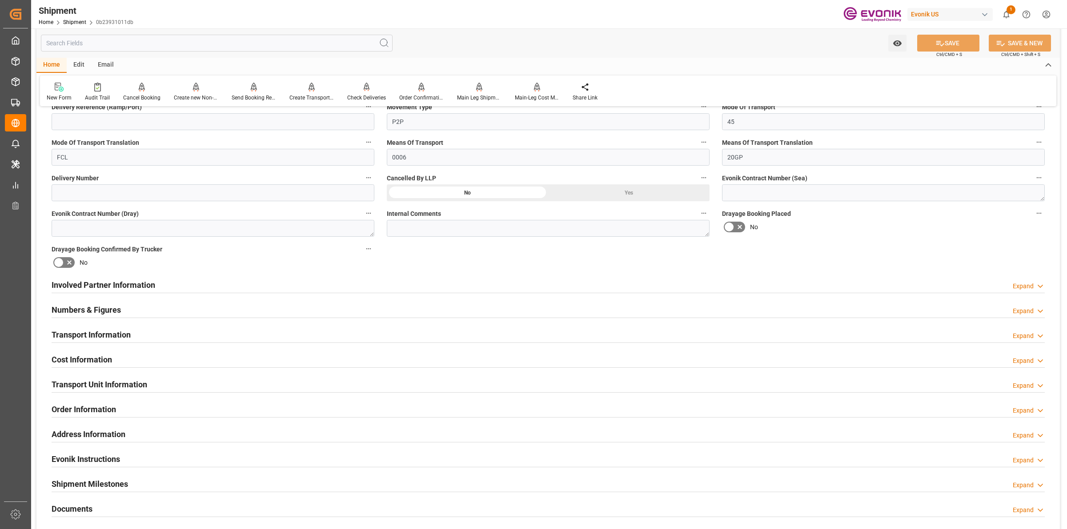
click at [106, 362] on h2 "Cost Information" at bounding box center [82, 360] width 60 height 12
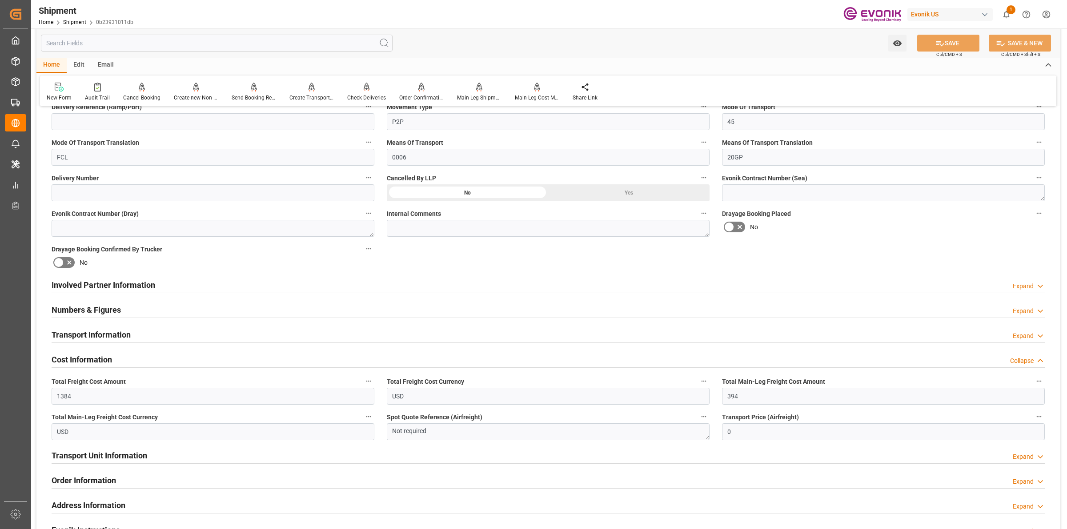
click at [106, 362] on h2 "Cost Information" at bounding box center [82, 360] width 60 height 12
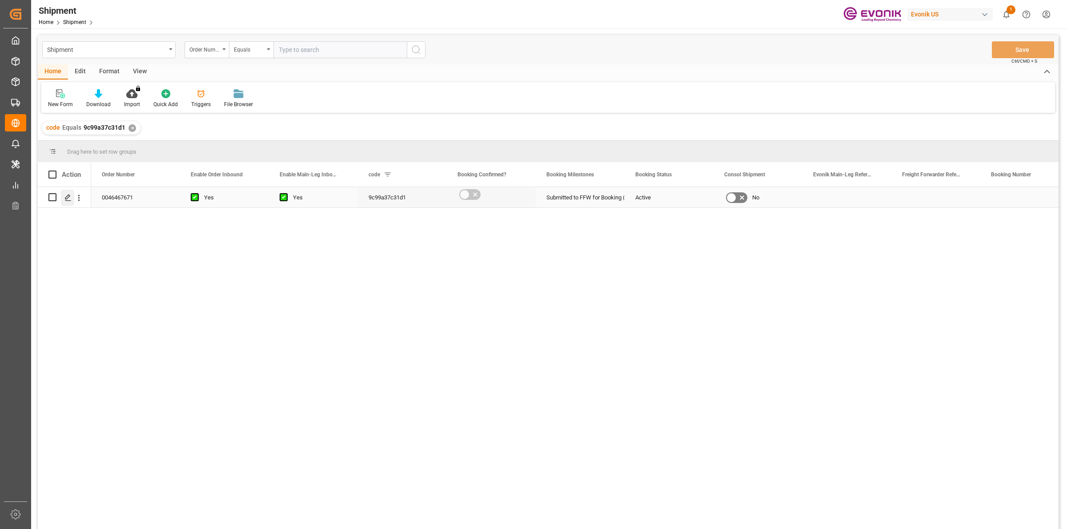
click at [64, 199] on div "Press SPACE to select this row." at bounding box center [67, 198] width 13 height 16
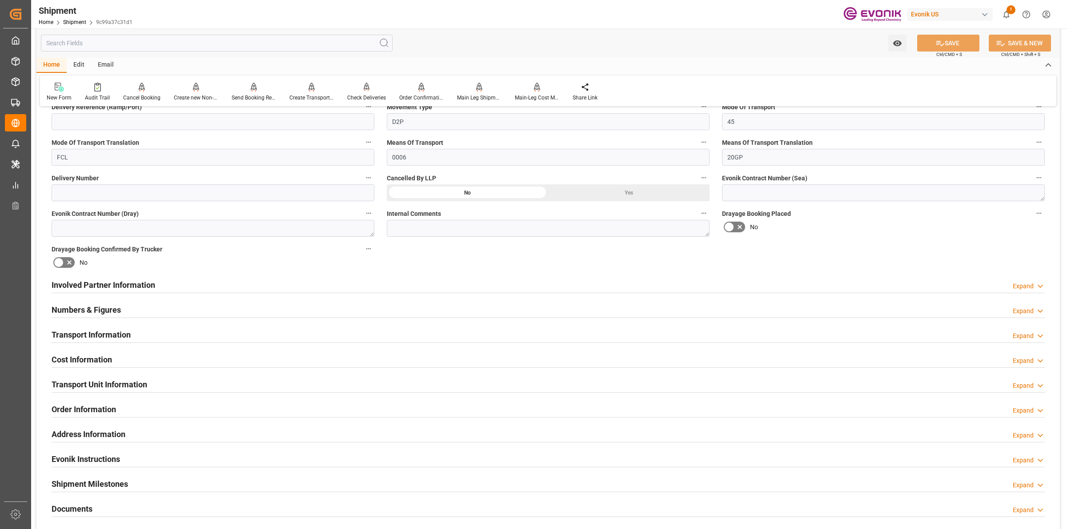
scroll to position [389, 0]
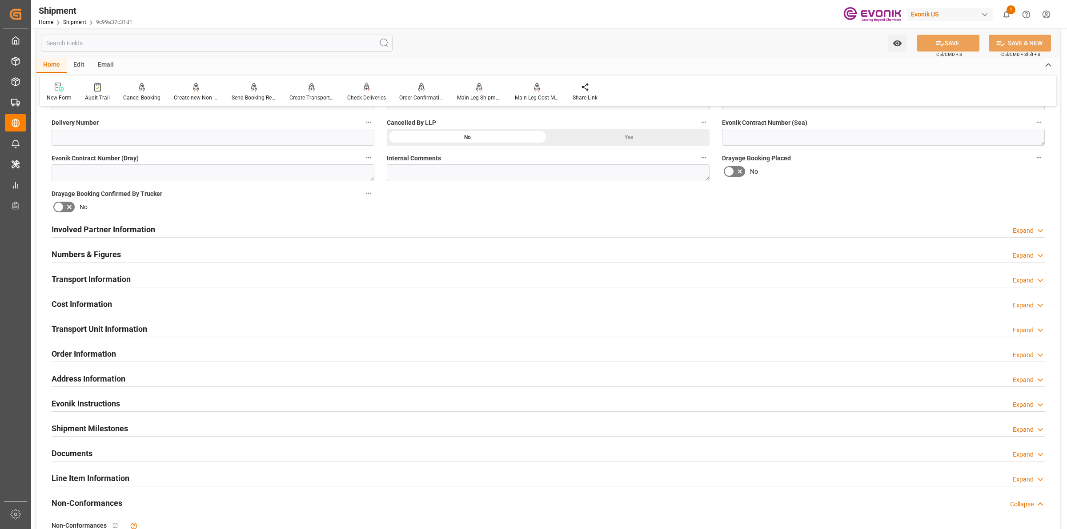
click at [159, 230] on div "Involved Partner Information Expand" at bounding box center [548, 229] width 993 height 17
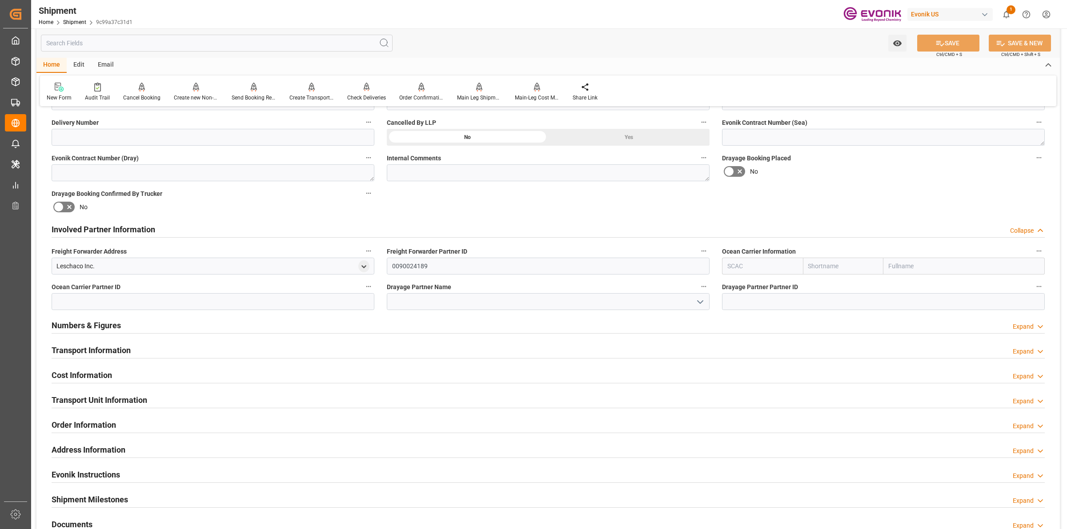
click at [747, 261] on input "text" at bounding box center [762, 266] width 81 height 17
paste input "ONE"
click at [734, 290] on div "ONEY" at bounding box center [736, 286] width 28 height 20
type input "ONEY"
type input "ONE"
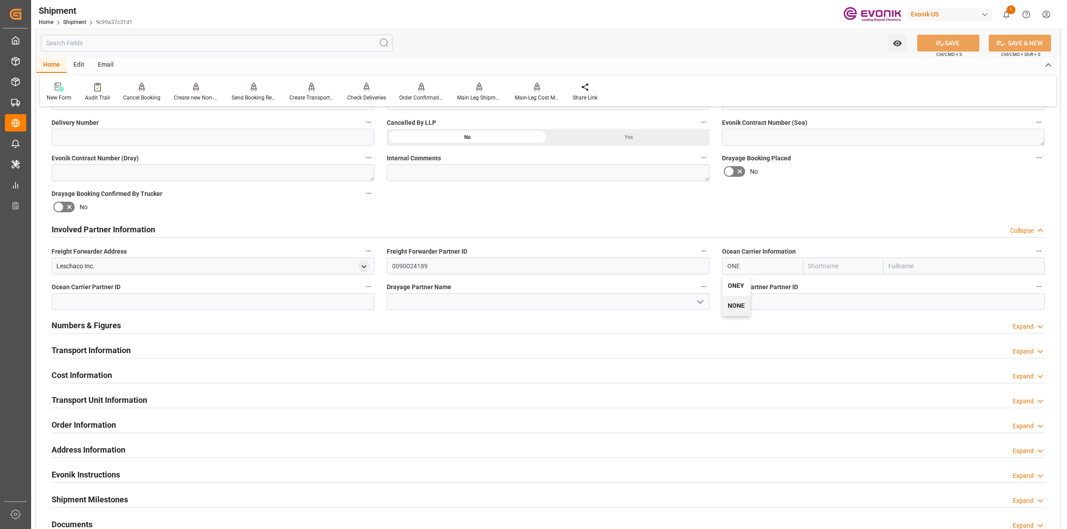
type input "Ocean Network Express"
type input "ONEY"
drag, startPoint x: 917, startPoint y: 265, endPoint x: 868, endPoint y: 258, distance: 49.4
click at [842, 259] on div "ONEY ONE Ocean Network Express" at bounding box center [883, 266] width 323 height 17
click at [473, 307] on input at bounding box center [548, 301] width 323 height 17
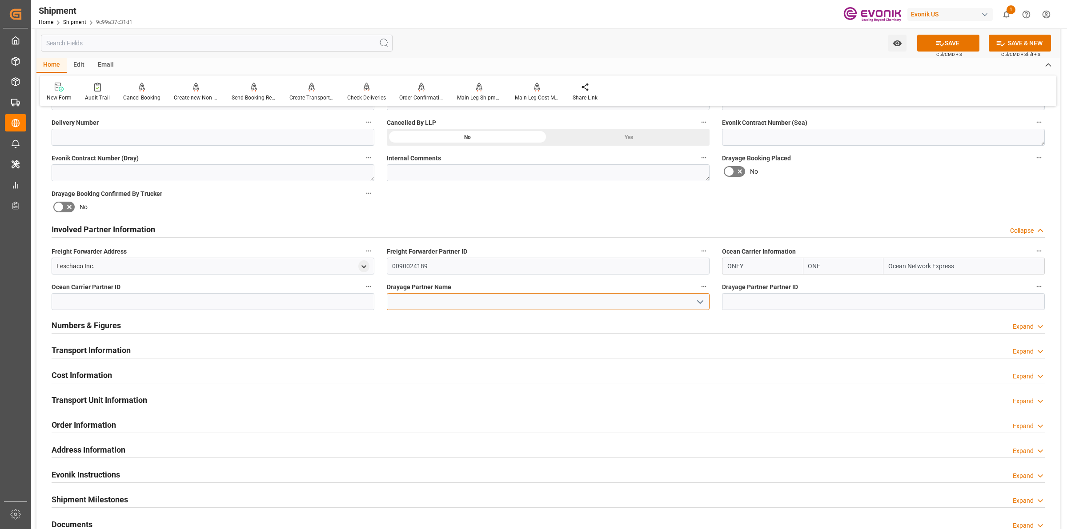
paste input "Ocean Net"
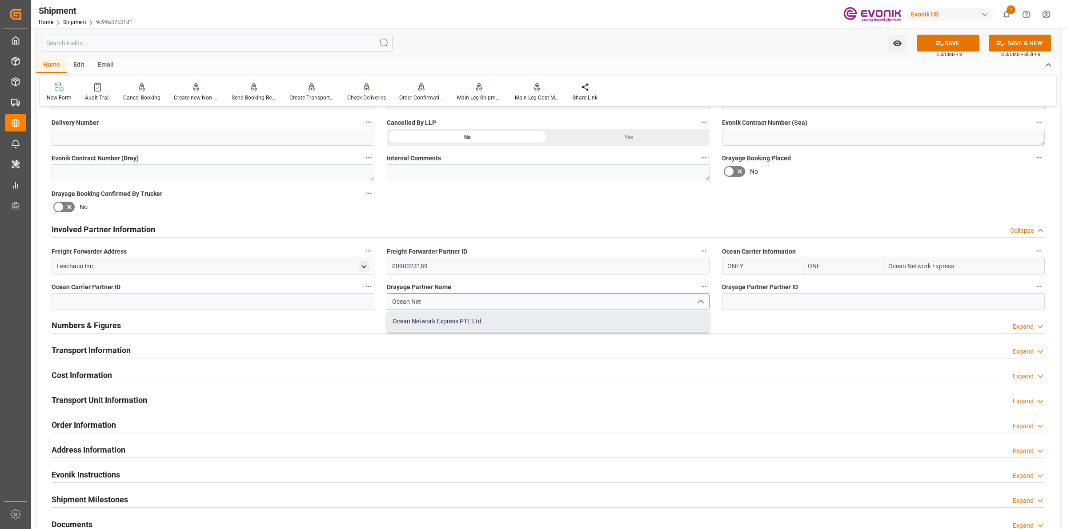
click at [467, 319] on div "Ocean Network Express PTE Ltd" at bounding box center [548, 322] width 322 height 20
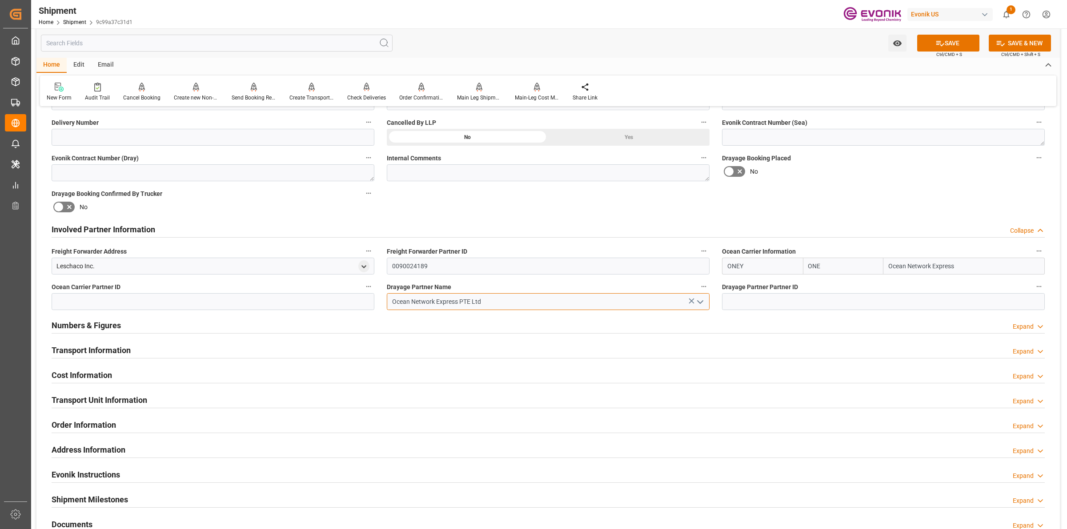
type input "Ocean Network Express PTE Ltd"
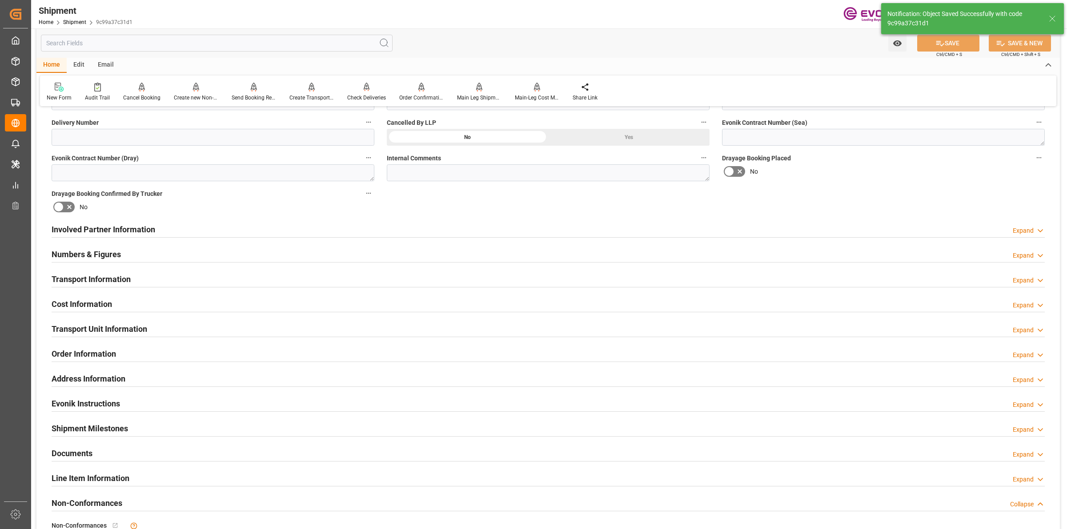
type input "0090208776"
click at [141, 229] on h2 "Involved Partner Information" at bounding box center [104, 230] width 104 height 12
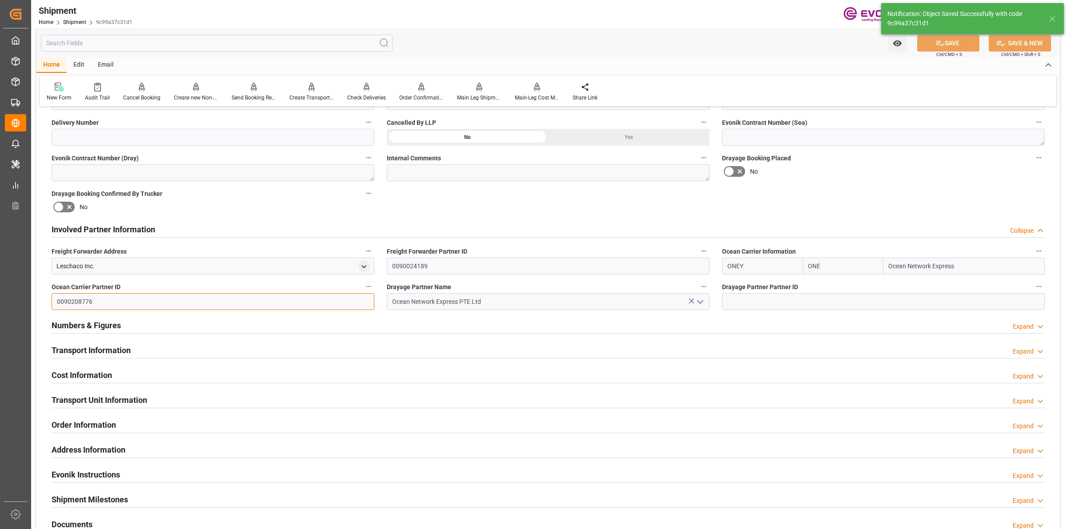
click at [82, 302] on input "0090208776" at bounding box center [213, 301] width 323 height 17
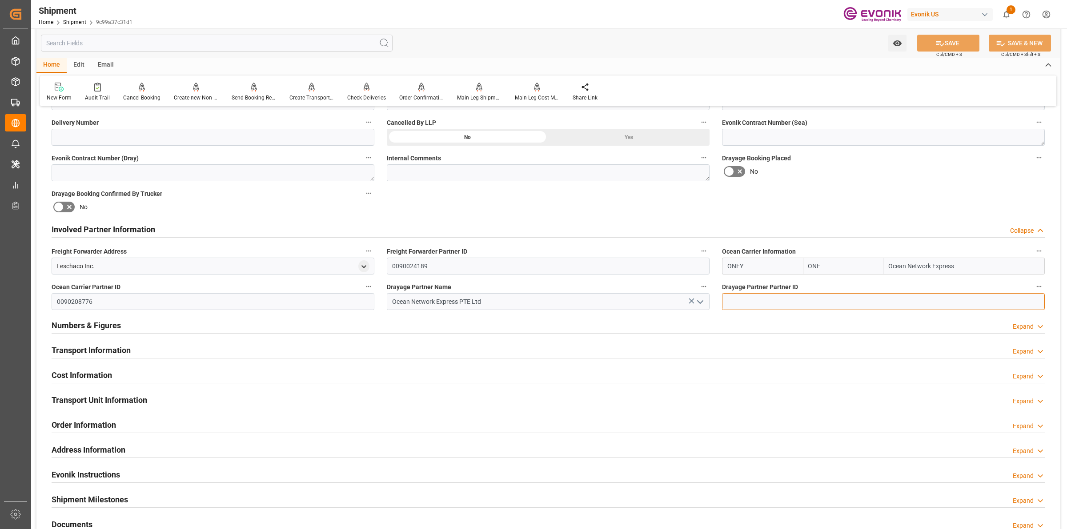
click at [762, 303] on input at bounding box center [883, 301] width 323 height 17
paste input "0090208776"
type input "0090208776"
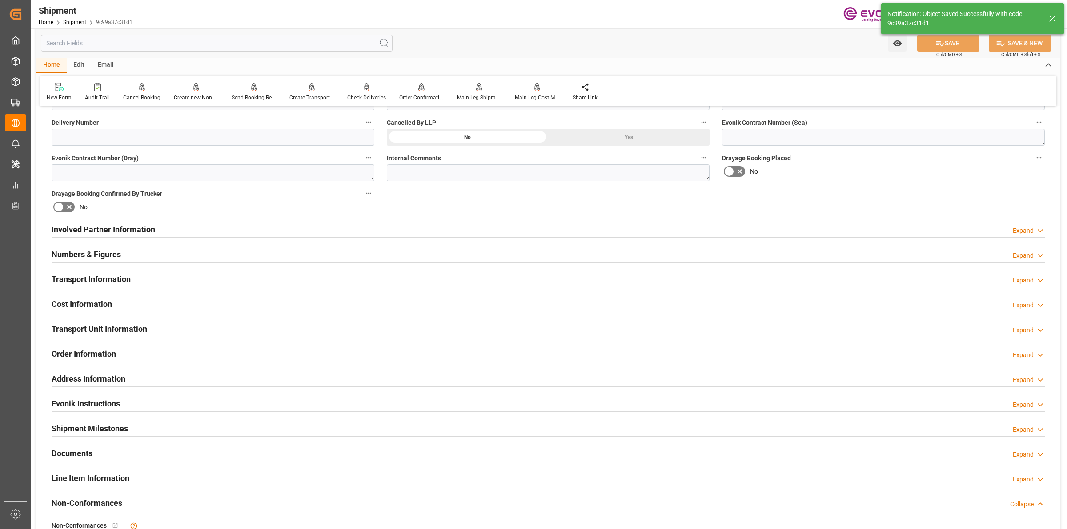
click at [149, 230] on h2 "Involved Partner Information" at bounding box center [104, 230] width 104 height 12
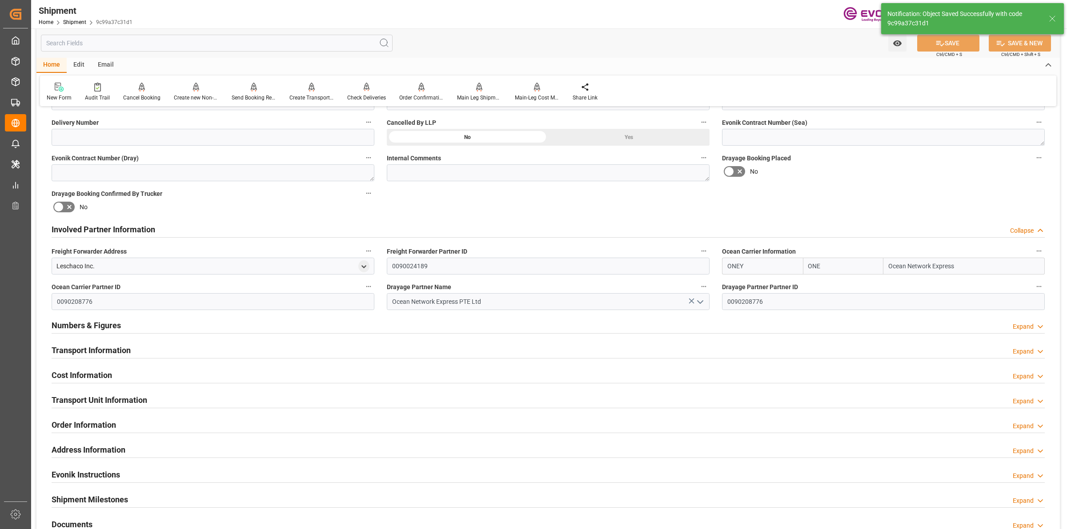
click at [149, 230] on h2 "Involved Partner Information" at bounding box center [104, 230] width 104 height 12
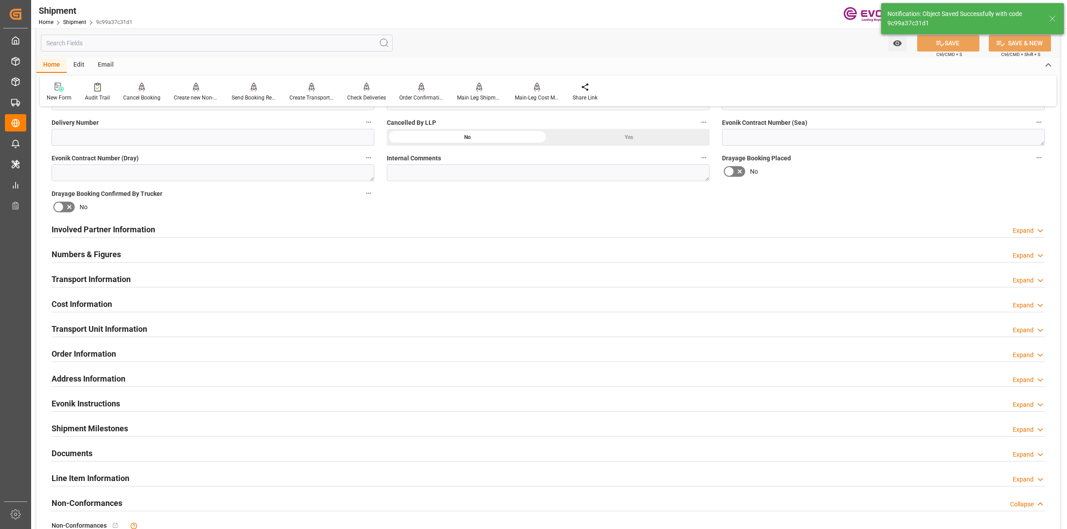
click at [110, 283] on h2 "Transport Information" at bounding box center [91, 279] width 79 height 12
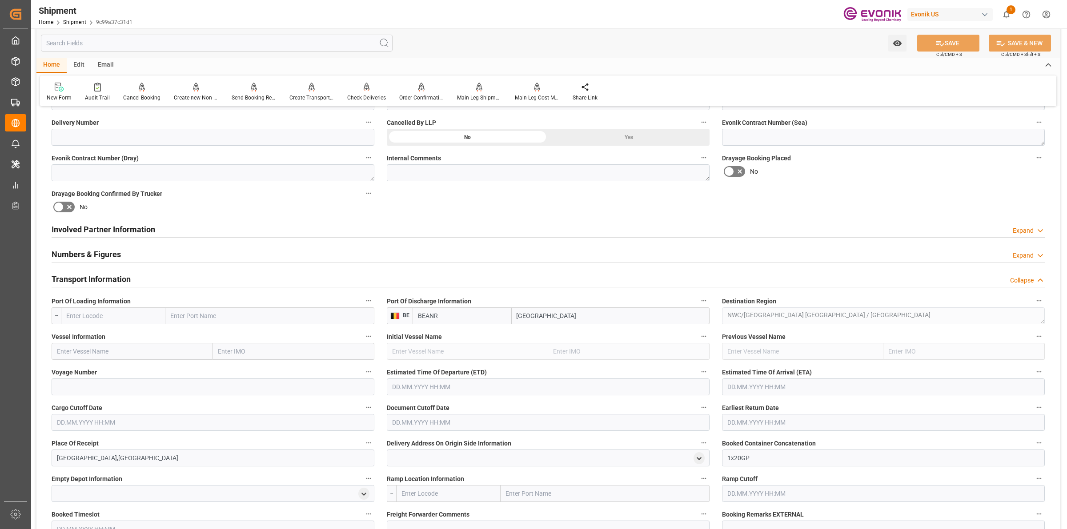
click at [110, 309] on input "text" at bounding box center [113, 316] width 104 height 17
paste input "USSAV"
type input "USSAV"
click at [105, 338] on span "USSAV - Savannah" at bounding box center [91, 335] width 49 height 7
type input "Savannah"
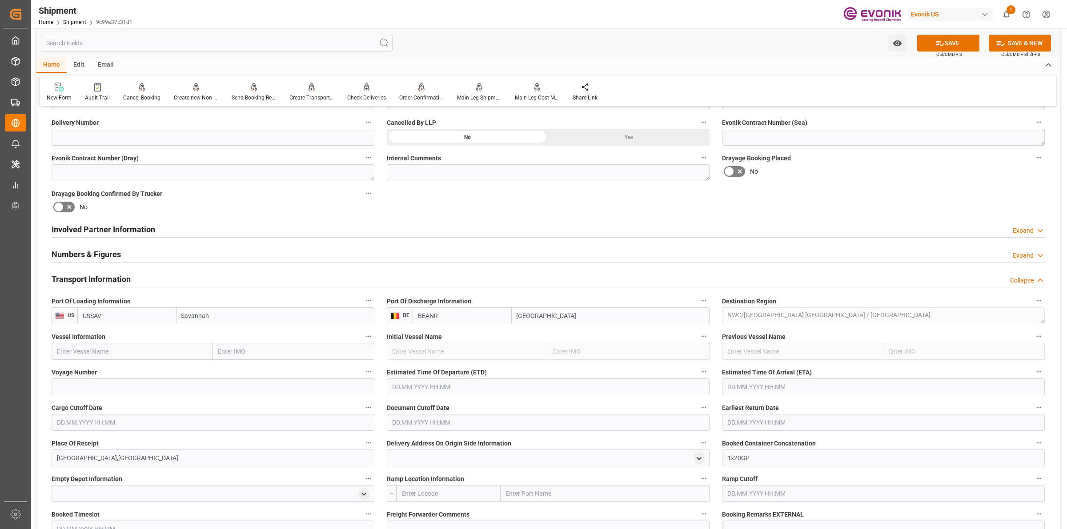
type input "USSAV"
click at [199, 349] on input "text" at bounding box center [132, 351] width 161 height 17
paste input "BRIGHTON"
click at [118, 370] on div "Brighton - 9332846" at bounding box center [101, 371] width 98 height 20
type input "Brighton"
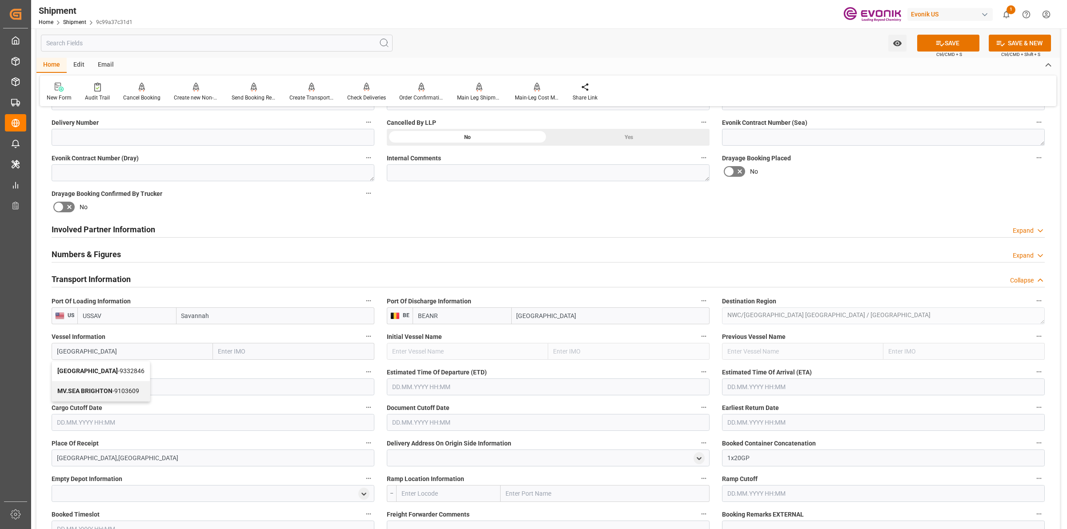
type input "9332846"
type input "Brighton"
click at [228, 389] on input at bounding box center [213, 387] width 323 height 17
paste input "020E"
type input "020E"
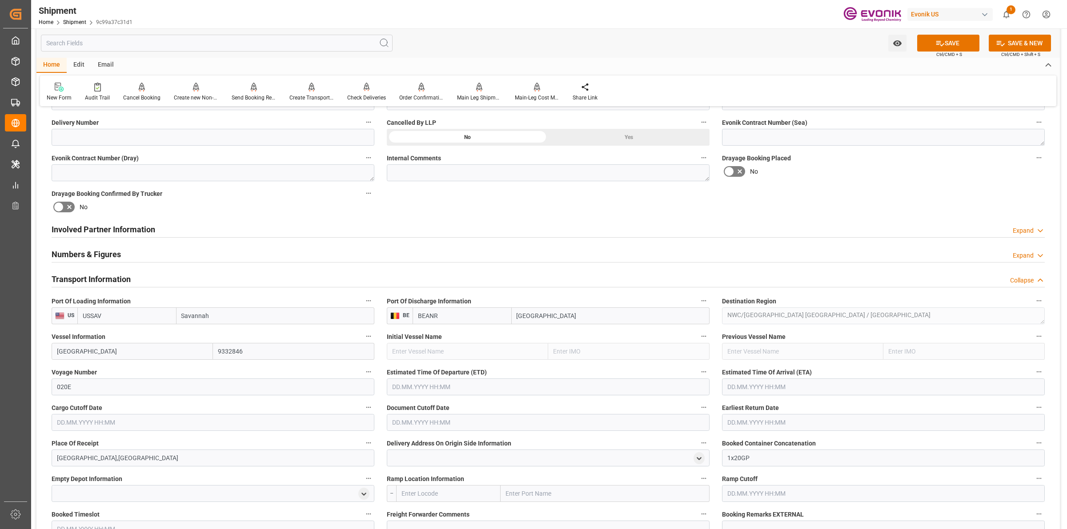
click at [435, 381] on input "text" at bounding box center [548, 387] width 323 height 17
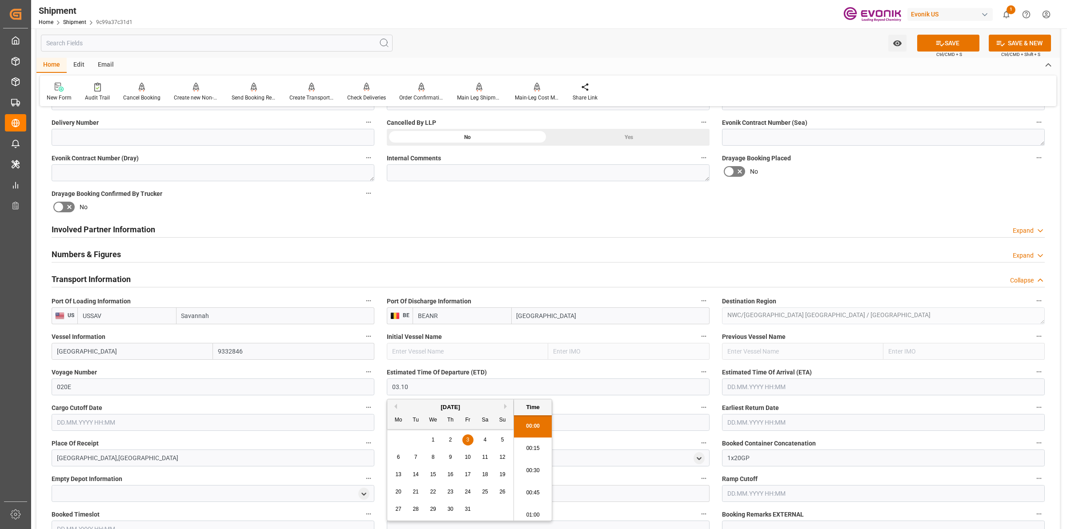
type input "03.10.2025 00:00"
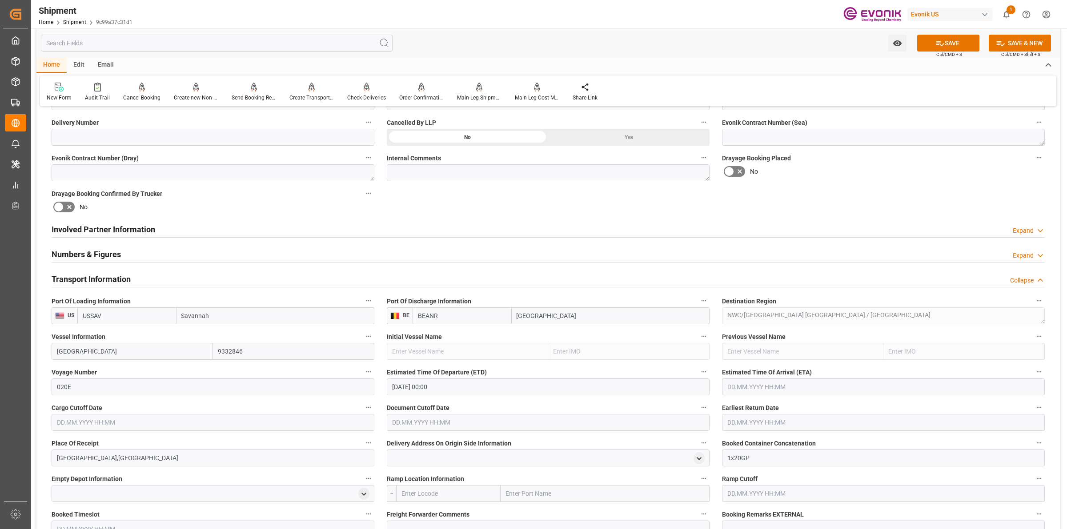
click at [742, 381] on input "text" at bounding box center [883, 387] width 323 height 17
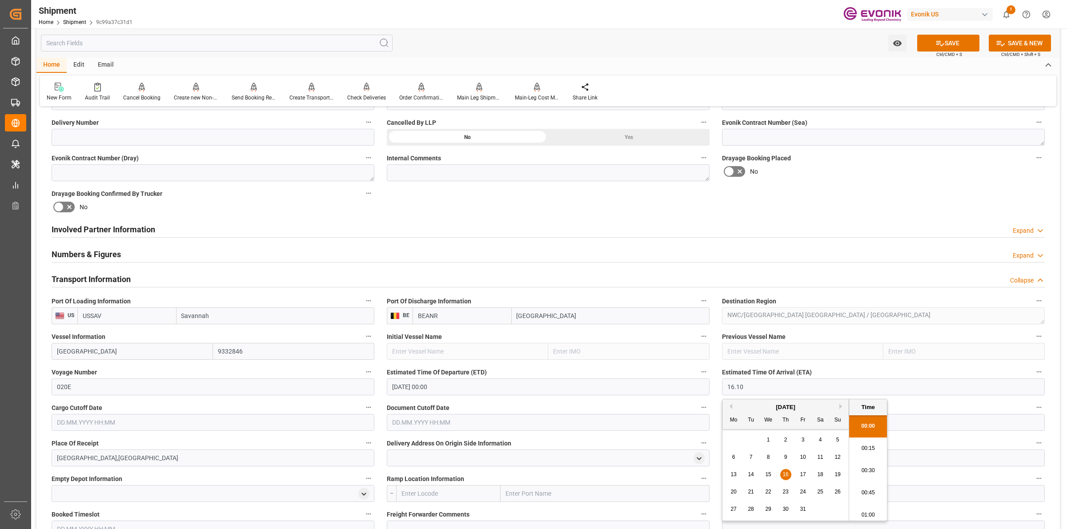
type input "16.10.2025 00:00"
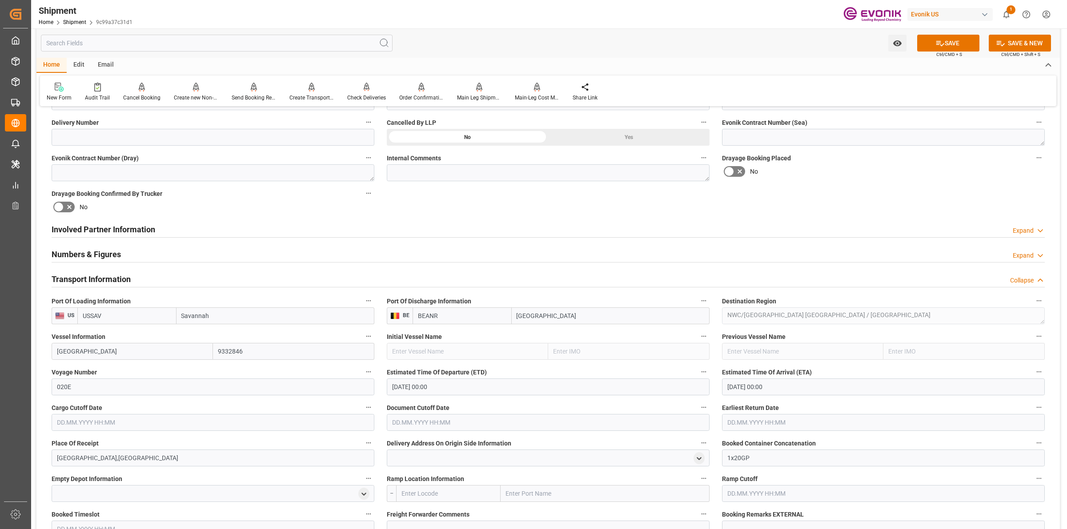
click at [207, 419] on input "text" at bounding box center [213, 422] width 323 height 17
type input "19.09.2025 00:00"
click at [436, 417] on input "text" at bounding box center [548, 422] width 323 height 17
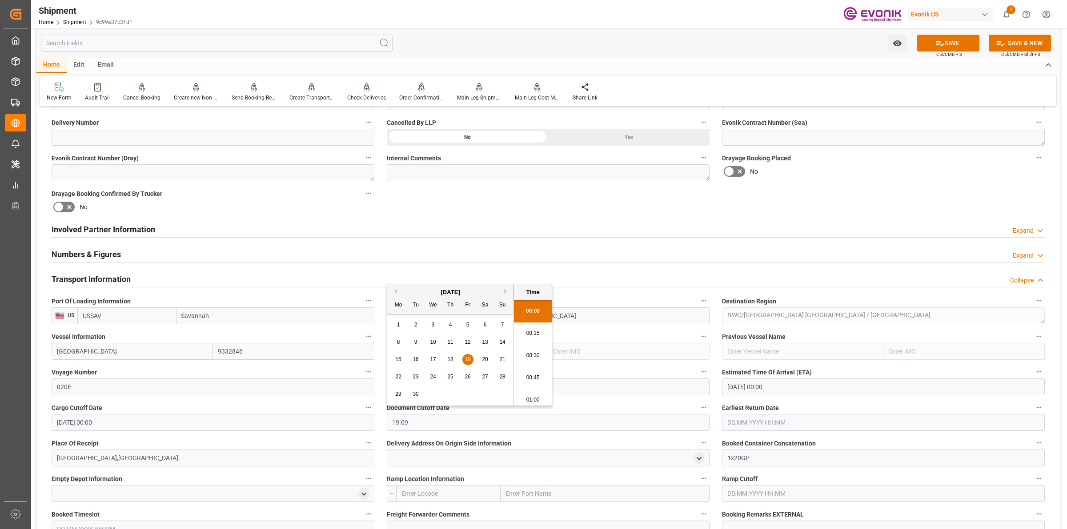
type input "19.09.2025 00:00"
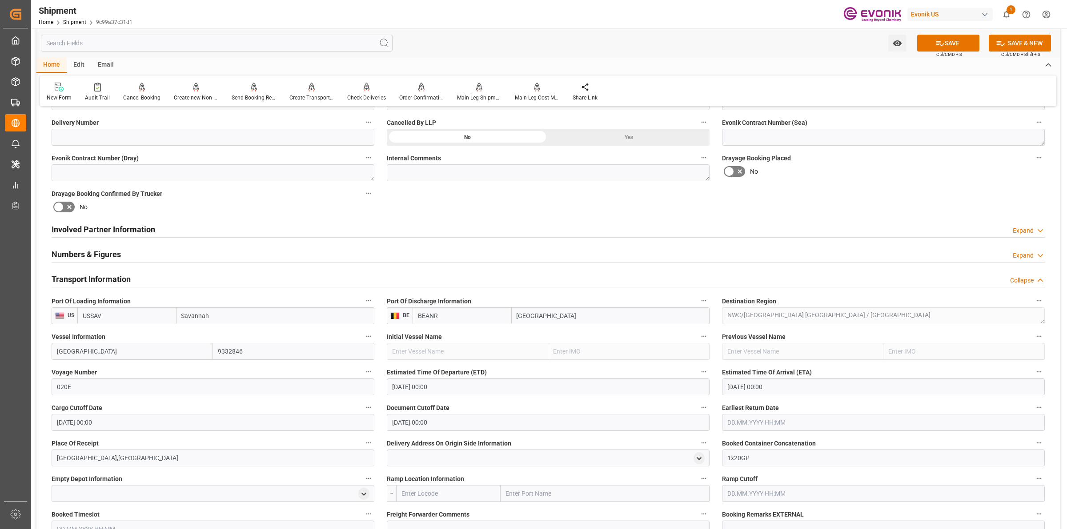
click at [804, 420] on input "text" at bounding box center [883, 422] width 323 height 17
type input "9"
type input "[DATE] 00:00"
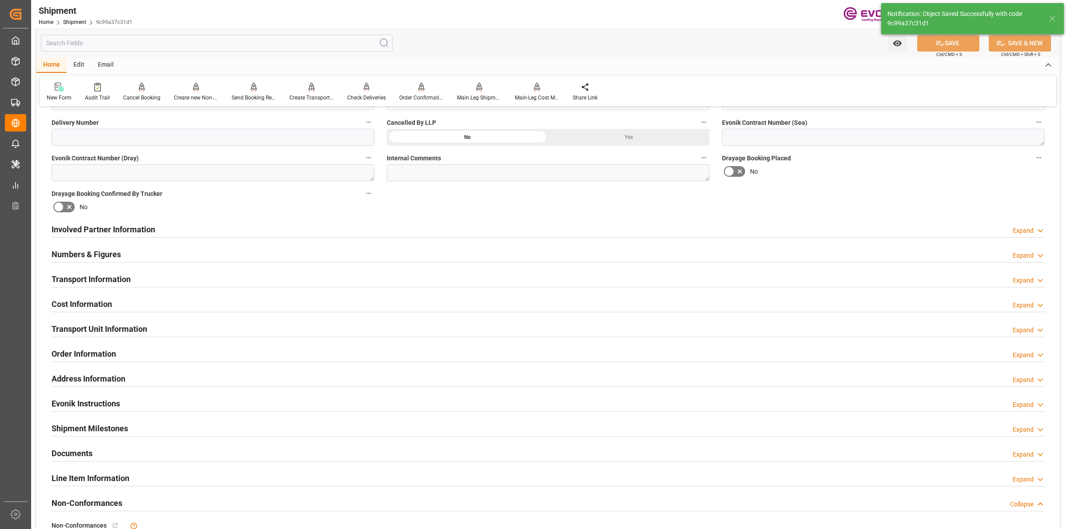
type input "Brighton"
type input "9332846"
click at [126, 278] on h2 "Transport Information" at bounding box center [91, 279] width 79 height 12
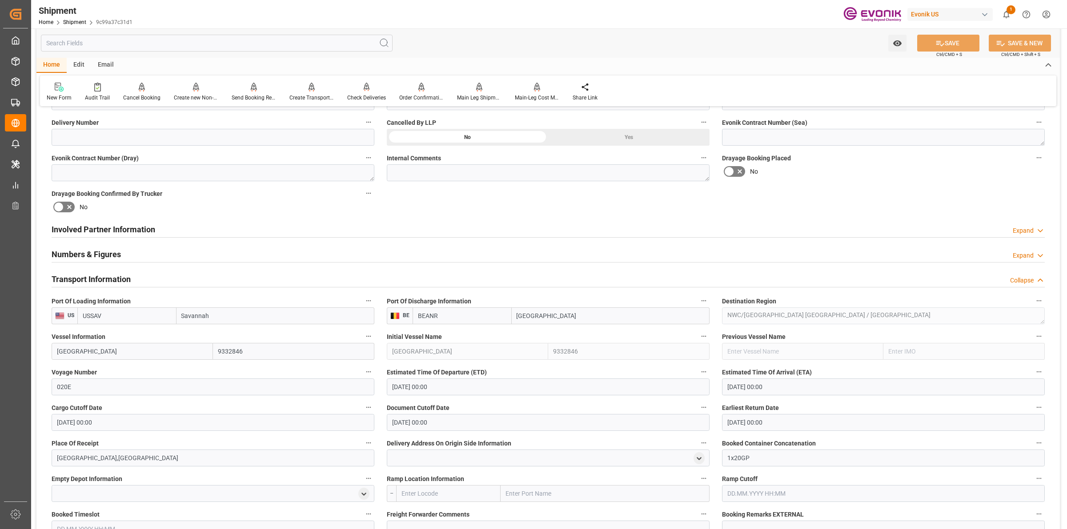
scroll to position [556, 0]
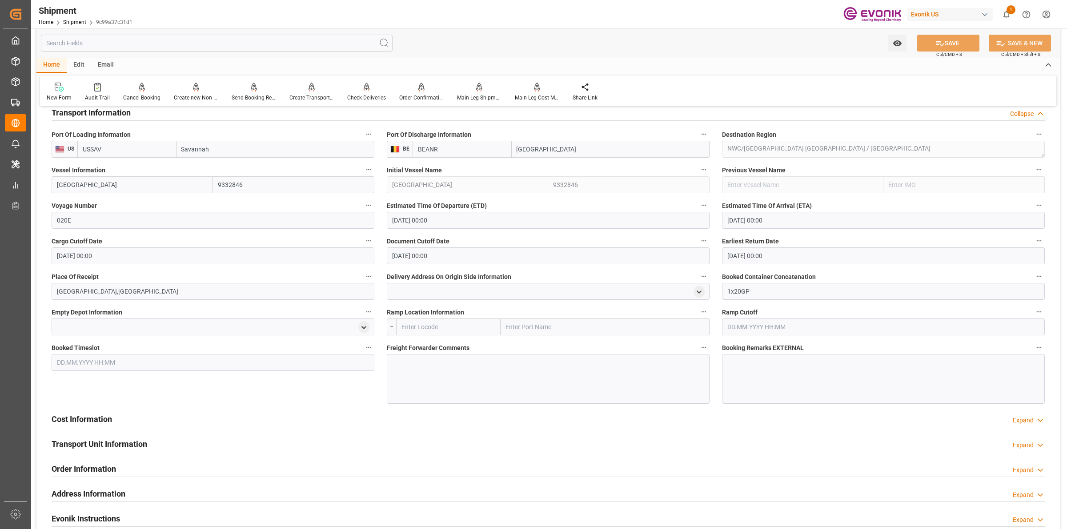
click at [148, 422] on div "Cost Information Expand" at bounding box center [548, 418] width 993 height 17
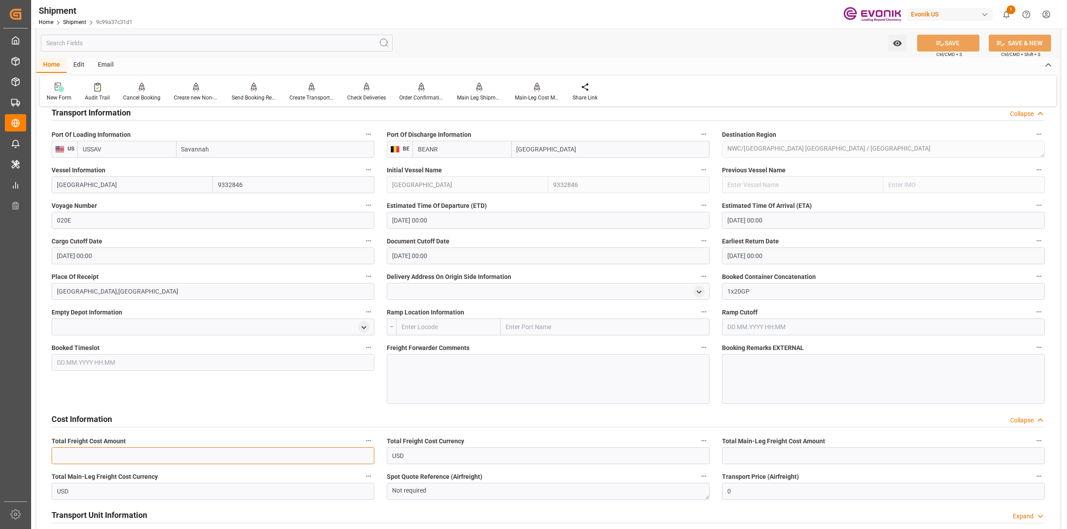
click at [125, 453] on input "text" at bounding box center [213, 456] width 323 height 17
click at [123, 453] on input "1350" at bounding box center [213, 456] width 323 height 17
type input "1350"
click at [762, 451] on input "text" at bounding box center [883, 456] width 323 height 17
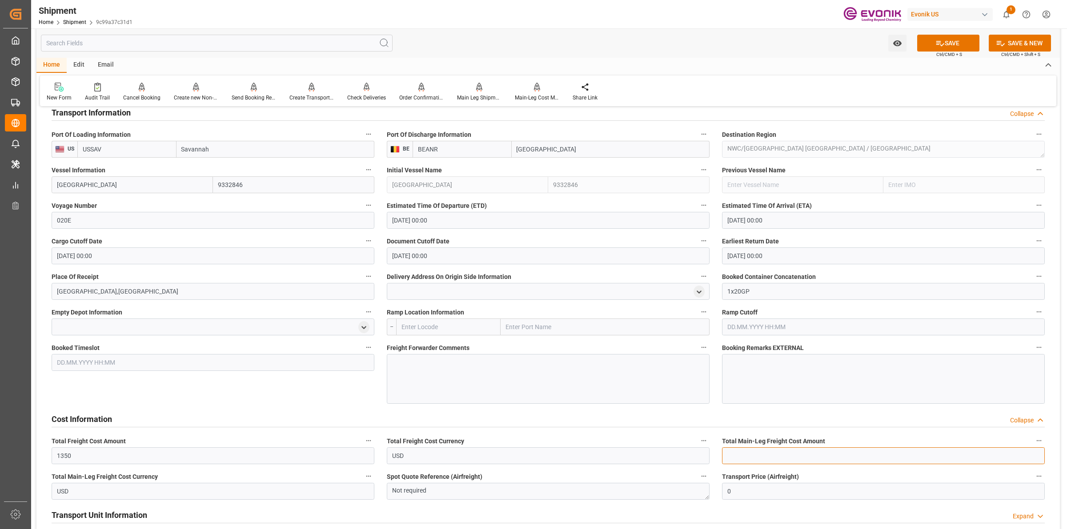
paste input "1350"
type input "1350"
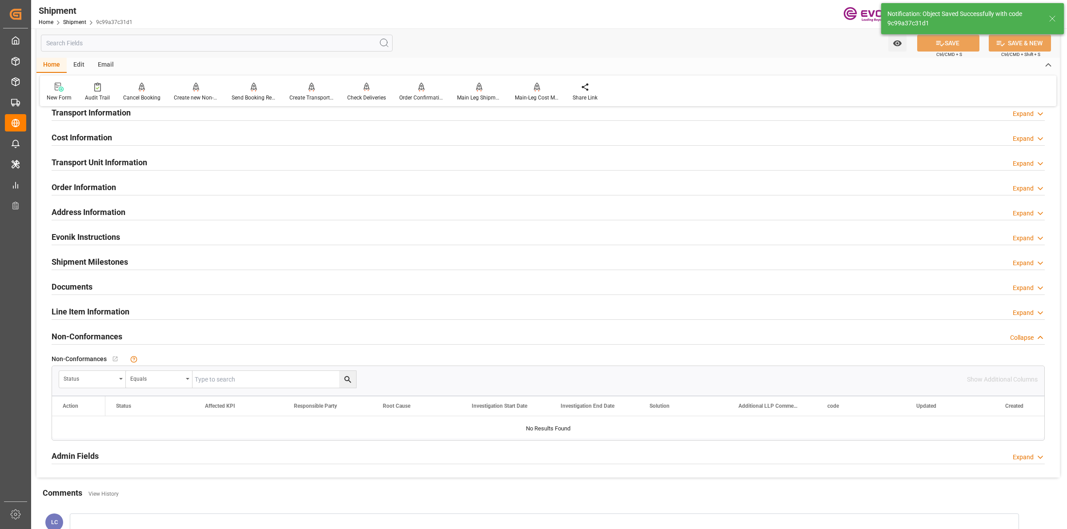
click at [158, 130] on div "Cost Information Expand" at bounding box center [548, 136] width 993 height 17
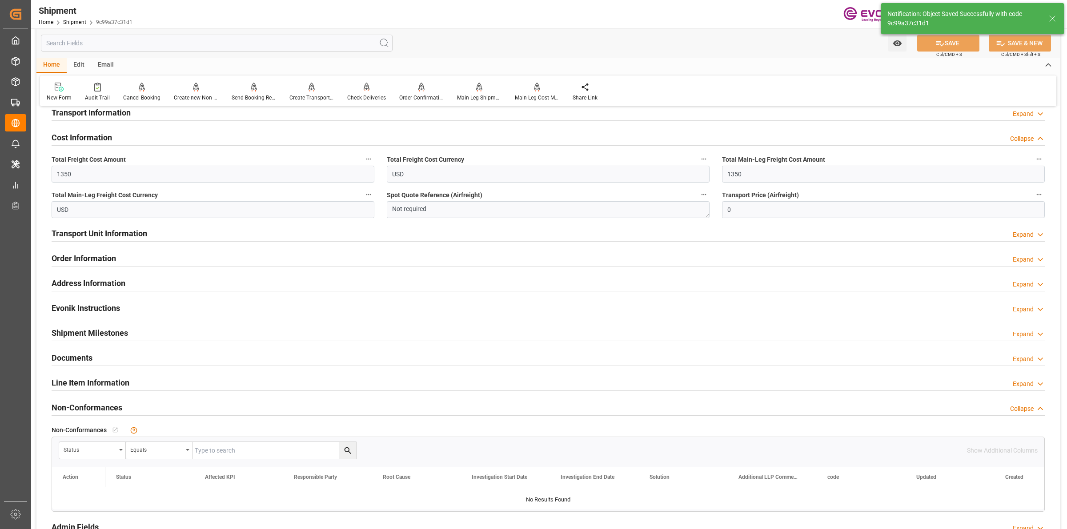
click at [149, 138] on div "Cost Information Collapse" at bounding box center [548, 136] width 993 height 17
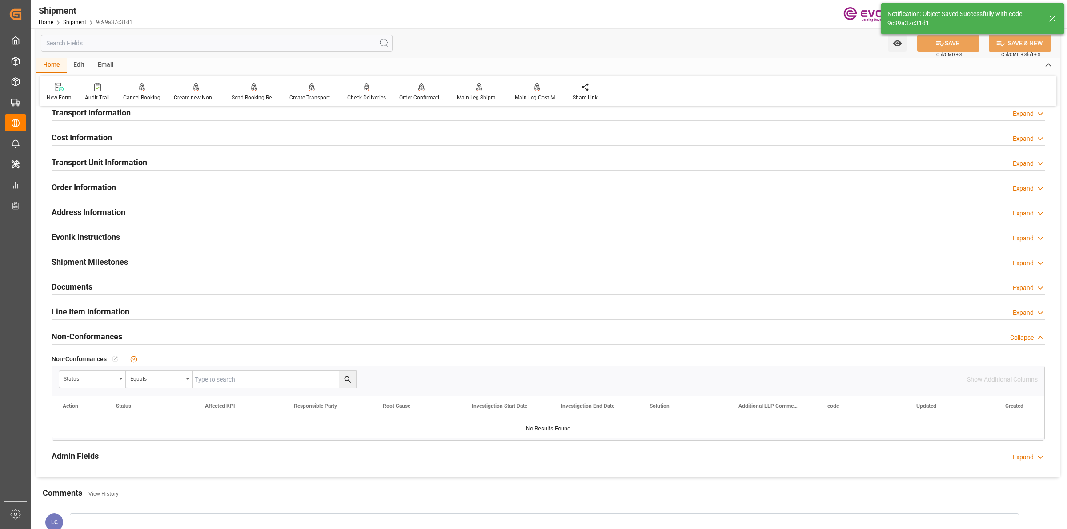
click at [149, 138] on div "Cost Information Expand" at bounding box center [548, 136] width 993 height 17
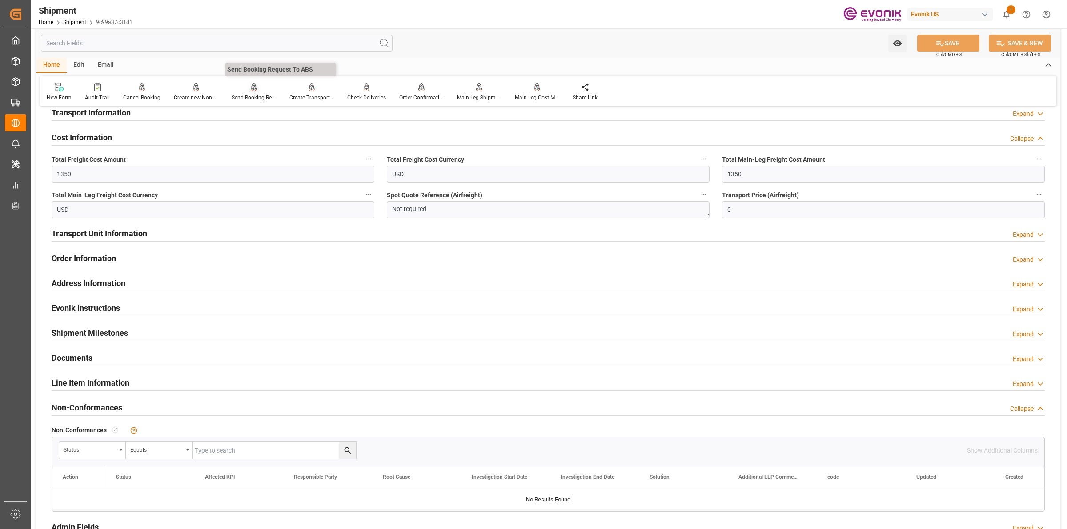
click at [252, 90] on icon at bounding box center [254, 91] width 4 height 2
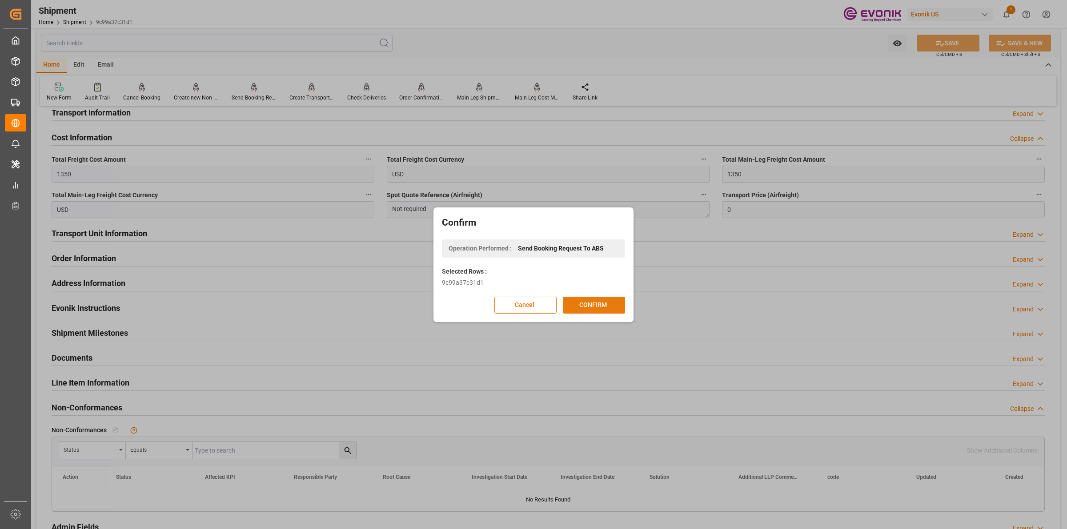
click at [607, 303] on button "CONFIRM" at bounding box center [594, 305] width 62 height 17
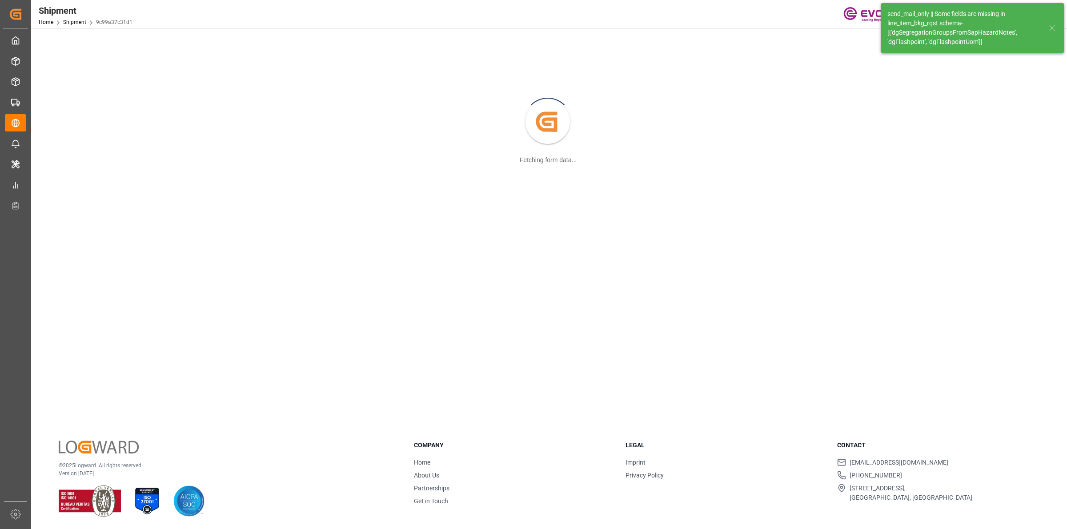
scroll to position [96, 0]
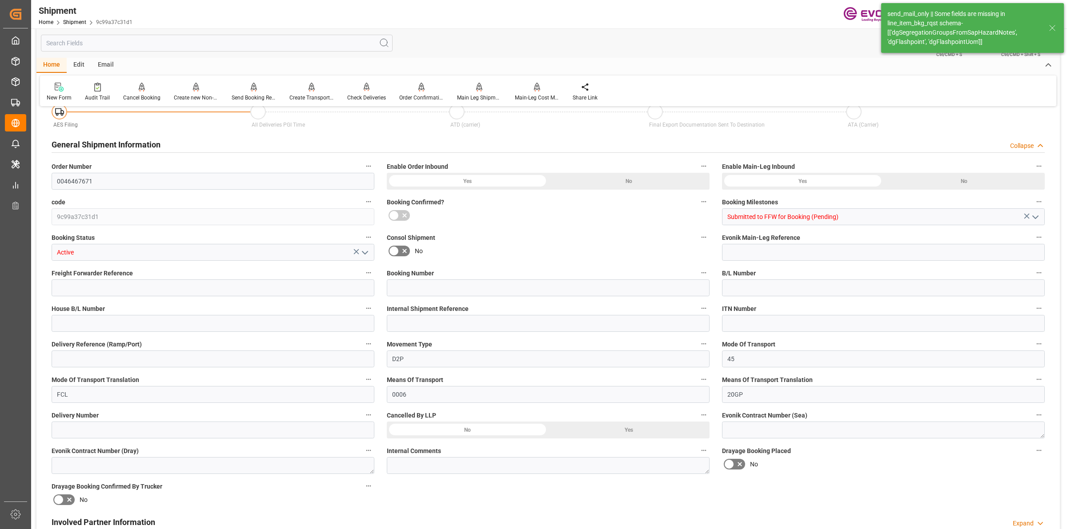
type input "10"
type input "BG"
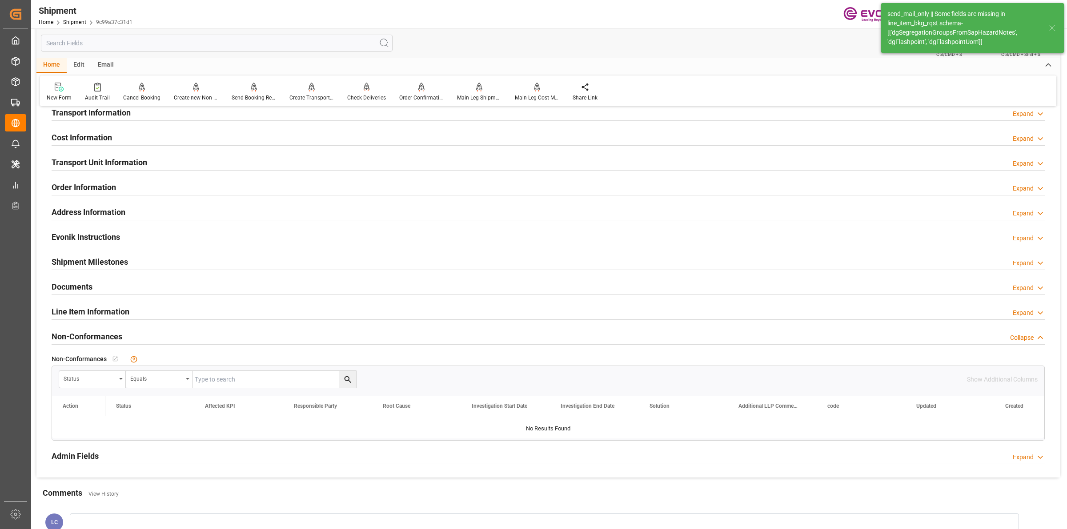
click at [88, 309] on h2 "Line Item Information" at bounding box center [91, 312] width 78 height 12
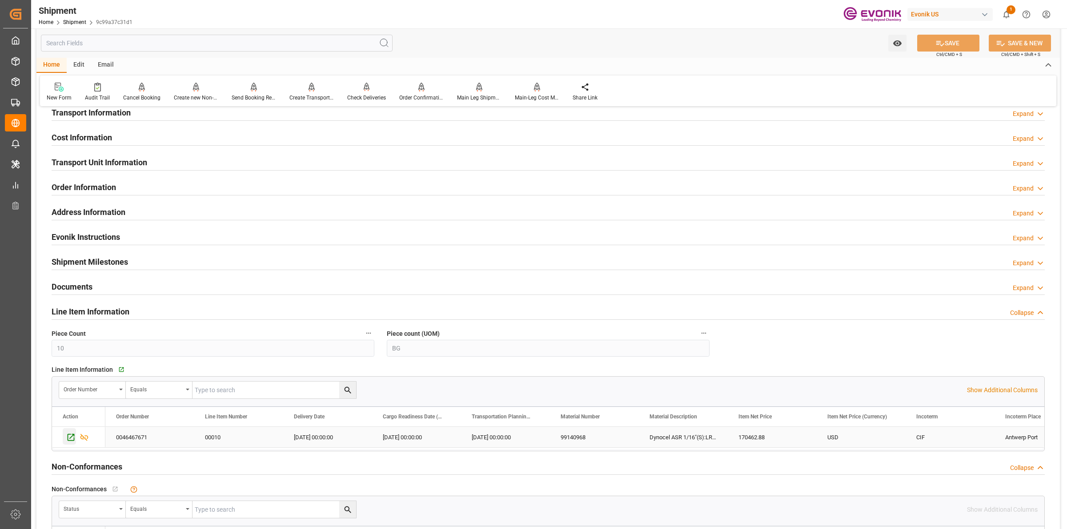
click at [72, 442] on icon "Press SPACE to select this row." at bounding box center [70, 437] width 9 height 9
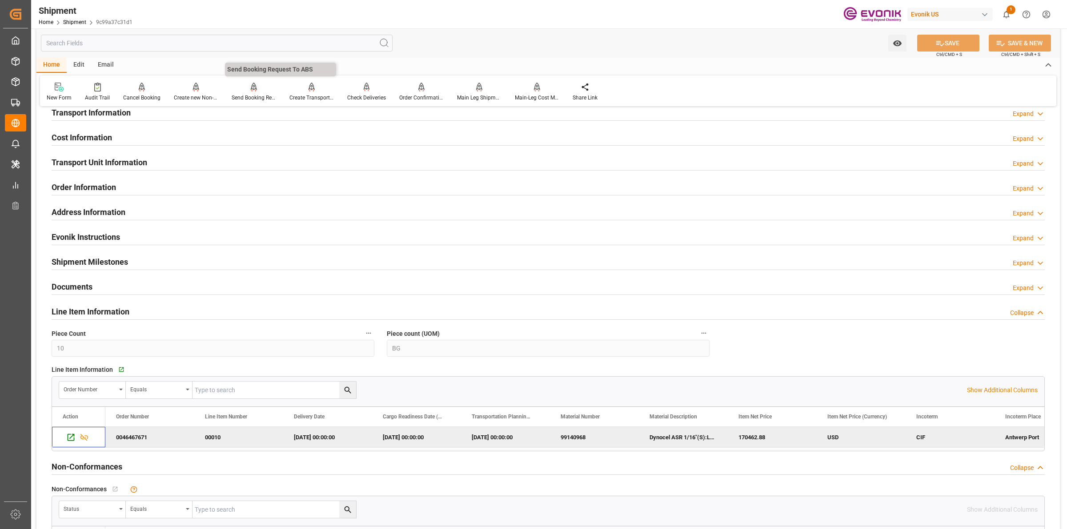
click at [252, 89] on icon at bounding box center [254, 87] width 6 height 9
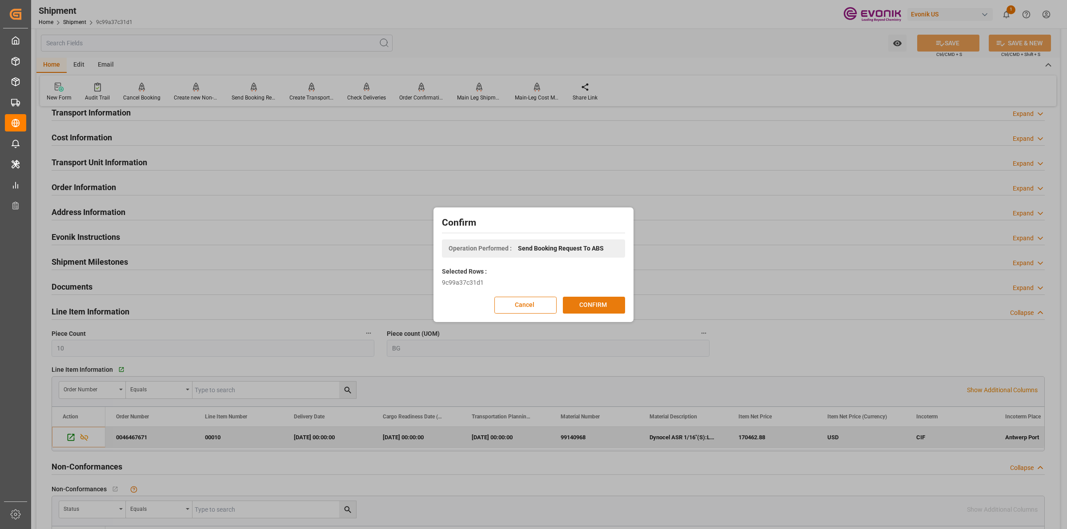
click at [588, 301] on button "CONFIRM" at bounding box center [594, 305] width 62 height 17
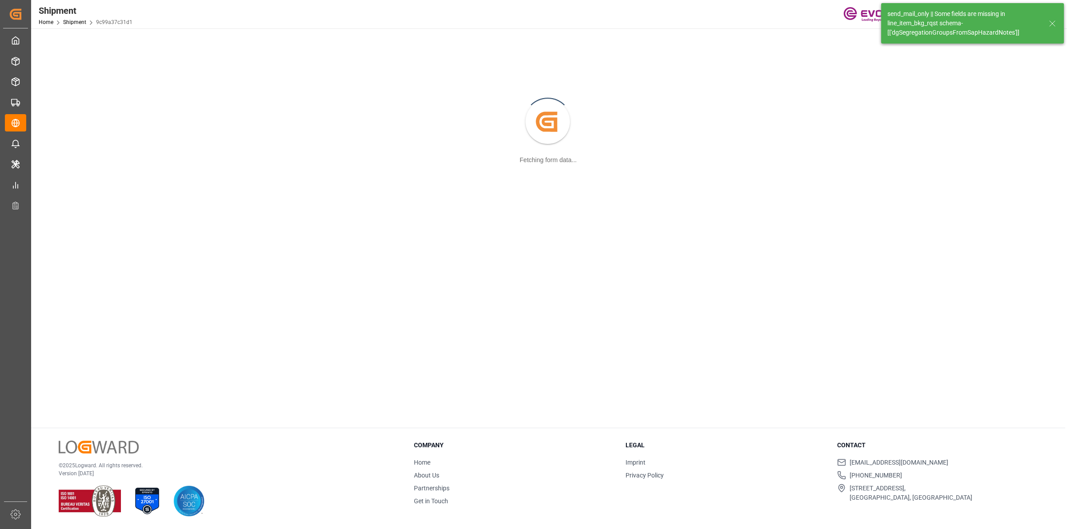
scroll to position [96, 0]
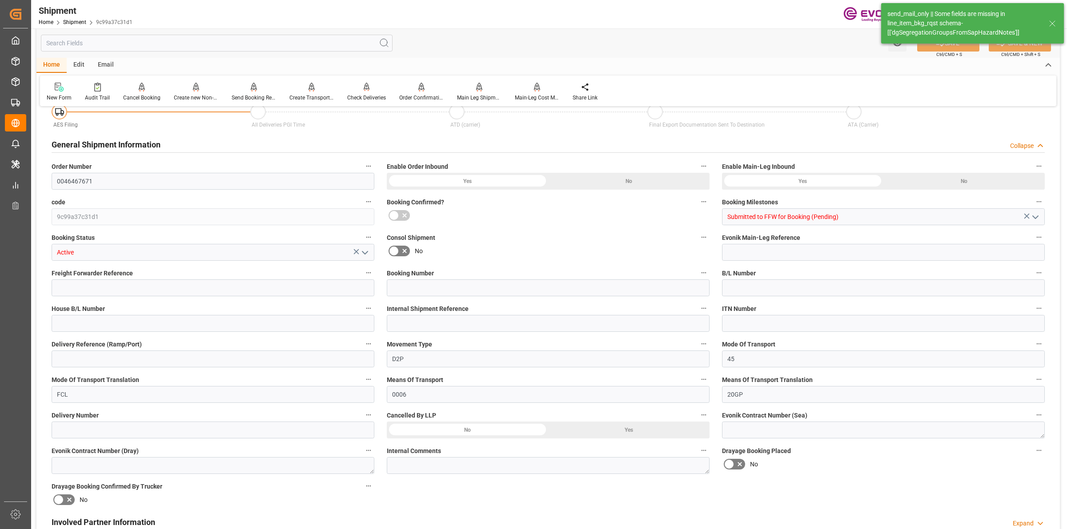
type input "10"
type input "BG"
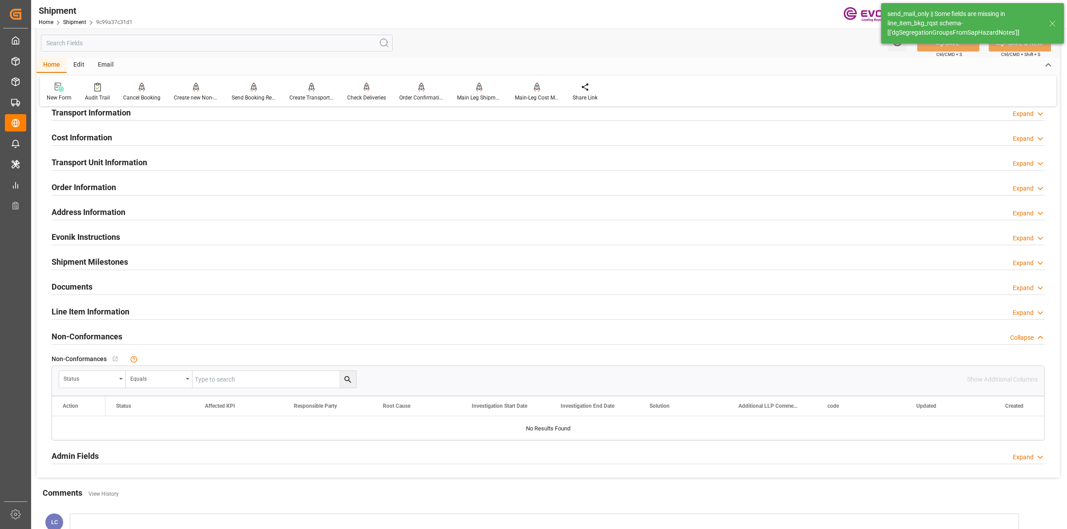
click at [92, 313] on h2 "Line Item Information" at bounding box center [91, 312] width 78 height 12
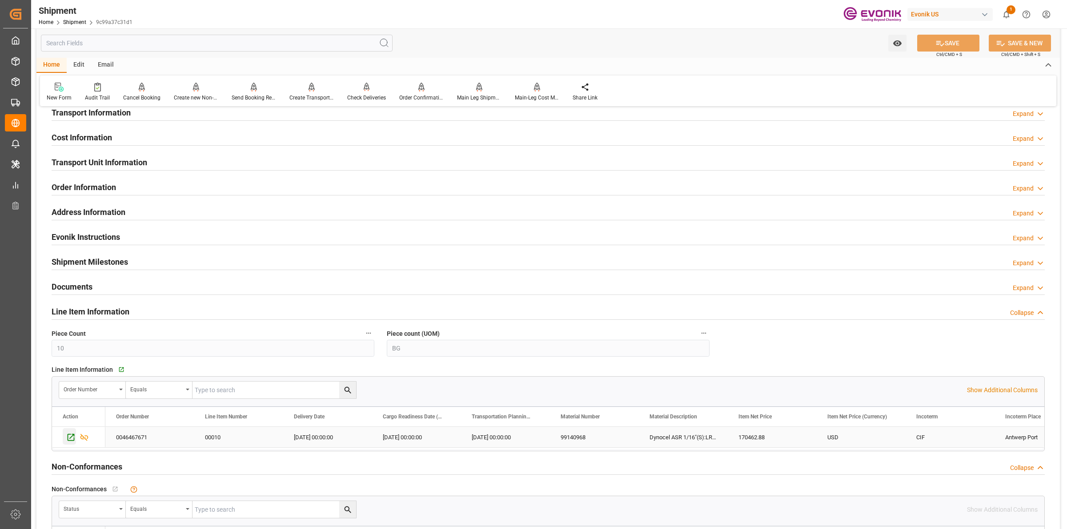
click at [72, 439] on icon "Press SPACE to select this row." at bounding box center [70, 437] width 9 height 9
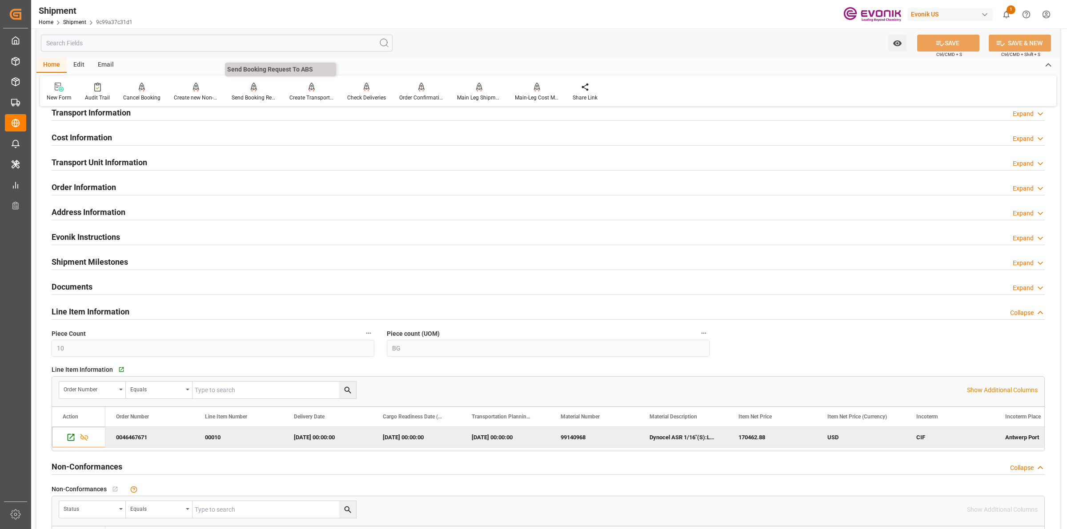
click at [256, 90] on div at bounding box center [254, 86] width 44 height 9
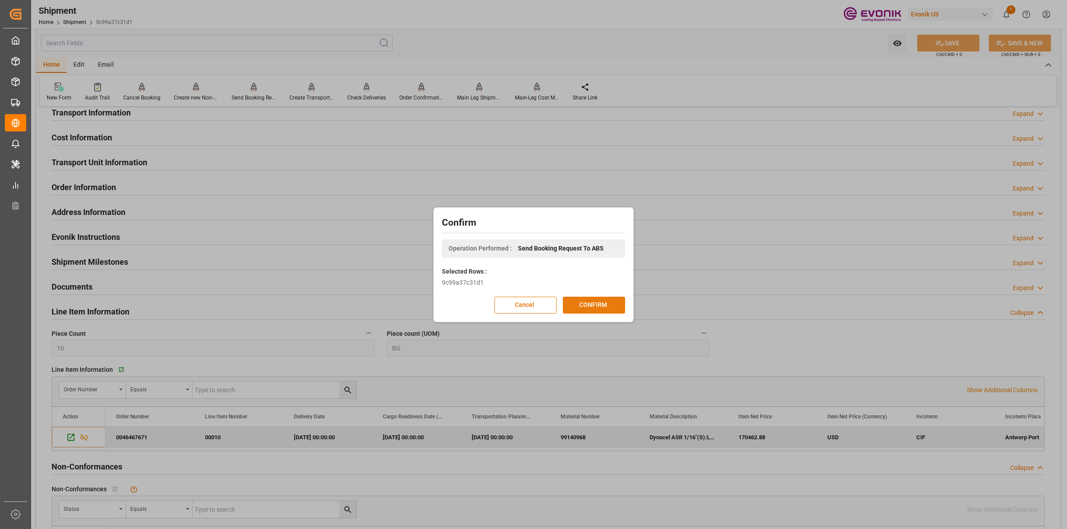
click at [602, 309] on button "CONFIRM" at bounding box center [594, 305] width 62 height 17
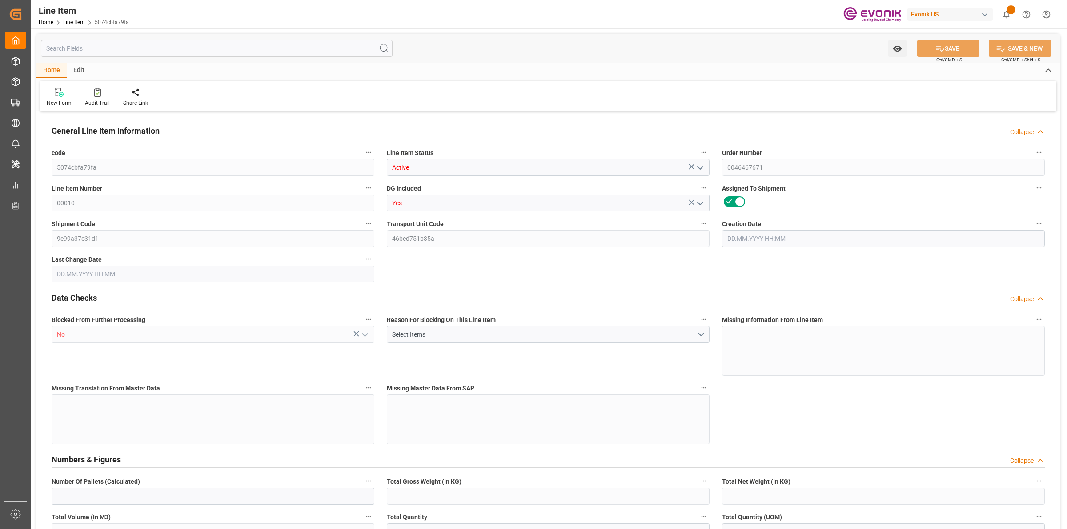
type input "10"
type input "9117"
type input "9072"
type input "20.9337"
type input "10"
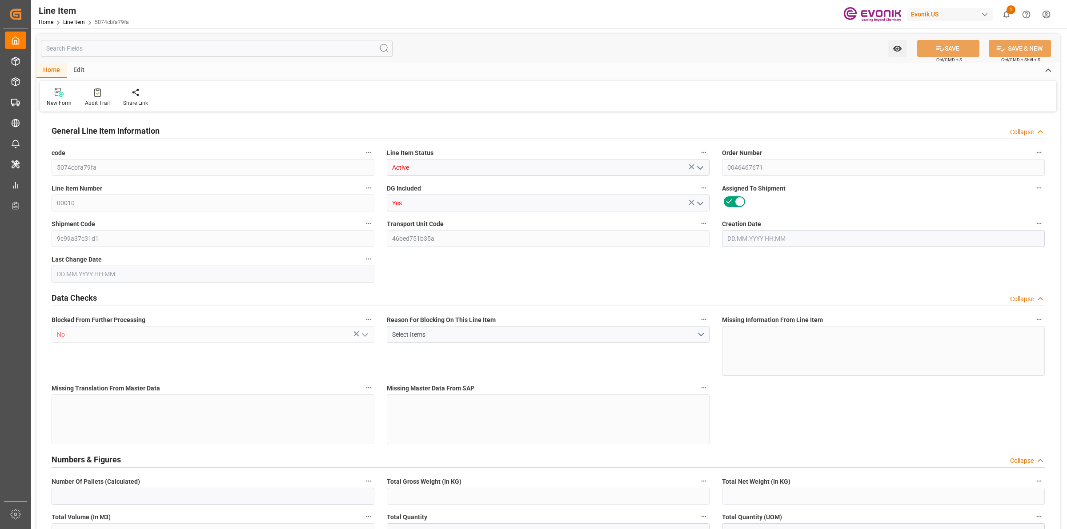
type input "170462.88"
type input "10"
type input "9117"
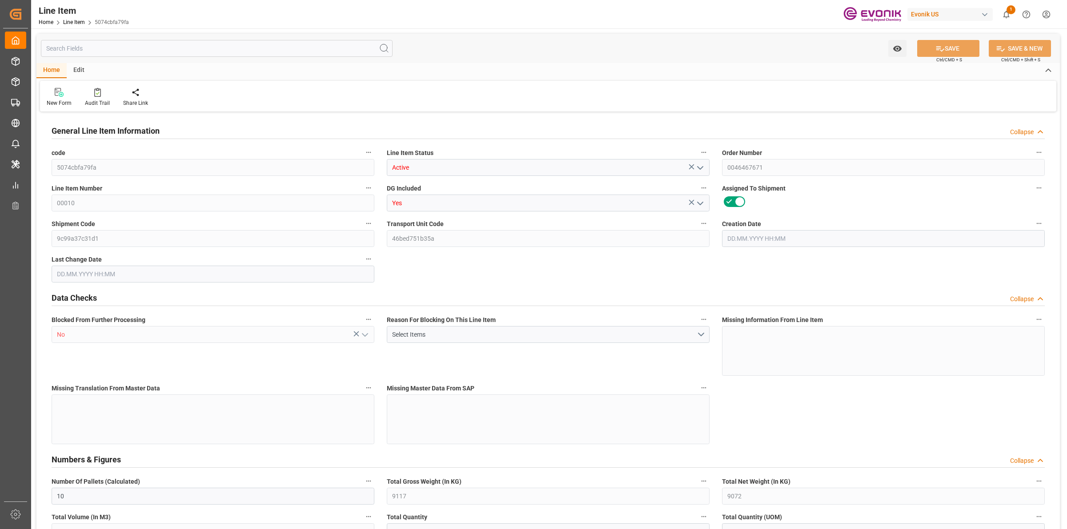
type input "9366"
type input "9072"
type input "20.9337"
type input "20933.74"
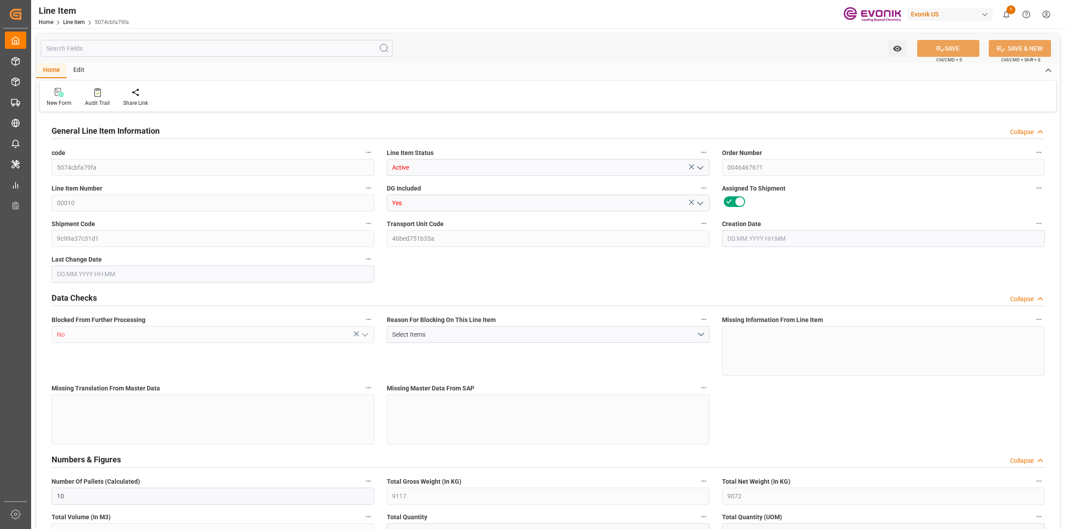
type input "0"
type input "[DATE] 20:45"
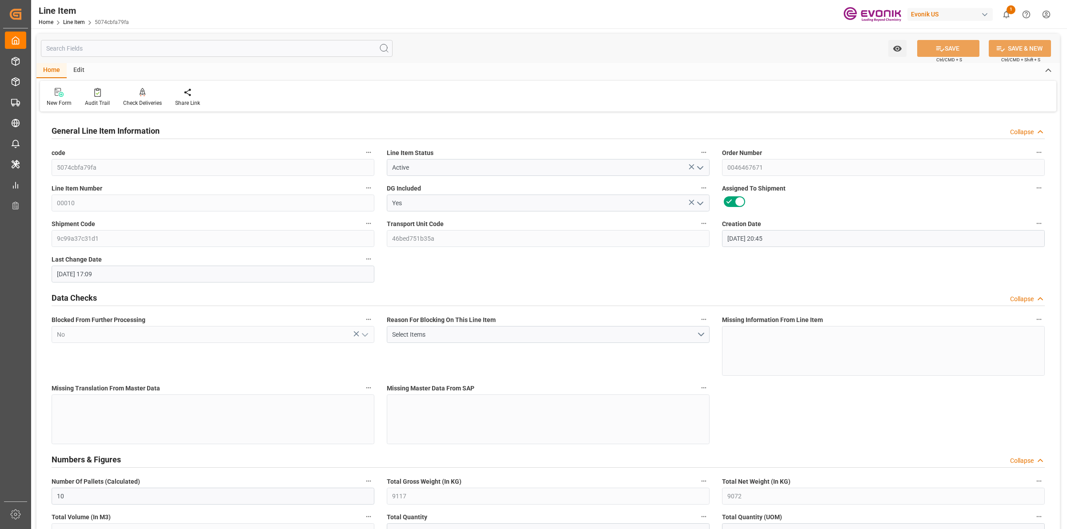
type input "[DATE] 17:09"
type input "[DATE]"
click at [221, 45] on input "text" at bounding box center [217, 48] width 352 height 17
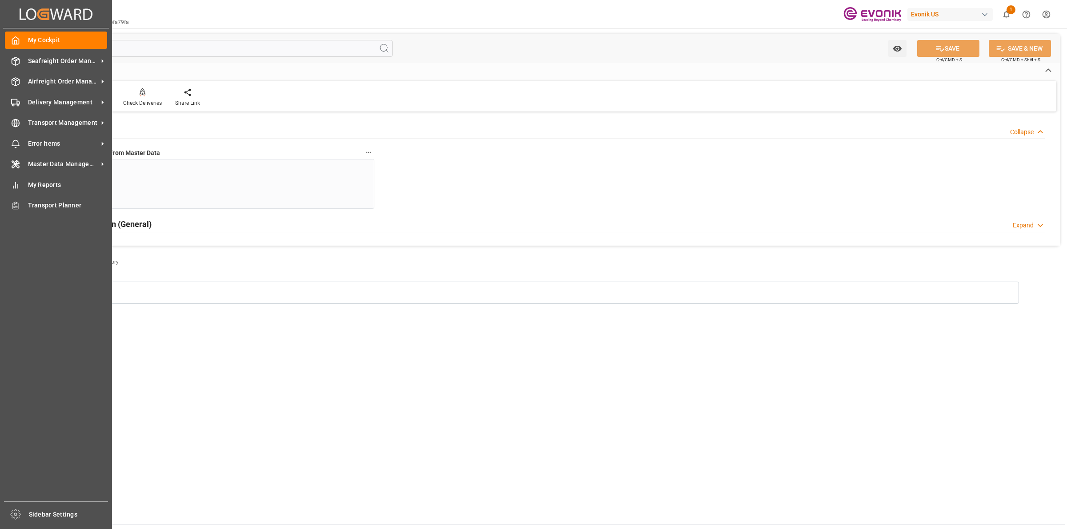
drag, startPoint x: 221, startPoint y: 45, endPoint x: 31, endPoint y: 28, distance: 190.6
click at [11, 29] on div "Created by potrace 1.15, written by [PERSON_NAME] [DATE]-[DATE] Created by potr…" at bounding box center [533, 264] width 1067 height 529
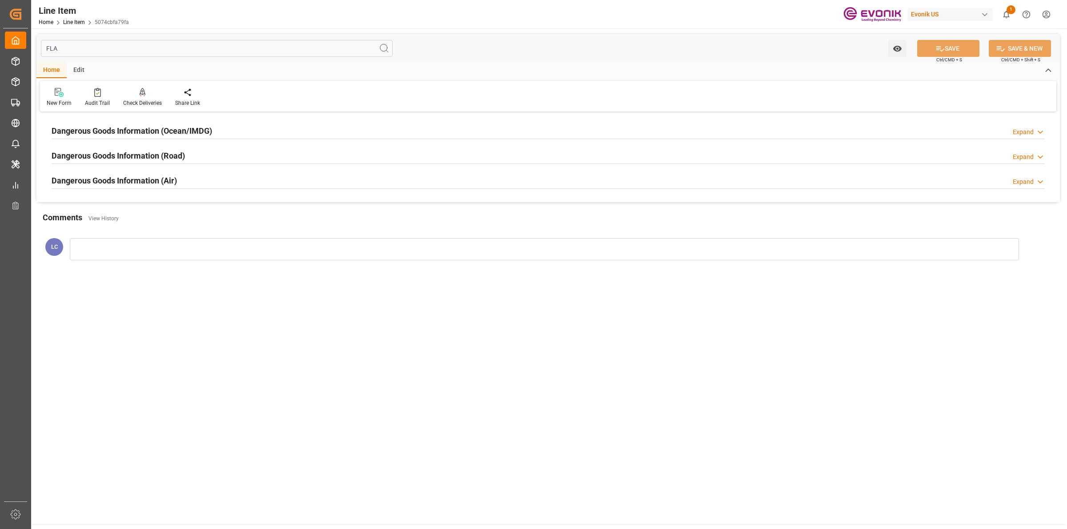
type input "FLA"
click at [149, 133] on h2 "Dangerous Goods Information (Ocean/IMDG)" at bounding box center [132, 131] width 160 height 12
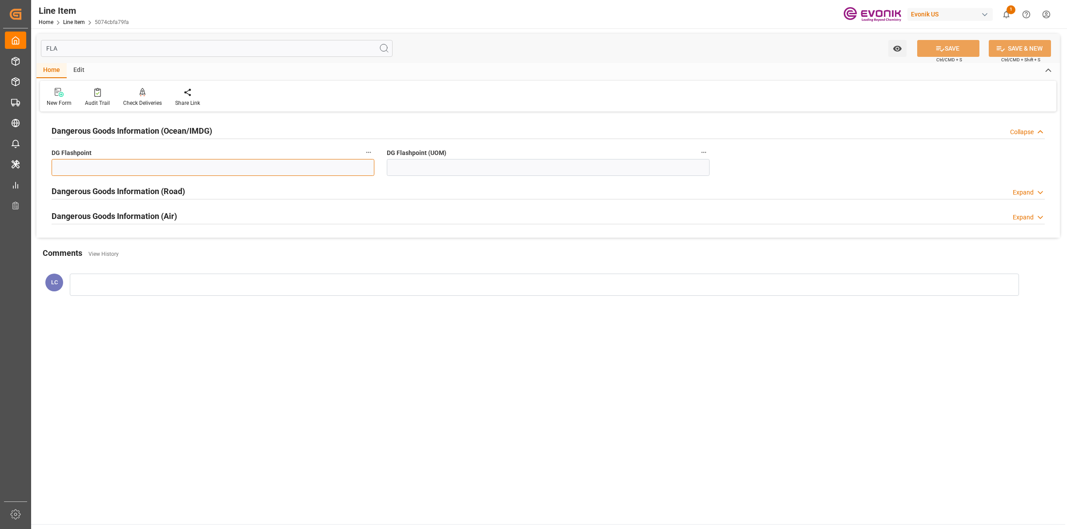
click at [149, 167] on input "text" at bounding box center [213, 167] width 323 height 17
drag, startPoint x: -31, startPoint y: 130, endPoint x: 83, endPoint y: 137, distance: 113.6
click at [0, 127] on html "Created by potrace 1.15, written by [PERSON_NAME] [DATE]-[DATE] Created by potr…" at bounding box center [533, 264] width 1067 height 529
type input "99.99"
click at [417, 162] on input at bounding box center [548, 167] width 323 height 17
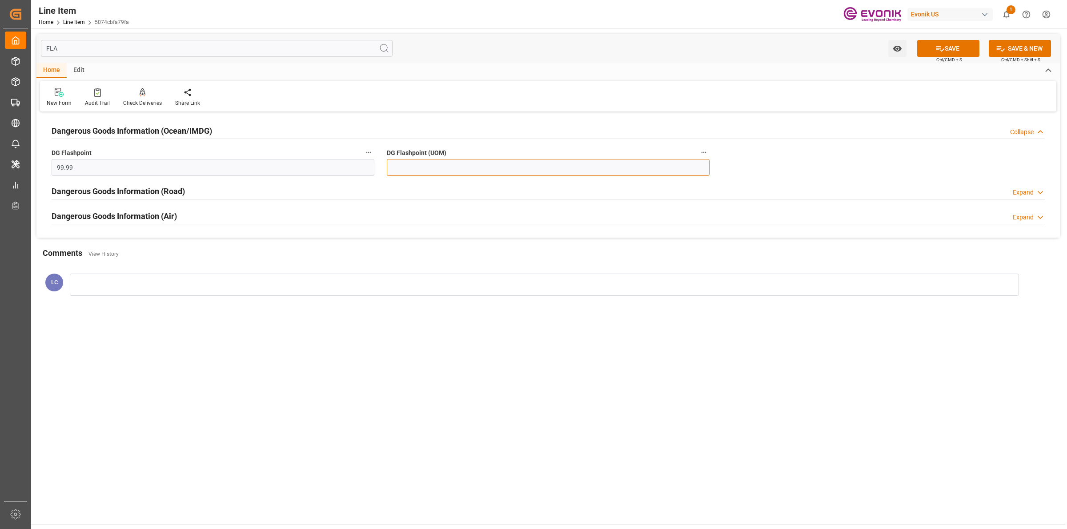
paste input "99.99"
type input "99.99"
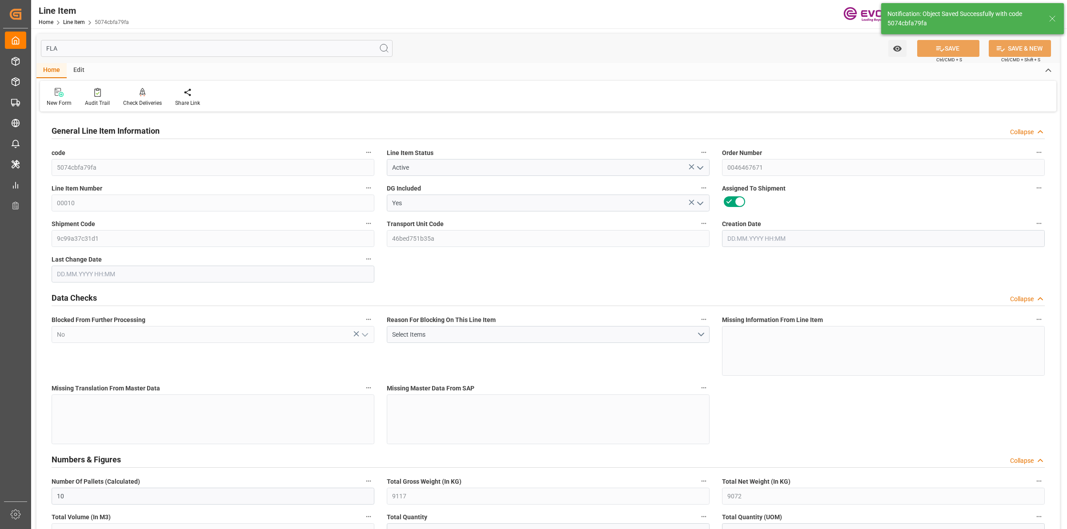
type input "10"
type input "9117"
type input "9072"
type input "20.9337"
type input "10"
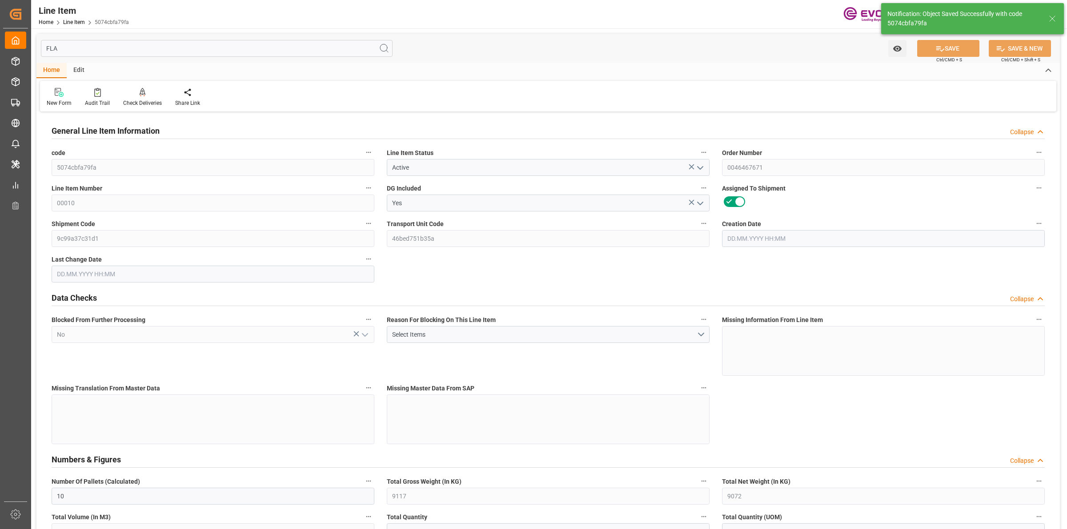
type input "170462.88"
type input "10"
type input "9117"
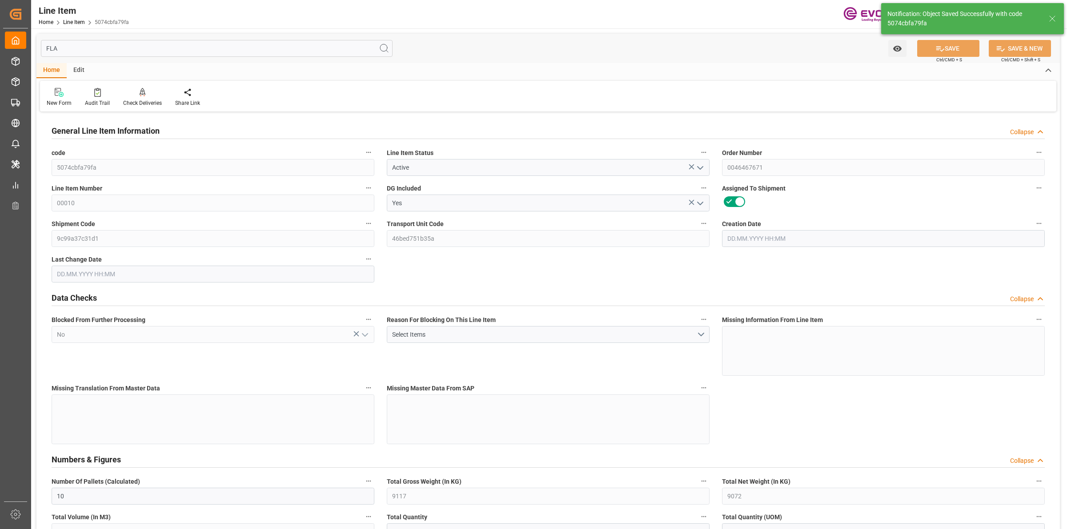
type input "9366"
type input "9072"
type input "20.9337"
type input "20933.74"
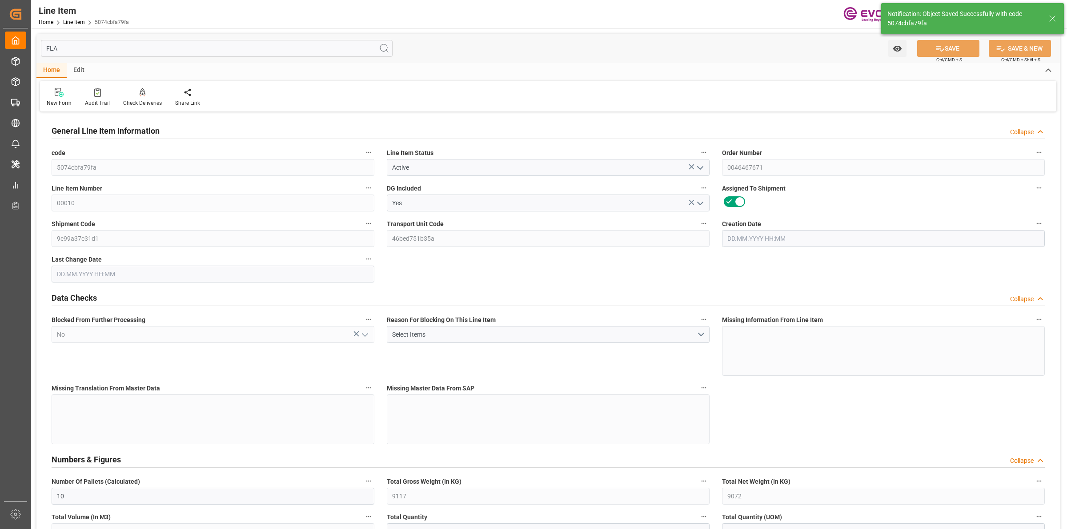
type input "0"
type input "[DATE] 20:45"
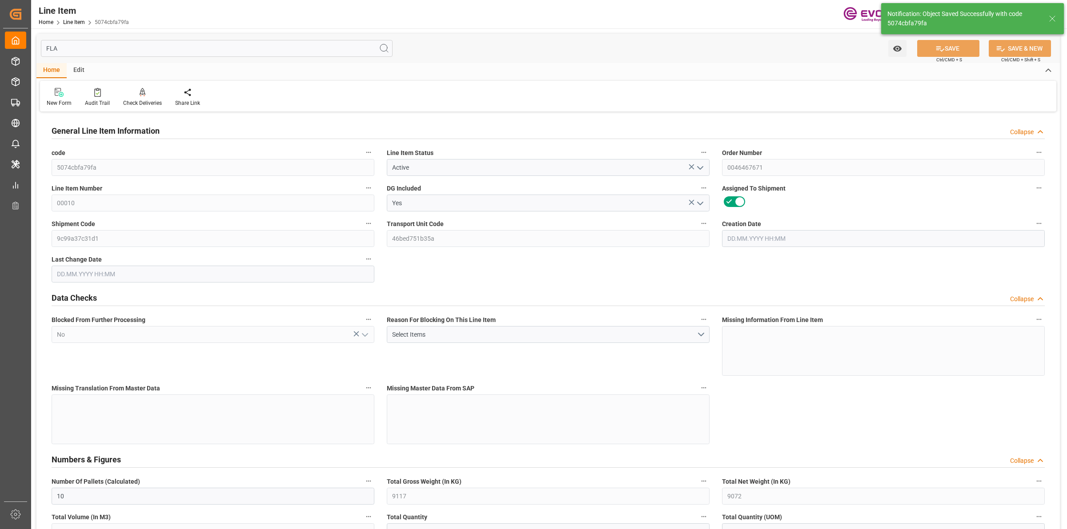
type input "[DATE] 17:13"
type input "[DATE]"
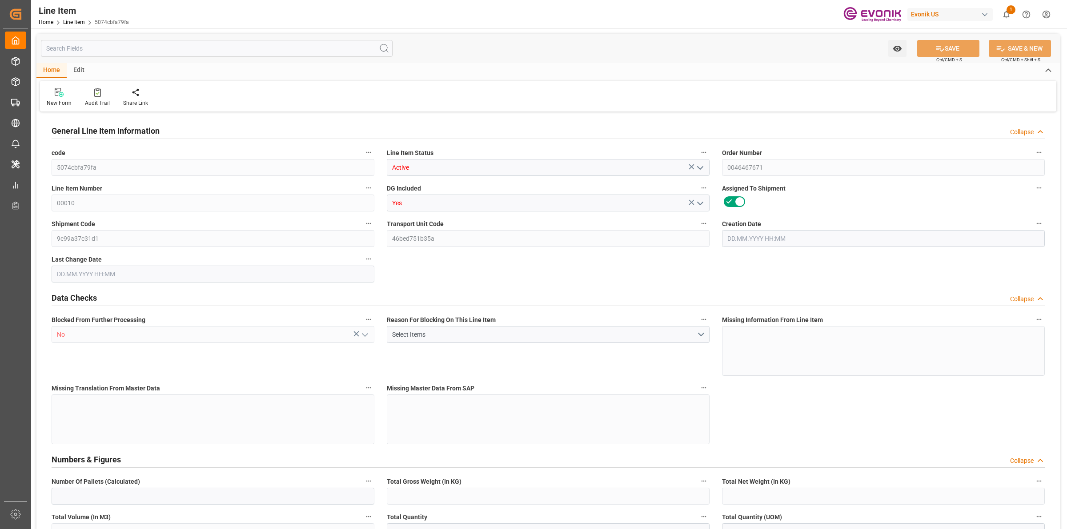
type input "10"
type input "9117"
type input "9072"
type input "20.9337"
type input "10"
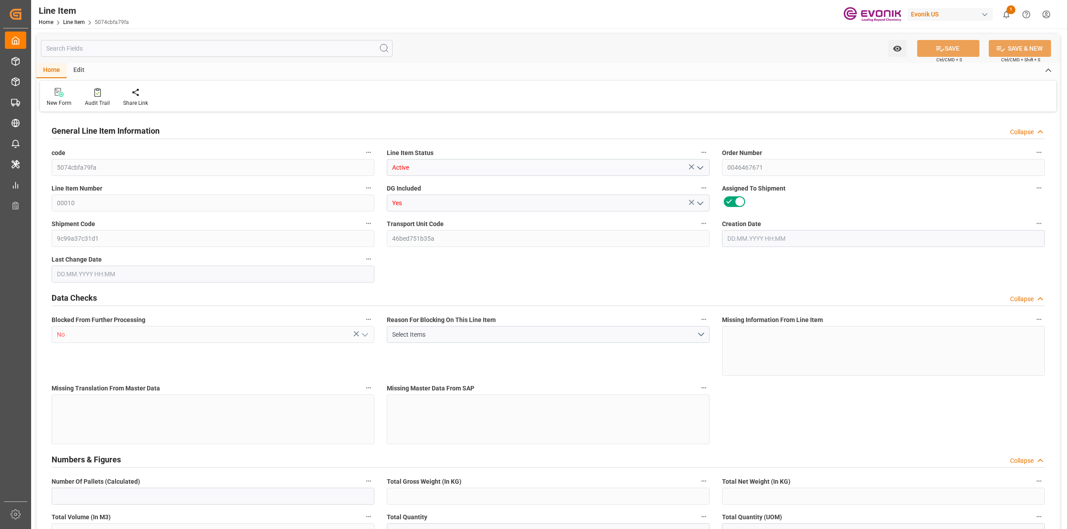
type input "170462.88"
type input "10"
type input "9117"
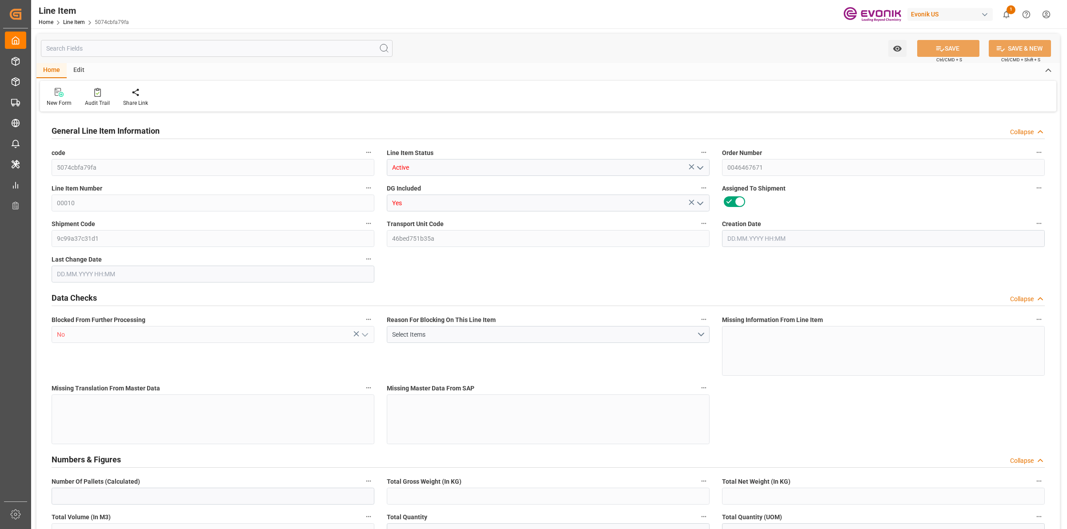
type input "9366"
type input "9072"
type input "20.9337"
type input "20933.74"
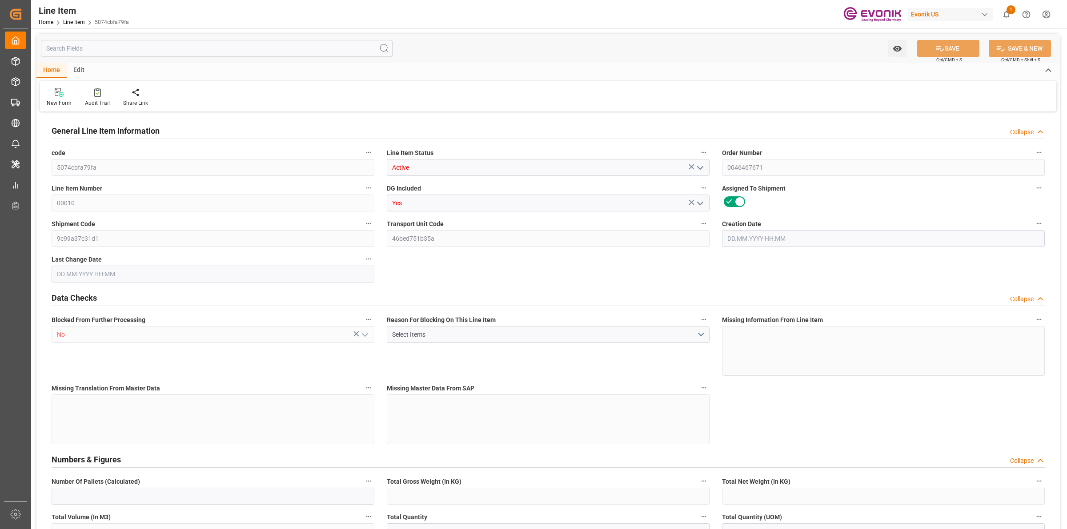
type input "0"
type input "[DATE] 20:45"
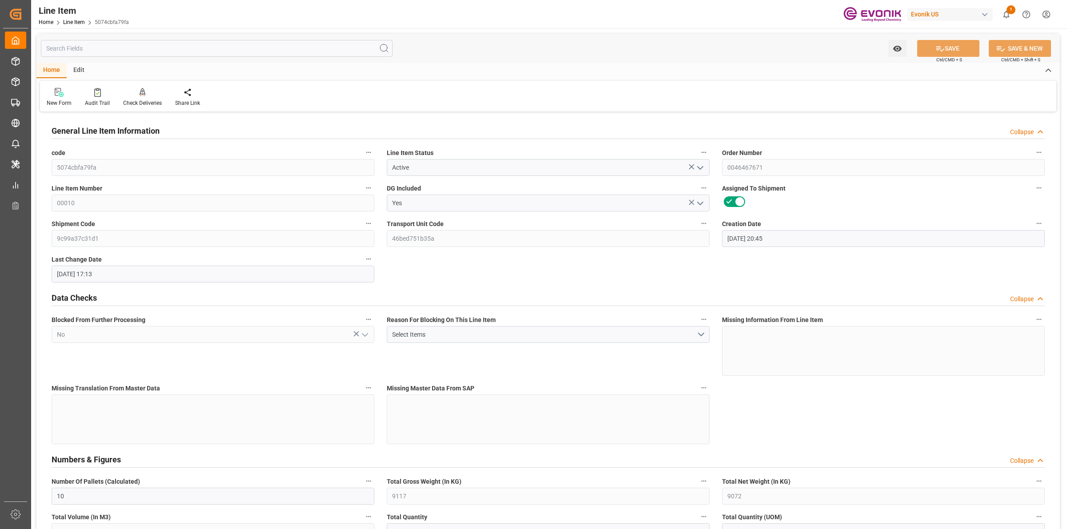
type input "[DATE] 17:13"
type input "[DATE]"
click at [226, 45] on input "text" at bounding box center [217, 48] width 352 height 17
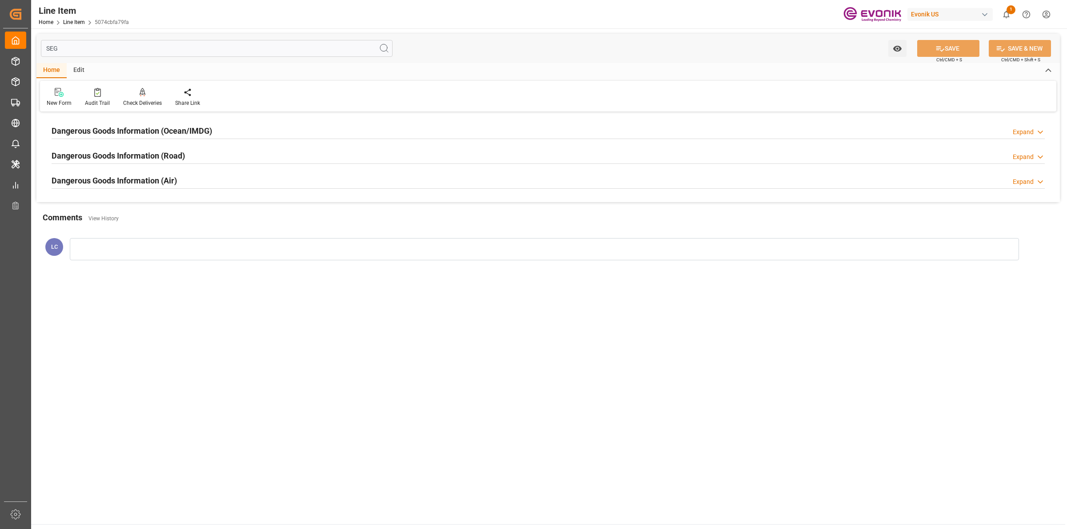
type input "SEG"
click at [192, 132] on h2 "Dangerous Goods Information (Ocean/IMDG)" at bounding box center [132, 131] width 160 height 12
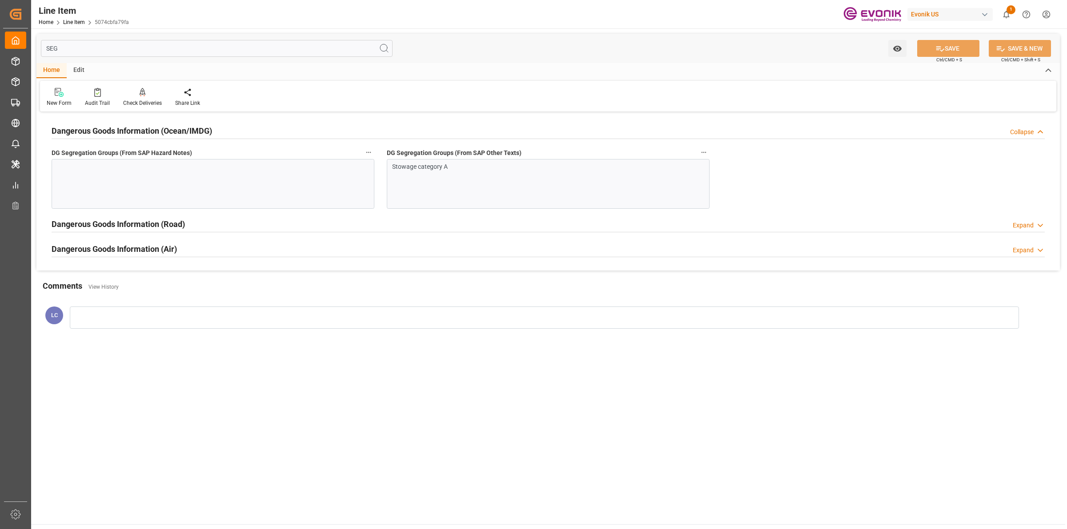
click at [210, 182] on div at bounding box center [213, 184] width 323 height 50
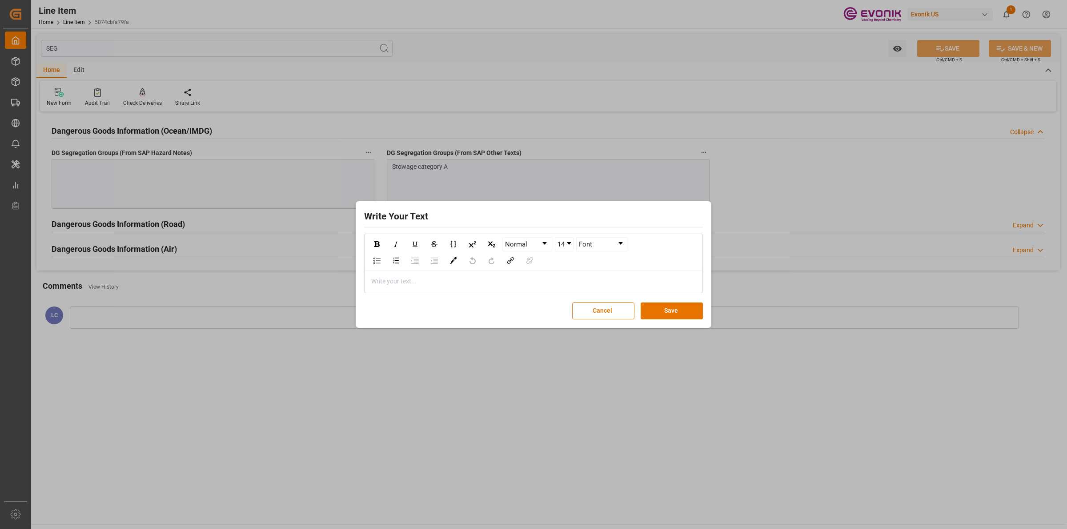
click at [525, 166] on div "Write Your Text Normal 14 Font Write your text... Cancel Save" at bounding box center [533, 264] width 1067 height 529
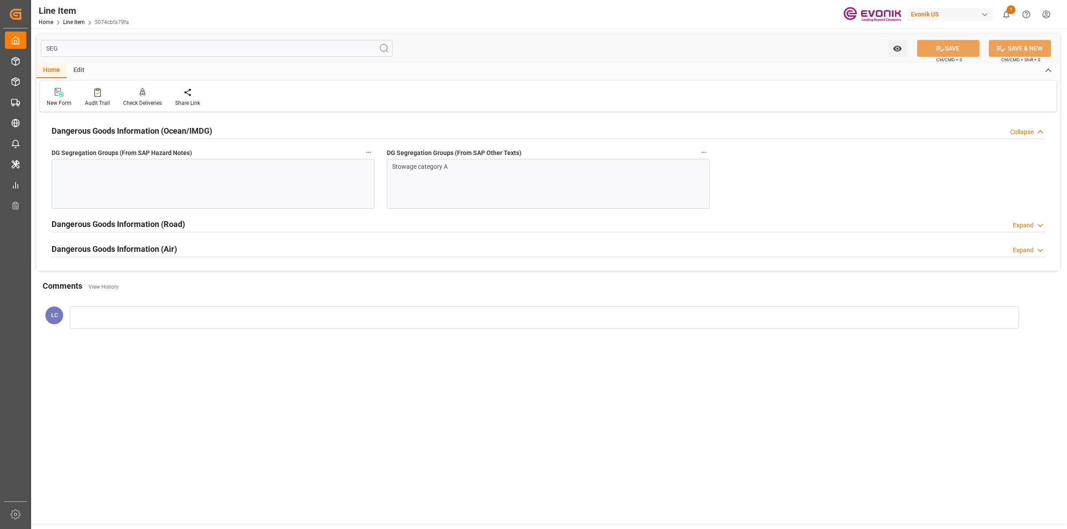
click at [493, 180] on div "Stowage category A" at bounding box center [548, 184] width 323 height 50
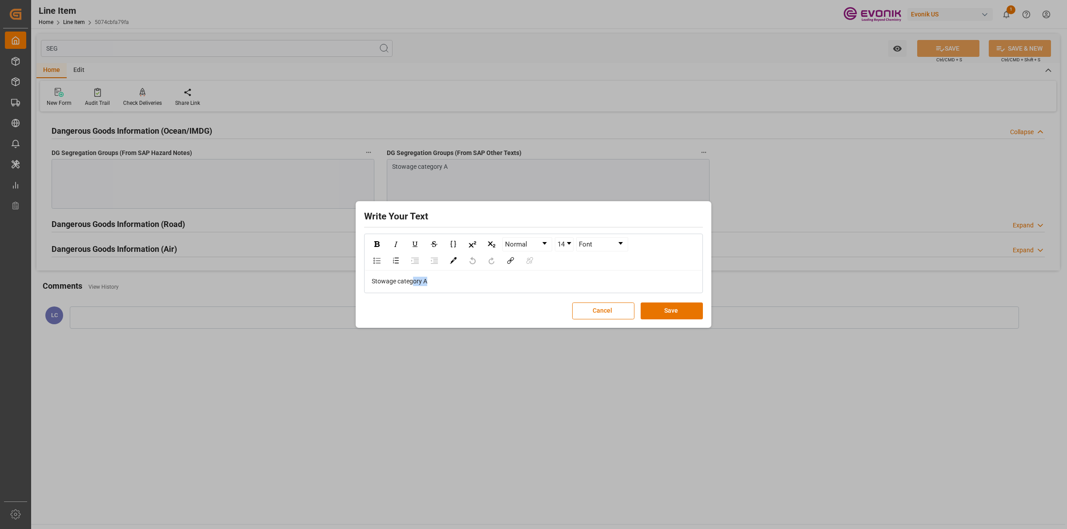
drag, startPoint x: 377, startPoint y: 269, endPoint x: 448, endPoint y: 273, distance: 71.7
click at [349, 263] on div "Write Your Text Normal 14 Font Stowage category A Cancel Save" at bounding box center [533, 264] width 1067 height 529
click at [802, 194] on div "Write Your Text Normal 14 Font Stowage category A Cancel Save" at bounding box center [533, 264] width 1067 height 529
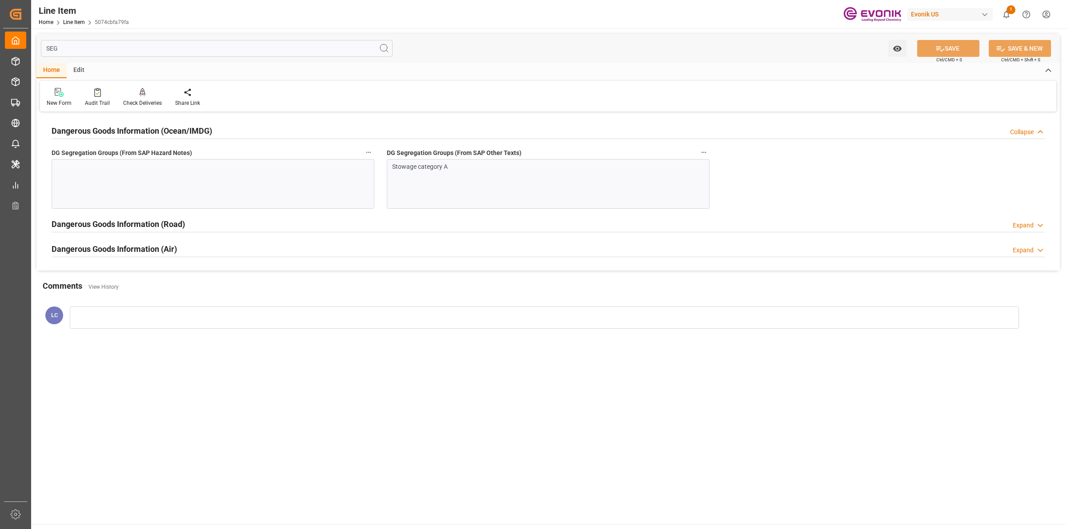
click at [199, 188] on div at bounding box center [213, 184] width 323 height 50
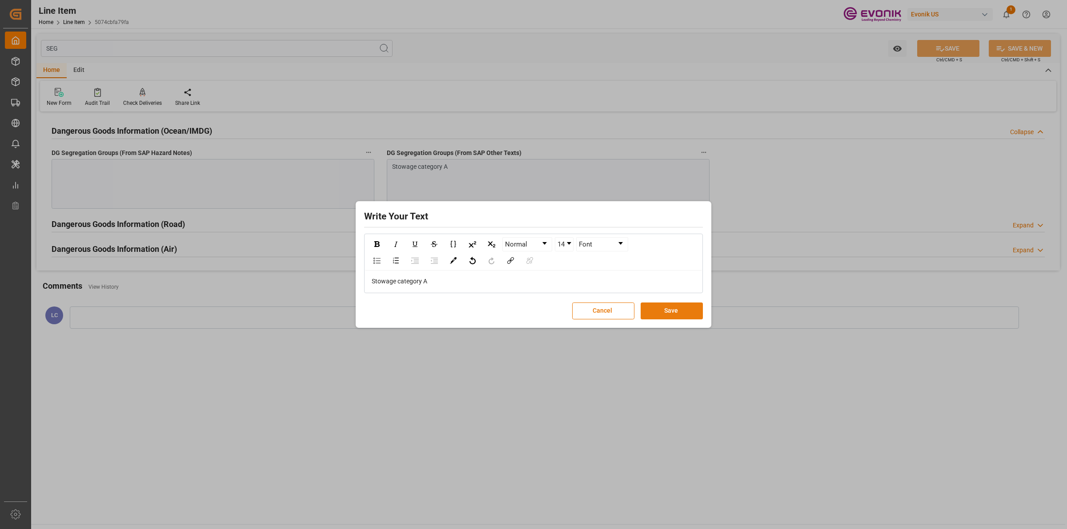
click at [670, 309] on button "Save" at bounding box center [672, 311] width 62 height 17
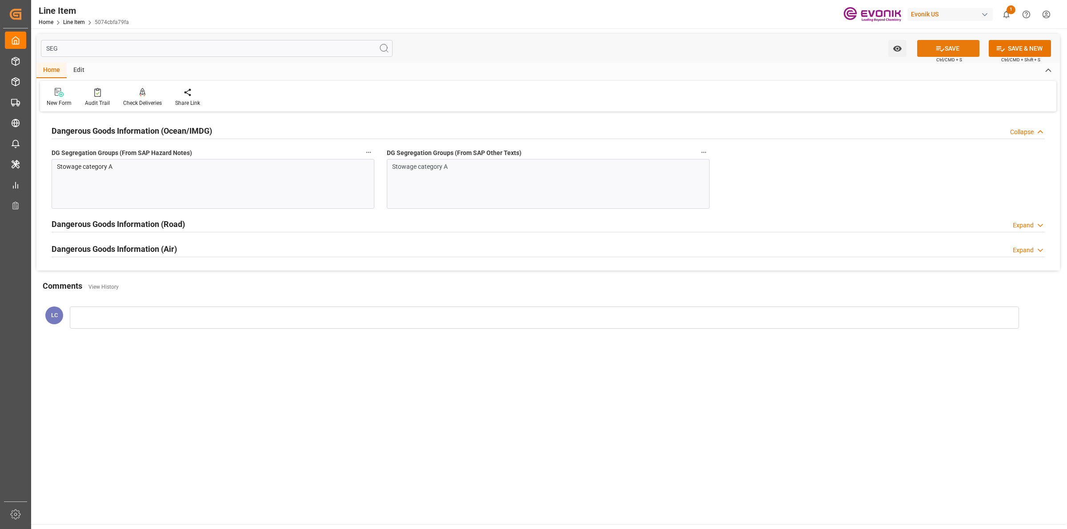
click at [937, 46] on icon at bounding box center [939, 48] width 9 height 9
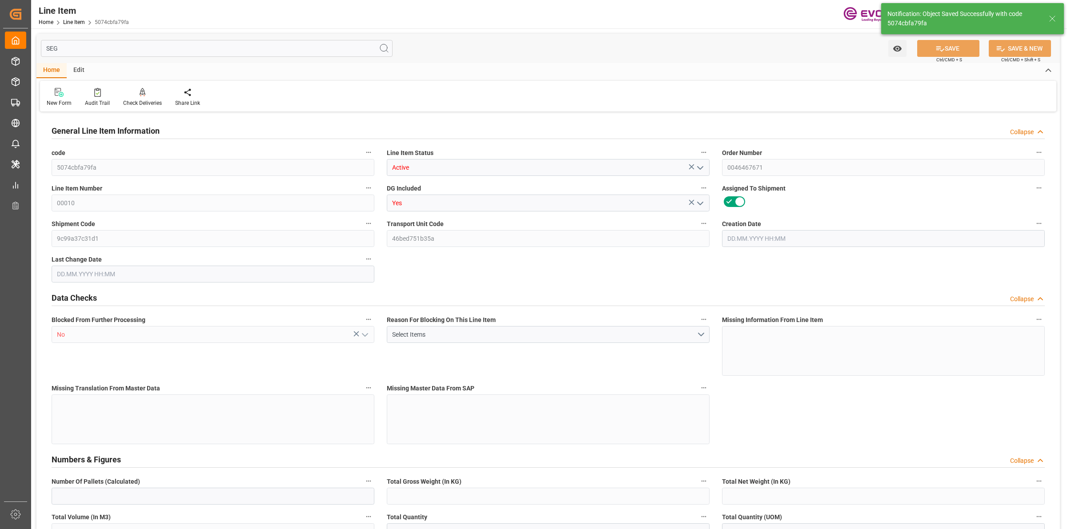
type input "10"
type input "9117"
type input "9072"
type input "20.9337"
type input "10"
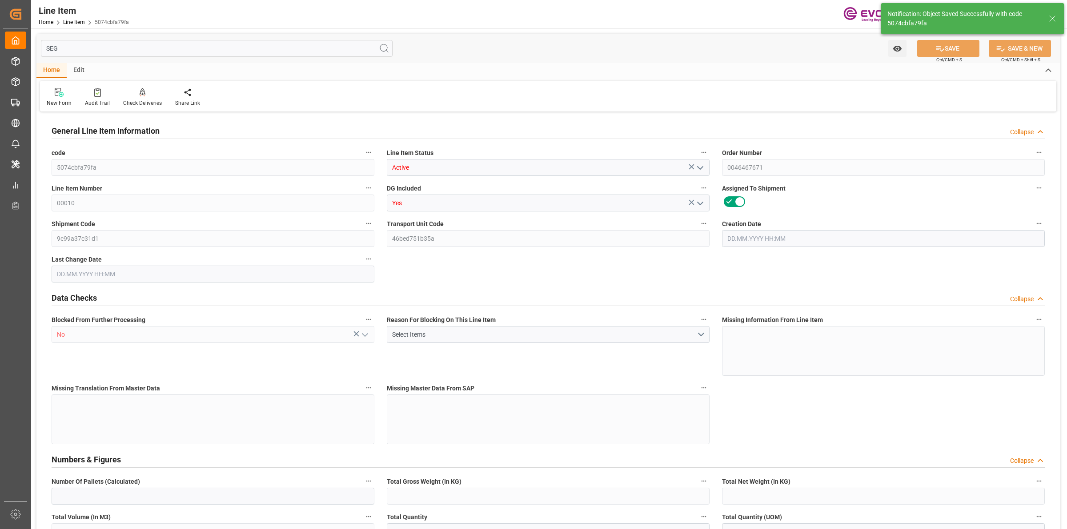
type input "170462.88"
type input "10"
type input "9117"
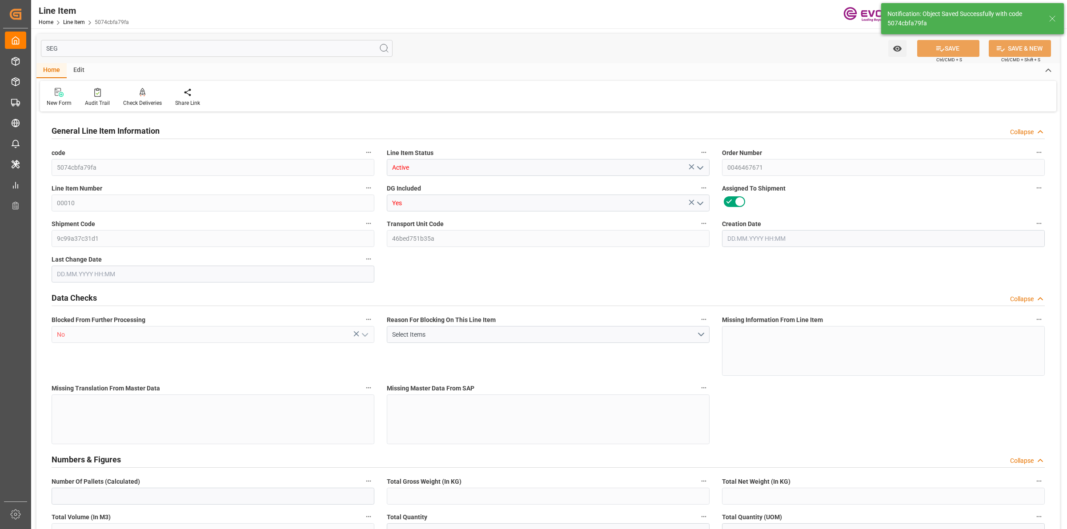
type input "9366"
type input "9072"
type input "20.9337"
type input "20933.74"
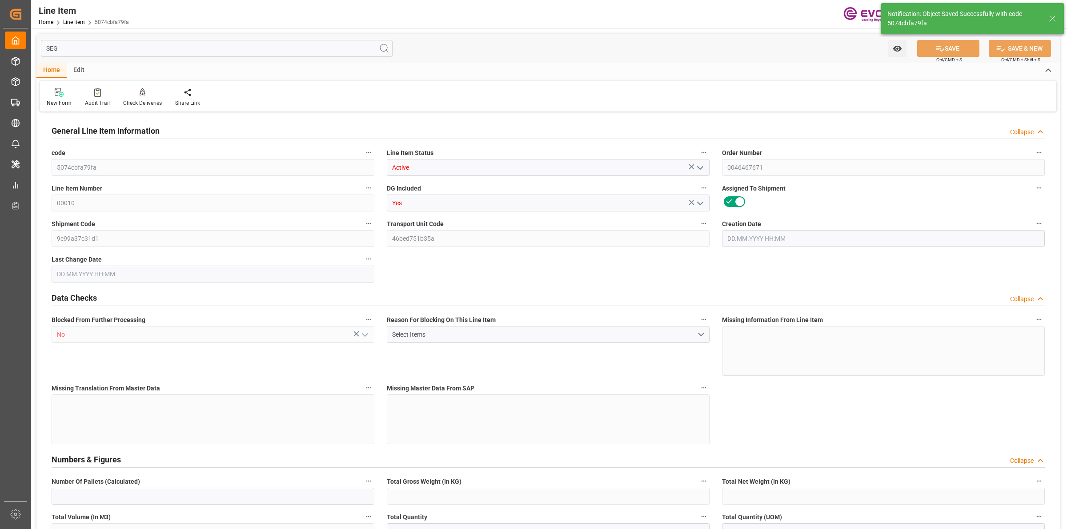
type input "0"
type input "[DATE] 20:45"
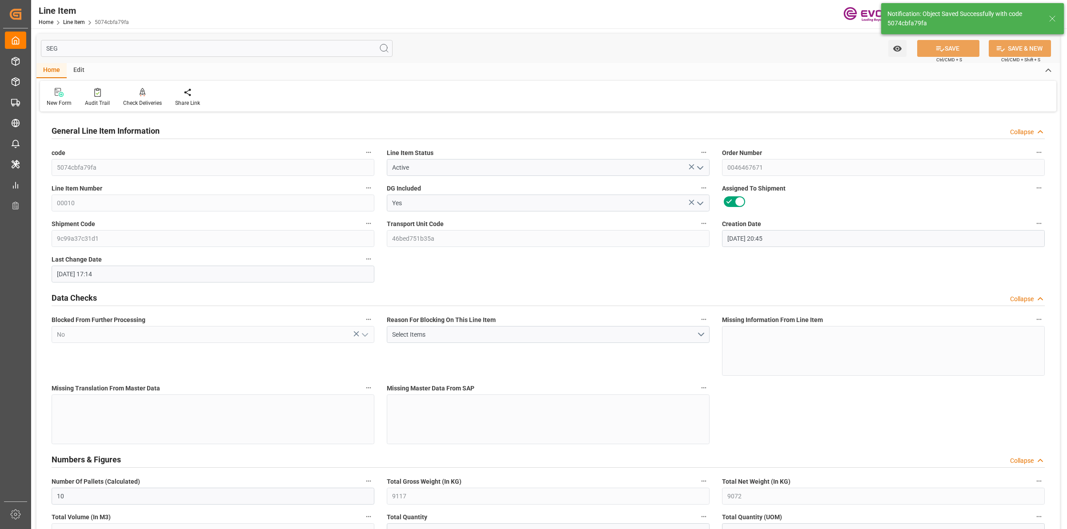
type input "[DATE] 17:14"
type input "[DATE]"
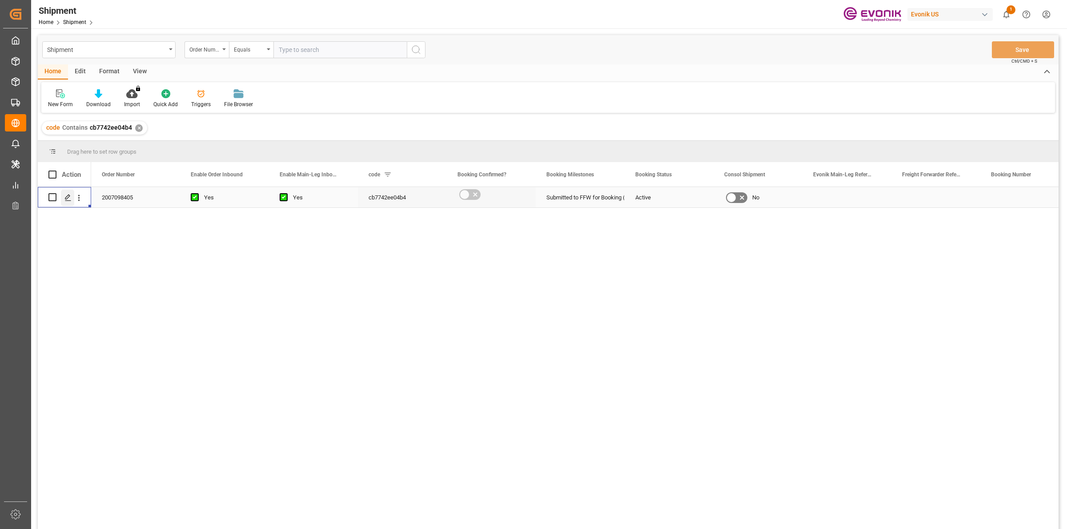
click at [67, 197] on icon "Press SPACE to select this row." at bounding box center [67, 197] width 7 height 7
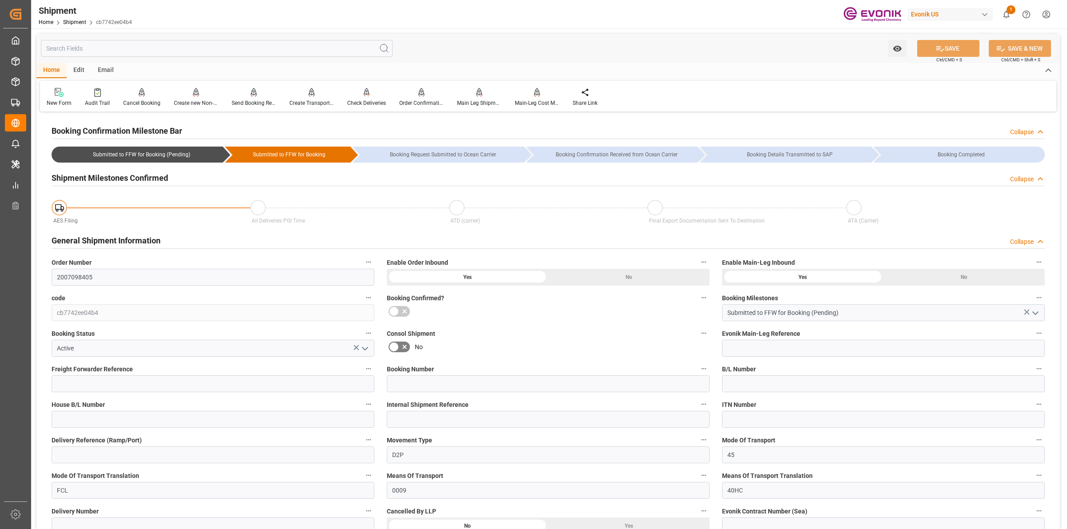
scroll to position [222, 0]
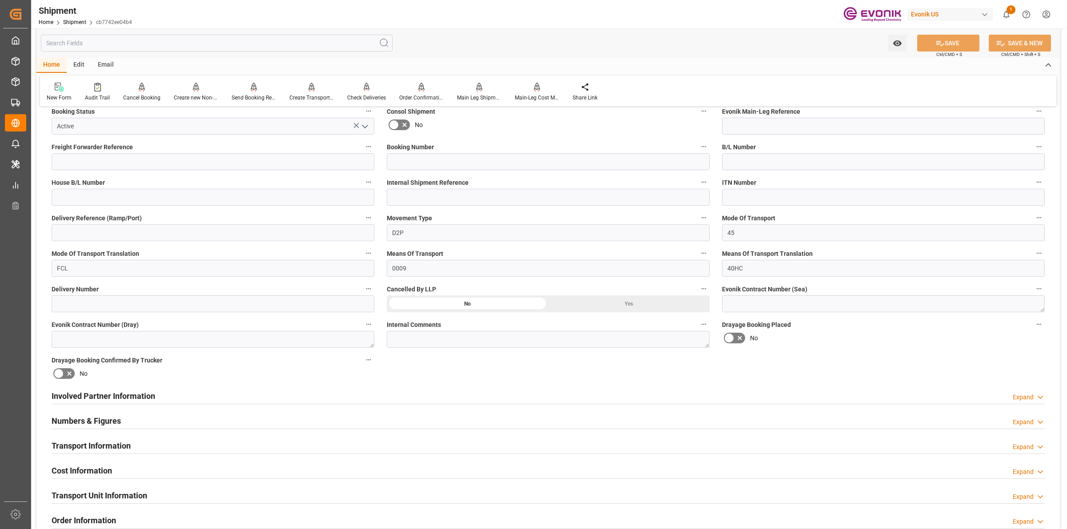
click at [188, 394] on div "Involved Partner Information Expand" at bounding box center [548, 395] width 993 height 17
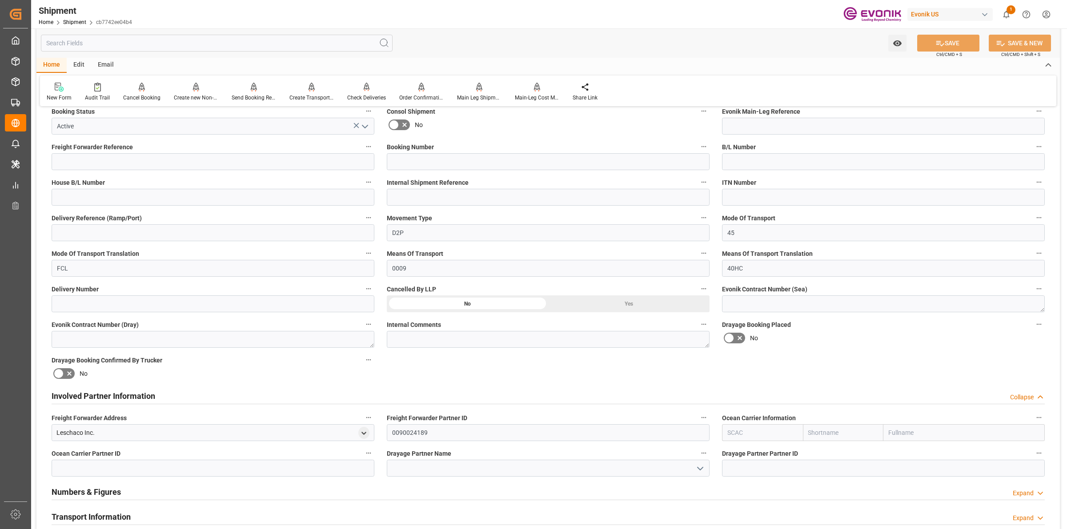
scroll to position [389, 0]
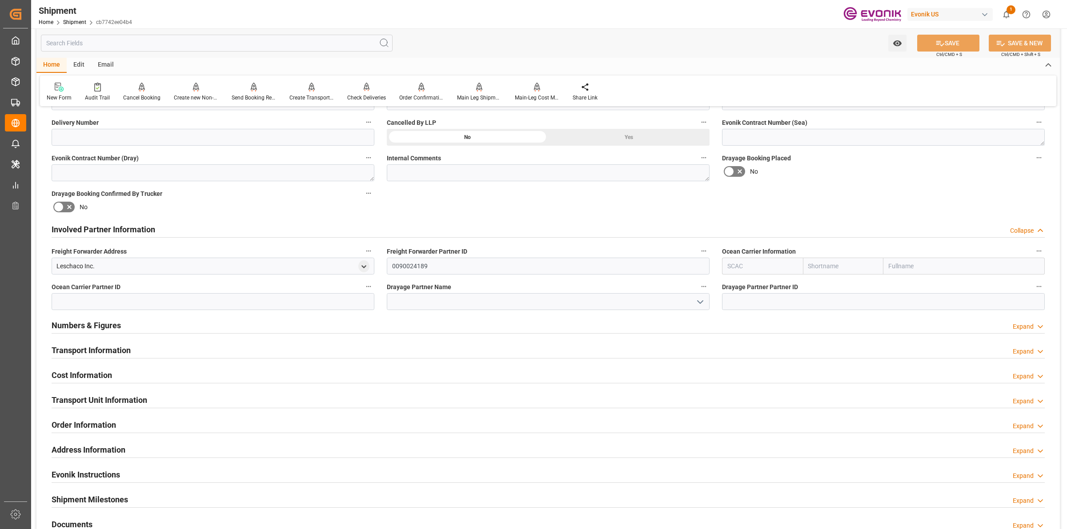
click at [742, 265] on input "text" at bounding box center [762, 266] width 81 height 17
paste input "Seaboard"
click at [739, 285] on b "SMLU" at bounding box center [736, 285] width 17 height 7
type input "SMLU"
type input "Seaboard"
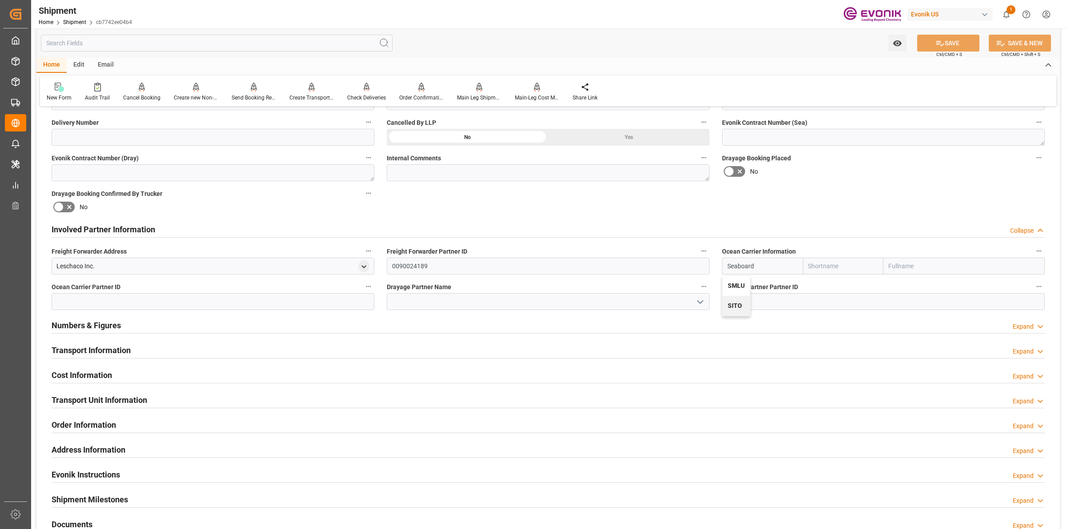
type input "Seaboard Marine Ltd"
type input "SMLU"
drag, startPoint x: 872, startPoint y: 265, endPoint x: 902, endPoint y: 265, distance: 29.3
click at [862, 265] on div "SMLU Seaboard Seaboard Marine Ltd" at bounding box center [883, 266] width 323 height 17
click at [482, 307] on input at bounding box center [548, 301] width 323 height 17
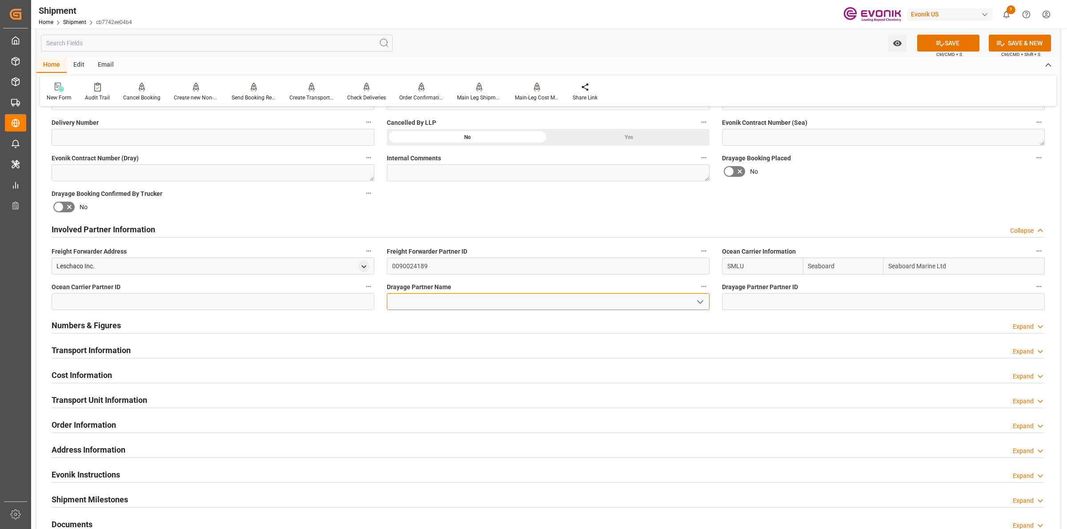
paste input "Seaboard"
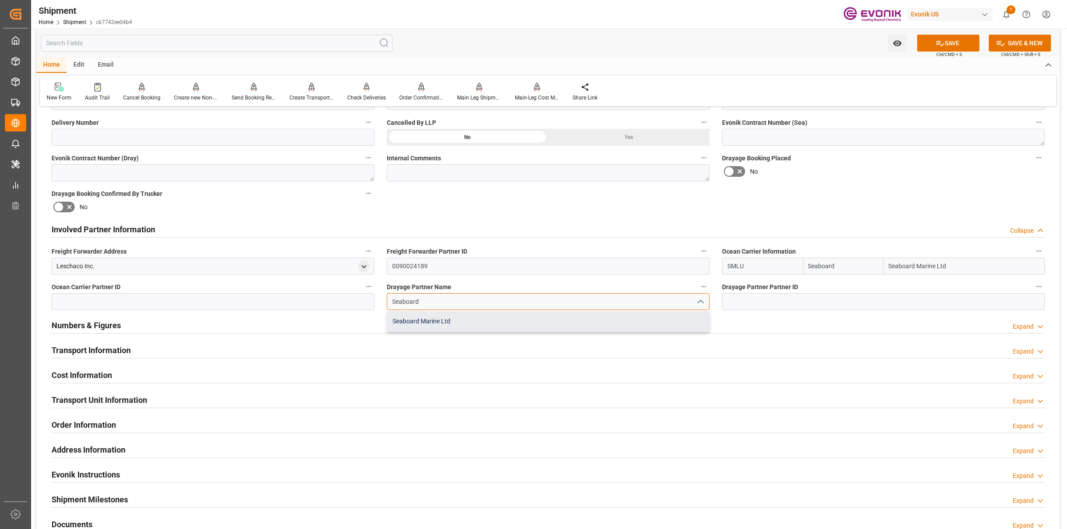
click at [453, 321] on div "Seaboard Marine Ltd" at bounding box center [548, 322] width 322 height 20
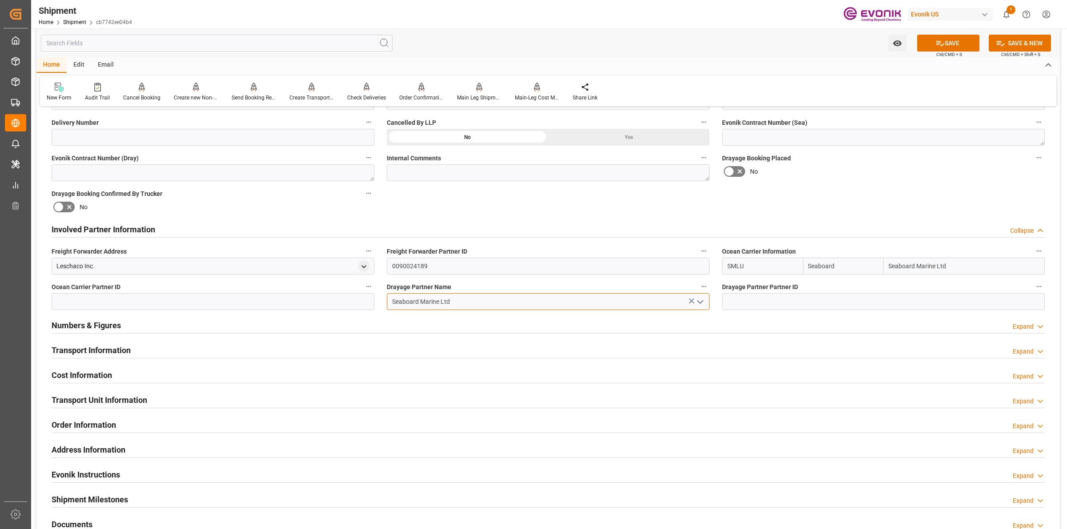
type input "Seaboard Marine Ltd"
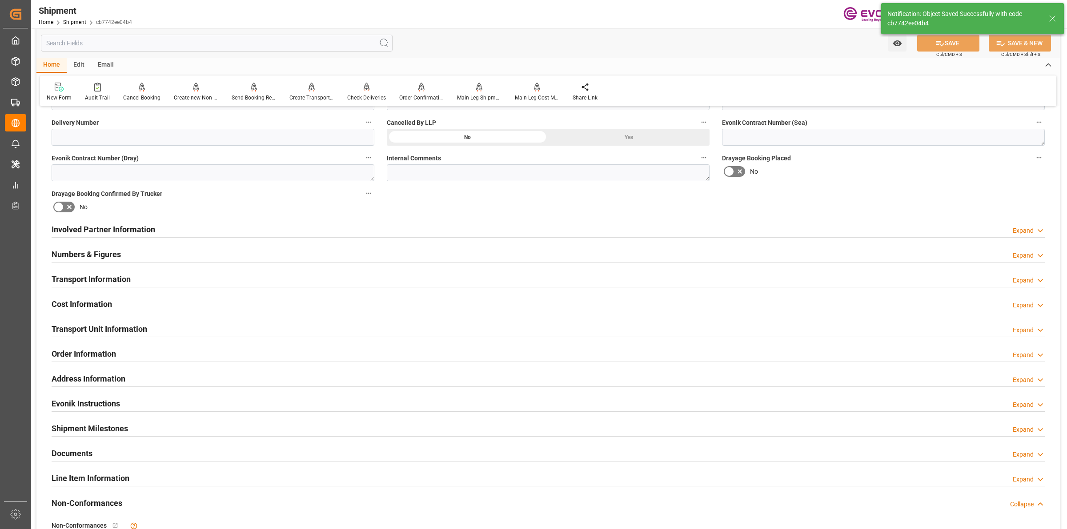
type textarea "[GEOGRAPHIC_DATA]"
click at [310, 228] on div "Involved Partner Information Expand" at bounding box center [548, 229] width 993 height 17
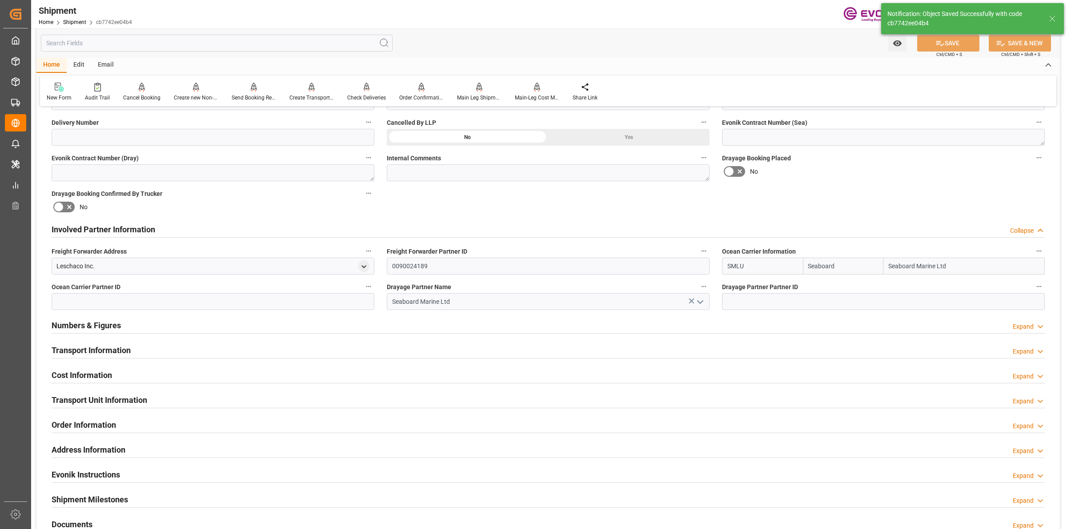
click at [309, 228] on div "Involved Partner Information Collapse" at bounding box center [548, 229] width 993 height 17
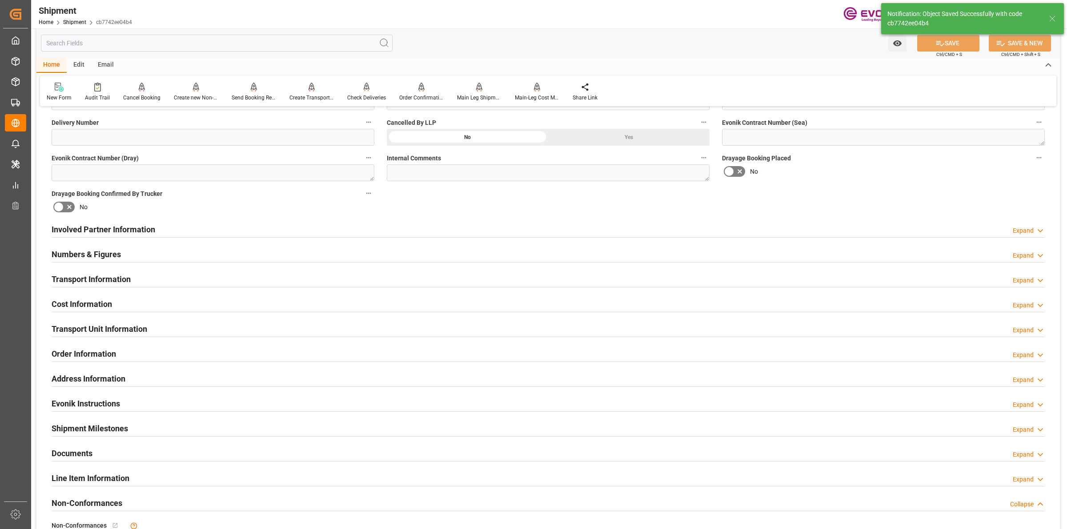
click at [125, 278] on h2 "Transport Information" at bounding box center [91, 279] width 79 height 12
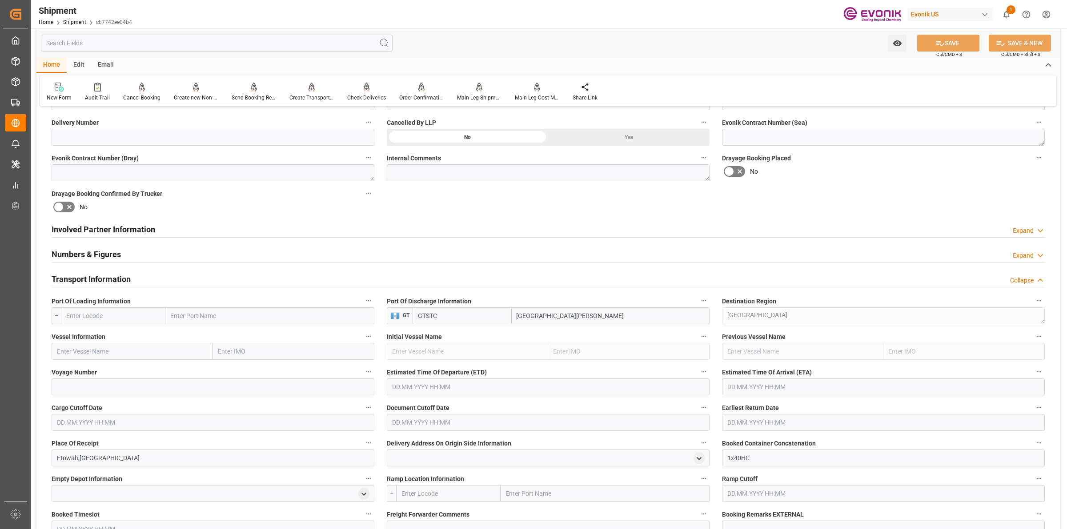
click at [156, 317] on input "text" at bounding box center [113, 316] width 104 height 17
paste input "Miam"
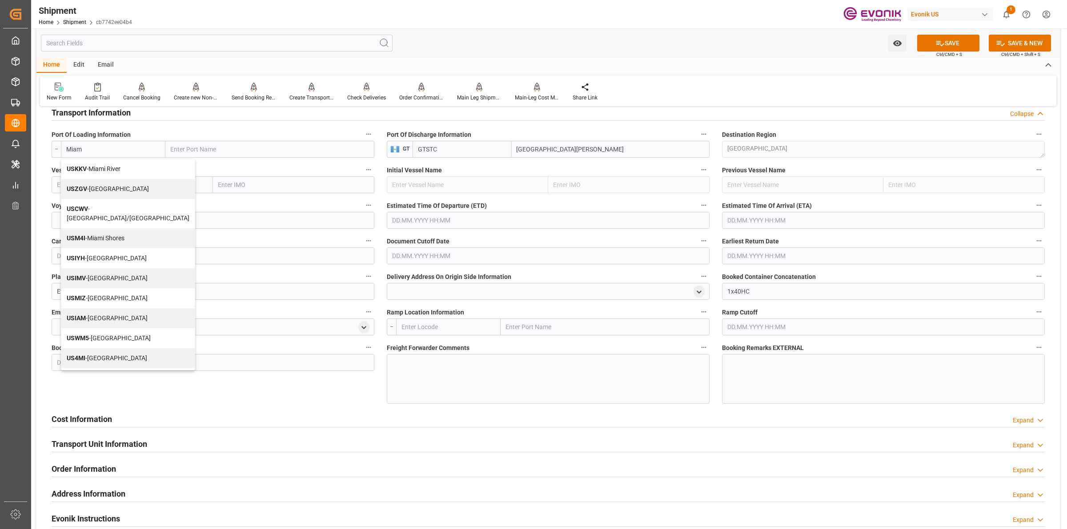
scroll to position [111, 0]
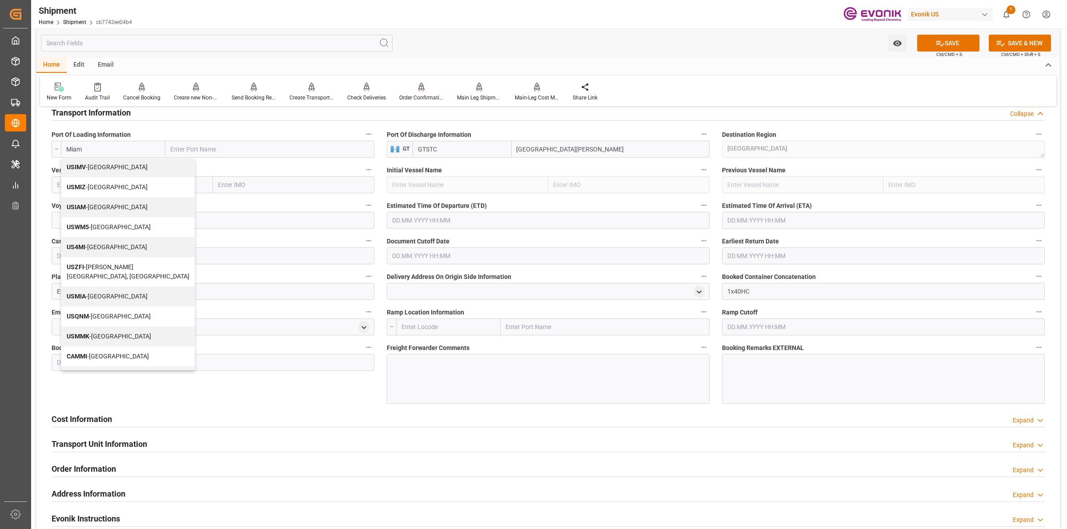
click at [108, 287] on div "USMIA - [GEOGRAPHIC_DATA]" at bounding box center [127, 297] width 133 height 20
type input "USMIA"
type input "[GEOGRAPHIC_DATA]"
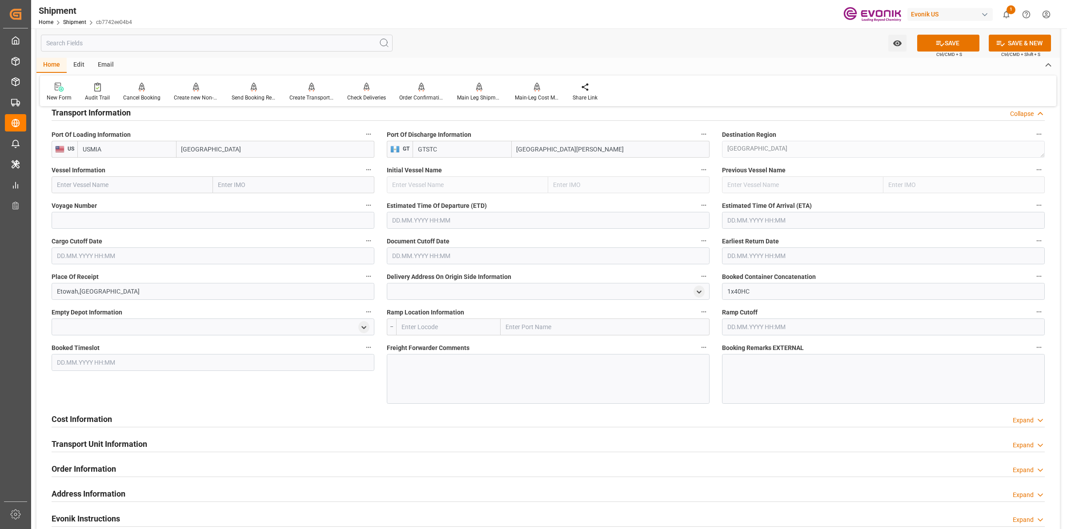
type input "USMIA"
click at [146, 190] on input "text" at bounding box center [132, 184] width 161 height 17
click at [144, 181] on input "text" at bounding box center [132, 184] width 161 height 17
paste input "[PERSON_NAME]"
click at [119, 220] on input at bounding box center [213, 220] width 323 height 17
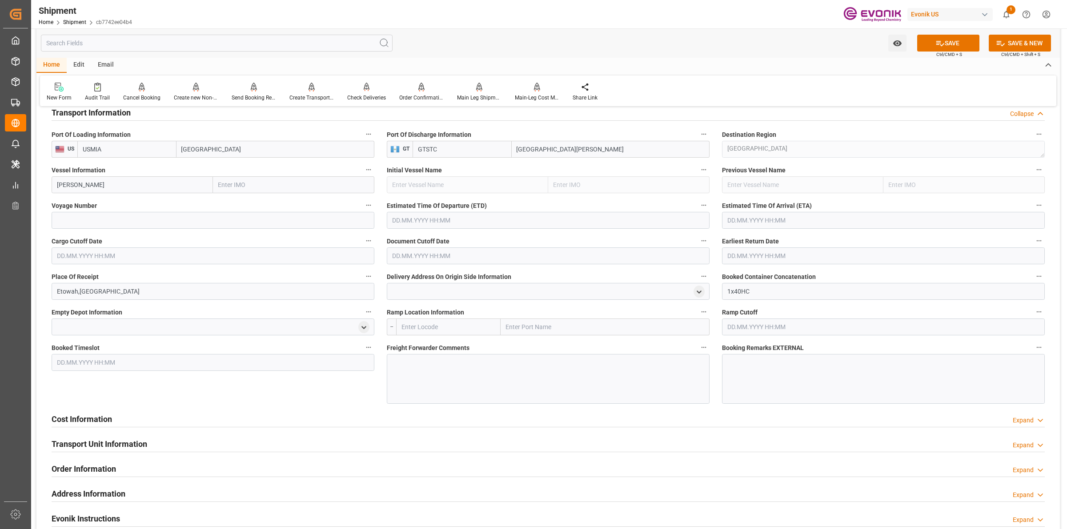
click at [88, 190] on input "[PERSON_NAME]" at bounding box center [132, 184] width 161 height 17
drag, startPoint x: 117, startPoint y: 184, endPoint x: 149, endPoint y: 184, distance: 32.0
click at [44, 181] on div "Booking Confirmation Milestone Bar Collapse Submitted to FFW for Booking (Pendi…" at bounding box center [547, 159] width 1023 height 1201
paste input "text"
click at [86, 203] on span "[PERSON_NAME] - 9344239" at bounding box center [94, 204] width 75 height 7
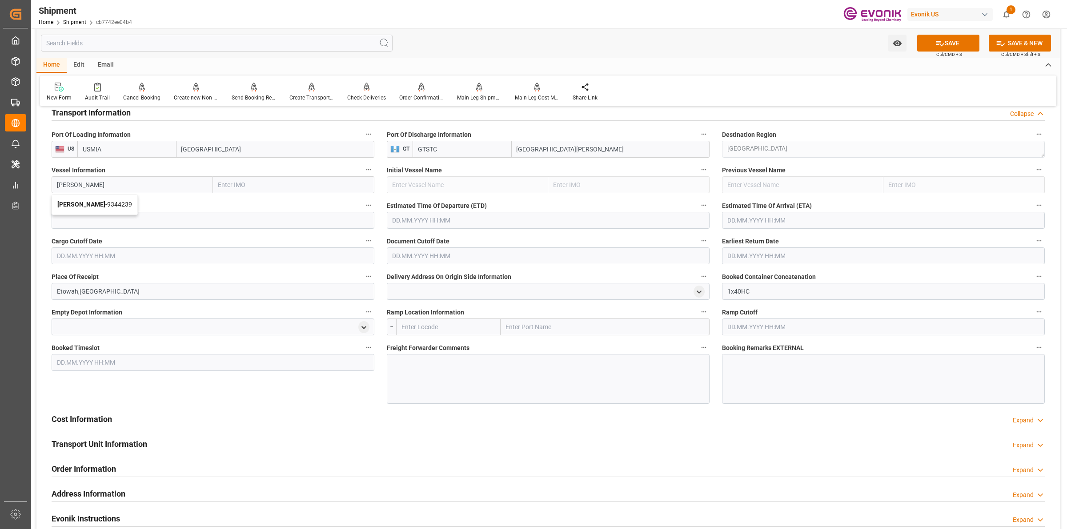
type input "[PERSON_NAME]"
type input "9344239"
click at [135, 213] on input at bounding box center [213, 220] width 323 height 17
type input "TBN"
click at [425, 218] on input "text" at bounding box center [548, 220] width 323 height 17
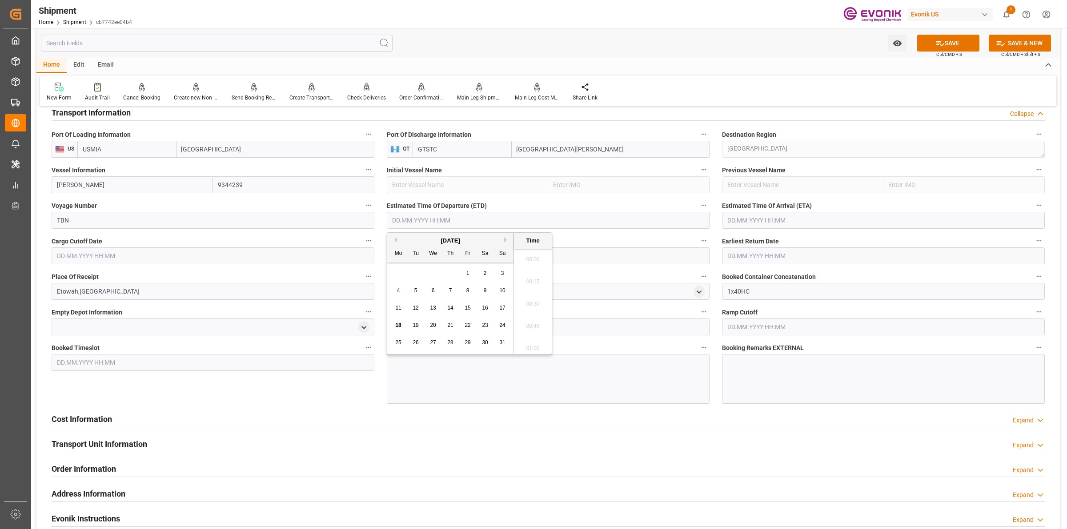
scroll to position [3, 0]
type input "[DATE] 00:00"
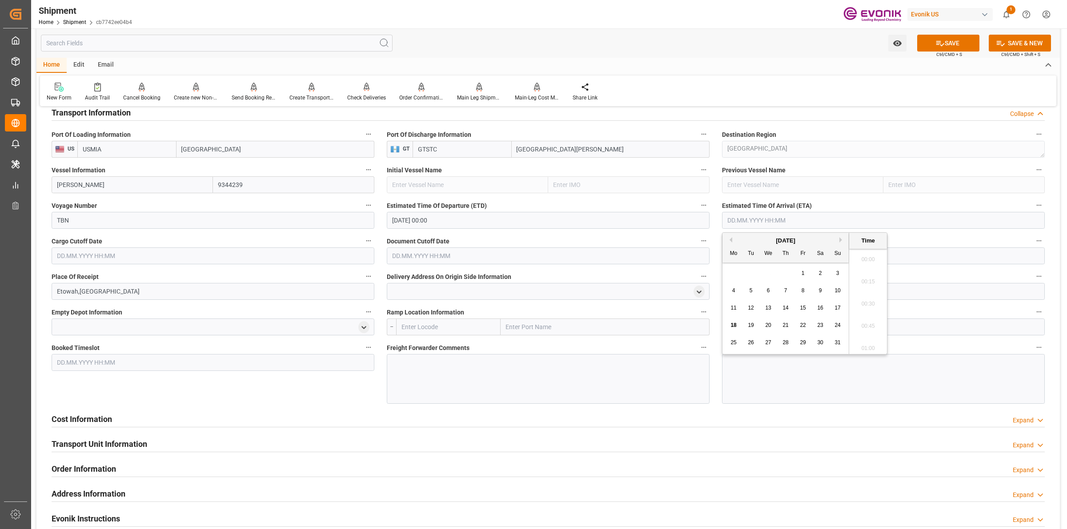
click at [747, 213] on input "text" at bounding box center [883, 220] width 323 height 17
type input "[DATE] 00:00"
click at [150, 253] on input "text" at bounding box center [213, 256] width 323 height 17
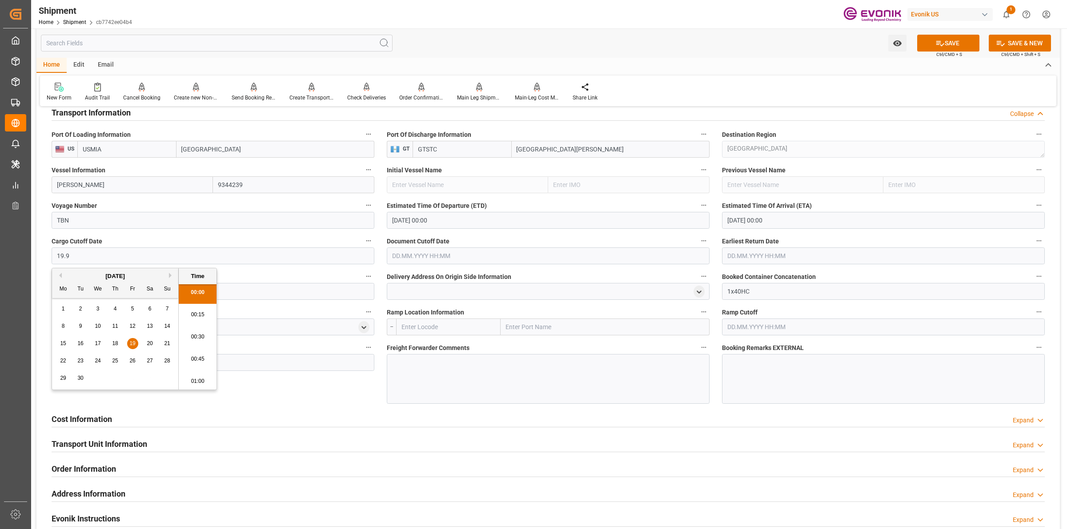
type input "[DATE] 00:00"
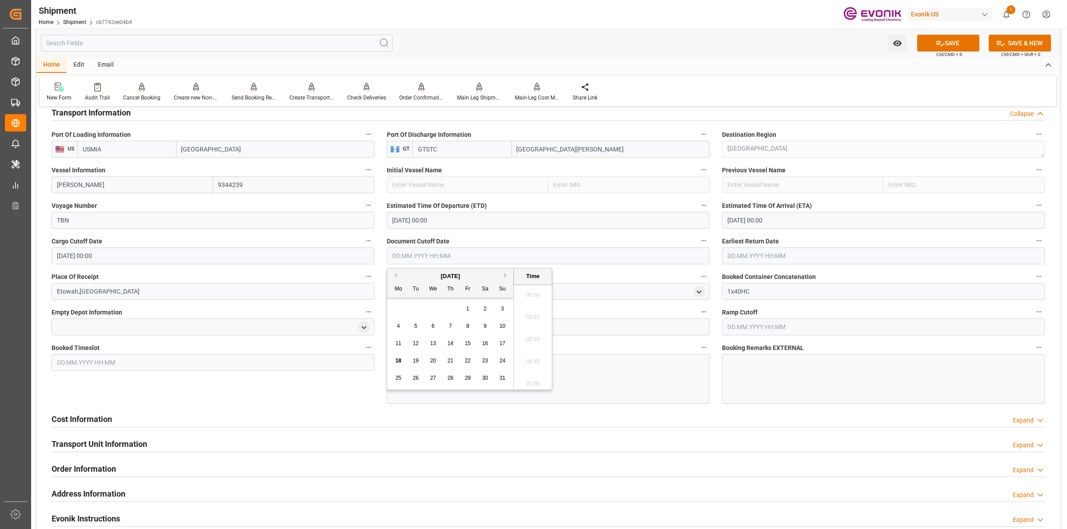
click at [427, 257] on input "text" at bounding box center [548, 256] width 323 height 17
type input "[DATE] 00:00"
click at [762, 258] on input "text" at bounding box center [883, 256] width 323 height 17
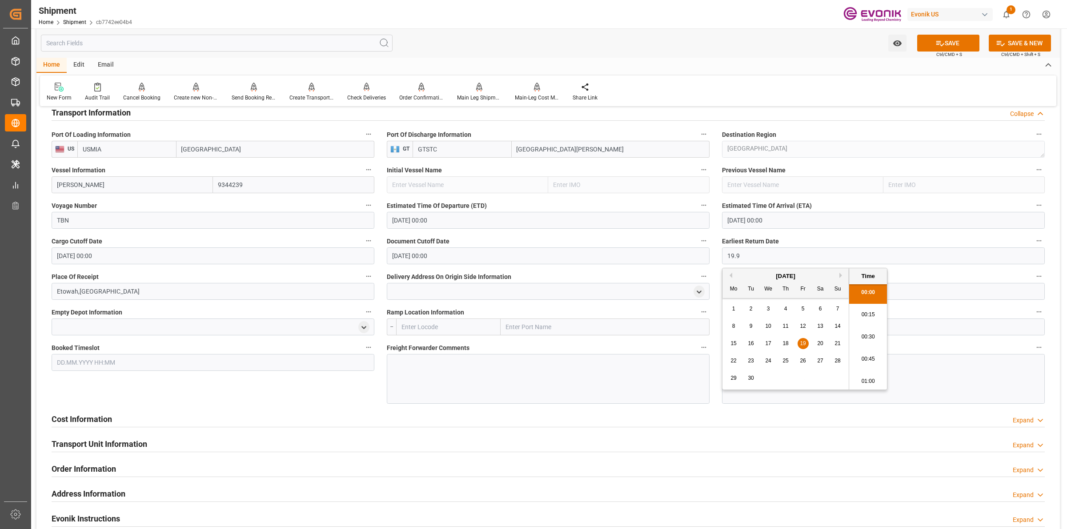
type input "19.09.2025 00:00"
click at [445, 373] on div at bounding box center [548, 379] width 323 height 50
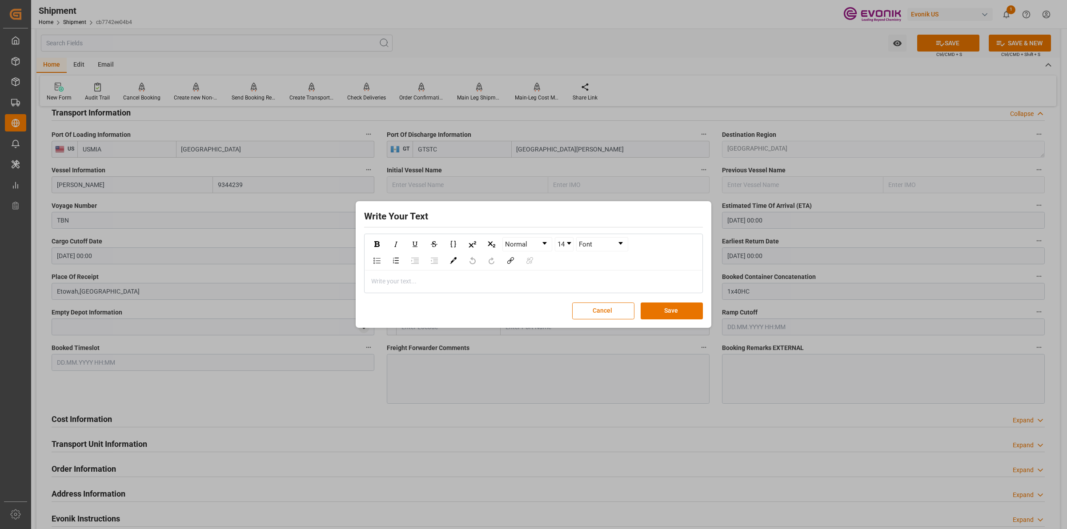
drag, startPoint x: 550, startPoint y: 279, endPoint x: 575, endPoint y: 283, distance: 24.7
click at [550, 279] on div "rdw-editor" at bounding box center [534, 281] width 324 height 9
click at [659, 305] on button "Save" at bounding box center [672, 311] width 62 height 17
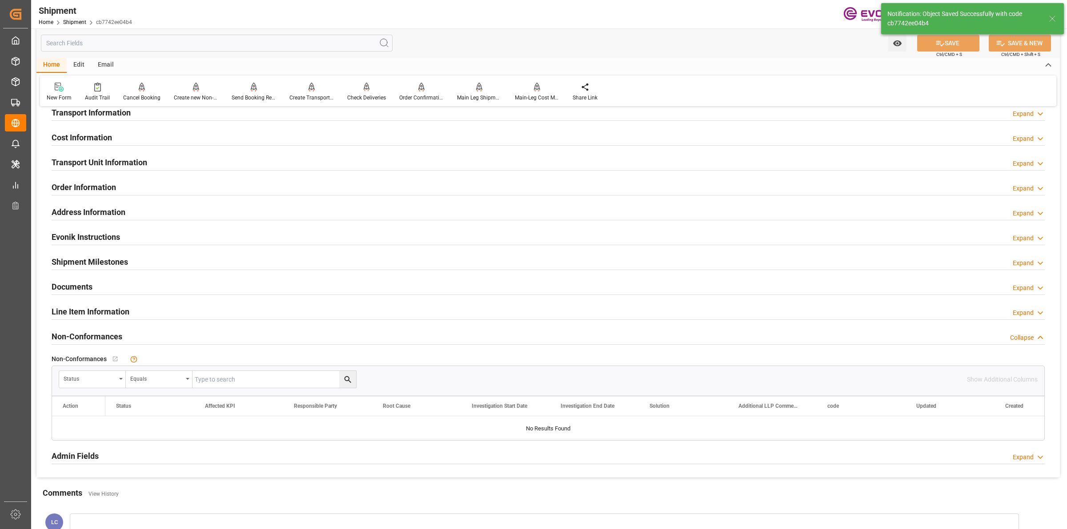
click at [108, 137] on h2 "Cost Information" at bounding box center [82, 138] width 60 height 12
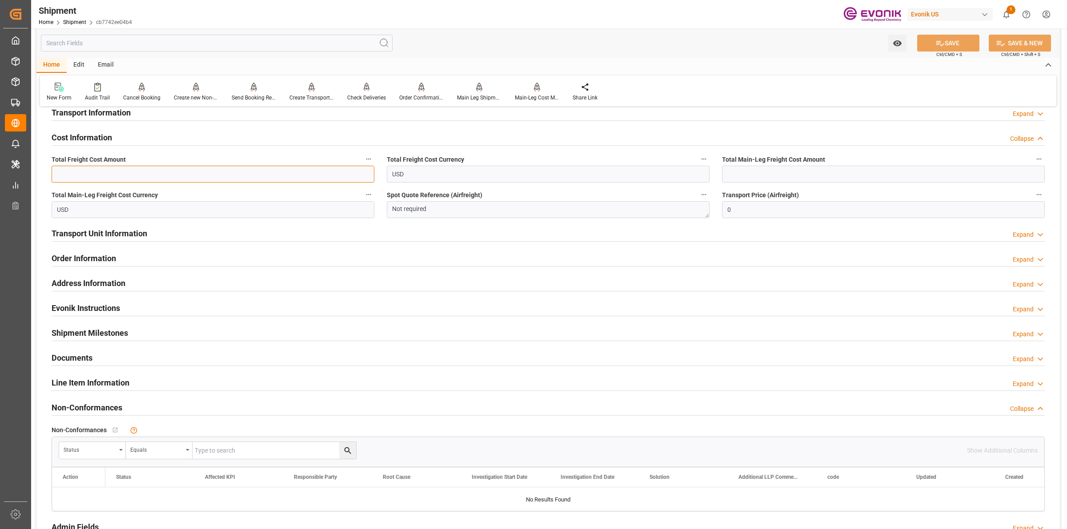
click at [199, 176] on input "text" at bounding box center [213, 174] width 323 height 17
paste input "4000"
type input "4000"
click at [778, 173] on input "text" at bounding box center [883, 174] width 323 height 17
paste input "4000"
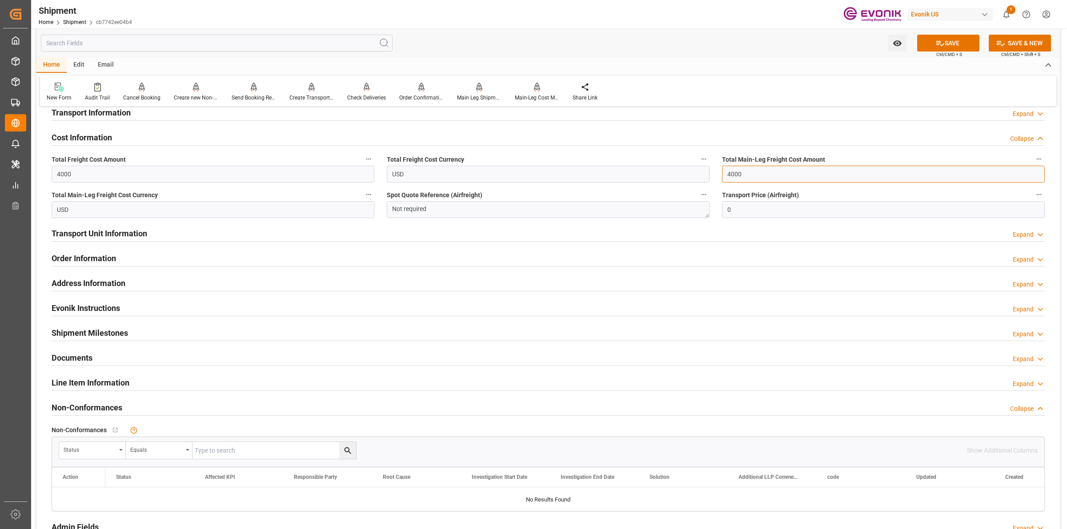
type input "4000"
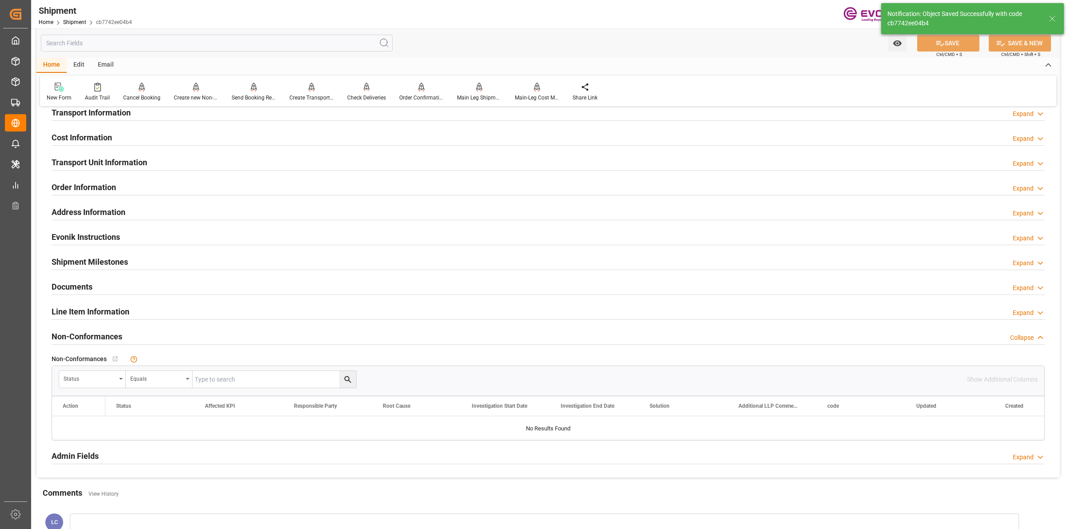
click at [113, 143] on div "Cost Information Expand" at bounding box center [548, 136] width 993 height 17
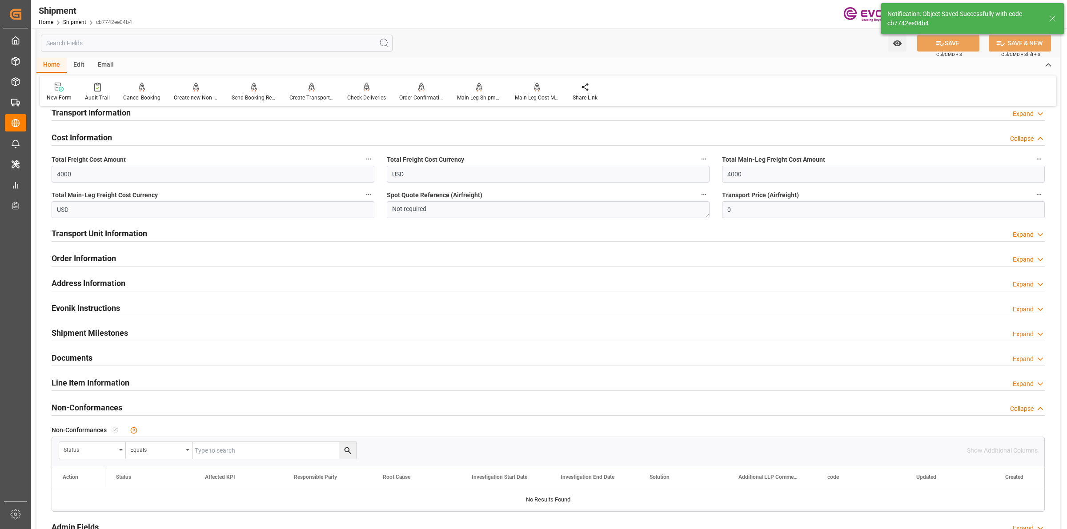
click at [109, 139] on h2 "Cost Information" at bounding box center [82, 138] width 60 height 12
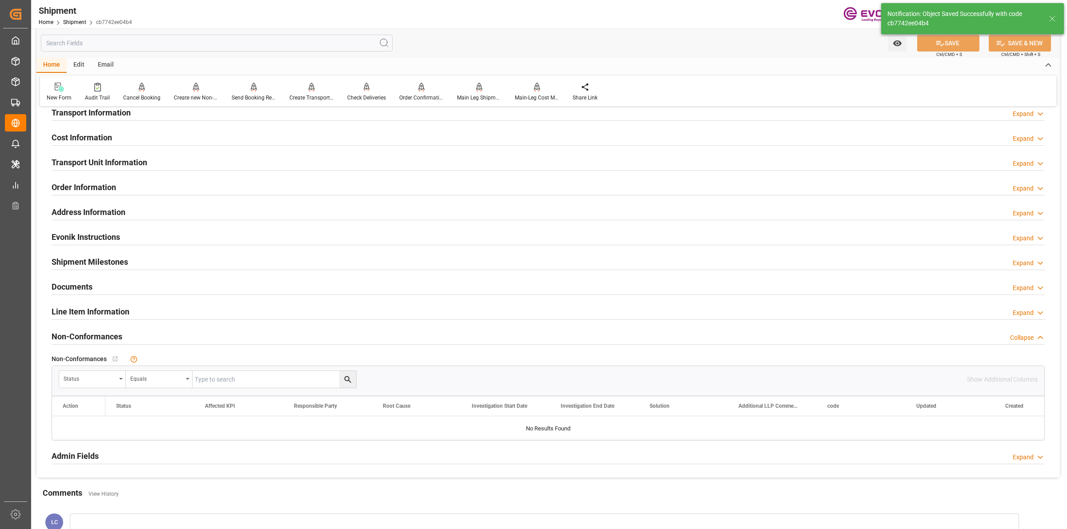
scroll to position [445, 0]
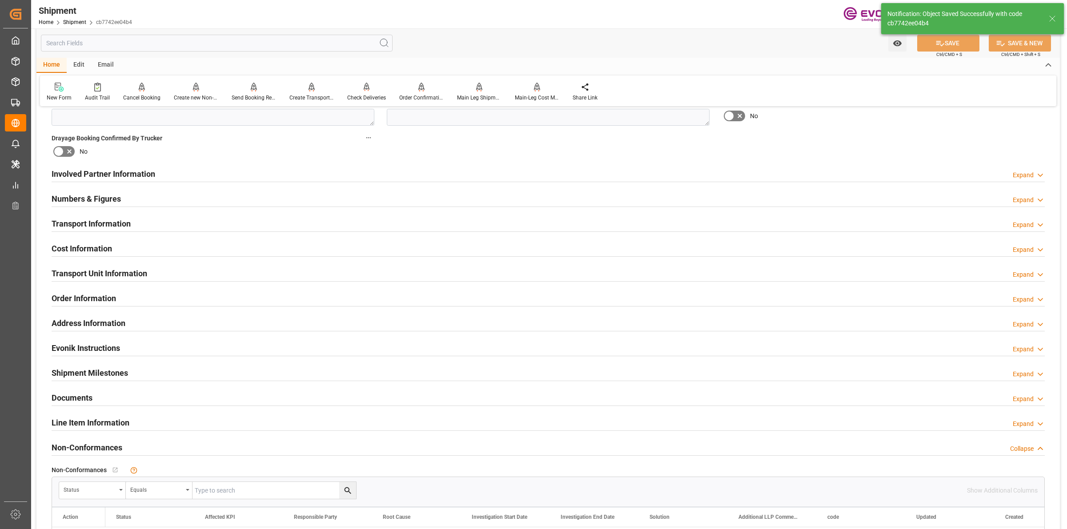
click at [100, 213] on div "Transport Information Expand" at bounding box center [548, 224] width 1006 height 25
click at [97, 219] on h2 "Transport Information" at bounding box center [91, 224] width 79 height 12
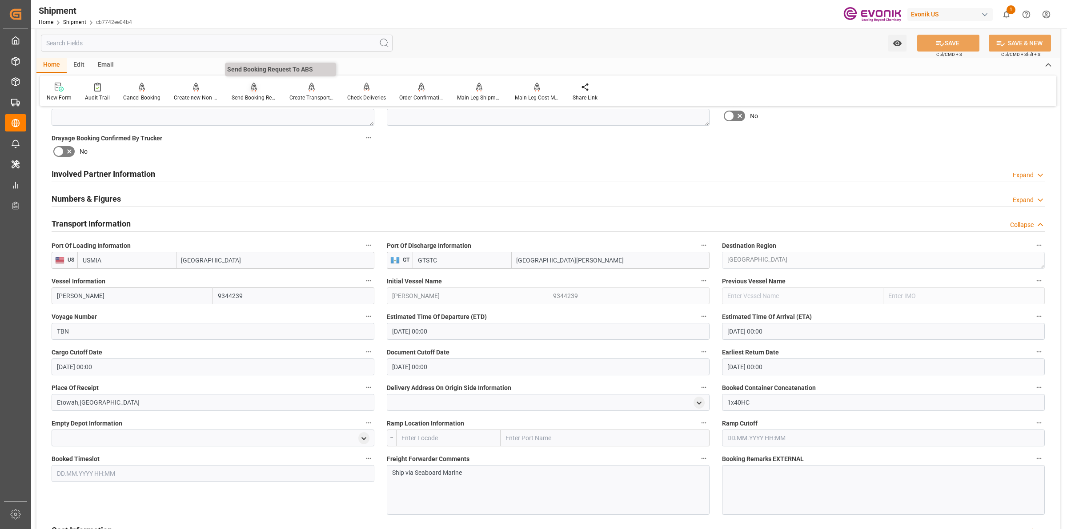
click at [241, 89] on div at bounding box center [254, 86] width 44 height 9
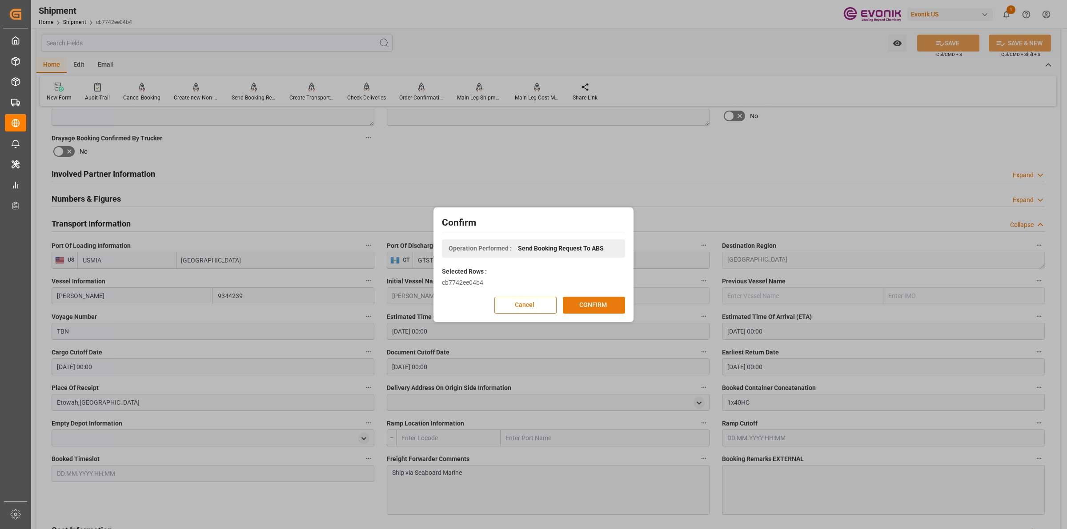
click at [595, 306] on button "CONFIRM" at bounding box center [594, 305] width 62 height 17
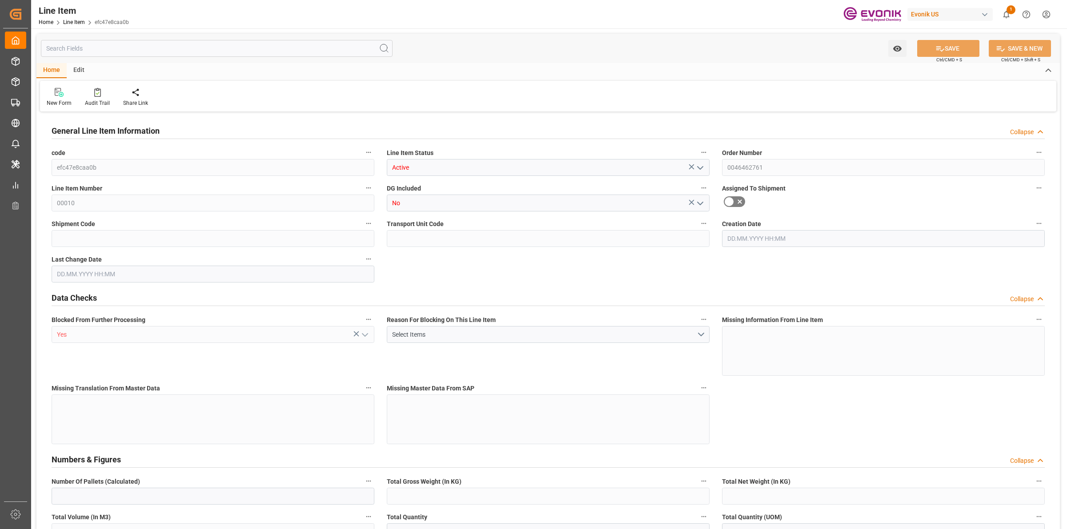
type input "160"
type input "145587.456"
type input "145152"
type input "304.5289"
type input "160"
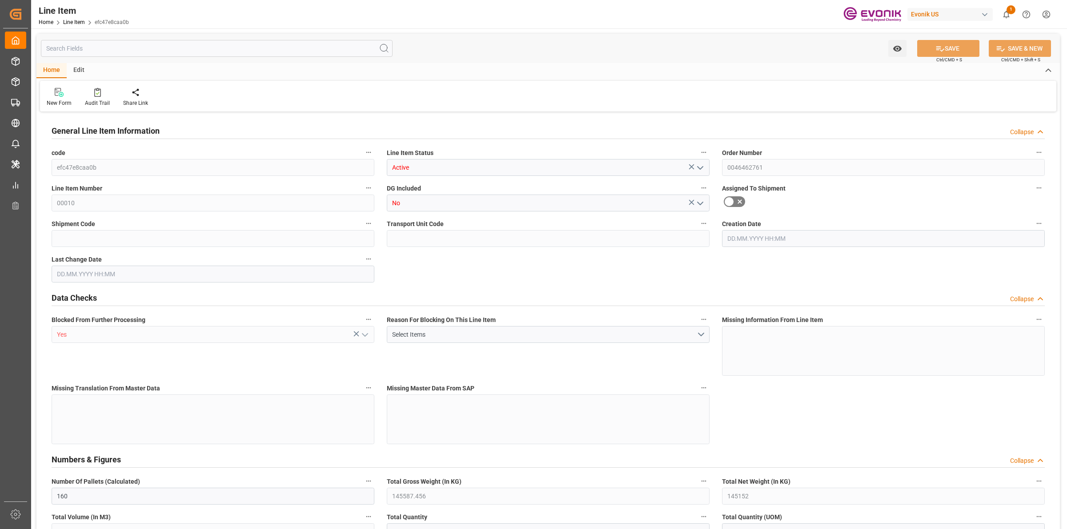
type input "384625.22"
type input "160"
type input "145152"
type input "145587.456"
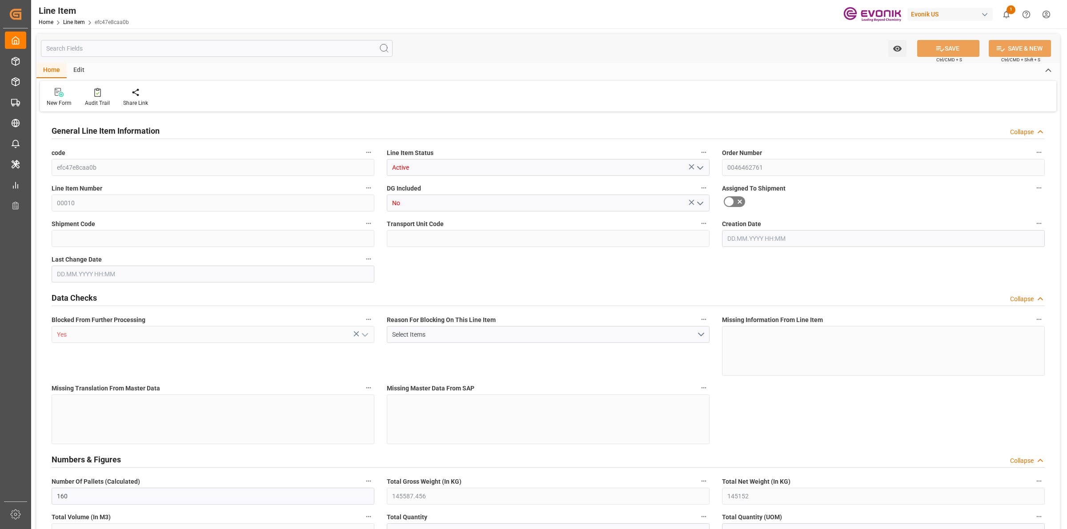
type input "149571.456"
type input "145152"
type input "304.5289"
type input "304528.896"
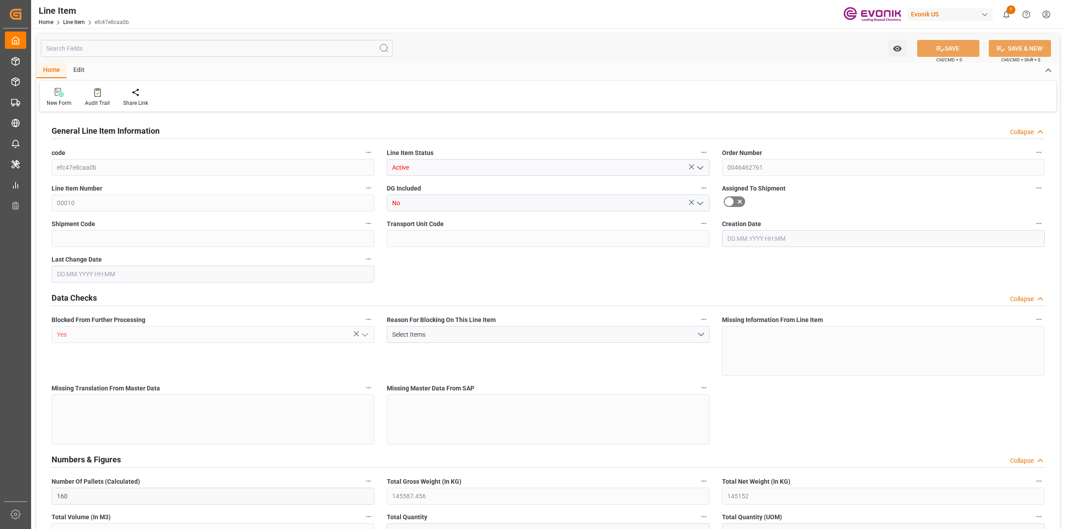
type input "0"
type input "[DATE] 20:47"
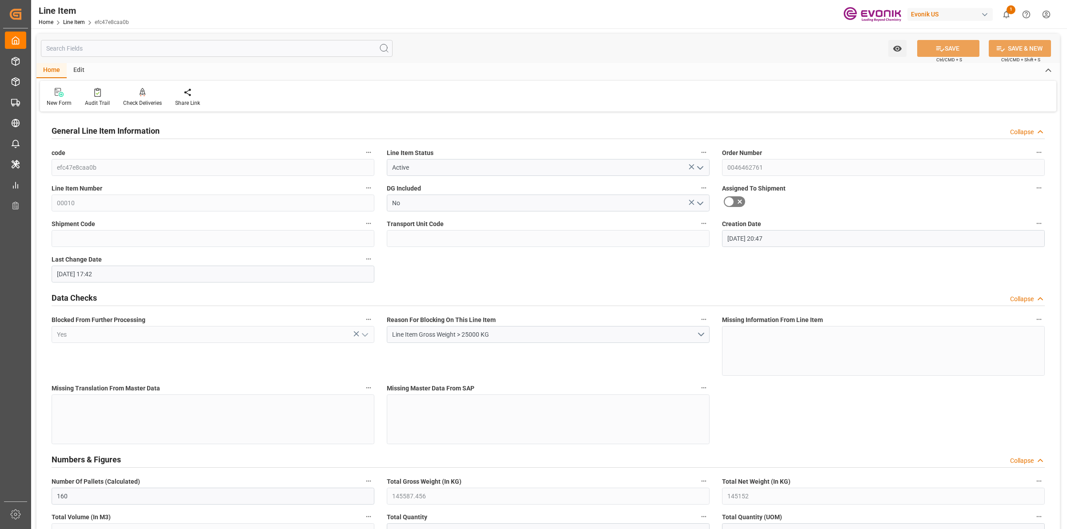
type input "[DATE] 17:42"
type input "[DATE]"
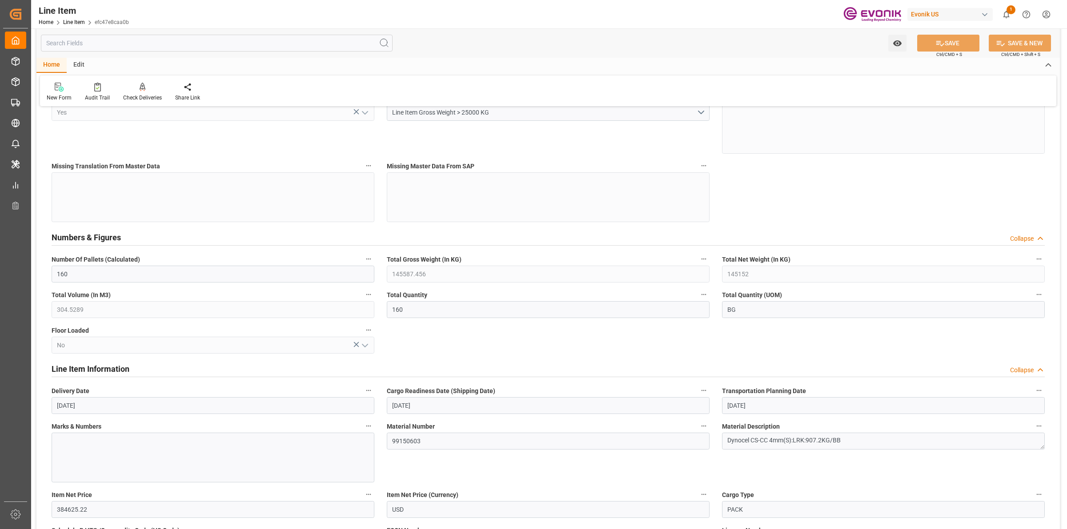
click at [227, 40] on input "text" at bounding box center [217, 43] width 352 height 17
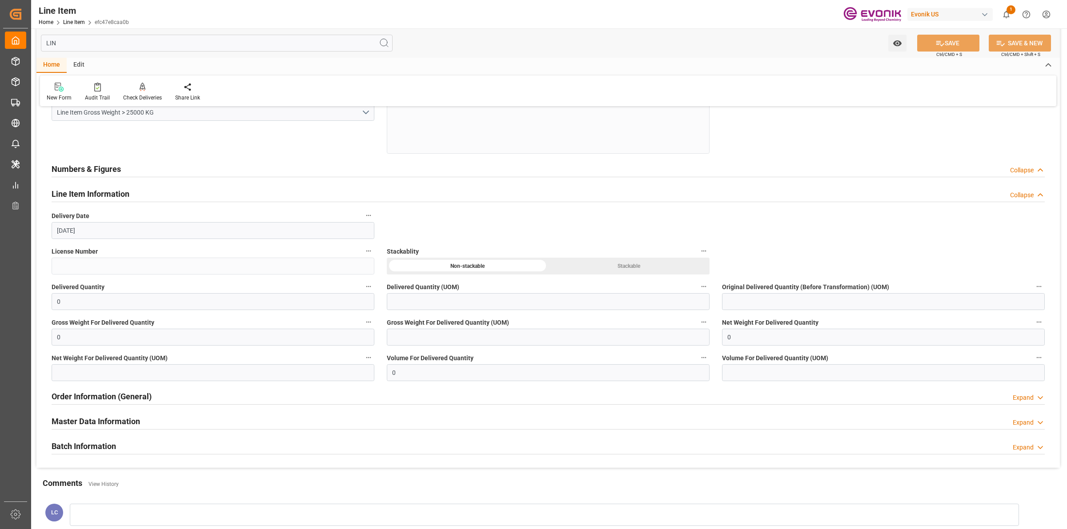
scroll to position [96, 0]
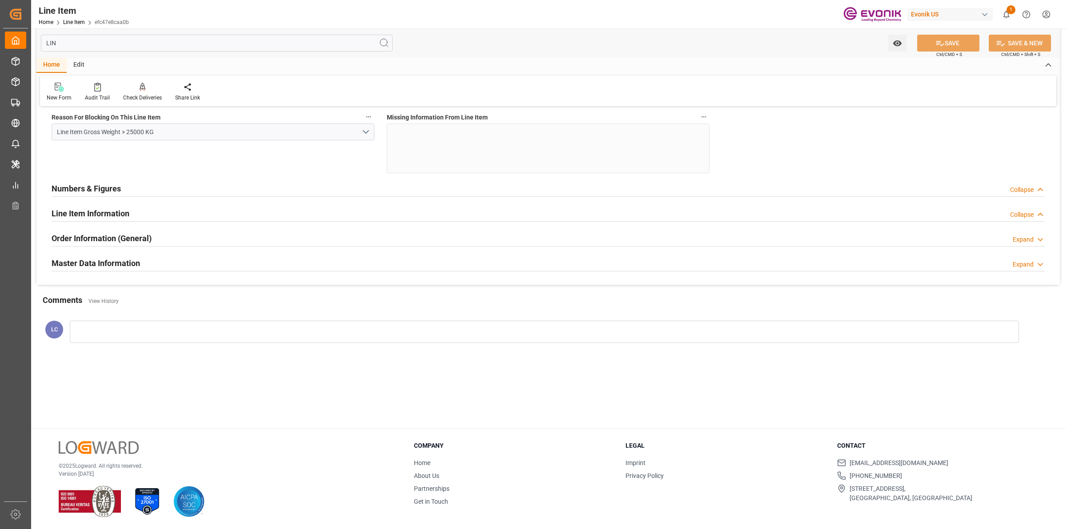
type input "LIN"
click at [116, 213] on h2 "Line Item Information" at bounding box center [91, 214] width 78 height 12
click at [90, 214] on h2 "Line Item Information" at bounding box center [91, 214] width 78 height 12
click at [1019, 240] on div "Expand" at bounding box center [1023, 239] width 21 height 9
click at [1019, 240] on div "Collapse" at bounding box center [1022, 239] width 24 height 9
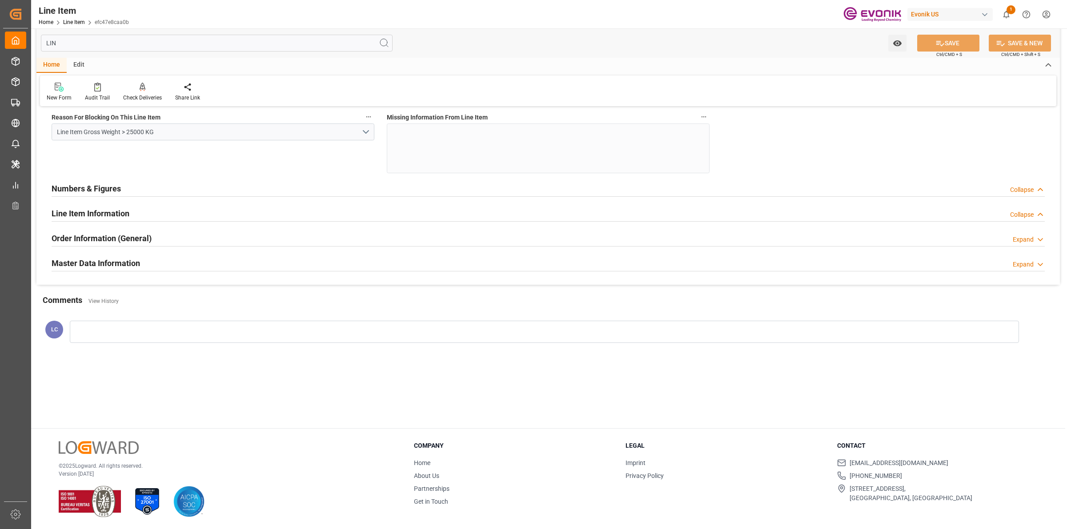
scroll to position [0, 0]
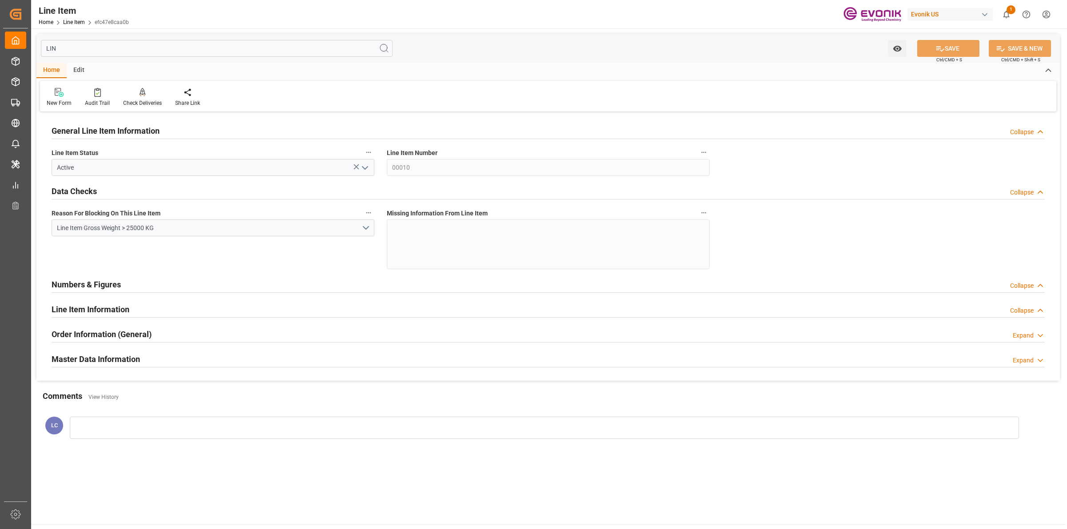
click at [124, 313] on h2 "Line Item Information" at bounding box center [91, 310] width 78 height 12
